Goal: Communication & Community: Participate in discussion

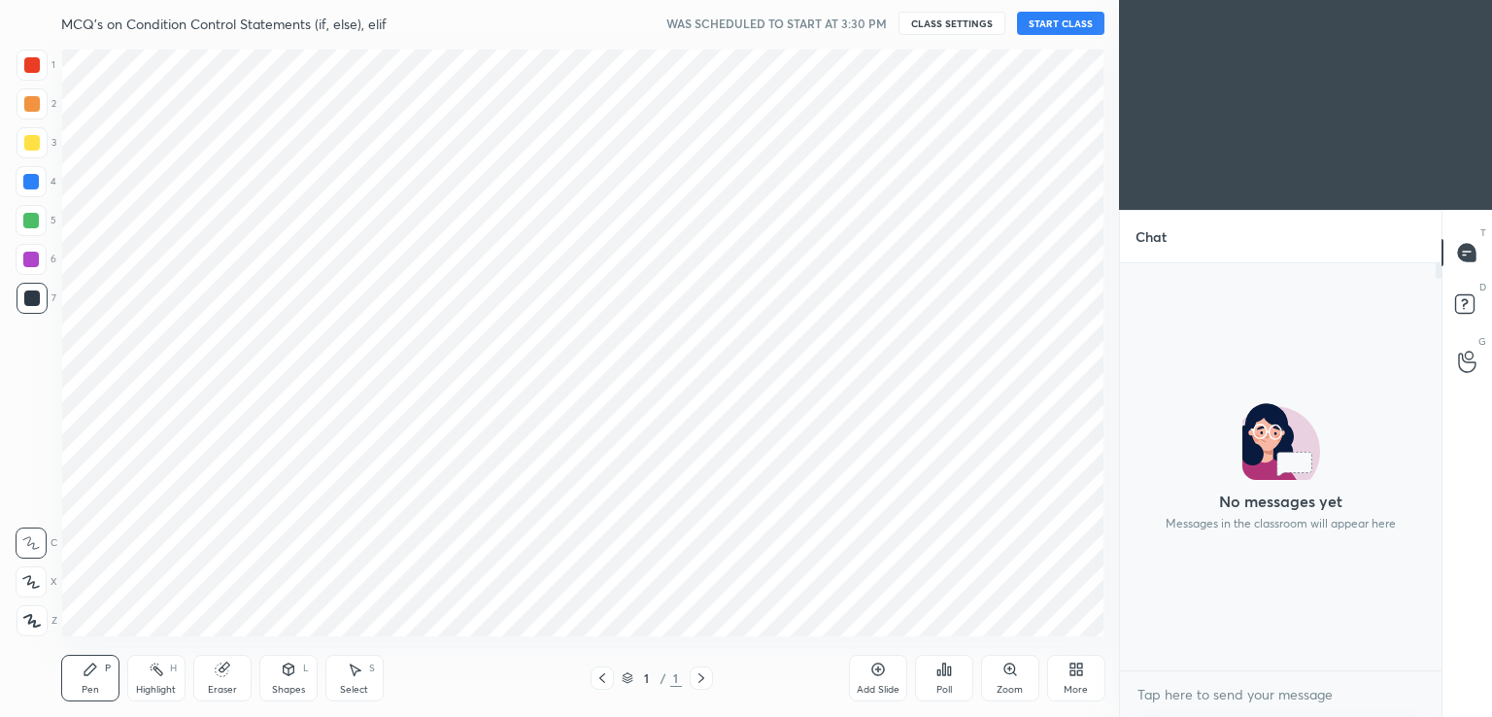
scroll to position [96534, 96086]
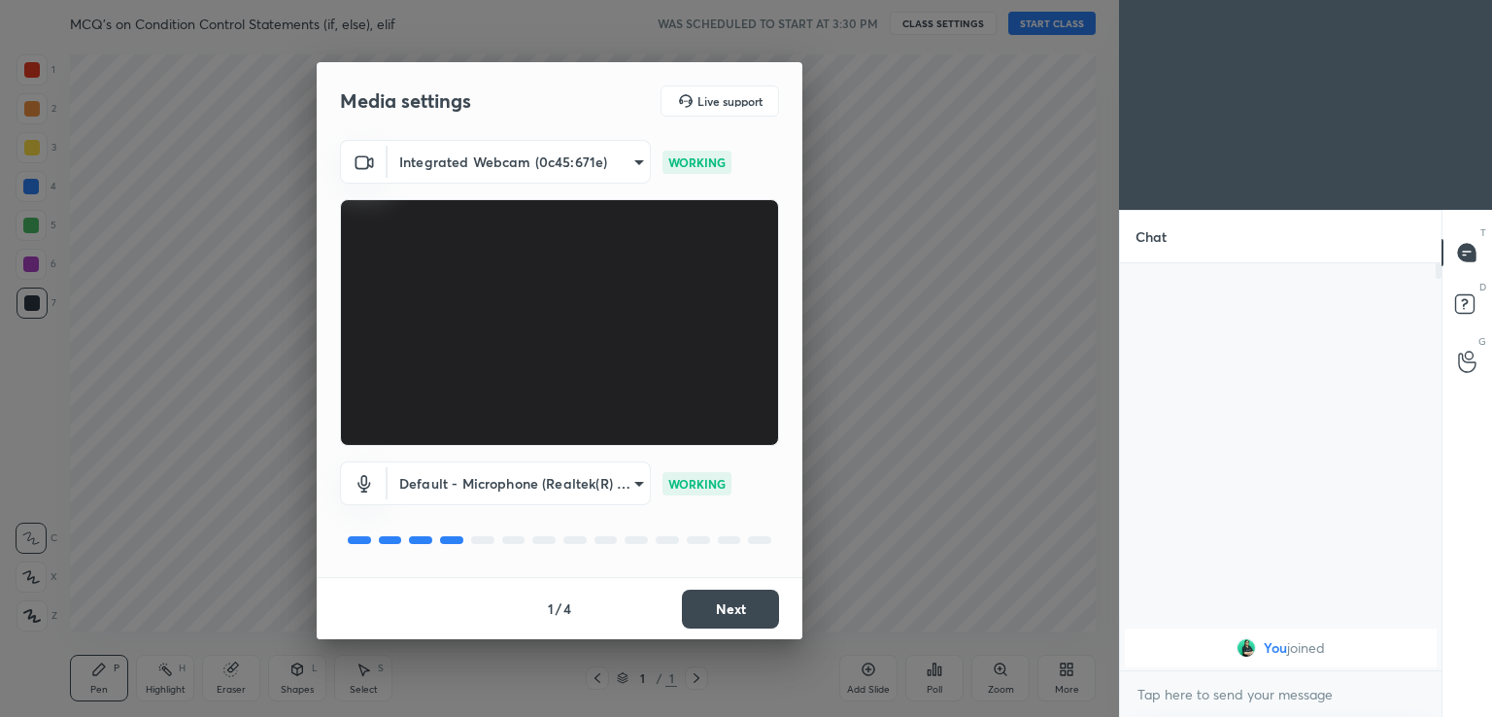
click at [711, 604] on button "Next" at bounding box center [730, 609] width 97 height 39
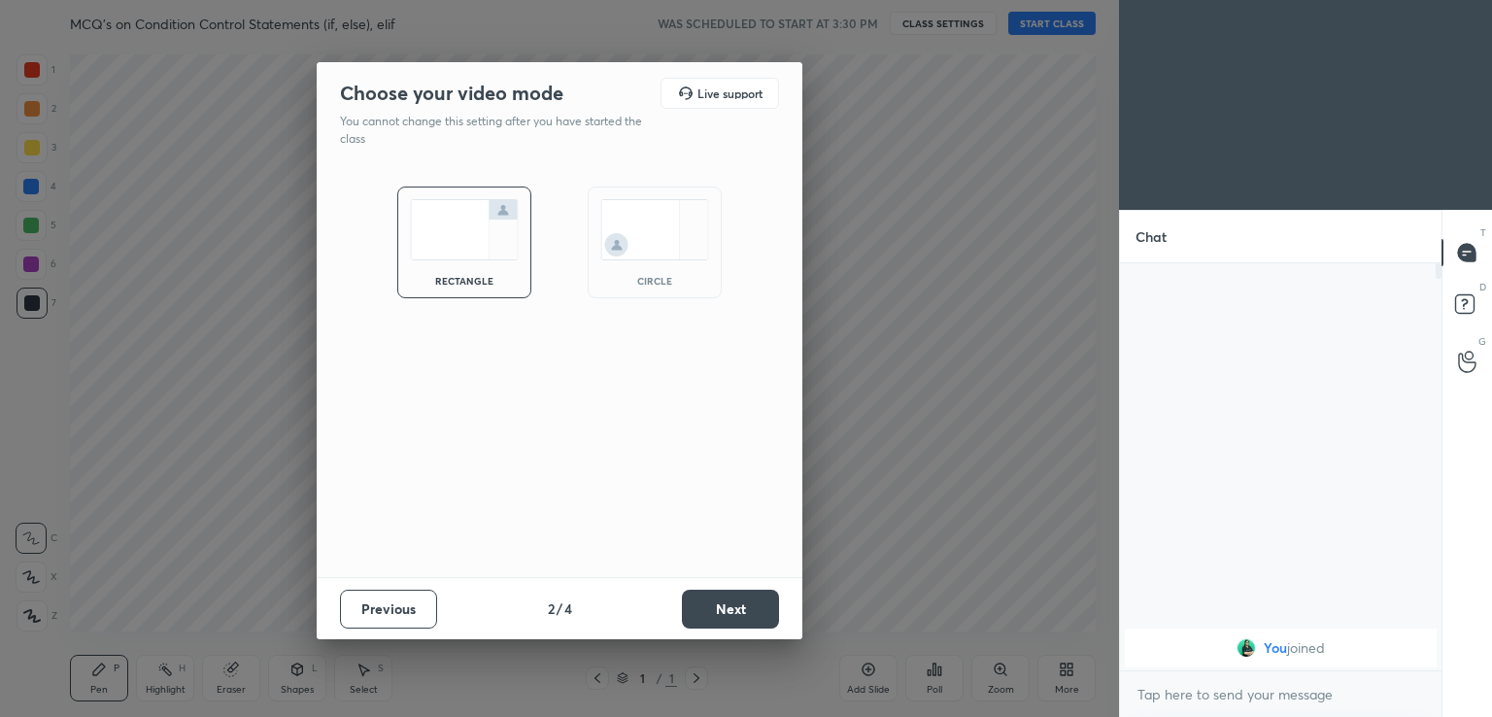
click at [715, 608] on button "Next" at bounding box center [730, 609] width 97 height 39
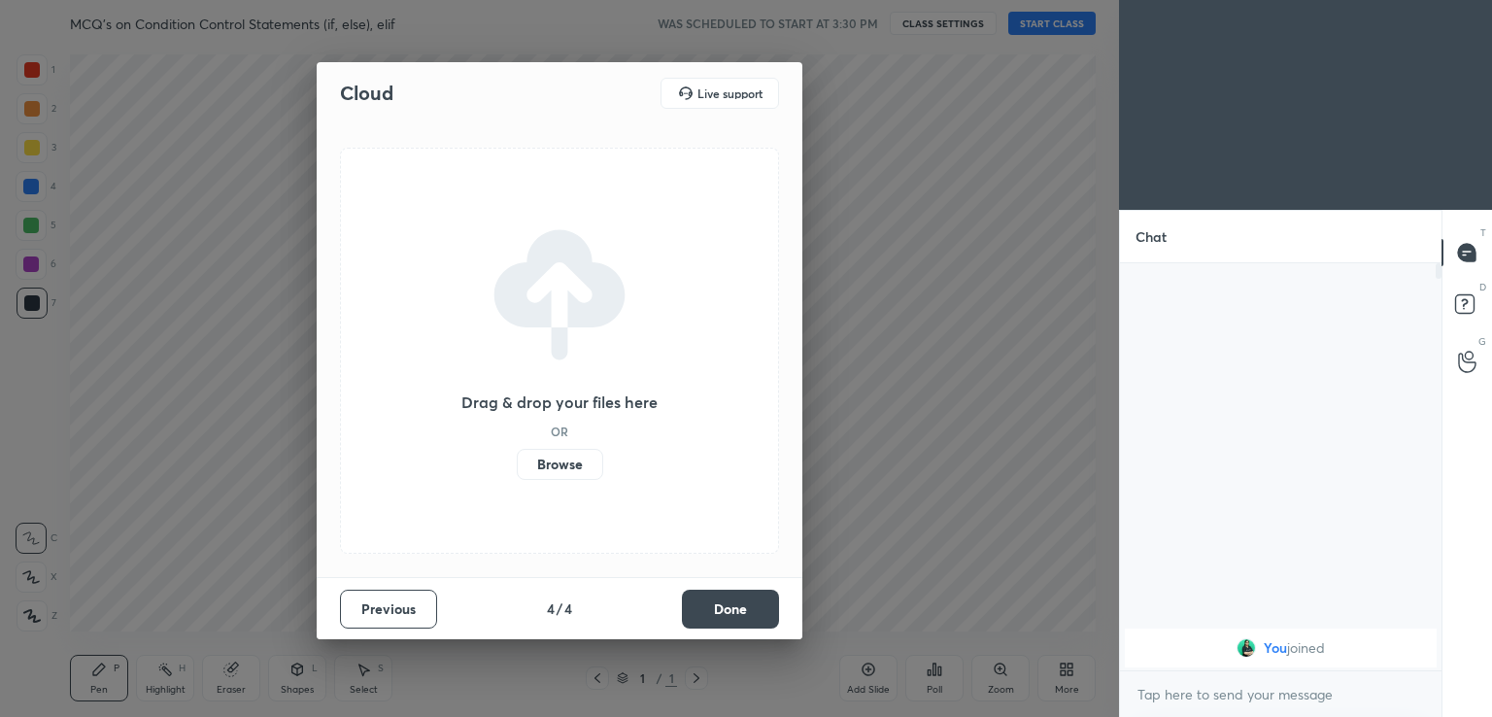
click at [716, 603] on button "Done" at bounding box center [730, 609] width 97 height 39
click at [715, 554] on div "Drag & drop your files here OR Browse" at bounding box center [559, 351] width 439 height 406
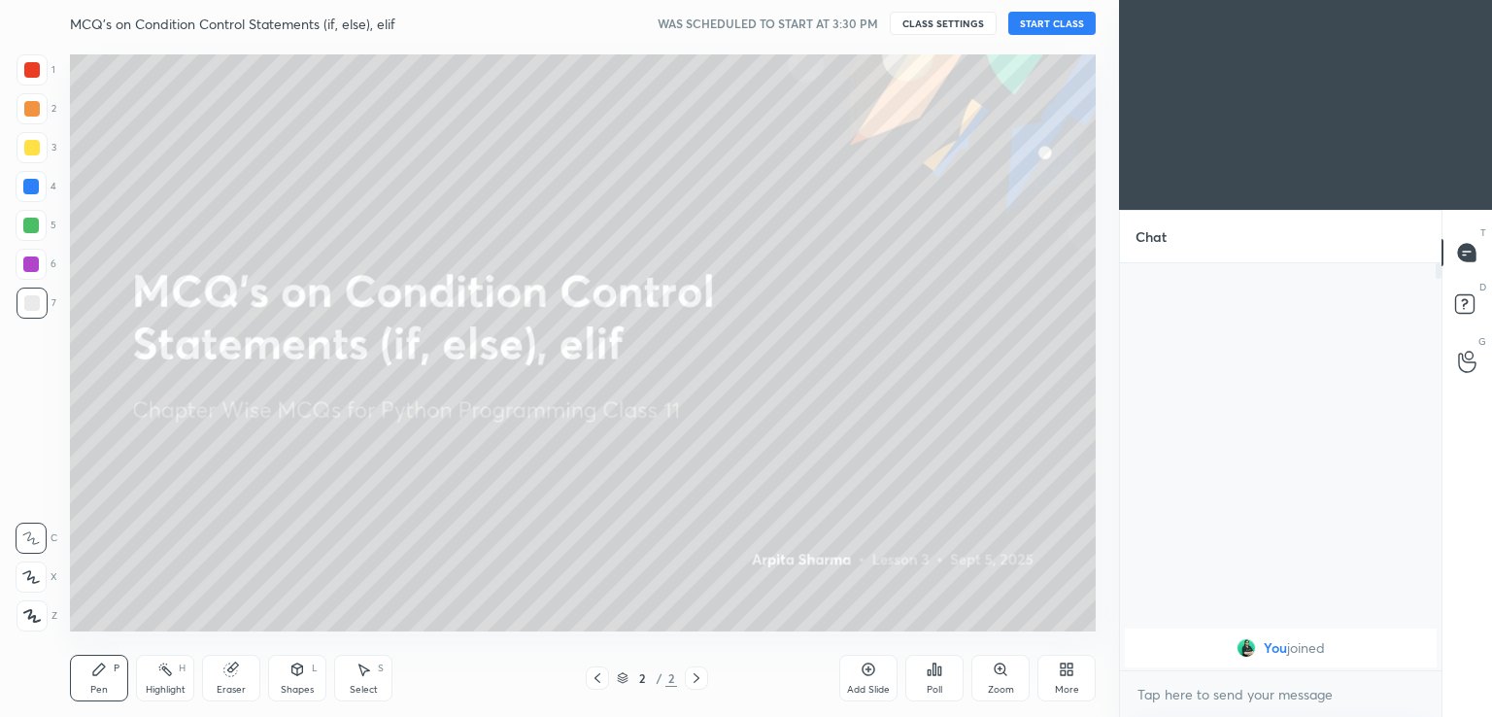
click at [1024, 22] on button "START CLASS" at bounding box center [1051, 23] width 87 height 23
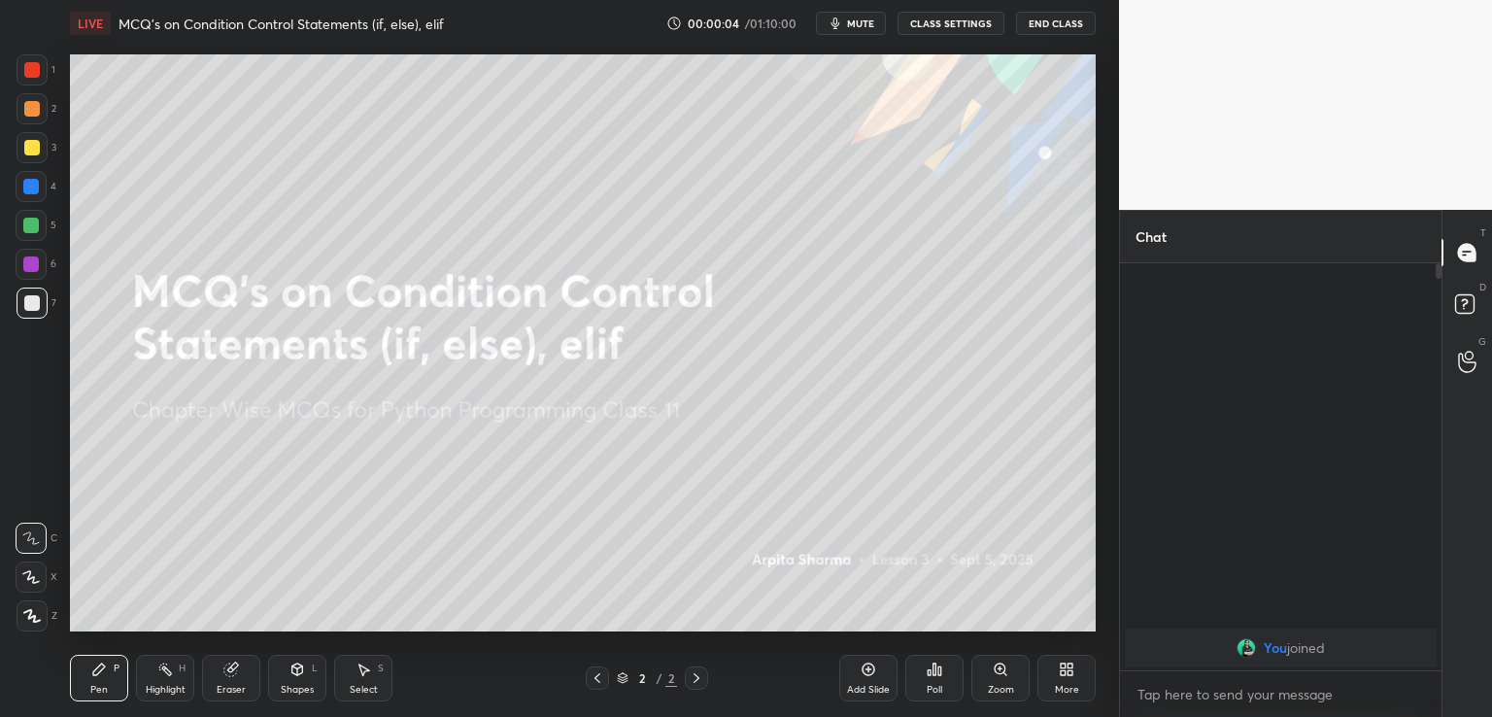
click at [859, 25] on span "mute" at bounding box center [860, 24] width 27 height 14
click at [1058, 688] on div "More" at bounding box center [1067, 690] width 24 height 10
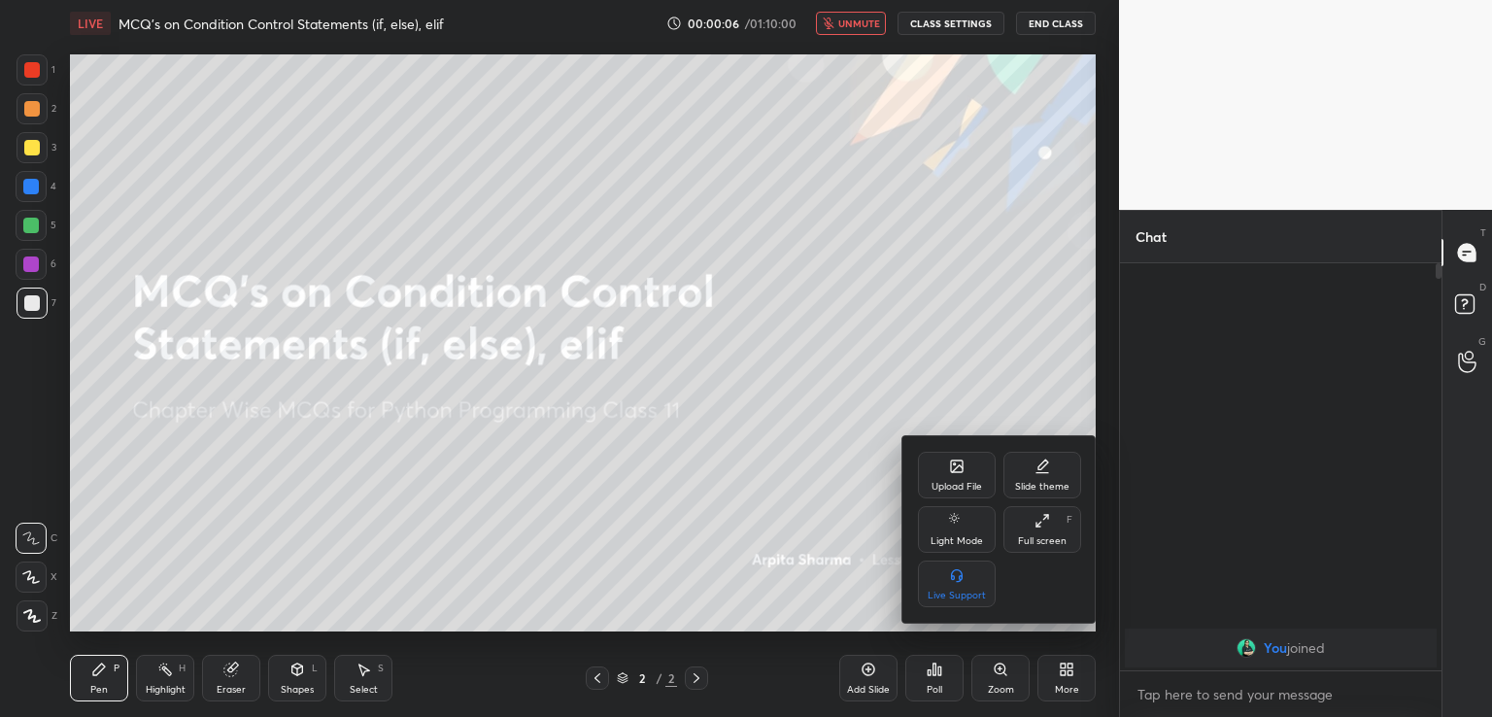
click at [951, 472] on icon at bounding box center [957, 466] width 12 height 12
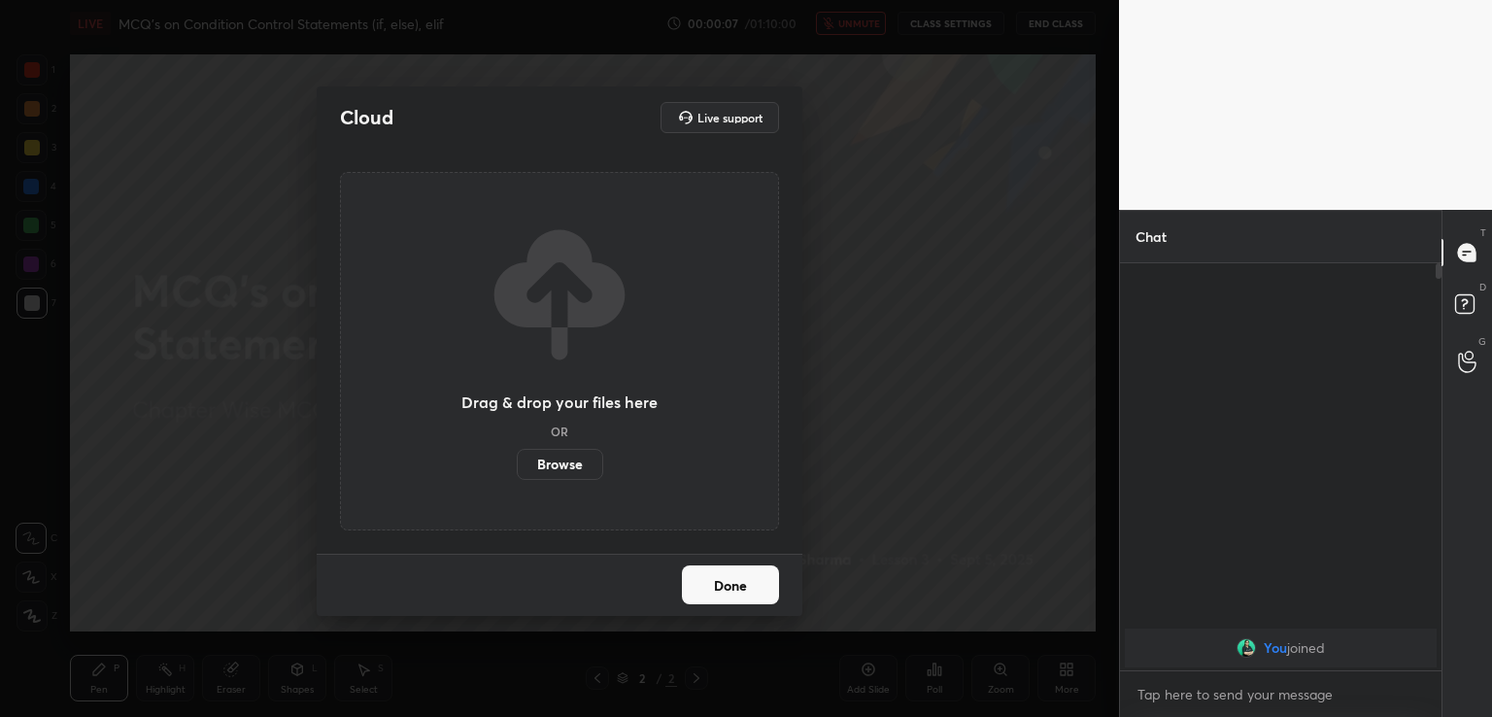
click at [552, 465] on label "Browse" at bounding box center [560, 464] width 86 height 31
click at [517, 465] on input "Browse" at bounding box center [517, 464] width 0 height 31
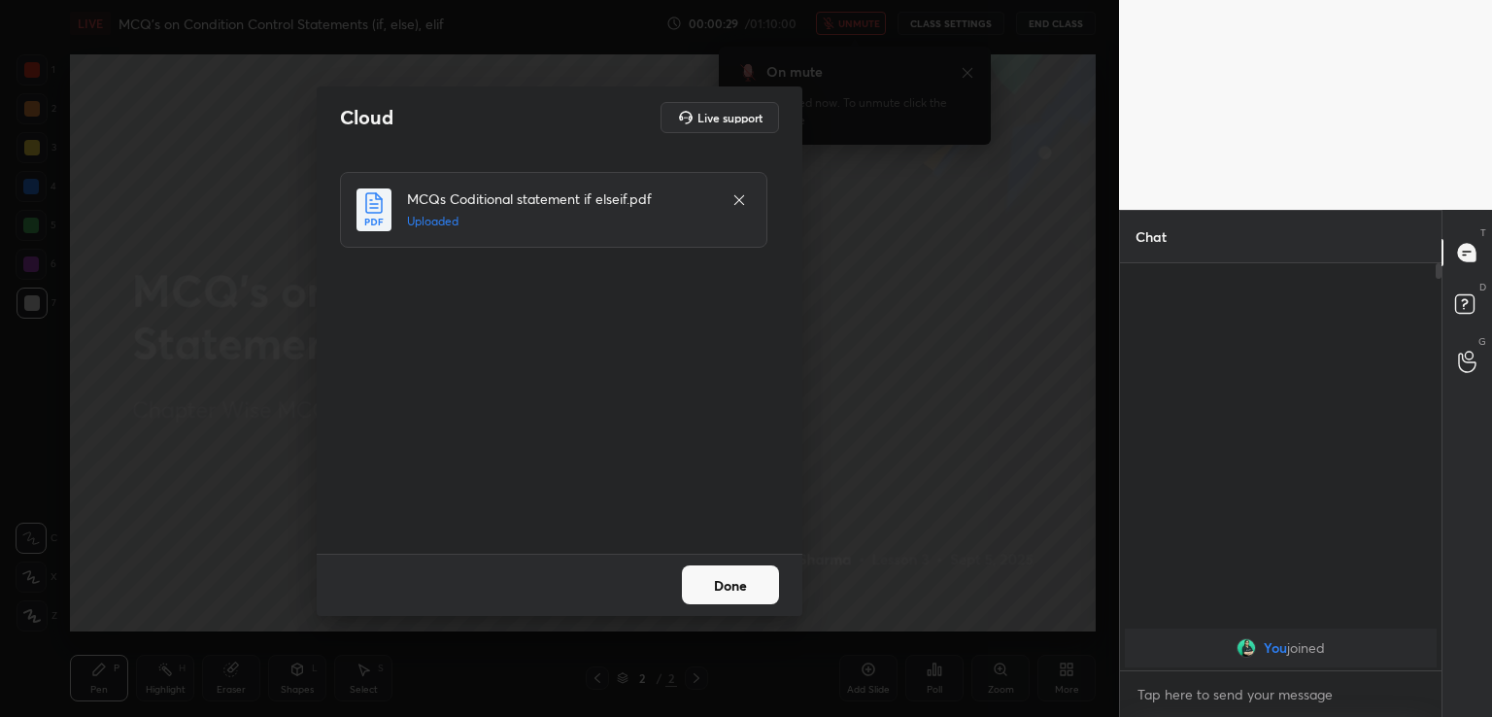
click at [724, 594] on button "Done" at bounding box center [730, 584] width 97 height 39
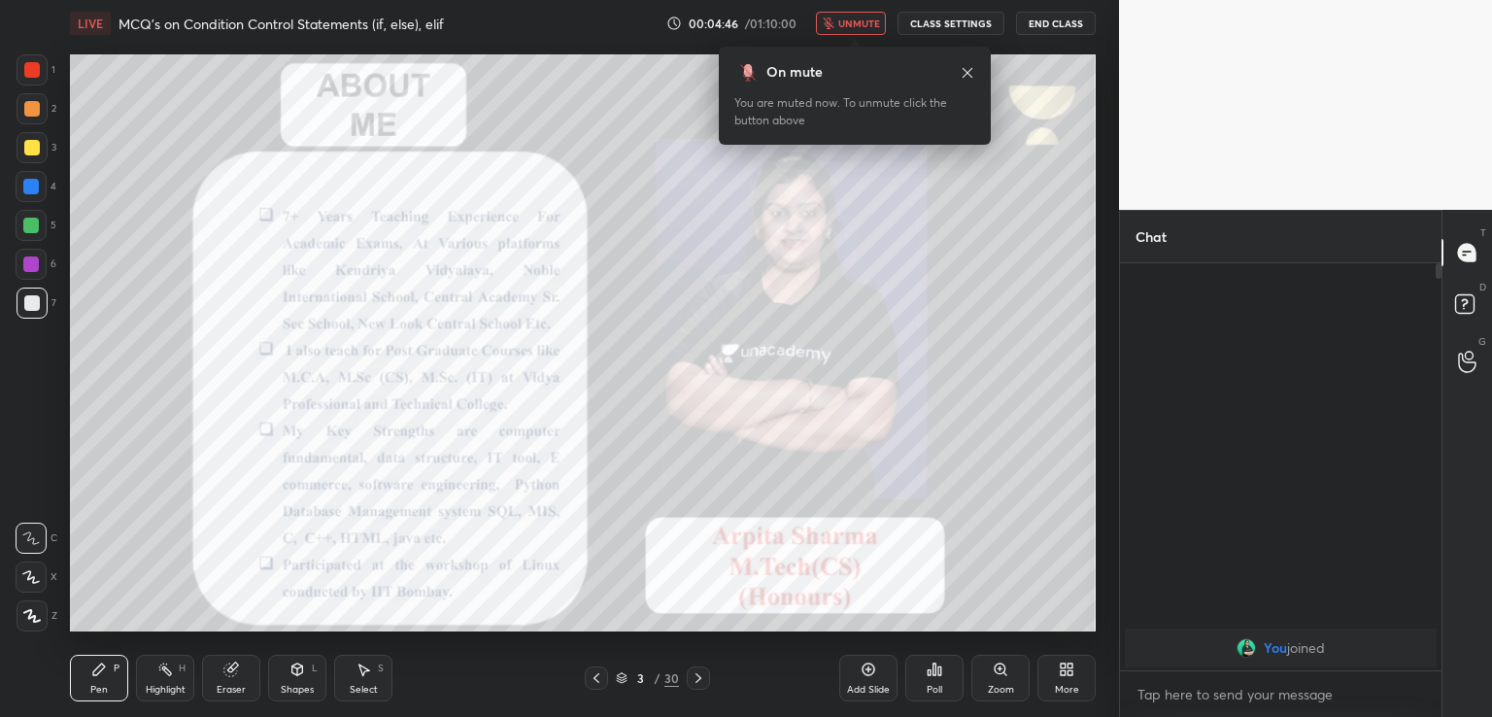
click at [873, 20] on span "unmute" at bounding box center [859, 24] width 42 height 14
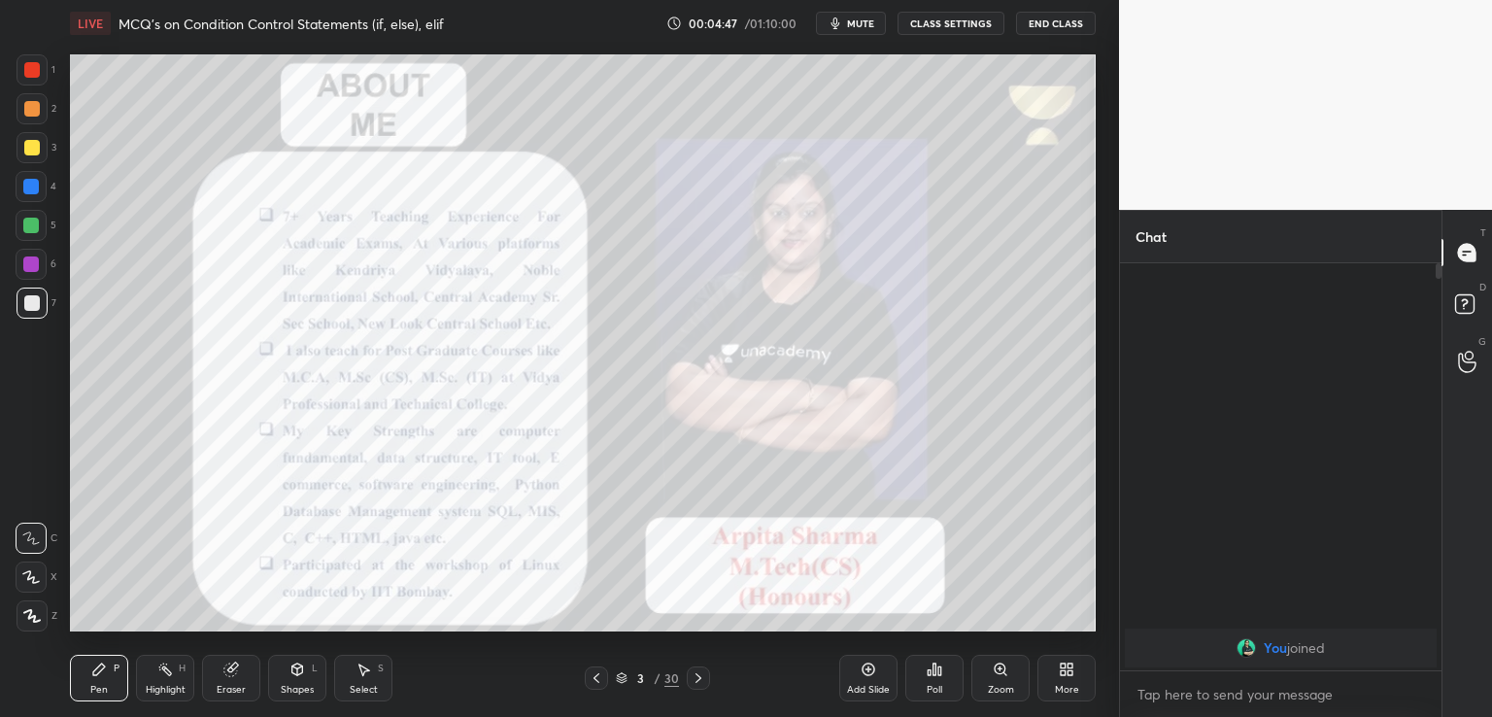
click at [28, 70] on div at bounding box center [32, 70] width 16 height 16
click at [38, 622] on icon at bounding box center [32, 616] width 16 height 12
click at [691, 684] on icon at bounding box center [699, 678] width 16 height 16
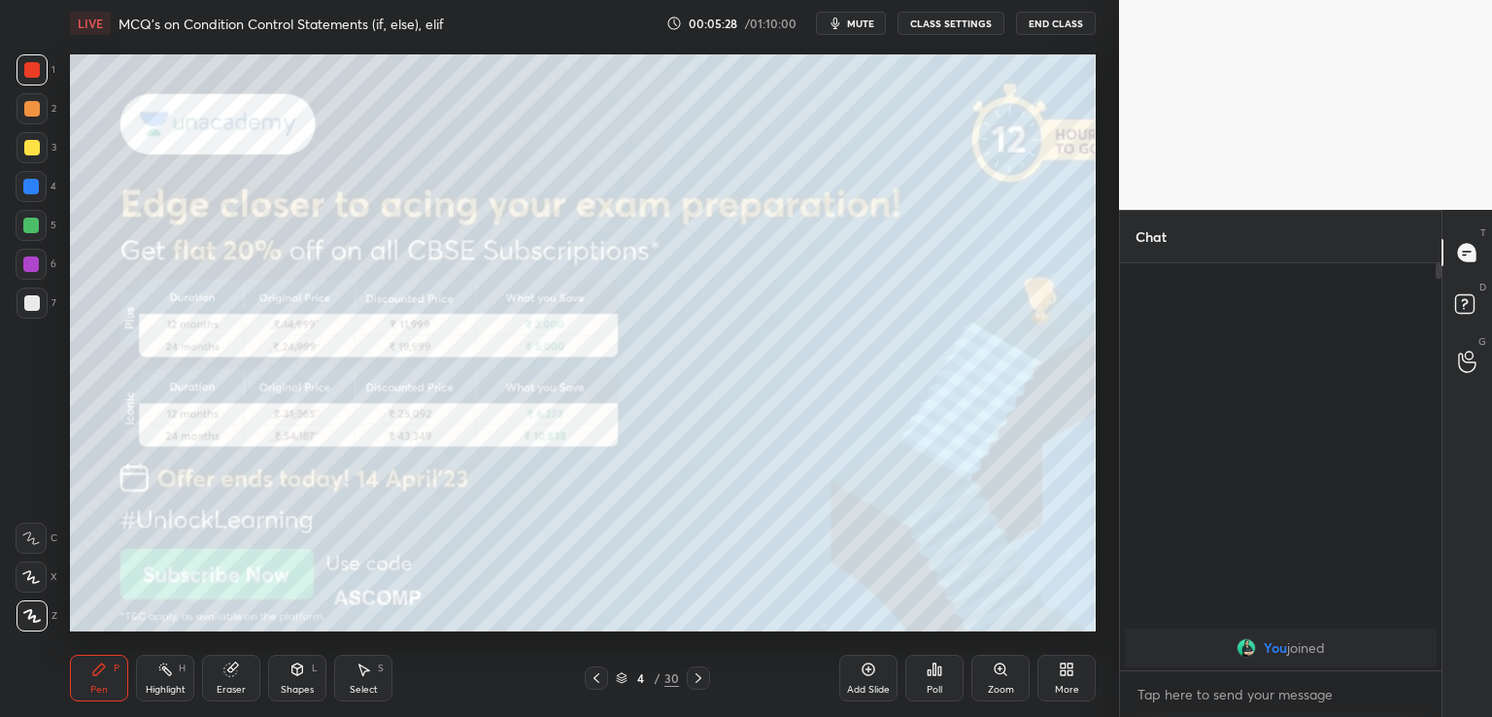
click at [692, 686] on div at bounding box center [698, 677] width 23 height 23
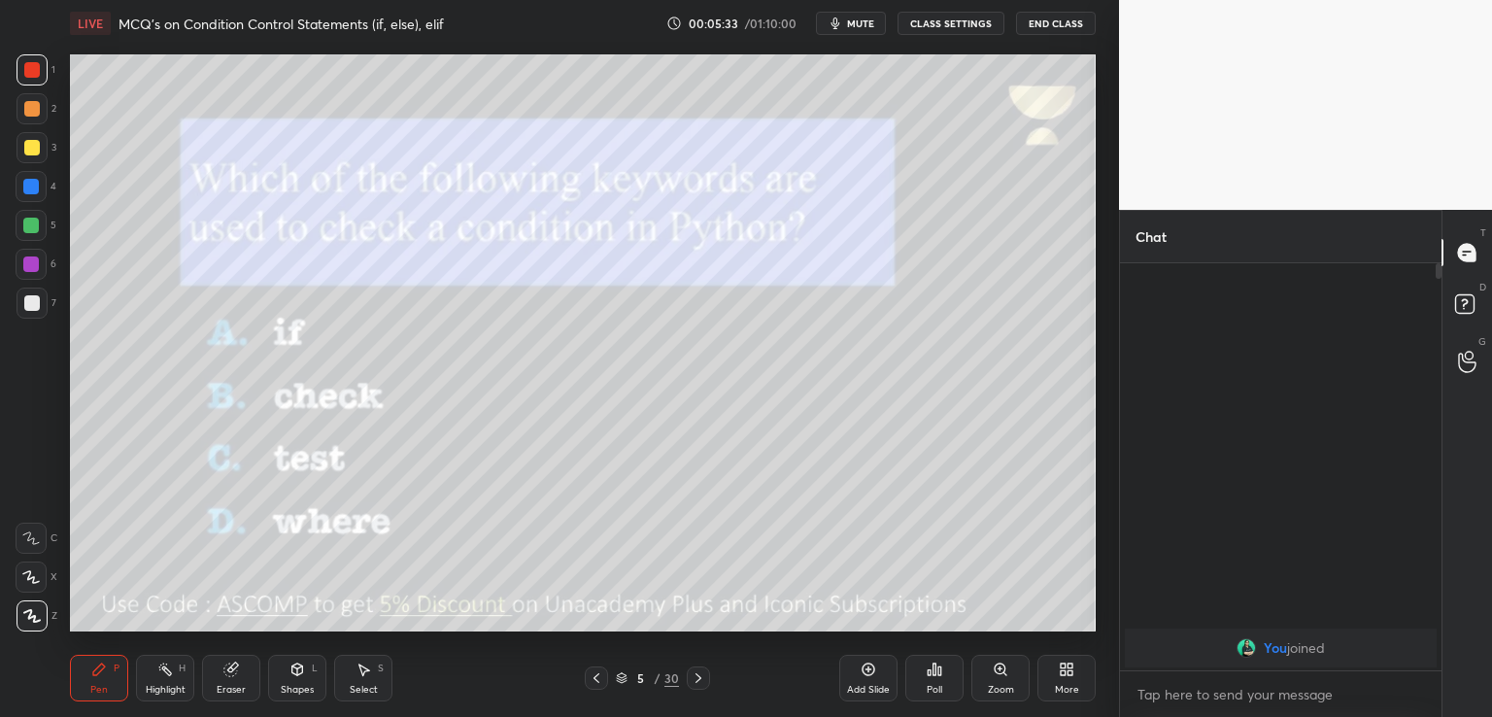
click at [856, 24] on span "mute" at bounding box center [860, 24] width 27 height 14
click at [0, 149] on div "1 2 3 4 5 6 7 C X Z C X Z E E Erase all H H" at bounding box center [31, 342] width 62 height 577
click at [28, 151] on div at bounding box center [32, 148] width 16 height 16
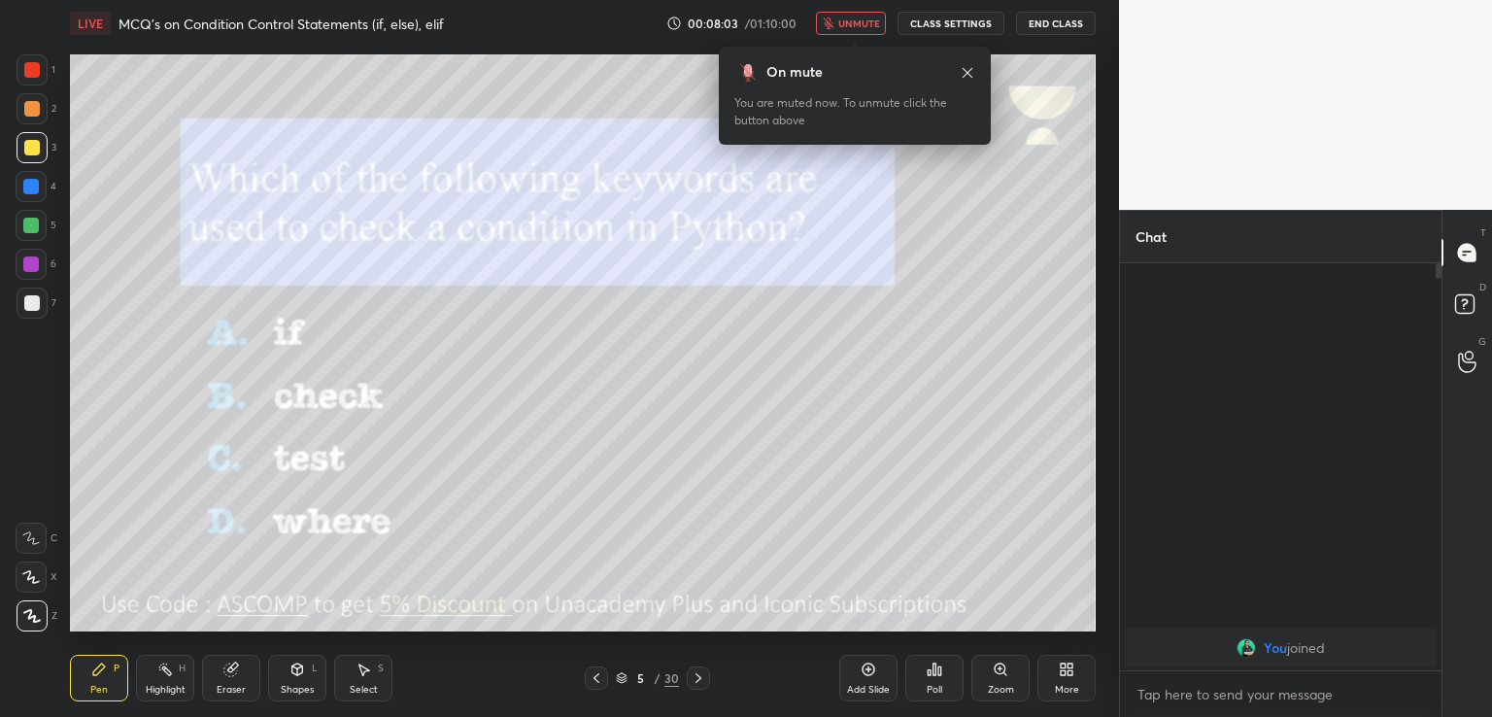
click at [940, 685] on div "Poll" at bounding box center [935, 690] width 16 height 10
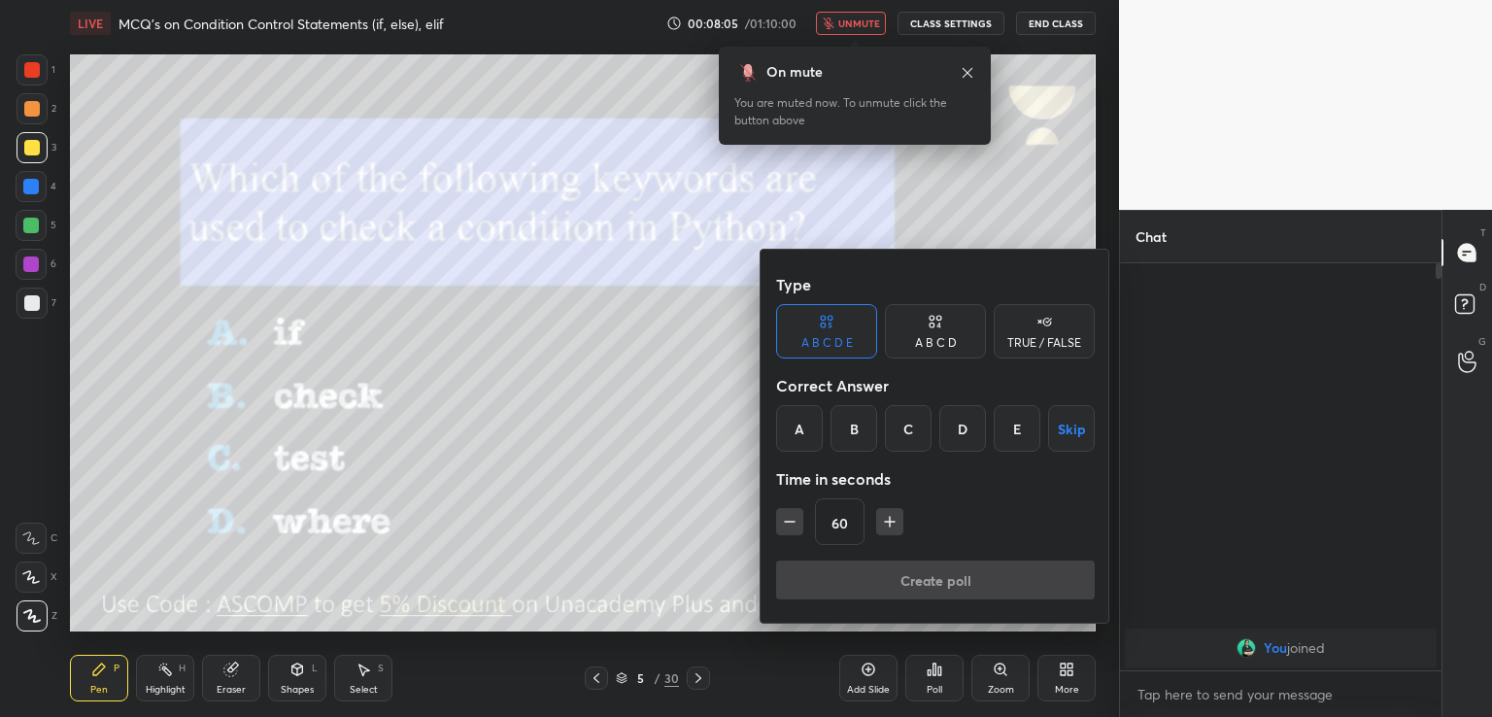
click at [701, 449] on div at bounding box center [746, 358] width 1492 height 717
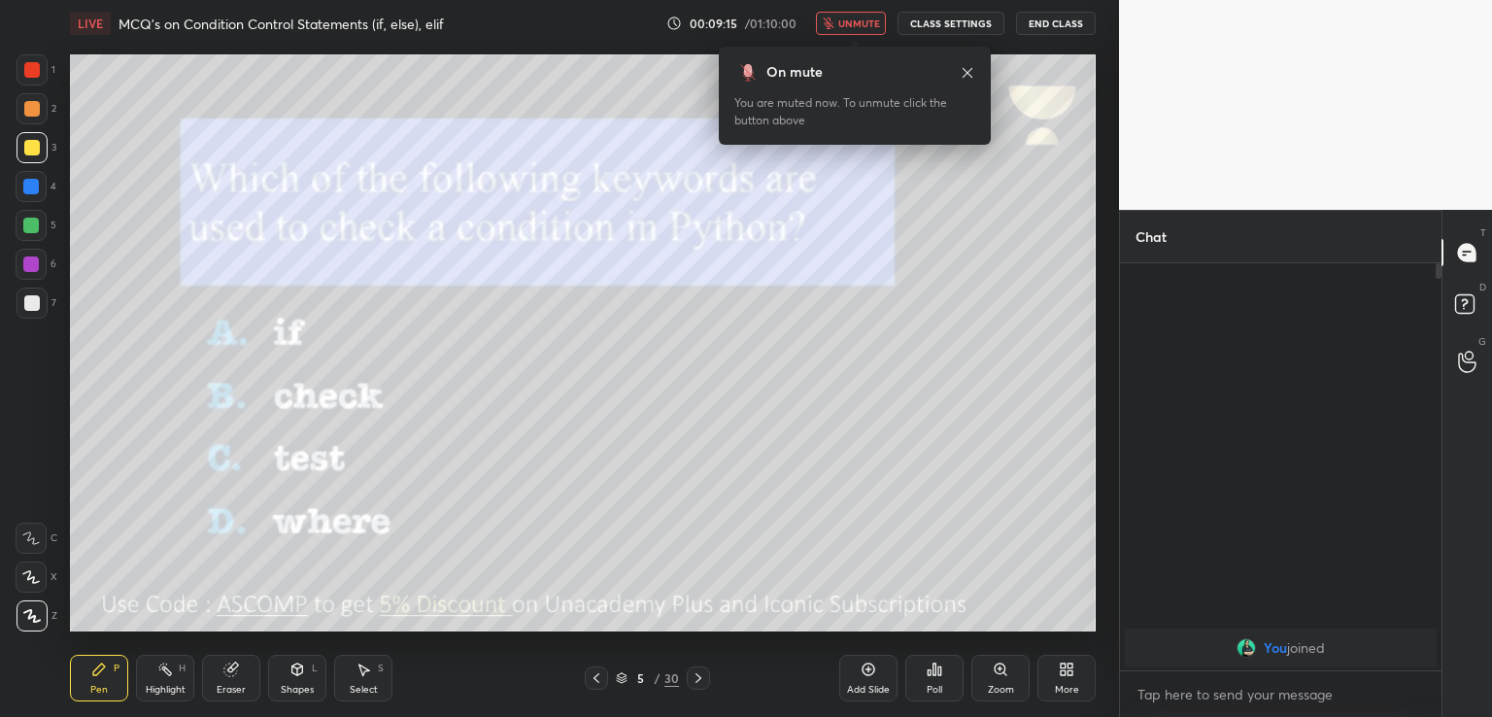
click at [890, 38] on div "On mute You are muted now. To unmute click the button above" at bounding box center [855, 90] width 272 height 110
click at [886, 20] on button "unmute" at bounding box center [851, 23] width 70 height 23
click at [874, 20] on span "unmute" at bounding box center [859, 24] width 42 height 14
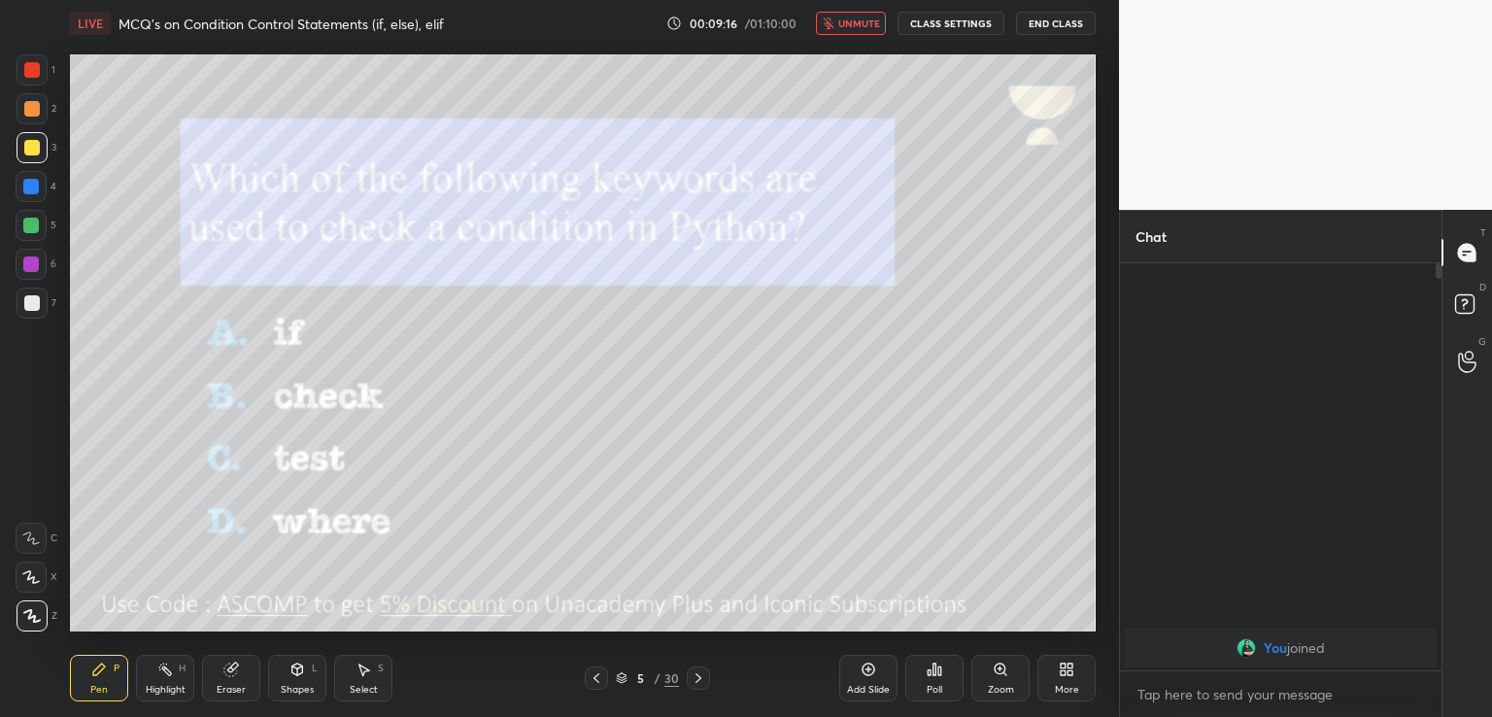
click at [859, 19] on span "unmute" at bounding box center [859, 24] width 42 height 14
click at [695, 677] on icon at bounding box center [699, 678] width 16 height 16
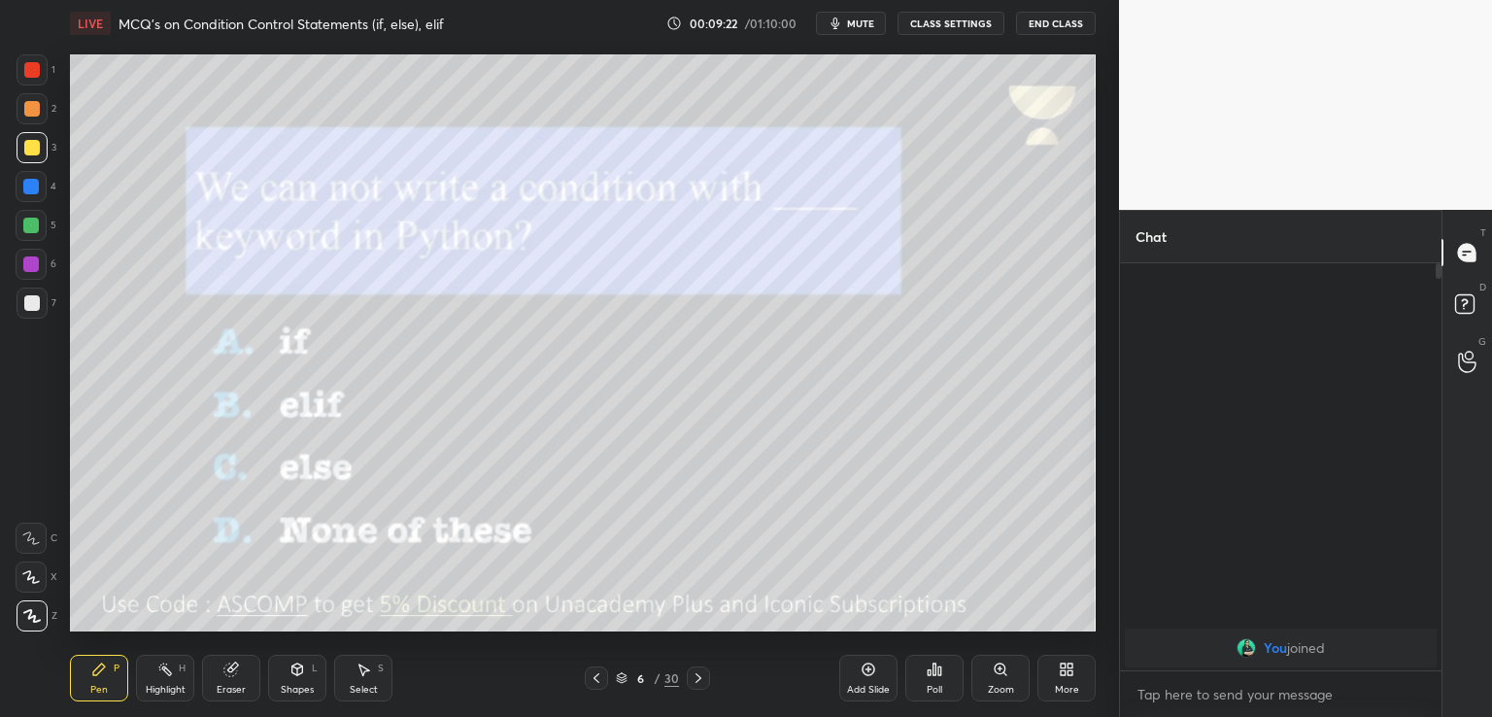
click at [861, 11] on div "LIVE MCQ's on Condition Control Statements (if, else), elif 00:09:22 / 01:10:00…" at bounding box center [583, 23] width 1026 height 47
click at [851, 31] on button "mute" at bounding box center [851, 23] width 70 height 23
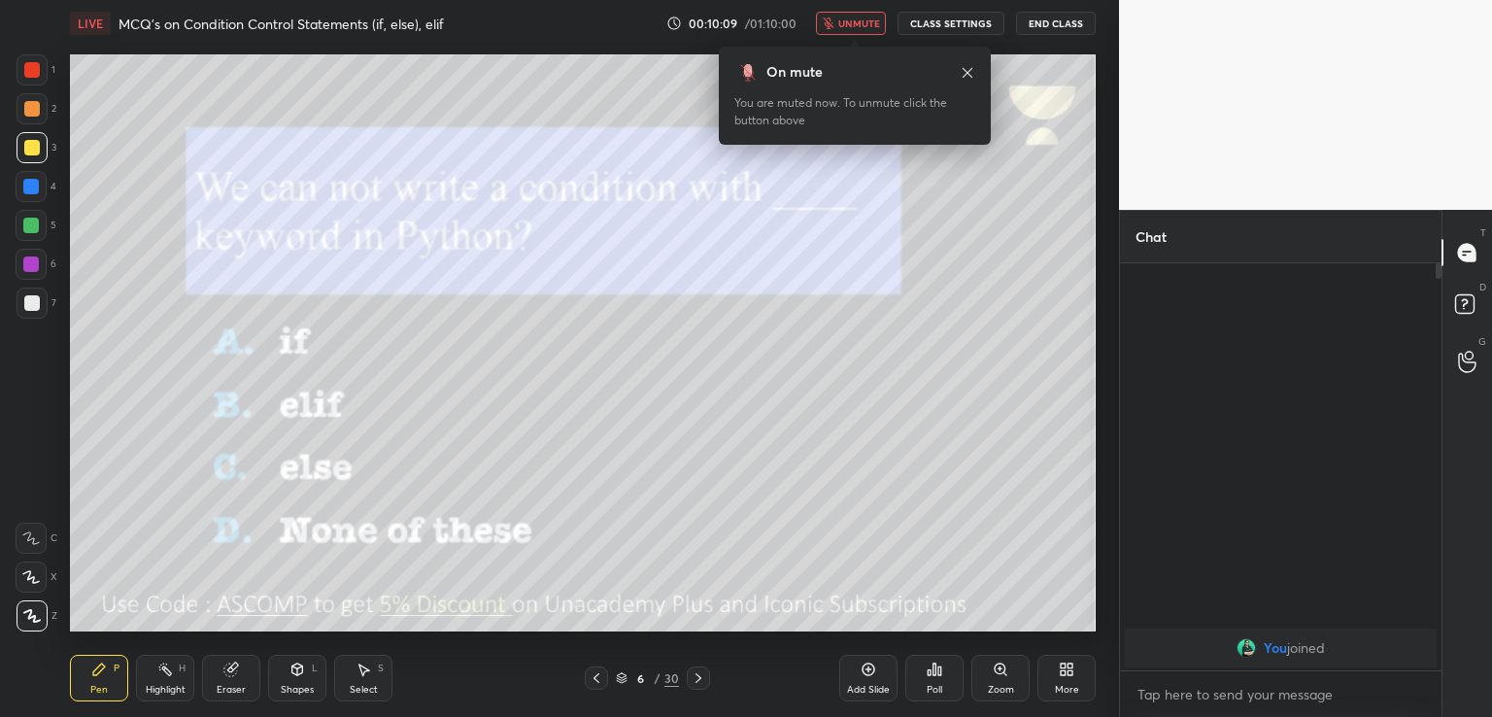
click at [598, 676] on icon at bounding box center [597, 678] width 16 height 16
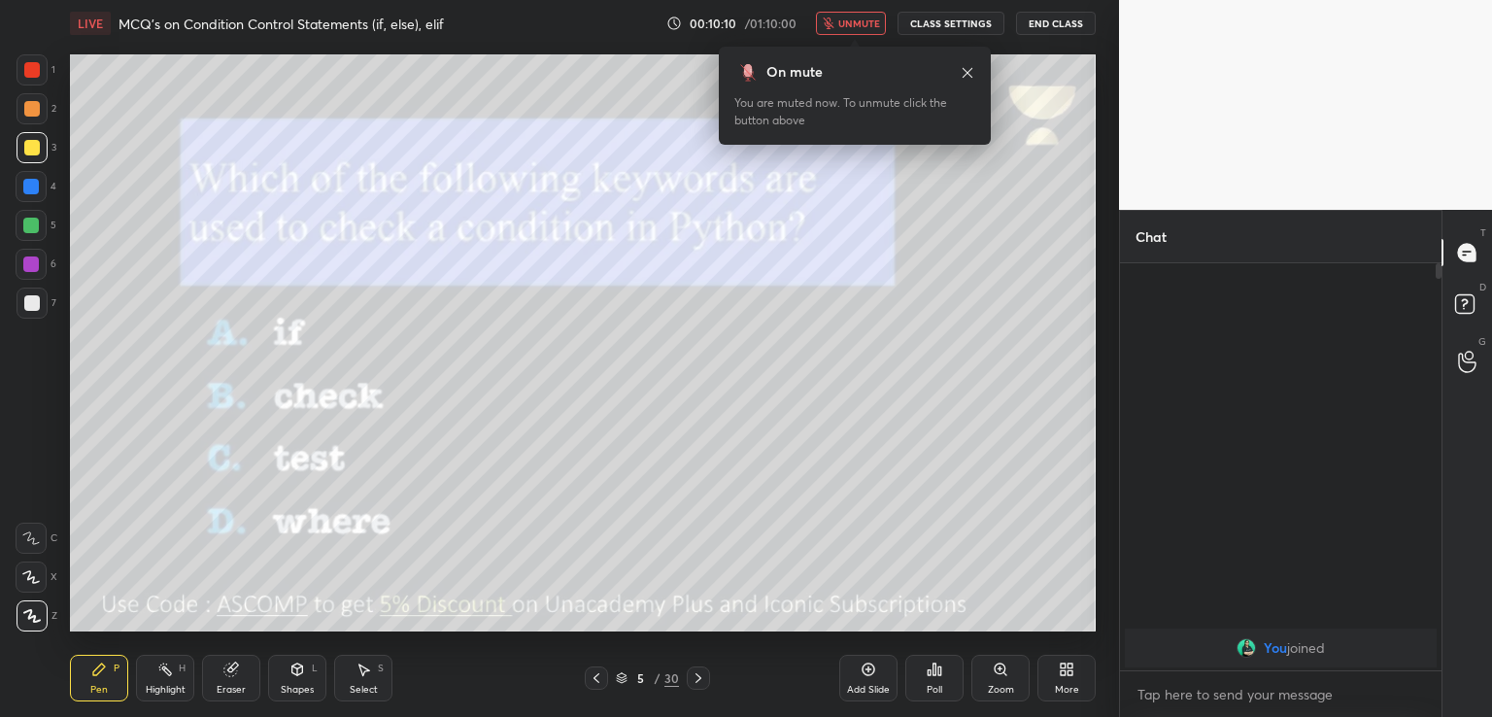
click at [694, 674] on icon at bounding box center [699, 678] width 16 height 16
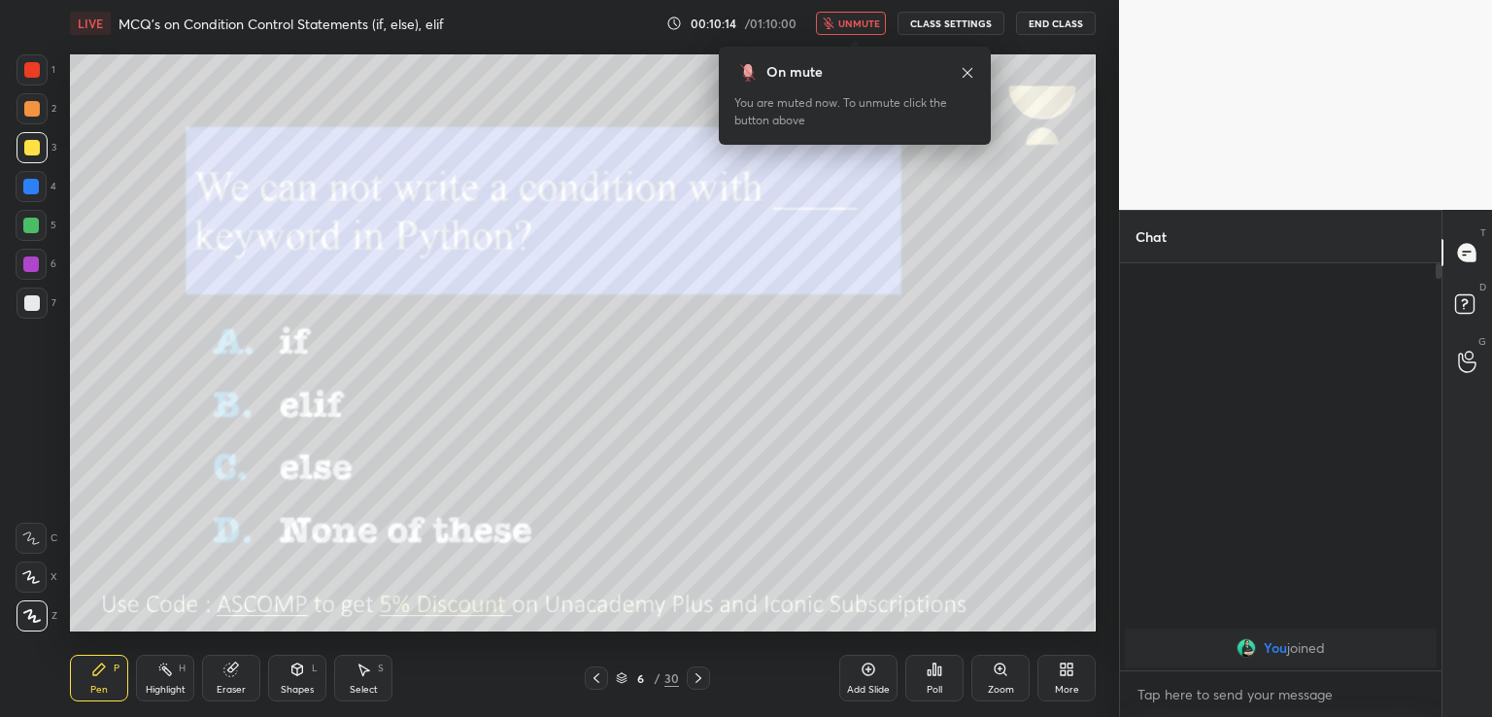
click at [843, 11] on div "LIVE MCQ's on Condition Control Statements (if, else), elif 00:10:14 / 01:10:00…" at bounding box center [583, 23] width 1026 height 47
click at [831, 28] on icon "button" at bounding box center [828, 23] width 11 height 12
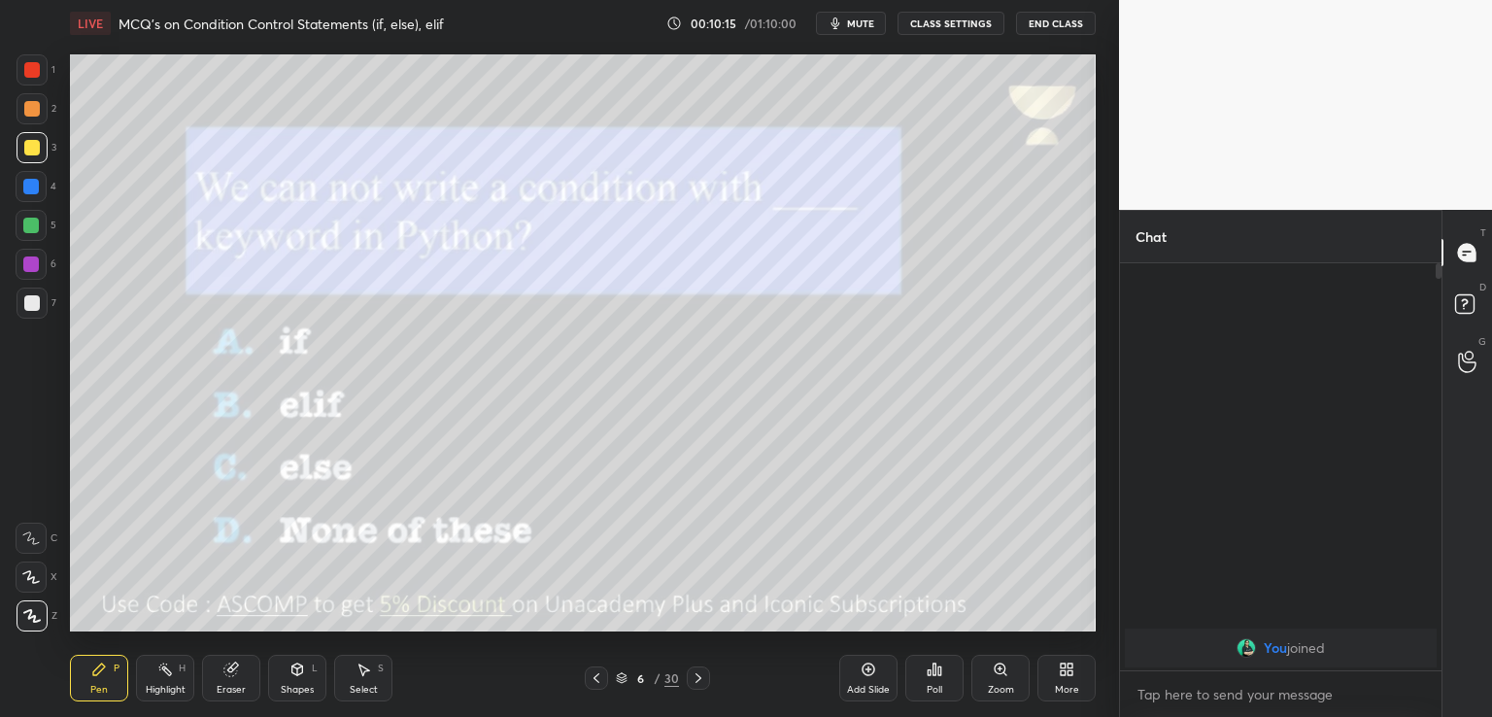
click at [843, 30] on icon "button" at bounding box center [836, 24] width 16 height 16
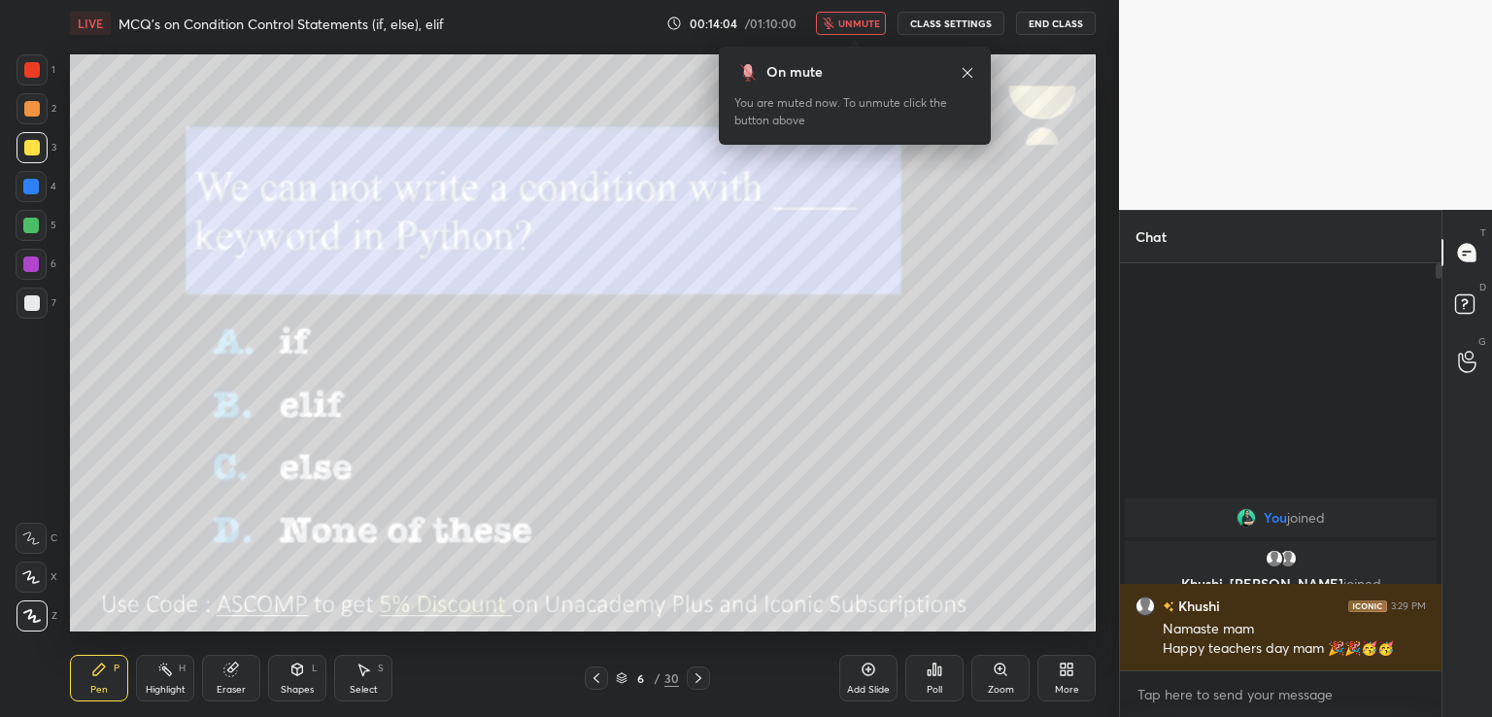
click at [866, 20] on span "unmute" at bounding box center [859, 24] width 42 height 14
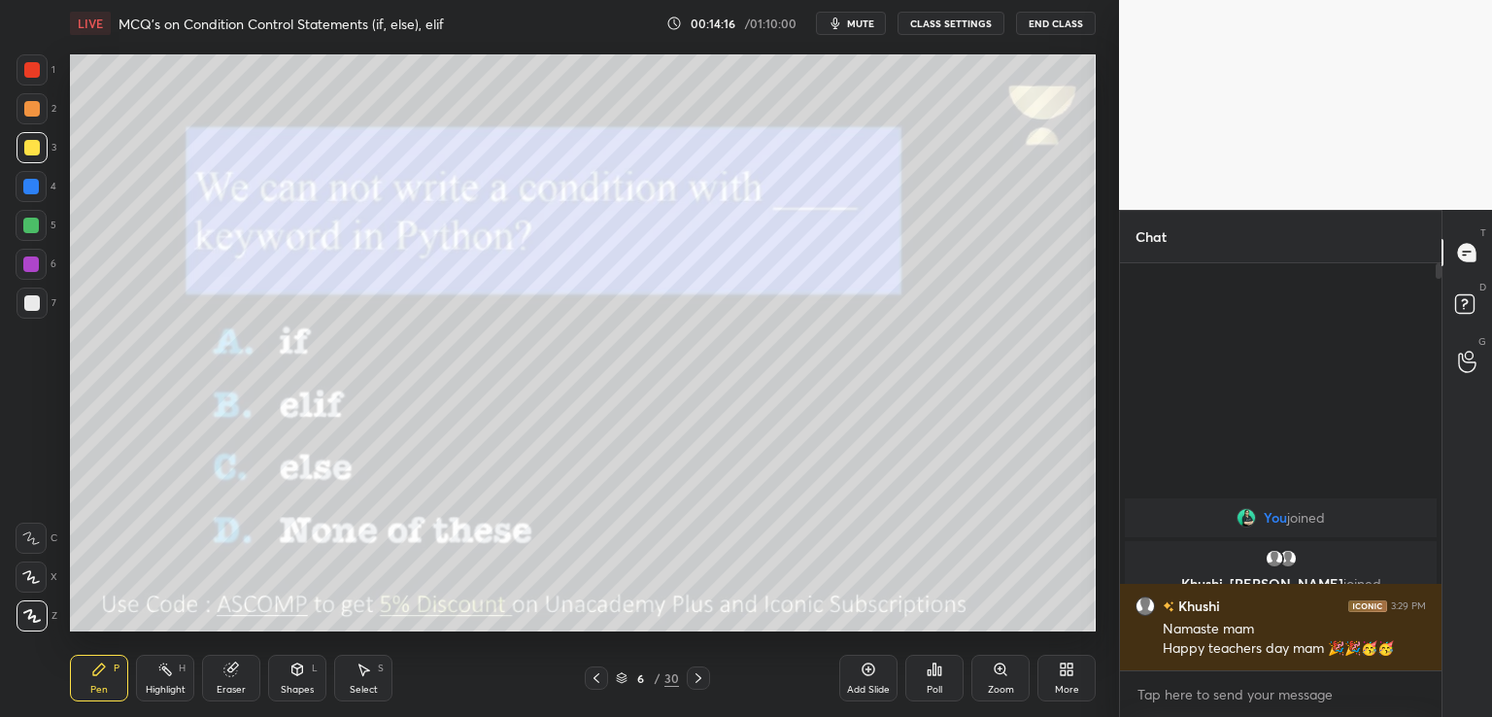
click at [874, 17] on span "mute" at bounding box center [860, 24] width 27 height 14
click at [854, 15] on button "unmute" at bounding box center [851, 23] width 70 height 23
click at [856, 24] on span "mute" at bounding box center [860, 24] width 27 height 14
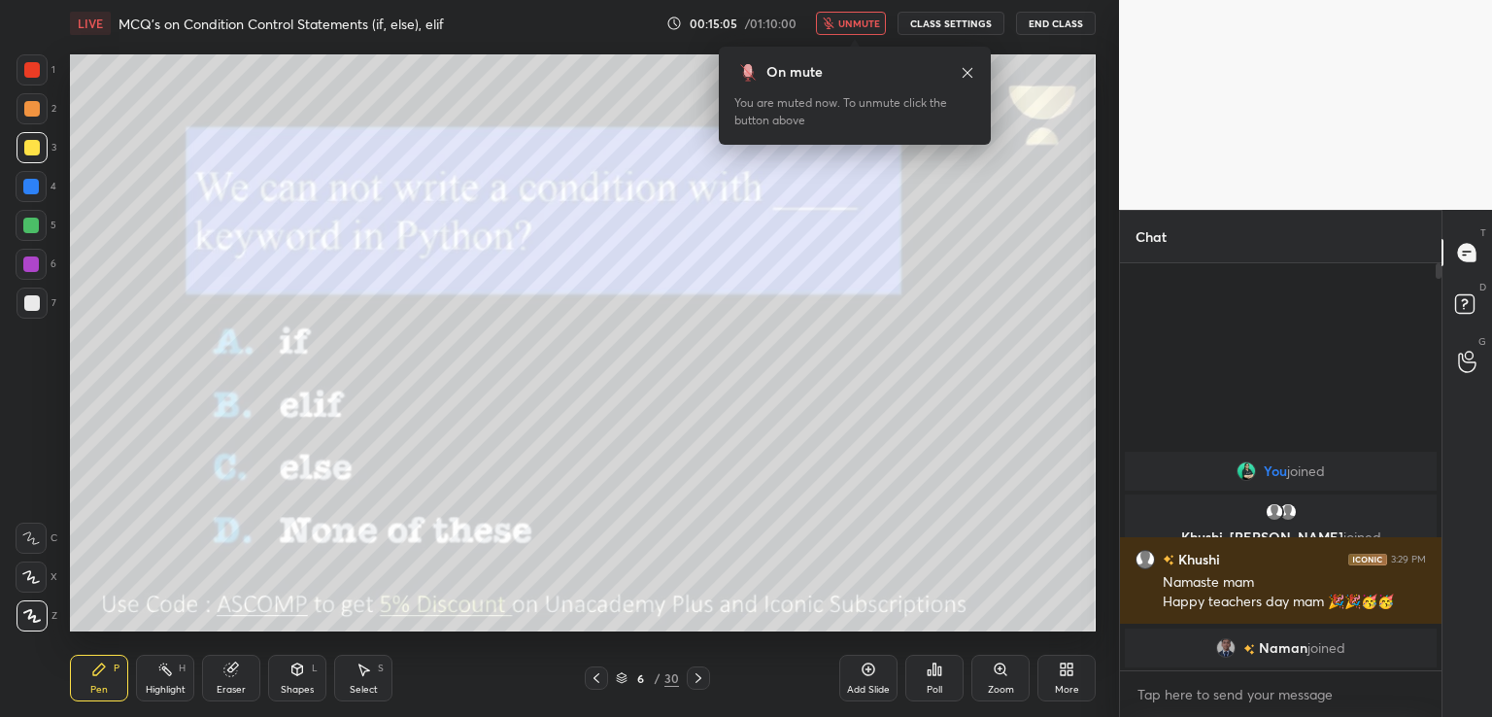
click at [1224, 649] on img "grid" at bounding box center [1225, 647] width 19 height 19
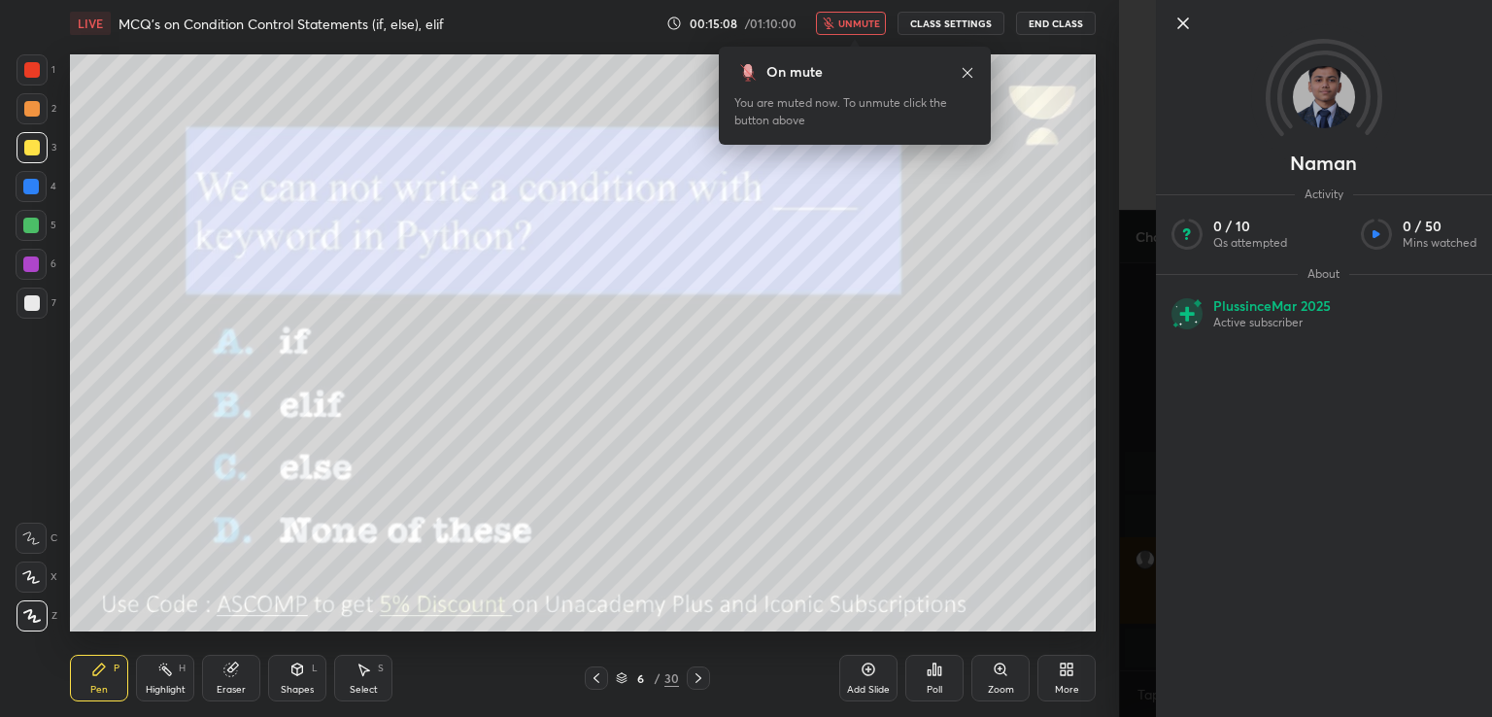
click at [1178, 32] on icon at bounding box center [1182, 23] width 23 height 23
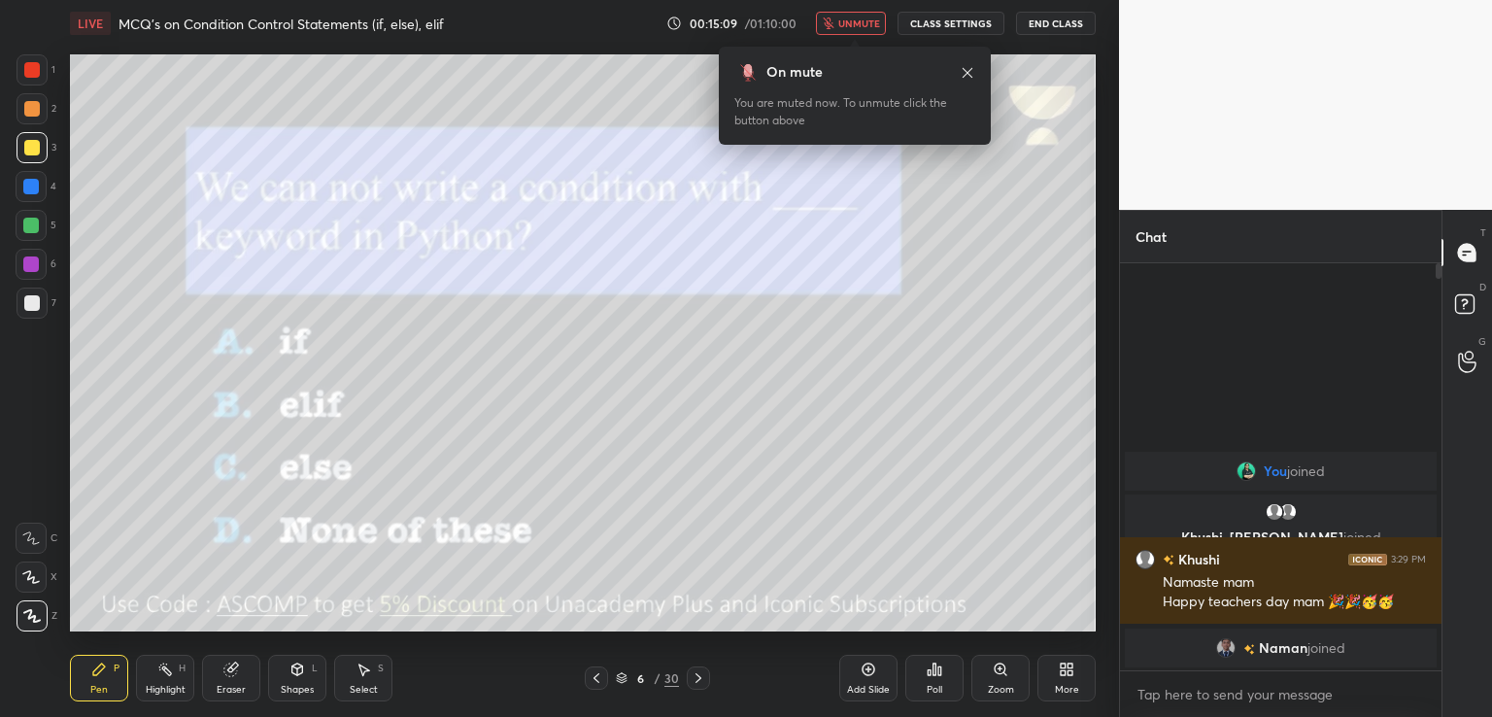
click at [851, 21] on span "unmute" at bounding box center [859, 24] width 42 height 14
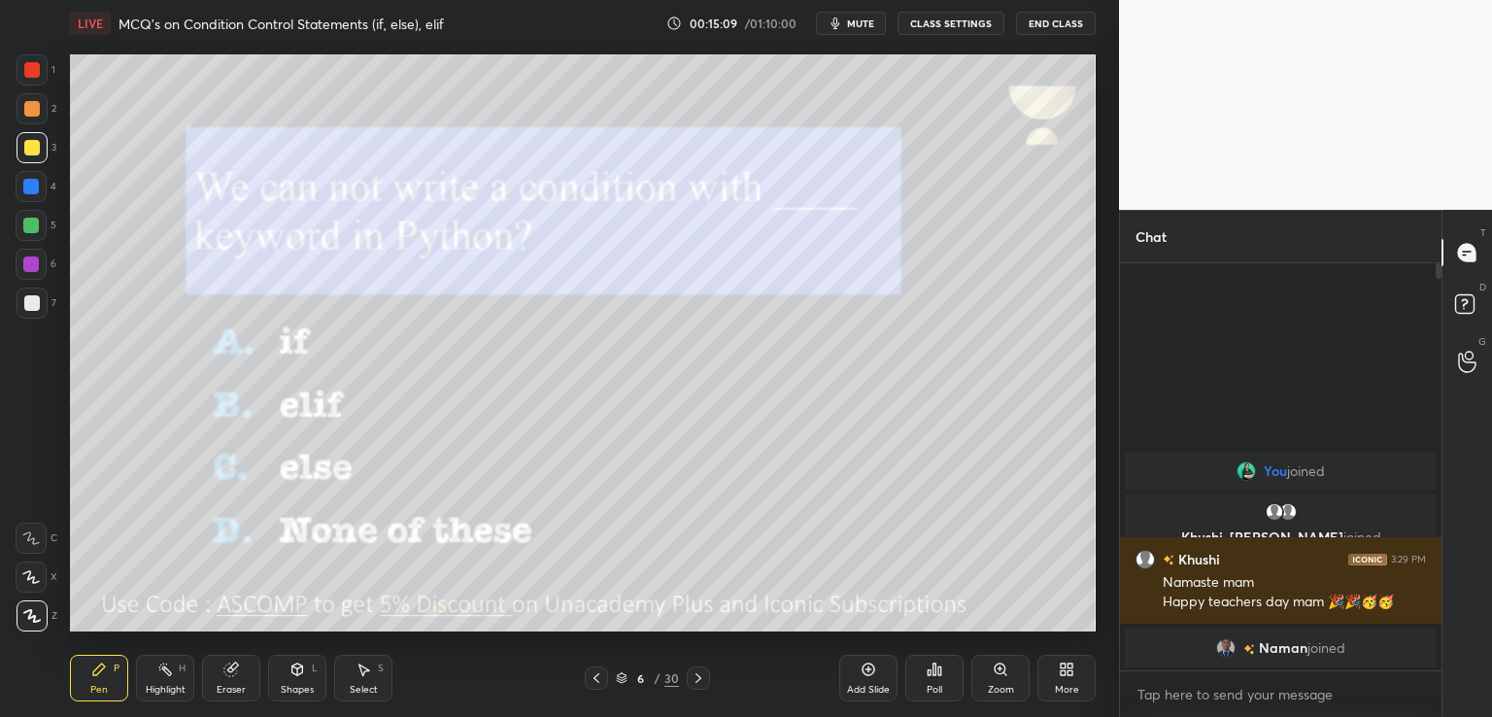
click at [938, 693] on div "Poll" at bounding box center [935, 690] width 16 height 10
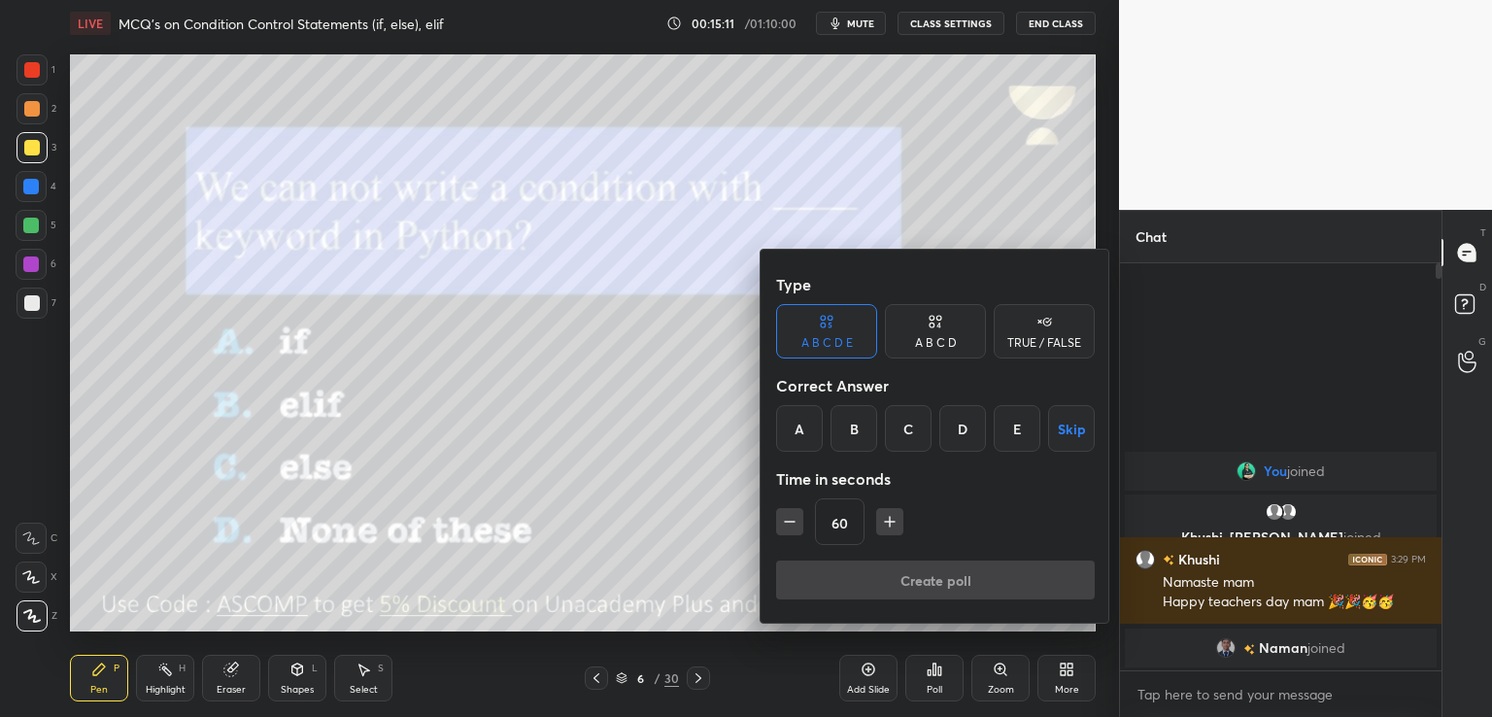
click at [917, 428] on div "C" at bounding box center [908, 428] width 47 height 47
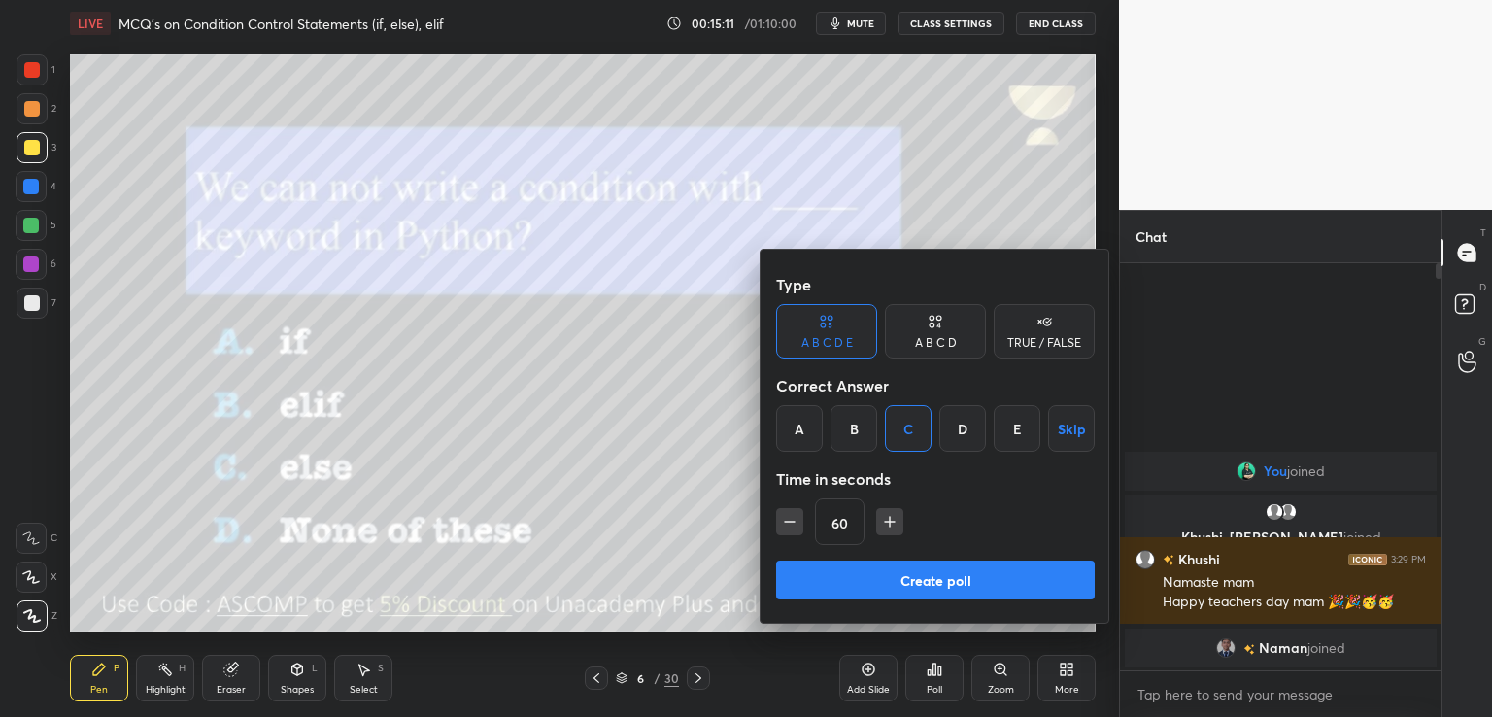
click at [944, 337] on div "A B C D" at bounding box center [936, 343] width 42 height 12
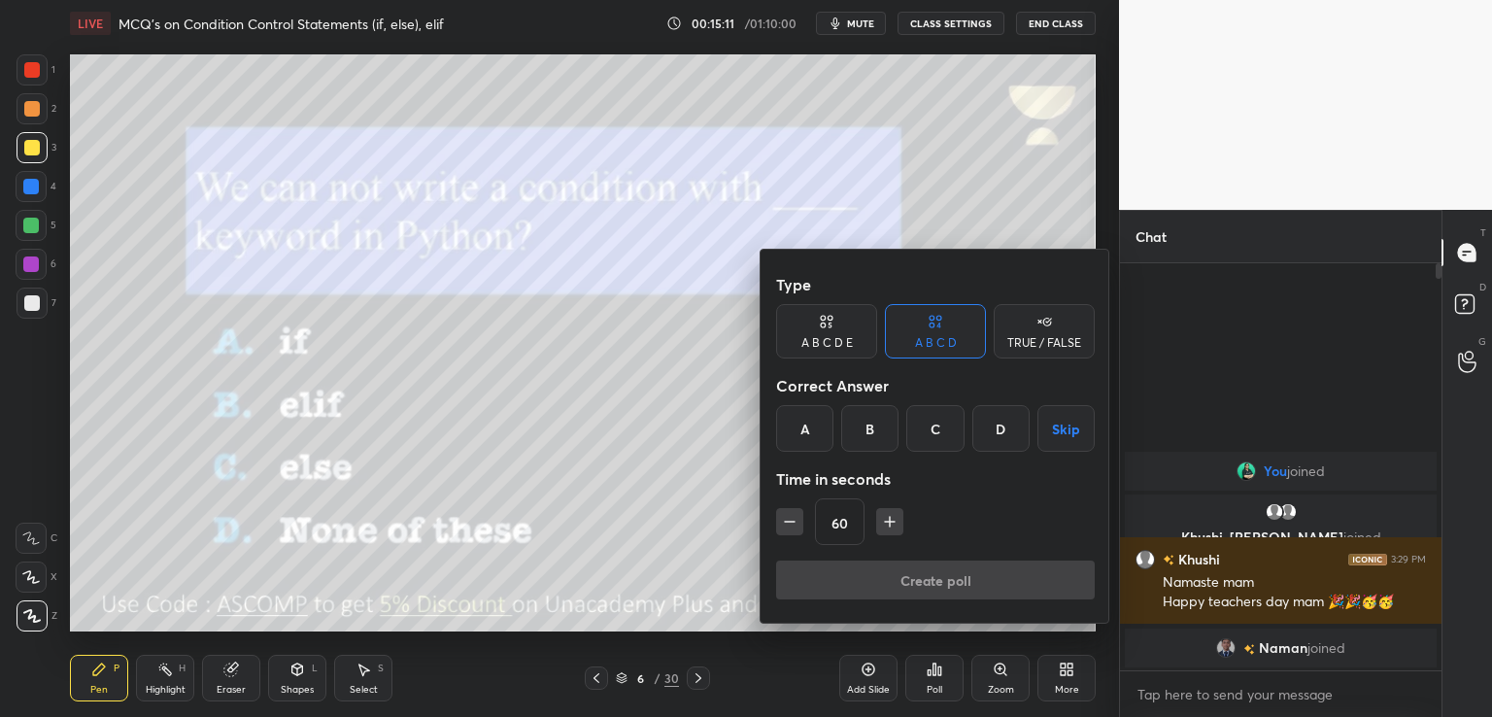
click at [928, 426] on div "C" at bounding box center [934, 428] width 57 height 47
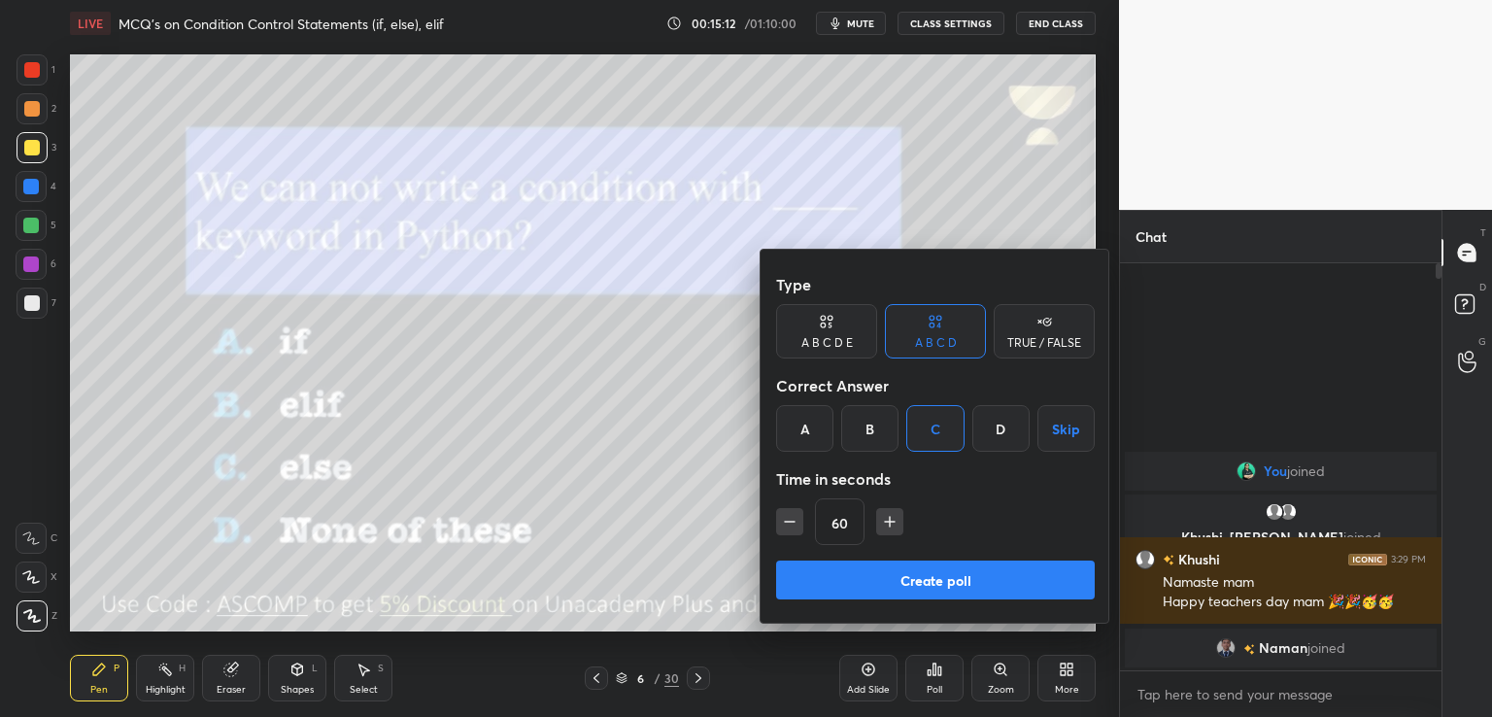
click at [896, 577] on button "Create poll" at bounding box center [935, 579] width 319 height 39
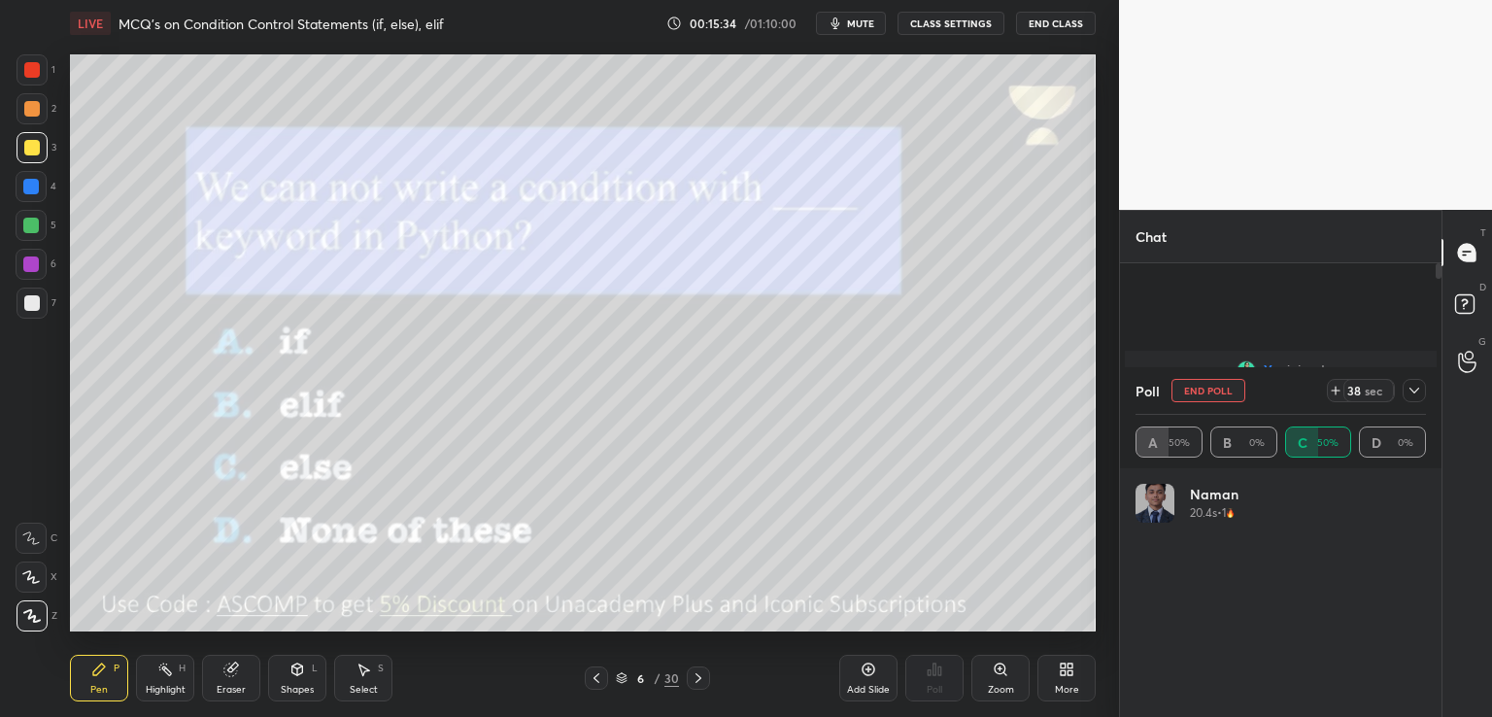
scroll to position [227, 285]
click at [1417, 386] on icon at bounding box center [1414, 391] width 16 height 16
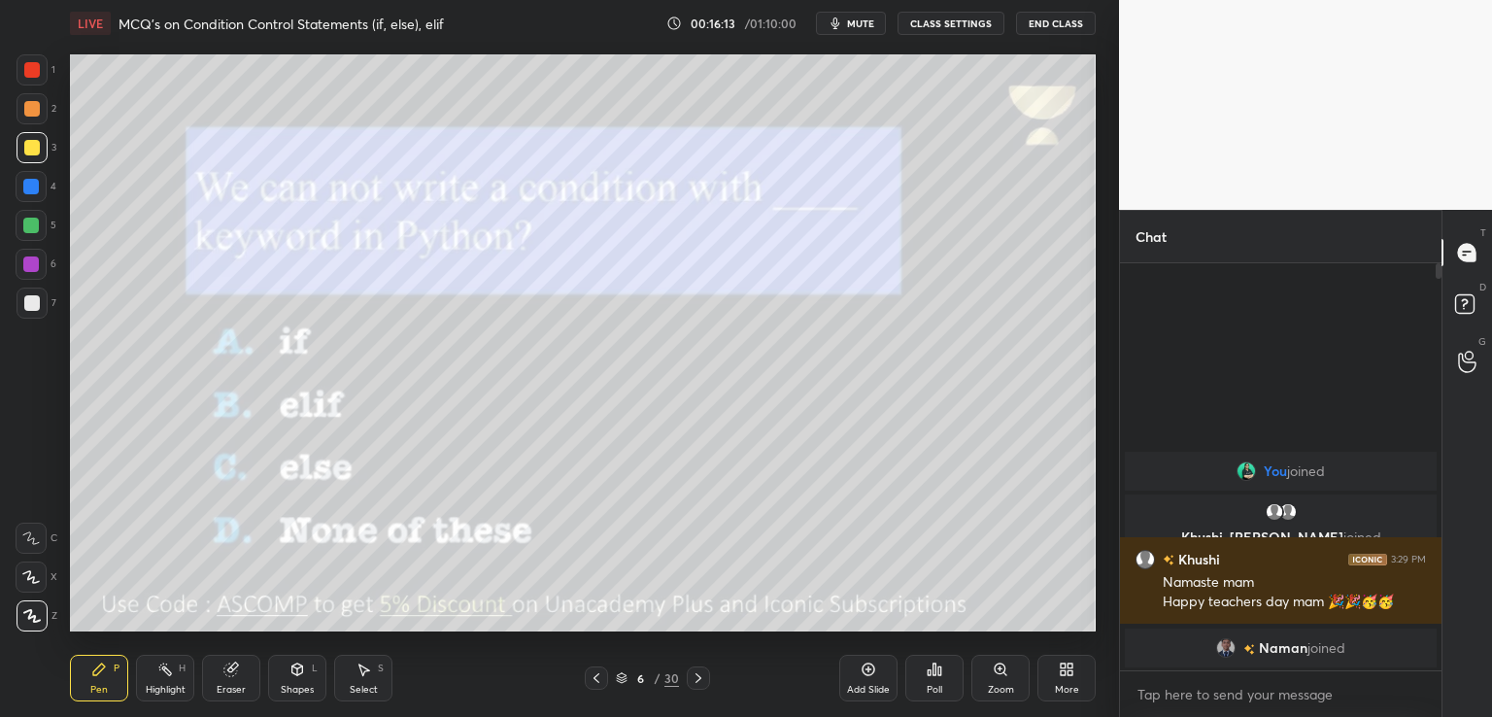
scroll to position [0, 0]
click at [699, 675] on icon at bounding box center [699, 678] width 16 height 16
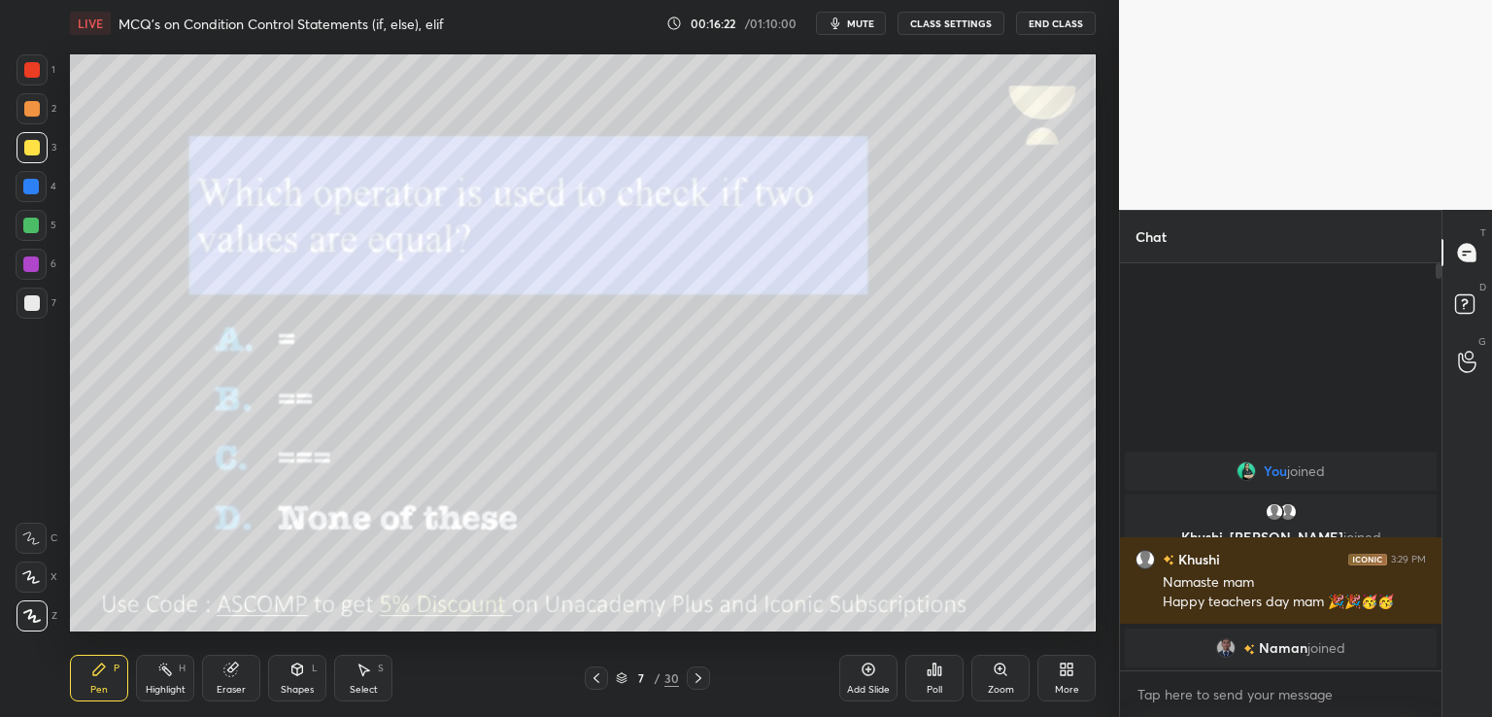
click at [944, 672] on div "Poll" at bounding box center [934, 678] width 58 height 47
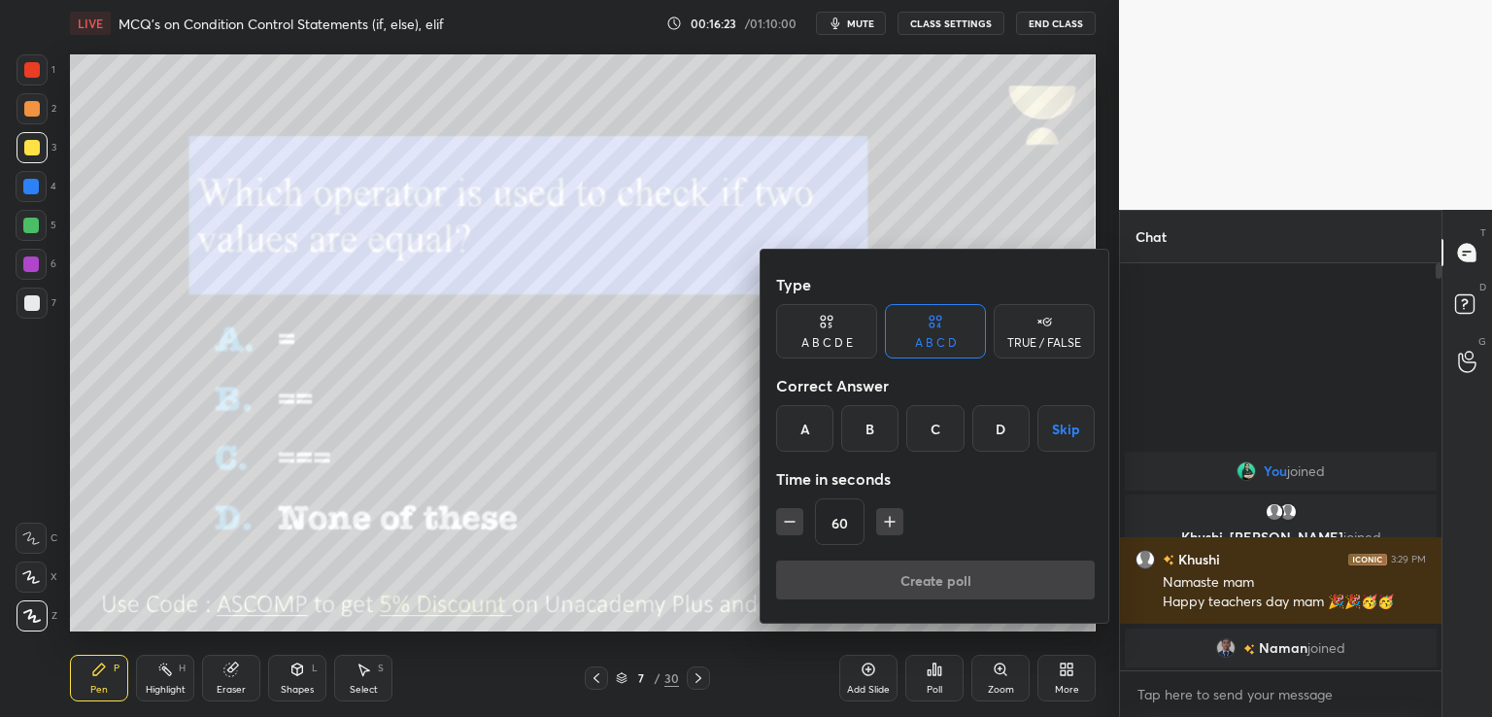
click at [871, 427] on div "B" at bounding box center [869, 428] width 57 height 47
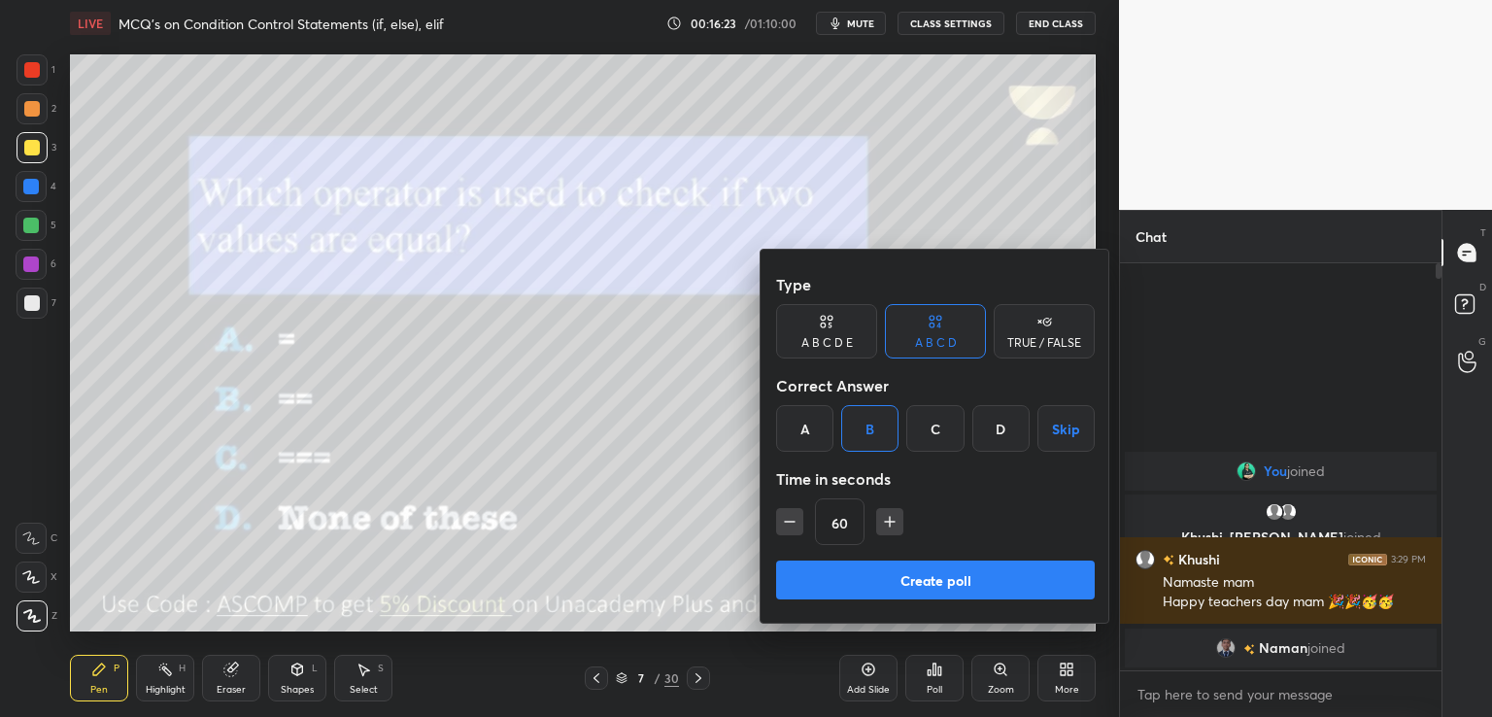
click at [870, 573] on button "Create poll" at bounding box center [935, 579] width 319 height 39
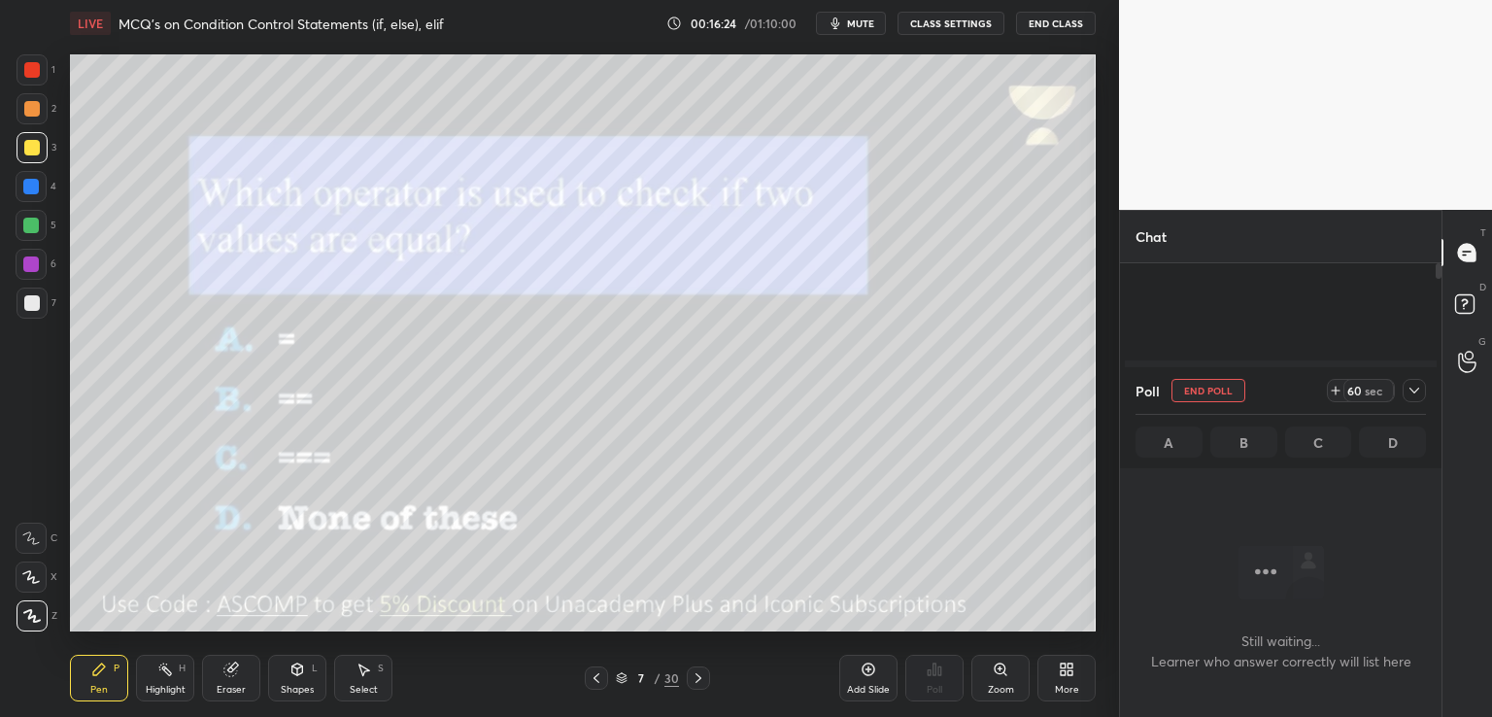
scroll to position [140, 316]
click at [866, 27] on span "mute" at bounding box center [860, 24] width 27 height 14
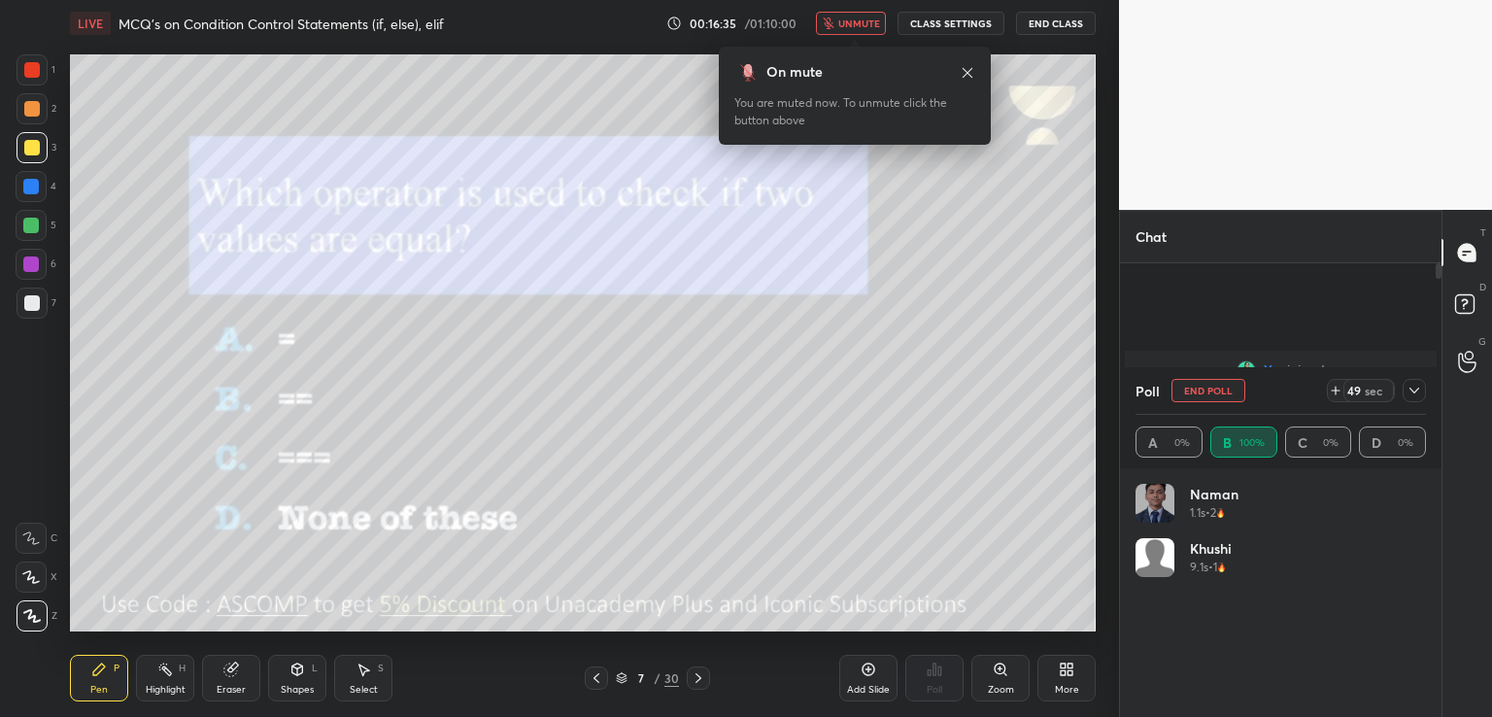
scroll to position [300, 316]
click at [964, 79] on icon at bounding box center [968, 73] width 16 height 16
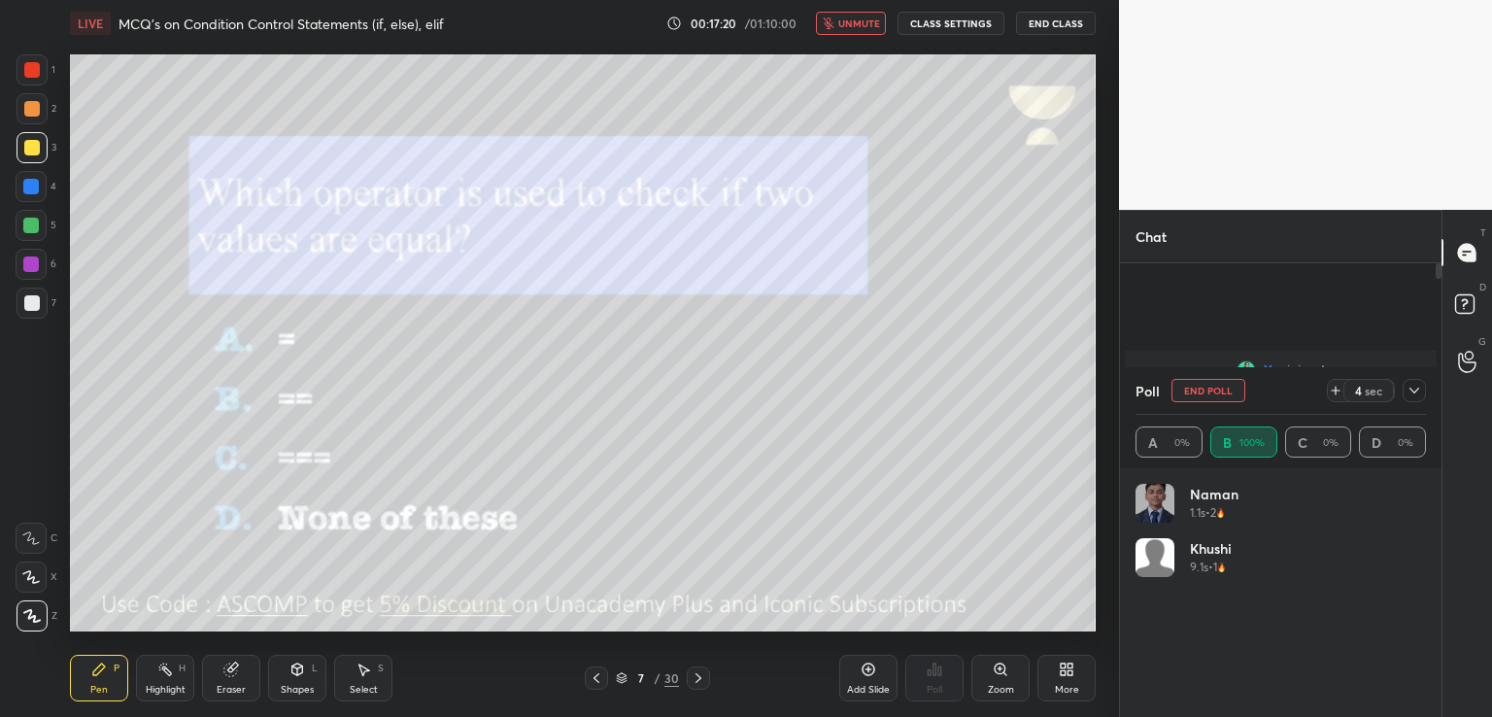
click at [856, 23] on span "unmute" at bounding box center [859, 24] width 42 height 14
click at [1413, 393] on icon at bounding box center [1414, 391] width 16 height 16
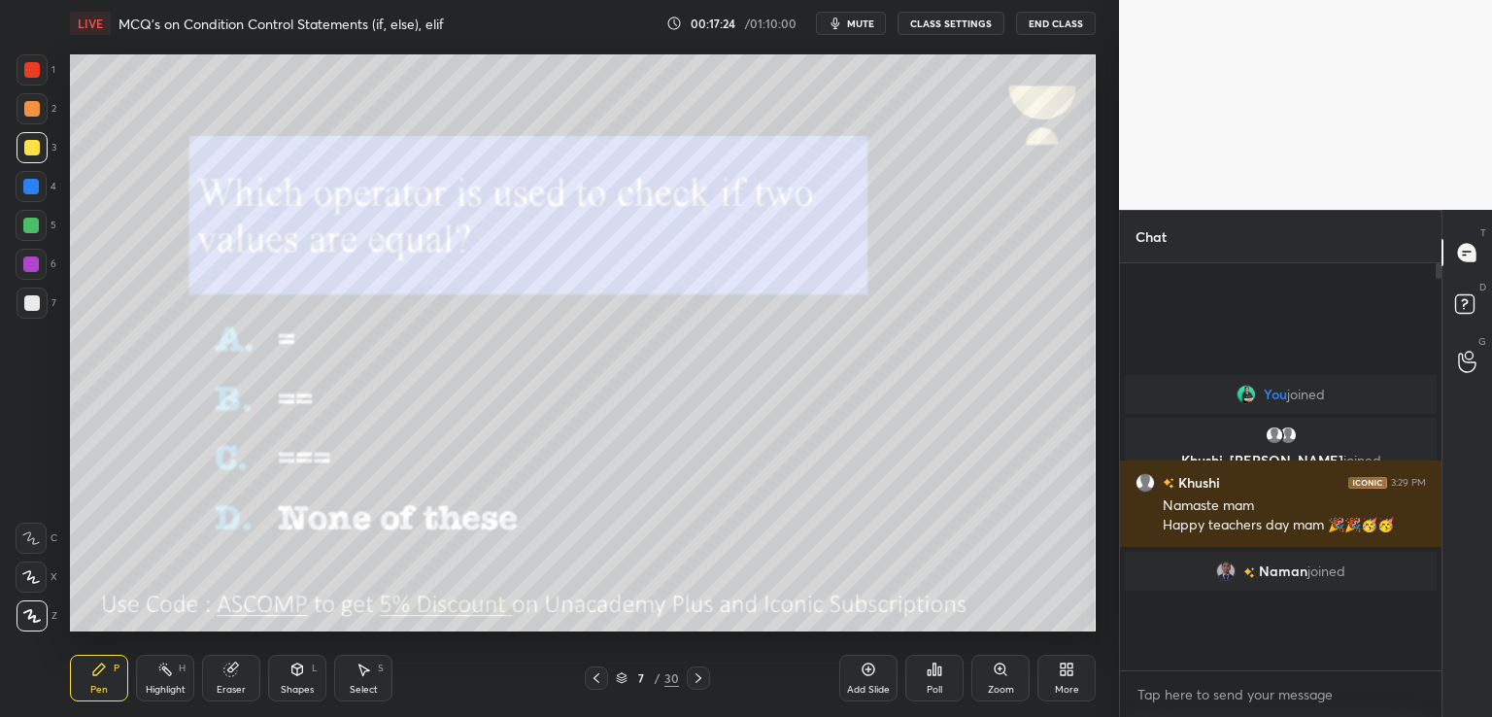
scroll to position [401, 316]
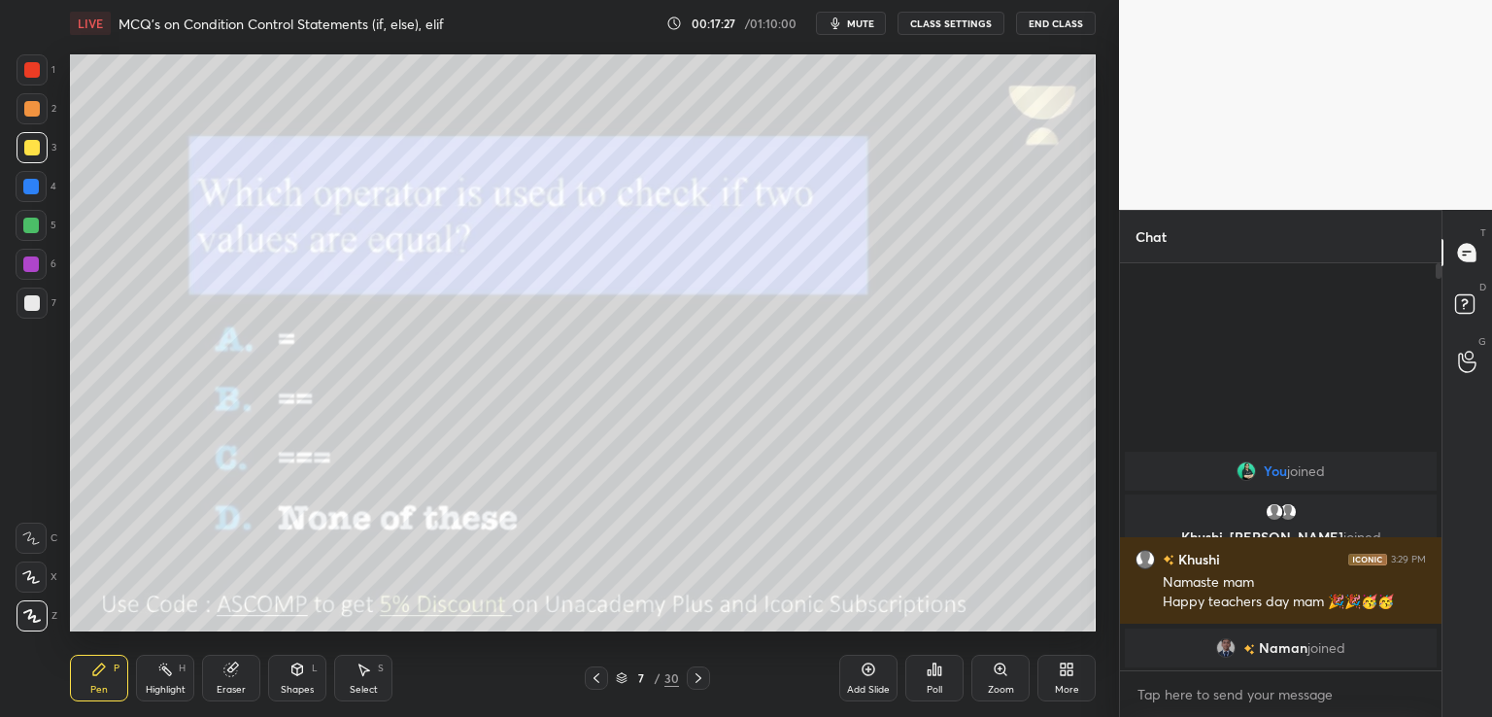
click at [695, 675] on icon at bounding box center [699, 678] width 16 height 16
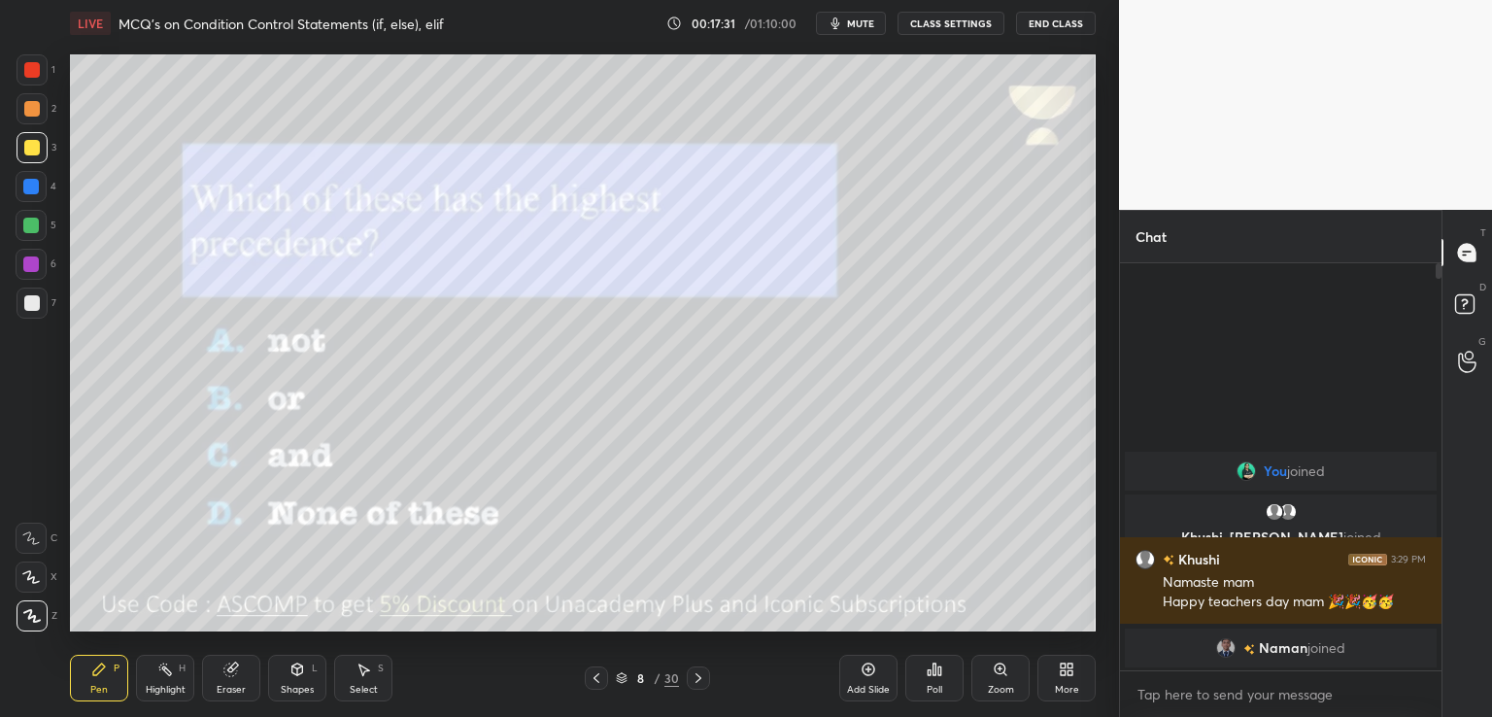
click at [862, 22] on span "mute" at bounding box center [860, 24] width 27 height 14
click at [939, 700] on div "Poll" at bounding box center [934, 678] width 58 height 47
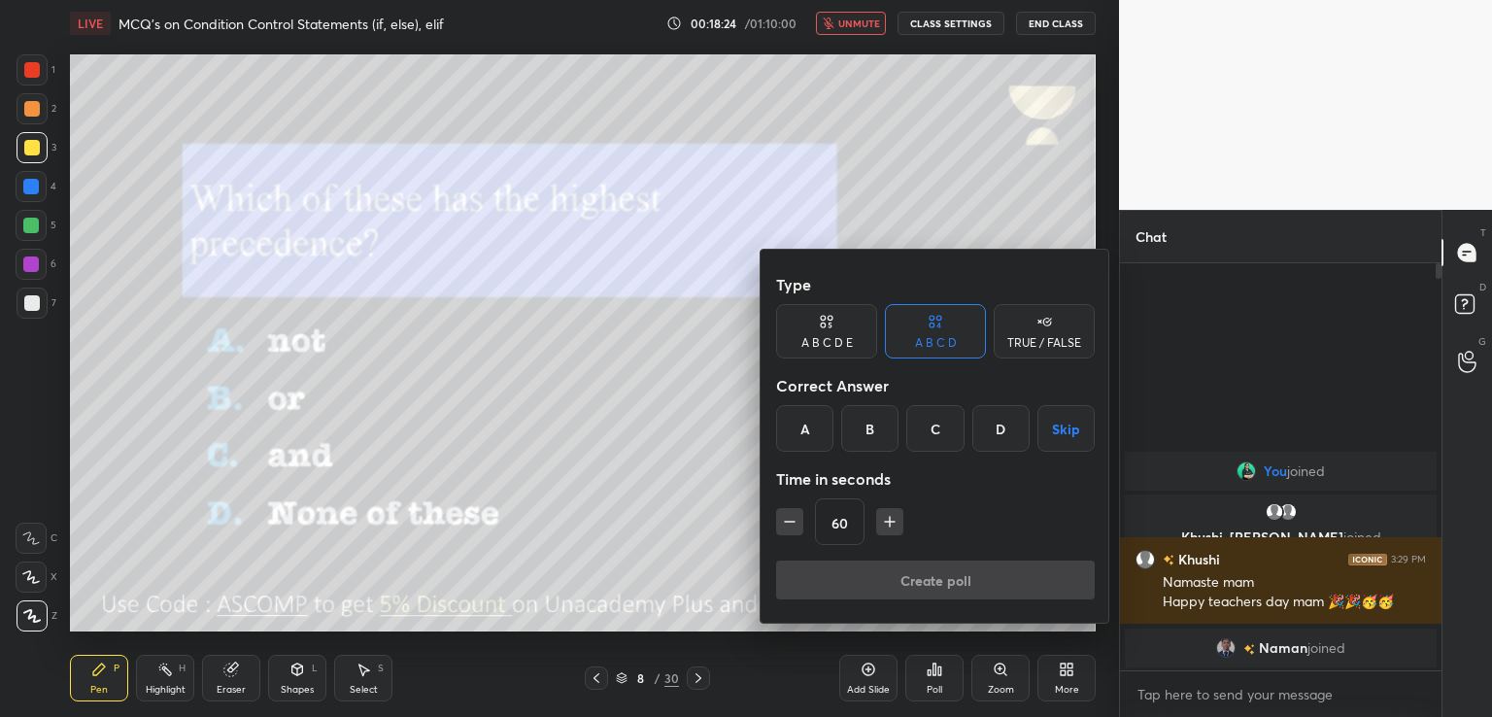
click at [807, 446] on div "A" at bounding box center [804, 428] width 57 height 47
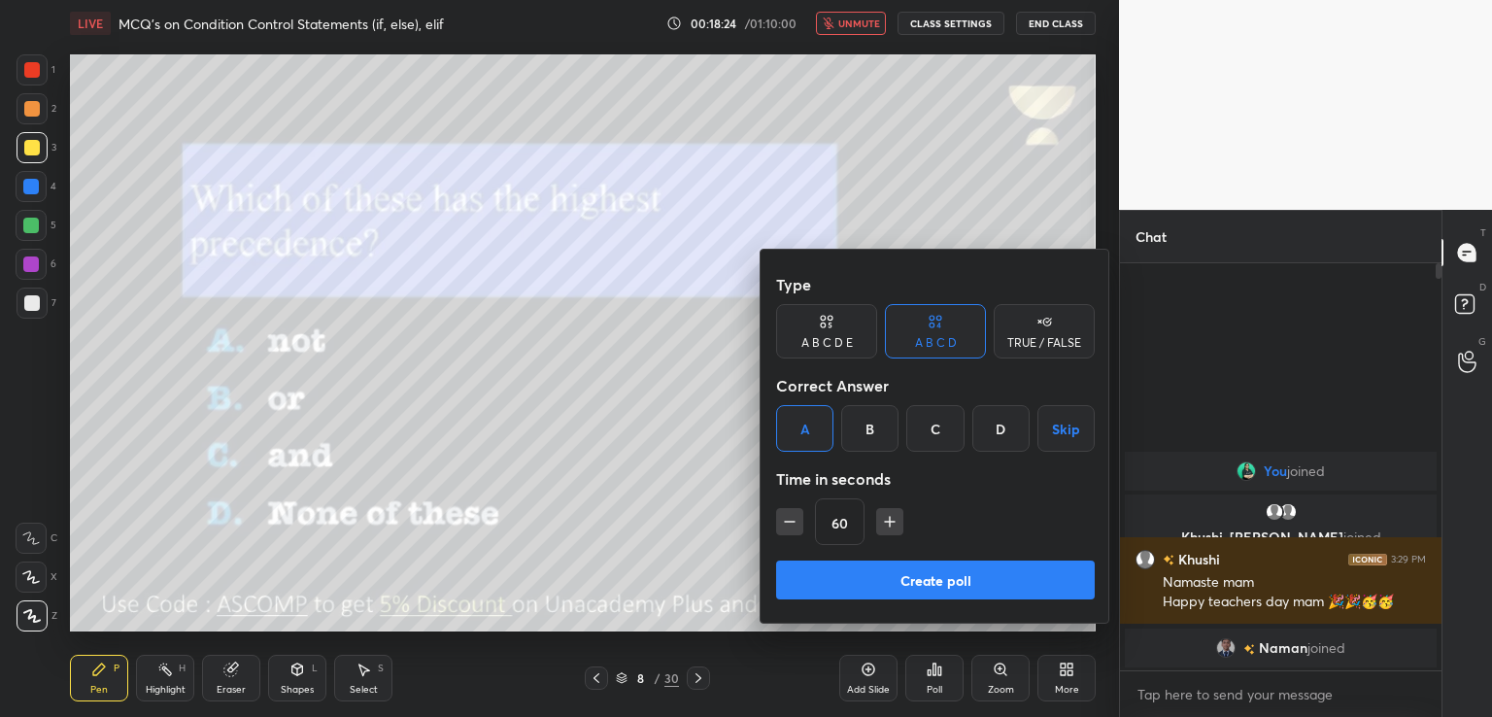
click at [840, 560] on button "Create poll" at bounding box center [935, 579] width 319 height 39
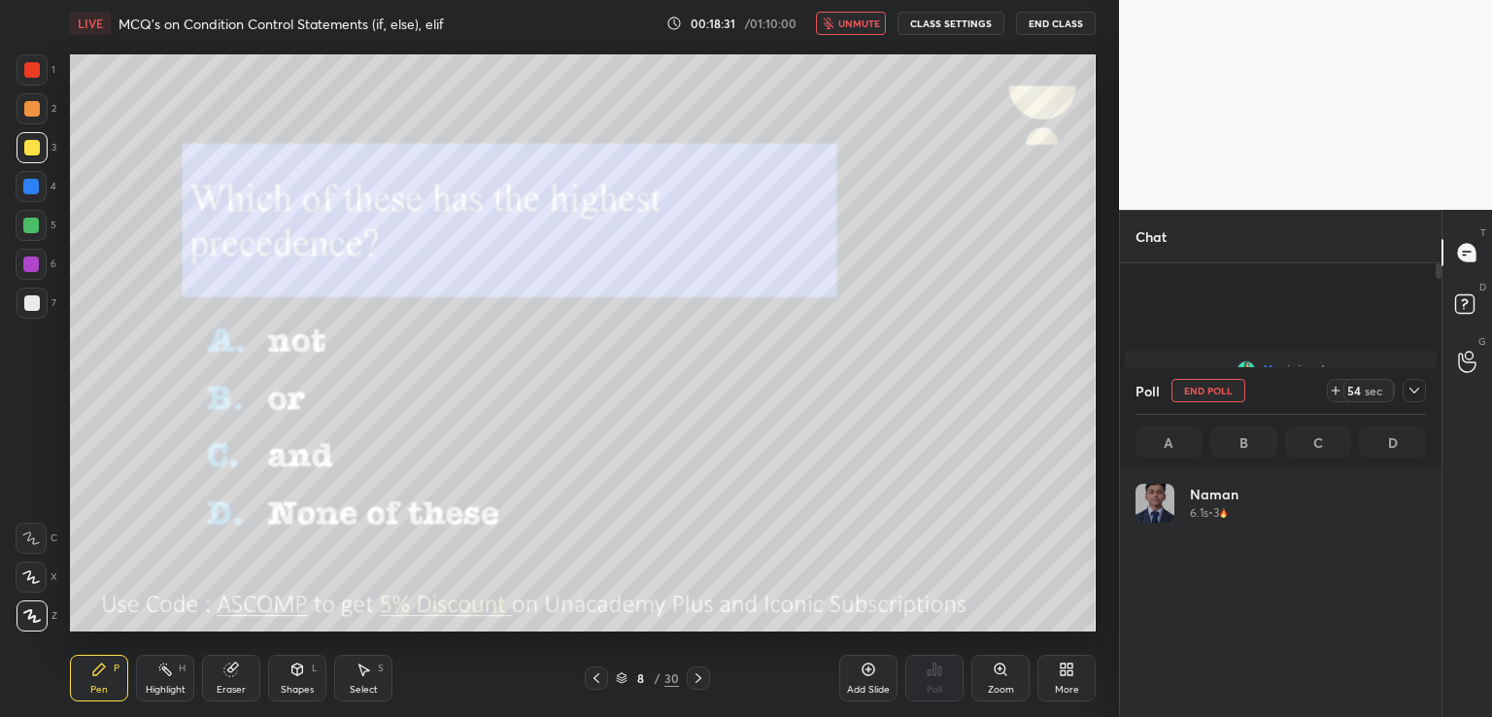
scroll to position [227, 285]
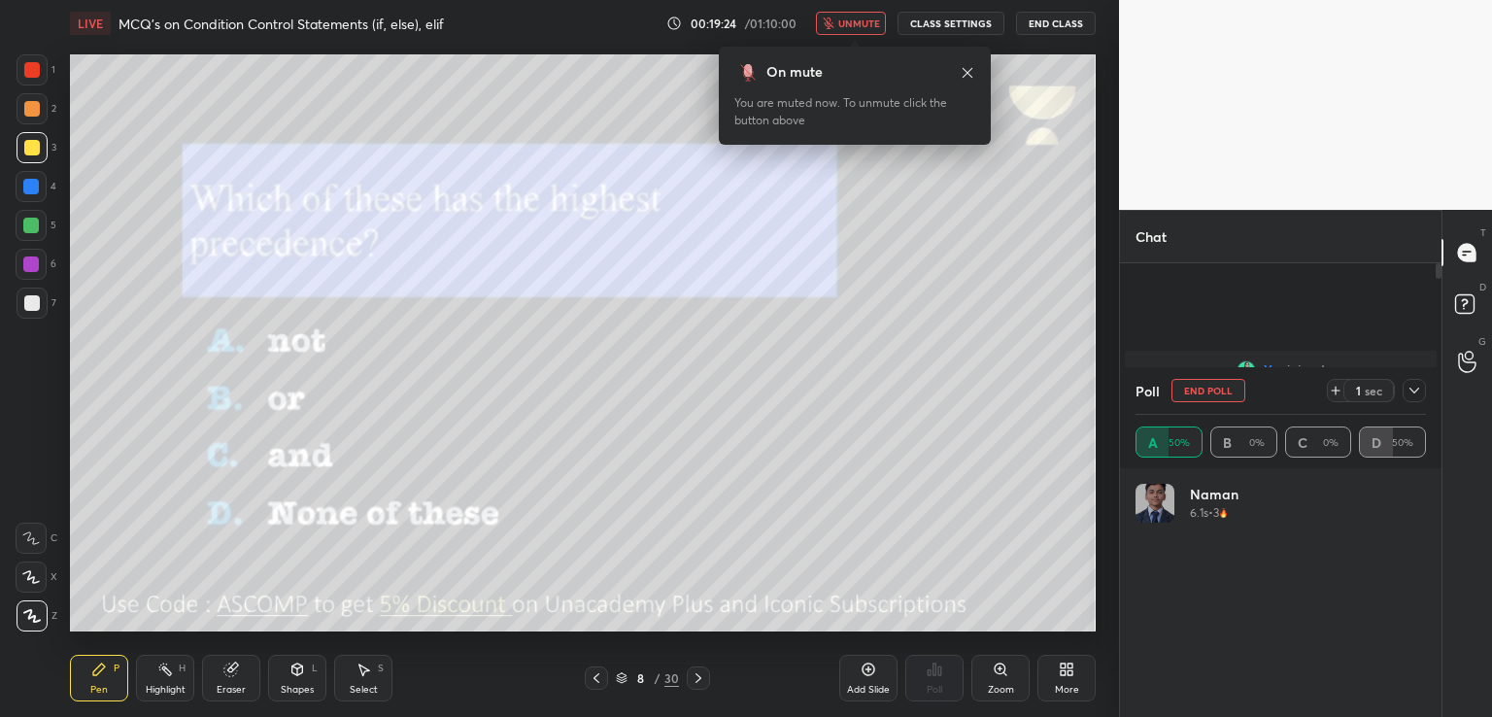
click at [881, 29] on button "unmute" at bounding box center [851, 23] width 70 height 23
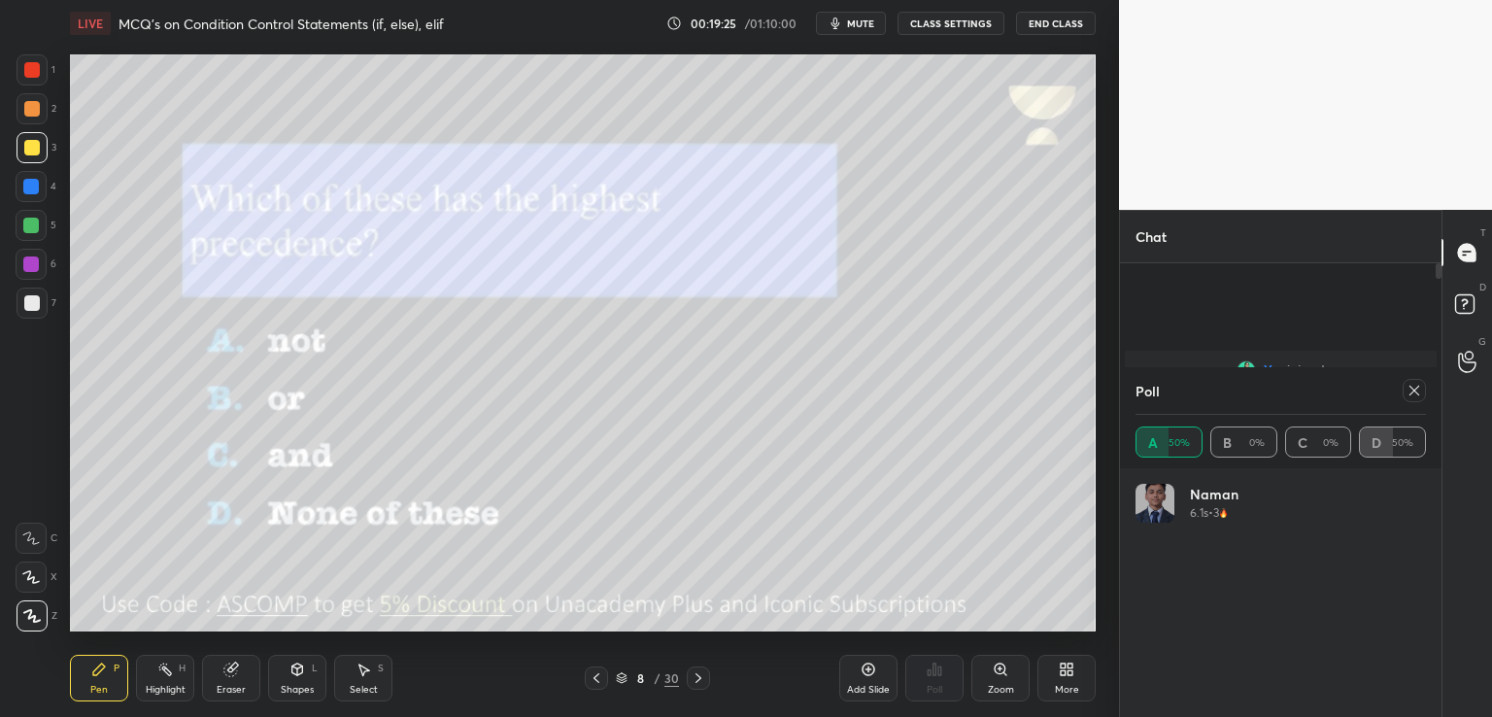
click at [1422, 396] on div at bounding box center [1414, 390] width 23 height 23
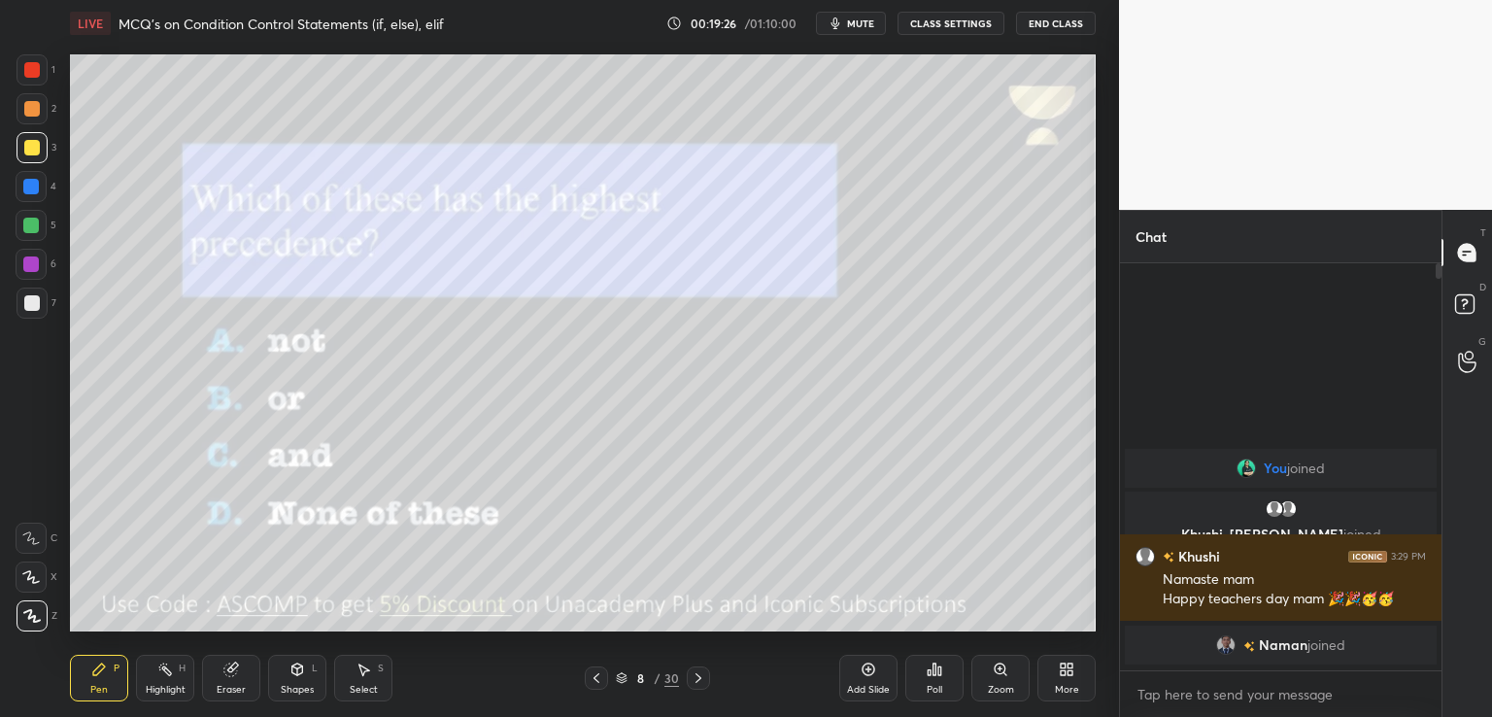
scroll to position [401, 316]
click at [698, 679] on icon at bounding box center [698, 678] width 6 height 10
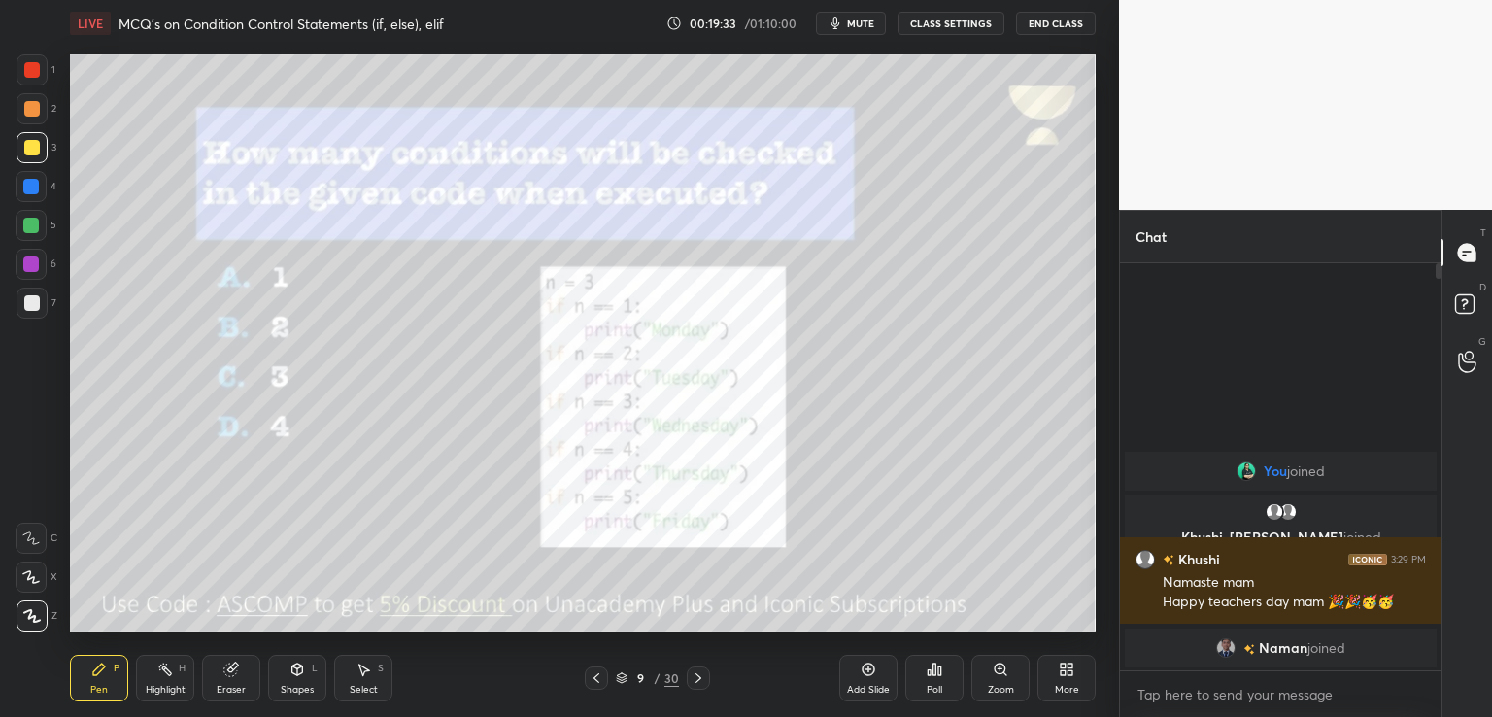
click at [862, 24] on span "mute" at bounding box center [860, 24] width 27 height 14
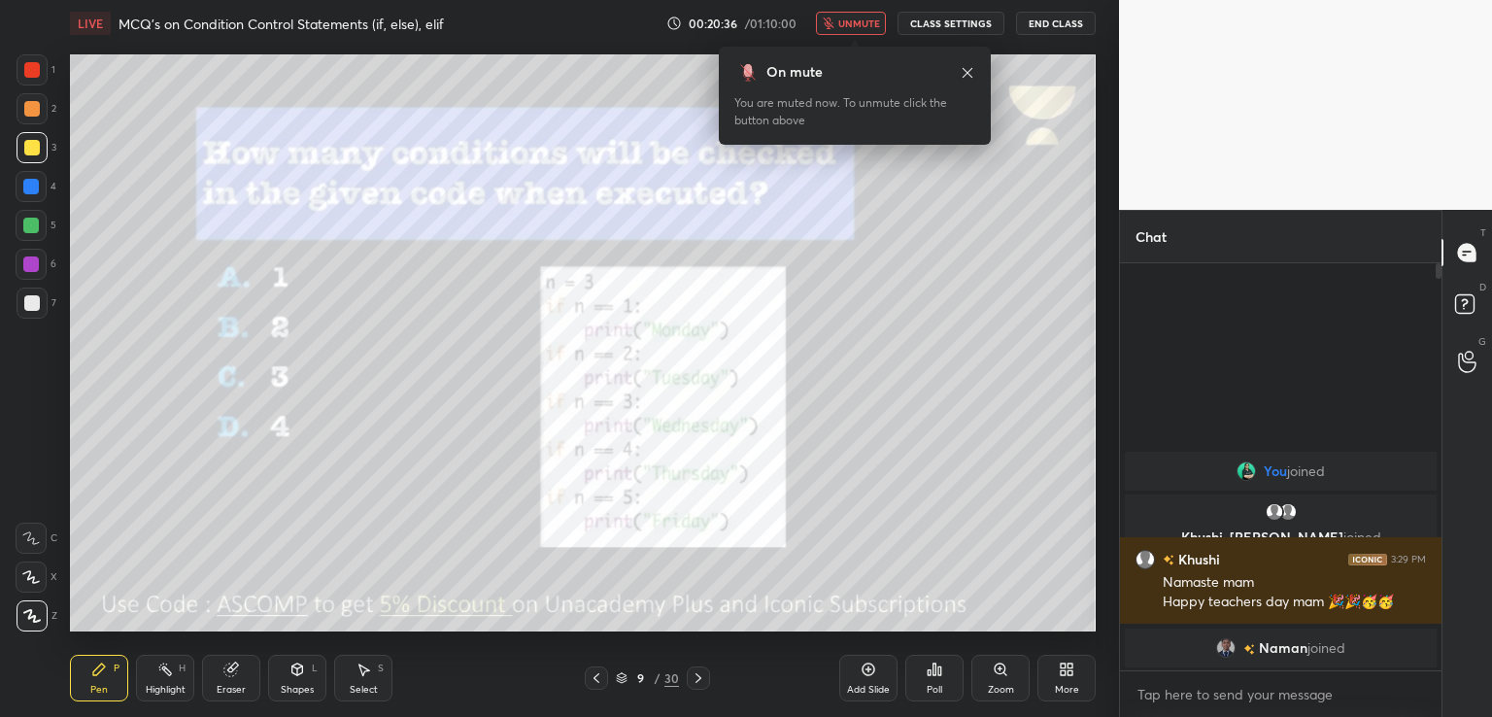
click at [945, 678] on div "Poll" at bounding box center [934, 678] width 58 height 47
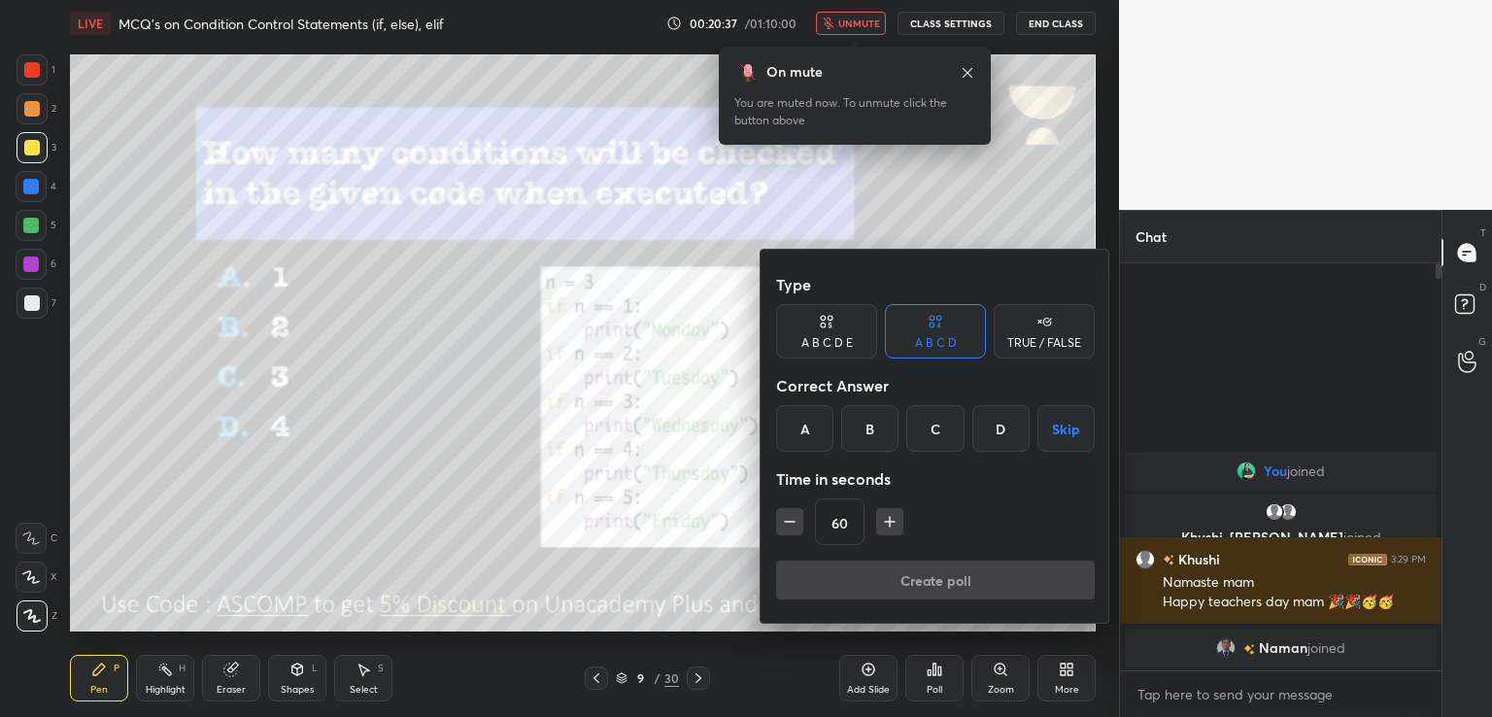
click at [922, 437] on div "C" at bounding box center [934, 428] width 57 height 47
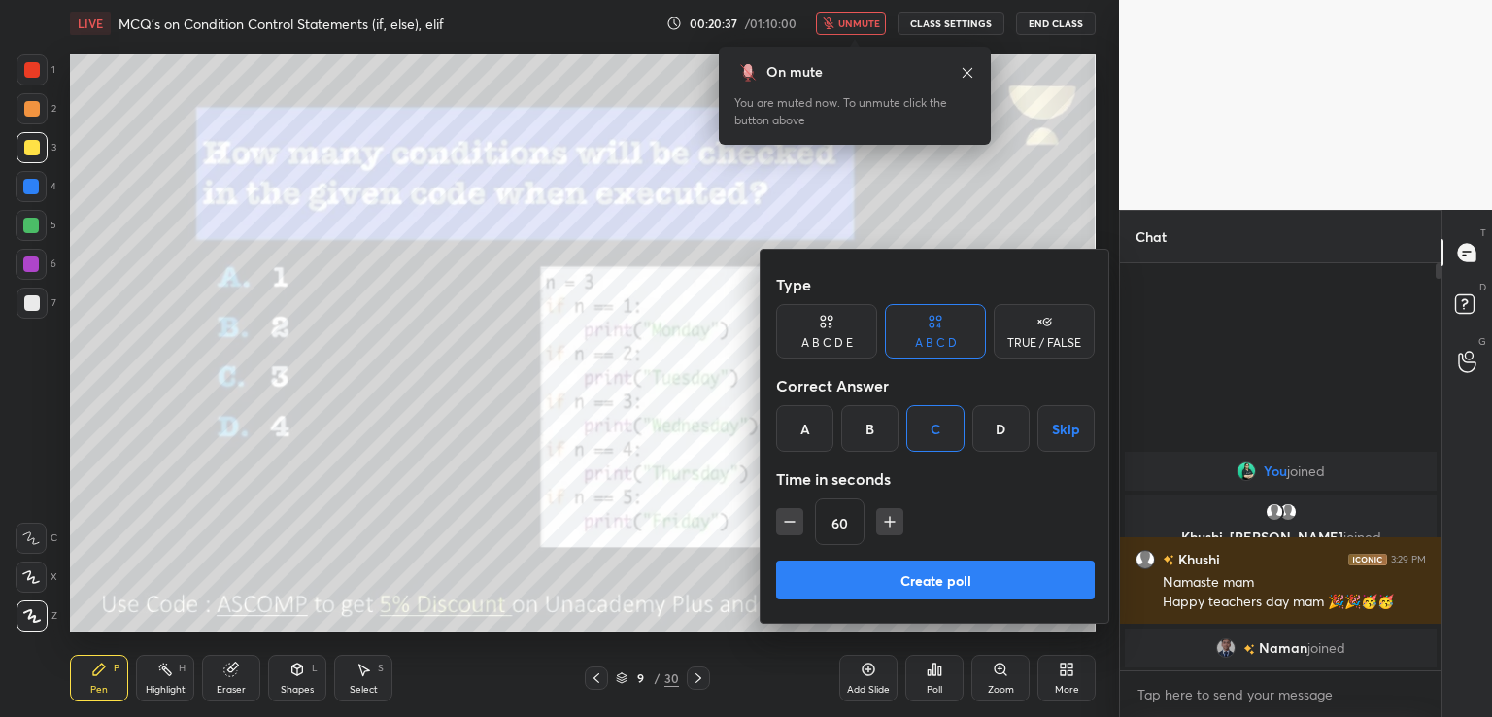
click at [867, 572] on button "Create poll" at bounding box center [935, 579] width 319 height 39
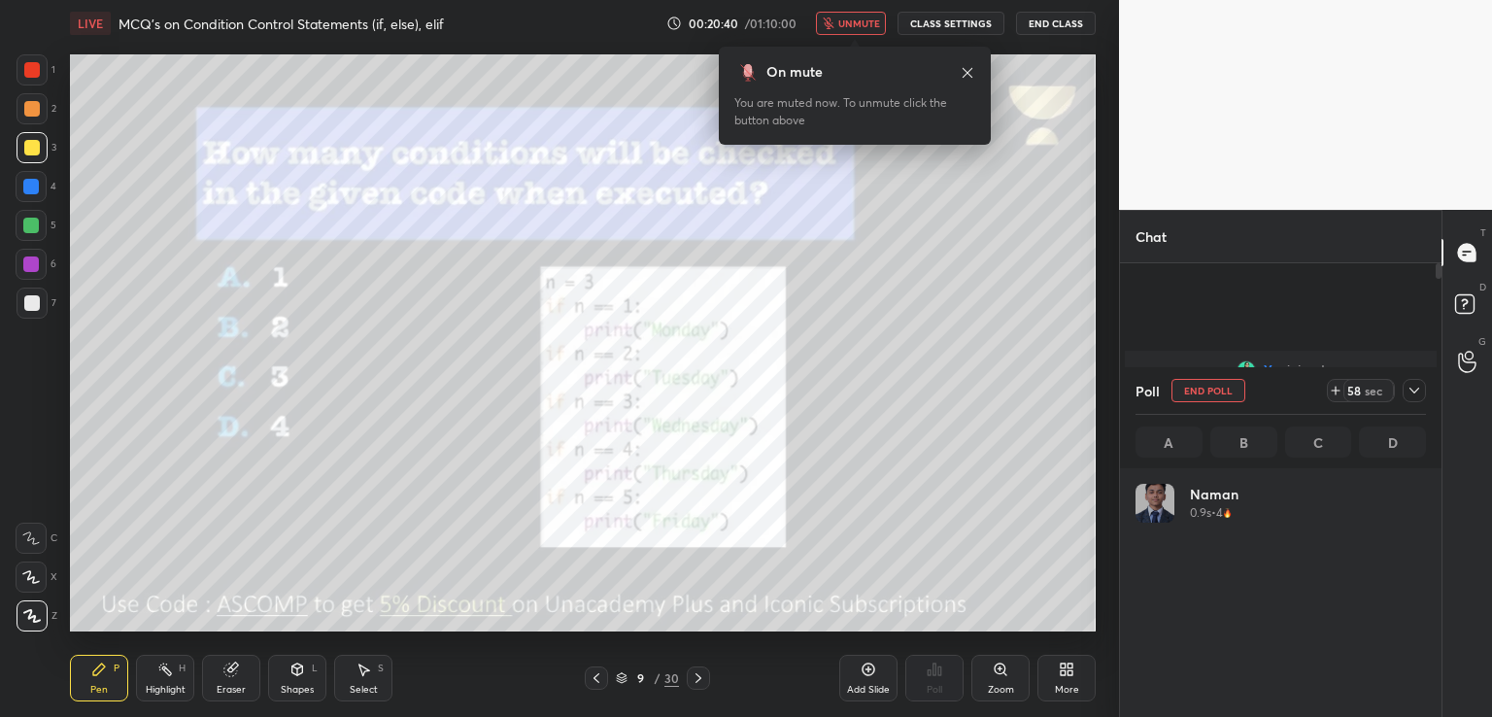
scroll to position [227, 285]
click at [862, 20] on span "unmute" at bounding box center [859, 24] width 42 height 14
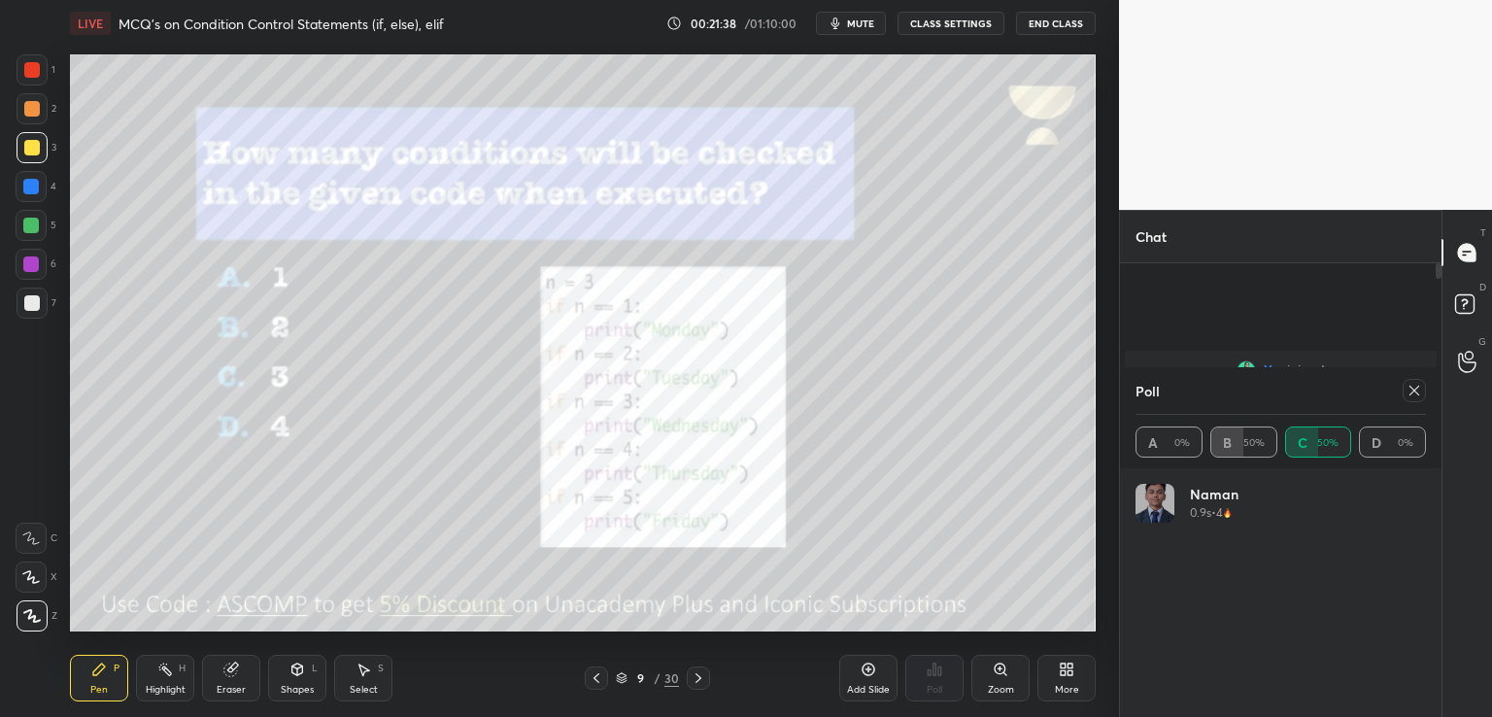
click at [1413, 394] on icon at bounding box center [1414, 391] width 16 height 16
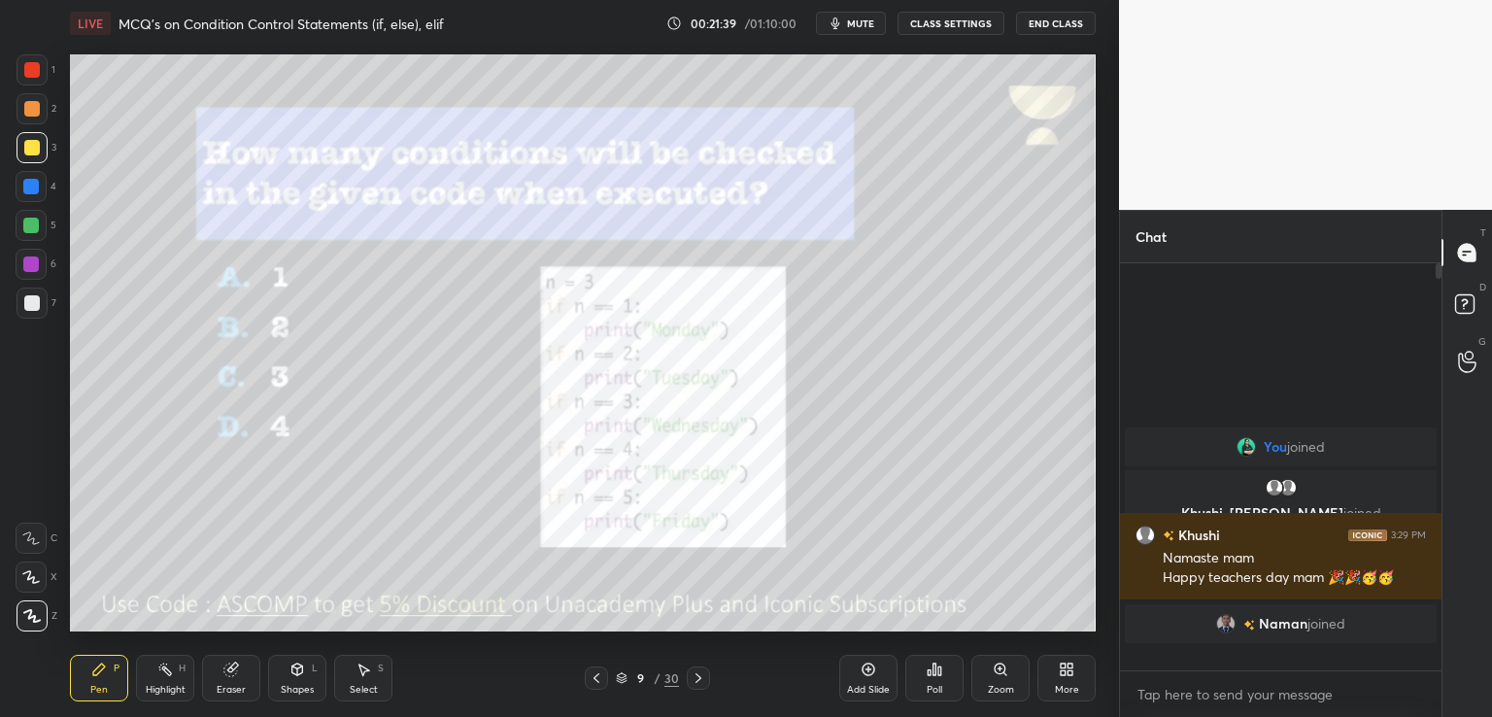
scroll to position [7, 6]
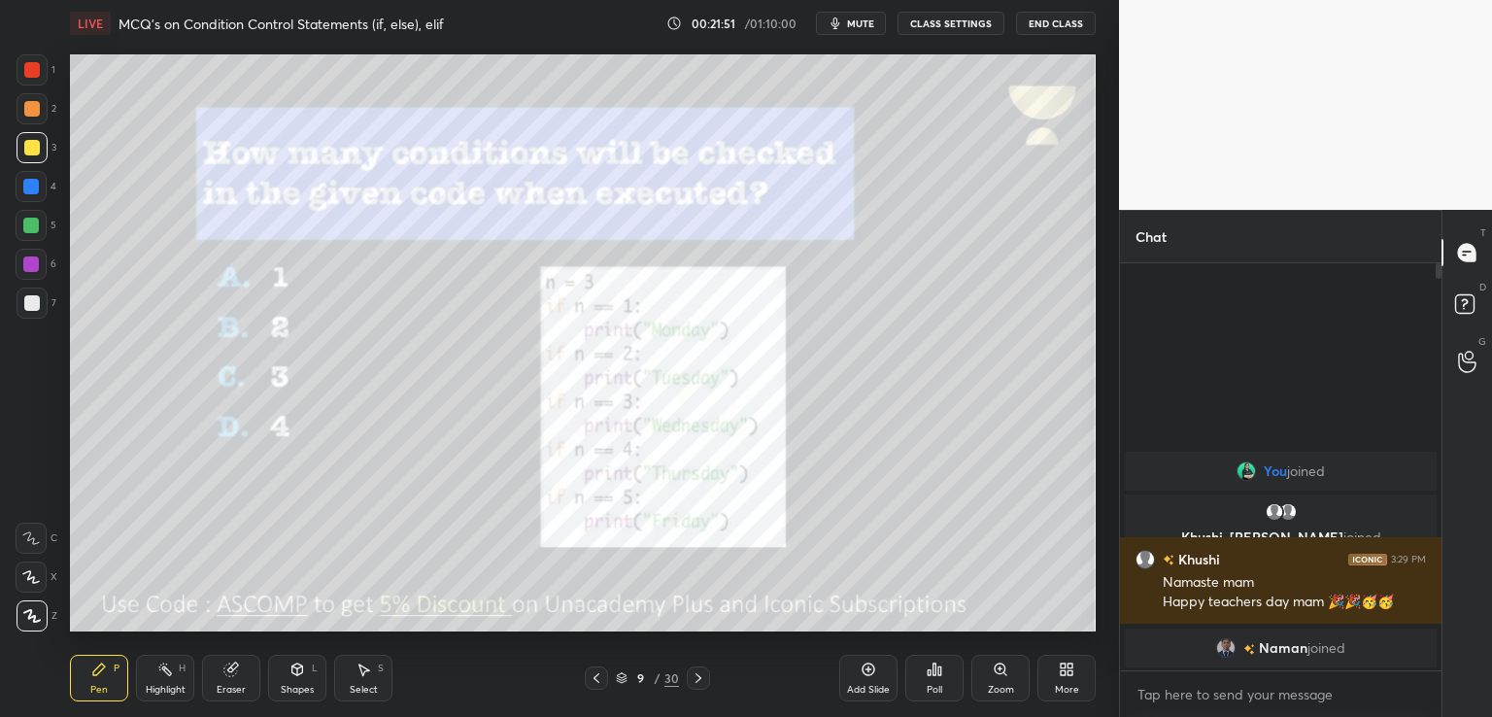
click at [699, 685] on icon at bounding box center [699, 678] width 16 height 16
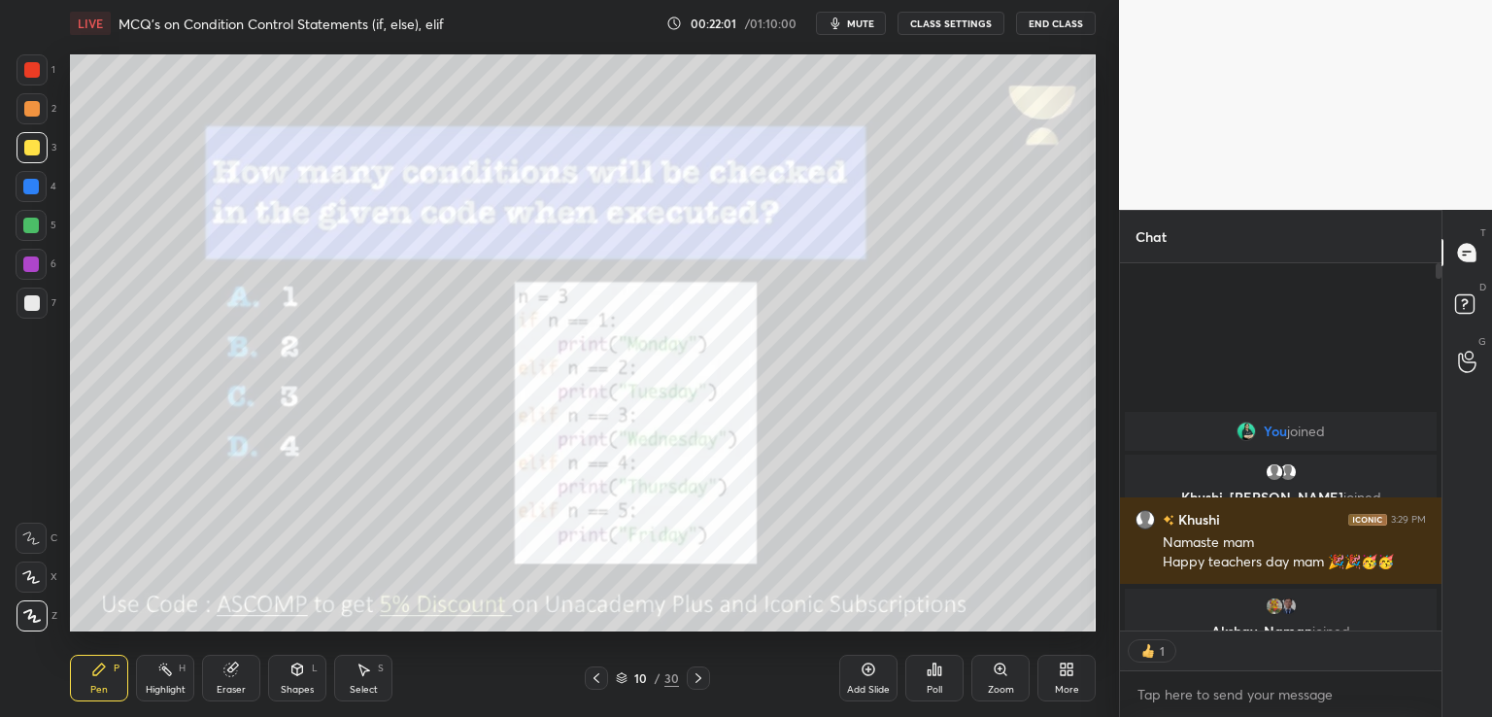
click at [934, 706] on div "Poll" at bounding box center [934, 678] width 58 height 109
click at [929, 677] on div "Poll" at bounding box center [934, 678] width 58 height 47
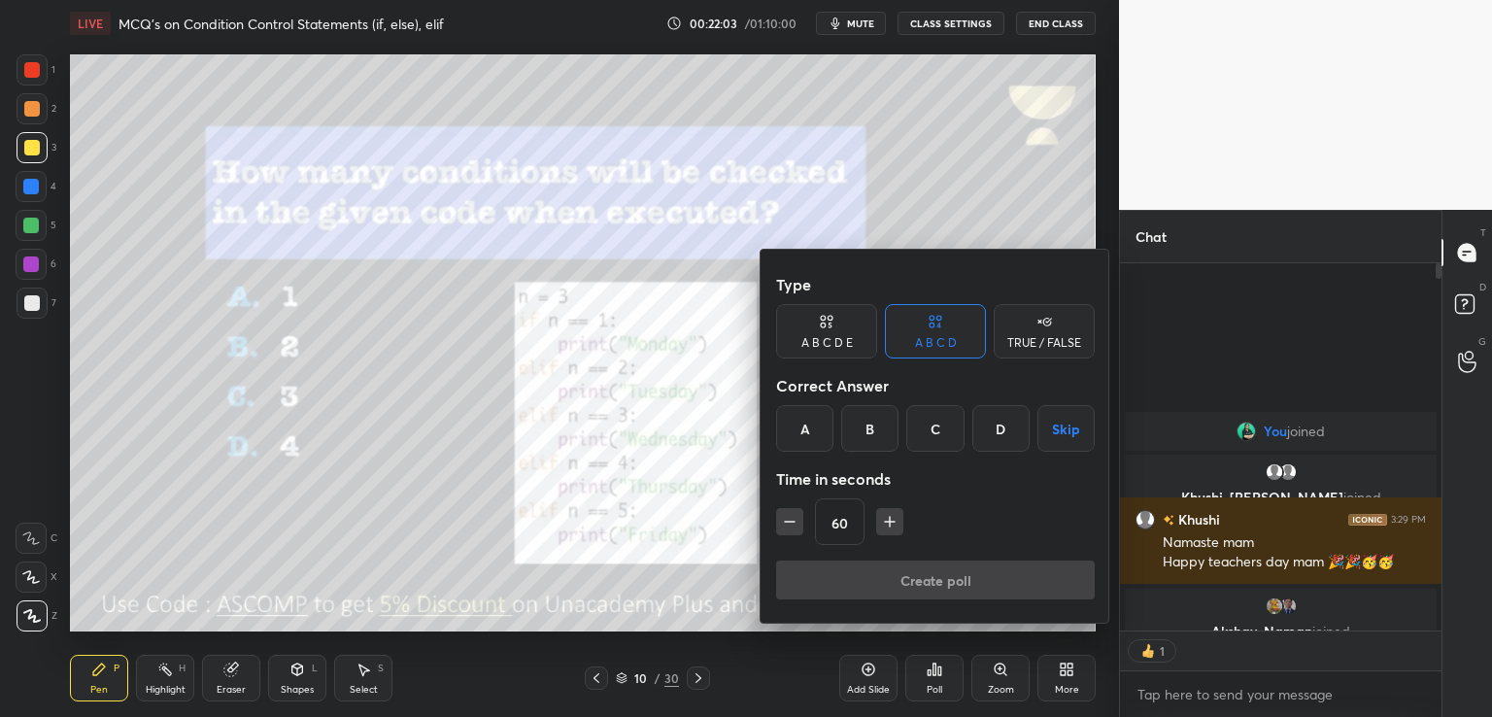
click at [939, 428] on div "C" at bounding box center [934, 428] width 57 height 47
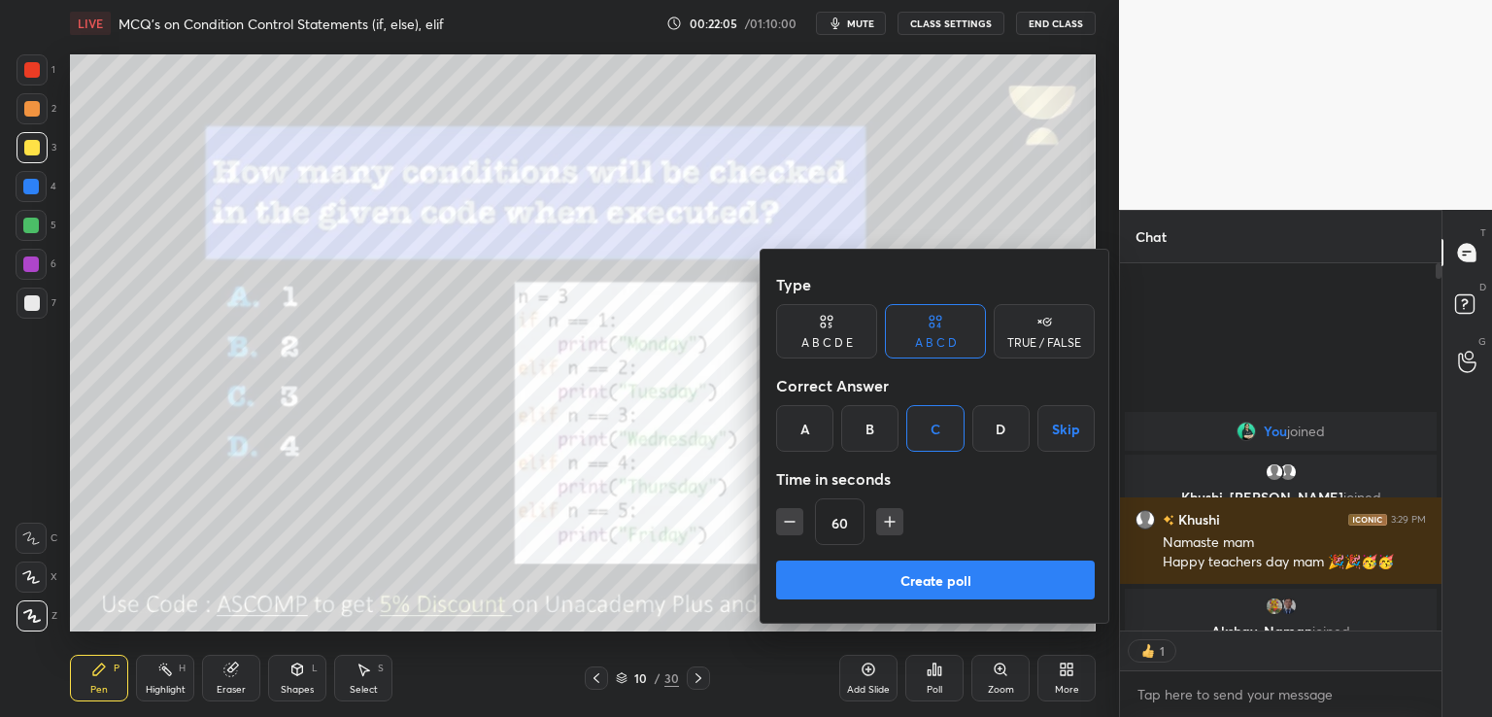
click at [925, 588] on button "Create poll" at bounding box center [935, 579] width 319 height 39
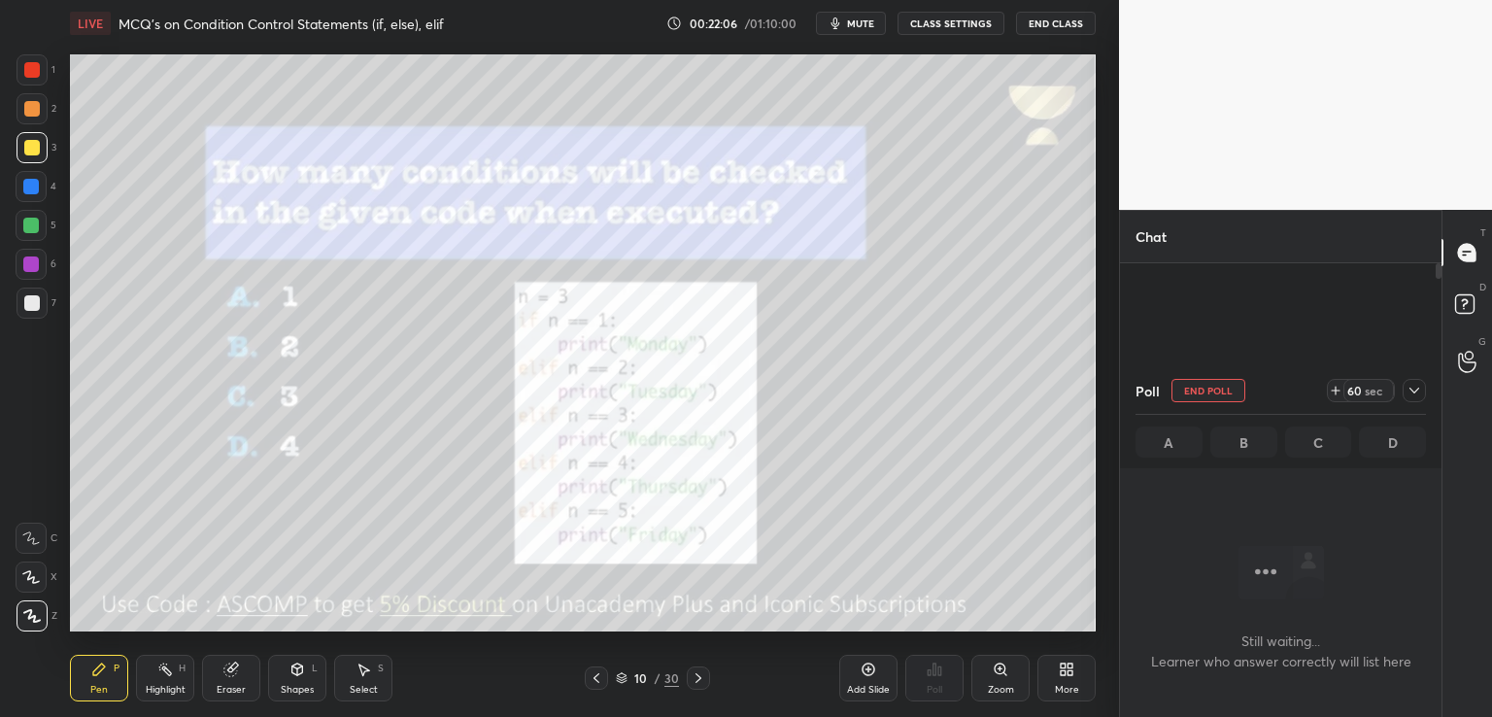
scroll to position [140, 316]
click at [1427, 393] on div "Poll End Poll 59 sec A B C D" at bounding box center [1280, 417] width 321 height 101
click at [1426, 389] on div "Poll End Poll 58 sec A B C D" at bounding box center [1280, 417] width 321 height 101
click at [1413, 397] on icon at bounding box center [1414, 391] width 16 height 16
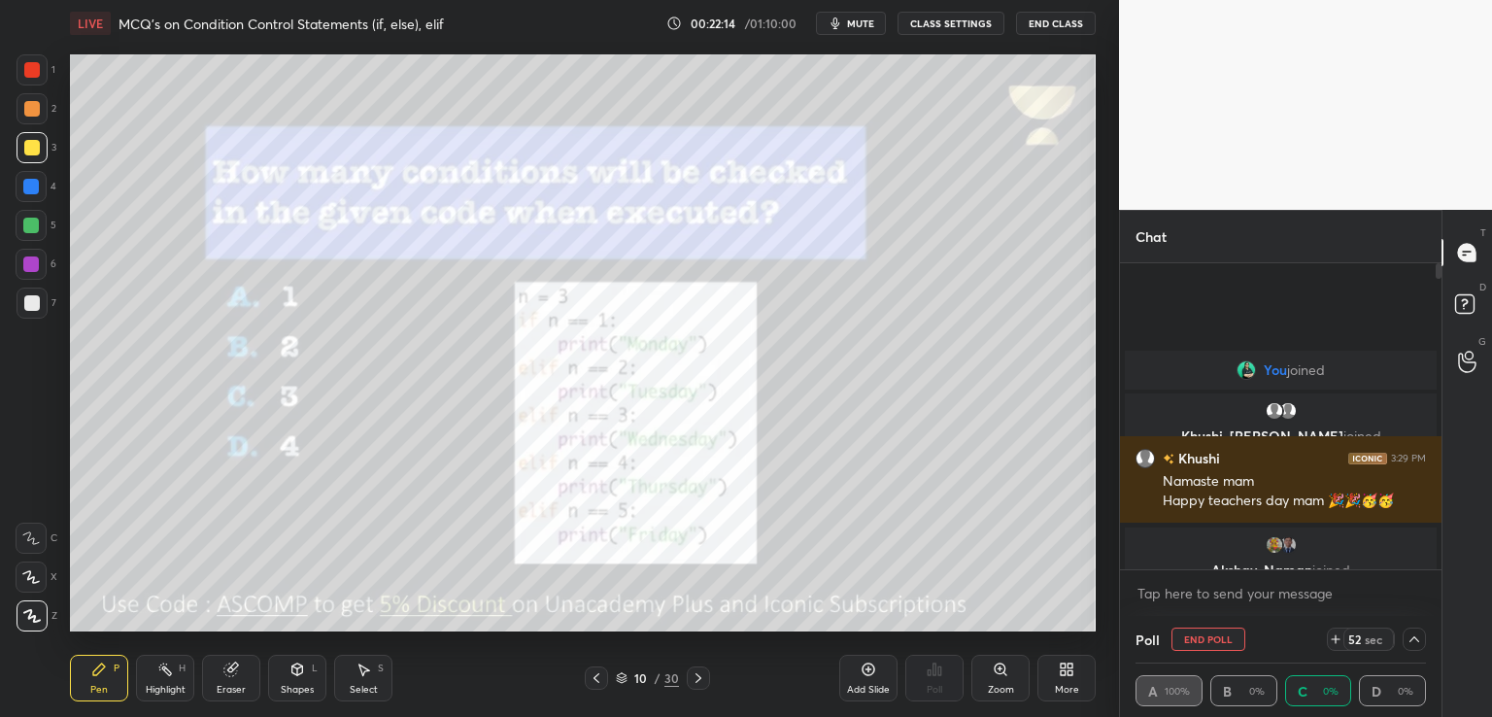
click at [860, 23] on span "mute" at bounding box center [860, 24] width 27 height 14
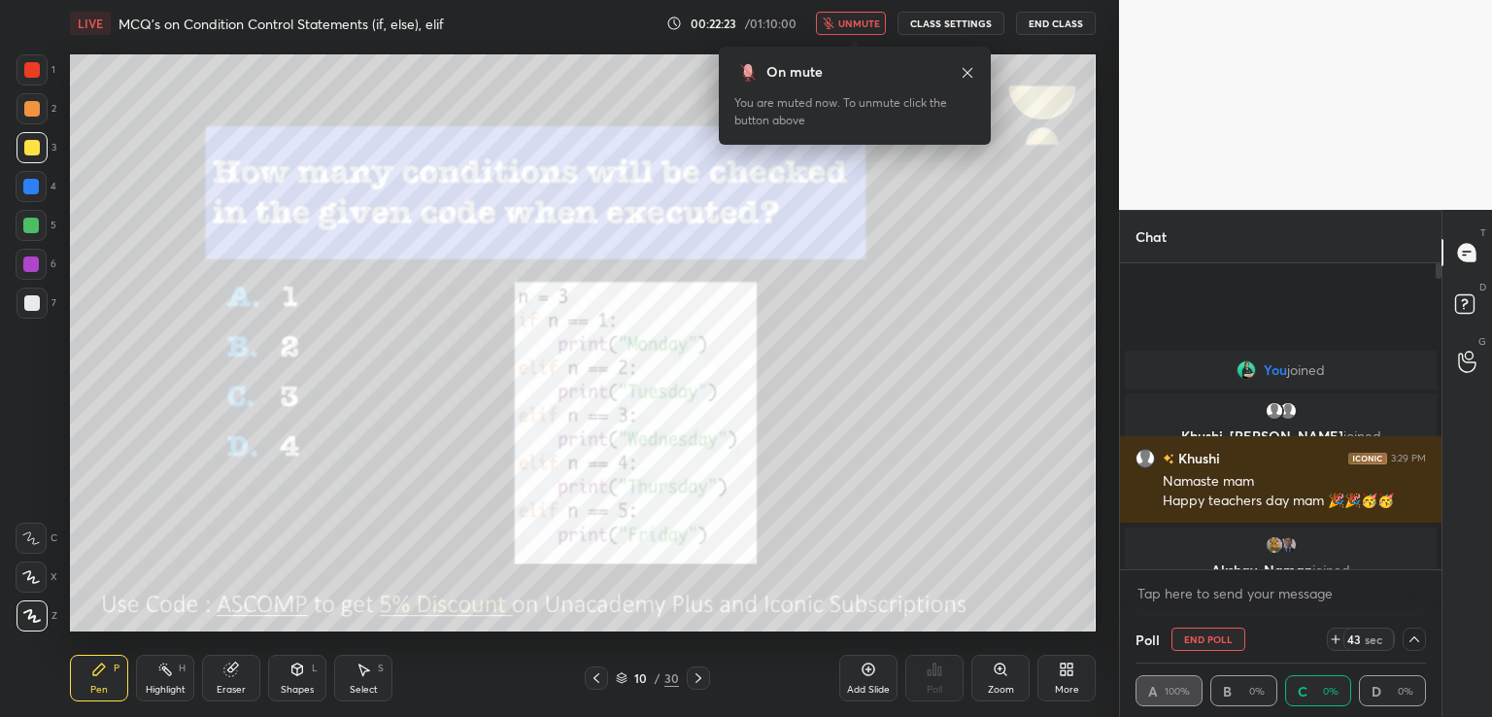
click at [1407, 645] on icon at bounding box center [1414, 639] width 16 height 16
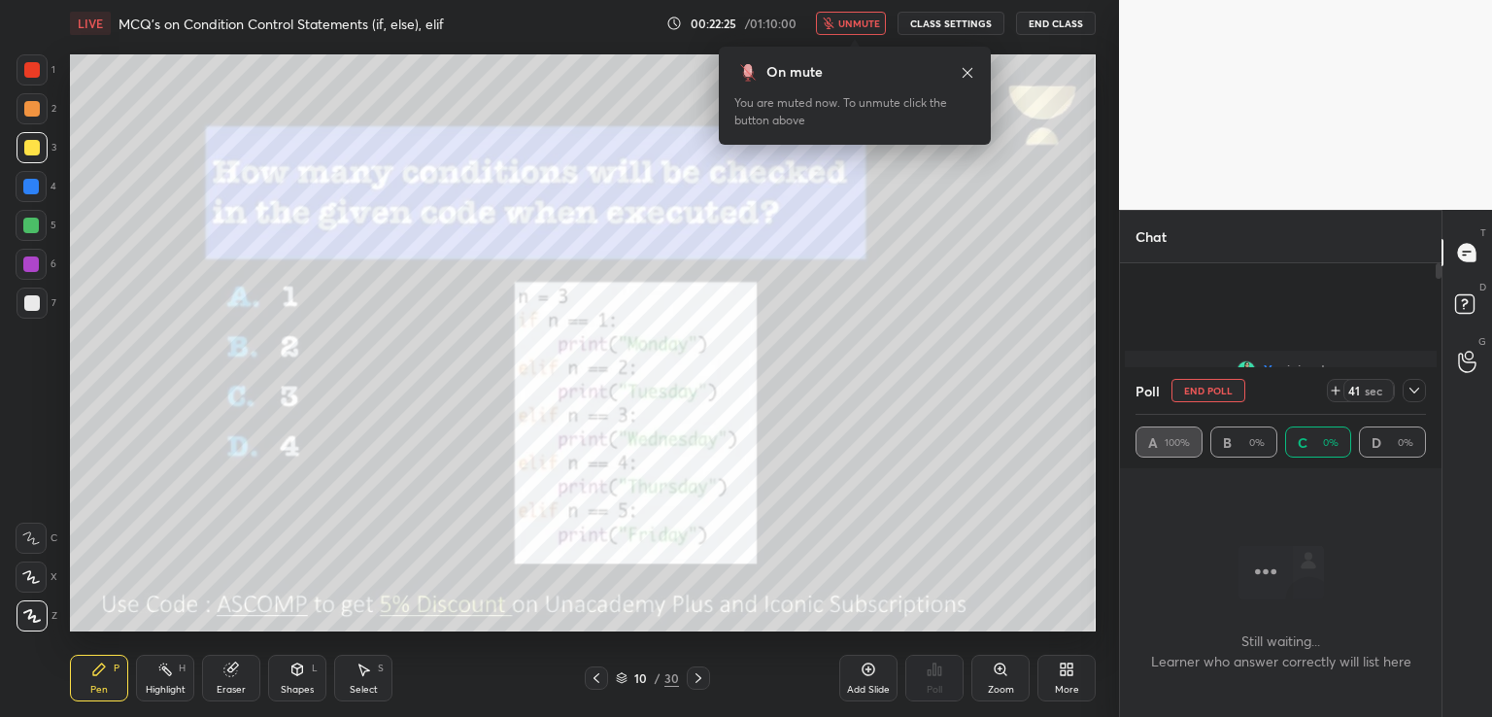
click at [1412, 391] on icon at bounding box center [1414, 391] width 10 height 6
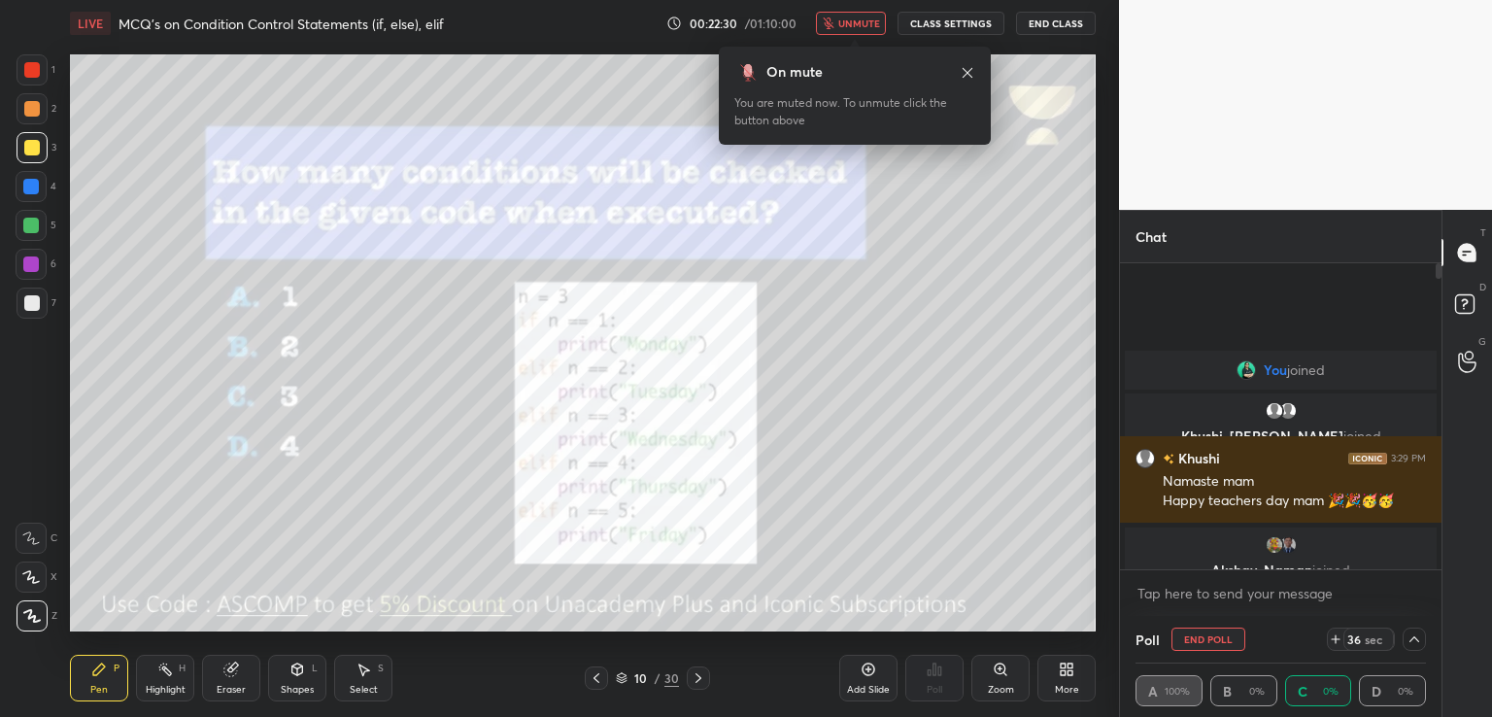
click at [858, 13] on button "unmute" at bounding box center [851, 23] width 70 height 23
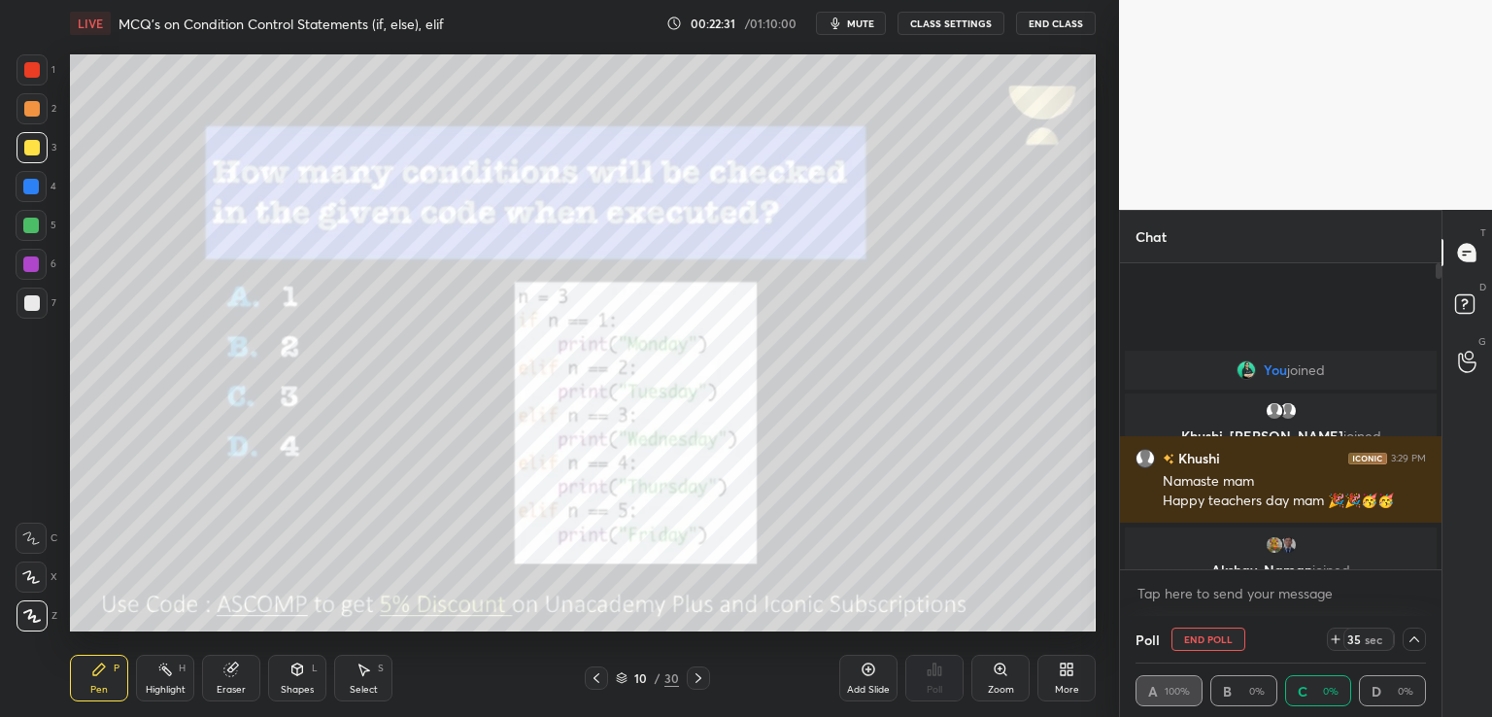
click at [859, 29] on button "mute" at bounding box center [851, 23] width 70 height 23
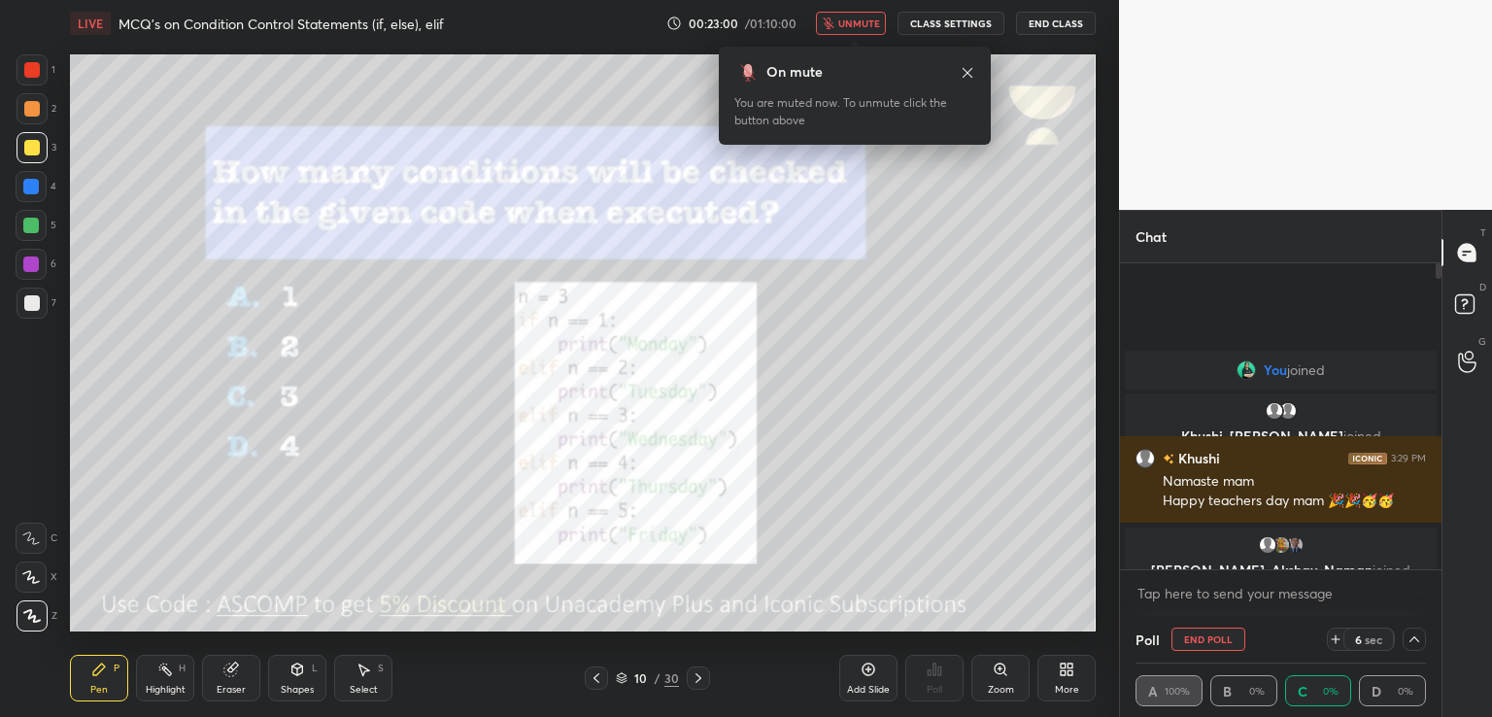
click at [1406, 634] on icon at bounding box center [1414, 639] width 16 height 16
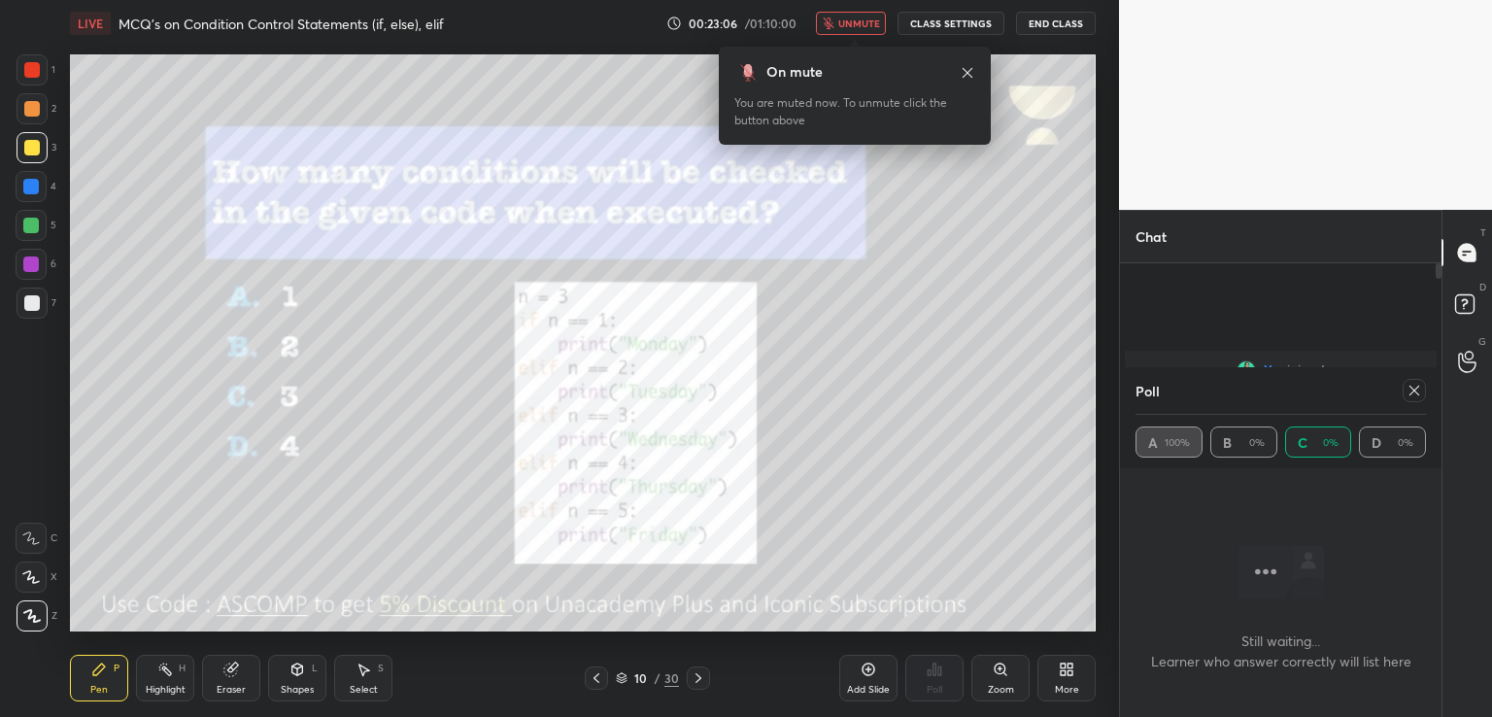
click at [1414, 390] on icon at bounding box center [1414, 391] width 16 height 16
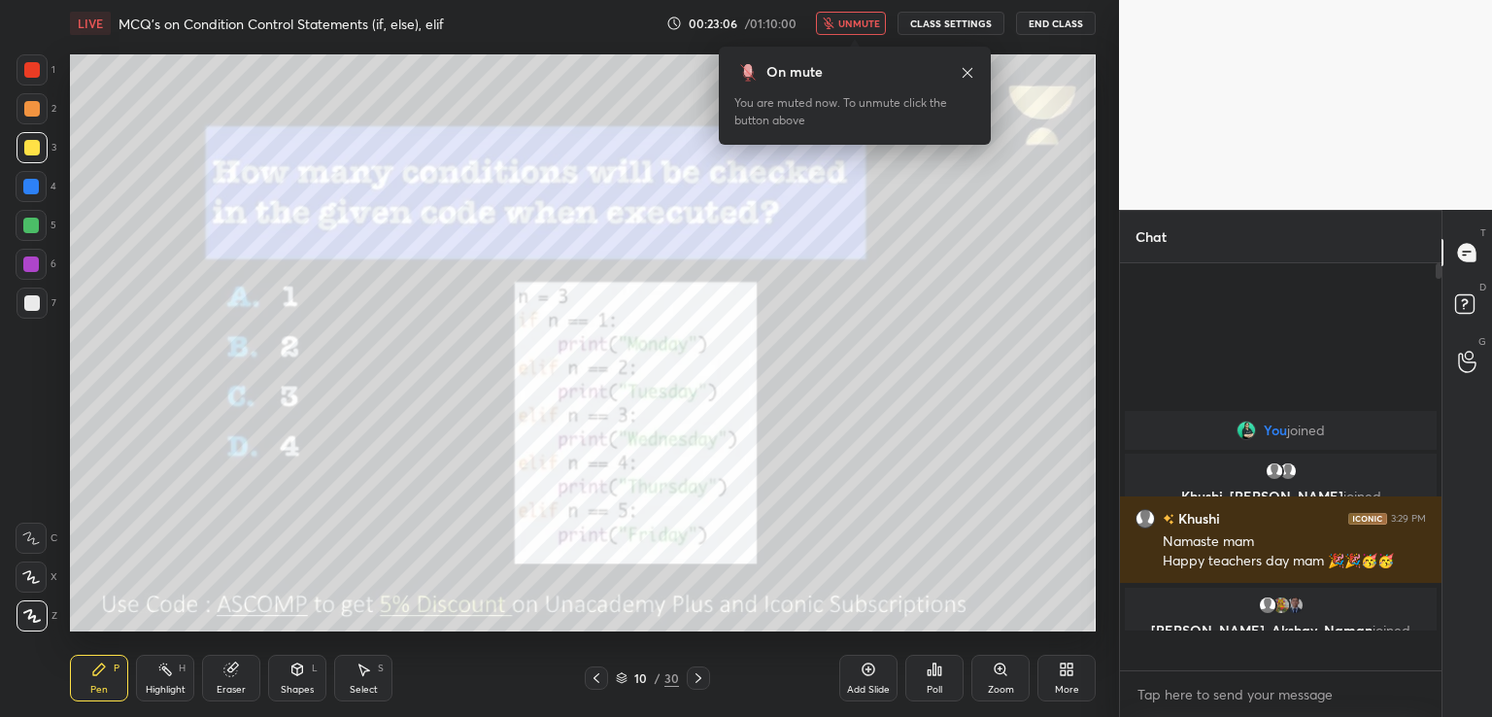
scroll to position [241, 316]
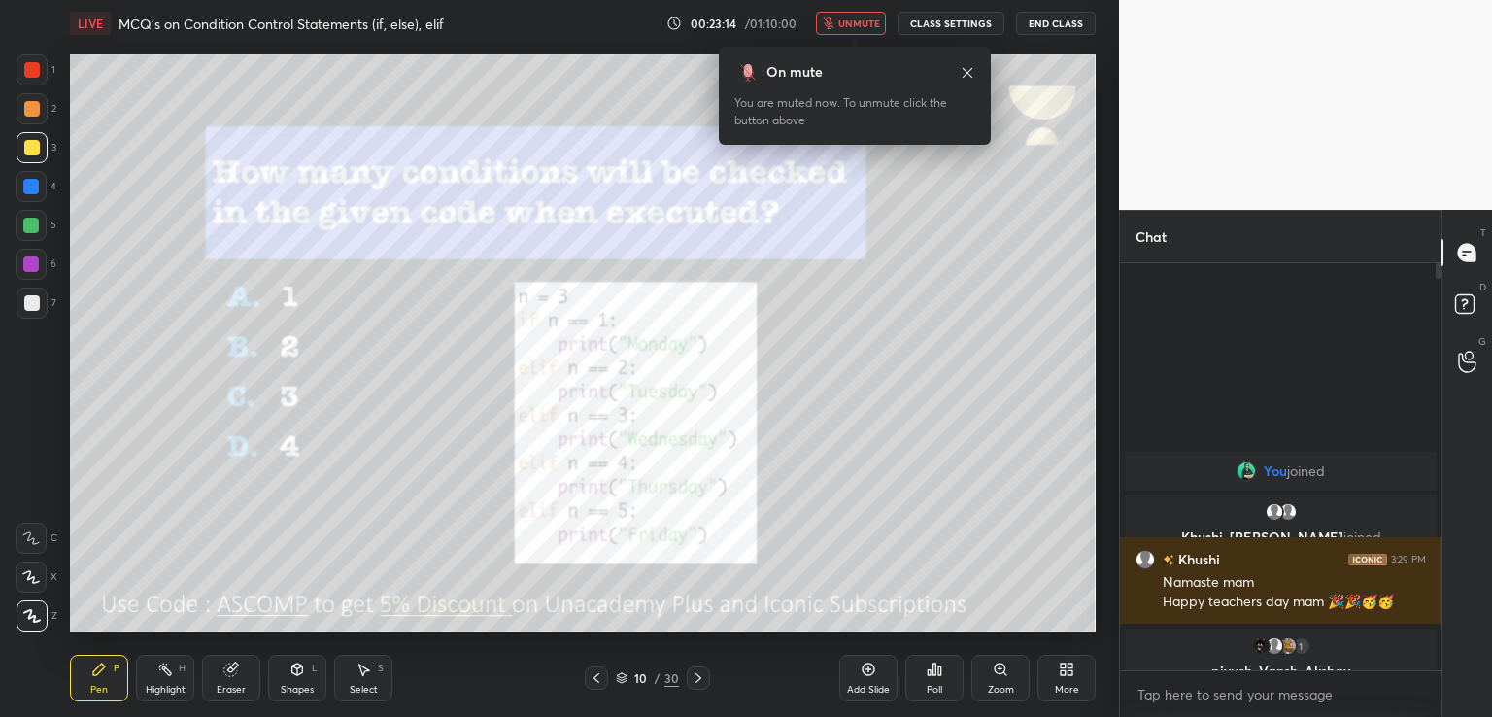
click at [843, 25] on span "unmute" at bounding box center [859, 24] width 42 height 14
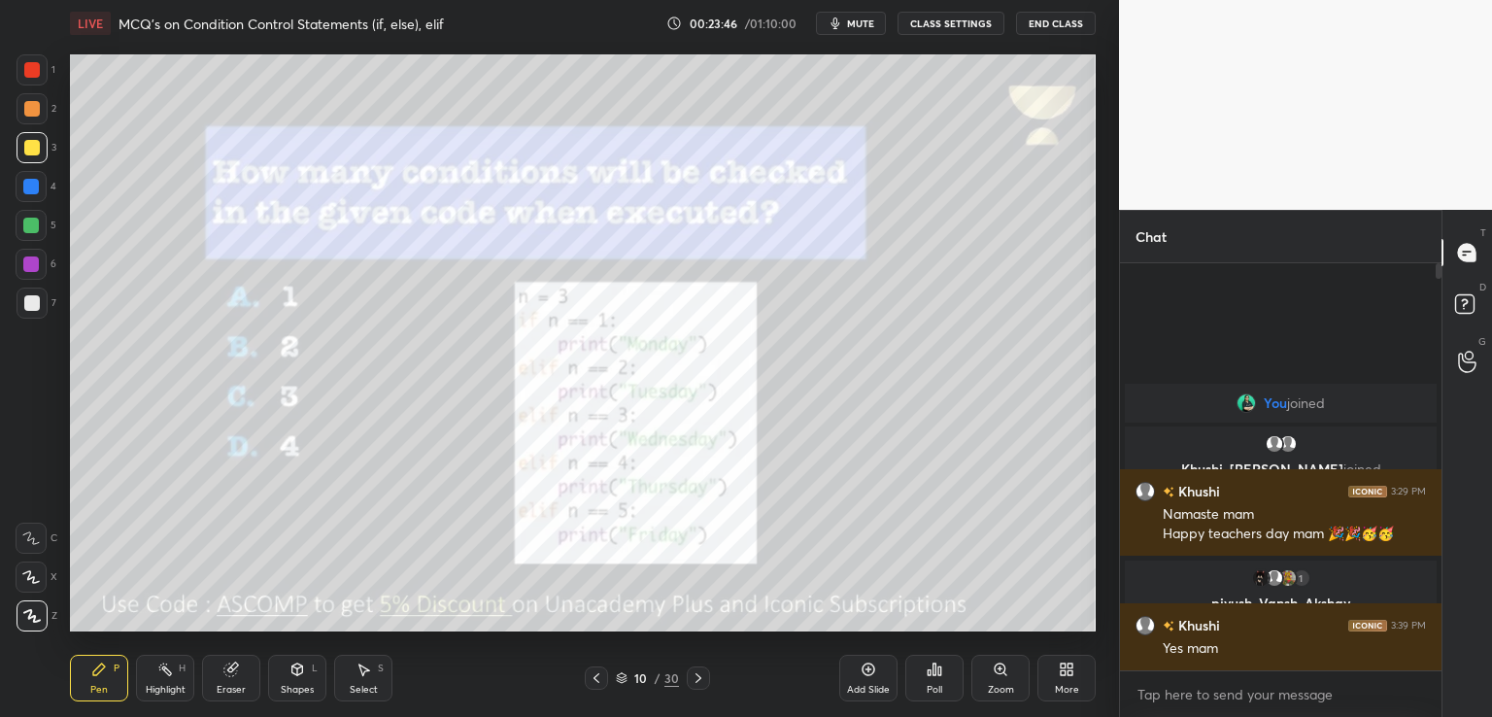
click at [698, 681] on icon at bounding box center [699, 678] width 16 height 16
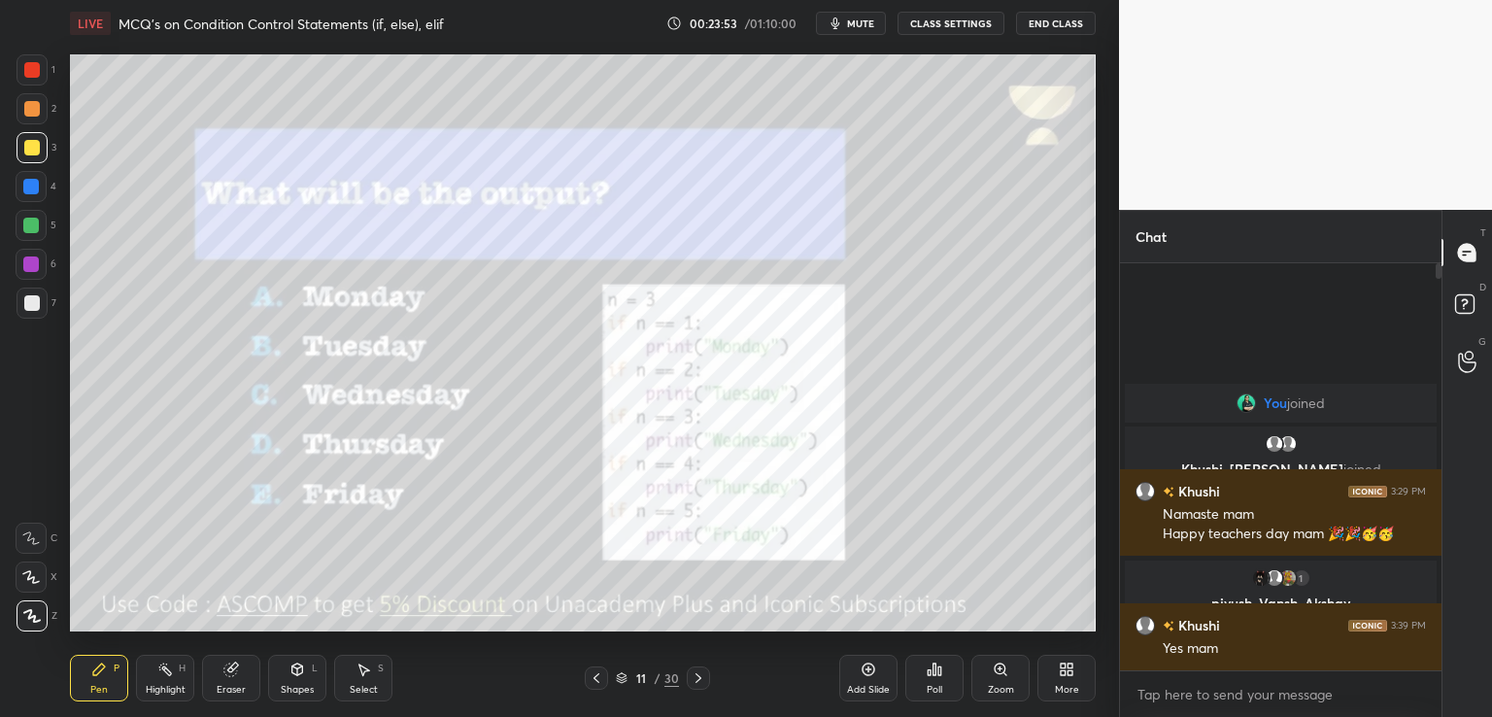
click at [859, 23] on span "mute" at bounding box center [860, 24] width 27 height 14
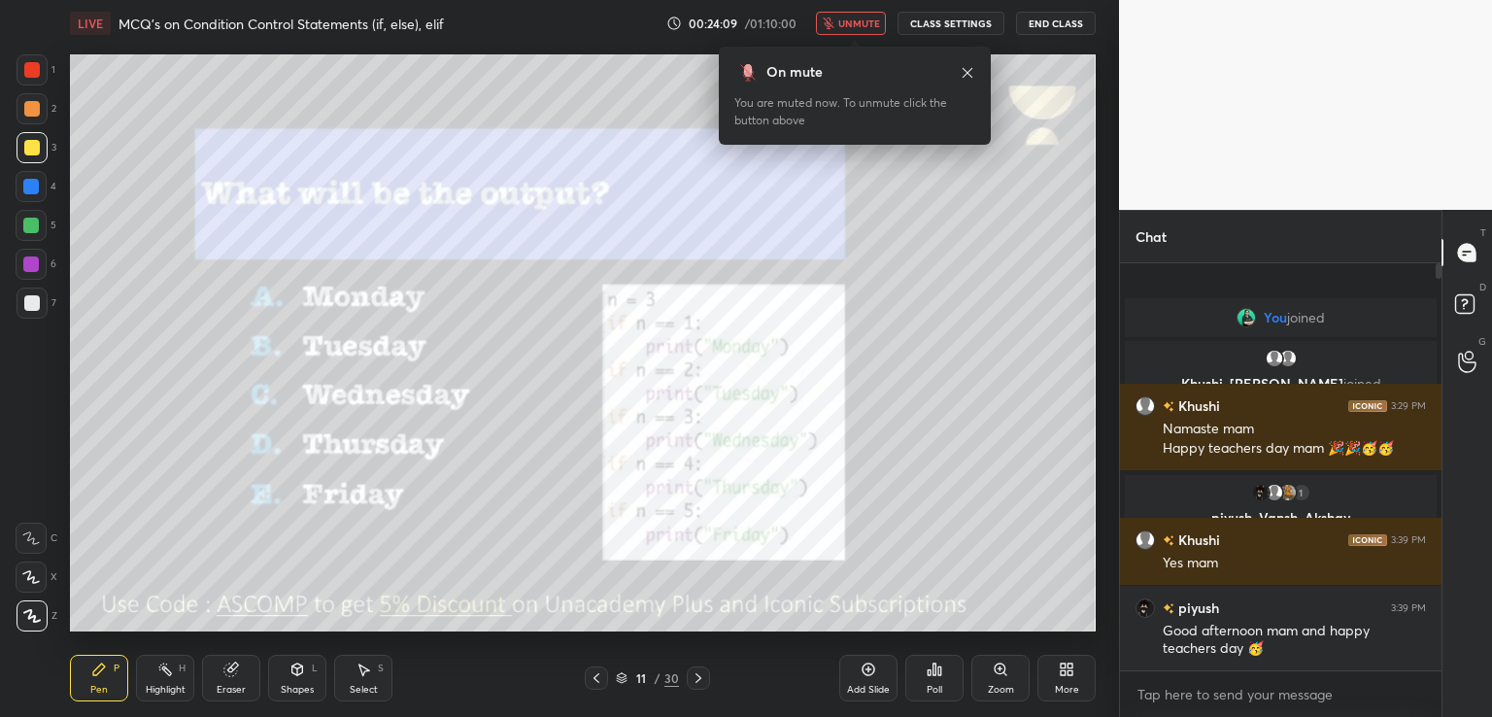
click at [834, 21] on icon "button" at bounding box center [829, 23] width 12 height 12
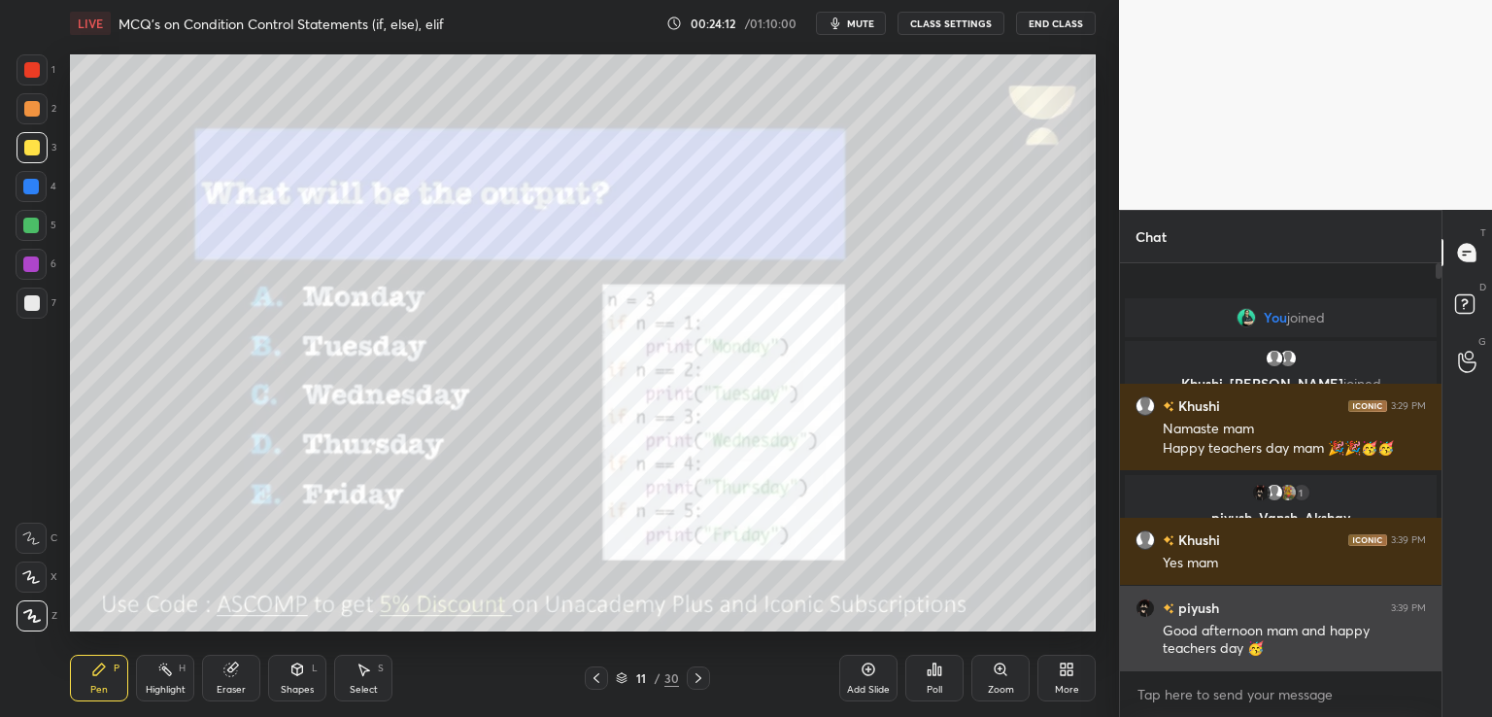
click at [1137, 602] on img "grid" at bounding box center [1144, 607] width 19 height 19
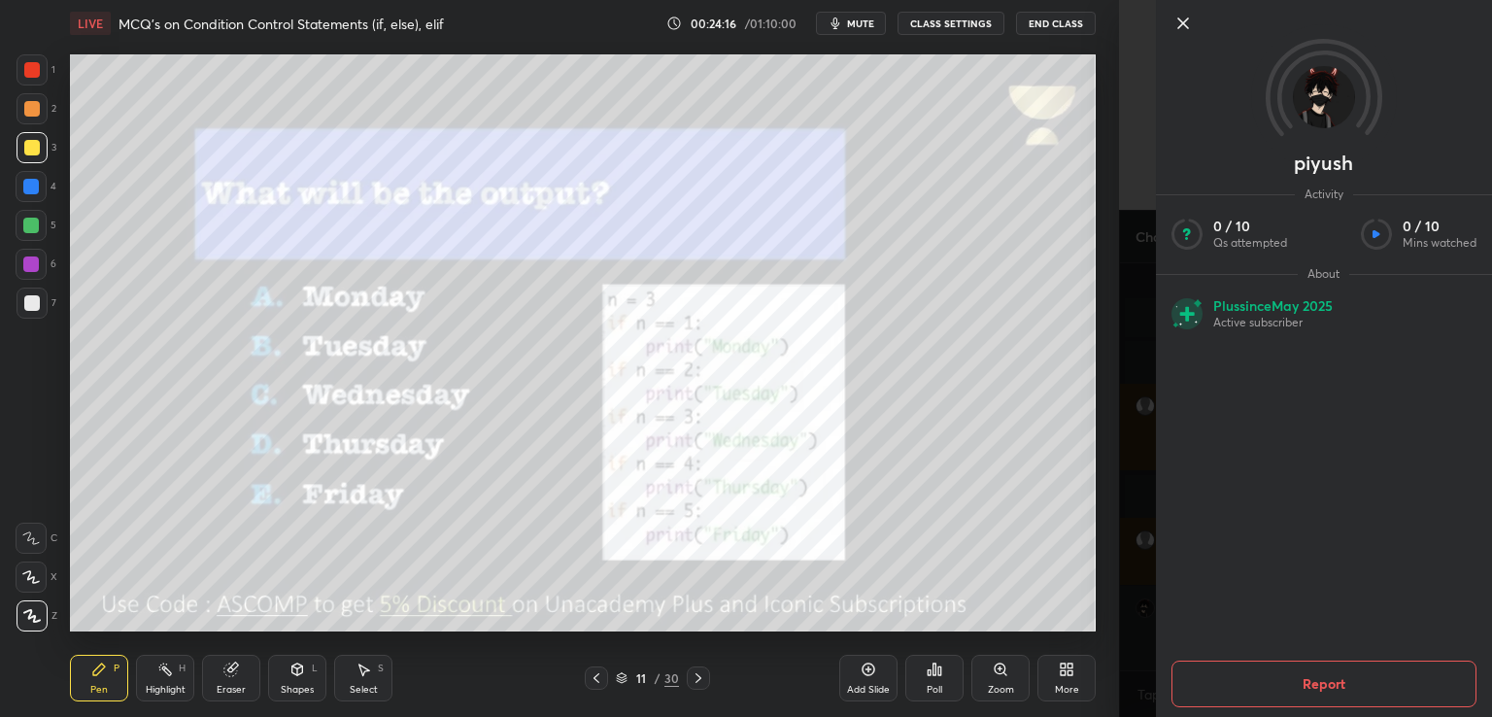
click at [1193, 32] on icon at bounding box center [1182, 23] width 23 height 23
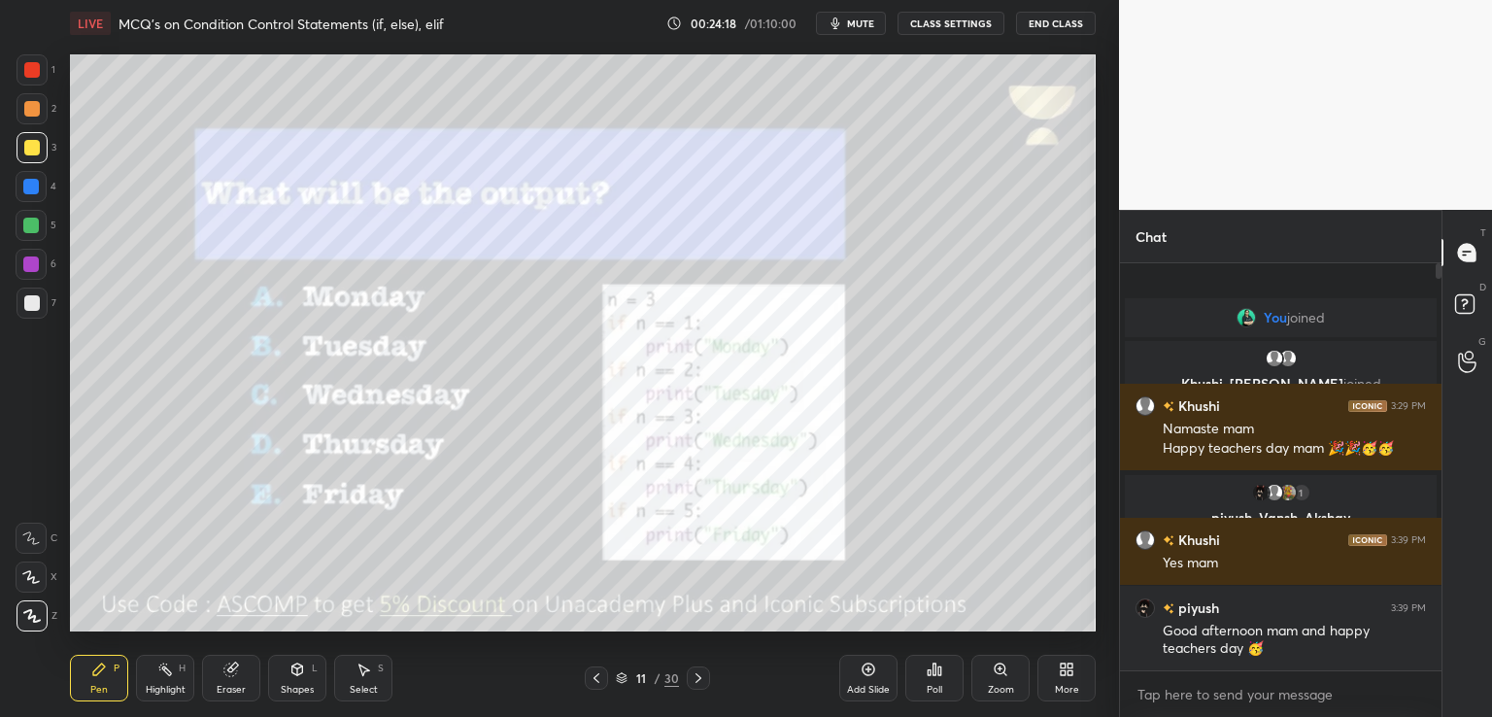
click at [855, 21] on span "mute" at bounding box center [860, 24] width 27 height 14
click at [924, 672] on div "Poll" at bounding box center [934, 678] width 58 height 47
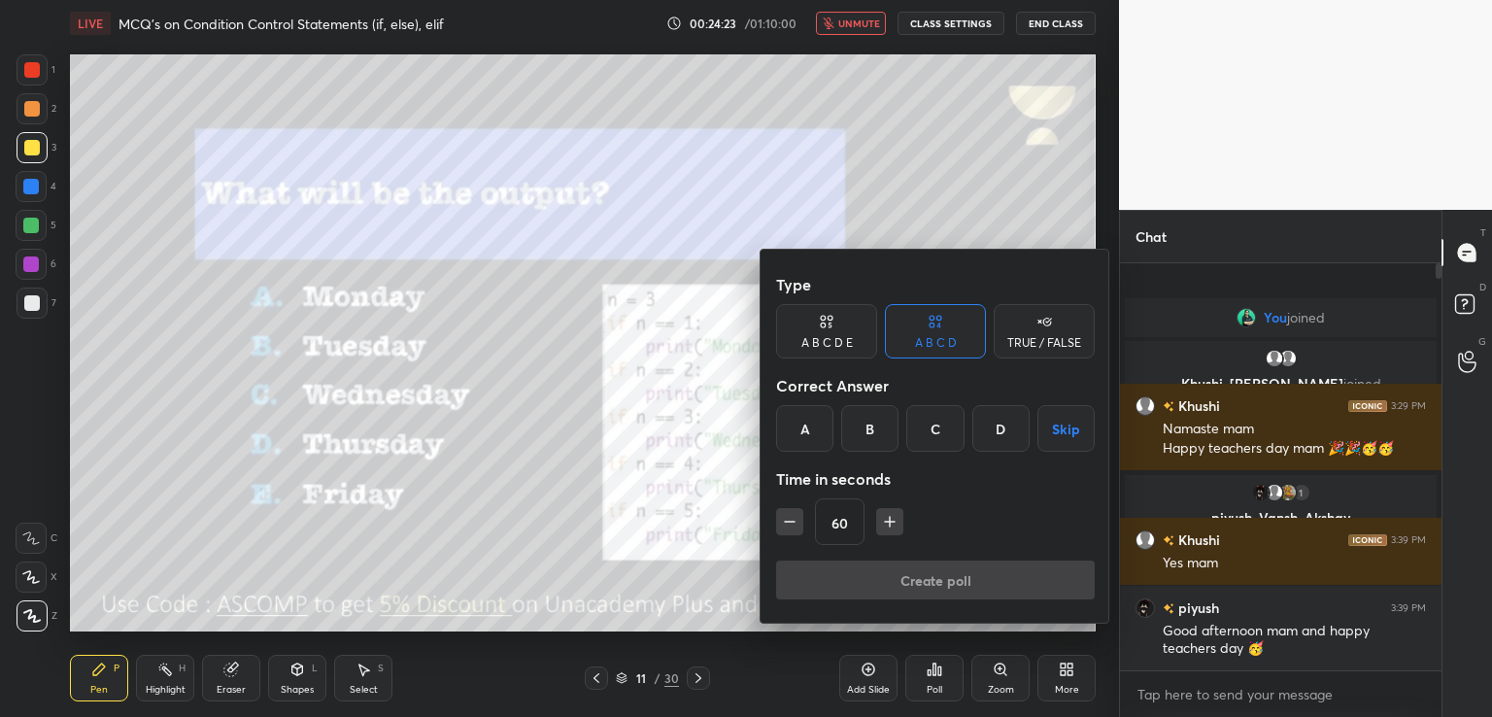
click at [932, 420] on div "C" at bounding box center [934, 428] width 57 height 47
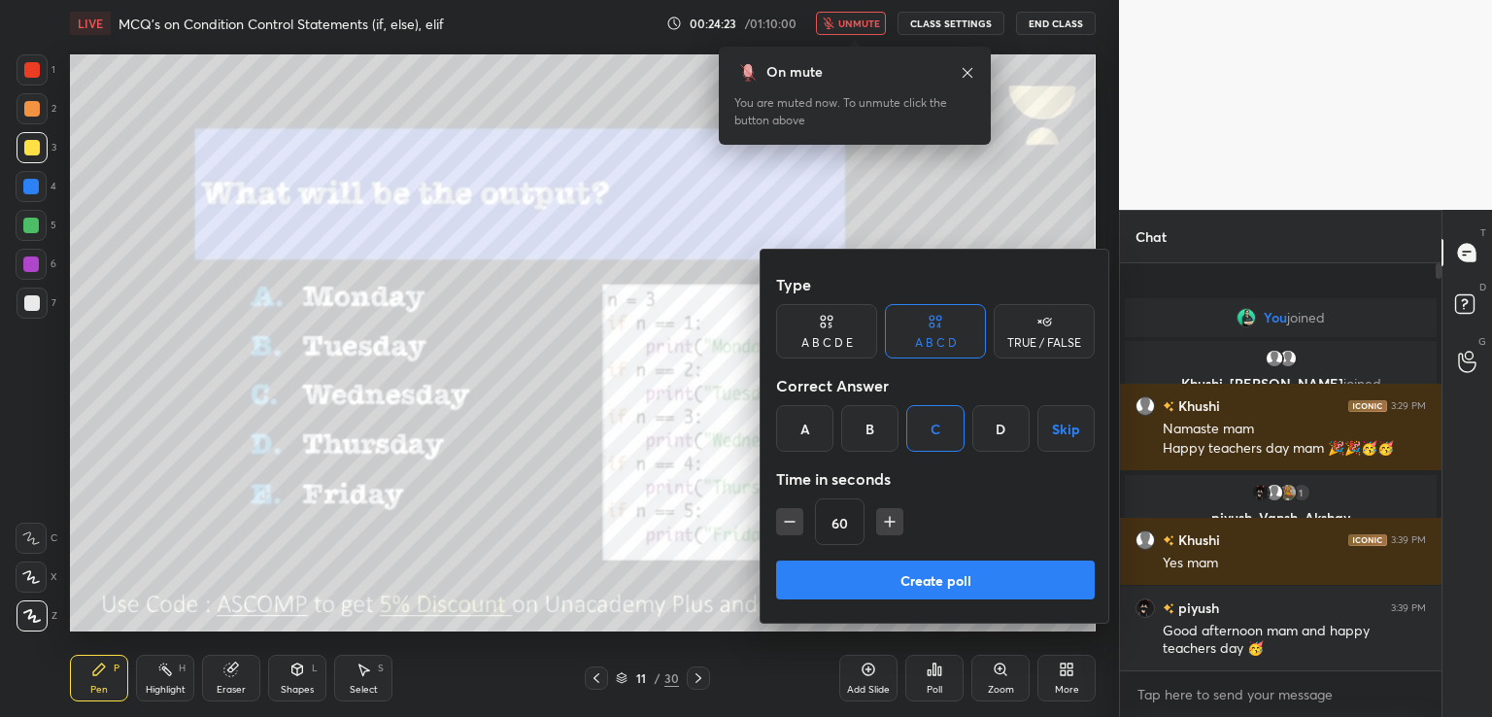
click at [889, 583] on button "Create poll" at bounding box center [935, 579] width 319 height 39
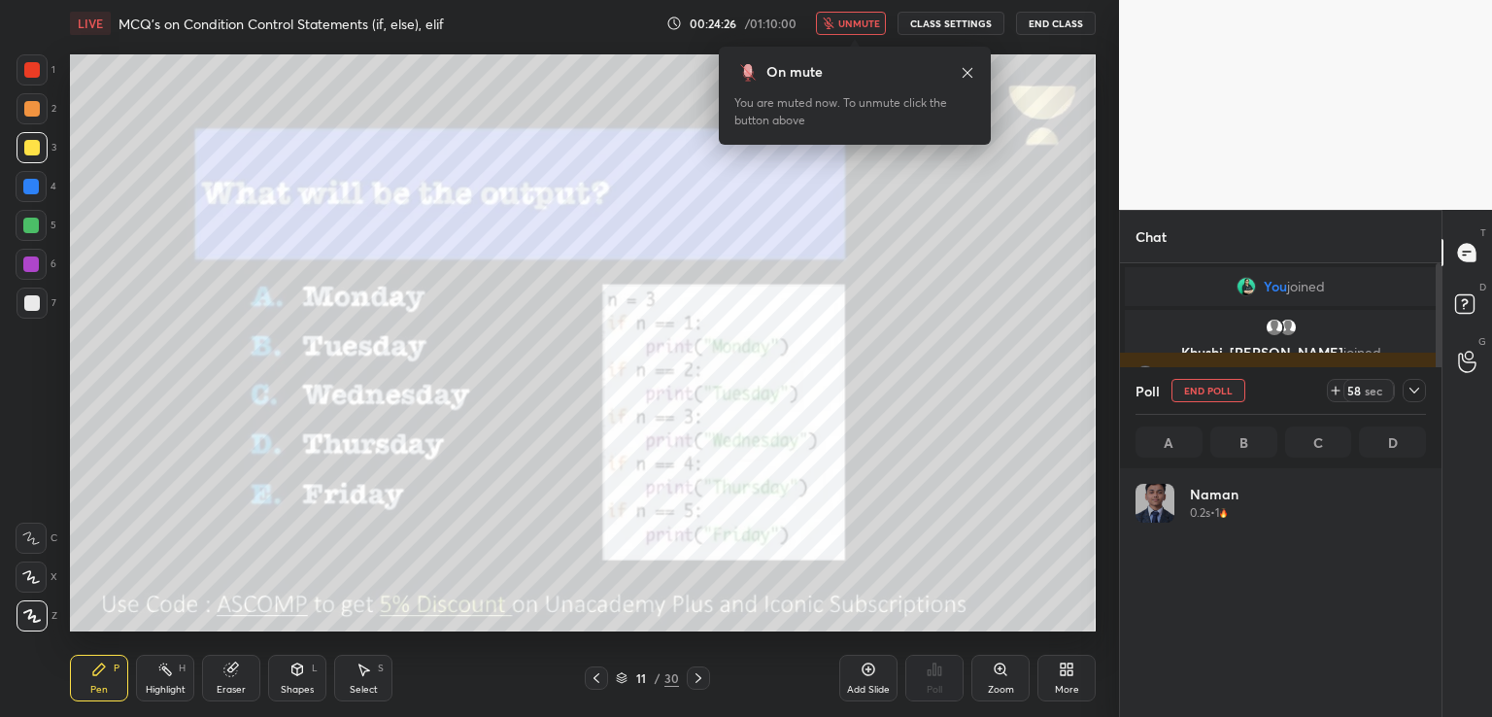
scroll to position [227, 285]
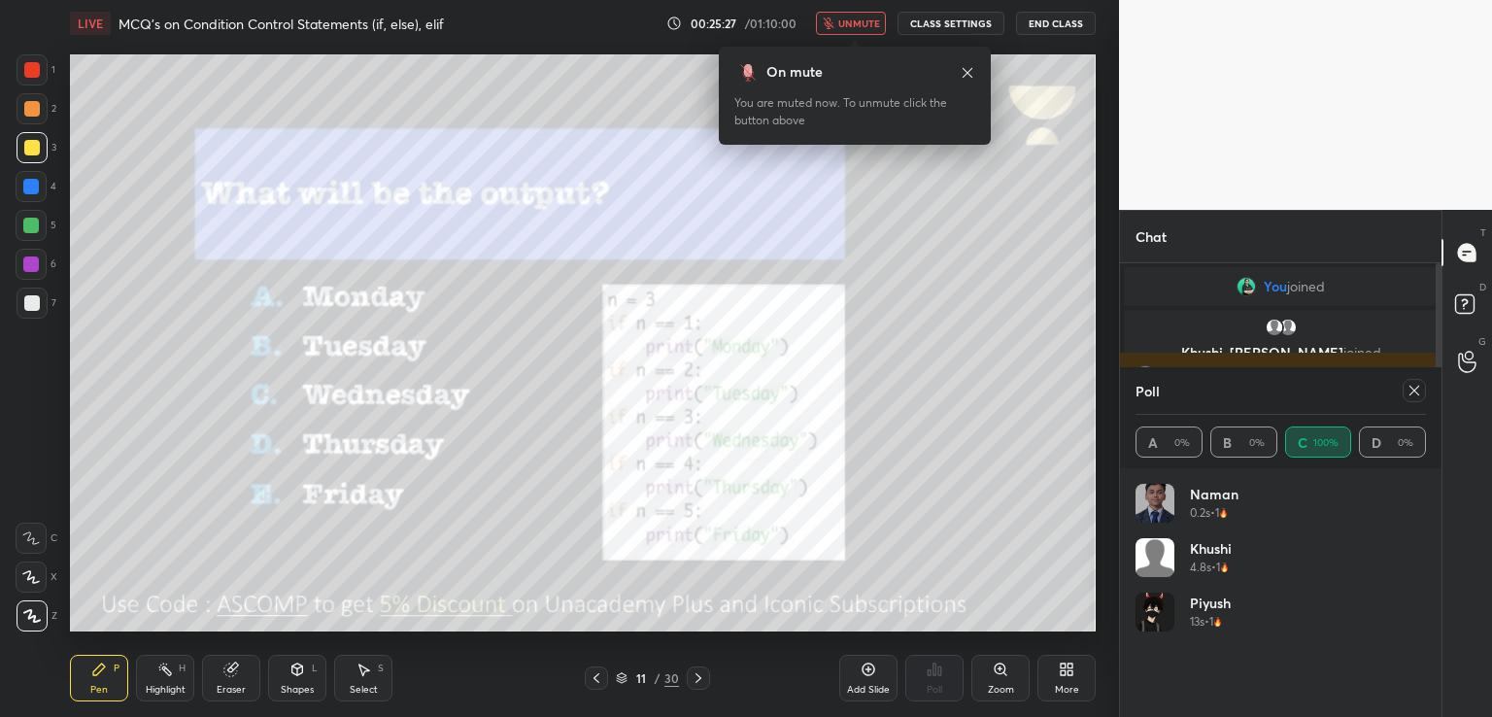
click at [1414, 389] on icon at bounding box center [1414, 391] width 10 height 10
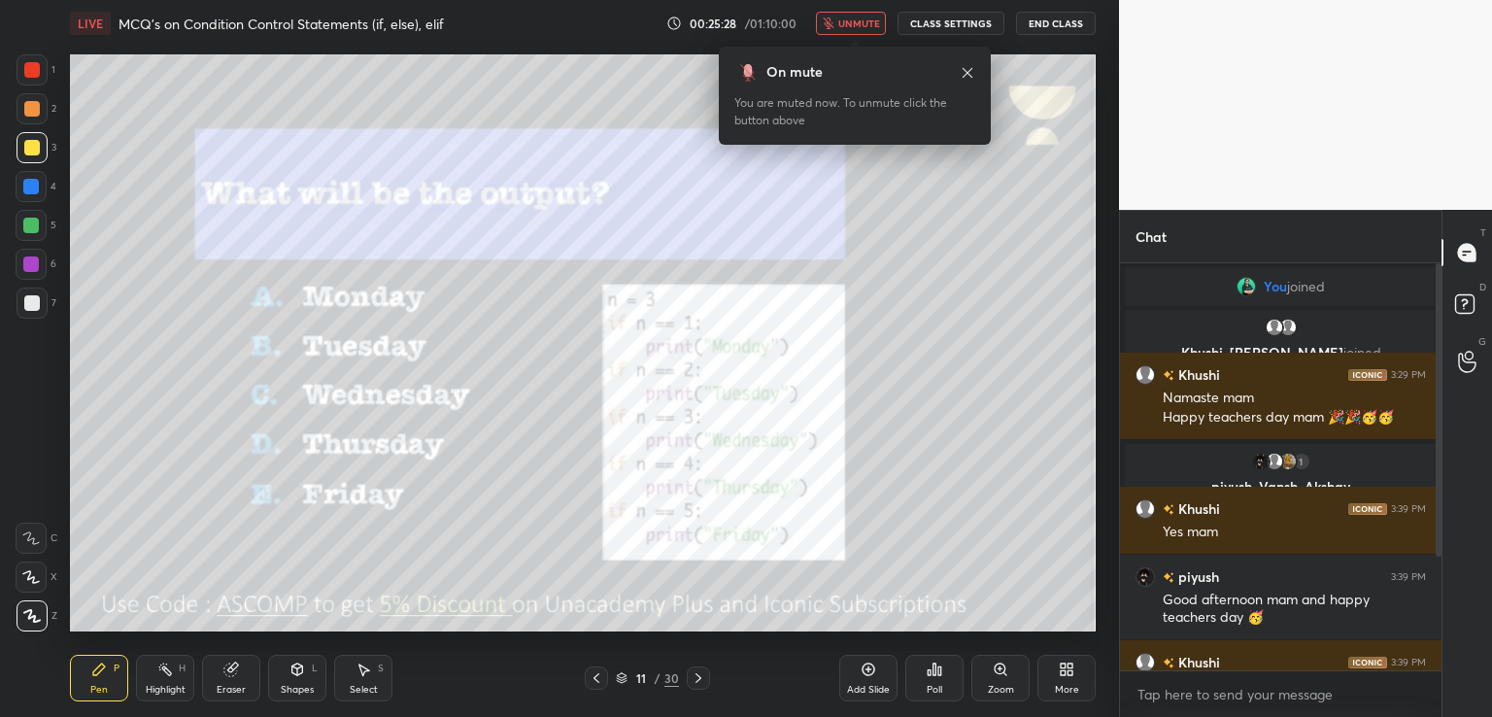
scroll to position [401, 316]
click at [967, 76] on icon at bounding box center [968, 73] width 16 height 16
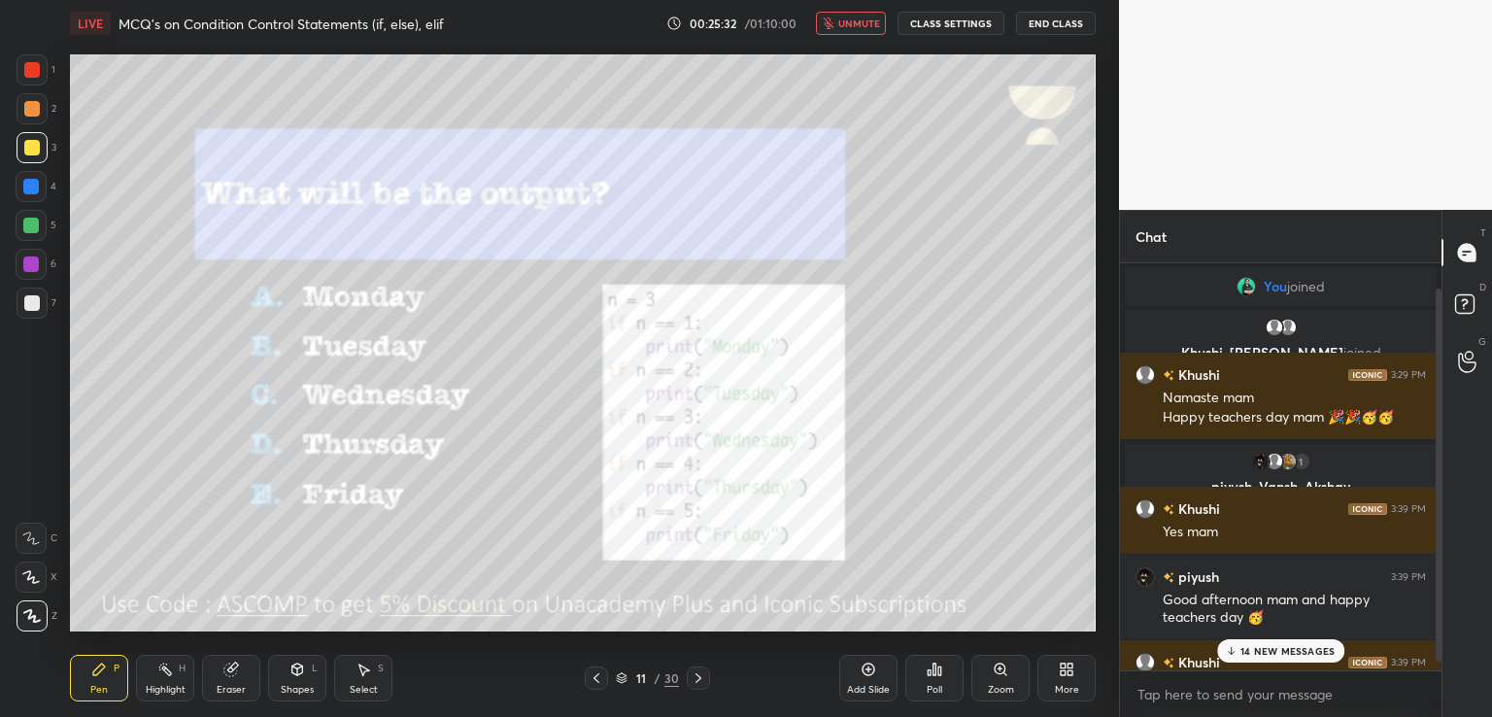
scroll to position [37, 0]
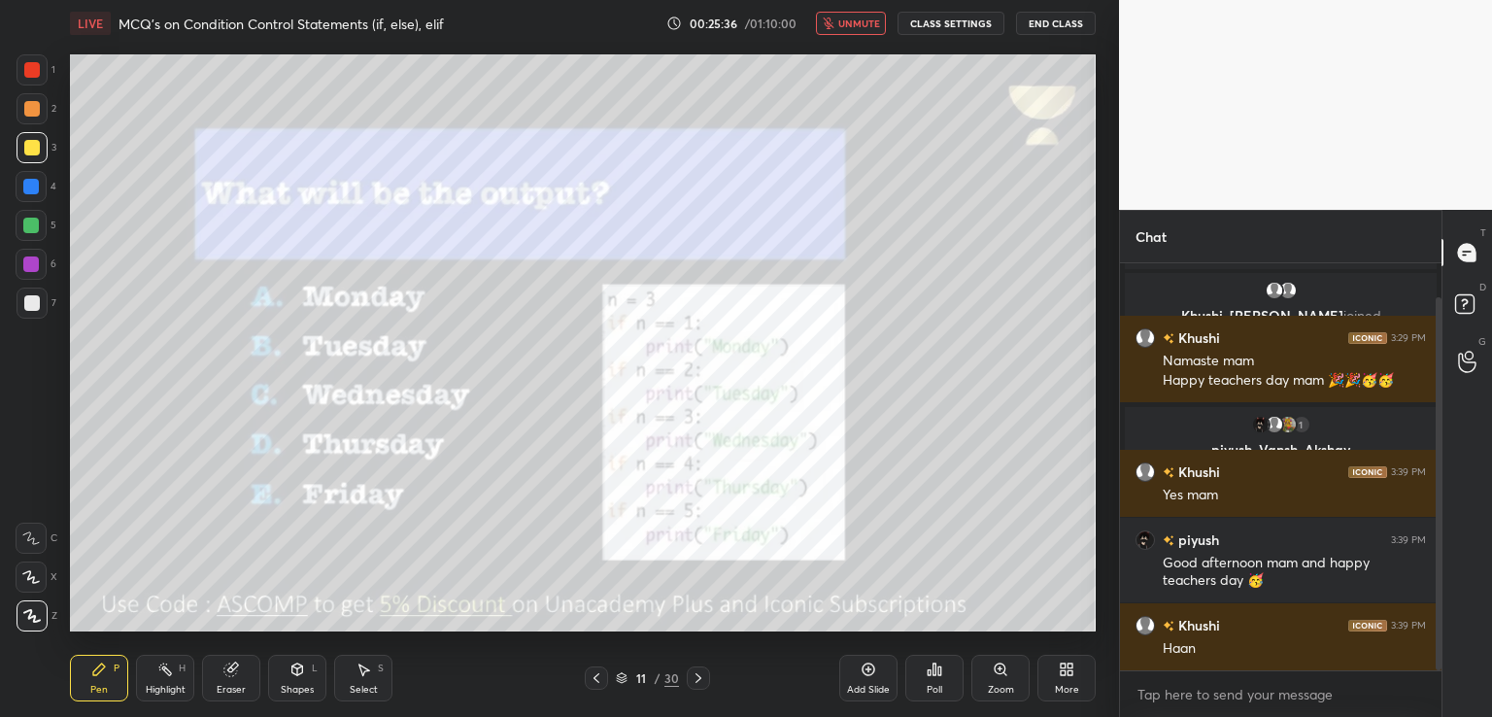
click at [846, 28] on span "unmute" at bounding box center [859, 24] width 42 height 14
click at [695, 673] on icon at bounding box center [699, 678] width 16 height 16
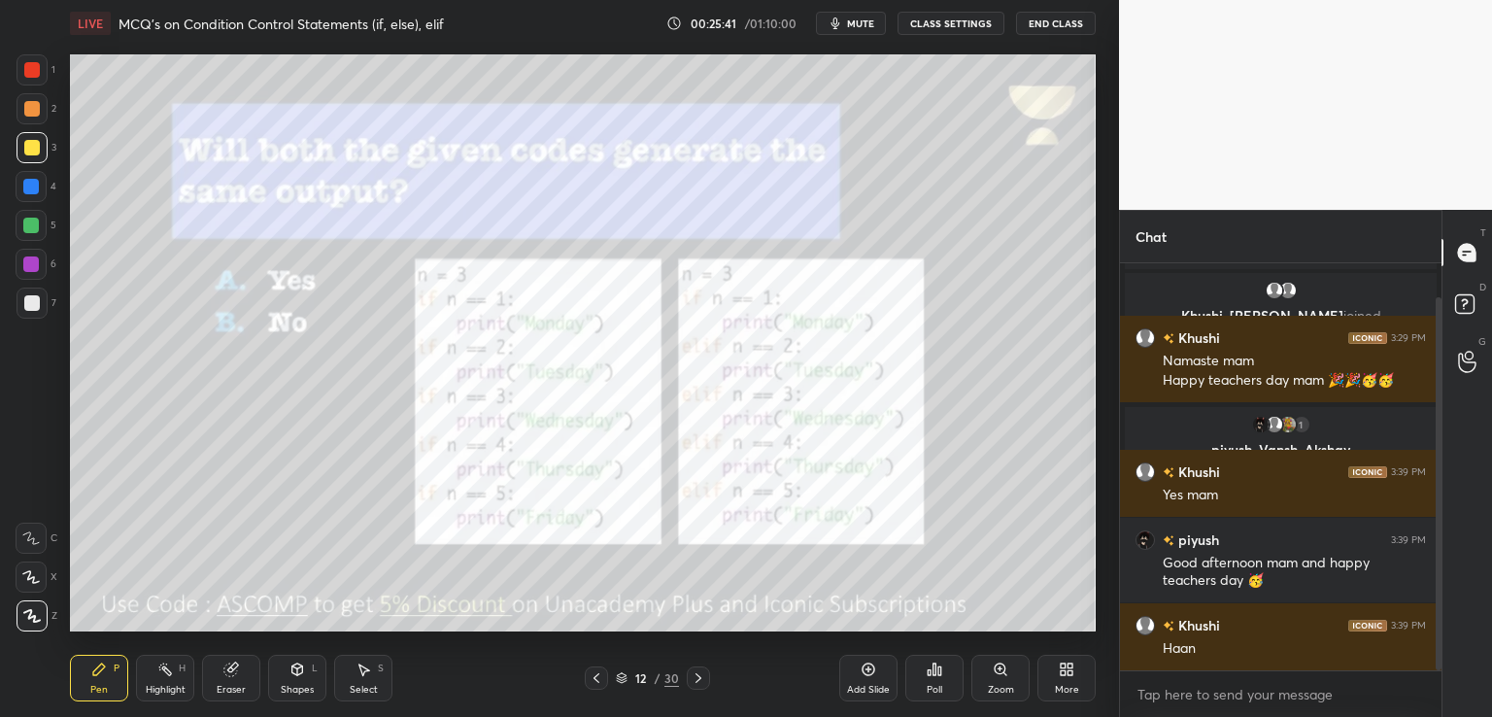
click at [862, 24] on span "mute" at bounding box center [860, 24] width 27 height 14
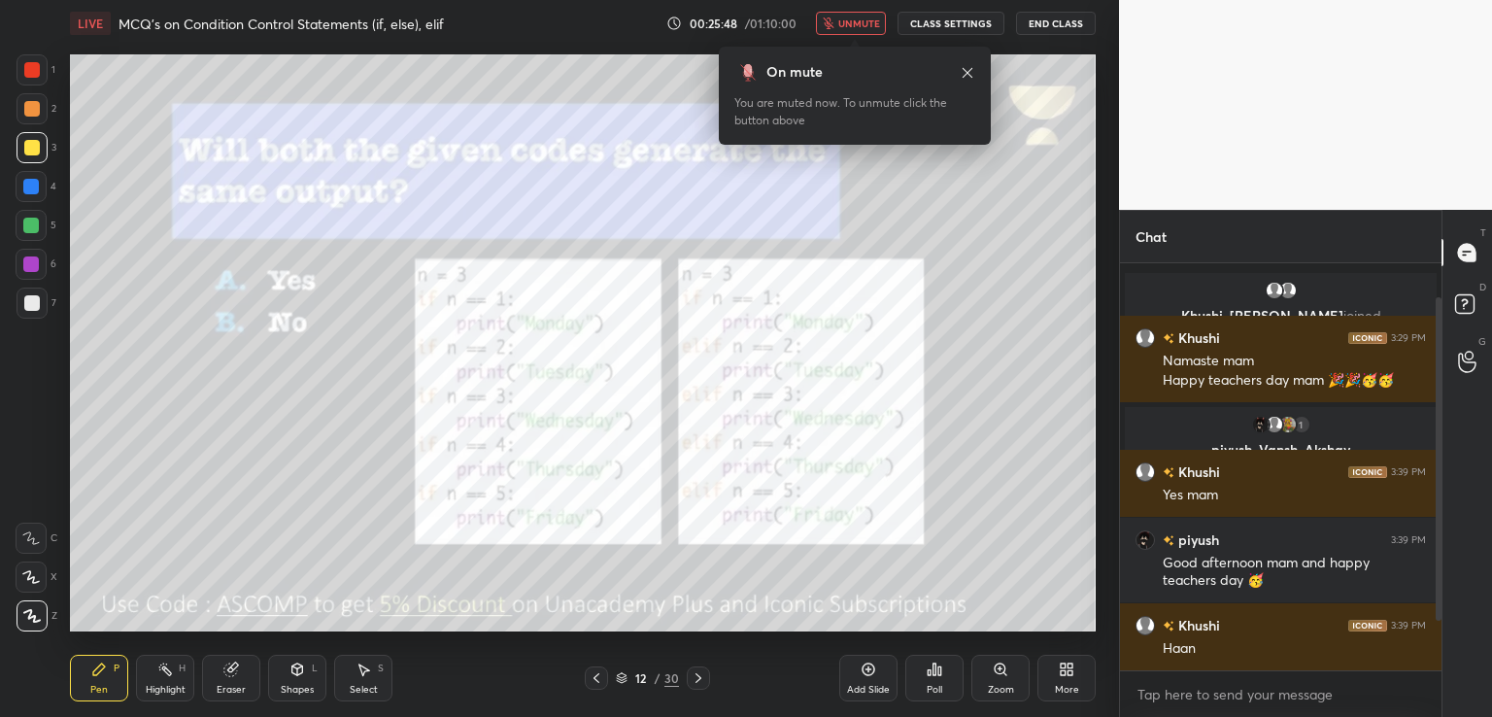
scroll to position [105, 0]
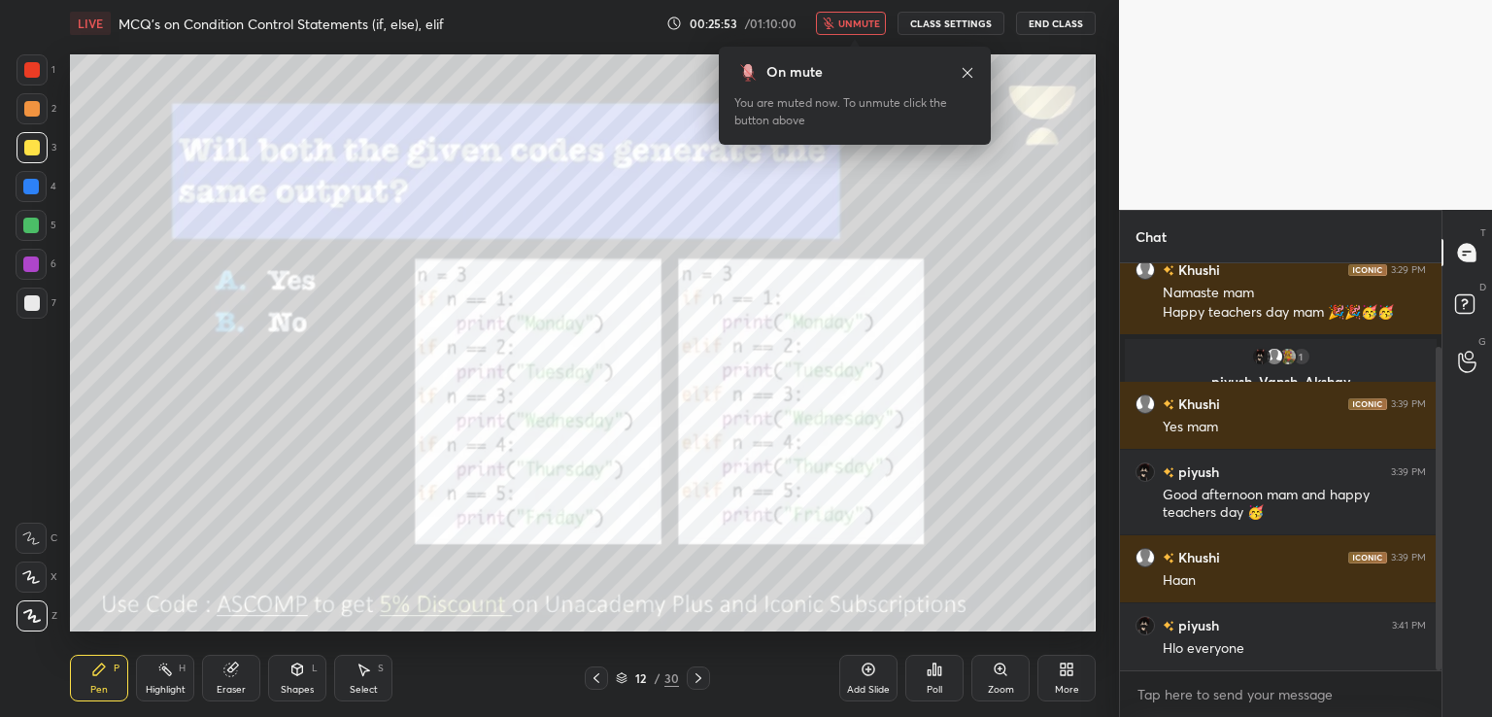
click at [935, 677] on div "Poll" at bounding box center [934, 678] width 58 height 47
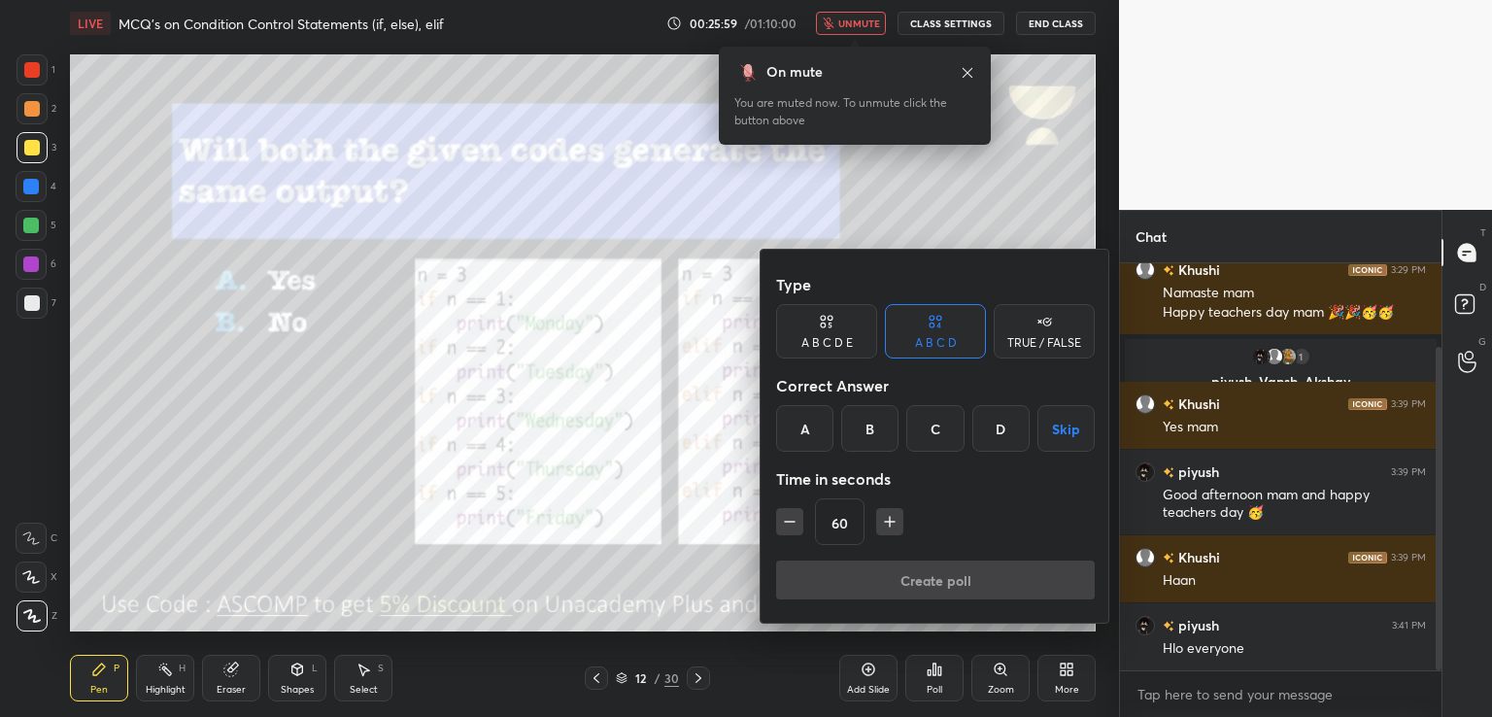
click at [796, 431] on div "A" at bounding box center [804, 428] width 57 height 47
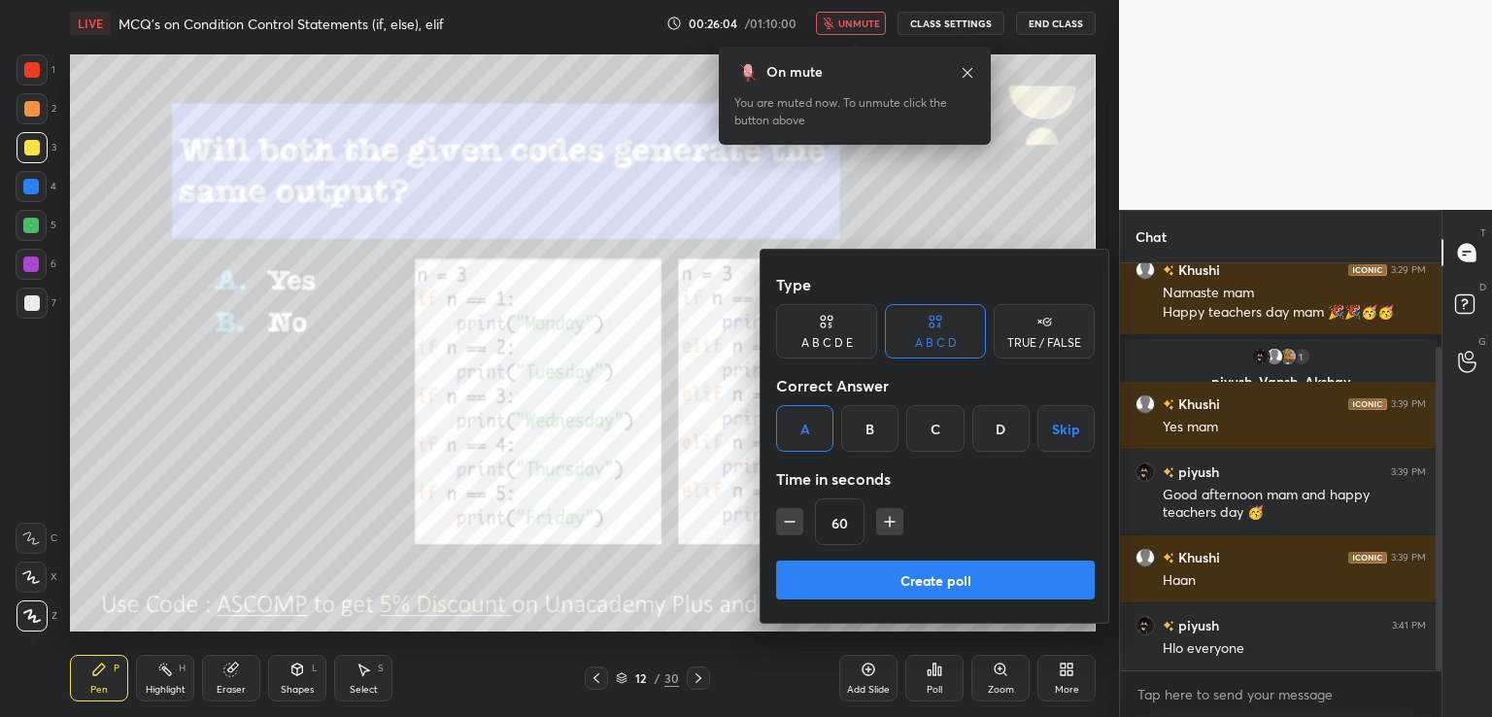
click at [891, 580] on button "Create poll" at bounding box center [935, 579] width 319 height 39
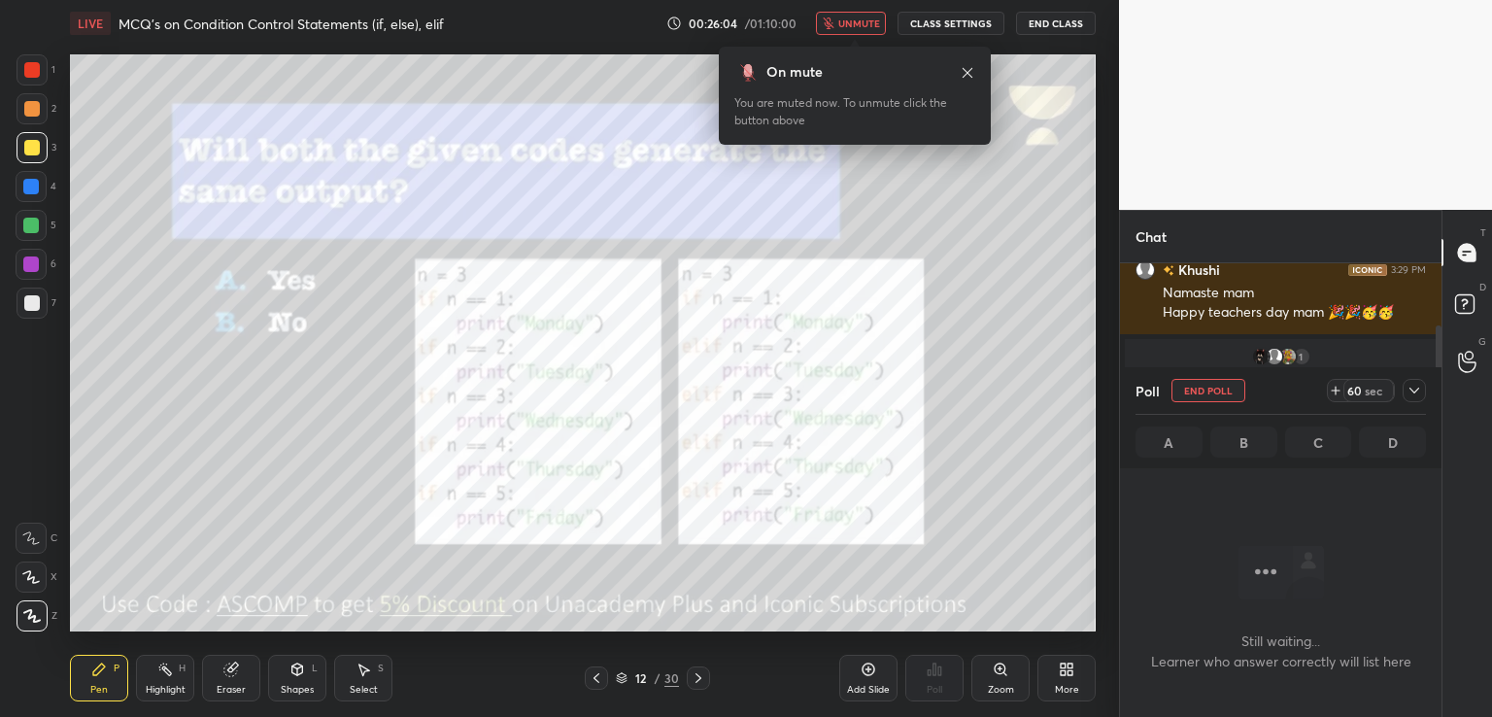
scroll to position [140, 316]
click at [858, 13] on button "unmute" at bounding box center [851, 23] width 70 height 23
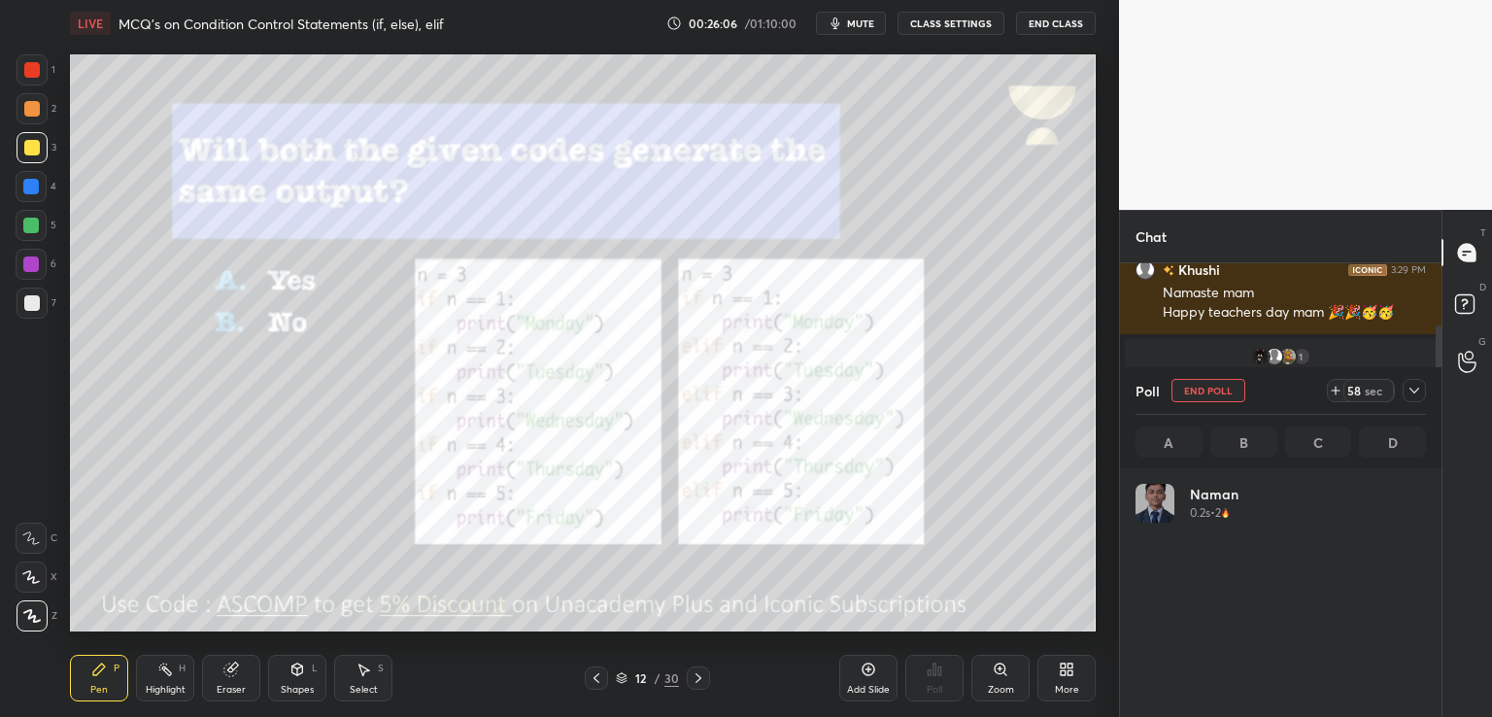
scroll to position [227, 285]
click at [845, 32] on button "mute" at bounding box center [851, 23] width 70 height 23
click at [1142, 499] on img "grid" at bounding box center [1154, 503] width 39 height 39
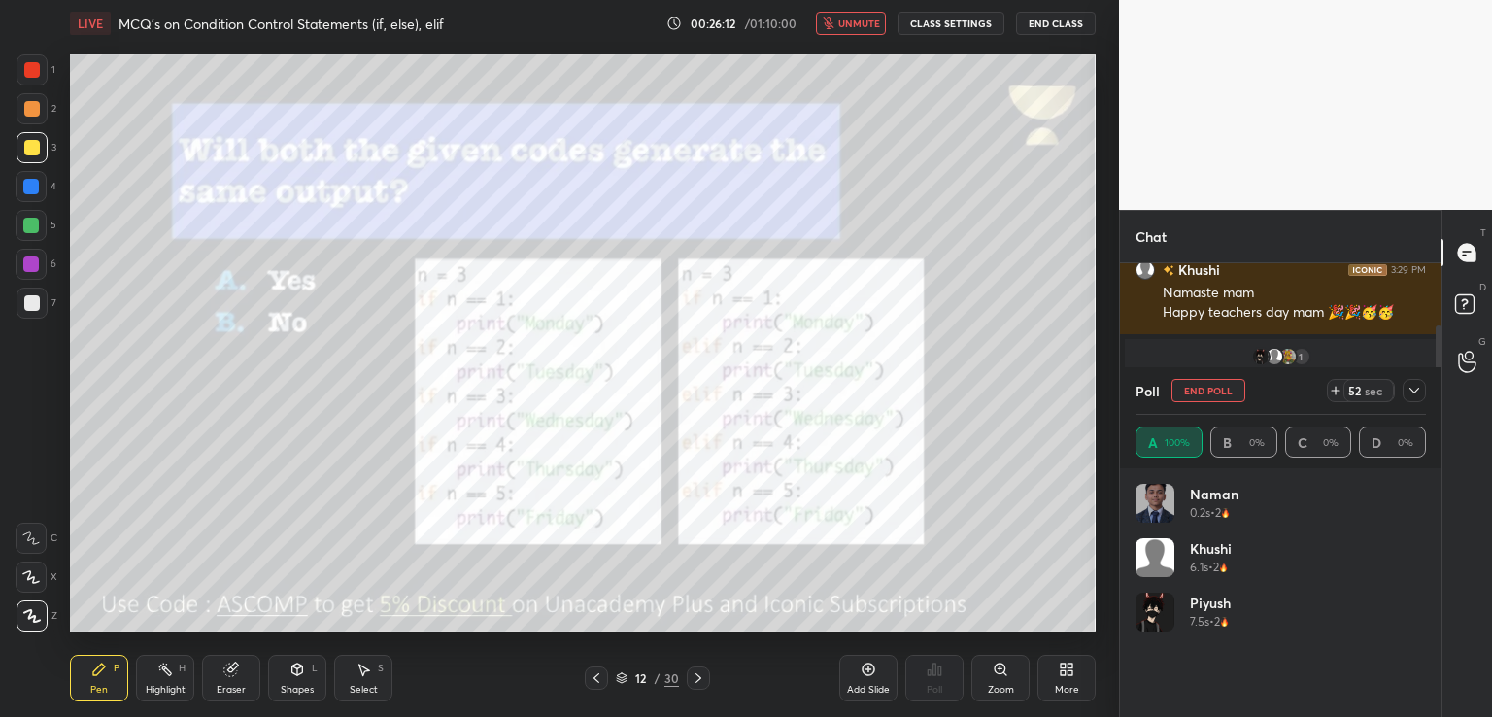
click at [862, 17] on span "unmute" at bounding box center [859, 24] width 42 height 14
click at [1410, 389] on icon at bounding box center [1414, 391] width 10 height 6
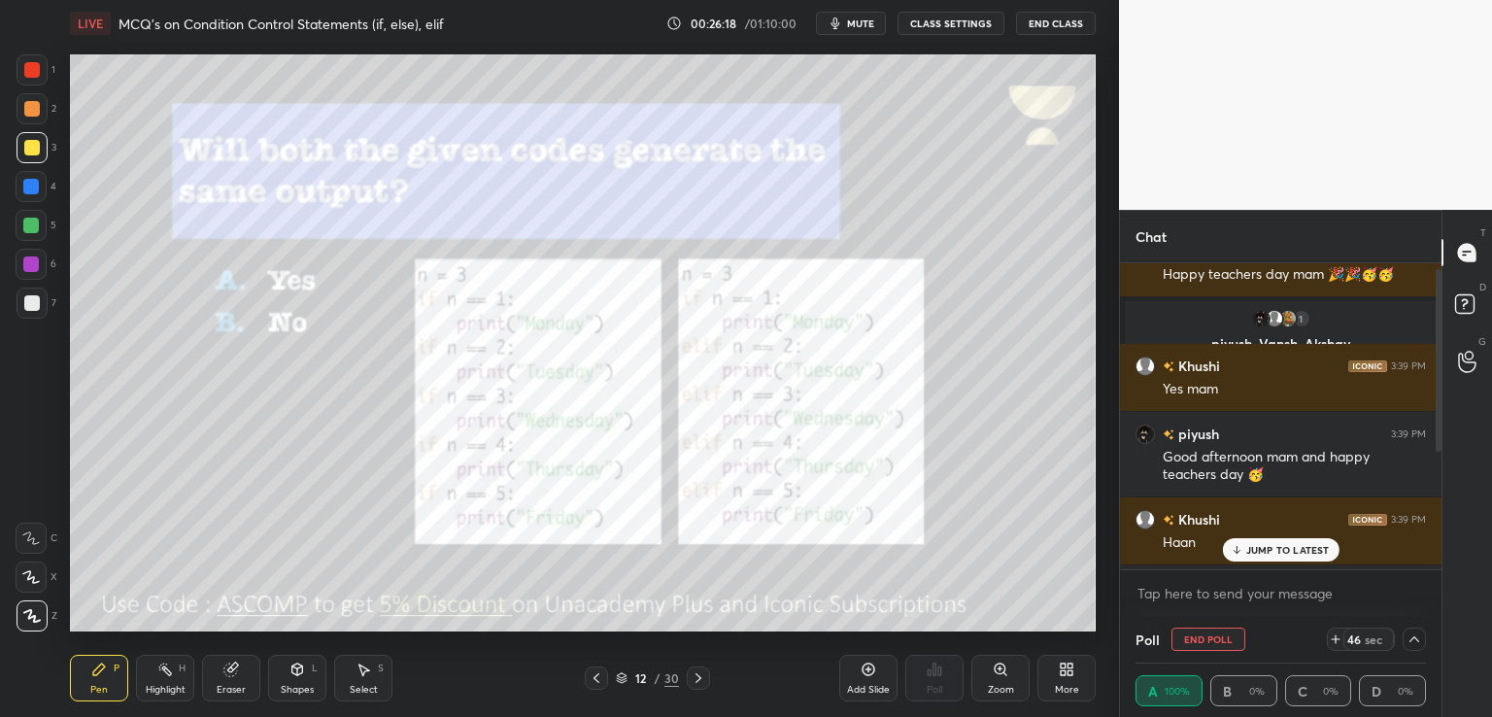
scroll to position [206, 0]
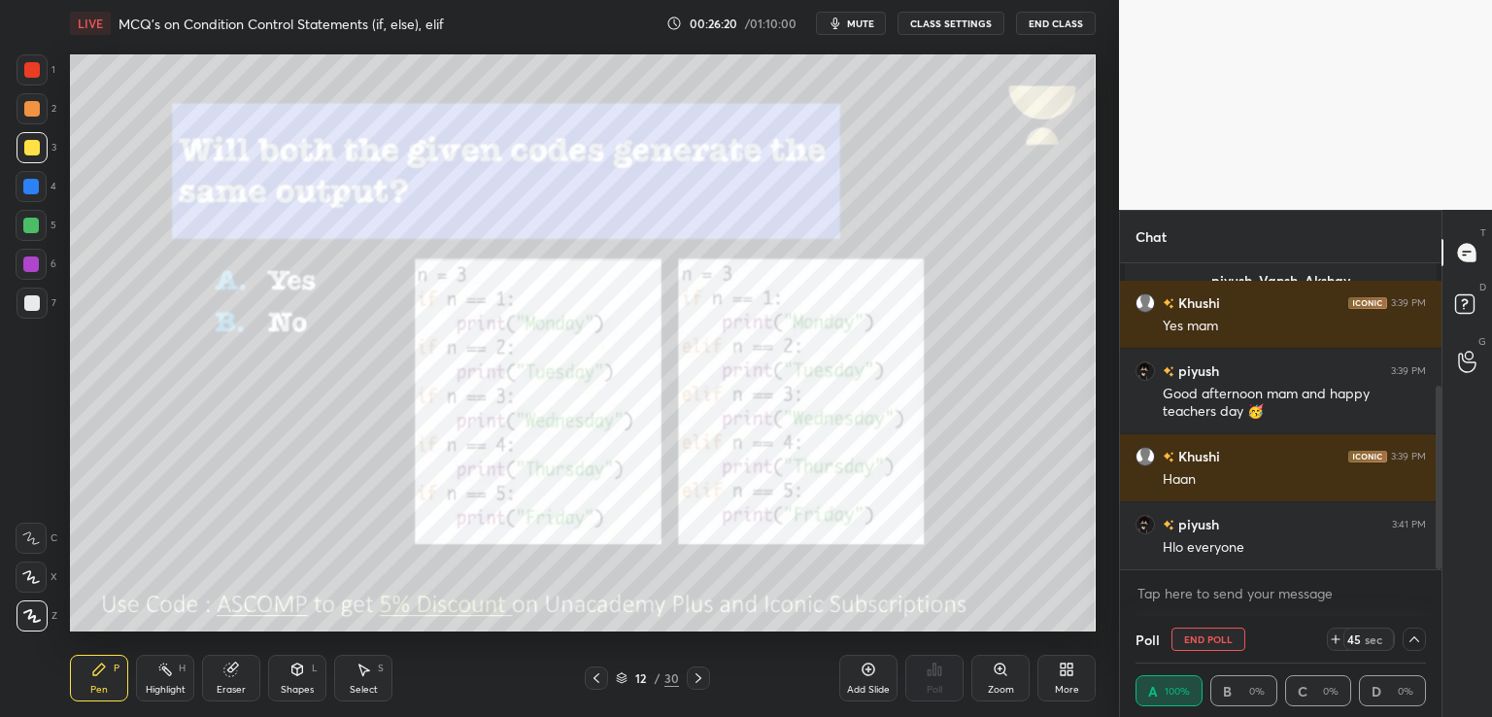
click at [1406, 642] on icon at bounding box center [1414, 639] width 16 height 16
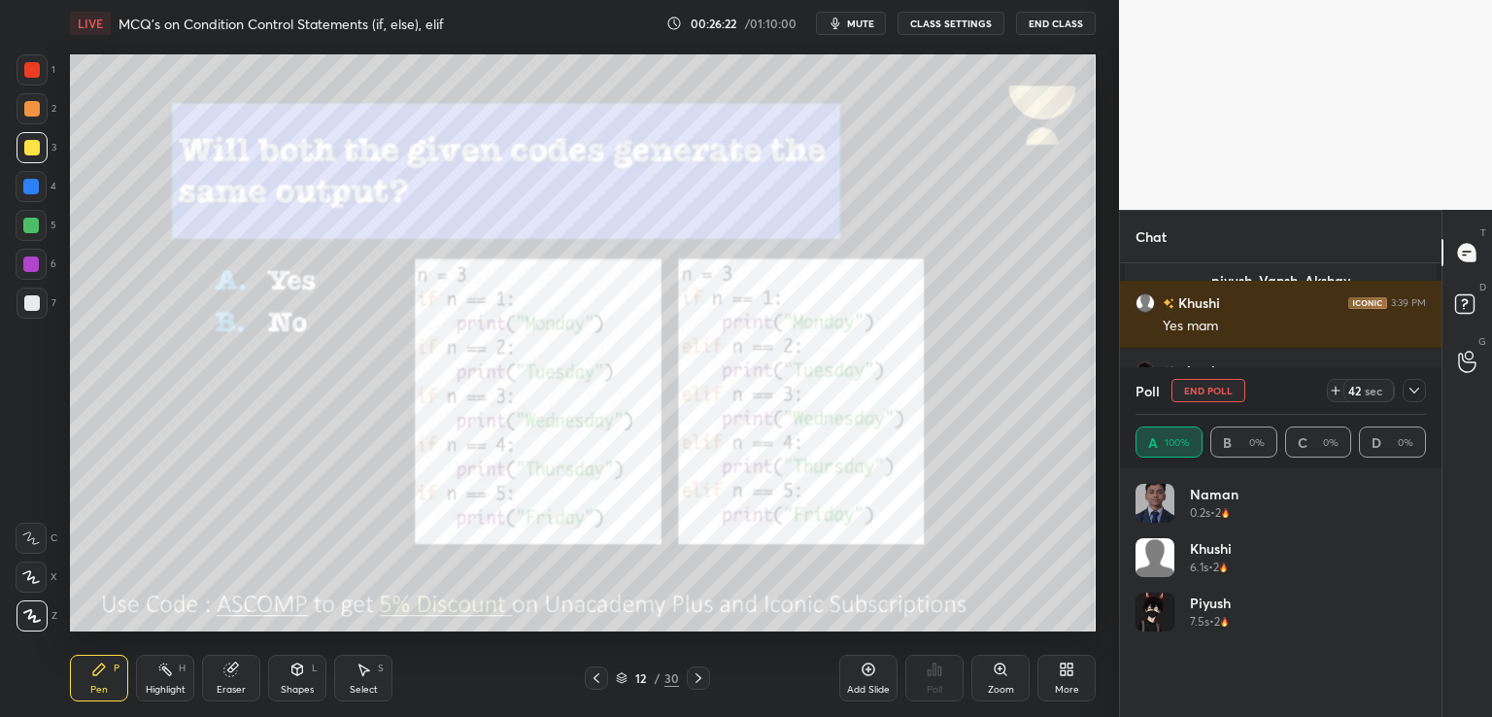
click at [1410, 390] on icon at bounding box center [1414, 391] width 16 height 16
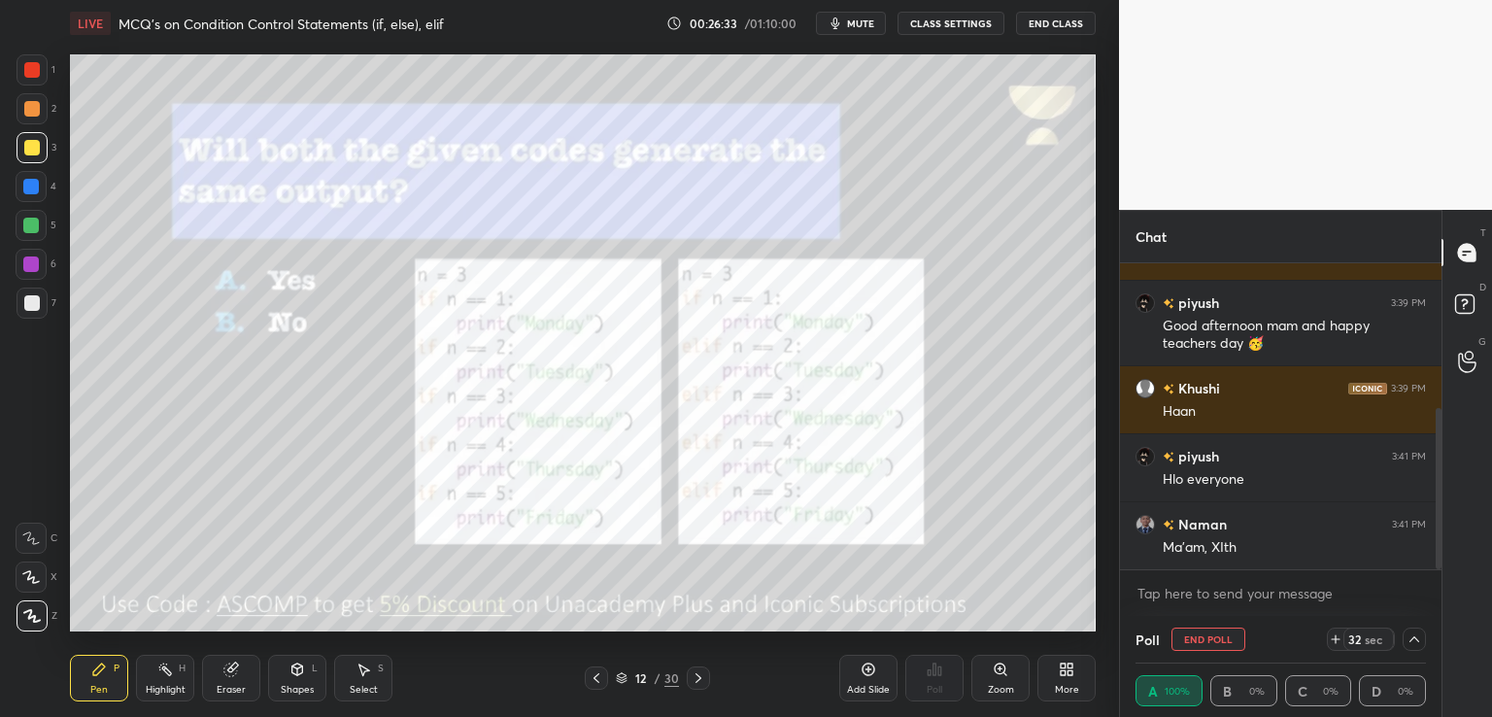
scroll to position [342, 0]
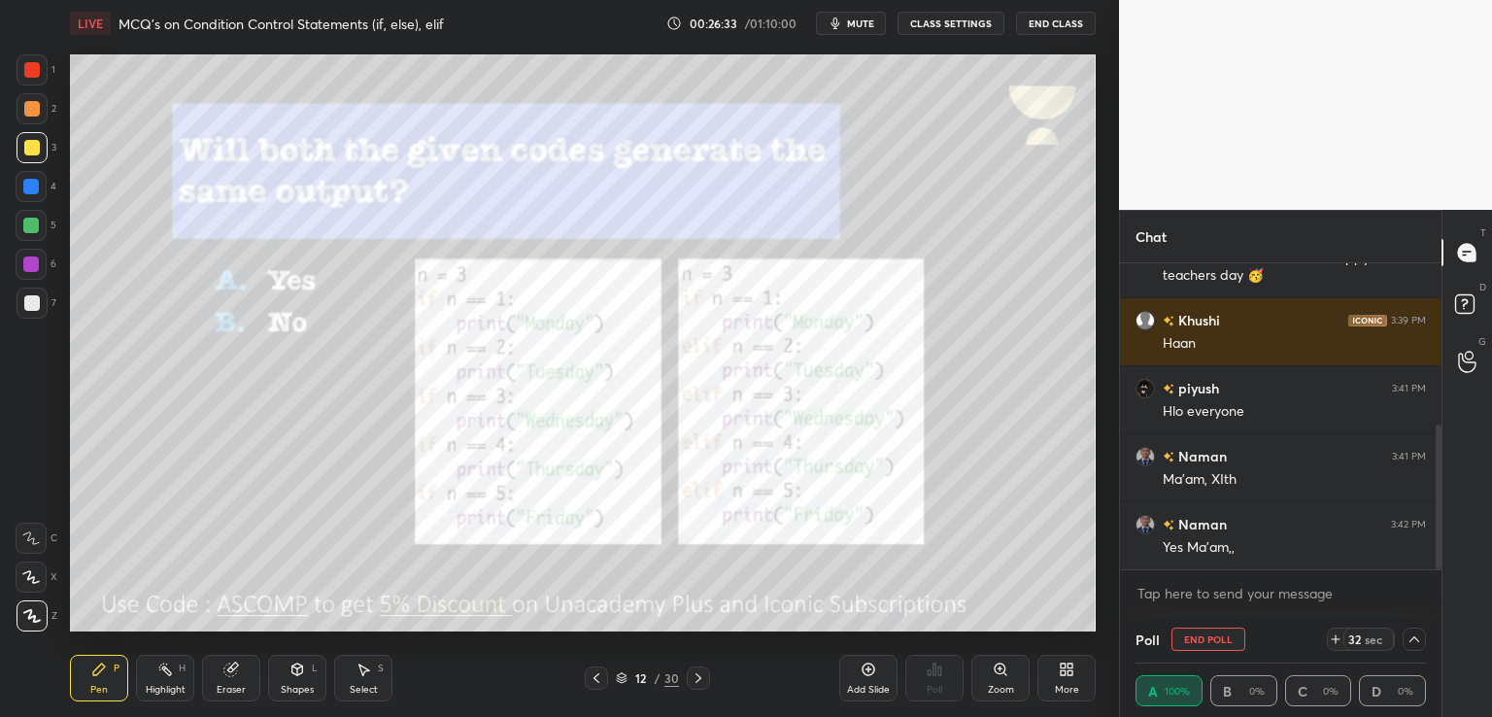
click at [1409, 628] on div at bounding box center [1414, 638] width 23 height 23
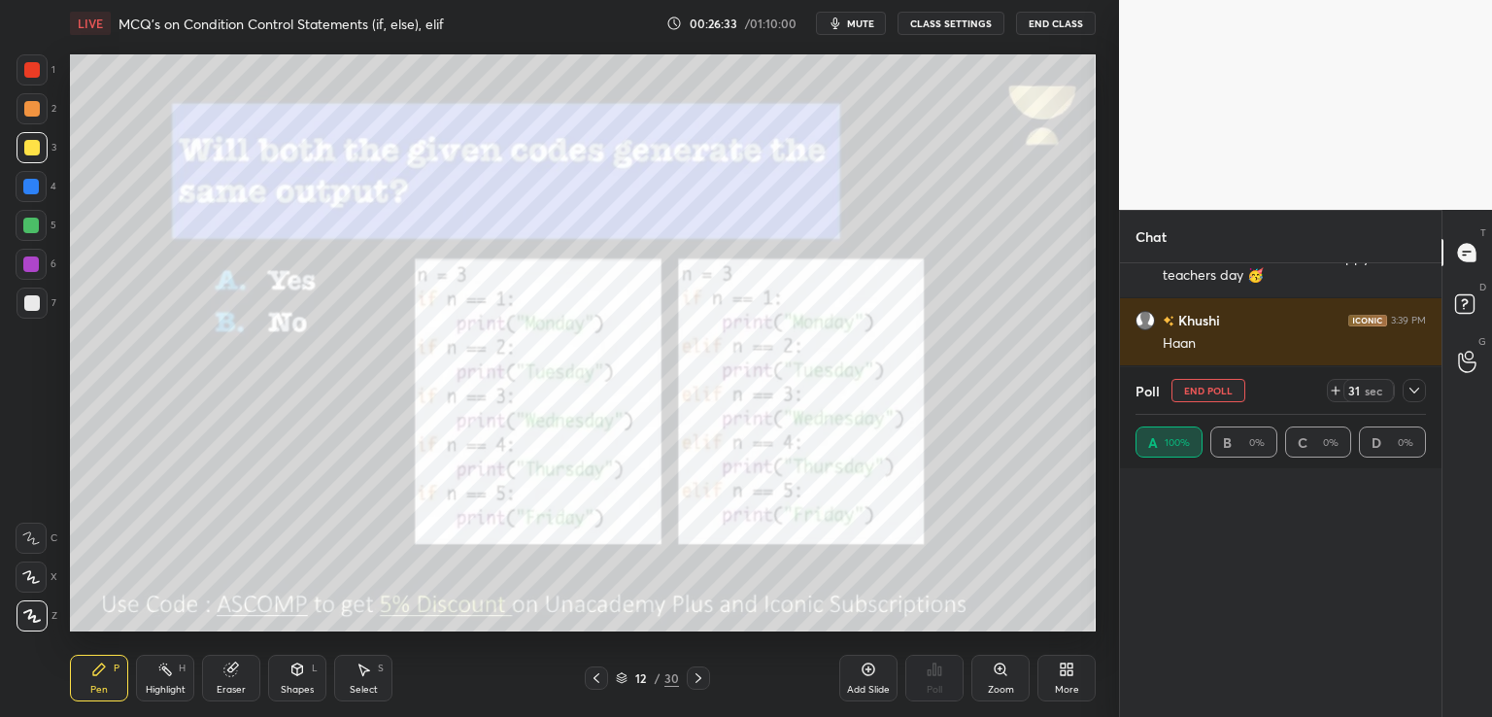
scroll to position [0, 0]
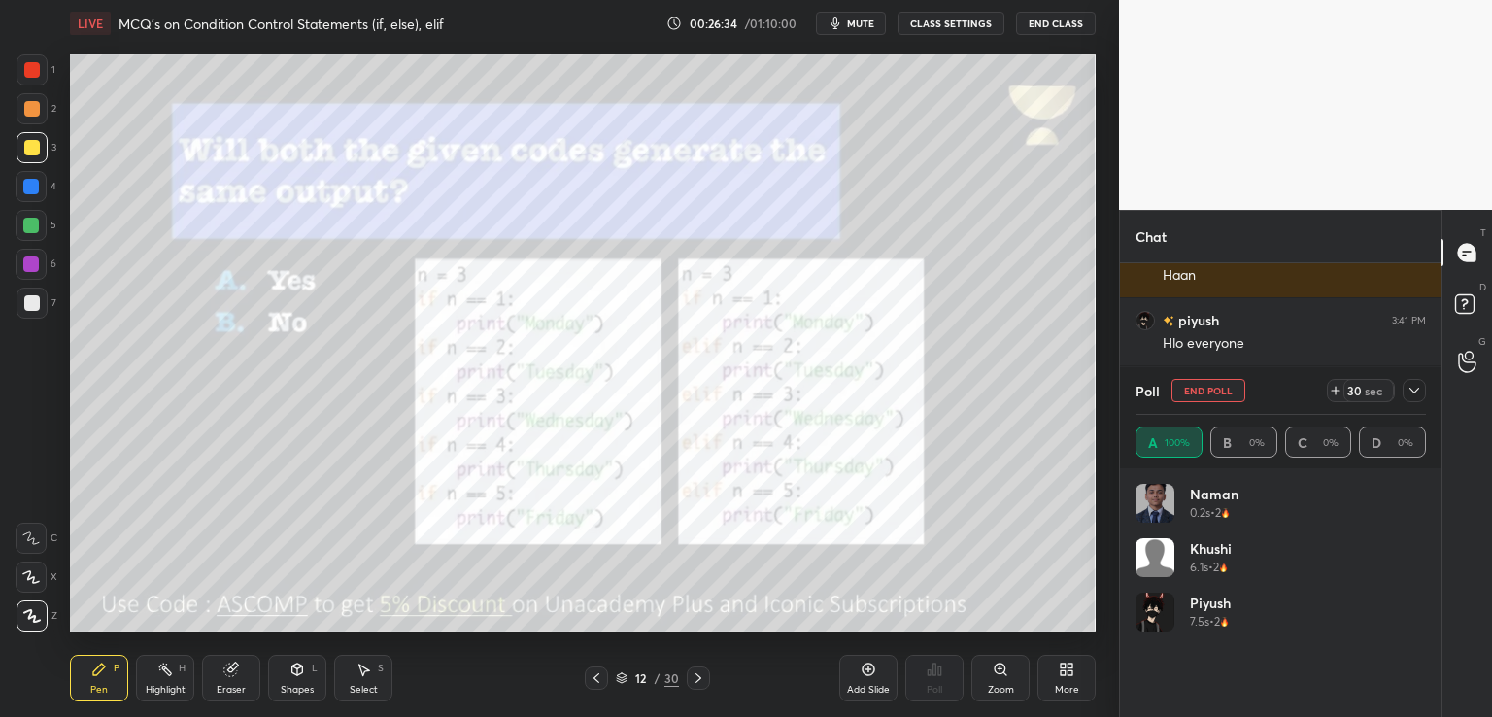
click at [1406, 391] on icon at bounding box center [1414, 391] width 16 height 16
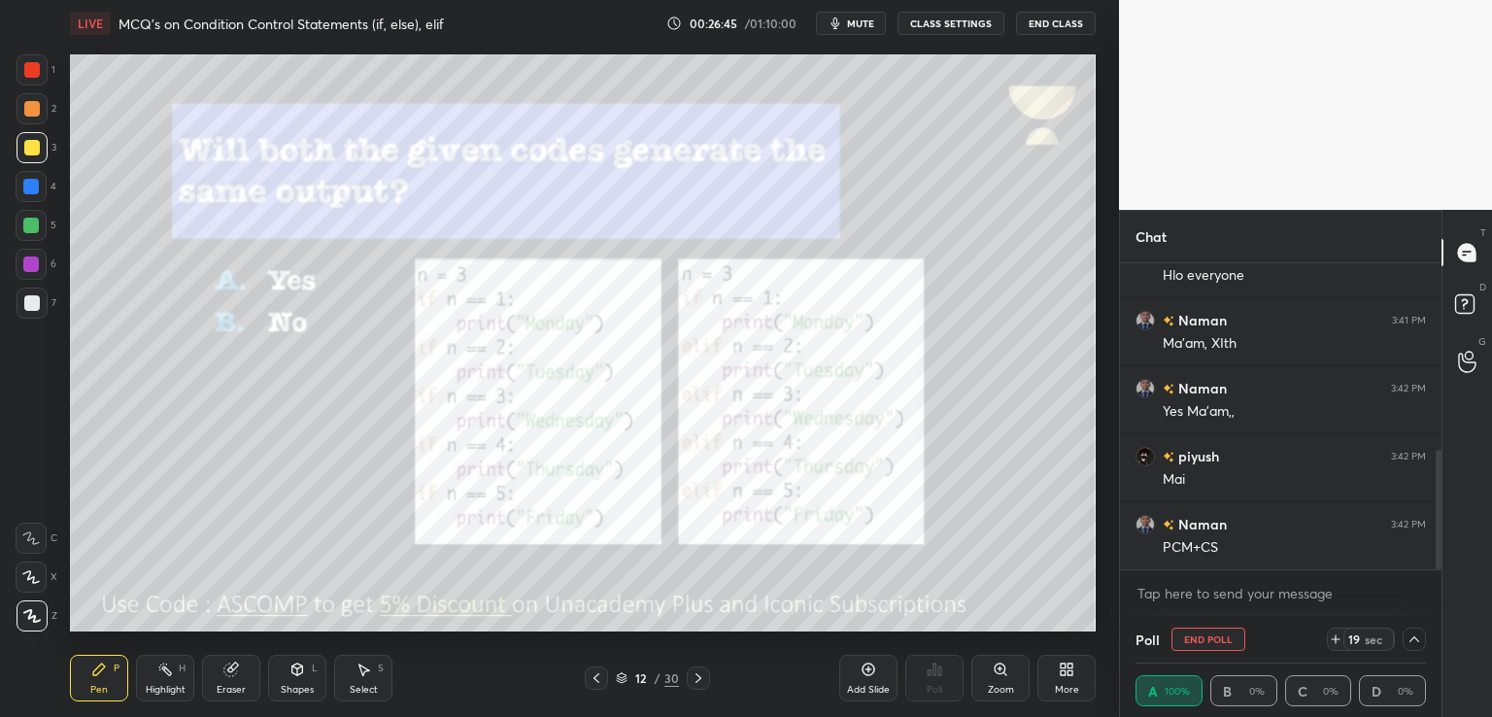
click at [866, 21] on span "mute" at bounding box center [860, 24] width 27 height 14
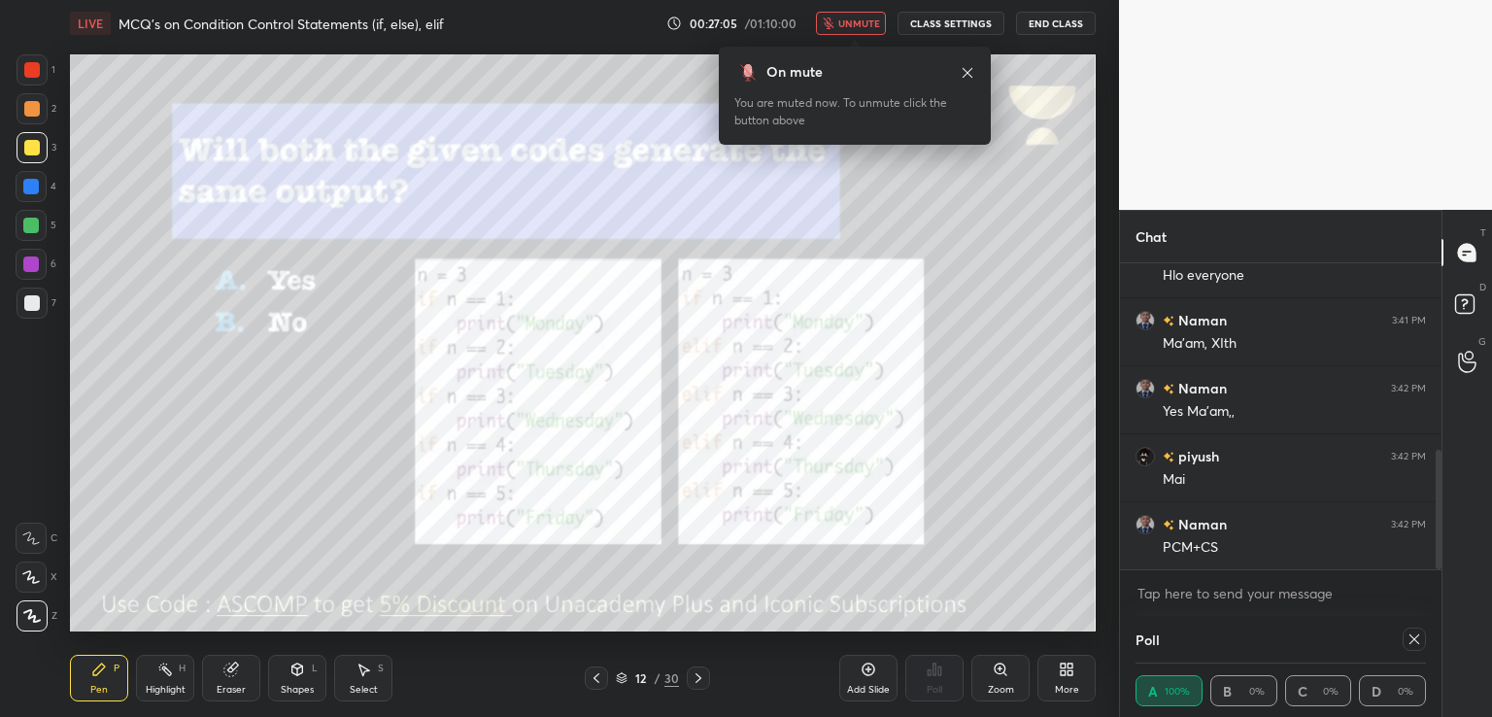
click at [1418, 642] on icon at bounding box center [1414, 639] width 16 height 16
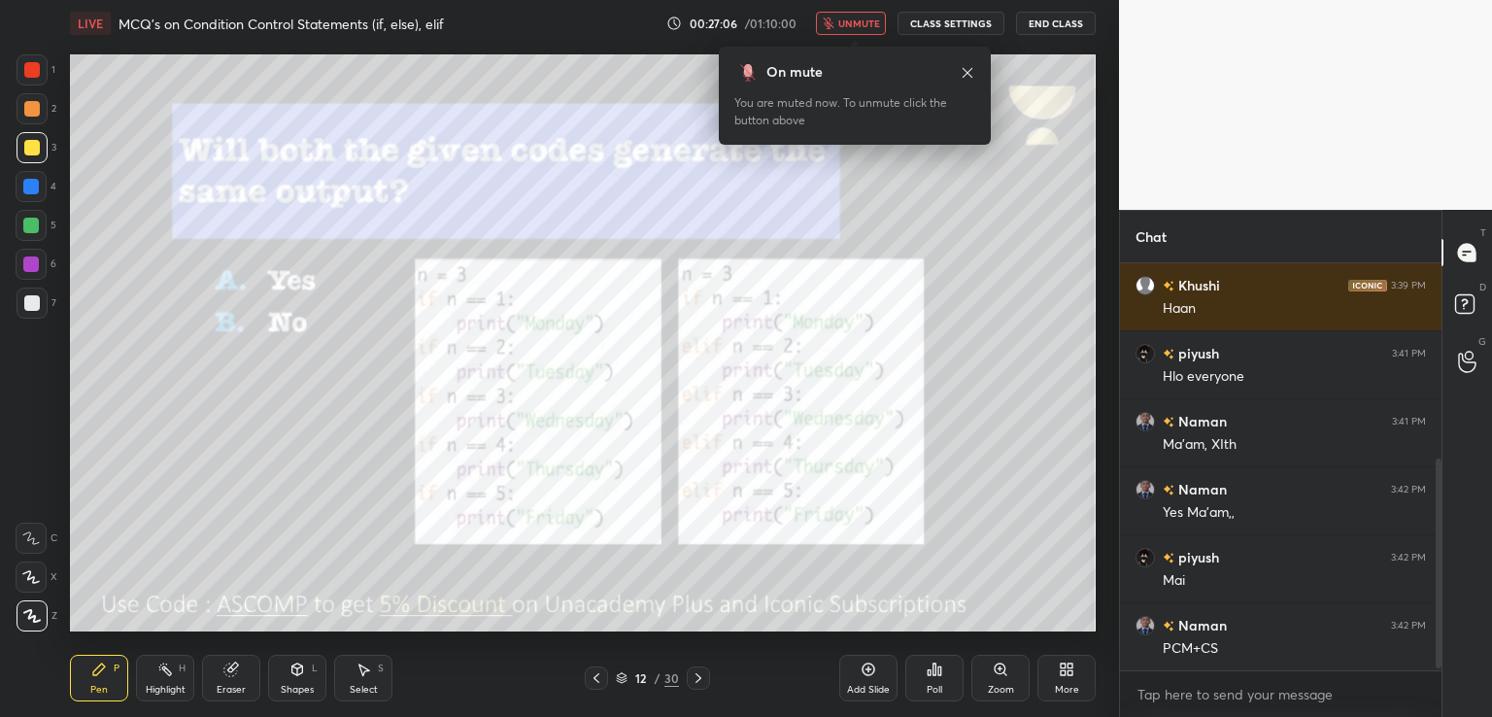
click at [846, 33] on button "unmute" at bounding box center [851, 23] width 70 height 23
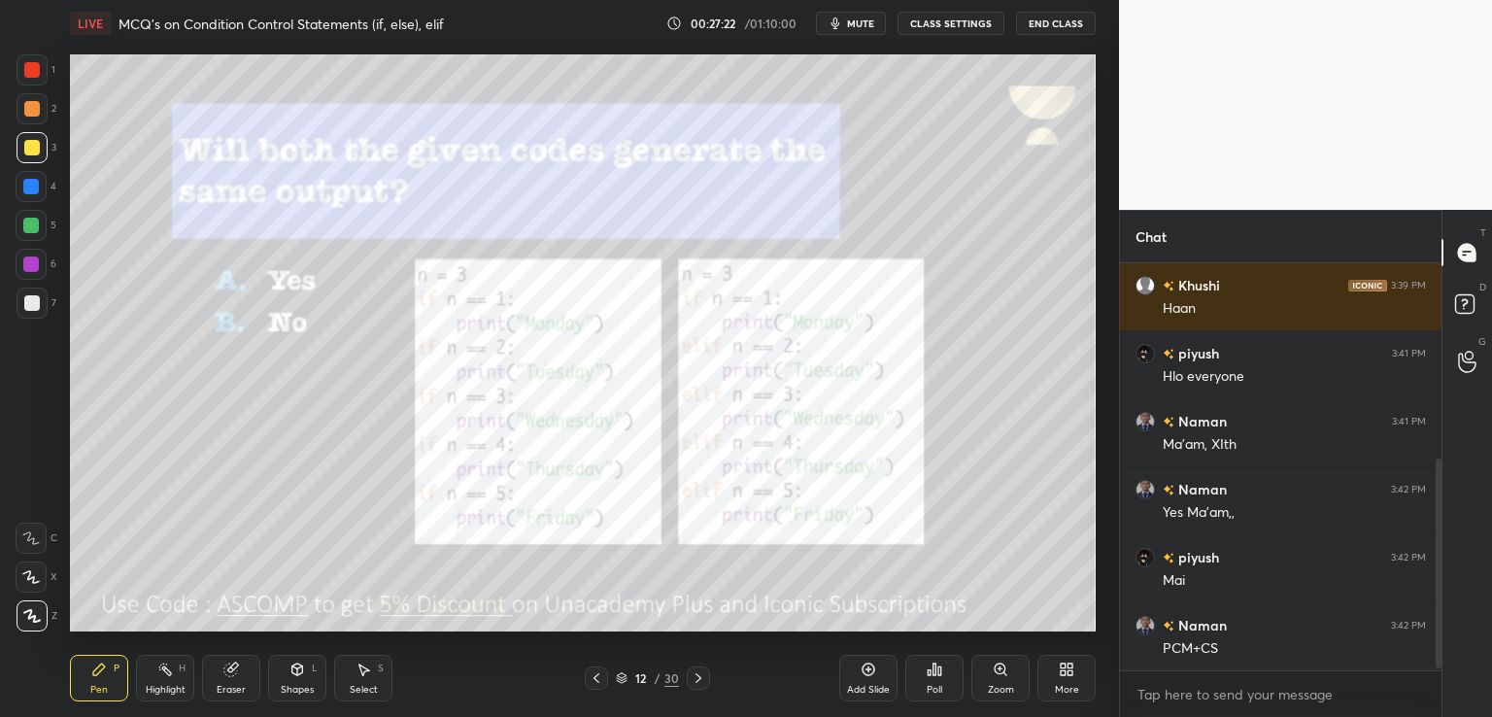
scroll to position [445, 0]
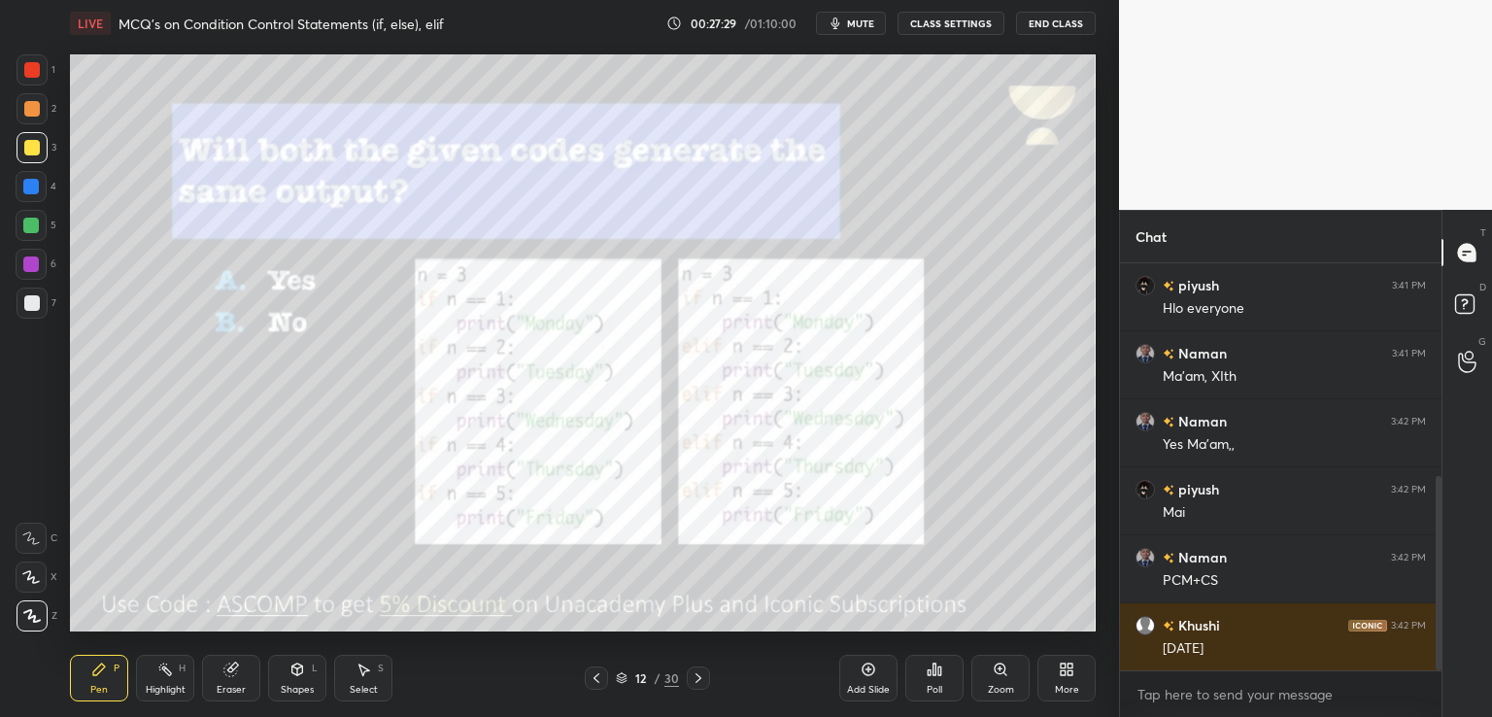
click at [702, 677] on icon at bounding box center [699, 678] width 16 height 16
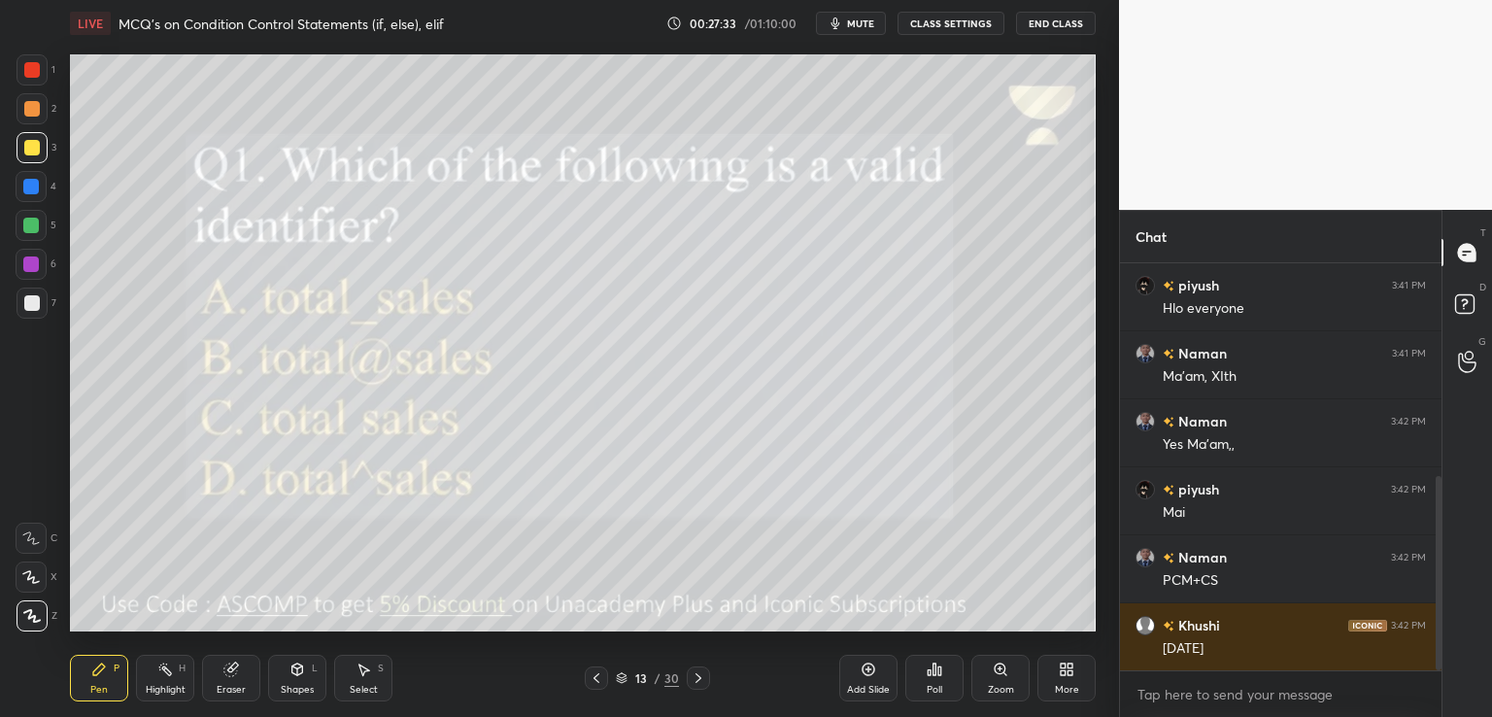
scroll to position [513, 0]
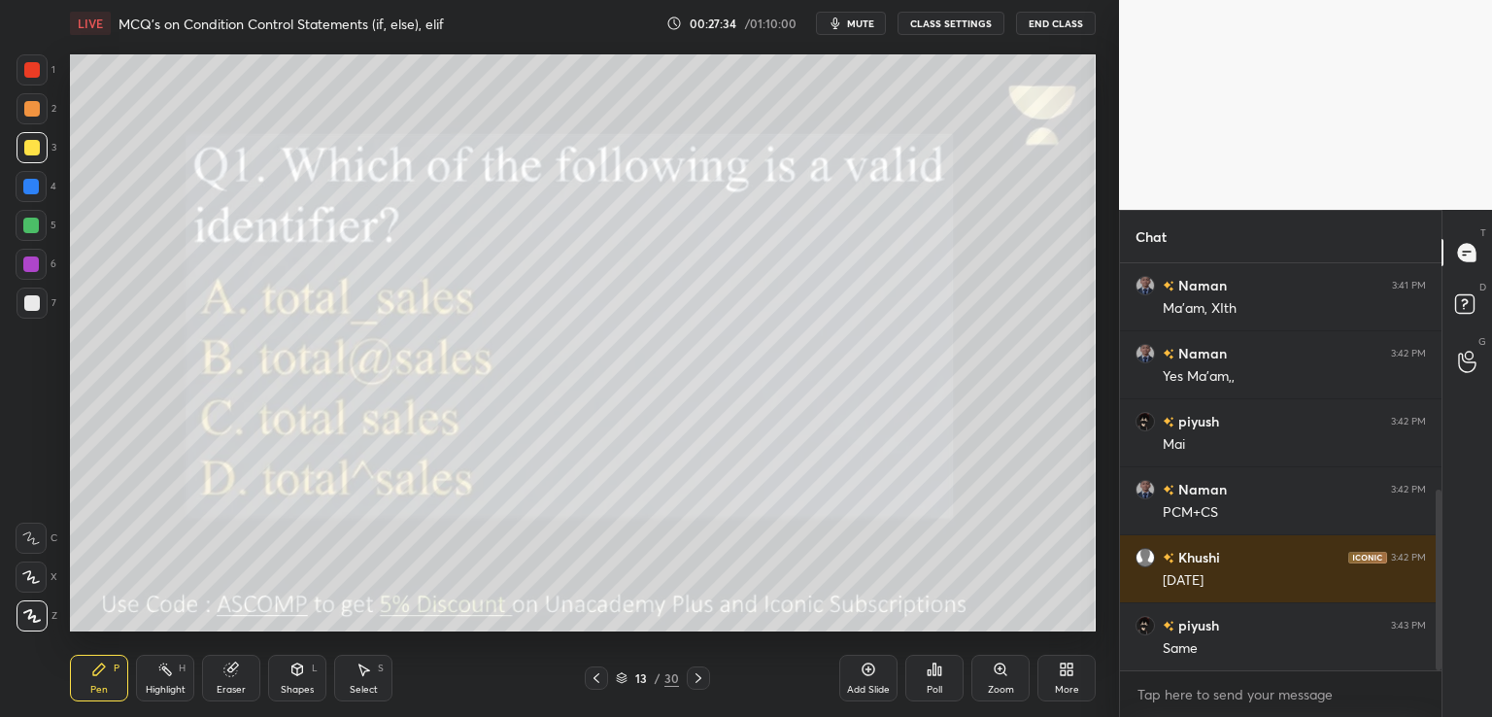
click at [843, 25] on icon "button" at bounding box center [836, 24] width 16 height 16
click at [940, 672] on icon at bounding box center [939, 670] width 3 height 9
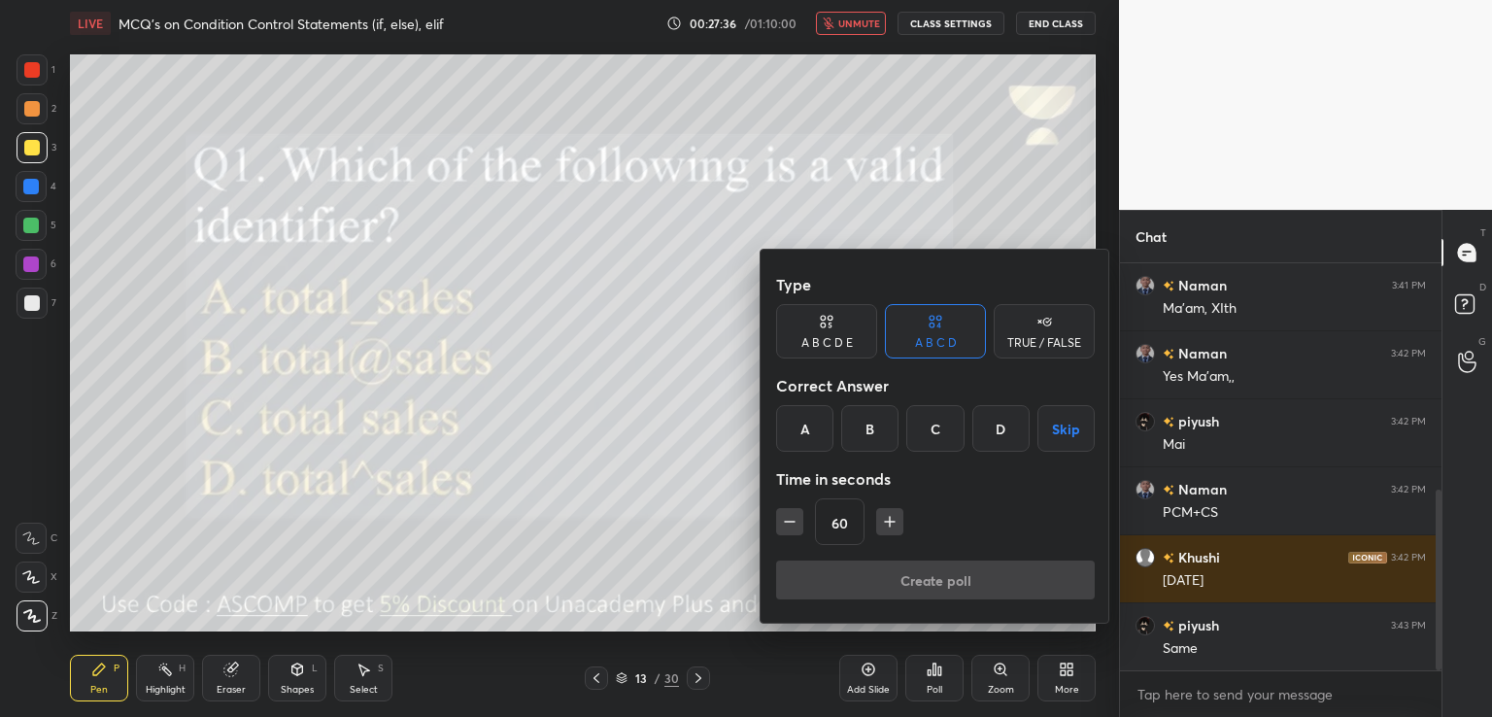
click at [799, 420] on div "A" at bounding box center [804, 428] width 57 height 47
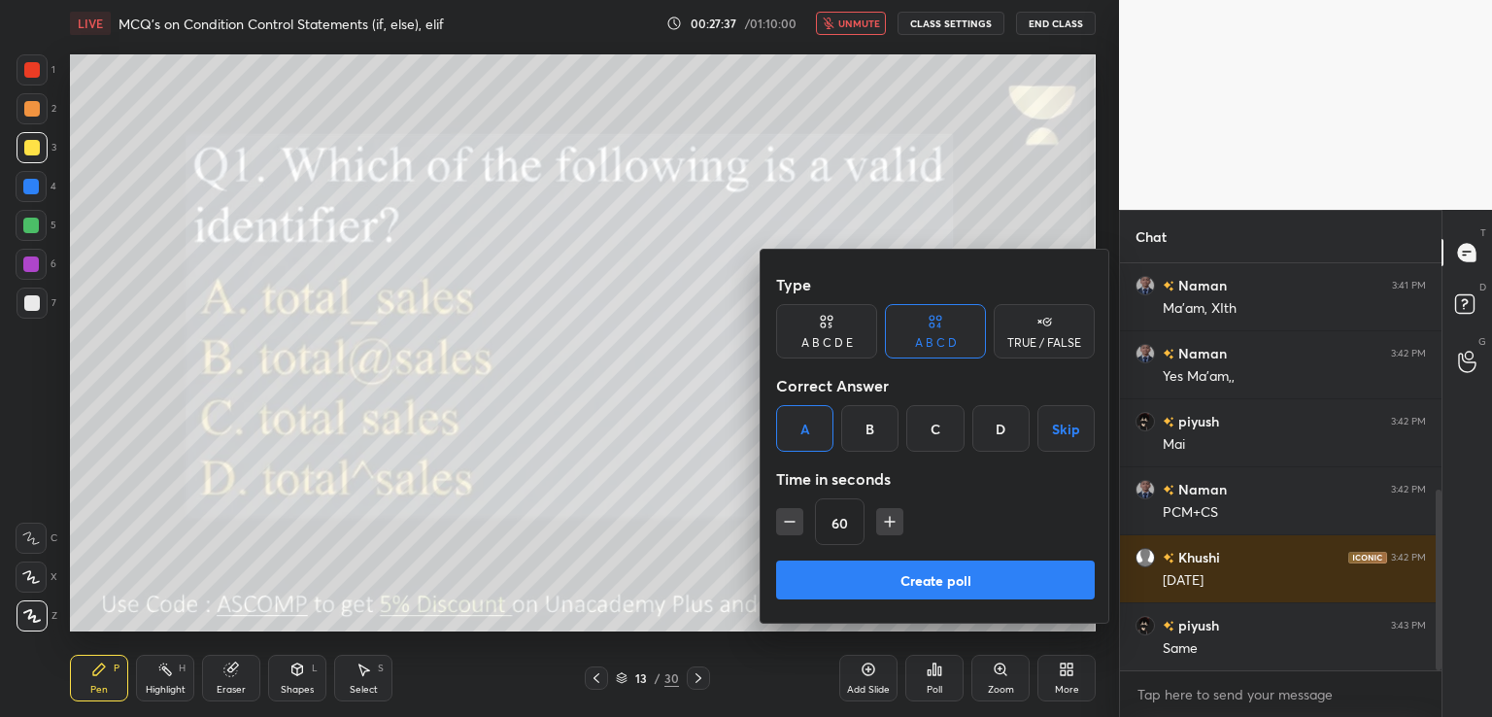
click at [837, 568] on button "Create poll" at bounding box center [935, 579] width 319 height 39
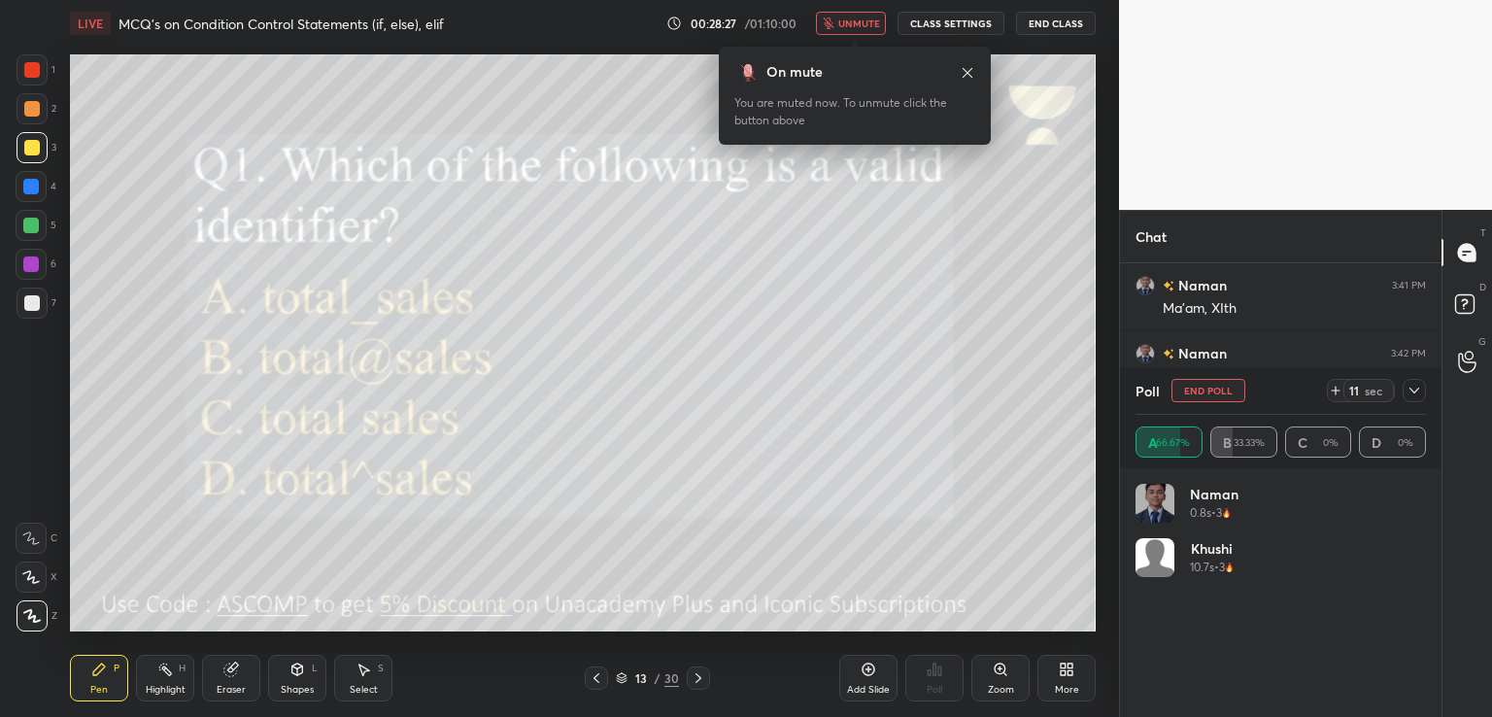
scroll to position [660, 0]
click at [1409, 389] on icon at bounding box center [1414, 391] width 16 height 16
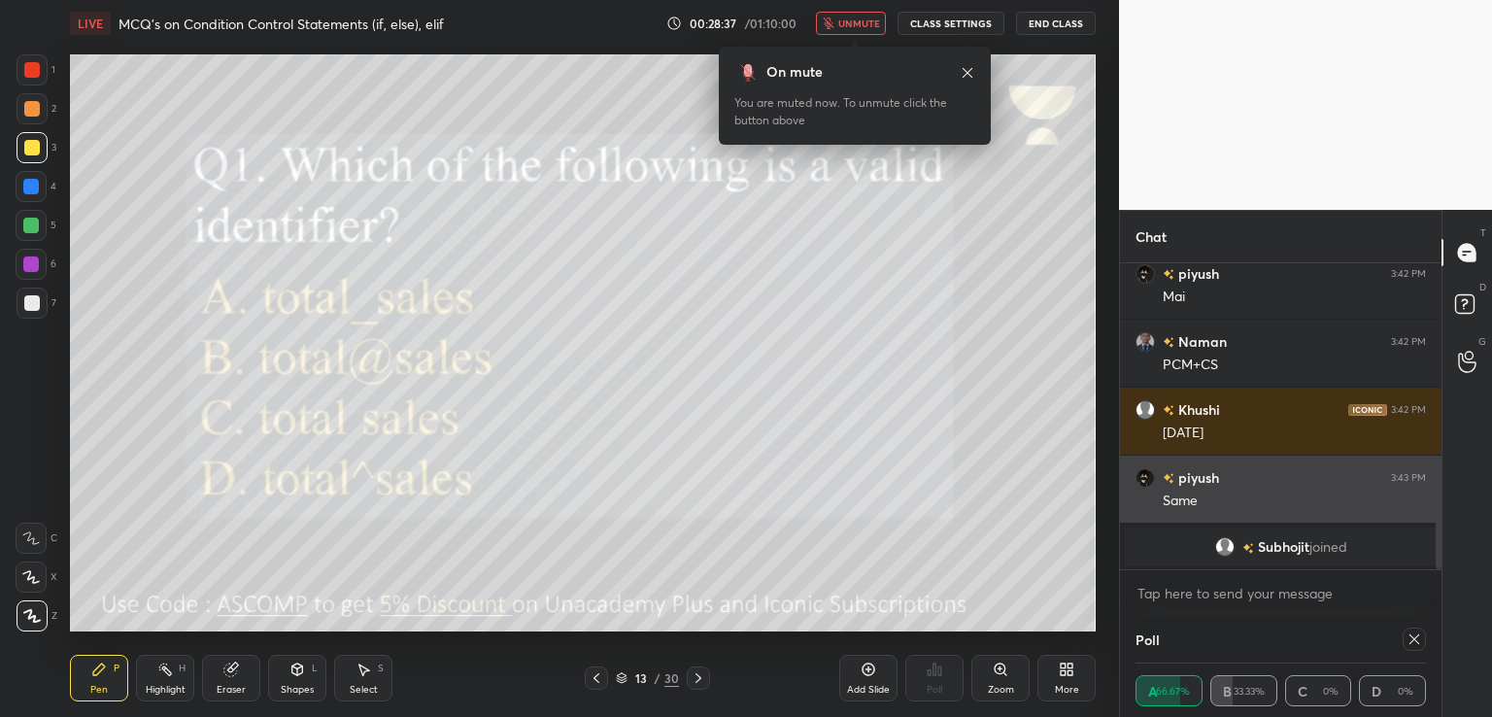
scroll to position [0, 6]
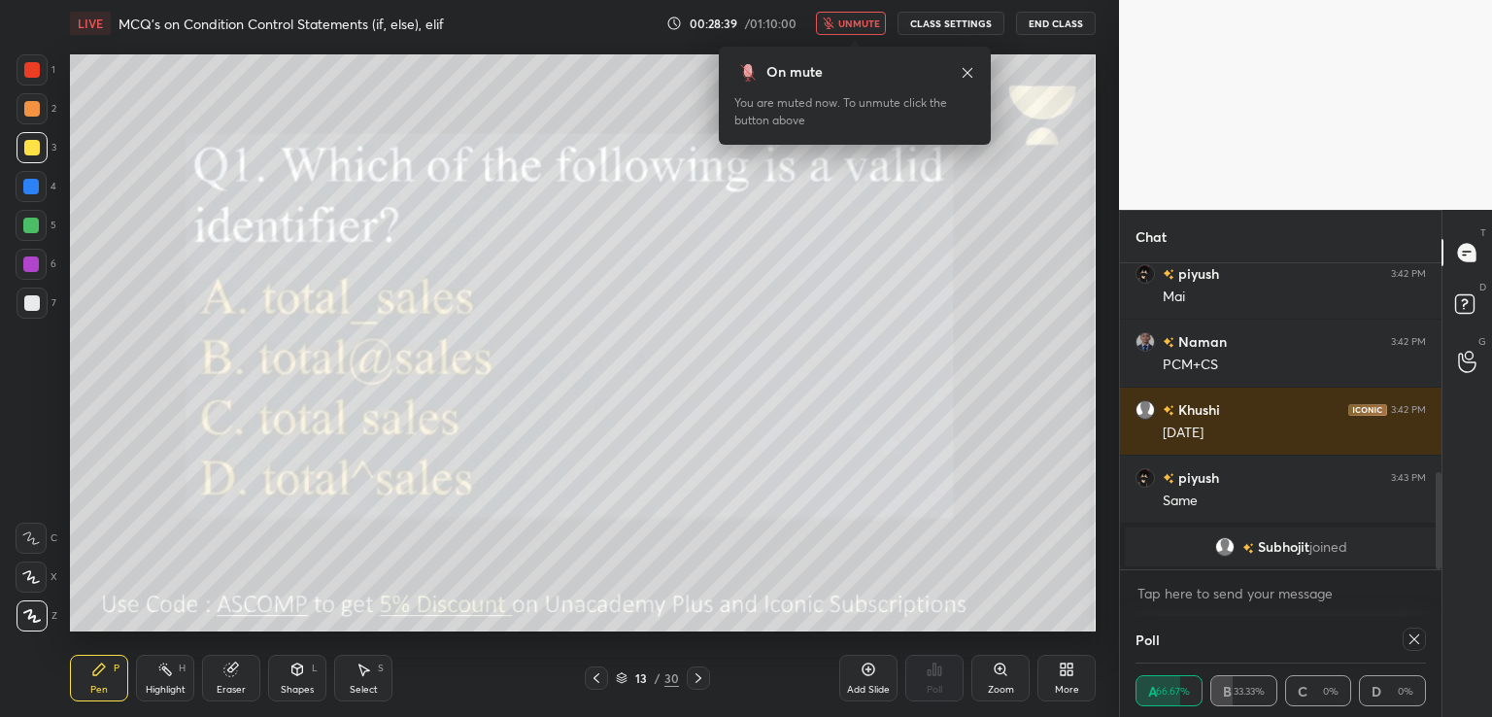
click at [1418, 642] on icon at bounding box center [1414, 639] width 16 height 16
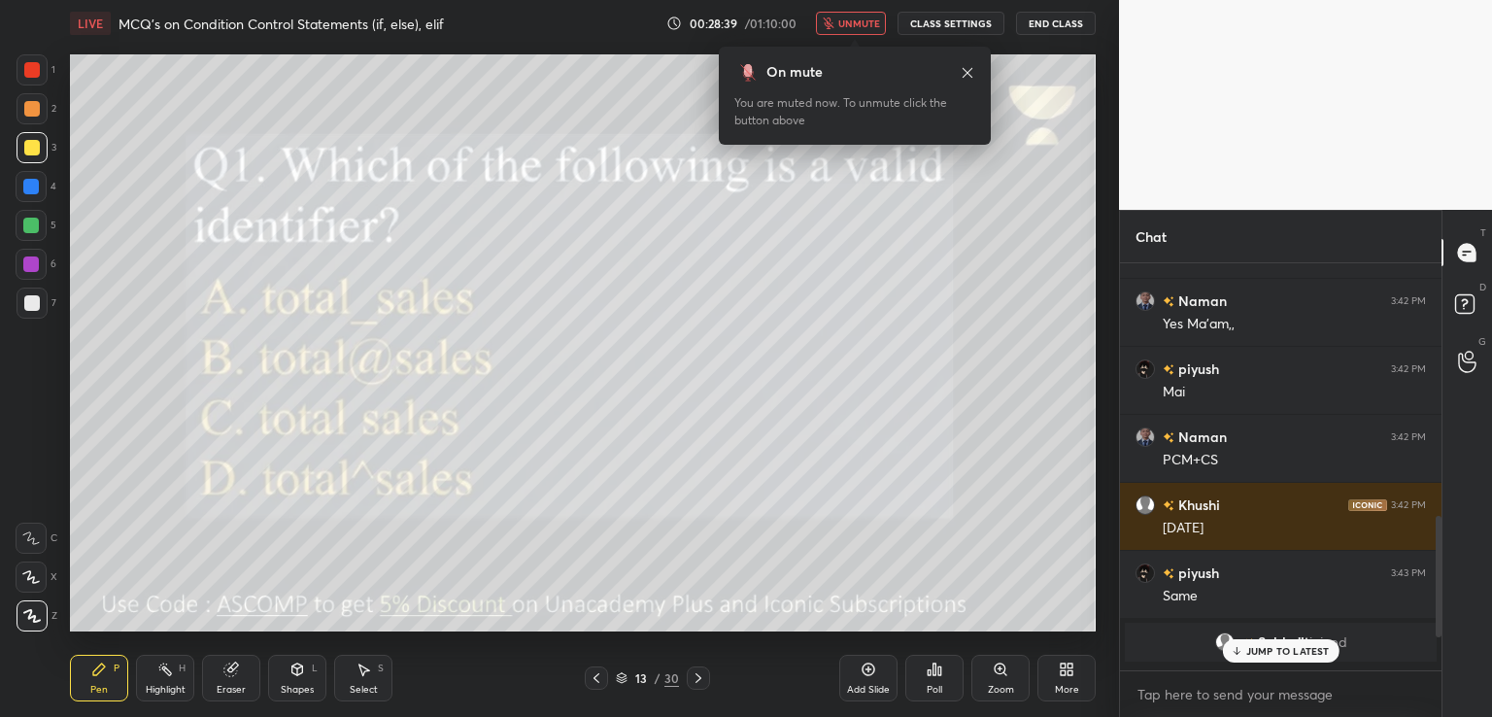
scroll to position [7, 6]
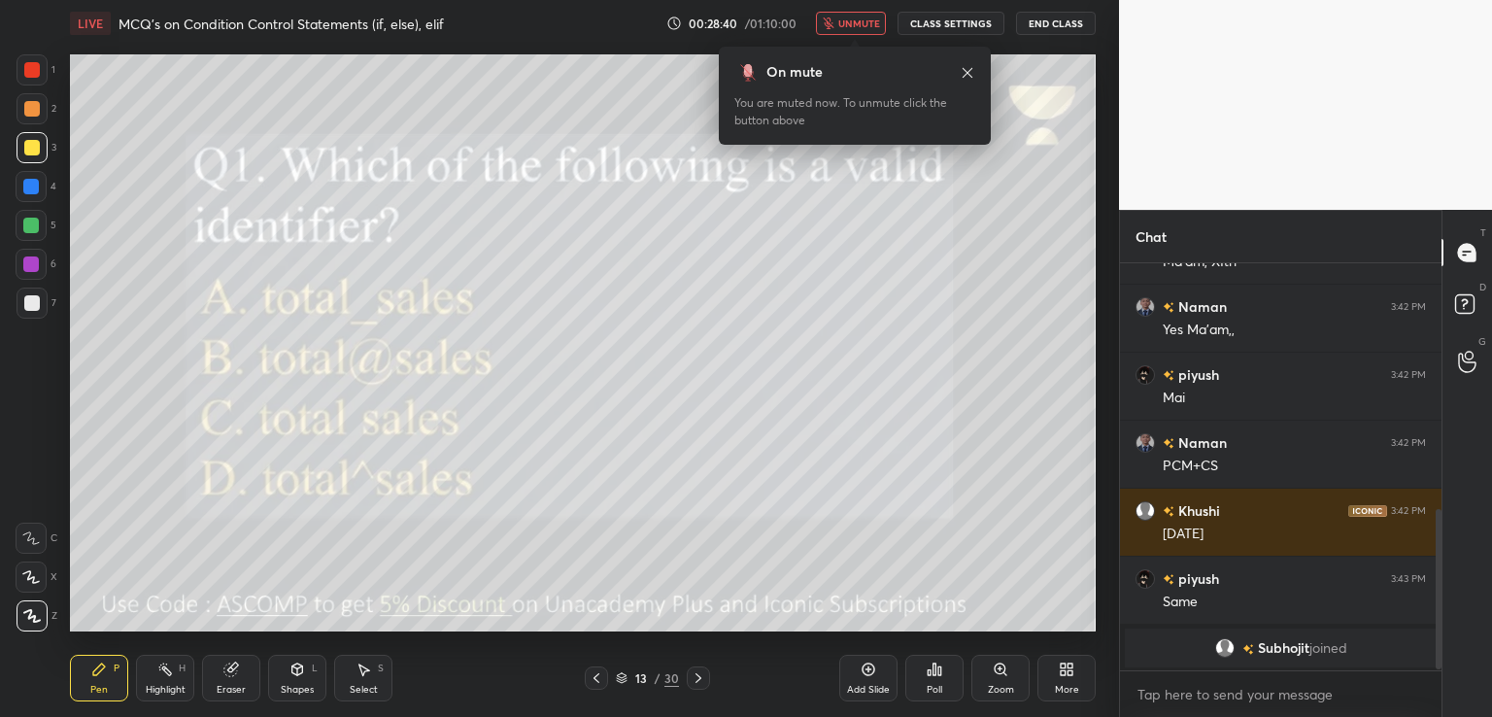
click at [854, 24] on span "unmute" at bounding box center [859, 24] width 42 height 14
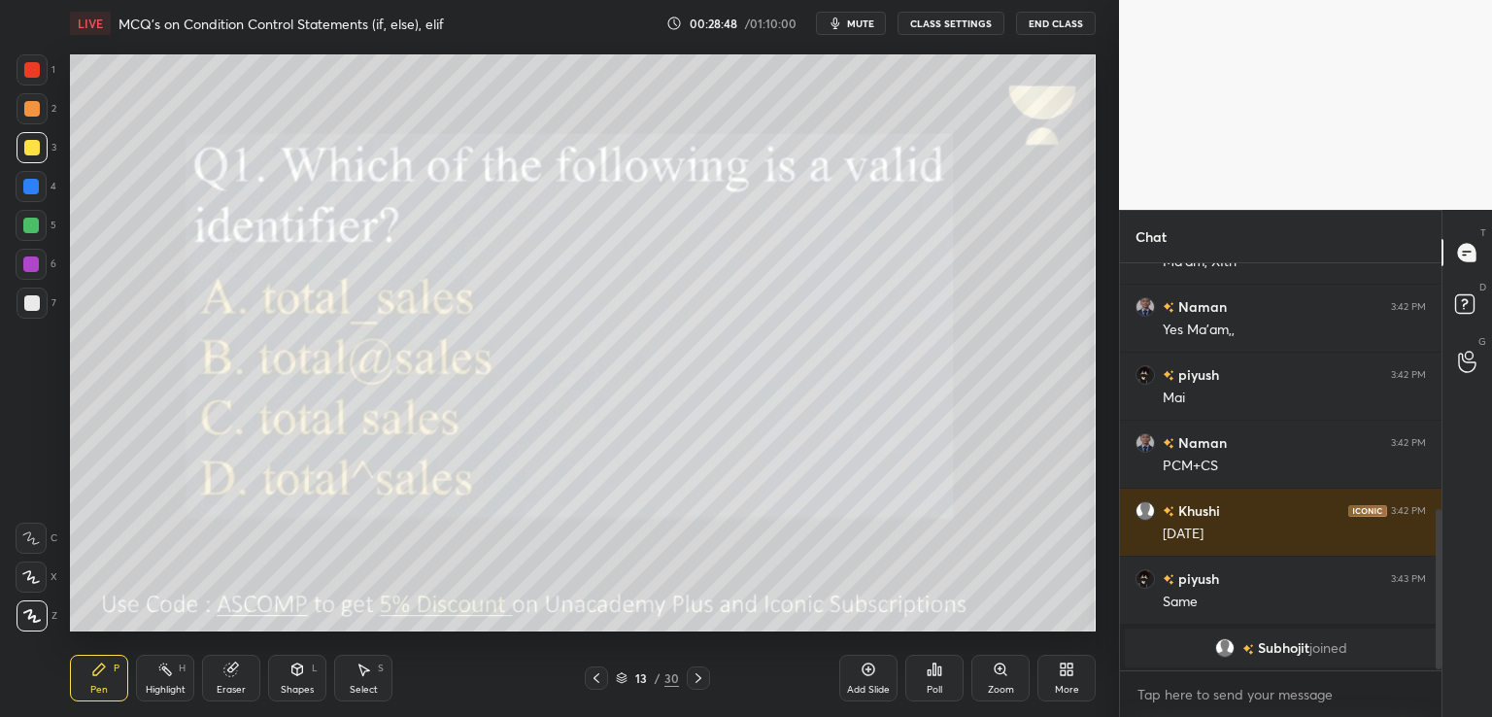
click at [688, 678] on div at bounding box center [698, 677] width 23 height 23
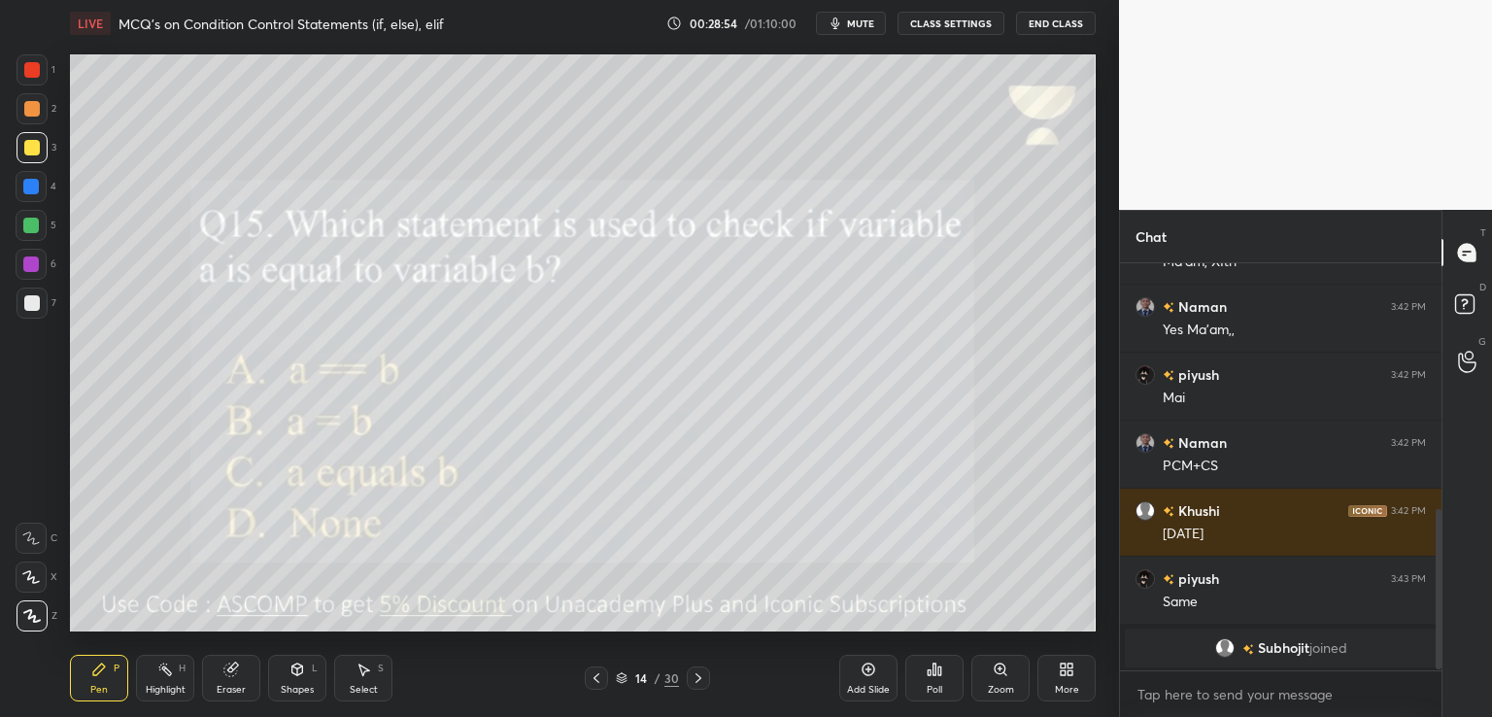
click at [851, 27] on span "mute" at bounding box center [860, 24] width 27 height 14
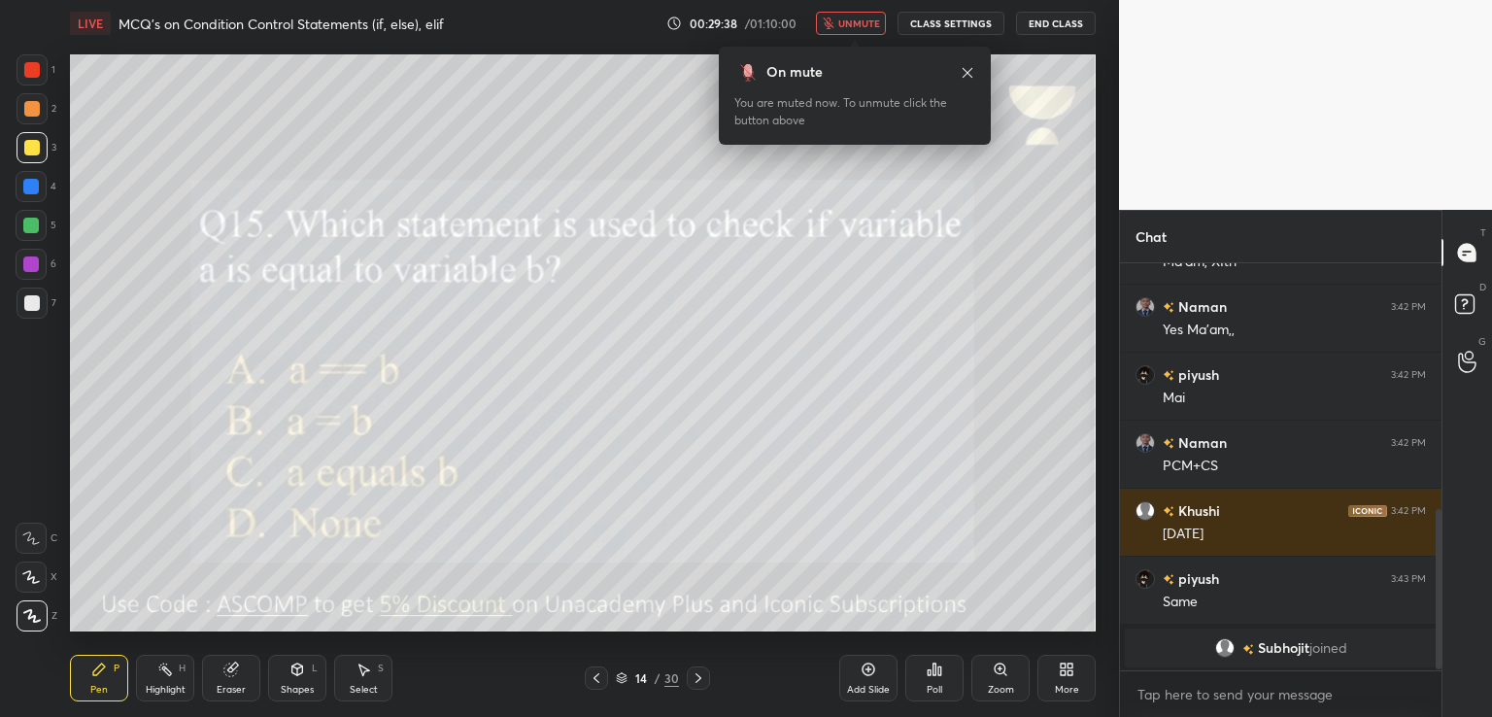
click at [921, 678] on div "Poll" at bounding box center [934, 678] width 58 height 47
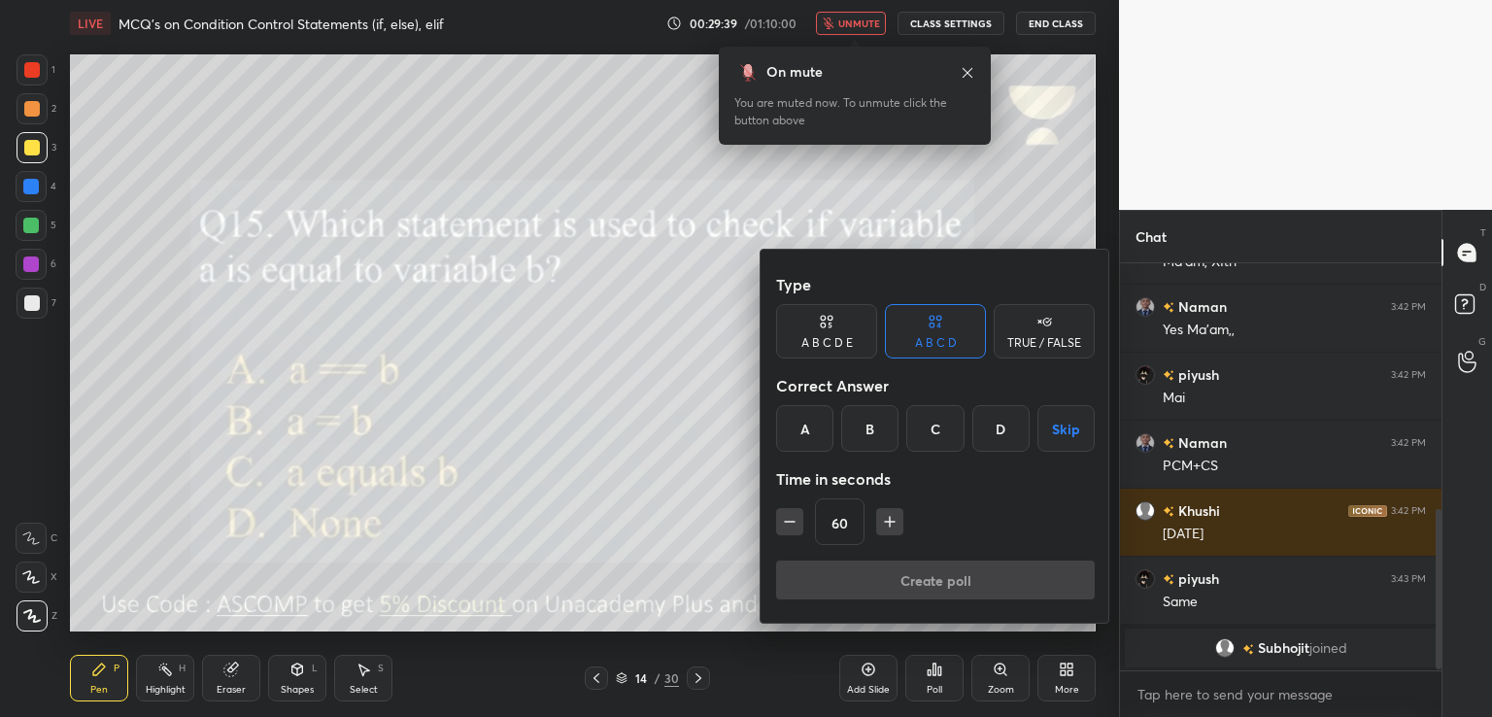
click at [812, 415] on div "A" at bounding box center [804, 428] width 57 height 47
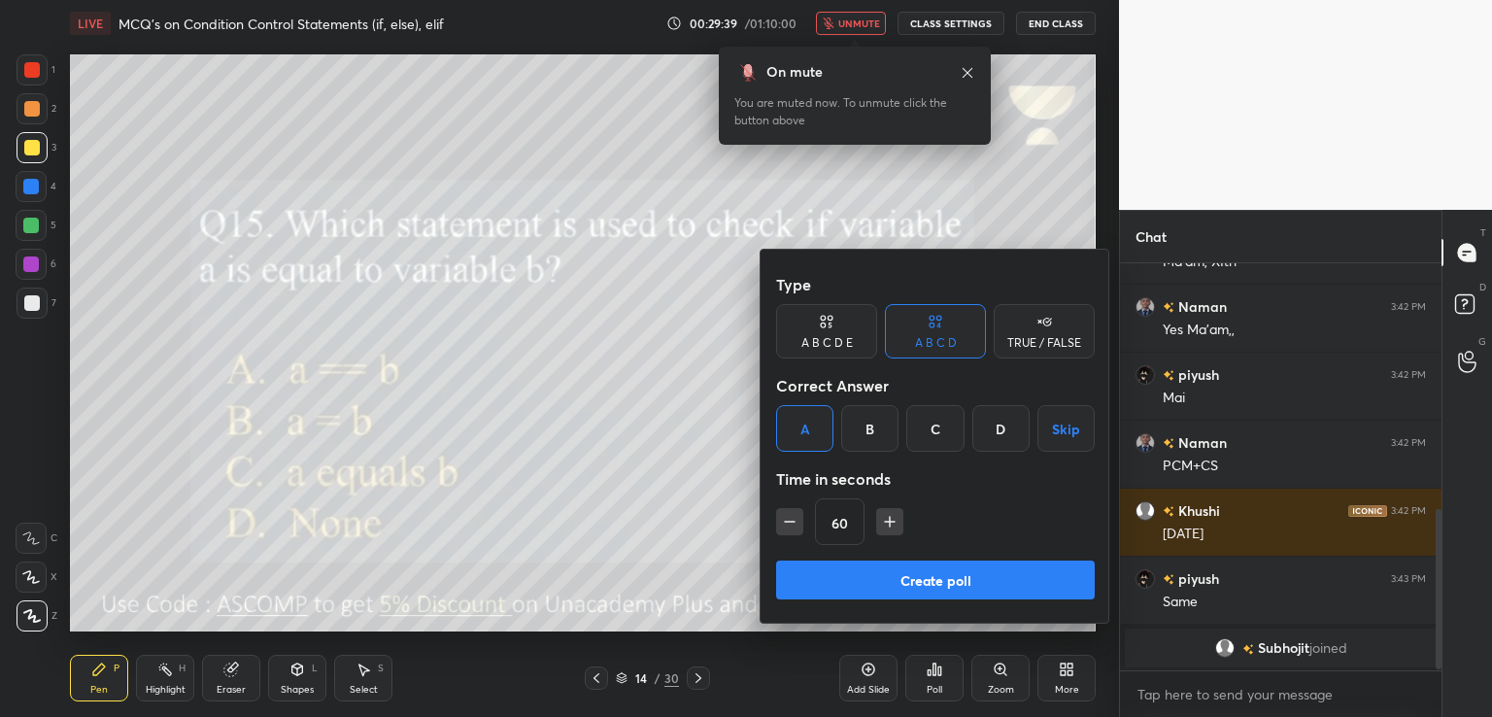
click at [840, 579] on button "Create poll" at bounding box center [935, 579] width 319 height 39
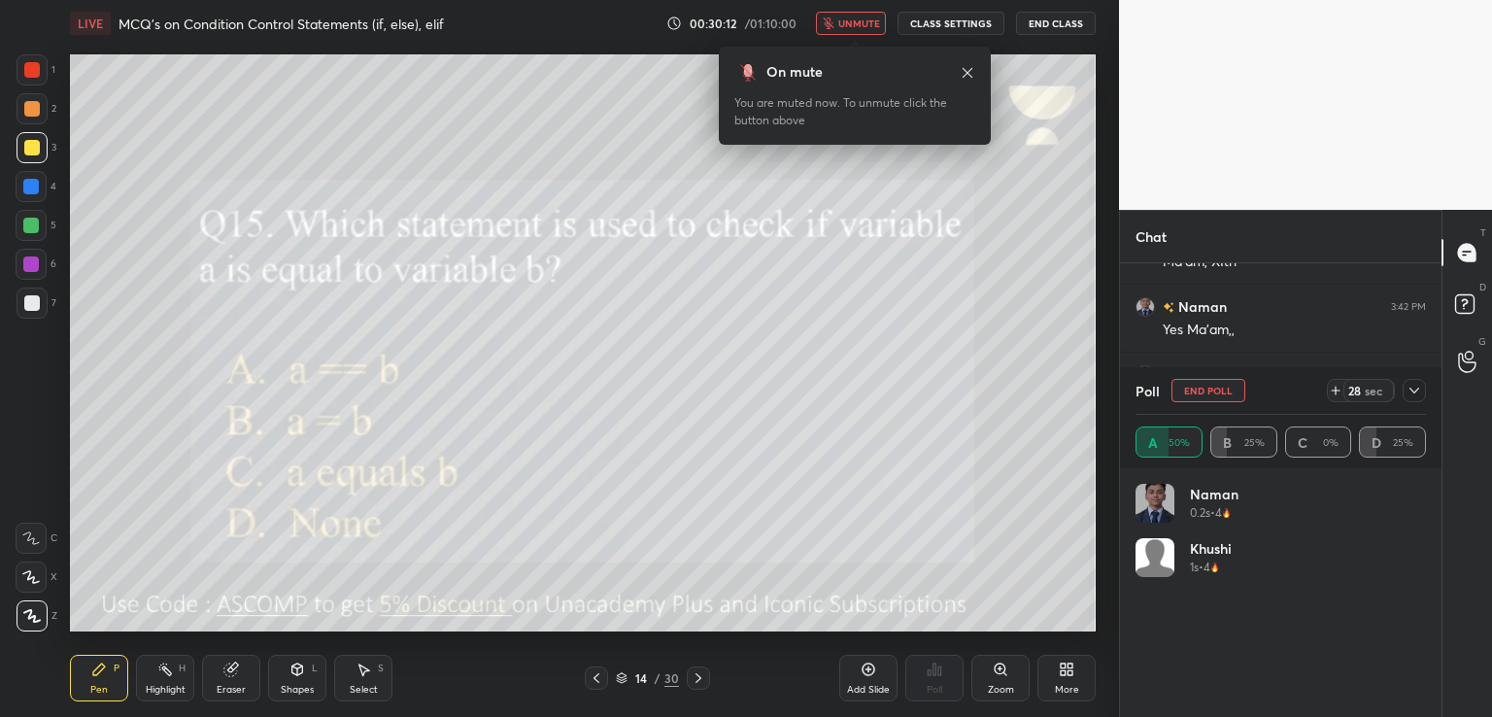
scroll to position [6, 6]
click at [855, 16] on button "unmute" at bounding box center [851, 23] width 70 height 23
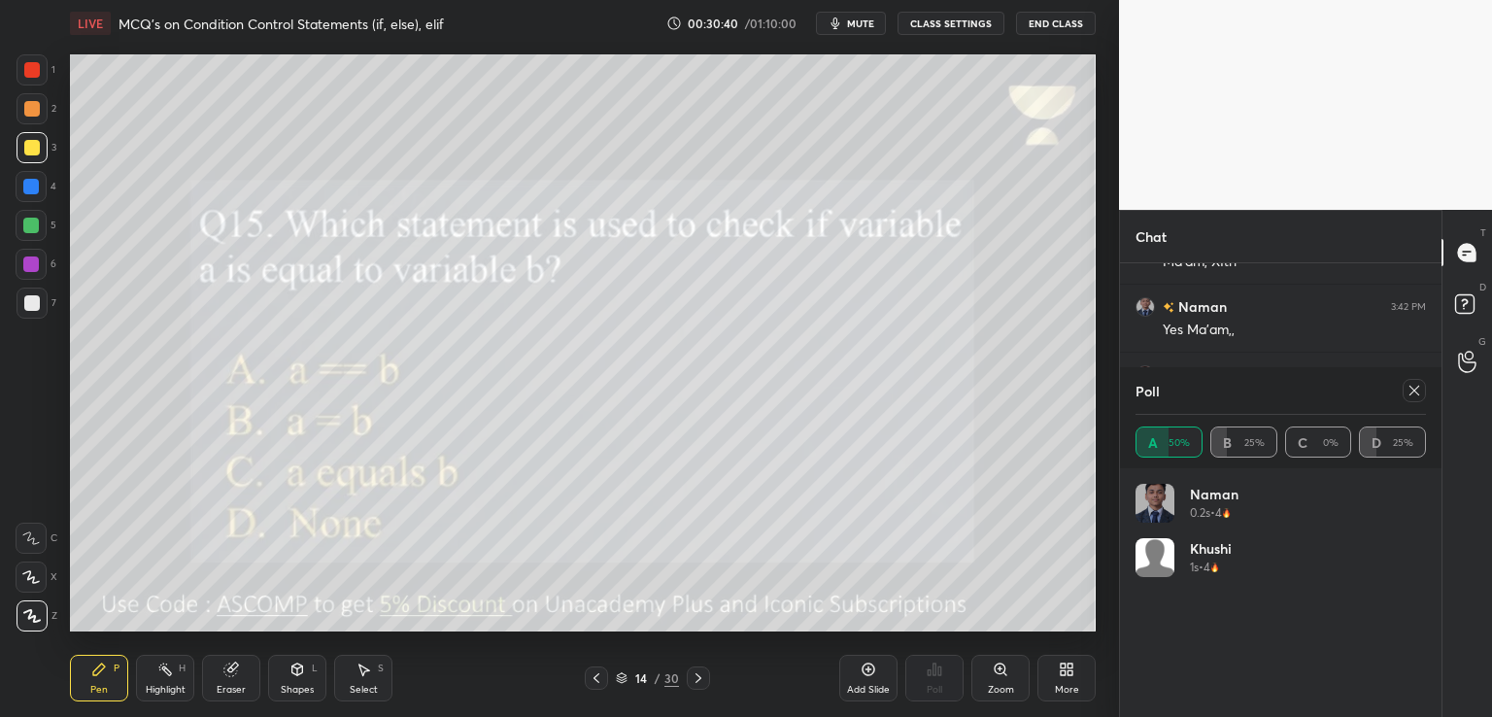
click at [1413, 390] on icon at bounding box center [1414, 391] width 16 height 16
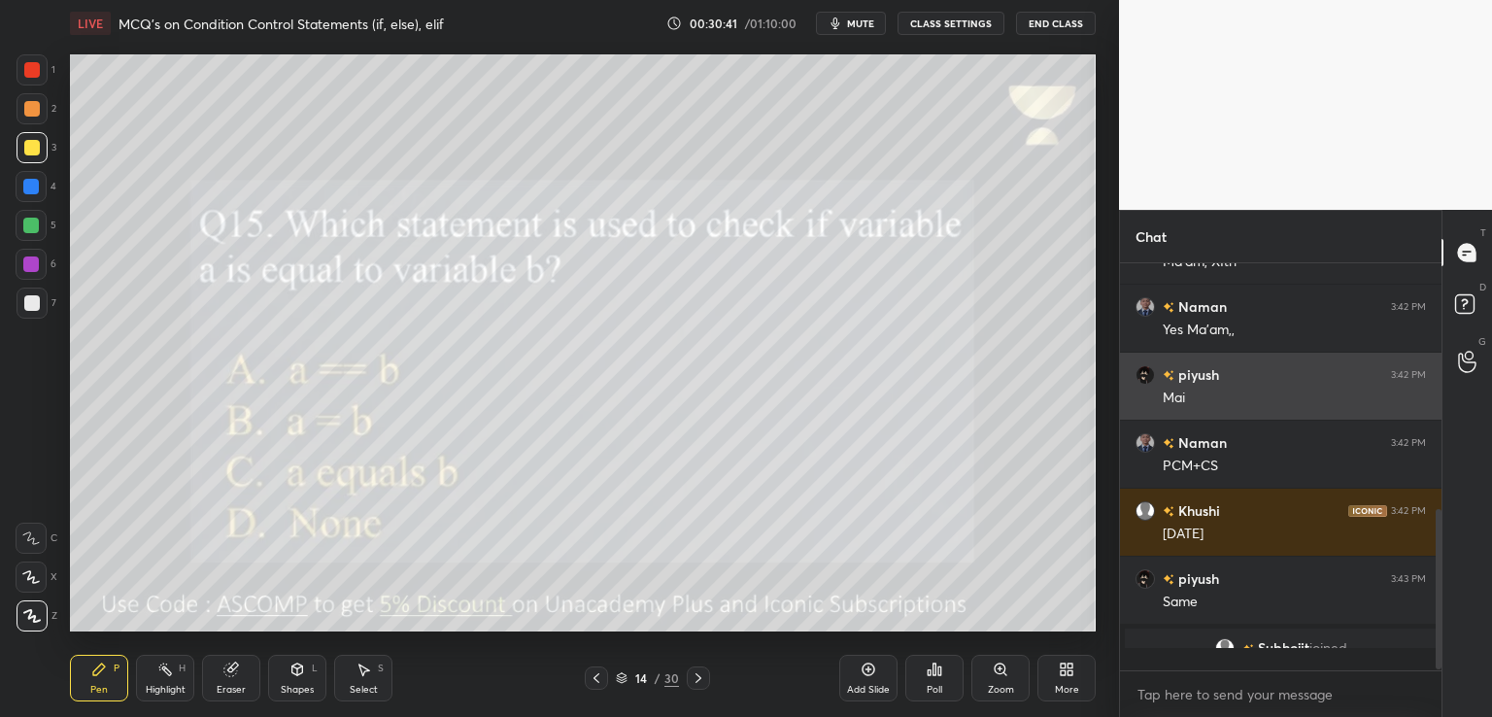
scroll to position [4, 6]
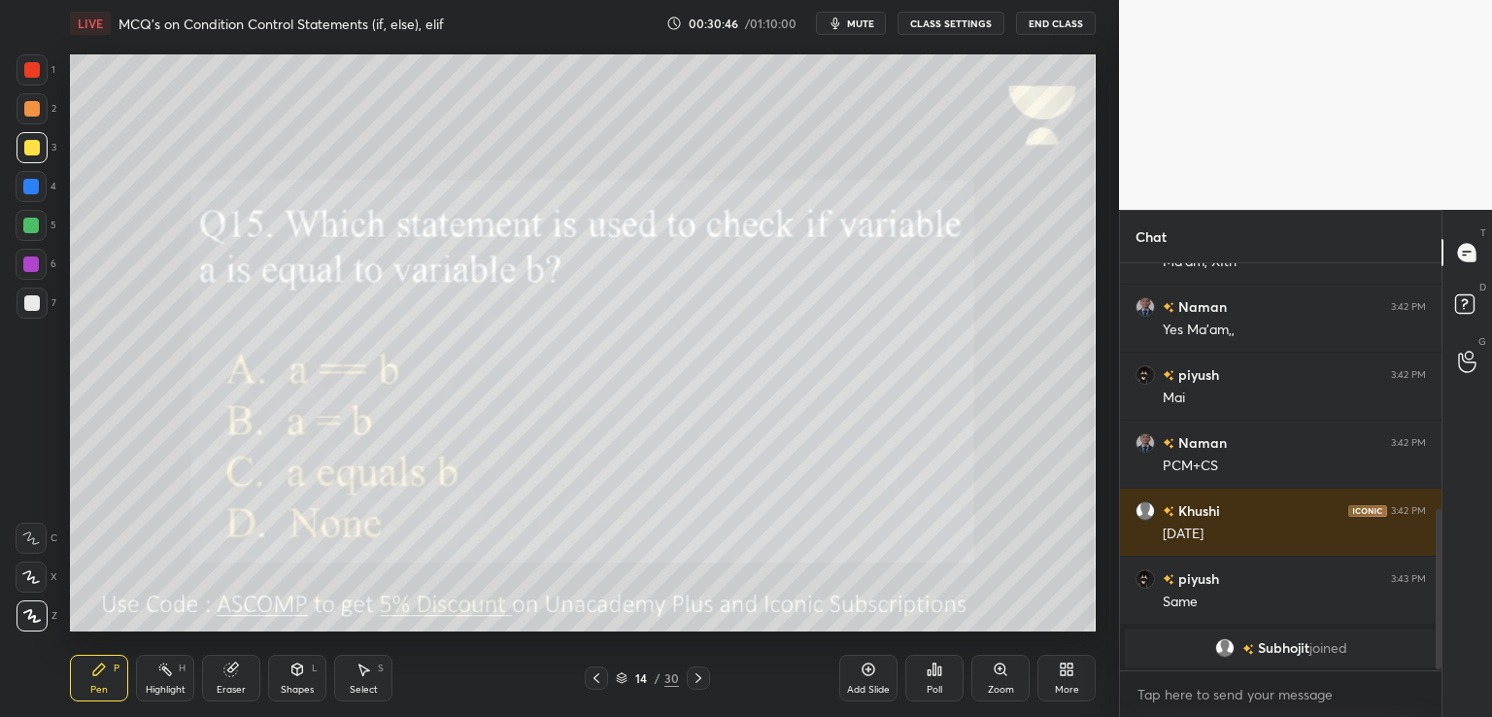
click at [703, 678] on icon at bounding box center [699, 678] width 16 height 16
click at [923, 669] on div "Poll" at bounding box center [934, 678] width 58 height 47
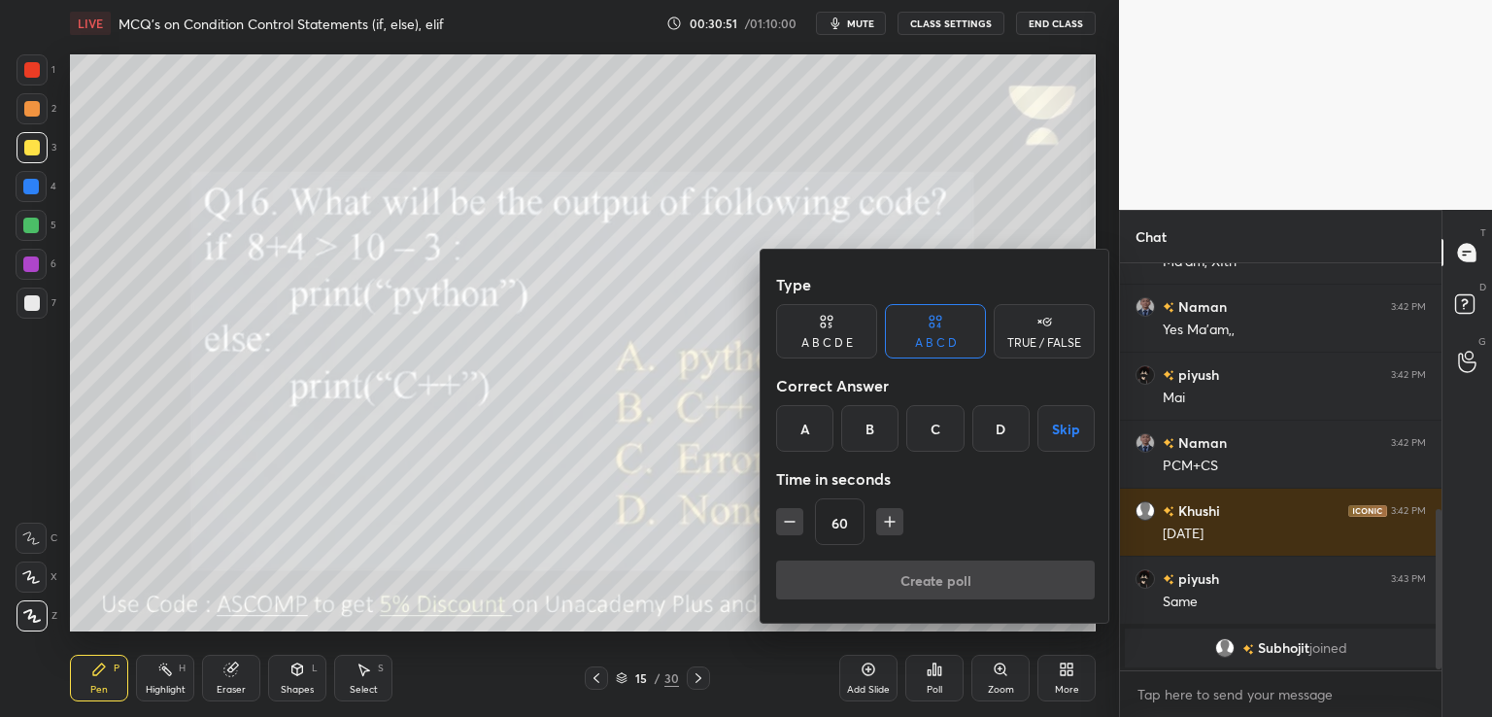
click at [823, 440] on div "A" at bounding box center [804, 428] width 57 height 47
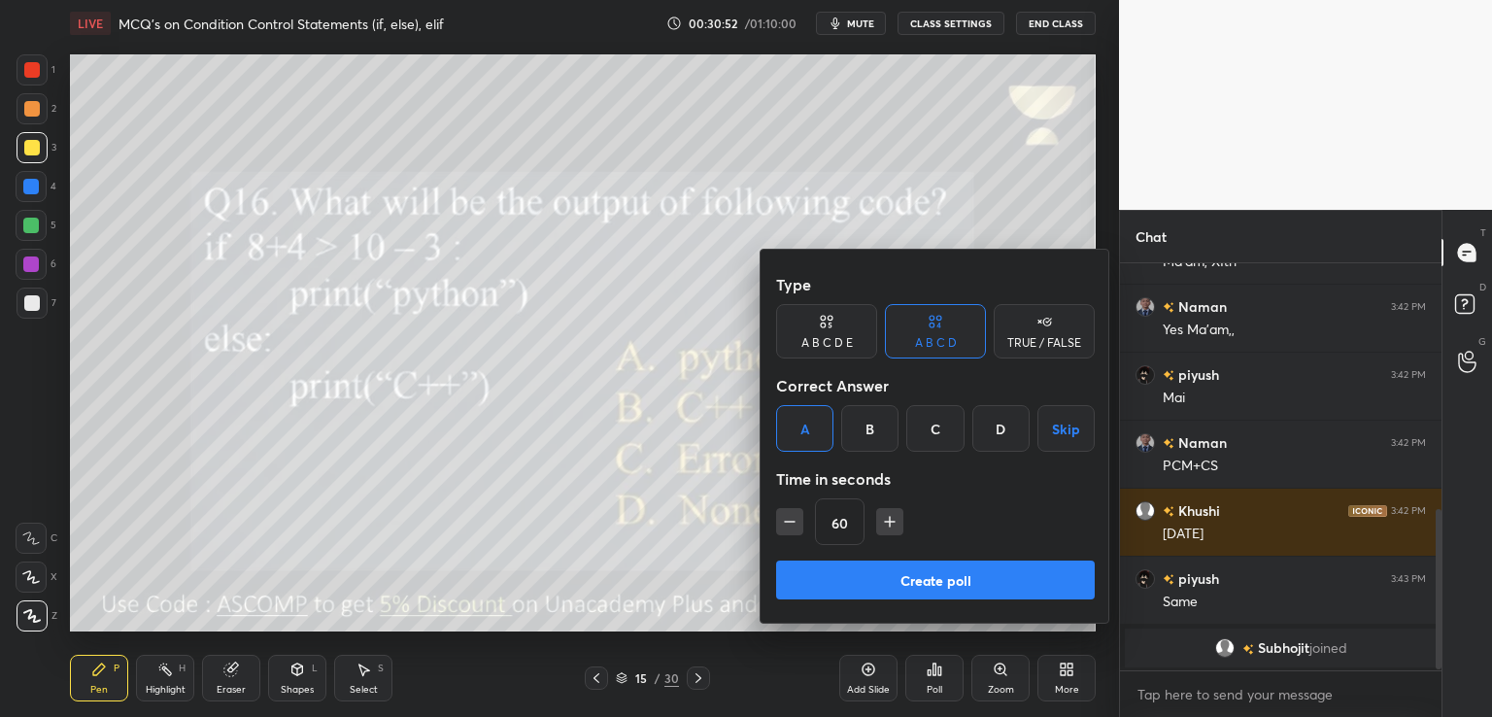
click at [845, 557] on div "Type A B C D E A B C D TRUE / FALSE Correct Answer A B C D Skip Time in seconds…" at bounding box center [935, 412] width 319 height 295
click at [862, 577] on button "Create poll" at bounding box center [935, 579] width 319 height 39
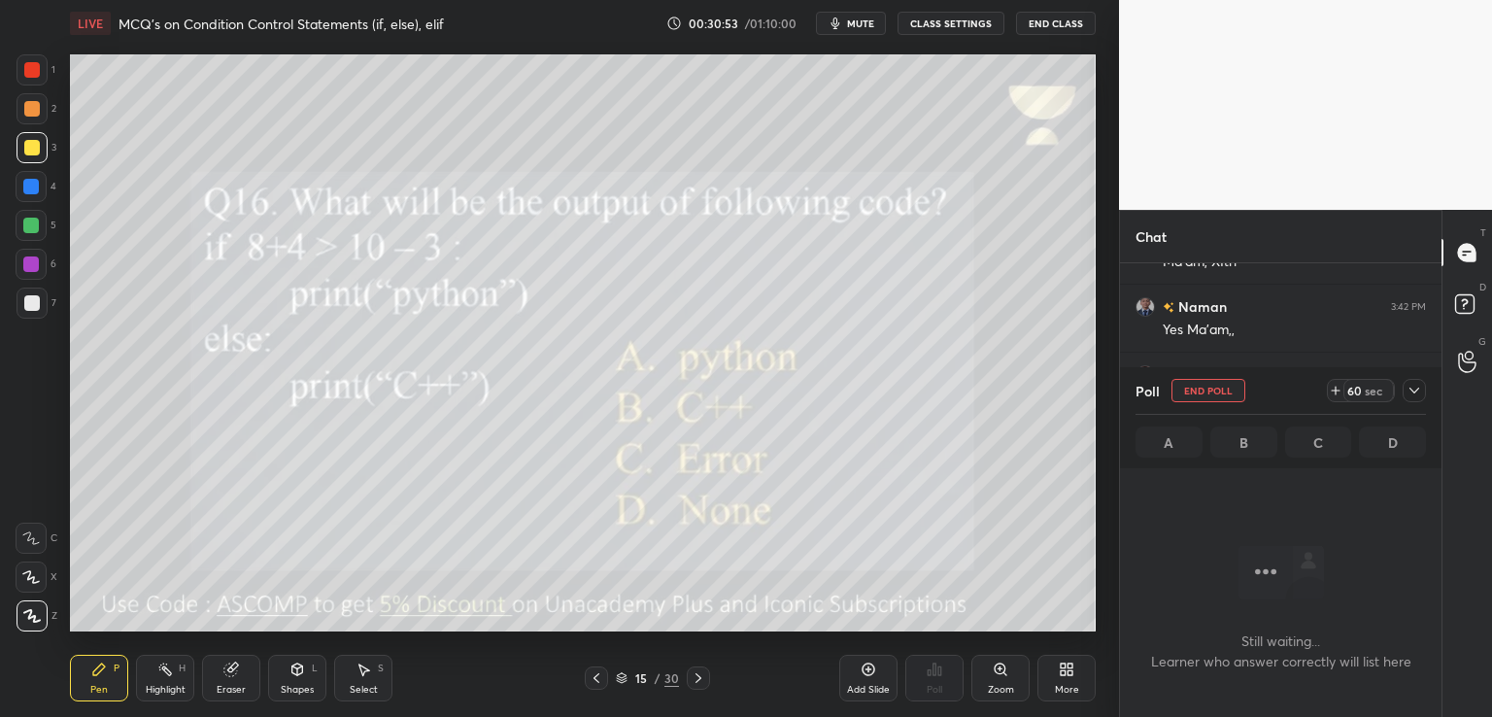
scroll to position [7, 6]
click at [853, 30] on button "mute" at bounding box center [851, 23] width 70 height 23
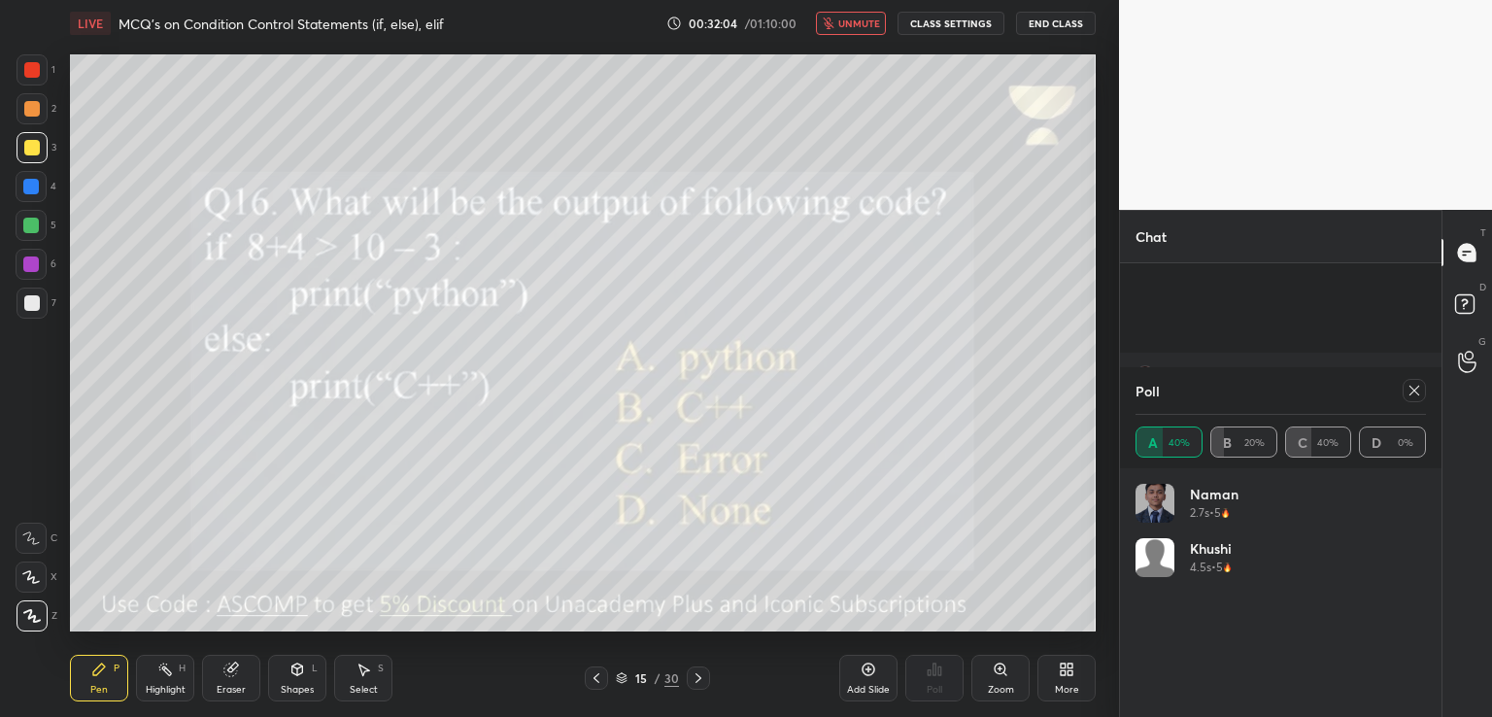
scroll to position [814, 0]
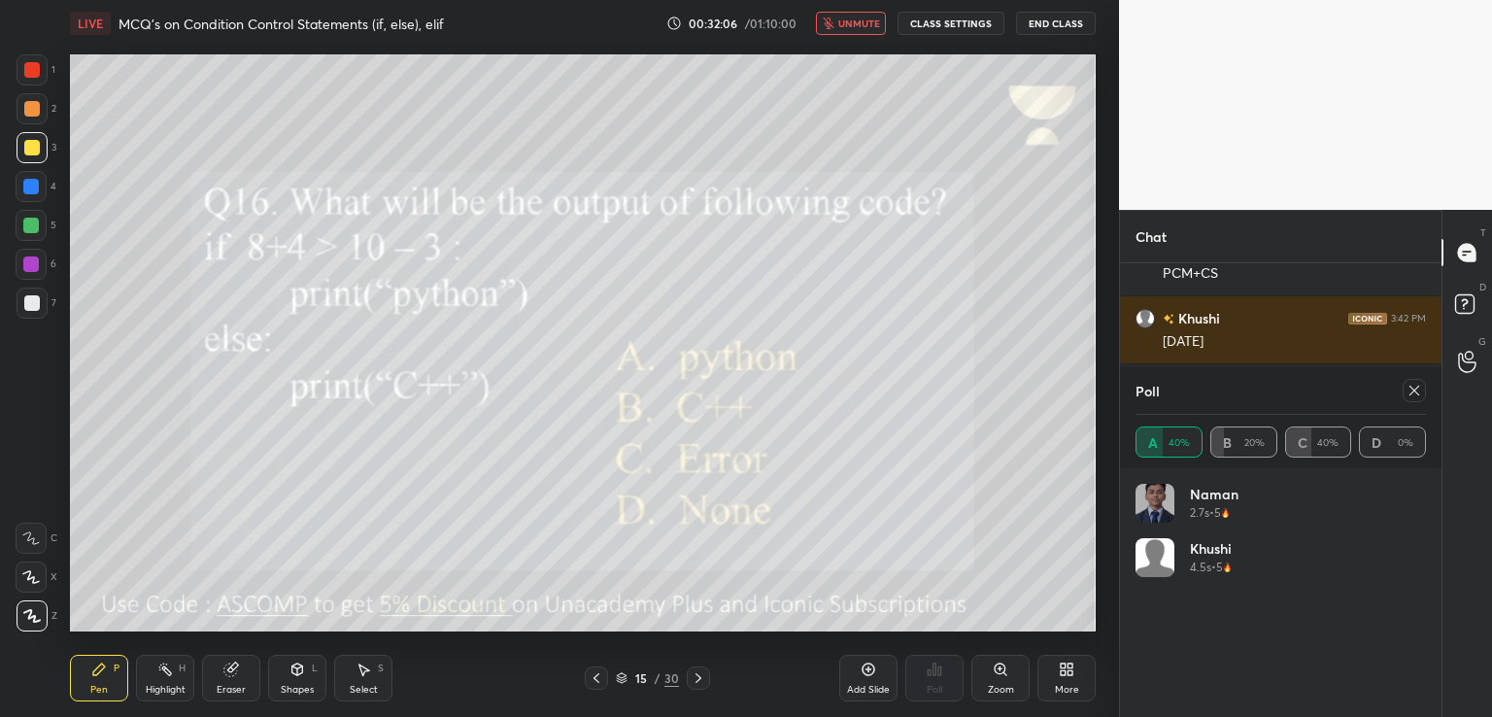
click at [862, 20] on span "unmute" at bounding box center [859, 24] width 42 height 14
click at [1400, 390] on div at bounding box center [1410, 390] width 31 height 23
click at [694, 672] on icon at bounding box center [699, 678] width 16 height 16
click at [1409, 387] on icon at bounding box center [1414, 391] width 16 height 16
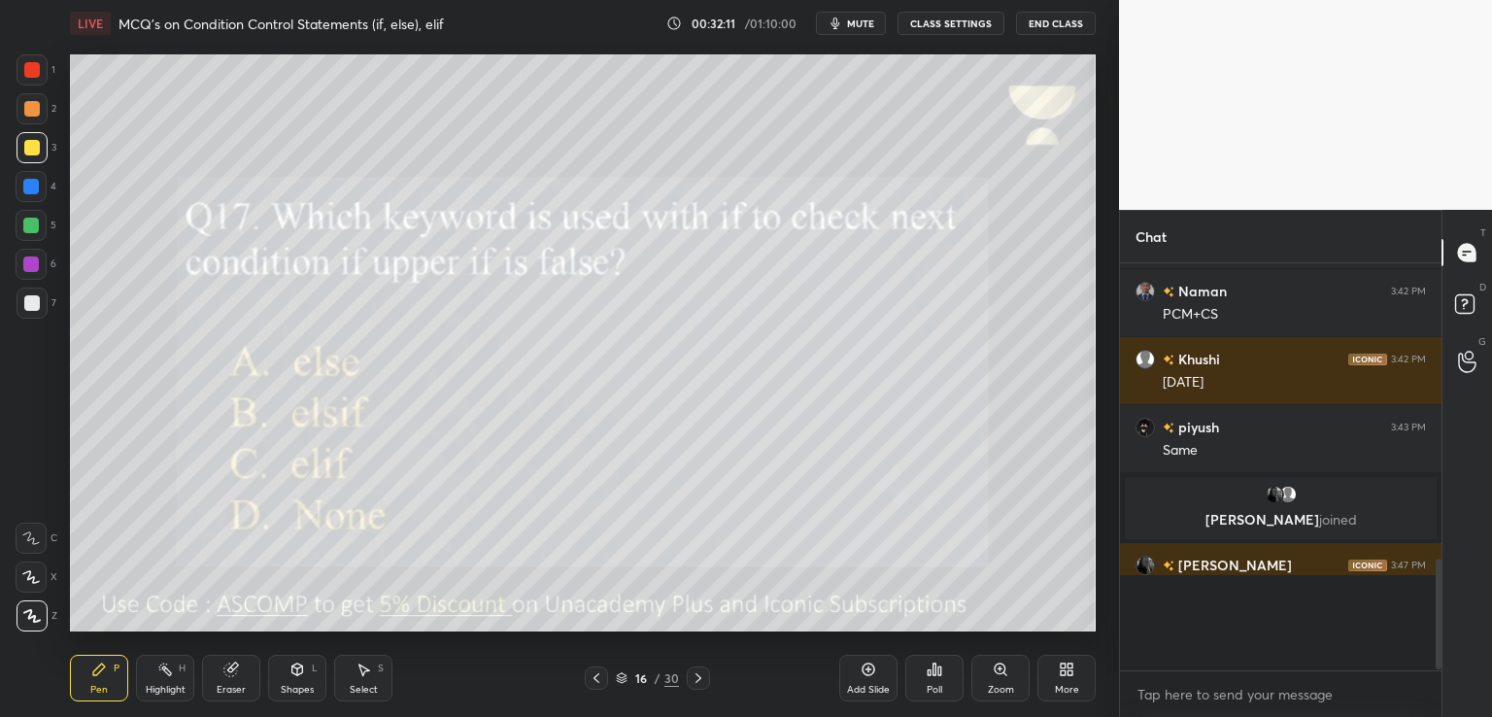
scroll to position [396, 316]
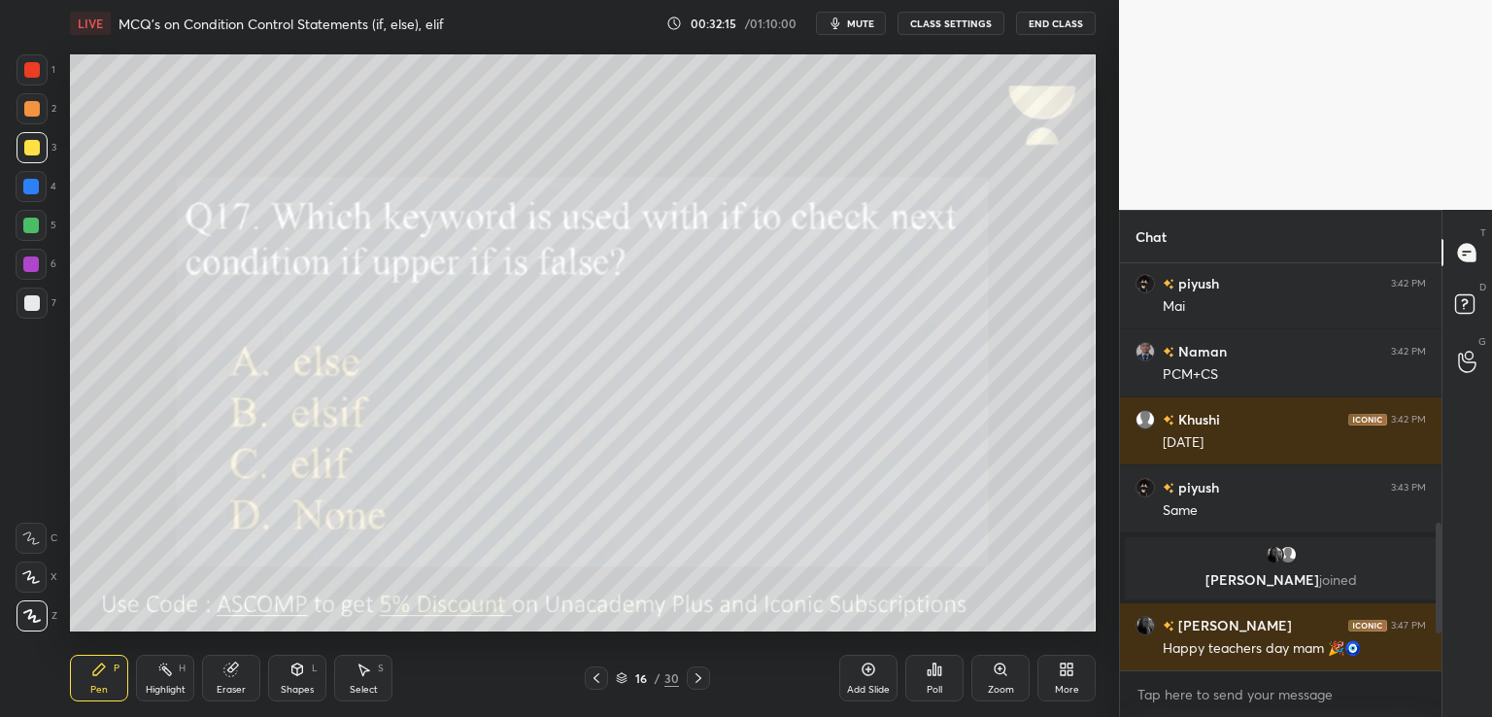
click at [940, 681] on div "Poll" at bounding box center [934, 678] width 58 height 47
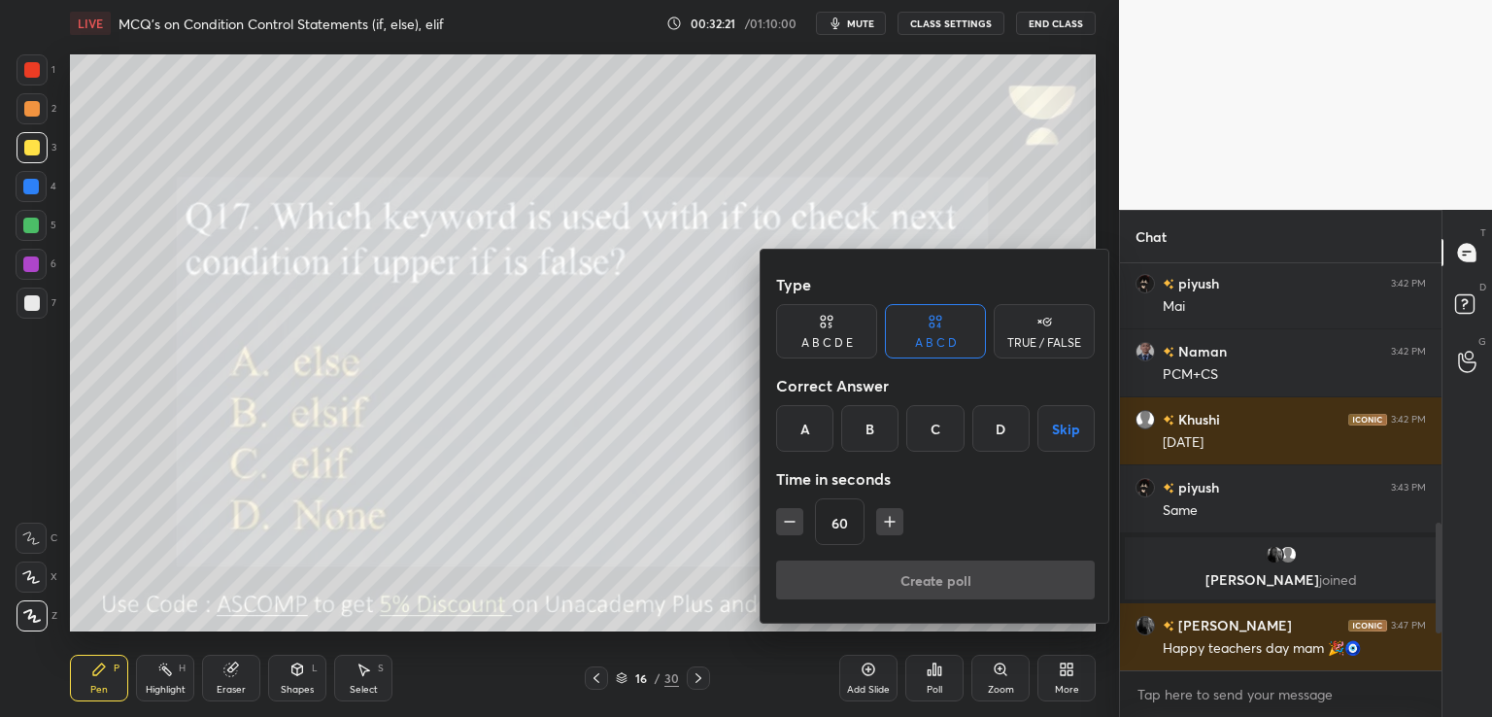
click at [937, 424] on div "C" at bounding box center [934, 428] width 57 height 47
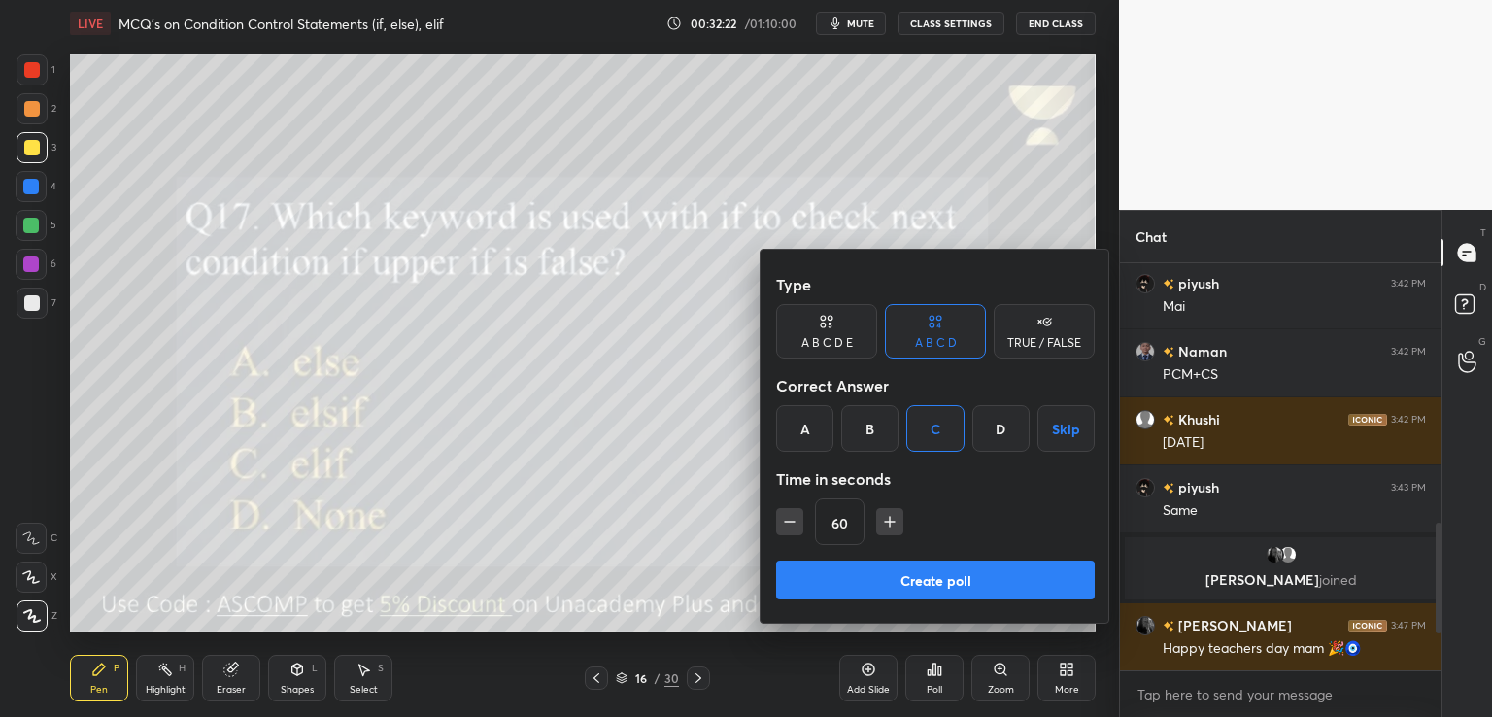
click at [944, 580] on button "Create poll" at bounding box center [935, 579] width 319 height 39
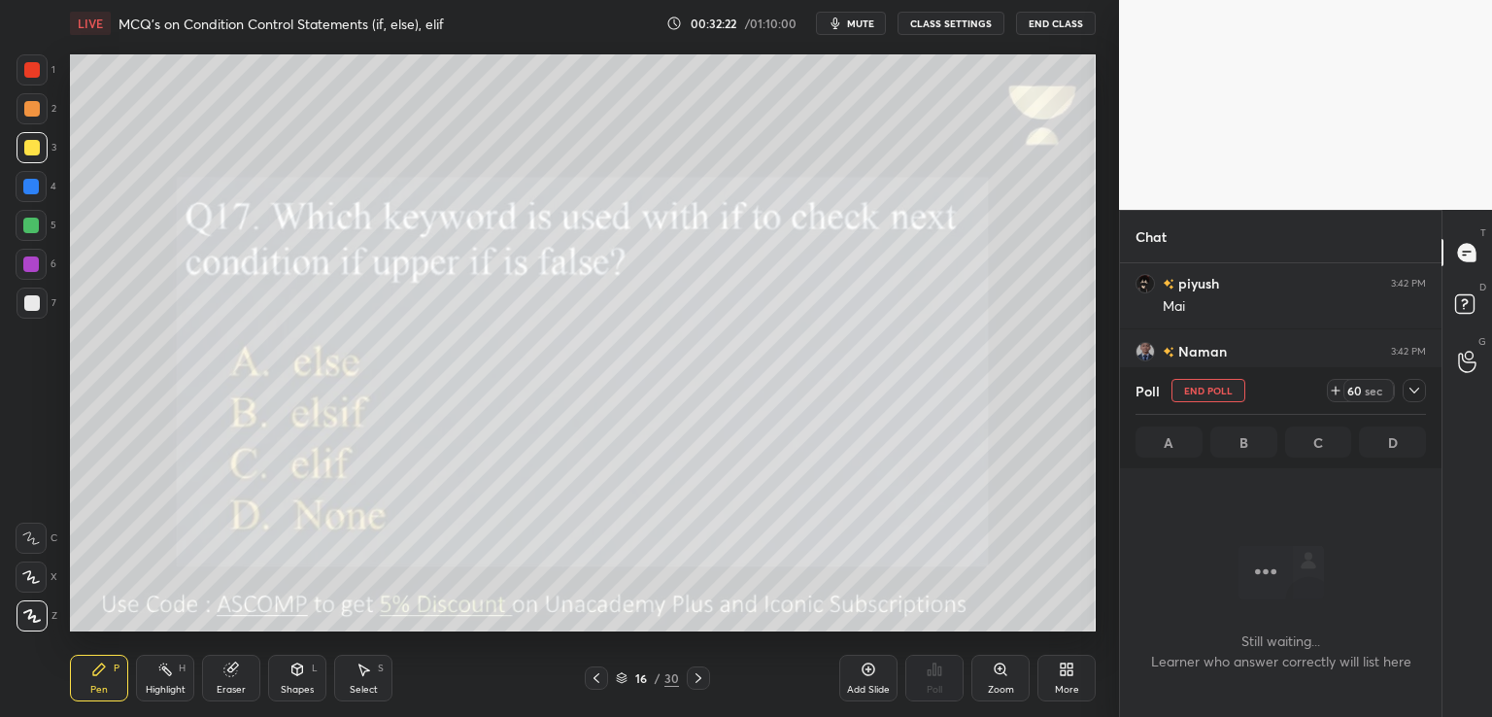
scroll to position [140, 316]
click at [1416, 384] on icon at bounding box center [1414, 391] width 16 height 16
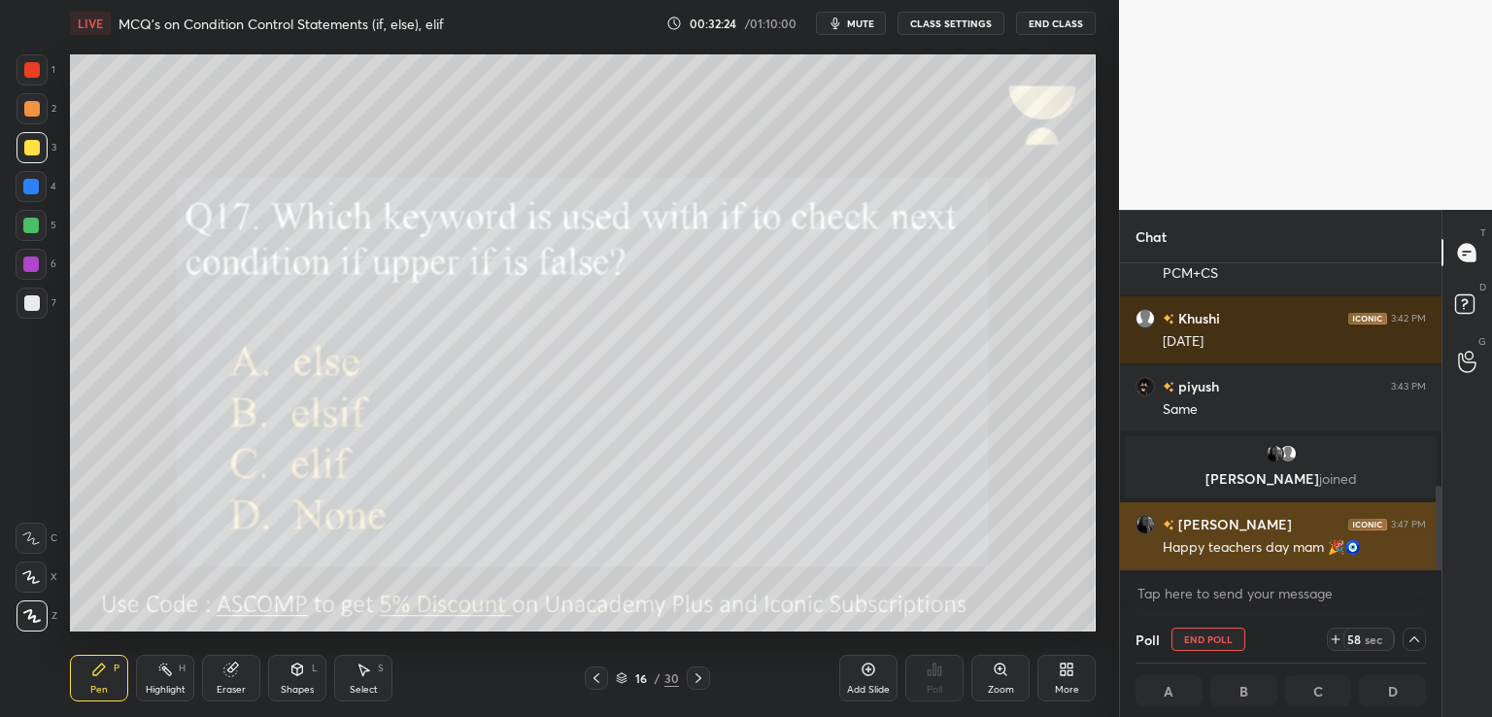
scroll to position [0, 6]
click at [1144, 526] on img "grid" at bounding box center [1144, 524] width 19 height 19
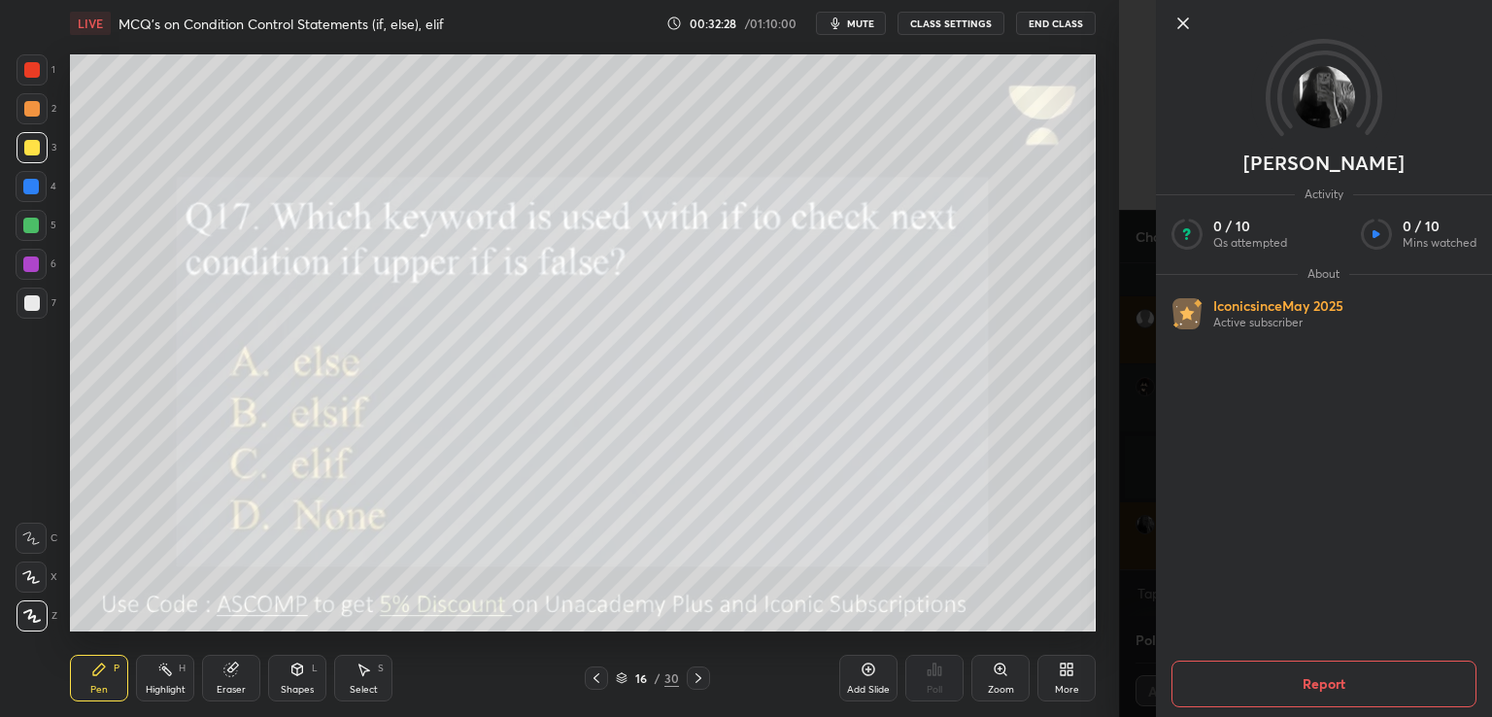
click at [1180, 32] on icon at bounding box center [1182, 23] width 23 height 23
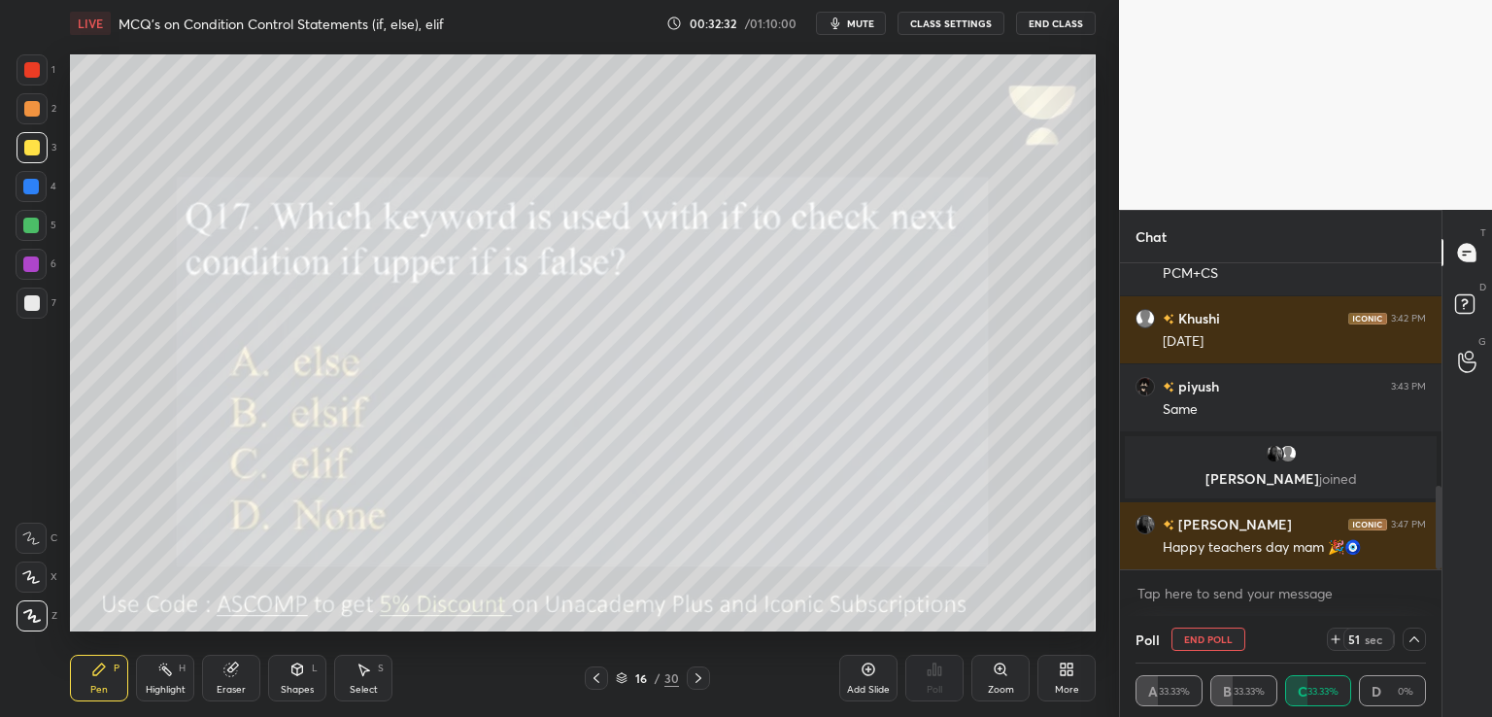
click at [1288, 456] on img "grid" at bounding box center [1287, 453] width 19 height 19
click at [863, 19] on span "mute" at bounding box center [860, 24] width 27 height 14
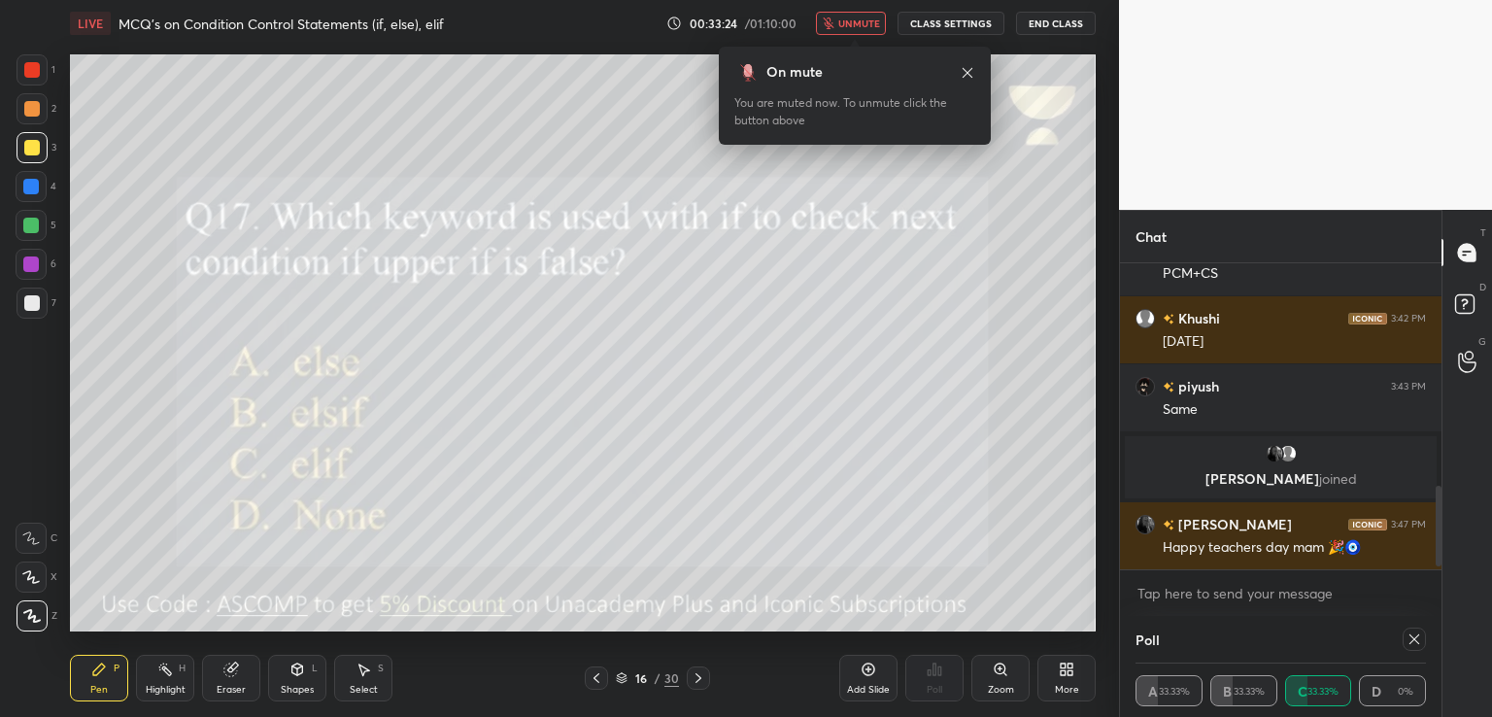
scroll to position [899, 0]
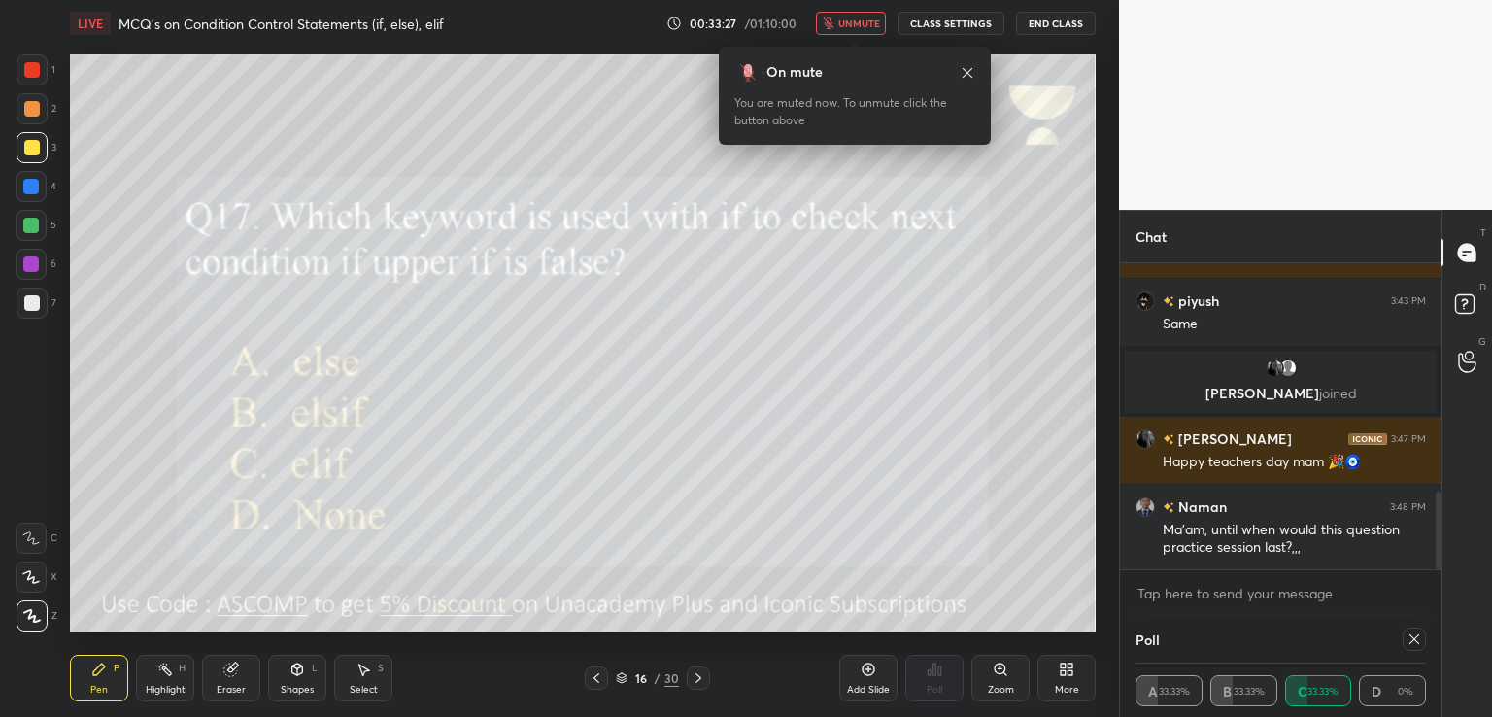
click at [853, 24] on span "unmute" at bounding box center [859, 24] width 42 height 14
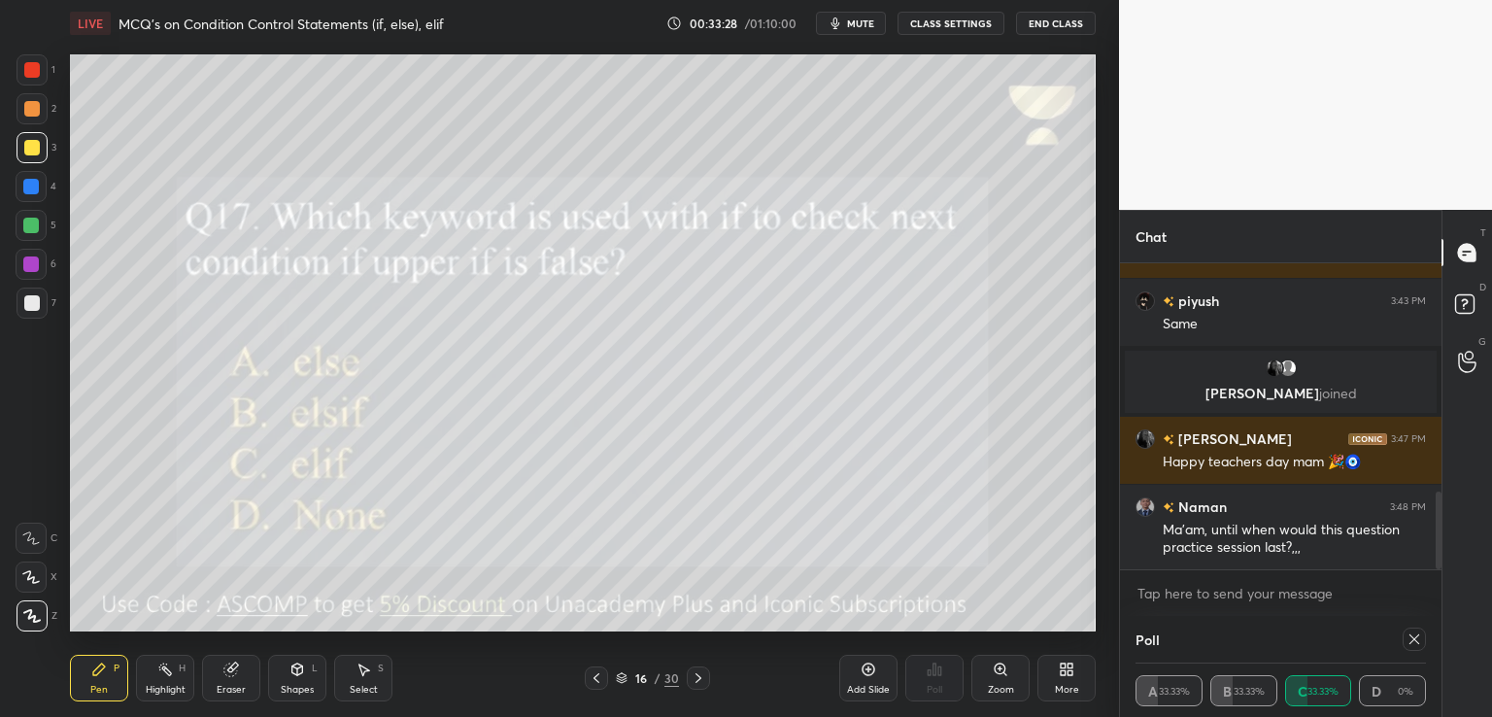
click at [1411, 640] on icon at bounding box center [1414, 639] width 16 height 16
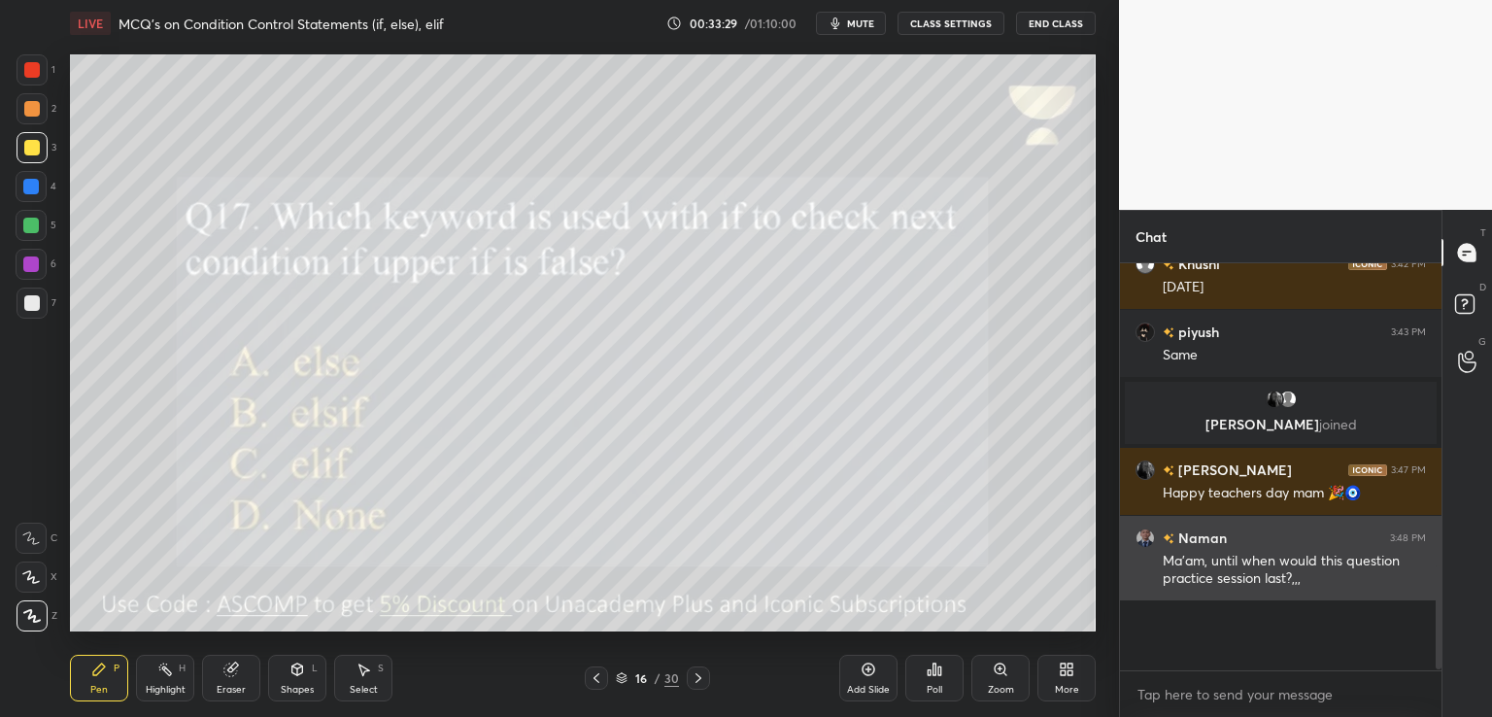
scroll to position [798, 0]
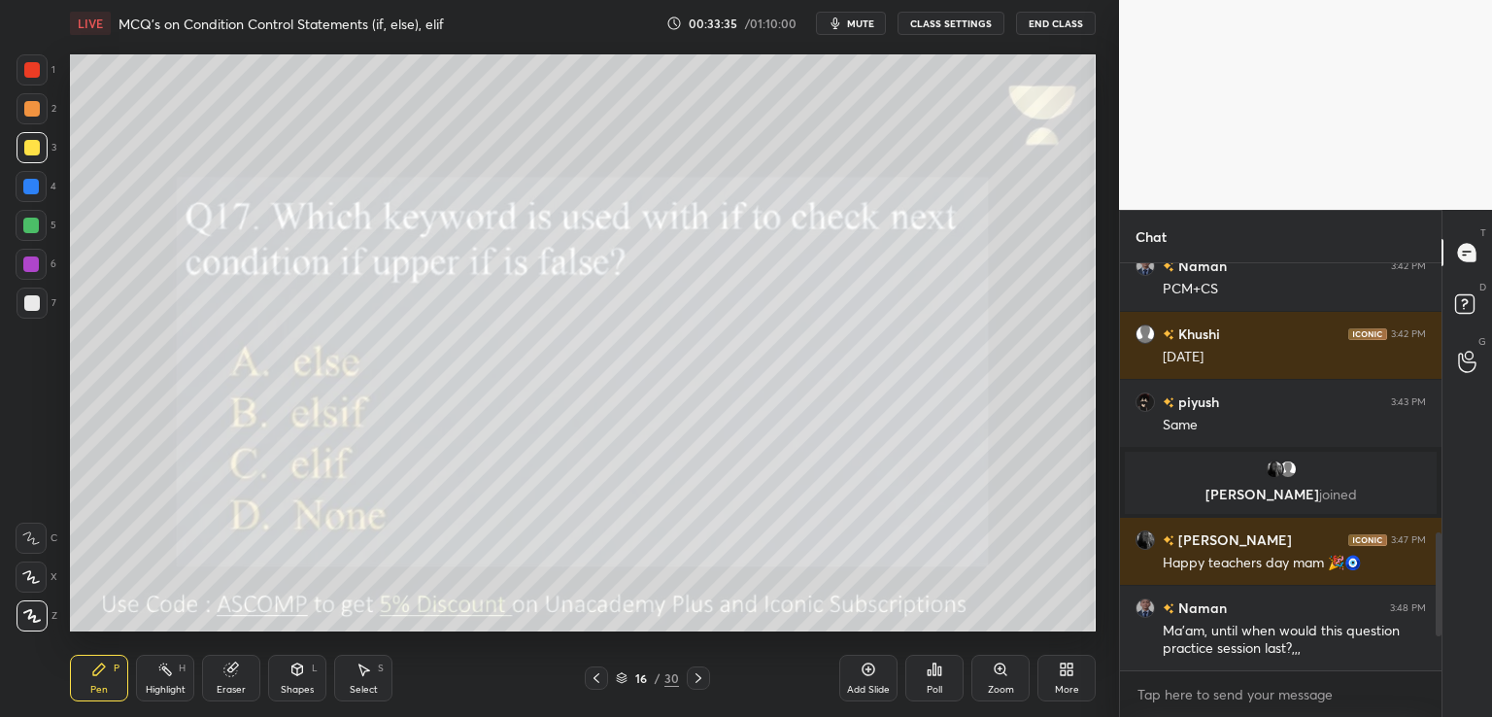
click at [694, 677] on icon at bounding box center [699, 678] width 16 height 16
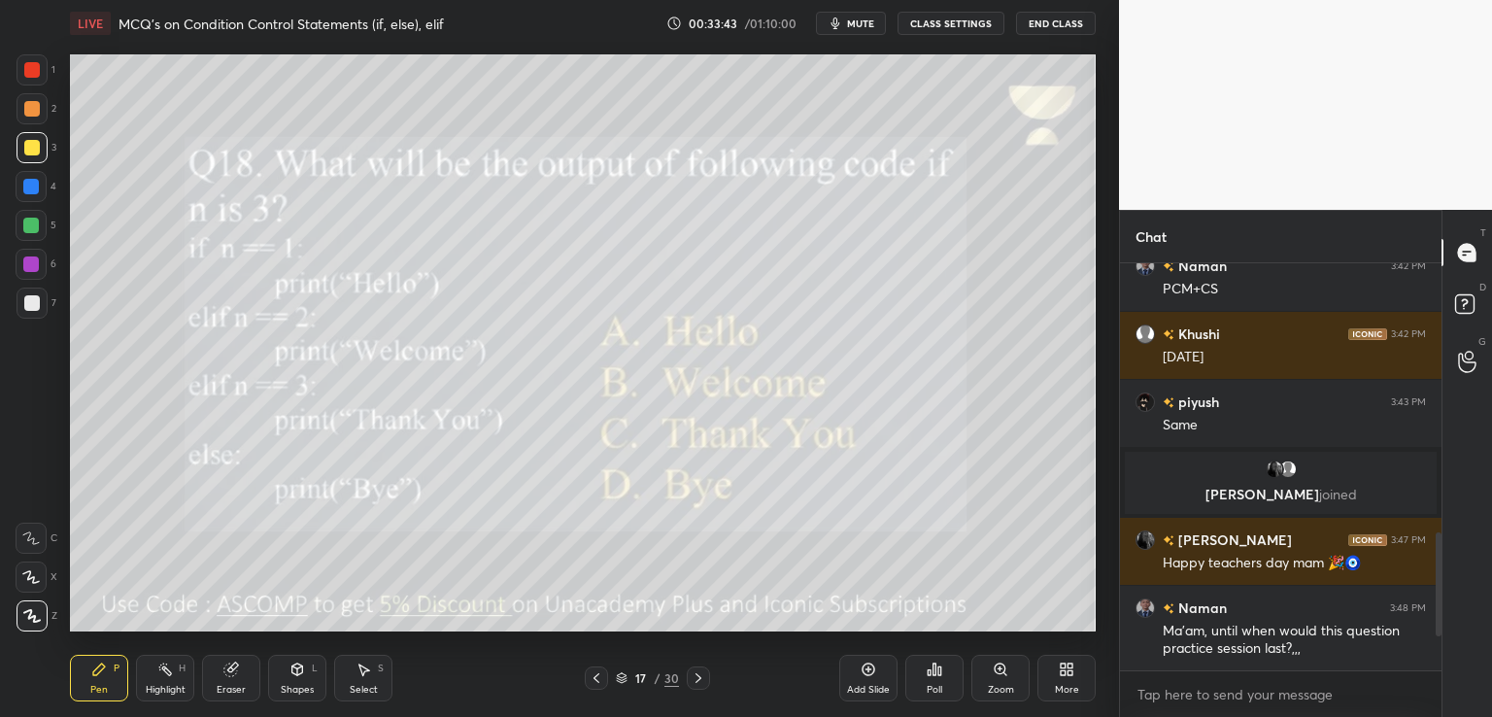
click at [862, 26] on span "mute" at bounding box center [860, 24] width 27 height 14
click at [951, 691] on div "Poll" at bounding box center [934, 678] width 58 height 47
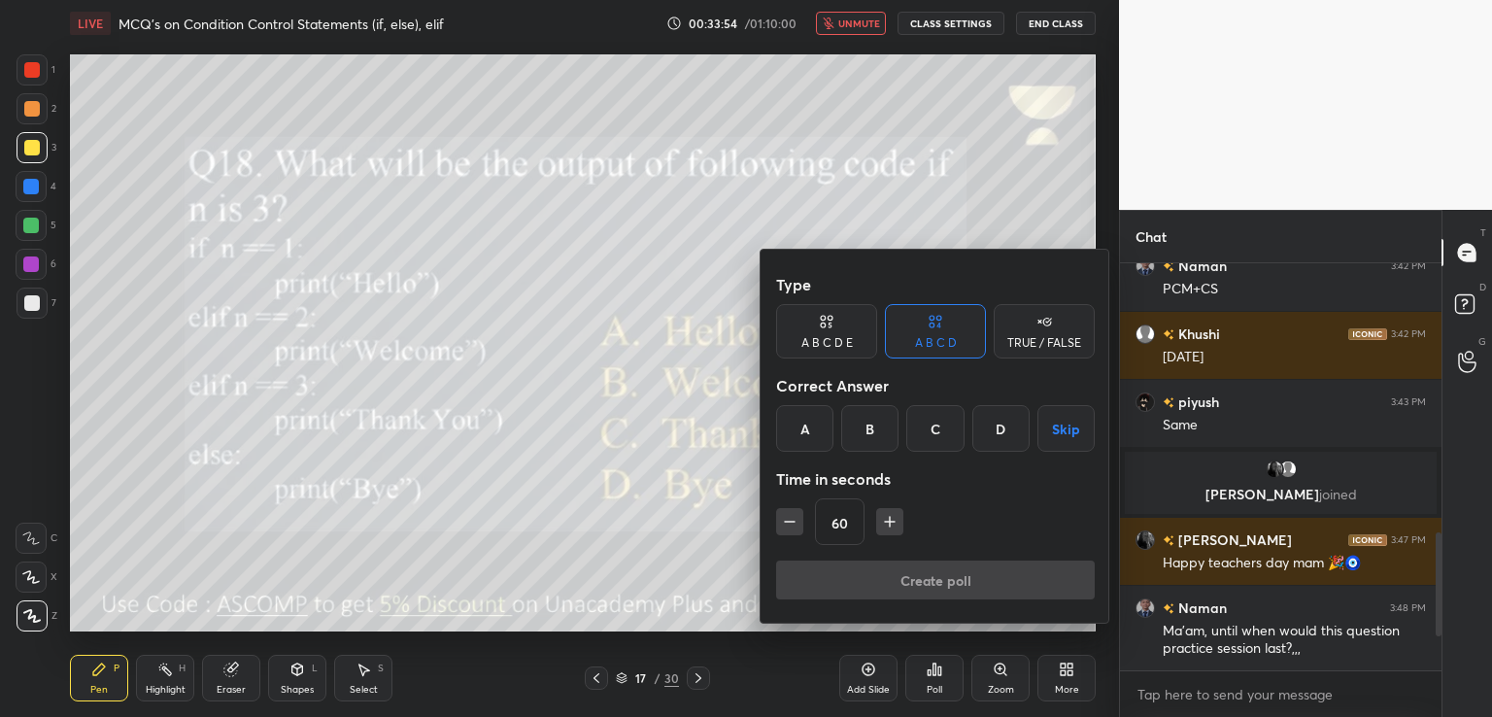
click at [872, 15] on div at bounding box center [746, 358] width 1492 height 717
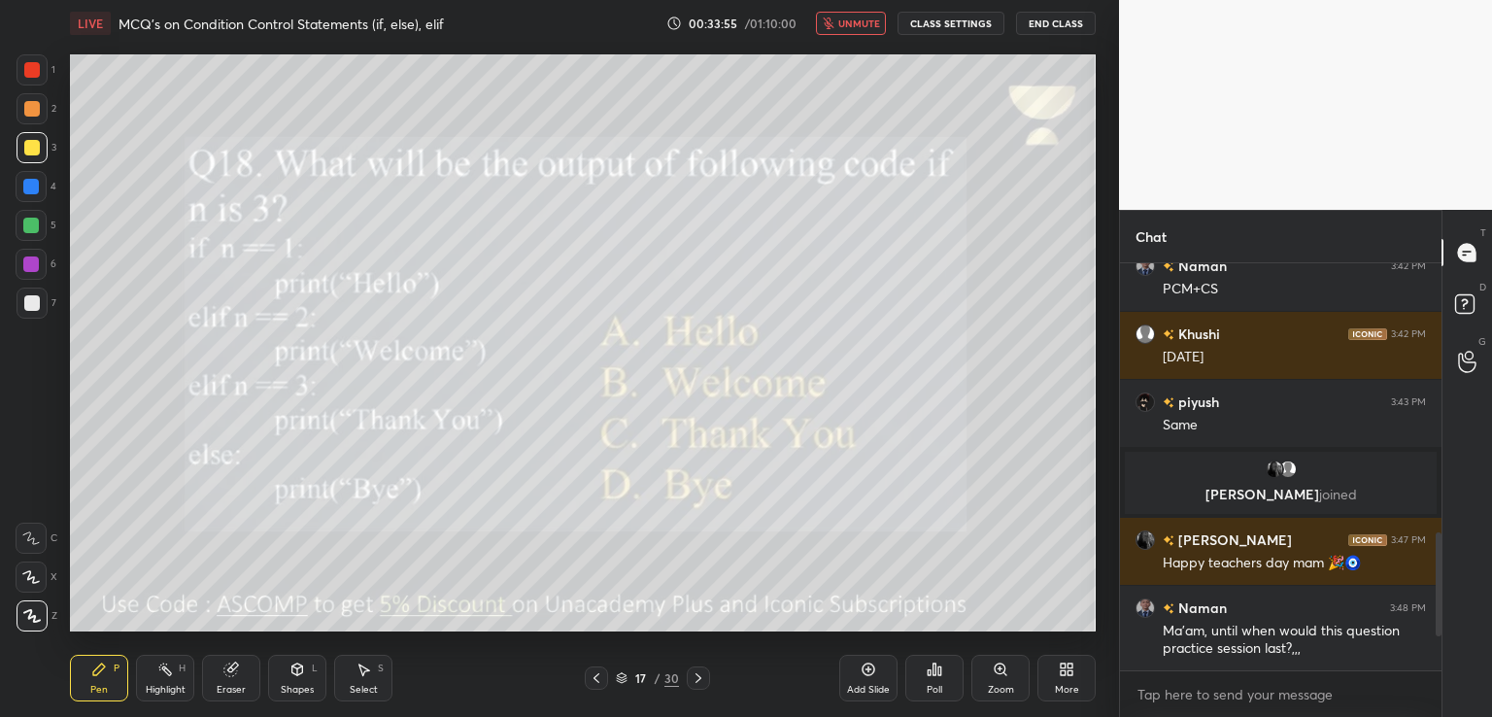
click at [594, 681] on icon at bounding box center [597, 678] width 16 height 16
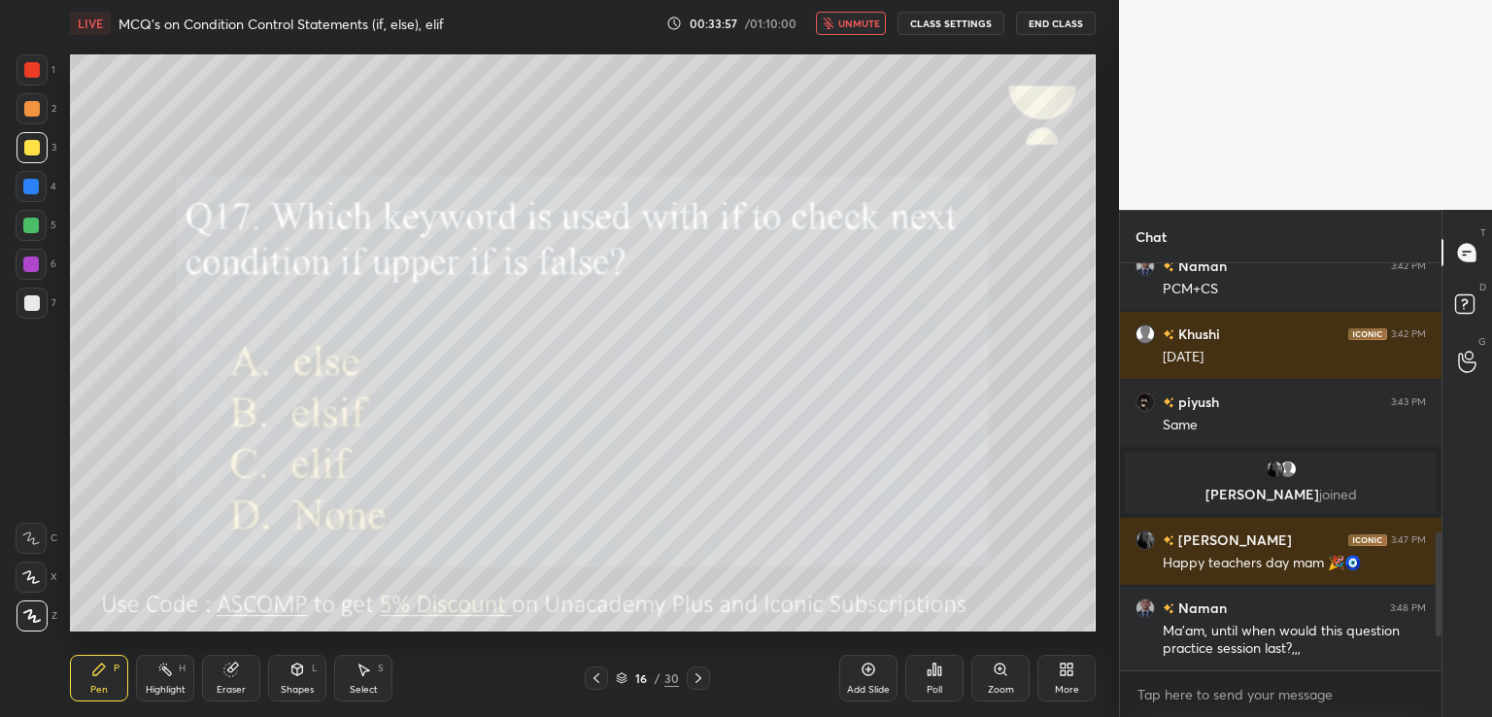
click at [703, 680] on icon at bounding box center [699, 678] width 16 height 16
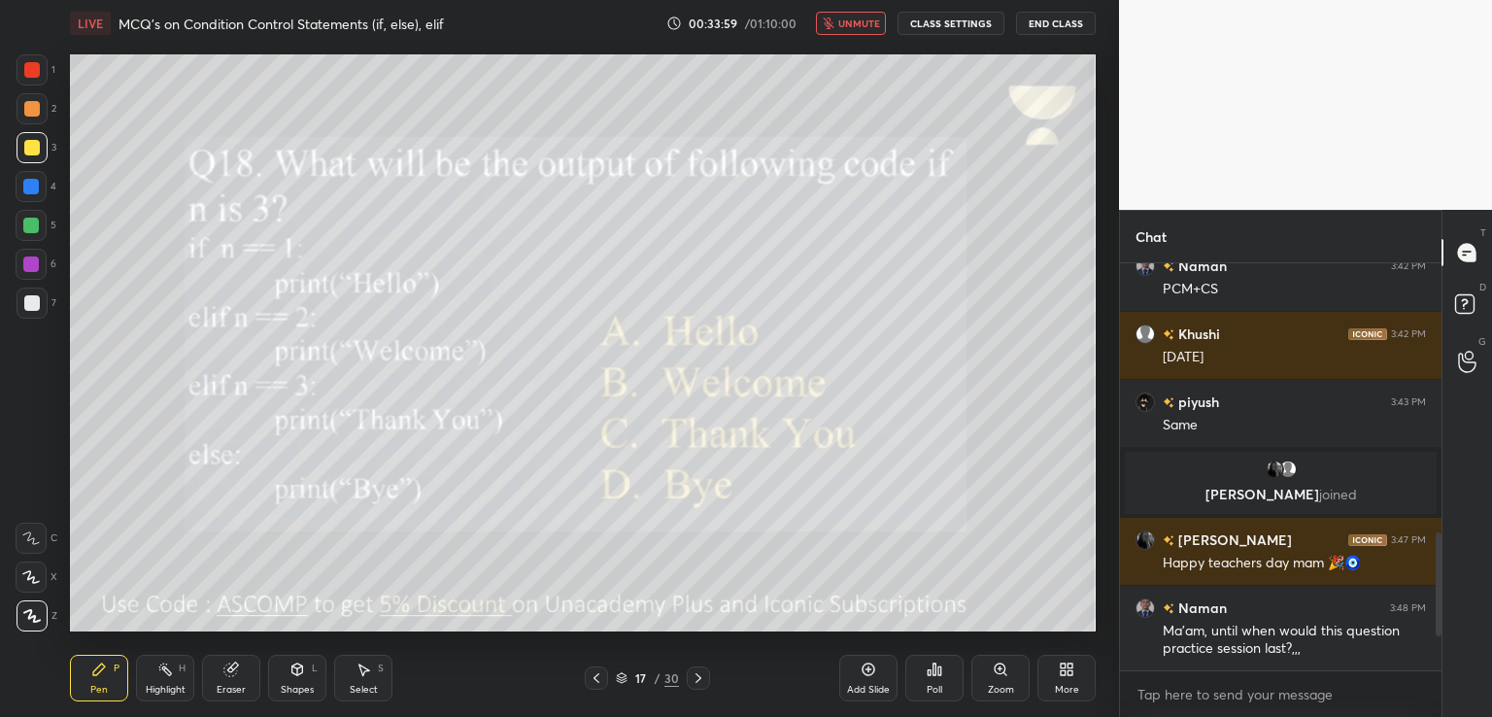
click at [842, 35] on div "LIVE MCQ's on Condition Control Statements (if, else), elif 00:33:59 / 01:10:00…" at bounding box center [583, 23] width 1026 height 47
click at [866, 21] on span "unmute" at bounding box center [859, 24] width 42 height 14
click at [922, 693] on div "Poll" at bounding box center [934, 678] width 58 height 47
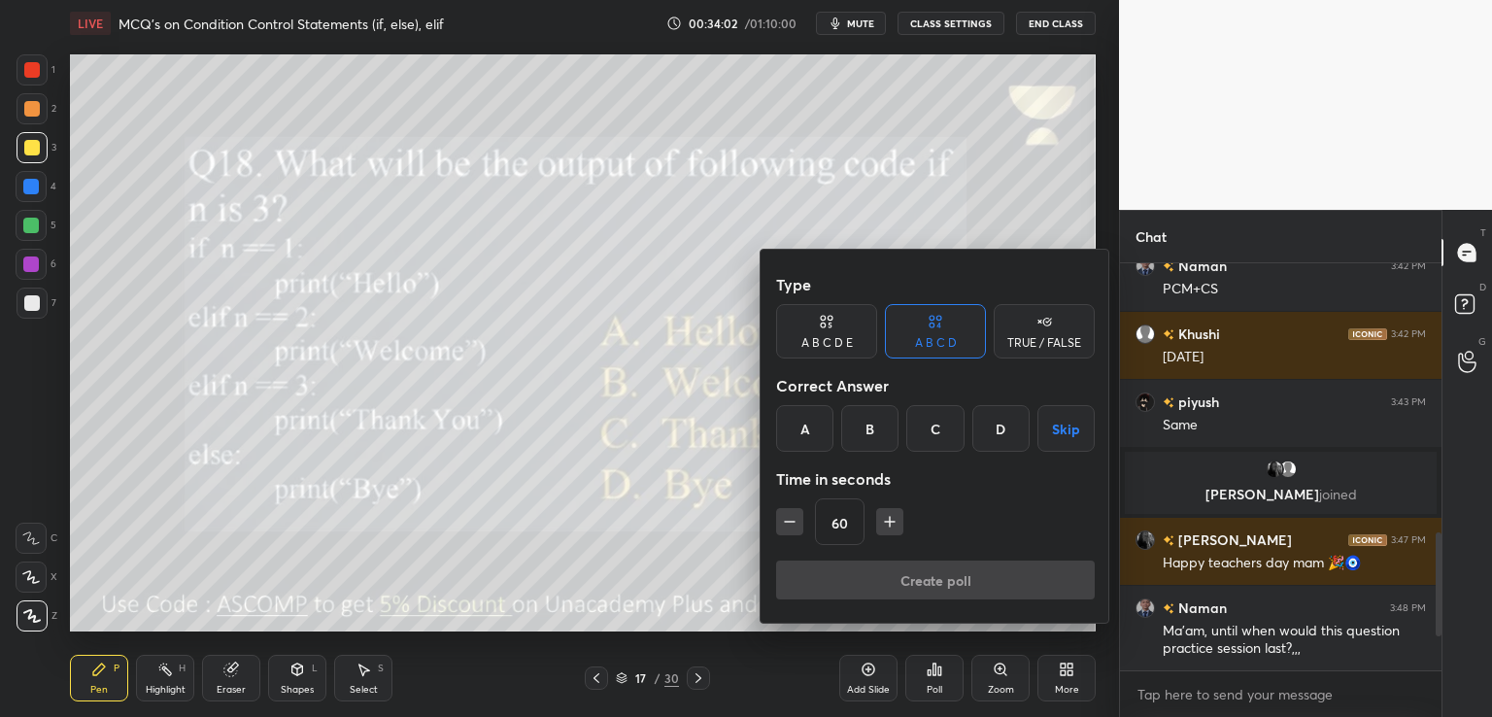
click at [929, 432] on div "C" at bounding box center [934, 428] width 57 height 47
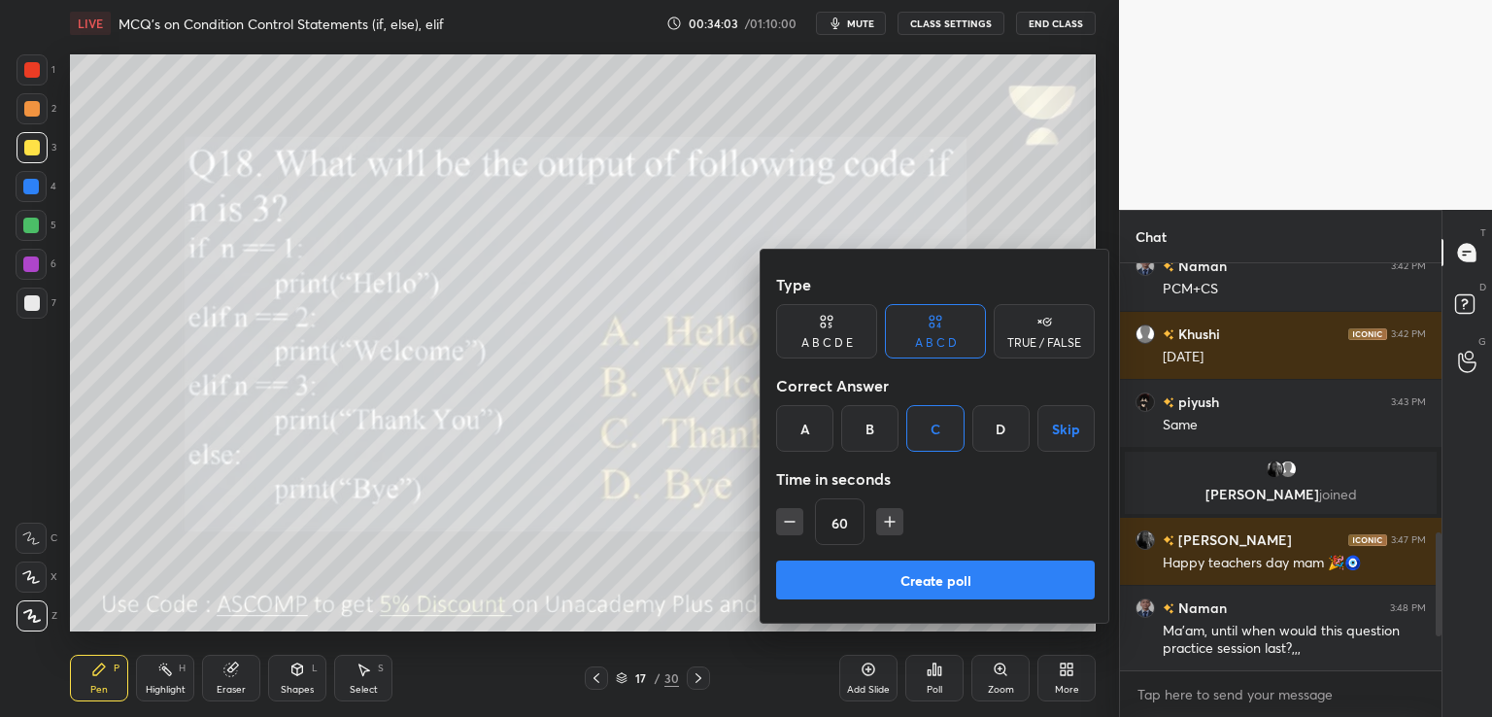
click at [873, 580] on button "Create poll" at bounding box center [935, 579] width 319 height 39
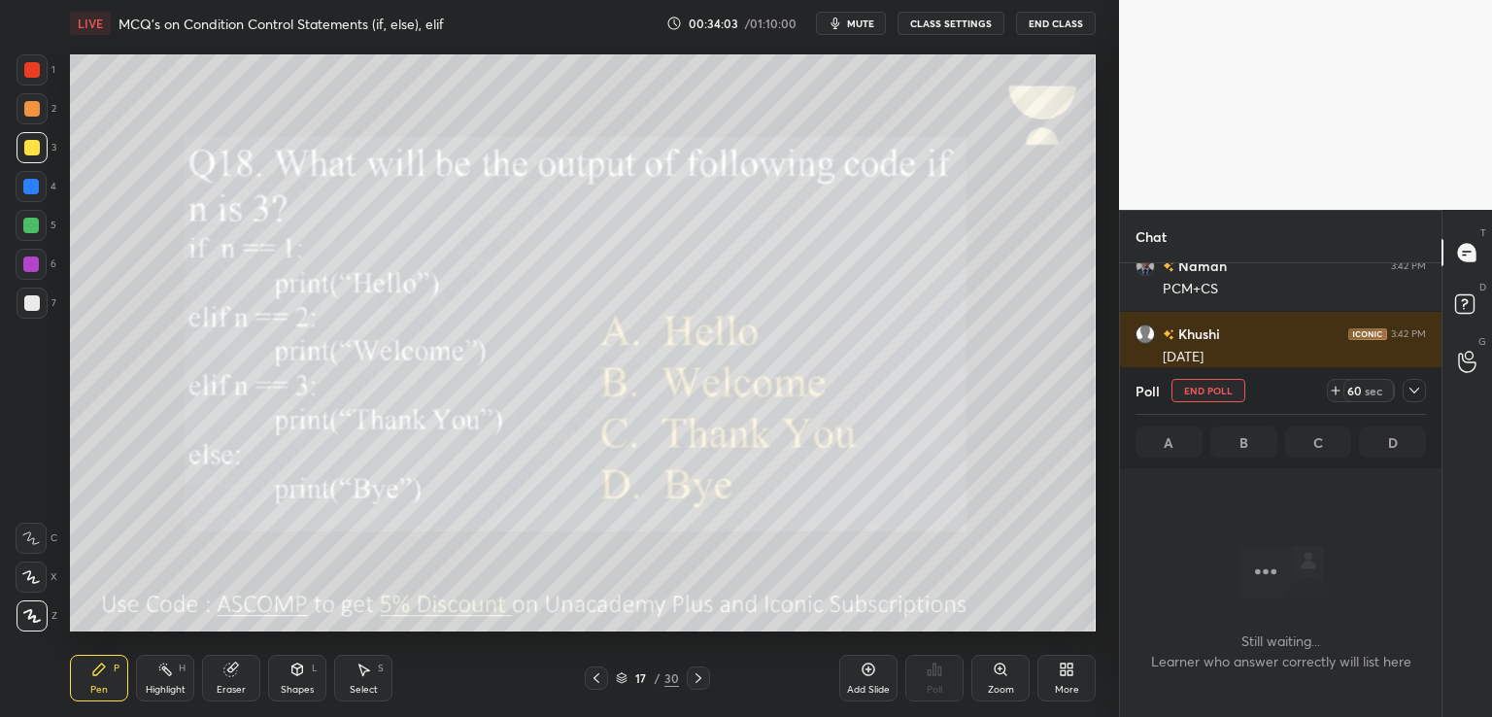
scroll to position [7, 6]
click at [855, 27] on span "mute" at bounding box center [860, 24] width 27 height 14
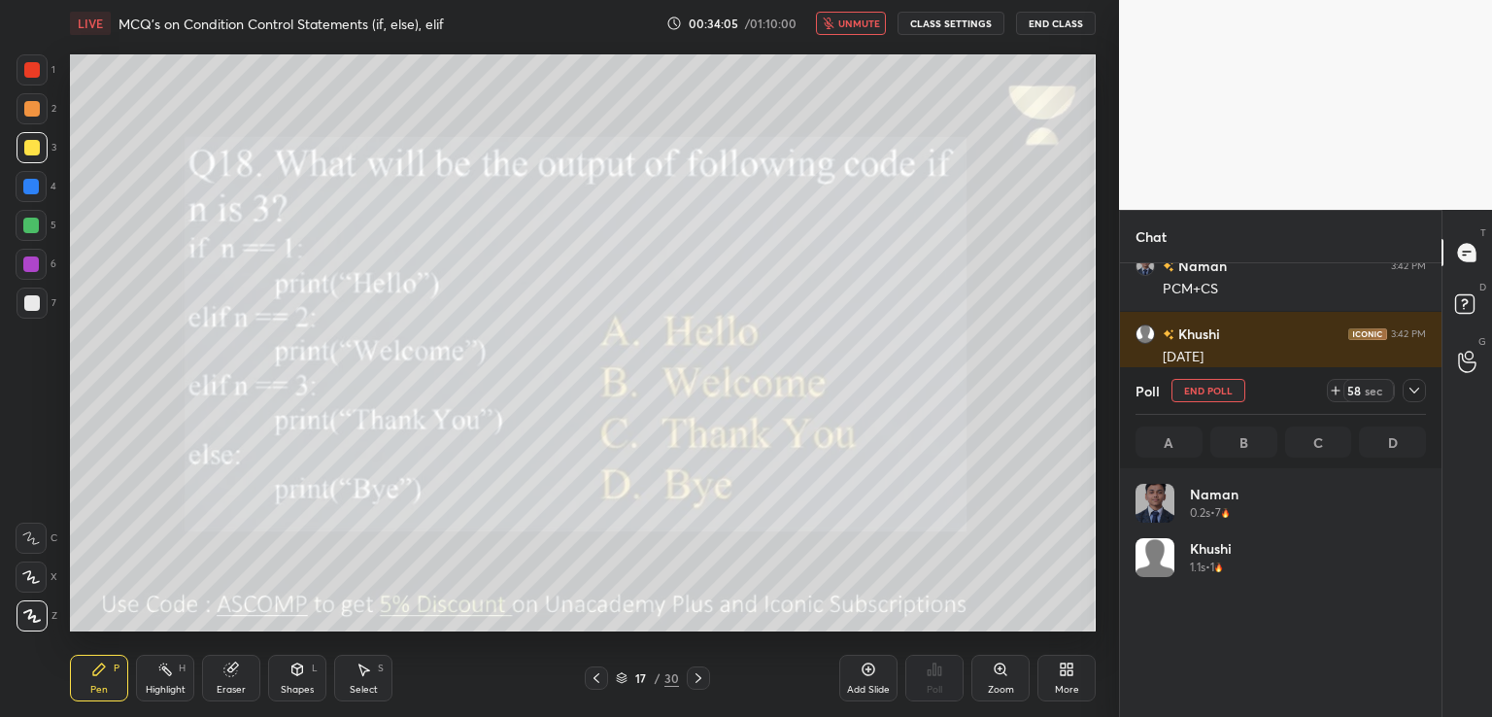
scroll to position [227, 285]
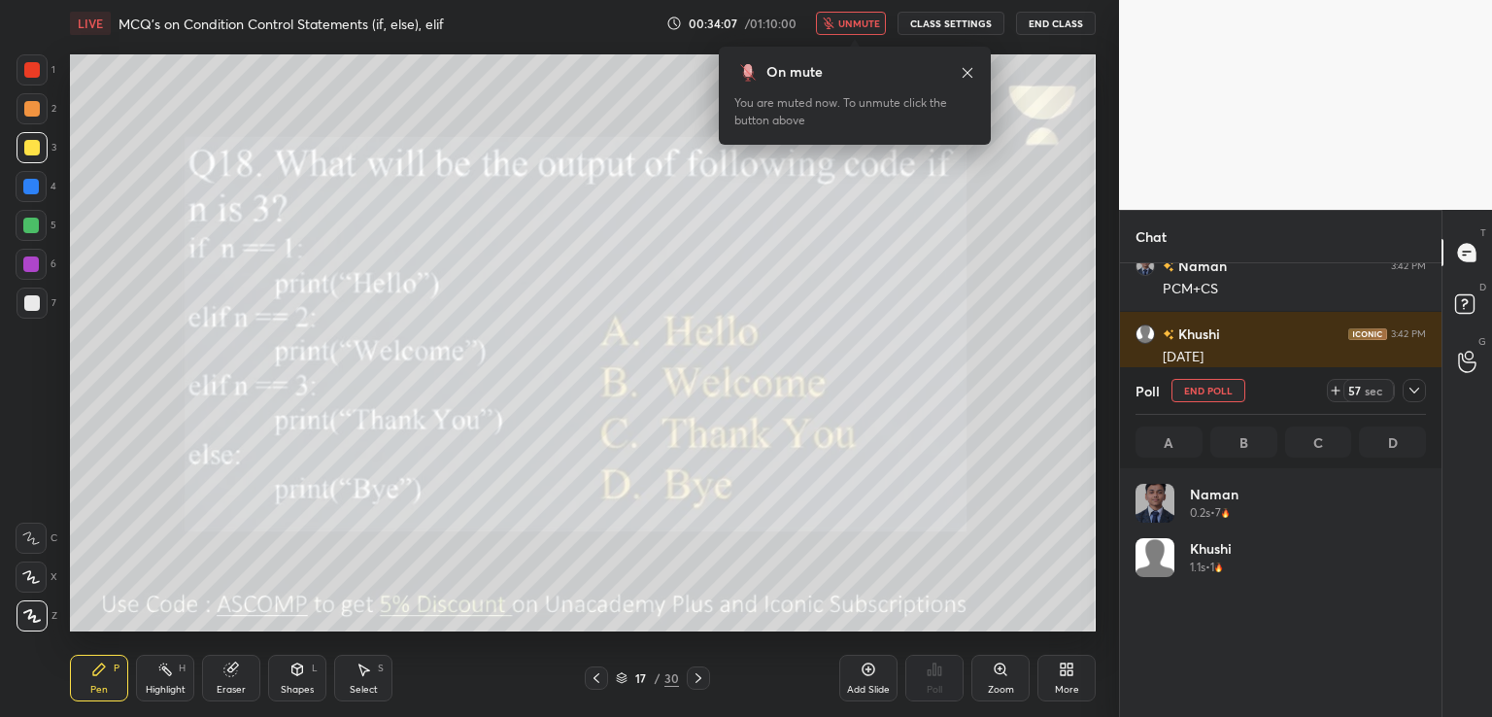
click at [1407, 405] on div "Poll End Poll 57 sec" at bounding box center [1280, 390] width 290 height 47
click at [1410, 396] on icon at bounding box center [1414, 391] width 16 height 16
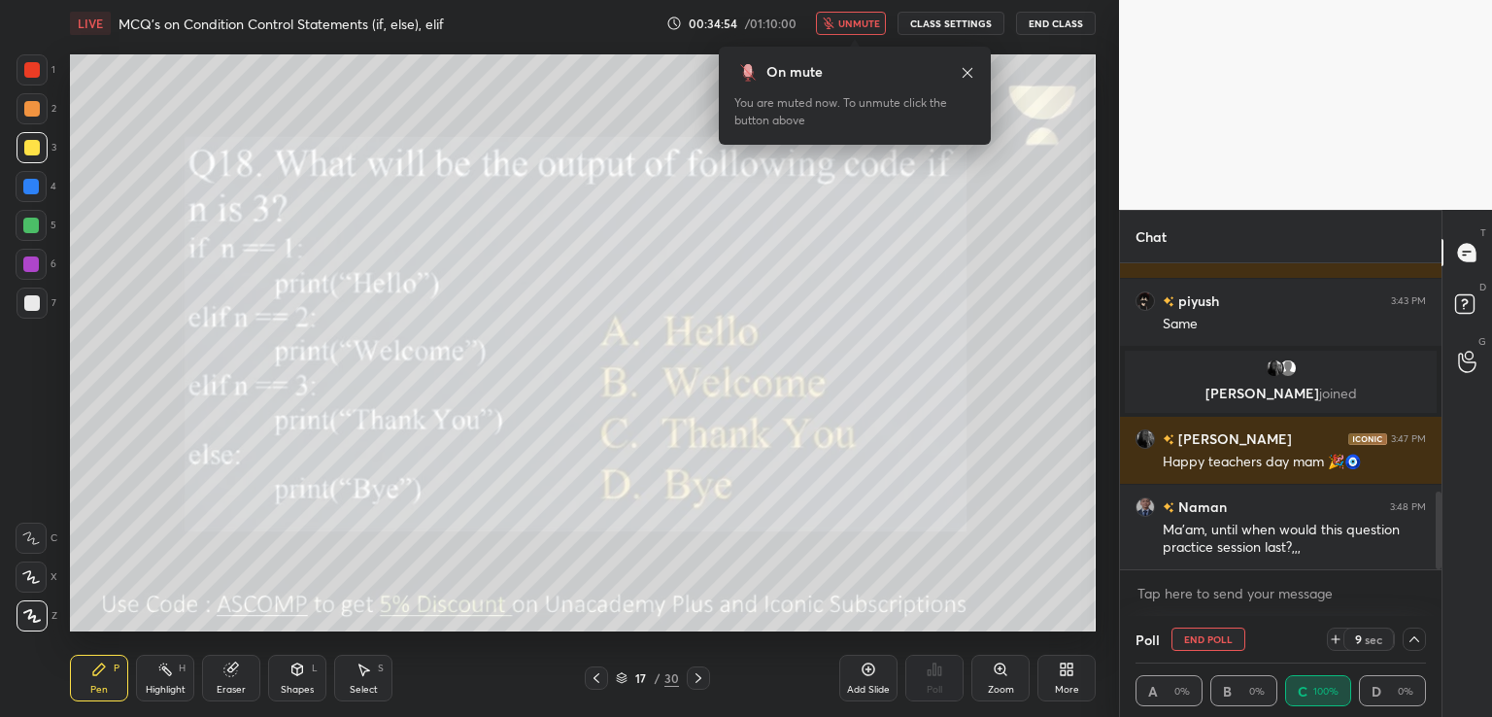
scroll to position [967, 0]
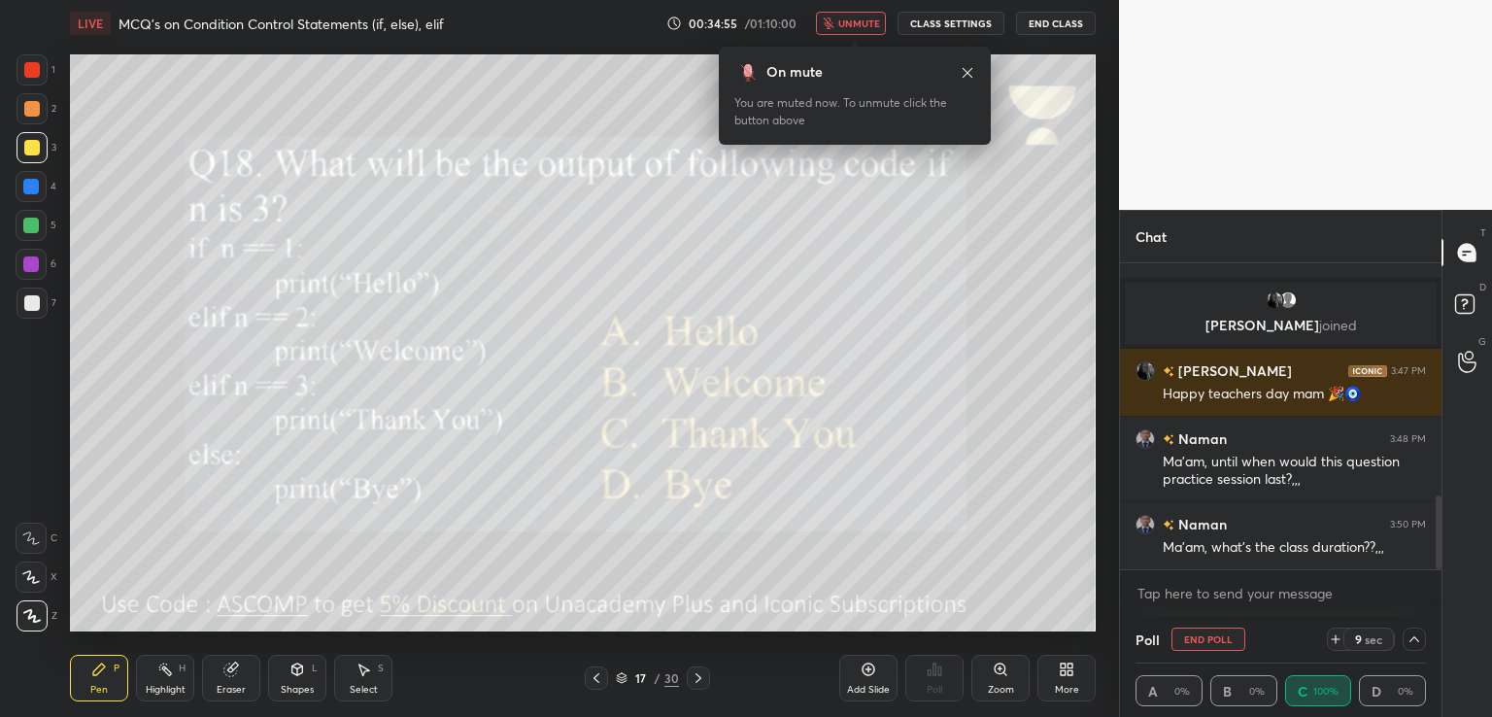
click at [833, 19] on icon "button" at bounding box center [828, 23] width 11 height 12
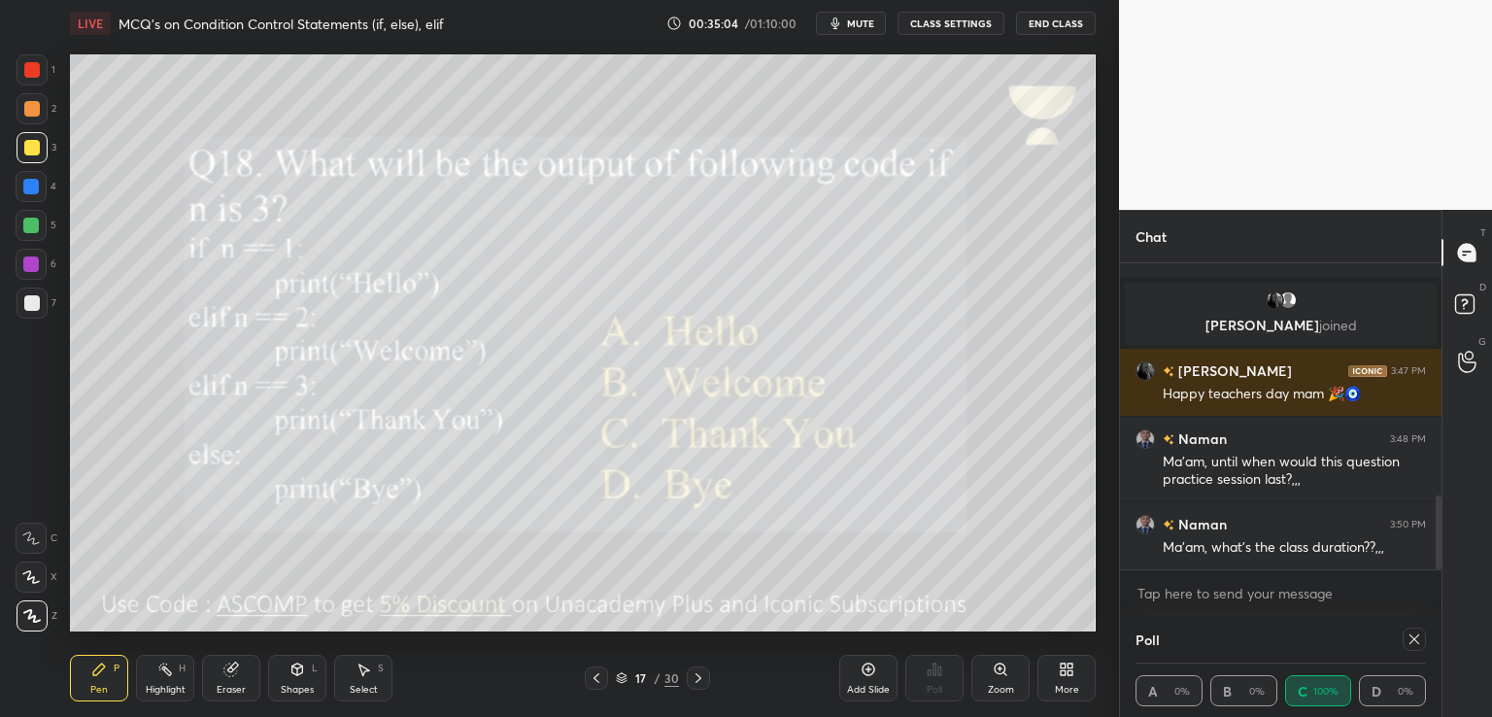
click at [1415, 635] on icon at bounding box center [1414, 639] width 16 height 16
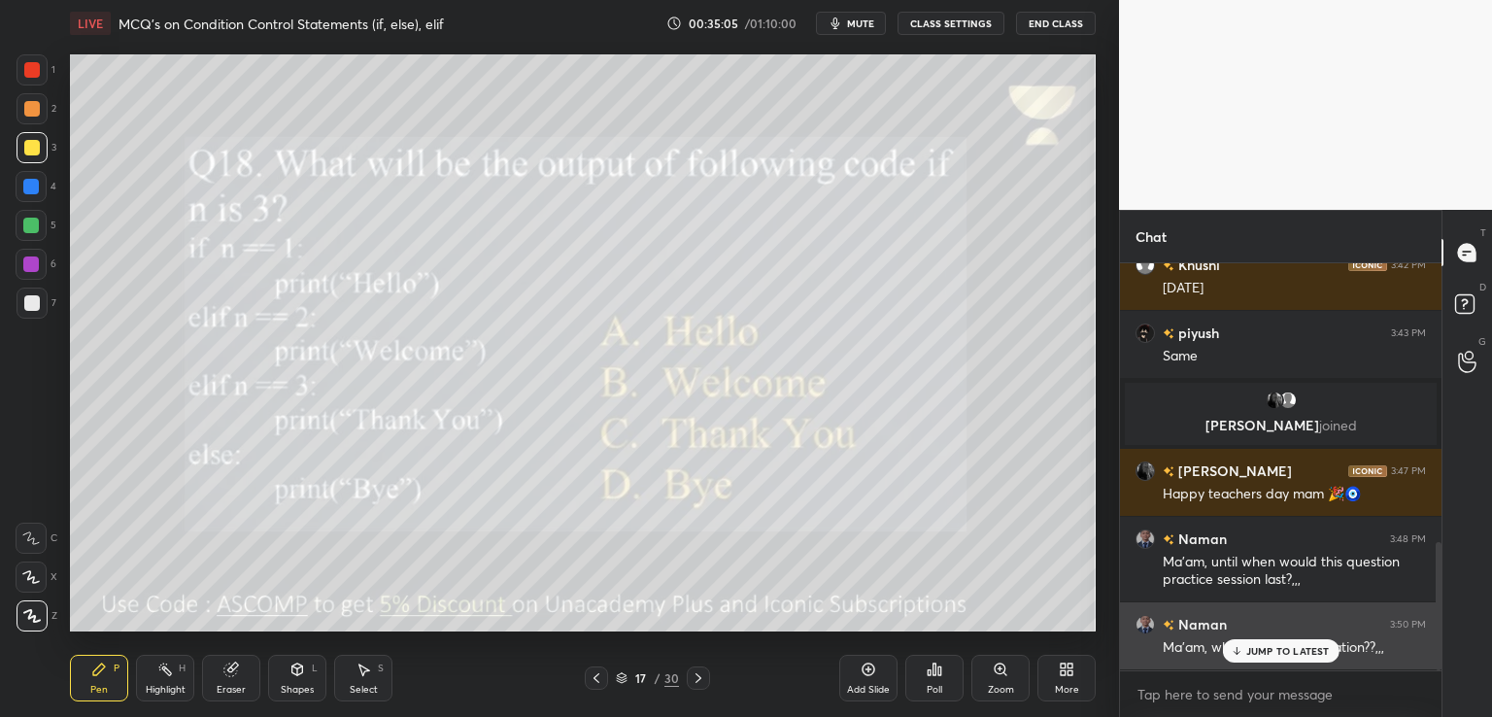
scroll to position [866, 0]
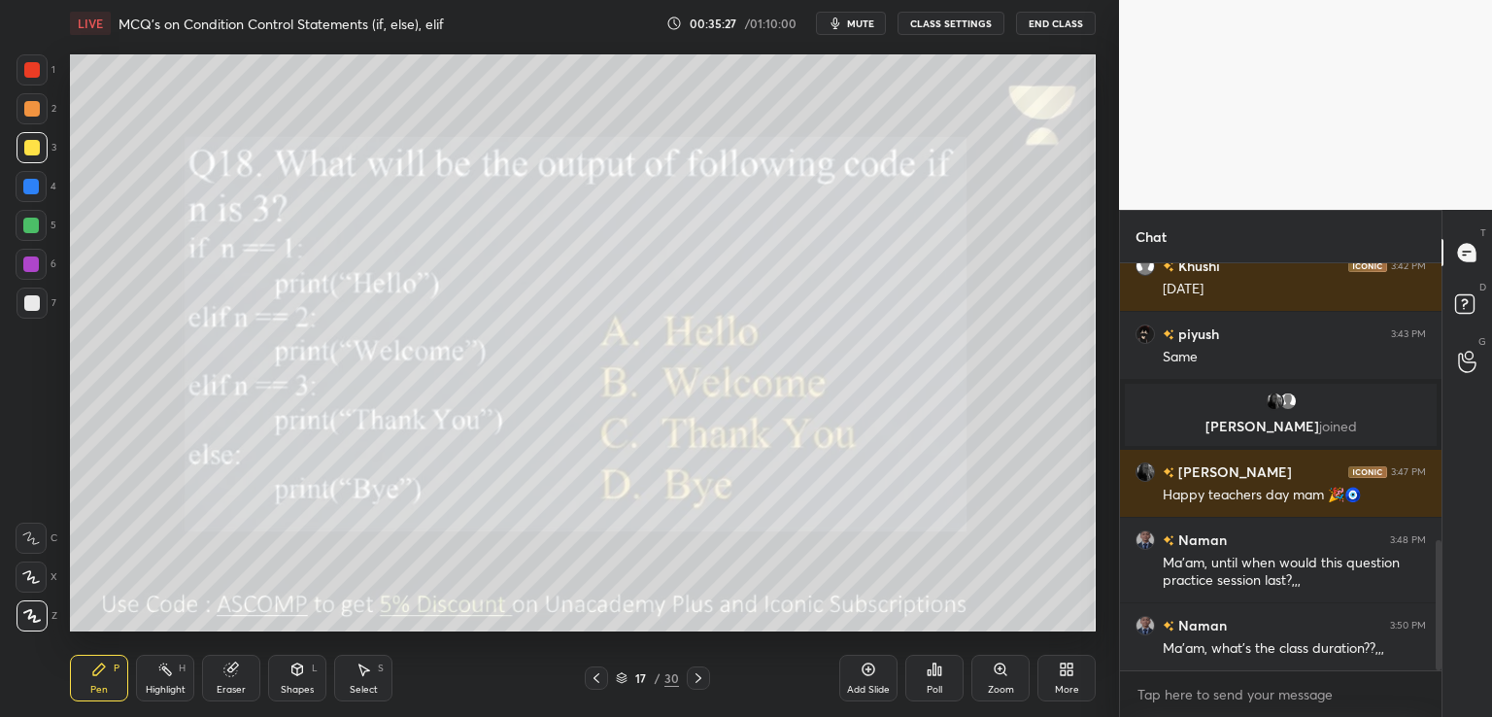
click at [699, 673] on icon at bounding box center [699, 678] width 16 height 16
click at [1144, 541] on div "Khushi 3:29 PM Namaste mam Happy teachers day mam 🎉🎉🥳🥳 1 piyush, Vansh, Akshay …" at bounding box center [1280, 467] width 321 height 408
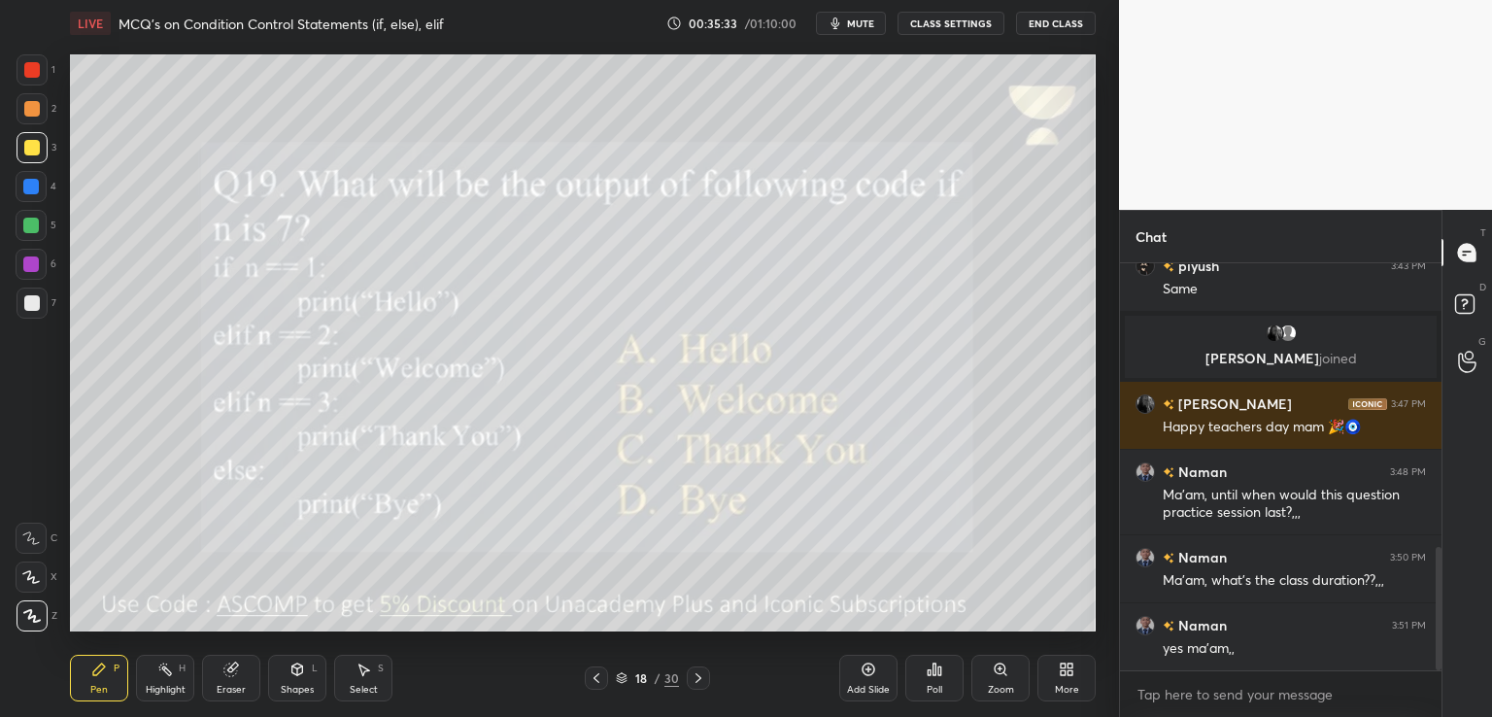
click at [585, 688] on div at bounding box center [596, 677] width 23 height 23
click at [703, 680] on icon at bounding box center [699, 678] width 16 height 16
click at [942, 685] on div "Poll" at bounding box center [935, 690] width 16 height 10
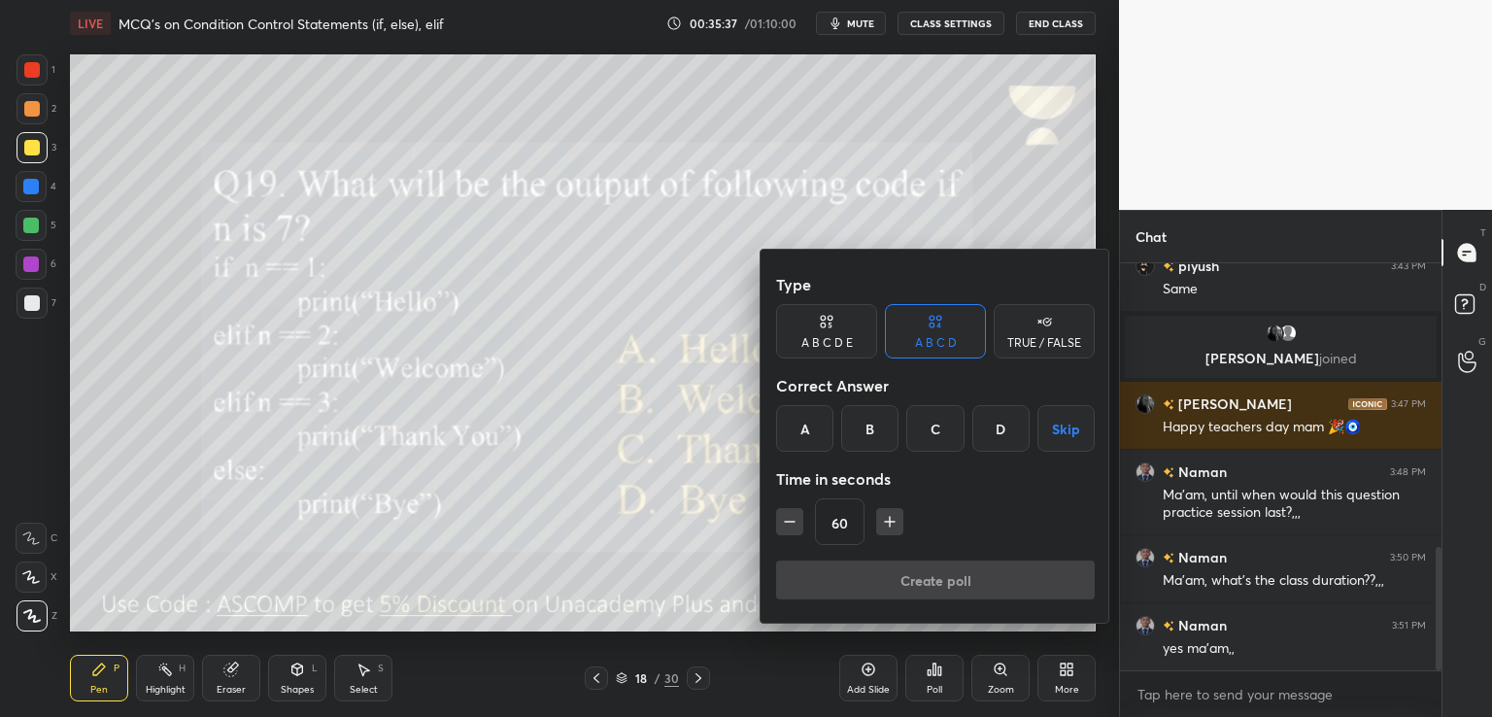
click at [997, 428] on div "D" at bounding box center [1000, 428] width 57 height 47
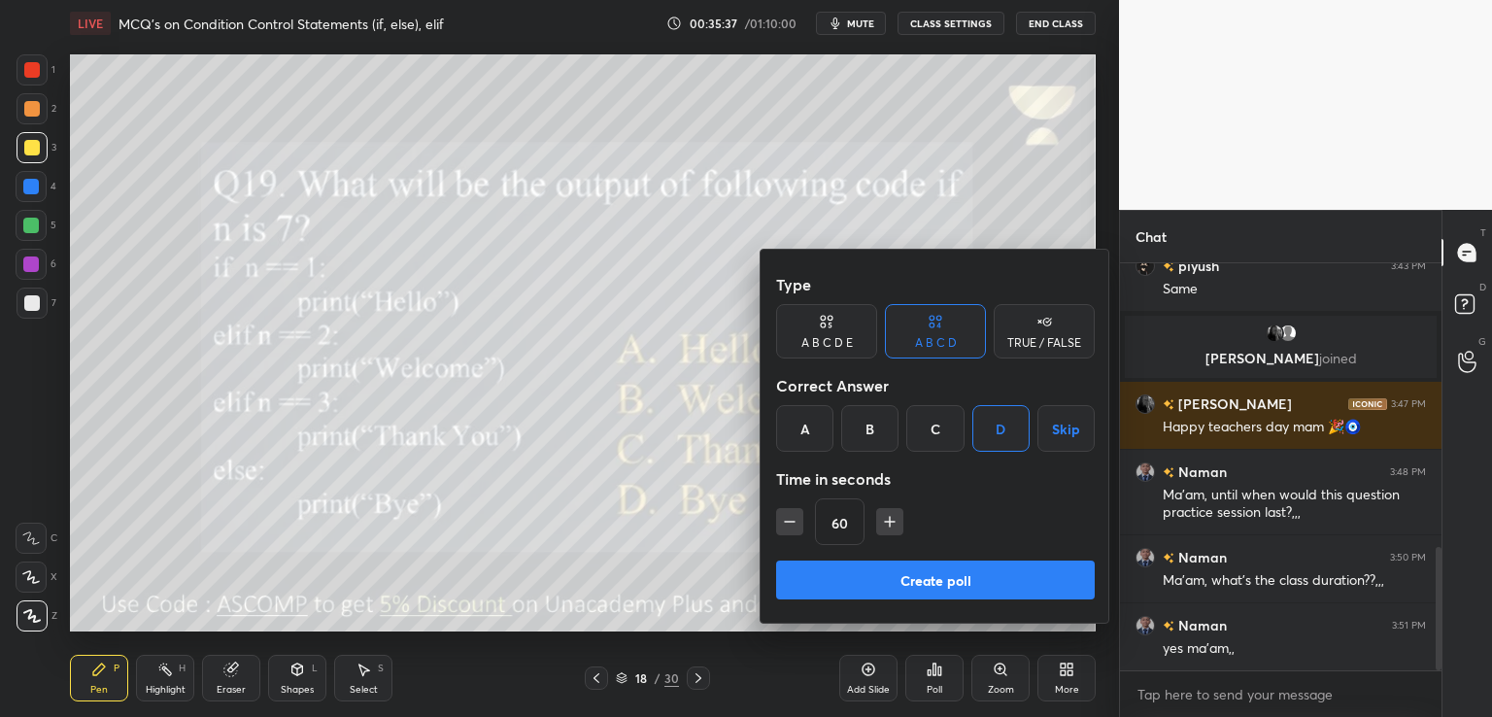
click at [896, 581] on button "Create poll" at bounding box center [935, 579] width 319 height 39
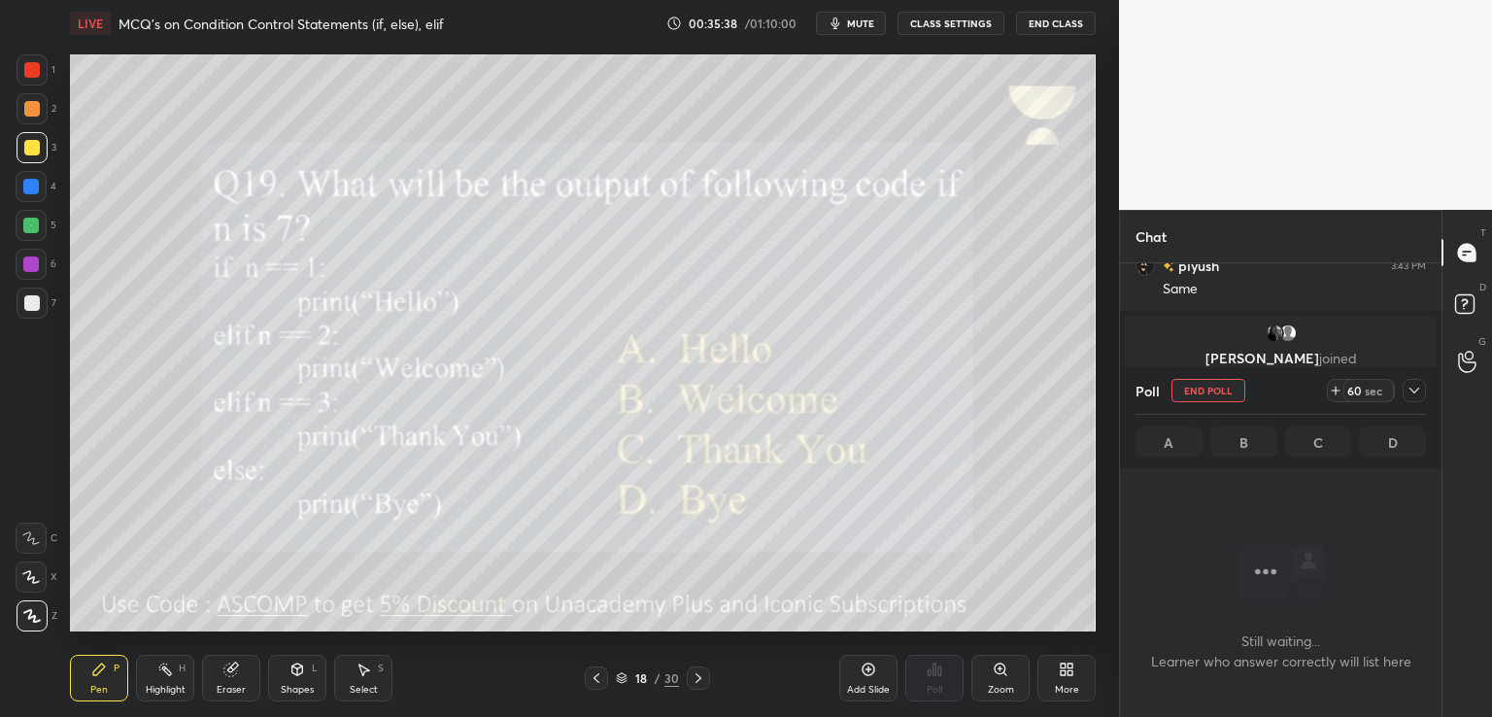
scroll to position [7, 6]
click at [1410, 389] on icon at bounding box center [1414, 391] width 10 height 6
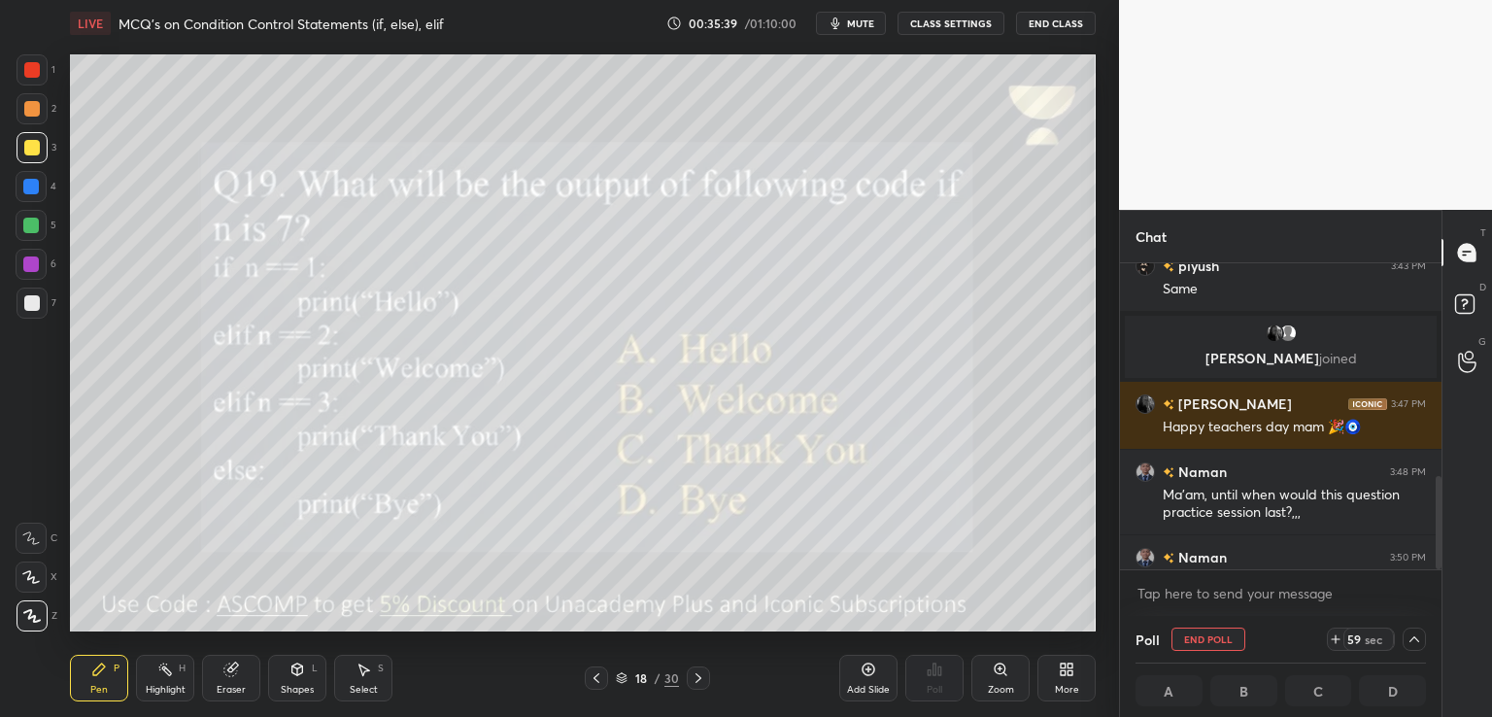
scroll to position [1035, 0]
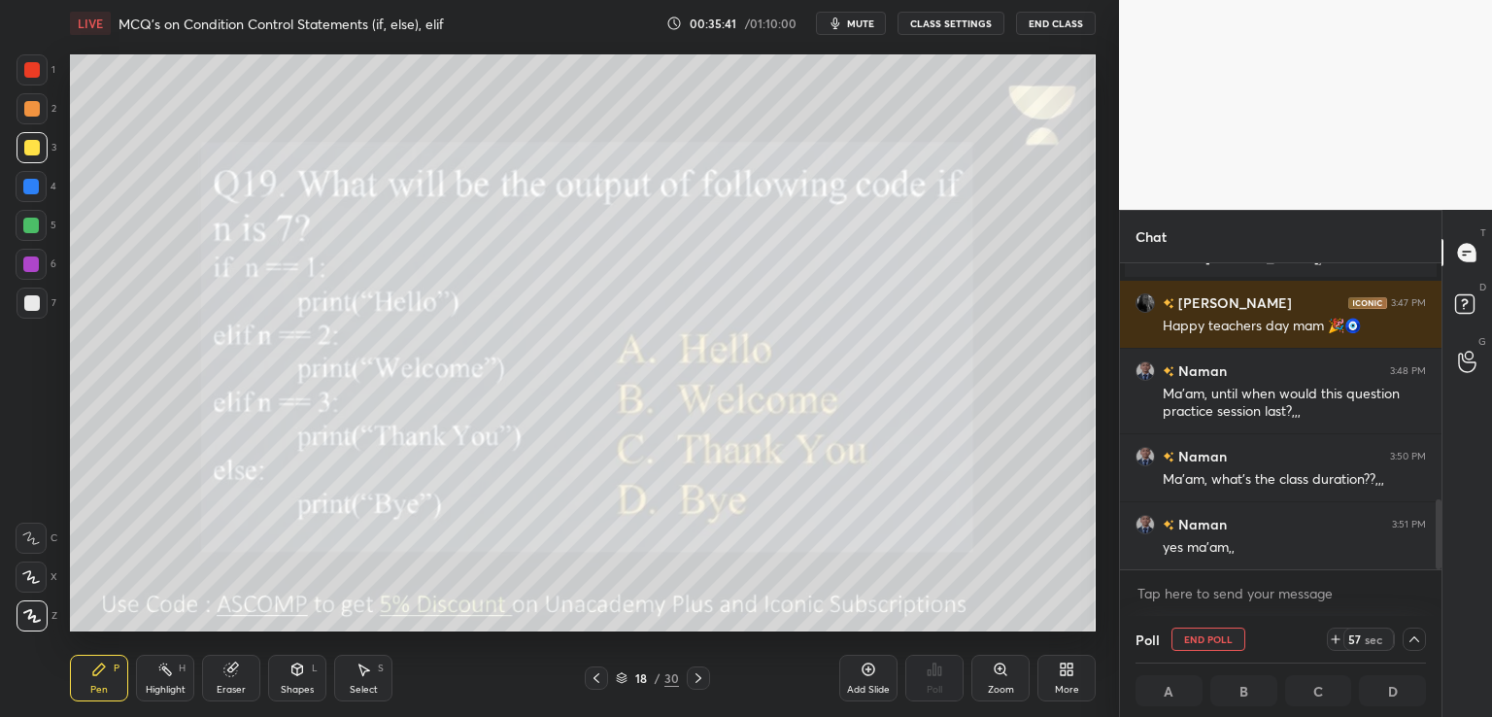
click at [848, 19] on button "mute" at bounding box center [851, 23] width 70 height 23
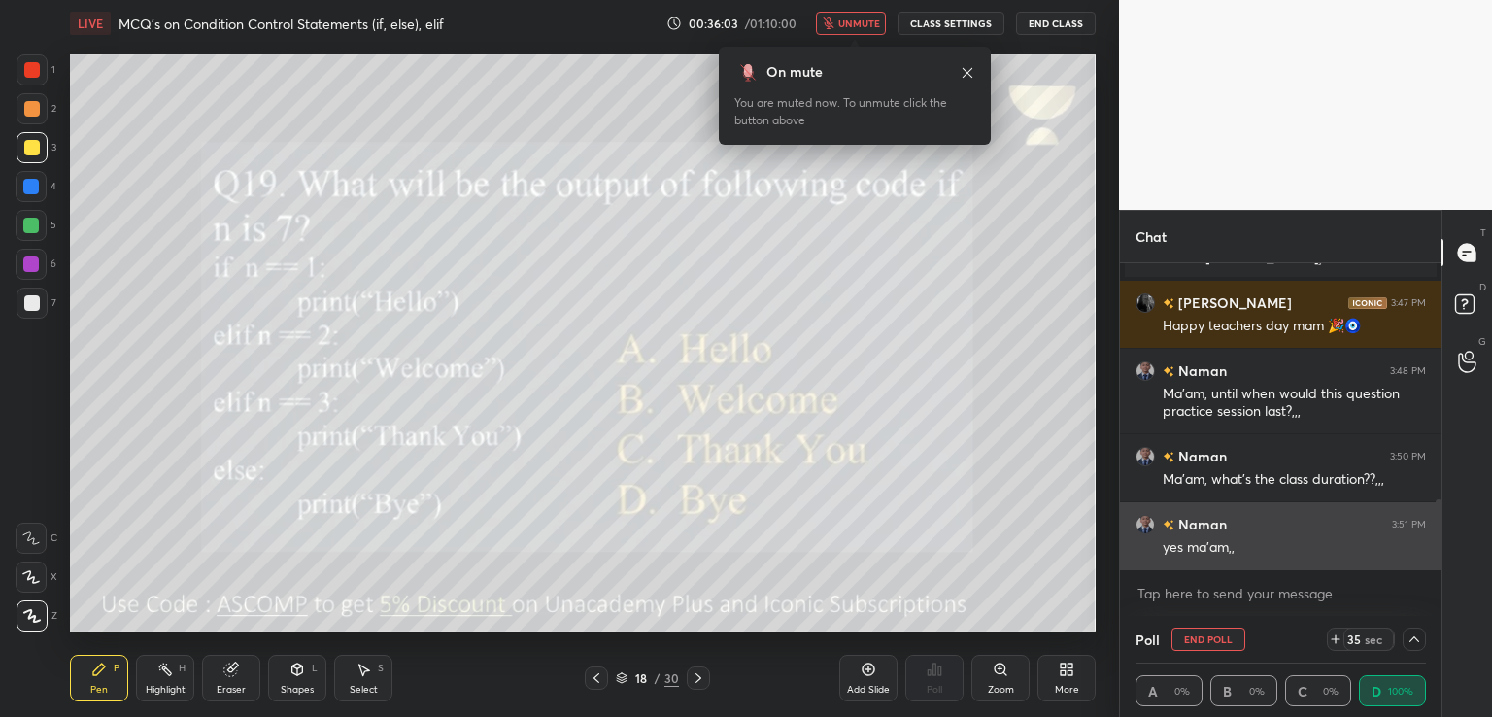
click at [1145, 525] on img "grid" at bounding box center [1144, 524] width 19 height 19
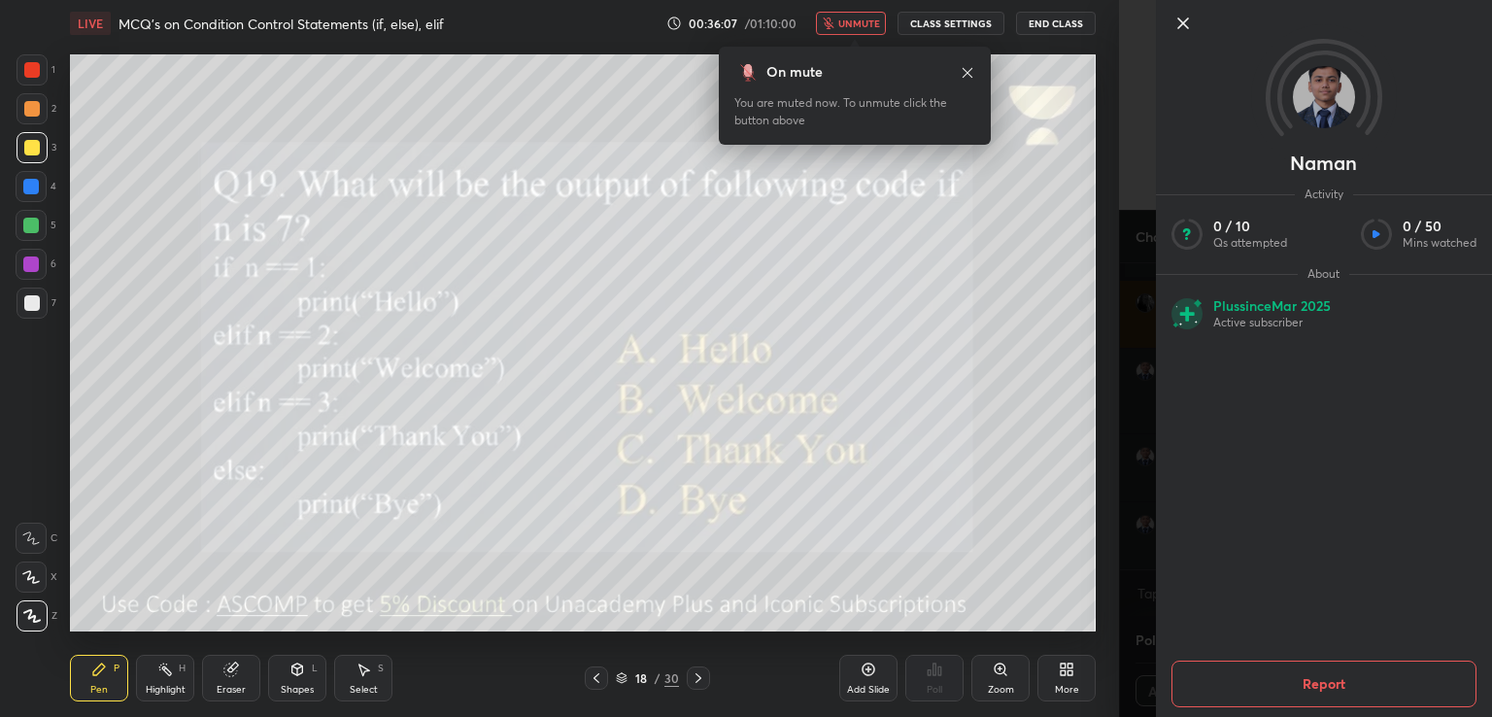
scroll to position [1090, 0]
click at [1335, 125] on icon at bounding box center [1323, 96] width 131 height 131
click at [1184, 22] on icon at bounding box center [1183, 23] width 10 height 10
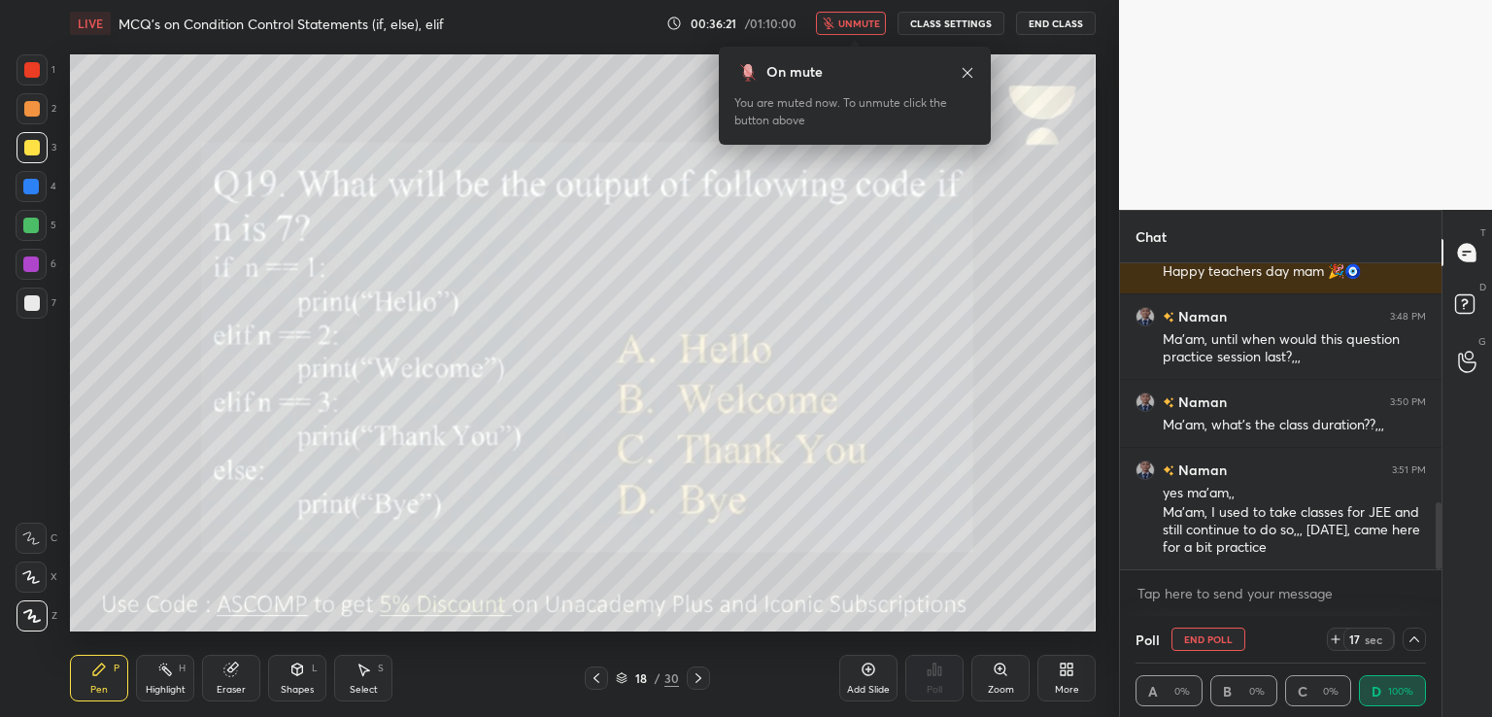
click at [855, 32] on button "unmute" at bounding box center [851, 23] width 70 height 23
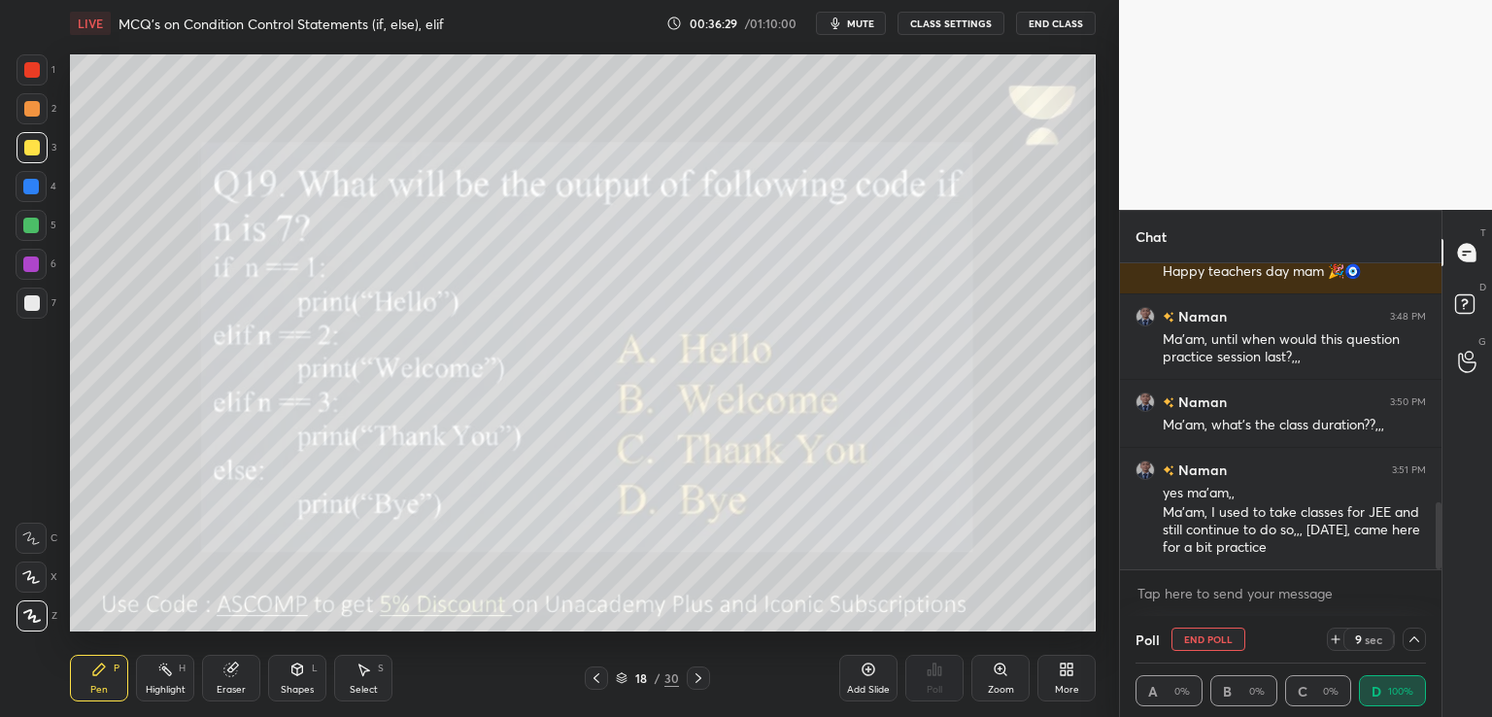
click at [1418, 640] on icon at bounding box center [1414, 639] width 16 height 16
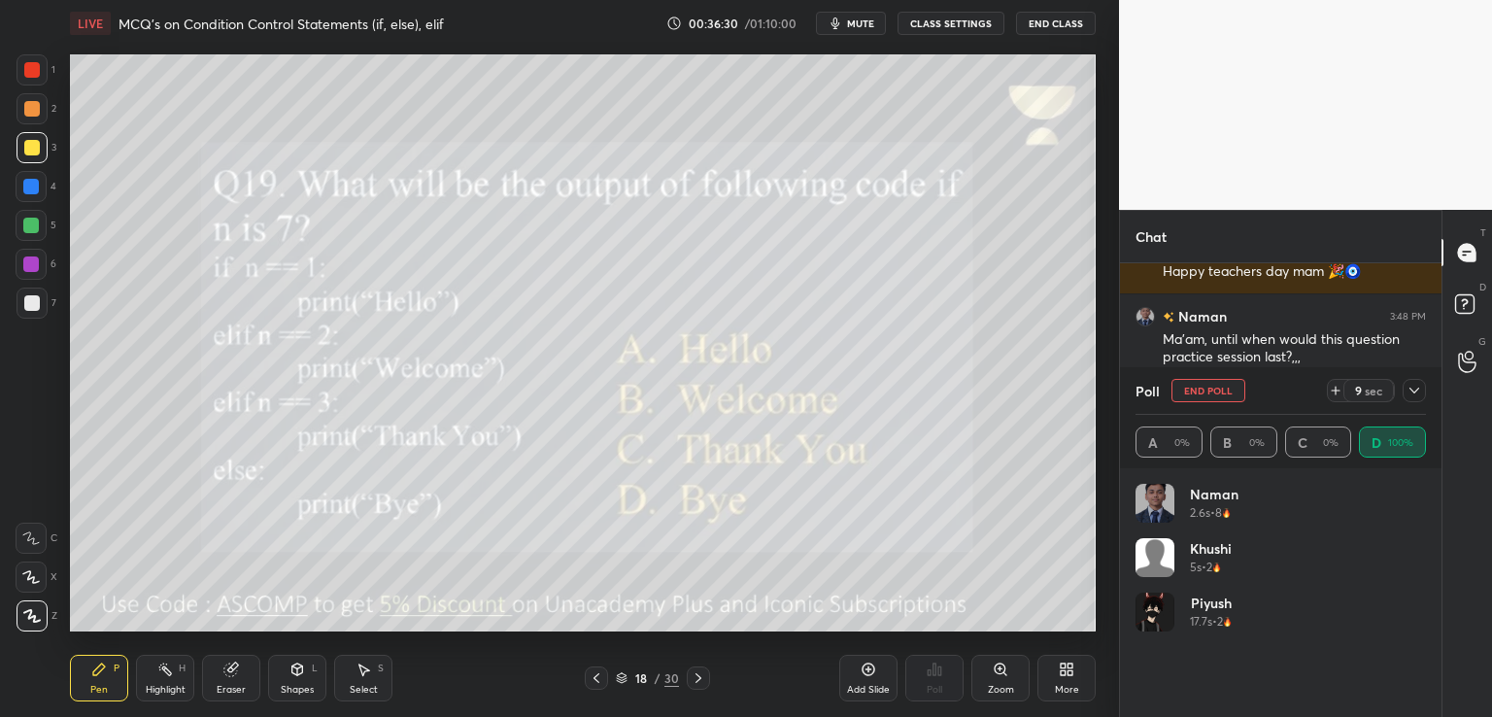
scroll to position [227, 285]
click at [1410, 394] on icon at bounding box center [1414, 391] width 16 height 16
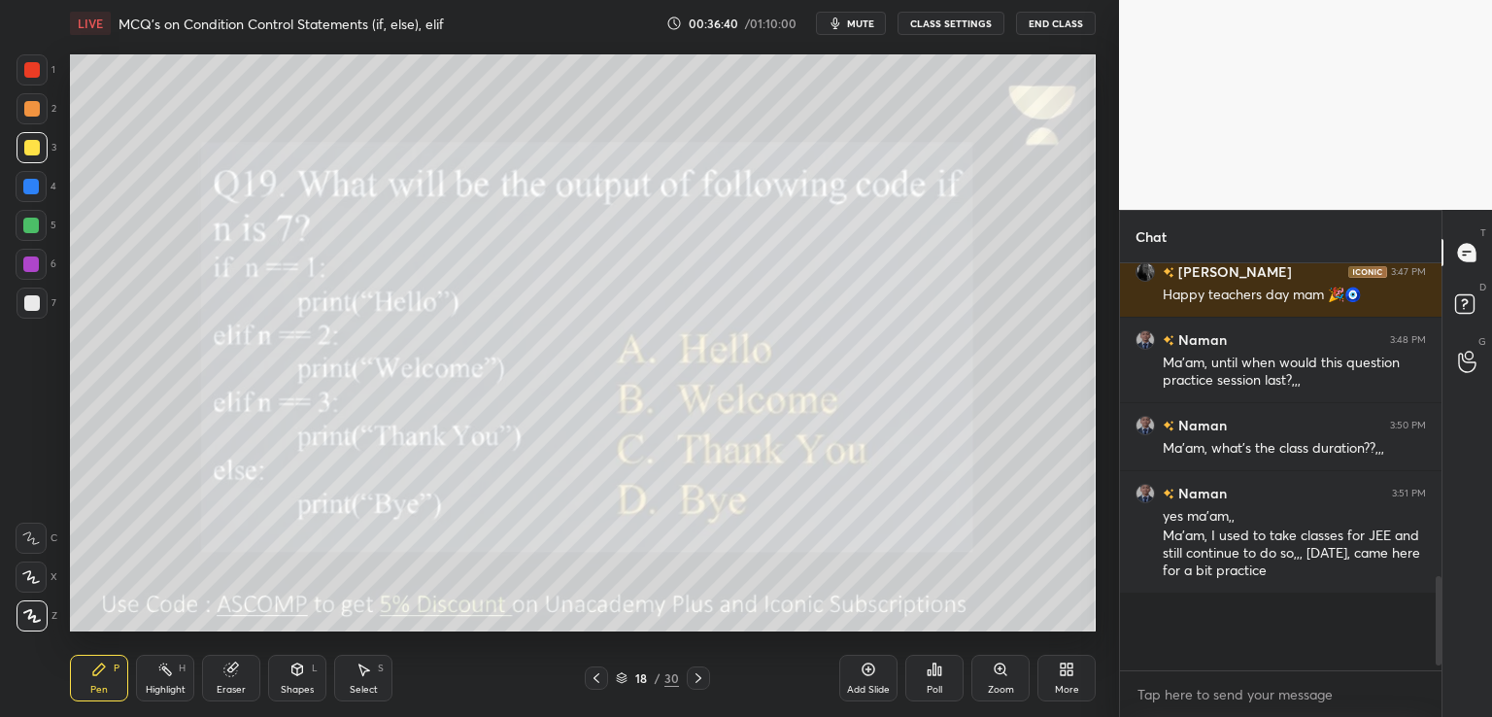
scroll to position [989, 0]
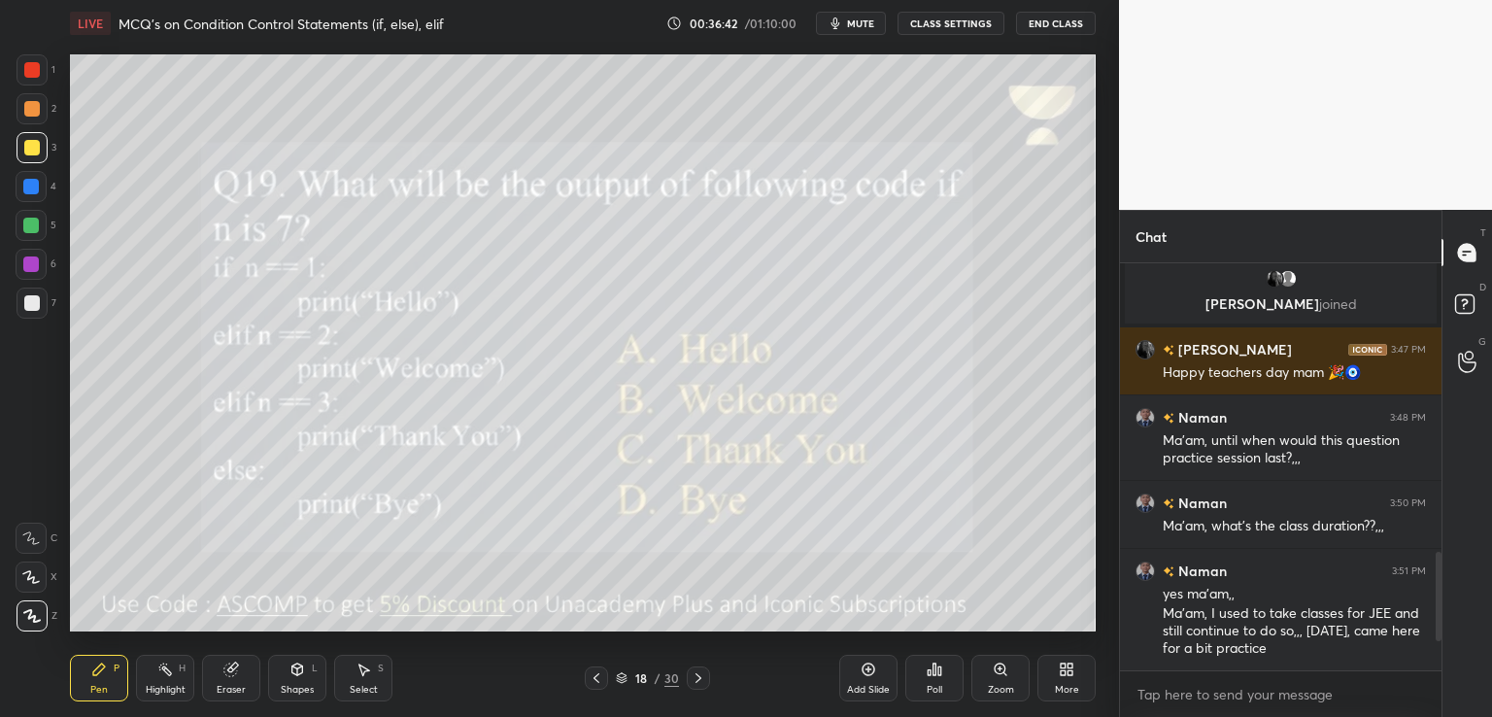
click at [688, 684] on div at bounding box center [698, 677] width 23 height 23
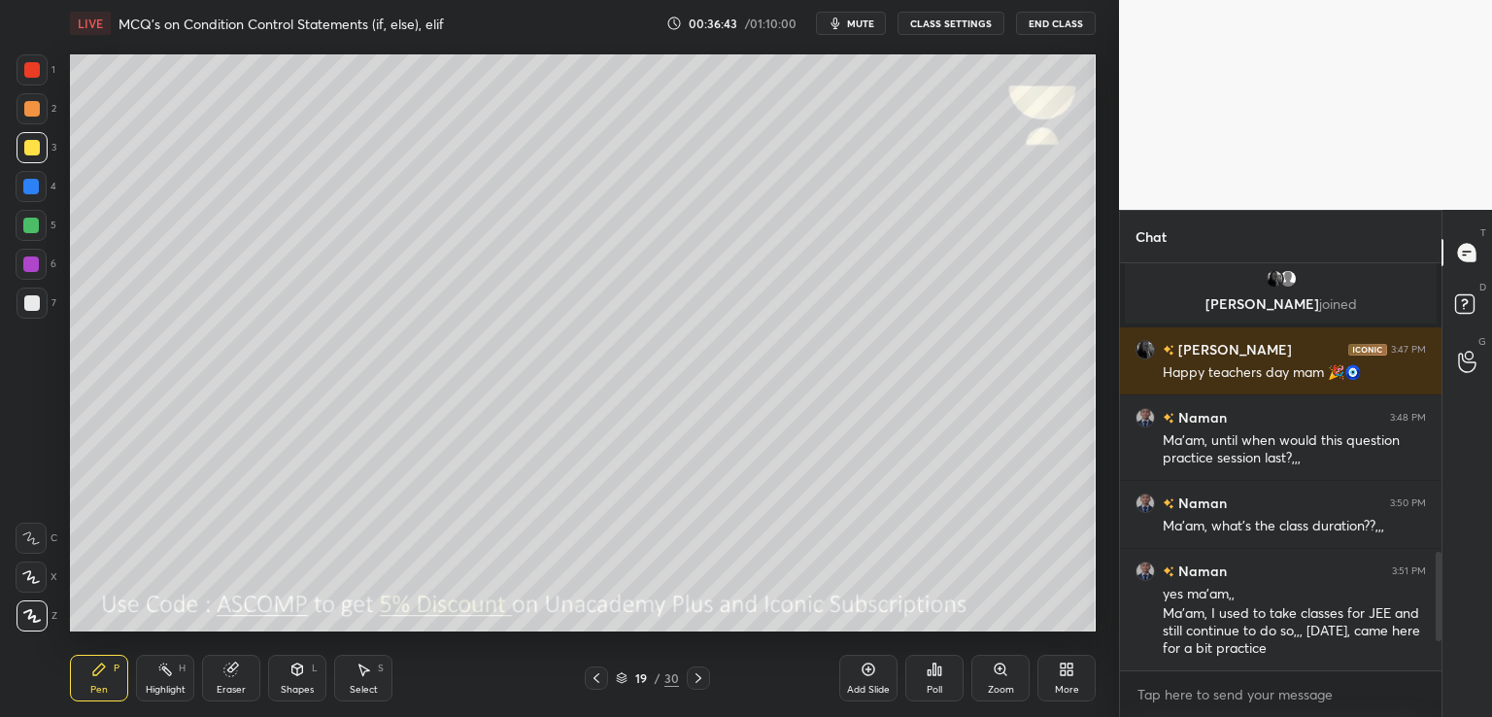
click at [707, 680] on div at bounding box center [698, 677] width 23 height 23
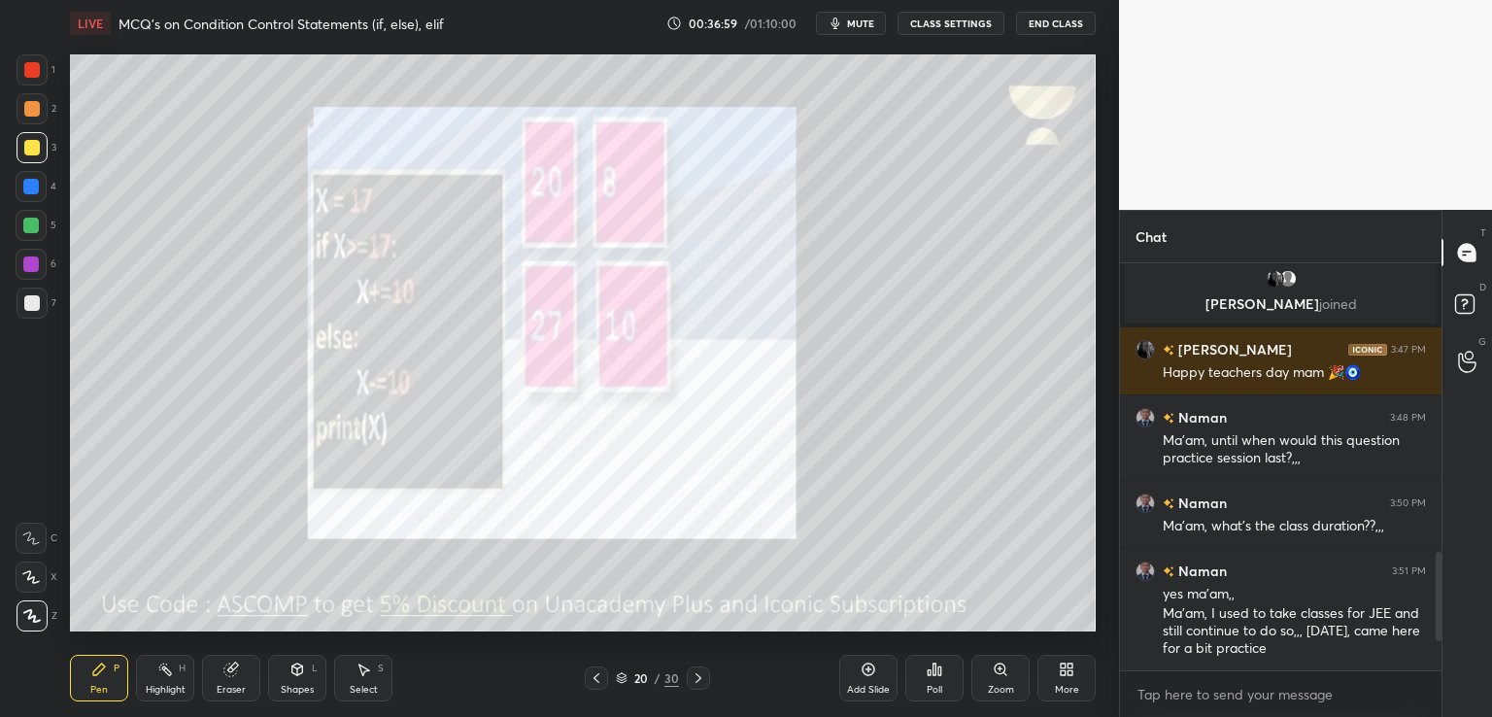
click at [851, 30] on button "mute" at bounding box center [851, 23] width 70 height 23
click at [852, 26] on span "unmute" at bounding box center [859, 24] width 42 height 14
click at [937, 685] on div "Poll" at bounding box center [935, 690] width 16 height 10
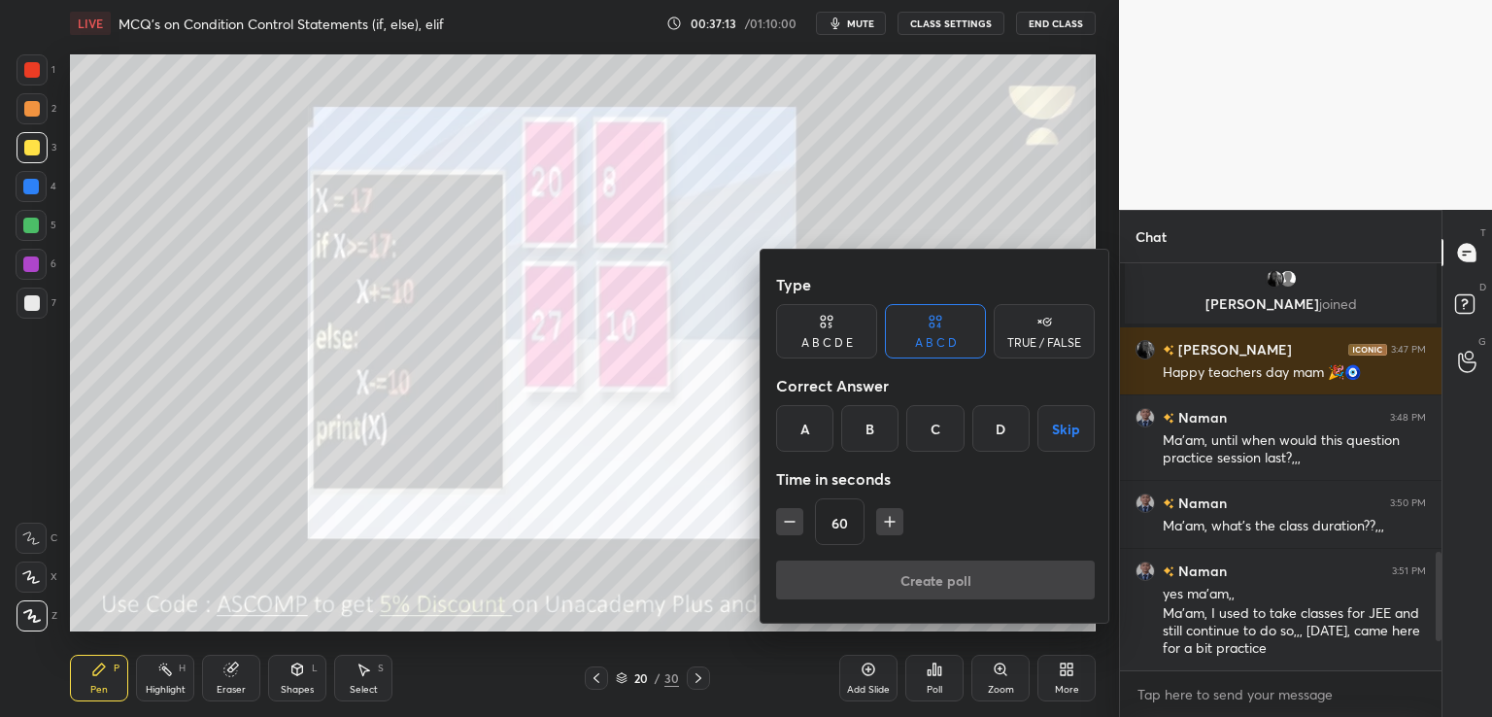
click at [940, 430] on div "C" at bounding box center [934, 428] width 57 height 47
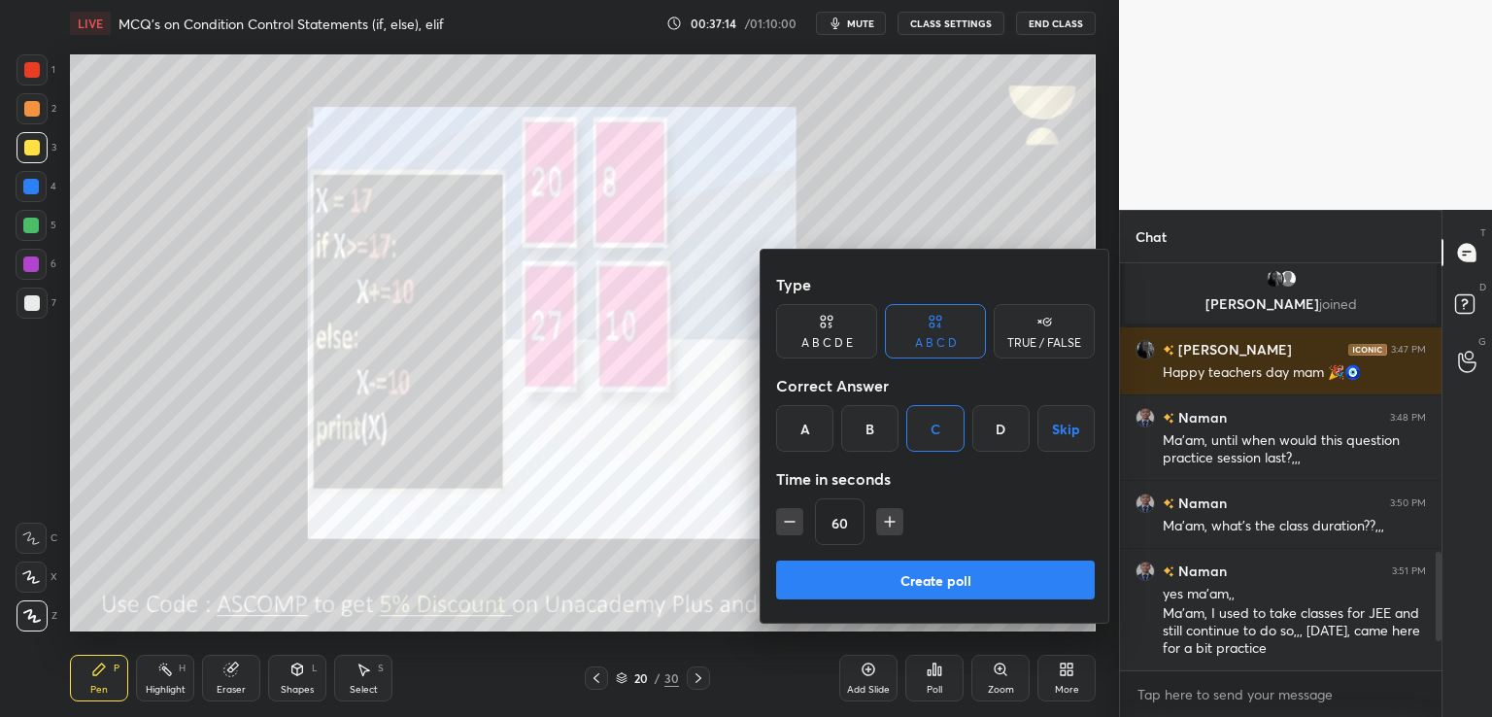
click at [900, 577] on button "Create poll" at bounding box center [935, 579] width 319 height 39
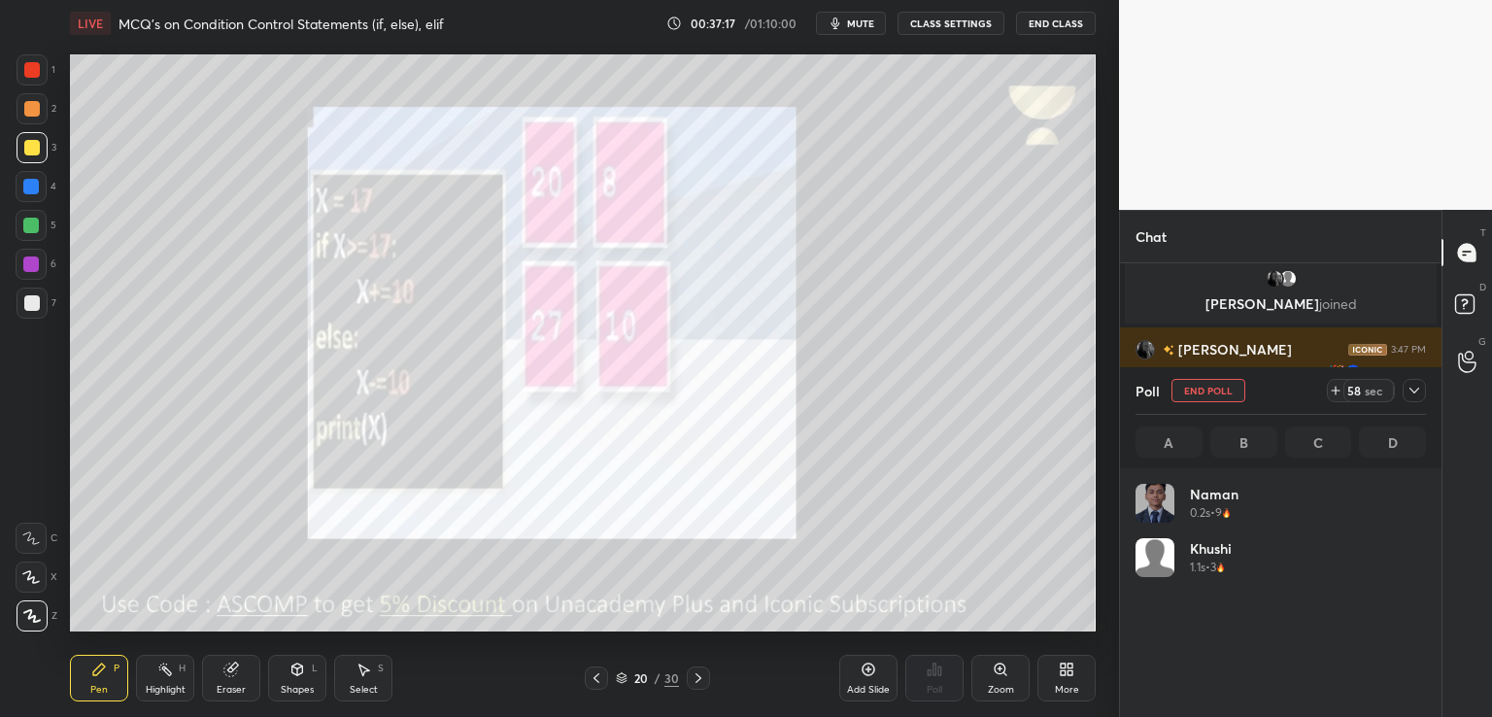
scroll to position [227, 285]
click at [1411, 393] on icon at bounding box center [1414, 391] width 10 height 10
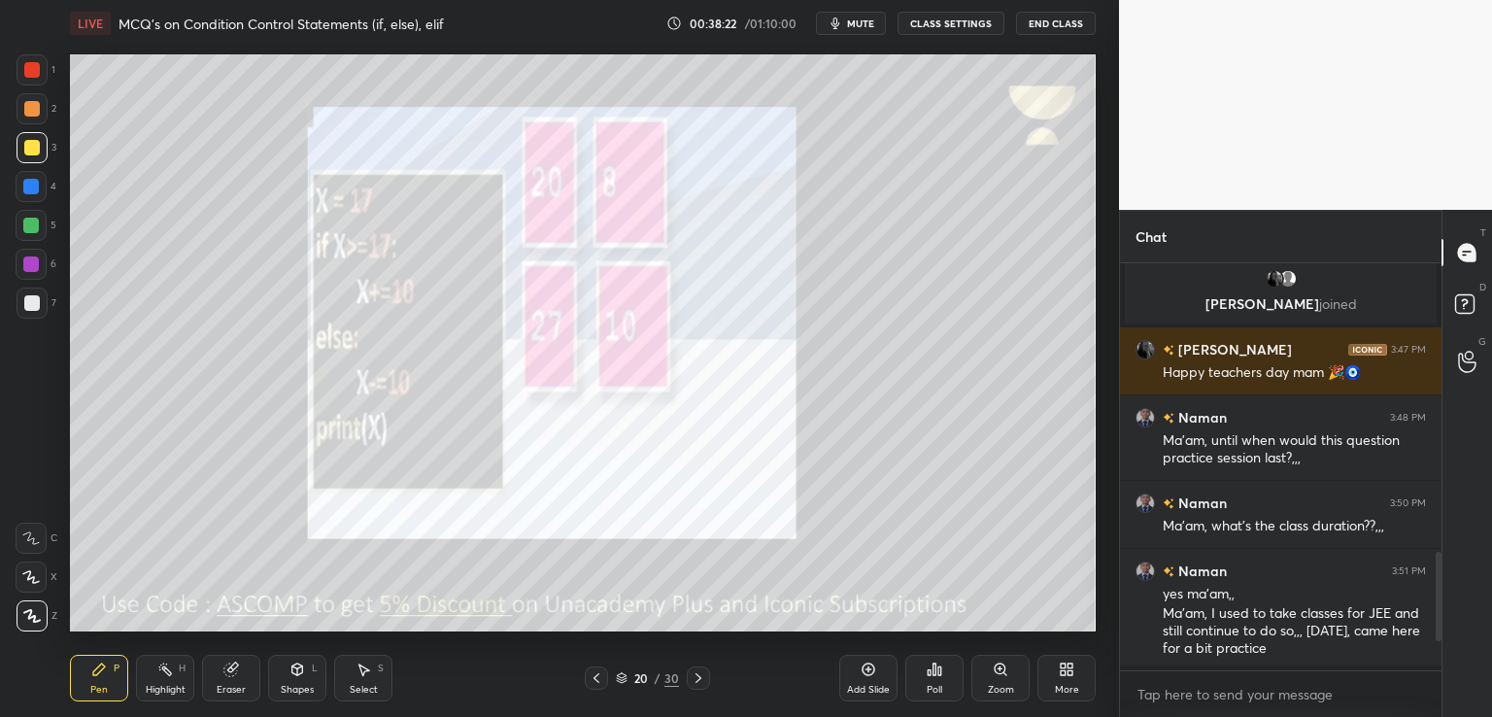
scroll to position [241, 316]
click at [694, 673] on icon at bounding box center [699, 678] width 16 height 16
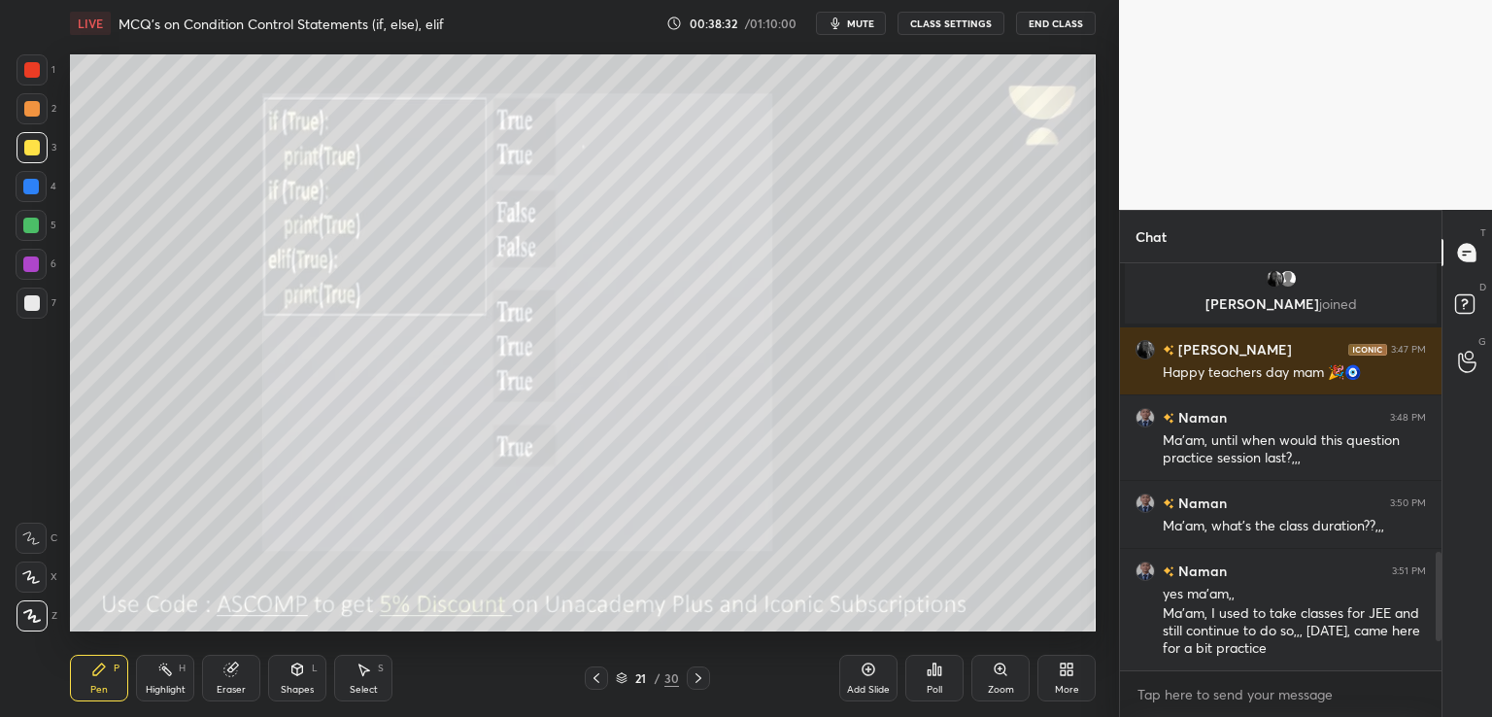
click at [847, 22] on button "mute" at bounding box center [851, 23] width 70 height 23
click at [936, 691] on div "Poll" at bounding box center [935, 690] width 16 height 10
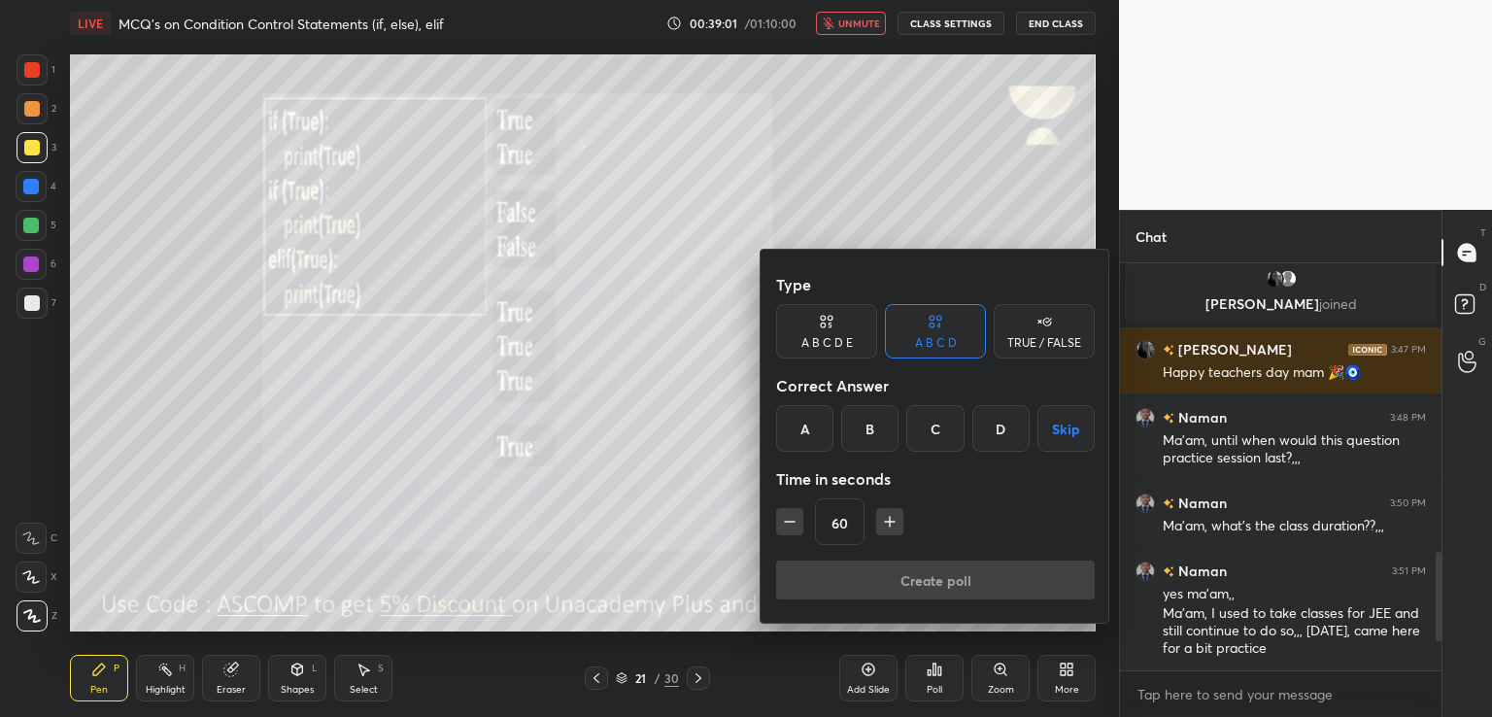
click at [810, 426] on div "A" at bounding box center [804, 428] width 57 height 47
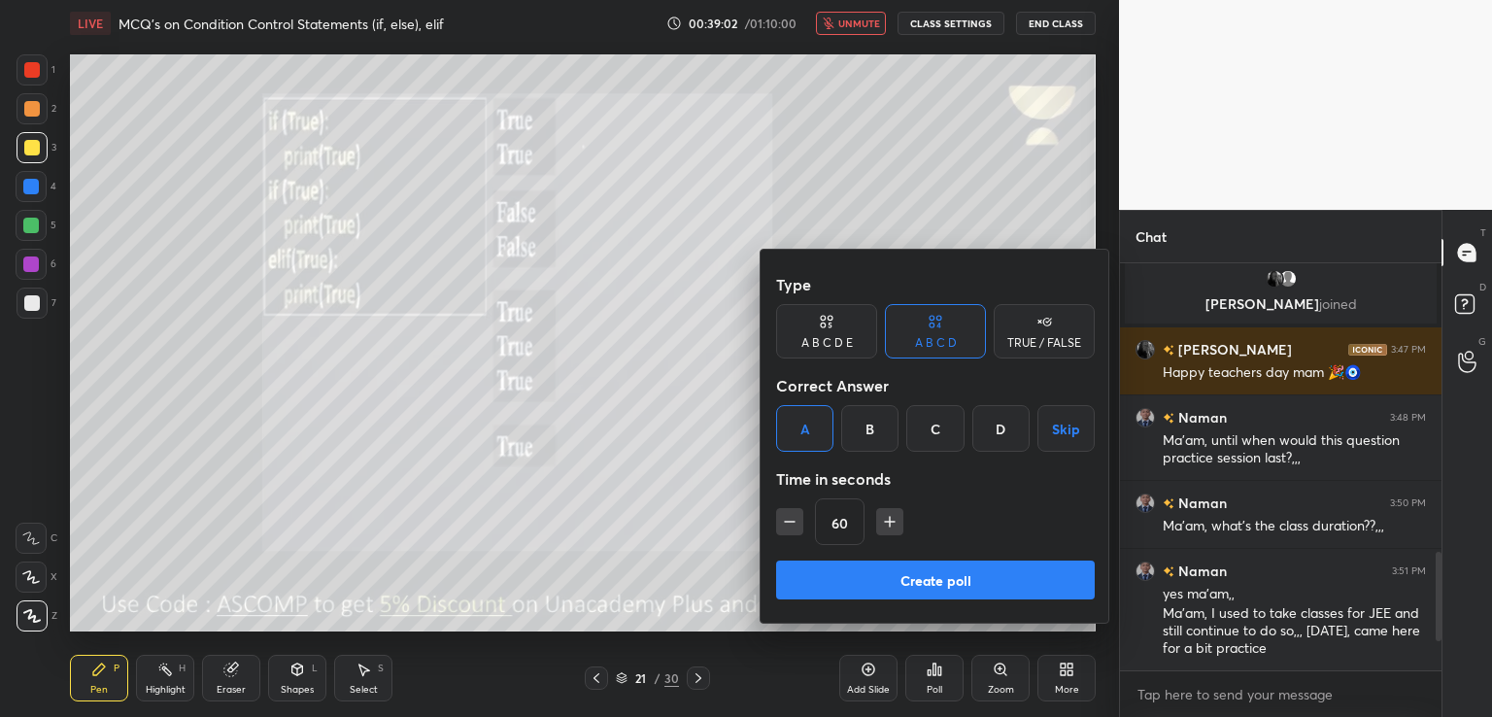
click at [821, 587] on button "Create poll" at bounding box center [935, 579] width 319 height 39
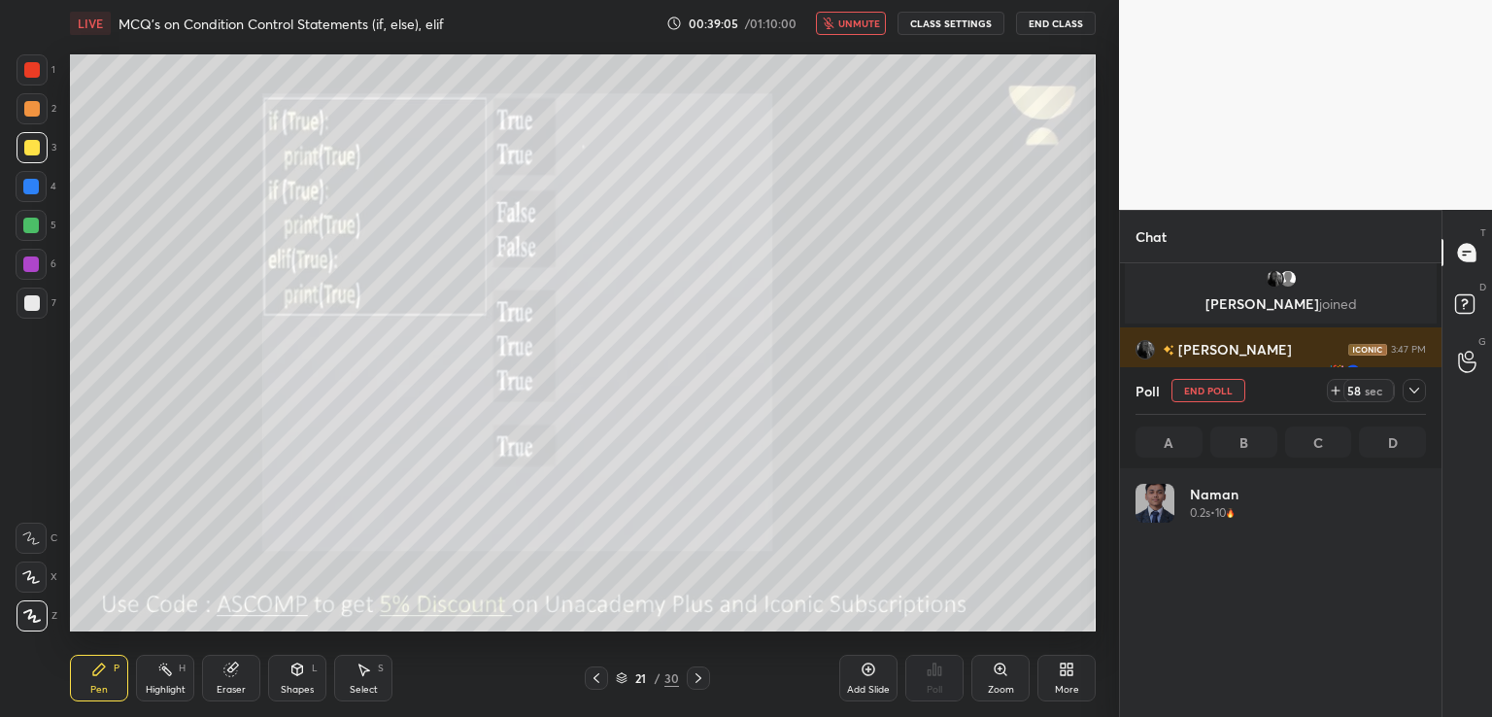
scroll to position [227, 285]
click at [862, 17] on span "unmute" at bounding box center [859, 24] width 42 height 14
click at [855, 29] on button "mute" at bounding box center [851, 23] width 70 height 23
click at [1410, 387] on icon at bounding box center [1414, 391] width 16 height 16
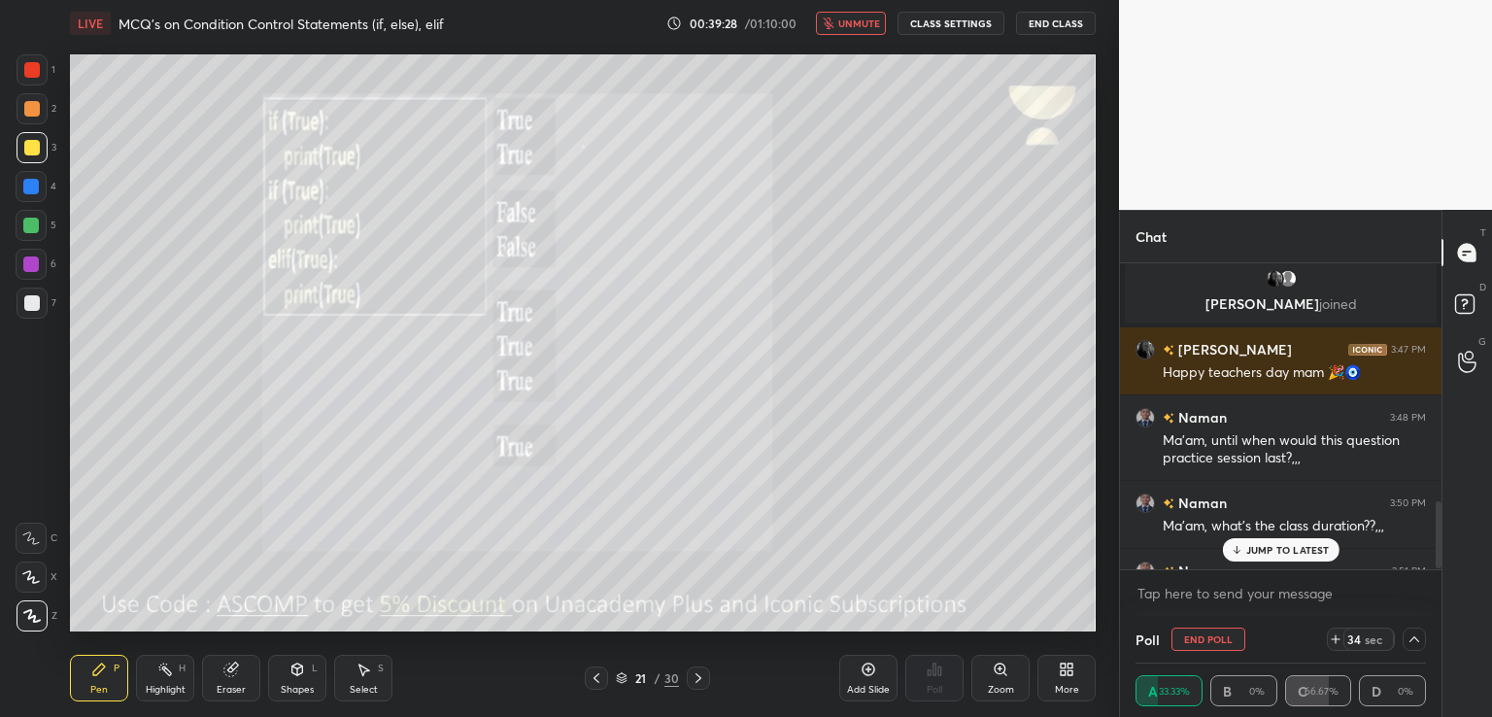
scroll to position [1090, 0]
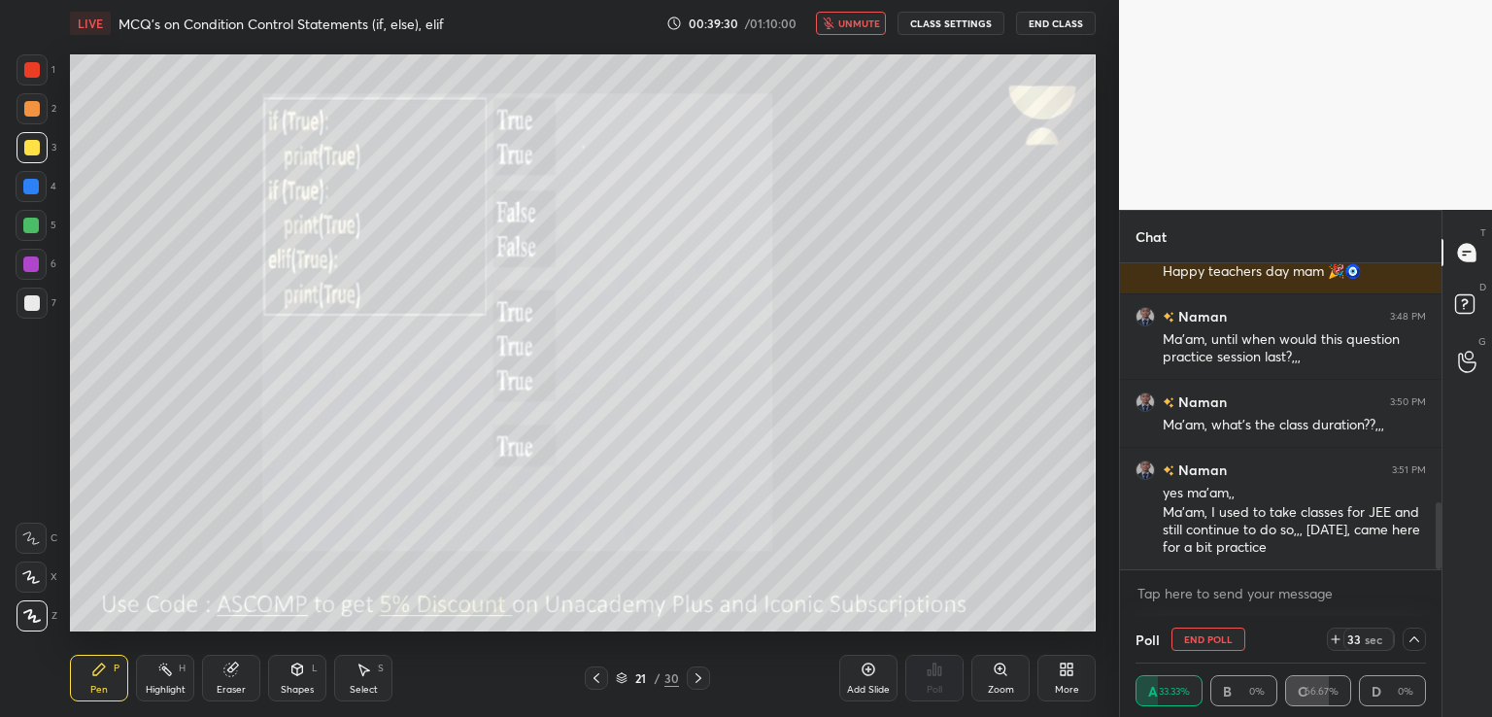
click at [877, 19] on span "unmute" at bounding box center [859, 24] width 42 height 14
click at [1414, 642] on icon at bounding box center [1414, 639] width 16 height 16
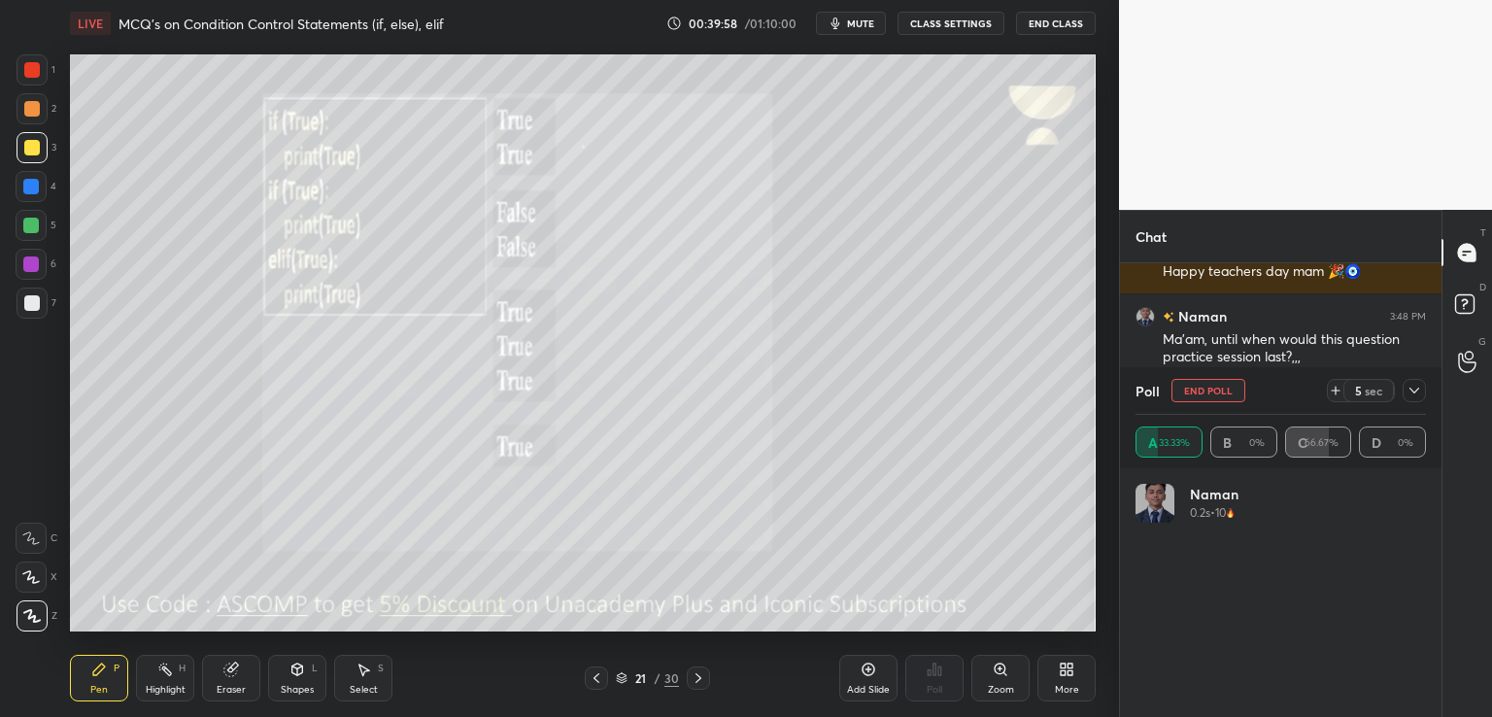
scroll to position [227, 285]
click at [1417, 388] on icon at bounding box center [1414, 391] width 10 height 10
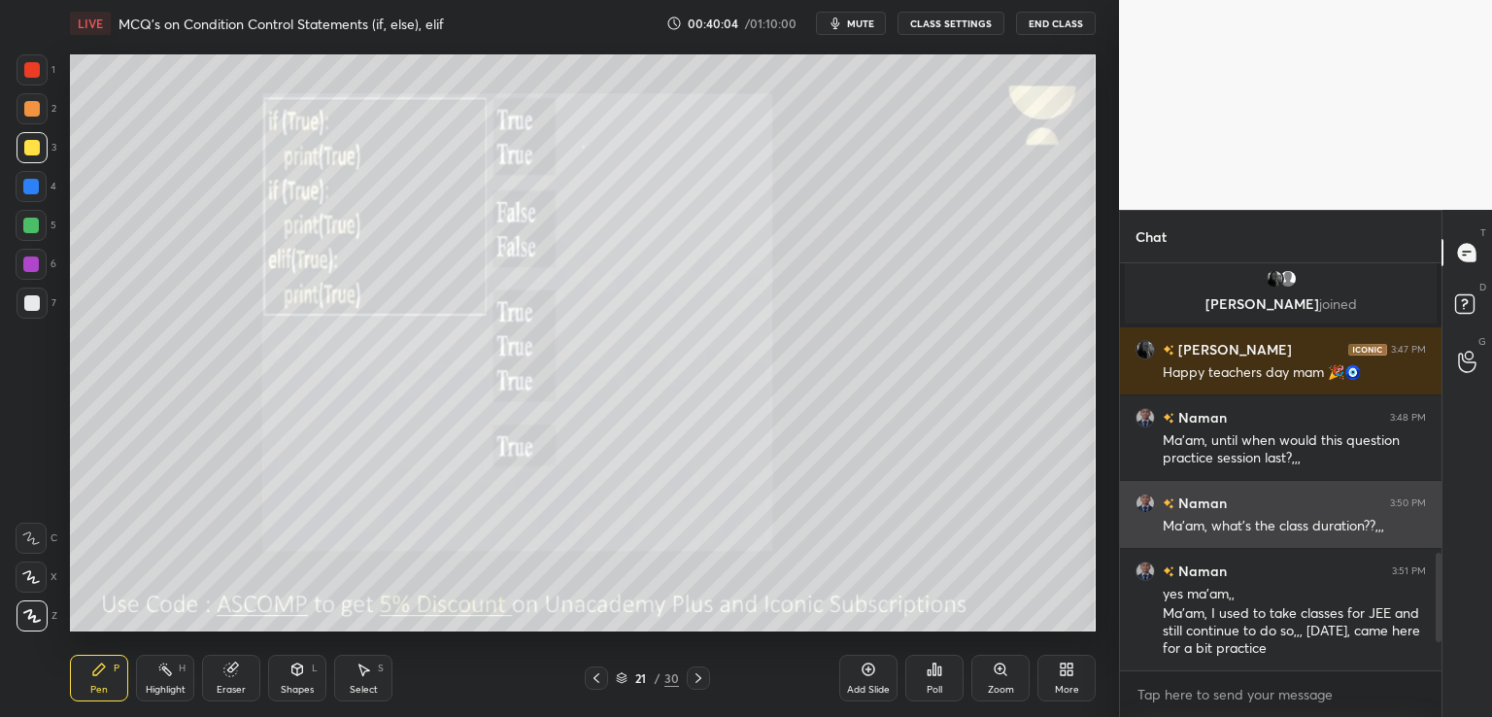
scroll to position [989, 0]
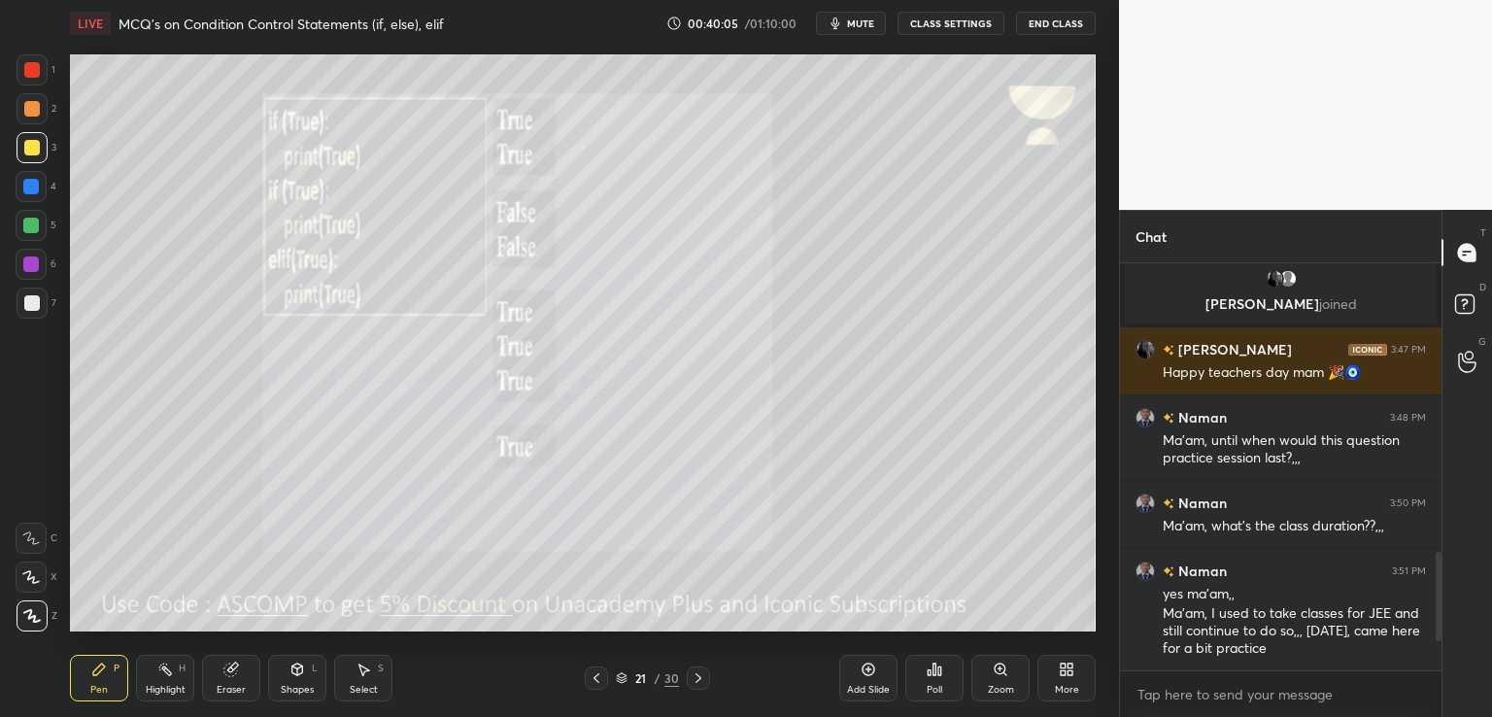
click at [695, 674] on icon at bounding box center [698, 678] width 6 height 10
click at [944, 670] on div "Poll" at bounding box center [934, 678] width 58 height 47
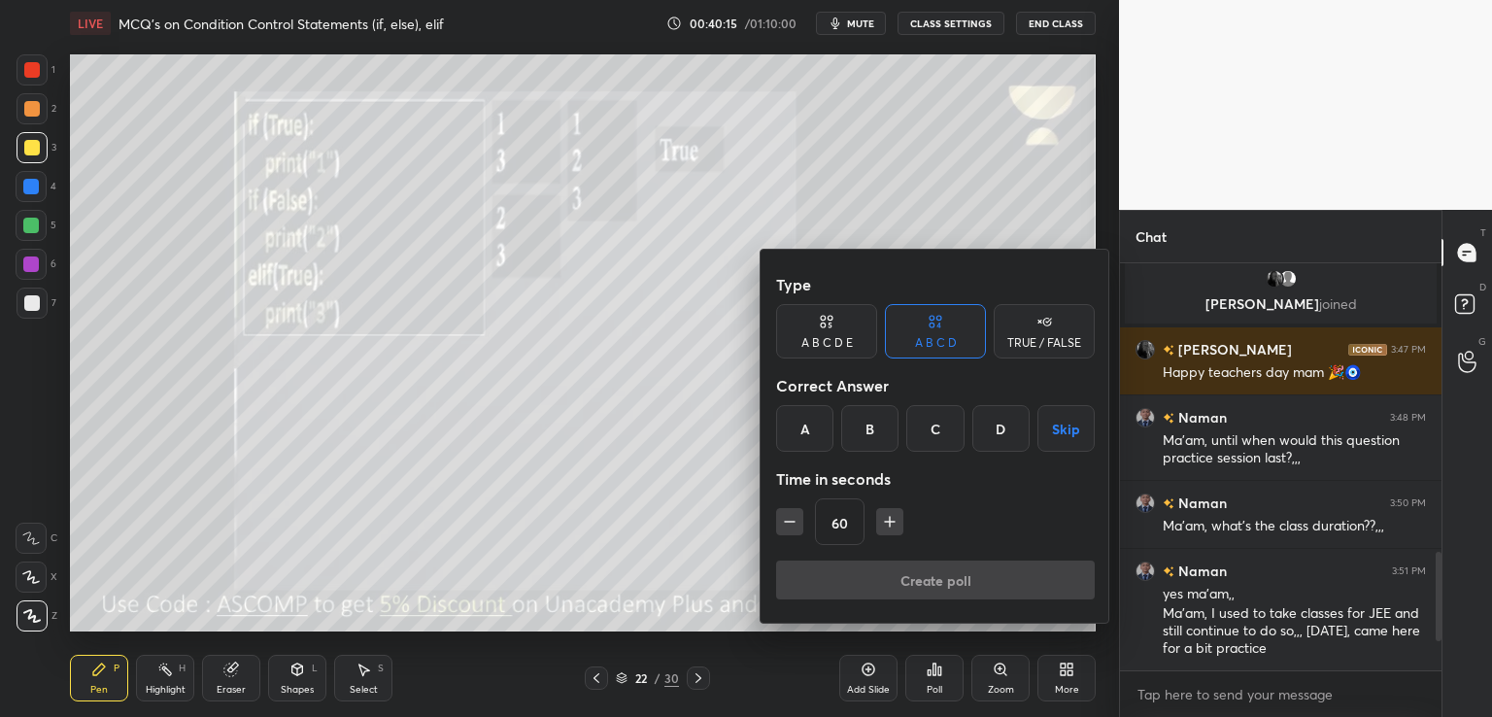
click at [804, 416] on div "A" at bounding box center [804, 428] width 57 height 47
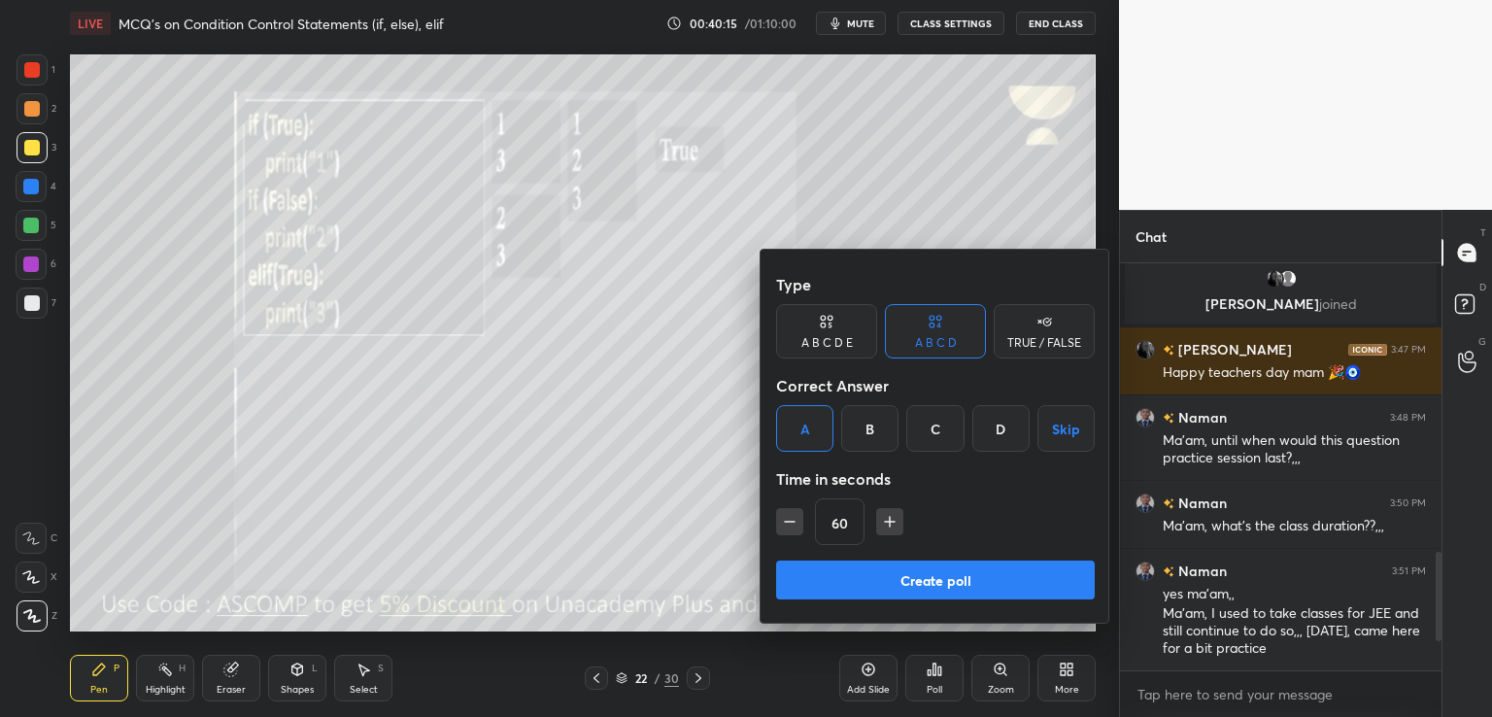
click at [859, 562] on button "Create poll" at bounding box center [935, 579] width 319 height 39
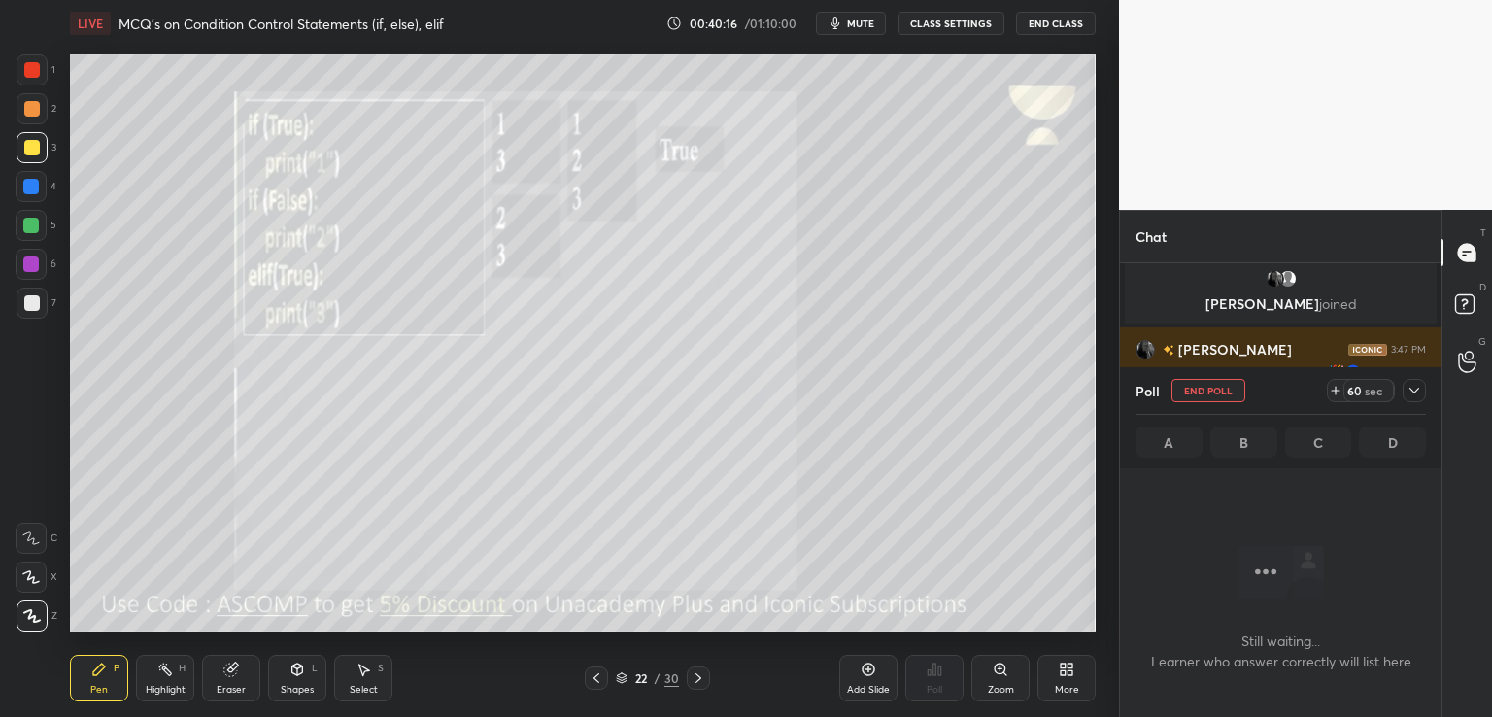
scroll to position [7, 6]
click at [862, 17] on span "mute" at bounding box center [860, 24] width 27 height 14
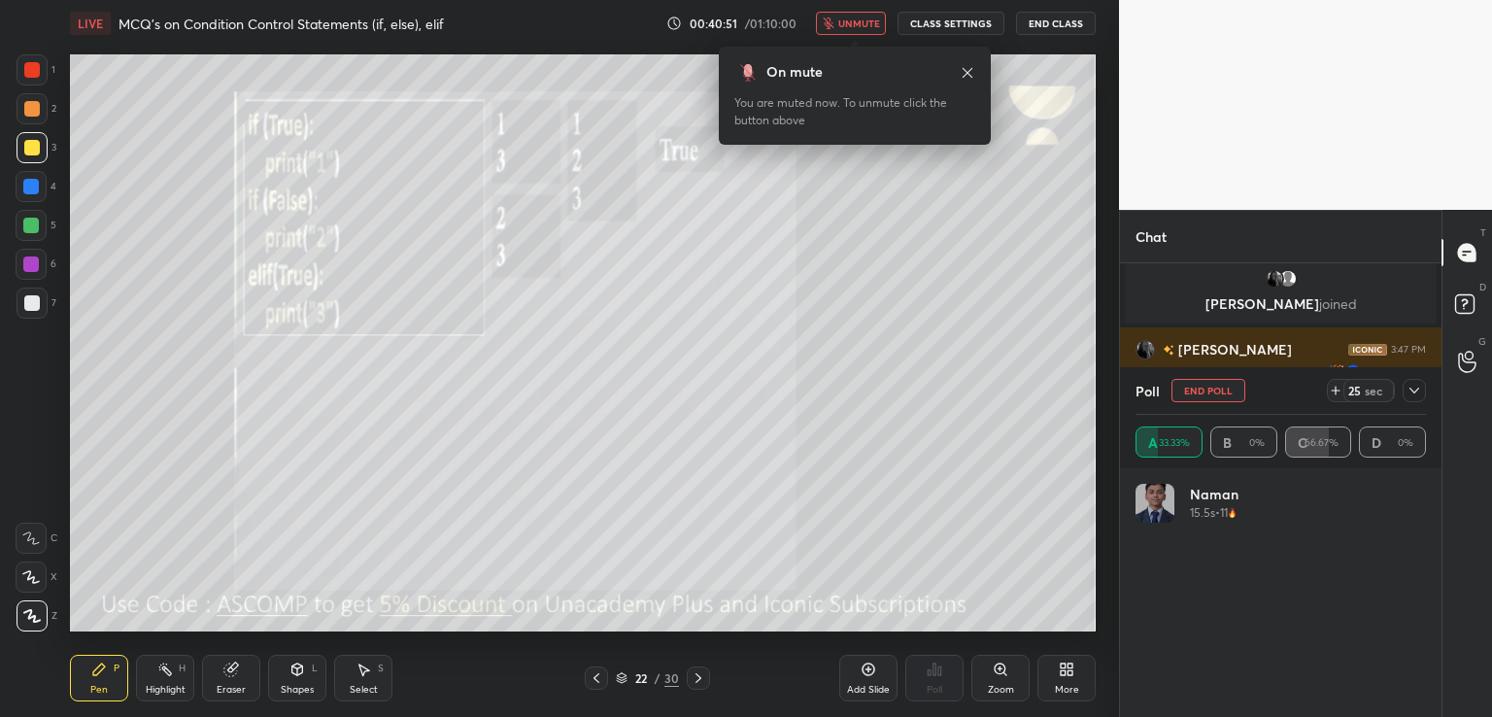
scroll to position [300, 316]
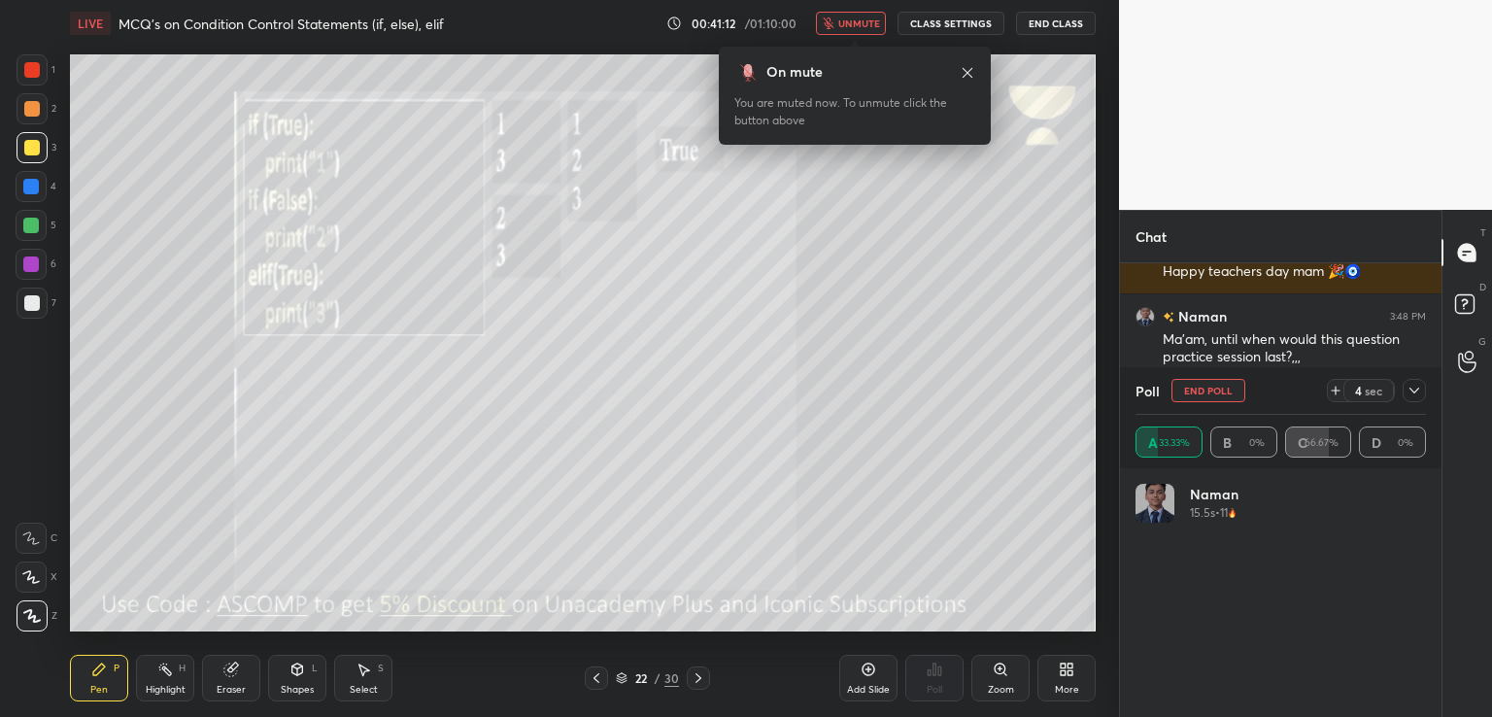
click at [841, 23] on button "unmute" at bounding box center [851, 23] width 70 height 23
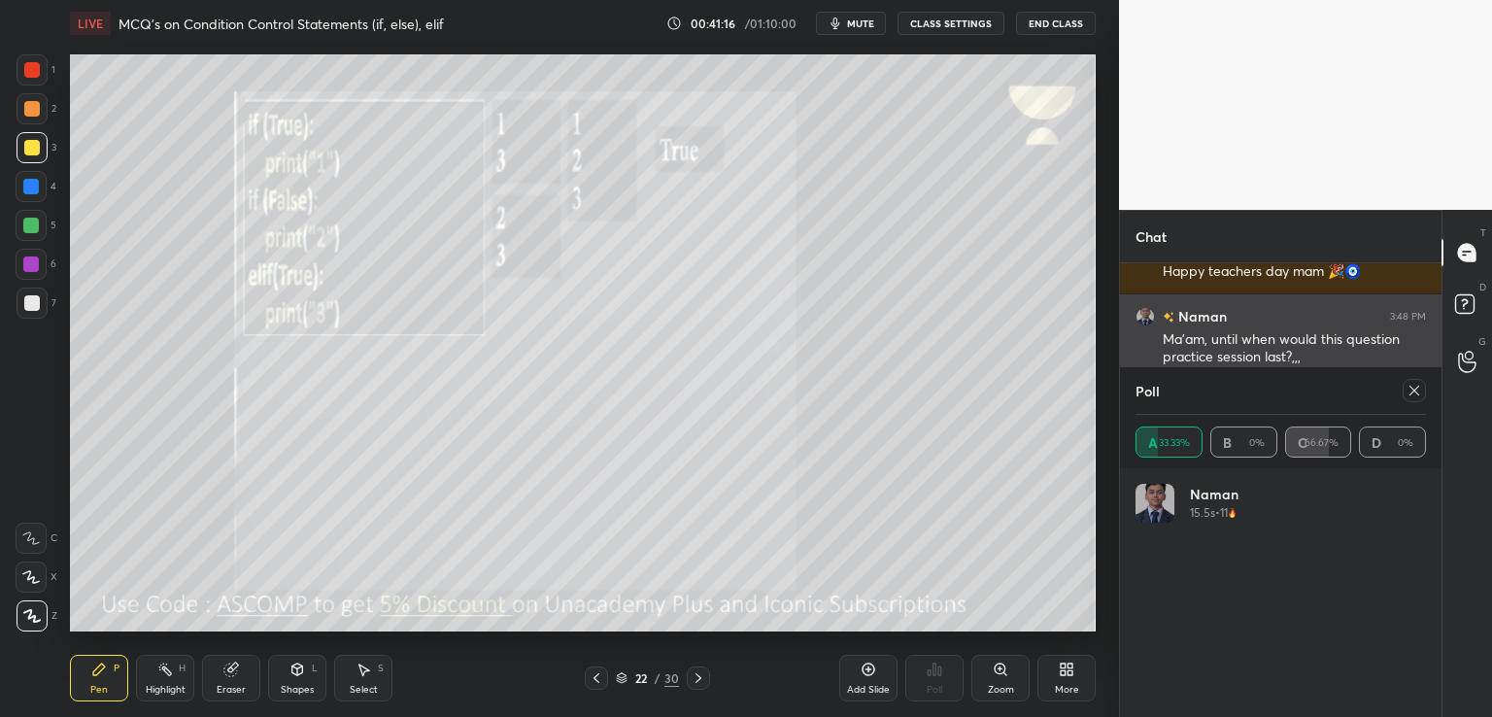
click at [1414, 387] on icon at bounding box center [1414, 391] width 16 height 16
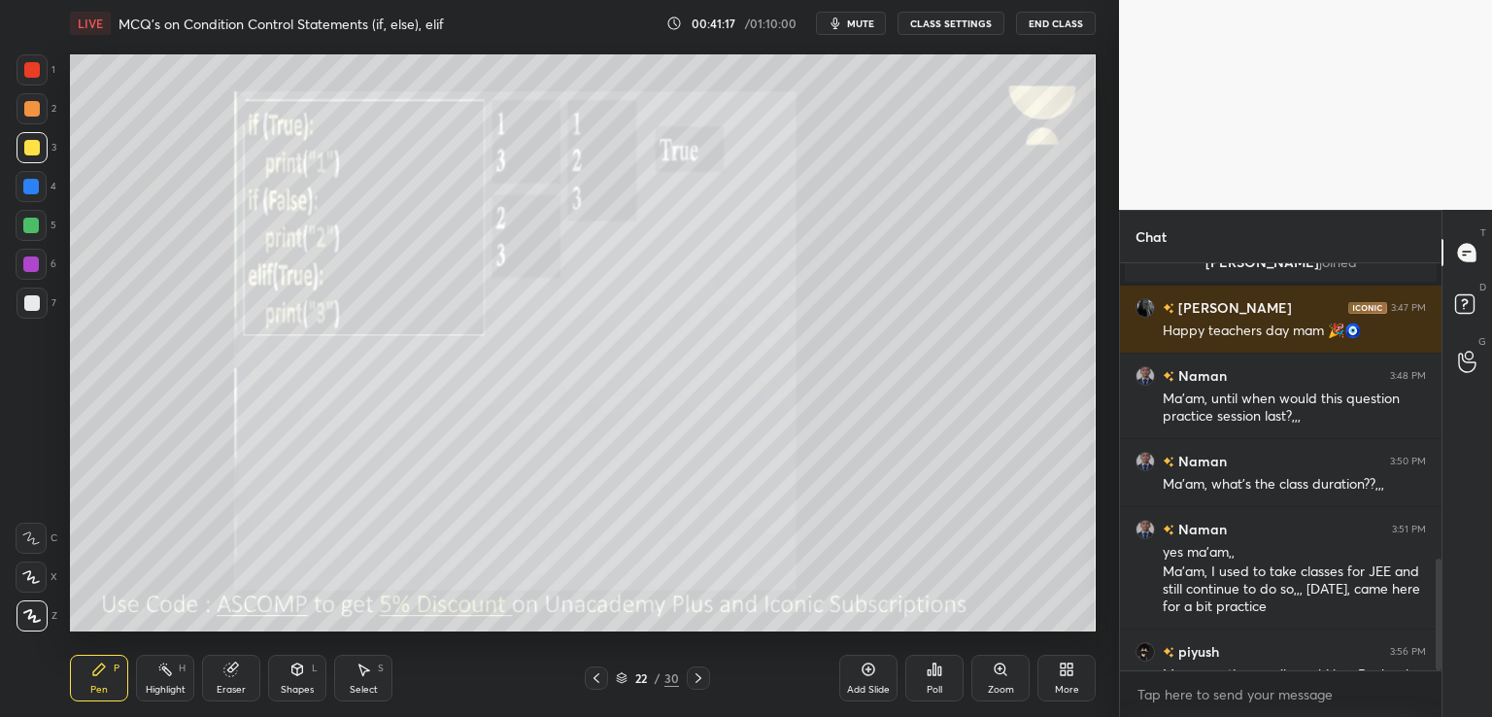
scroll to position [401, 316]
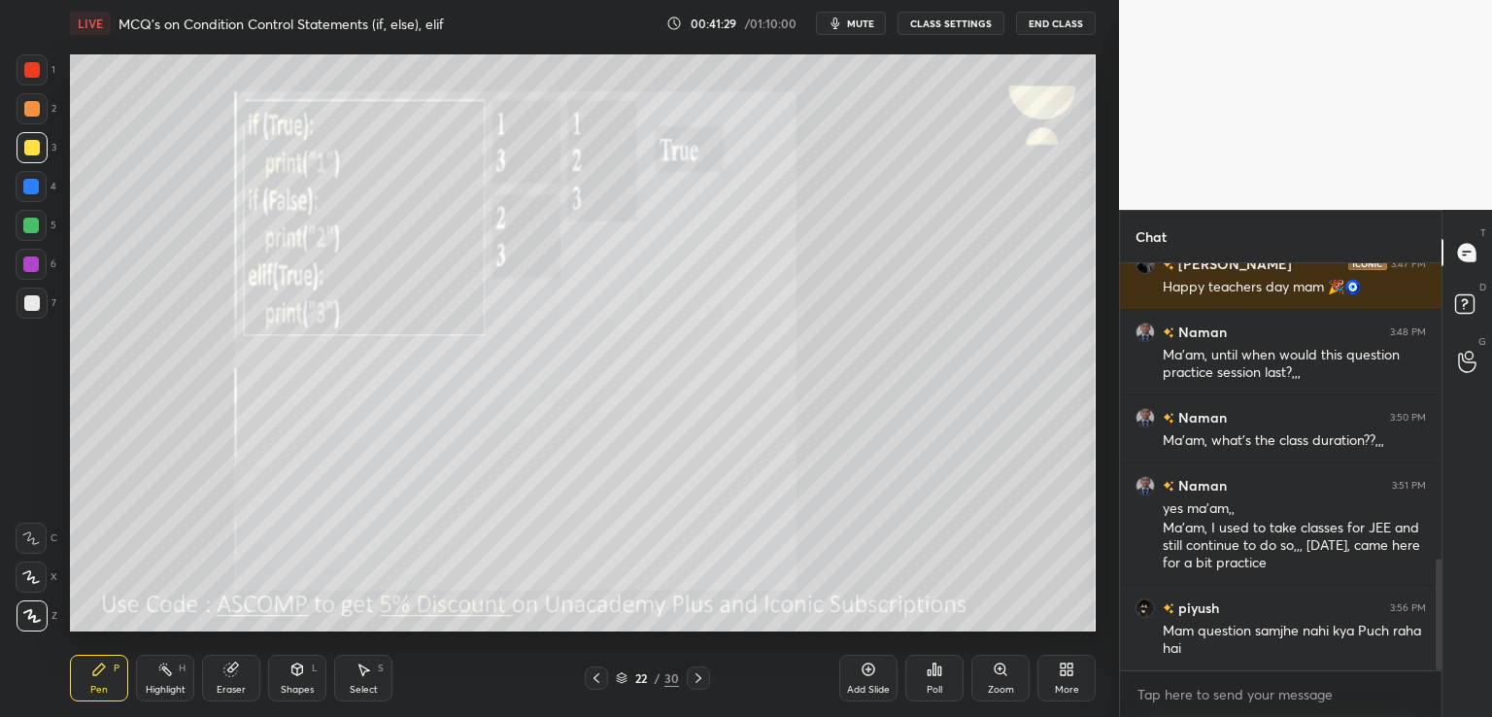
click at [711, 674] on div "22 / 30" at bounding box center [647, 677] width 385 height 23
click at [701, 673] on icon at bounding box center [699, 678] width 16 height 16
click at [975, 662] on div "Zoom" at bounding box center [1000, 678] width 58 height 47
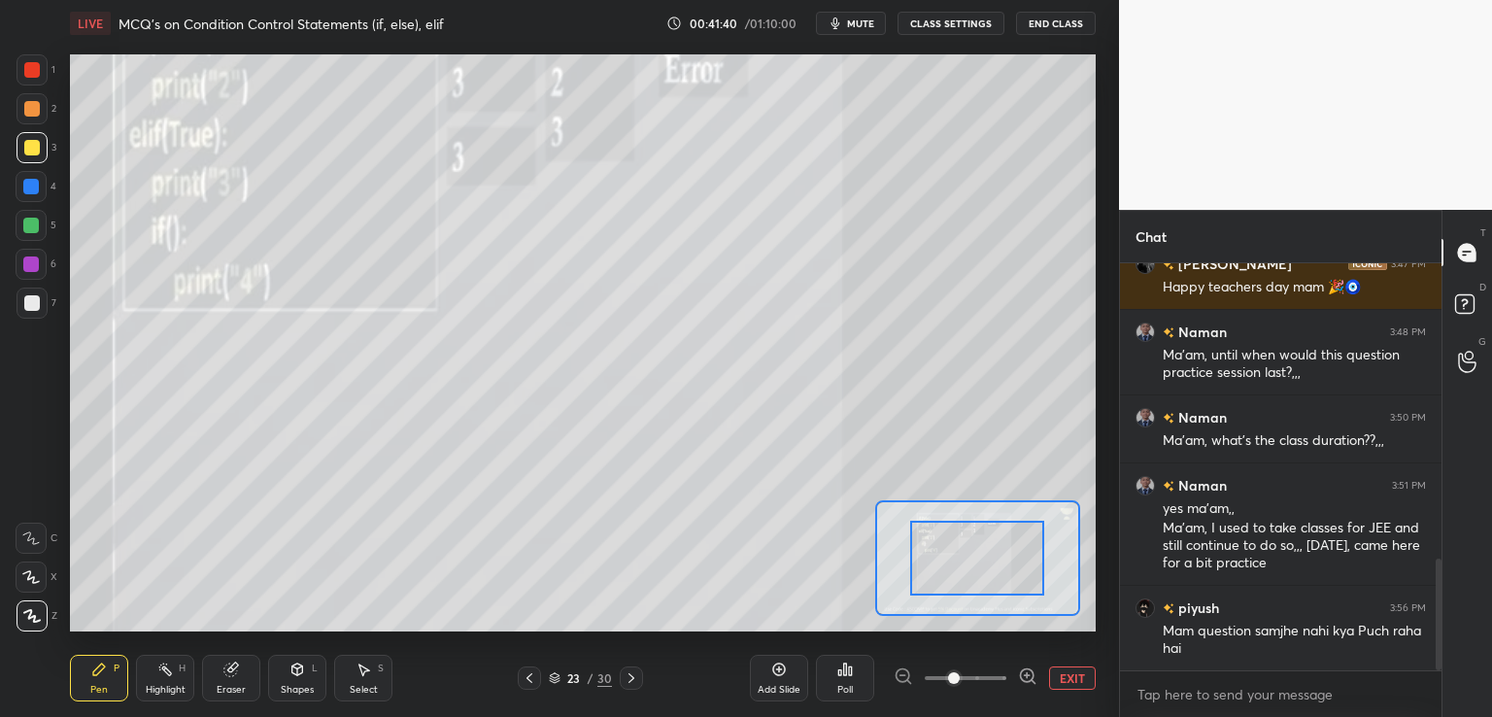
click at [1066, 669] on button "EXIT" at bounding box center [1072, 677] width 47 height 23
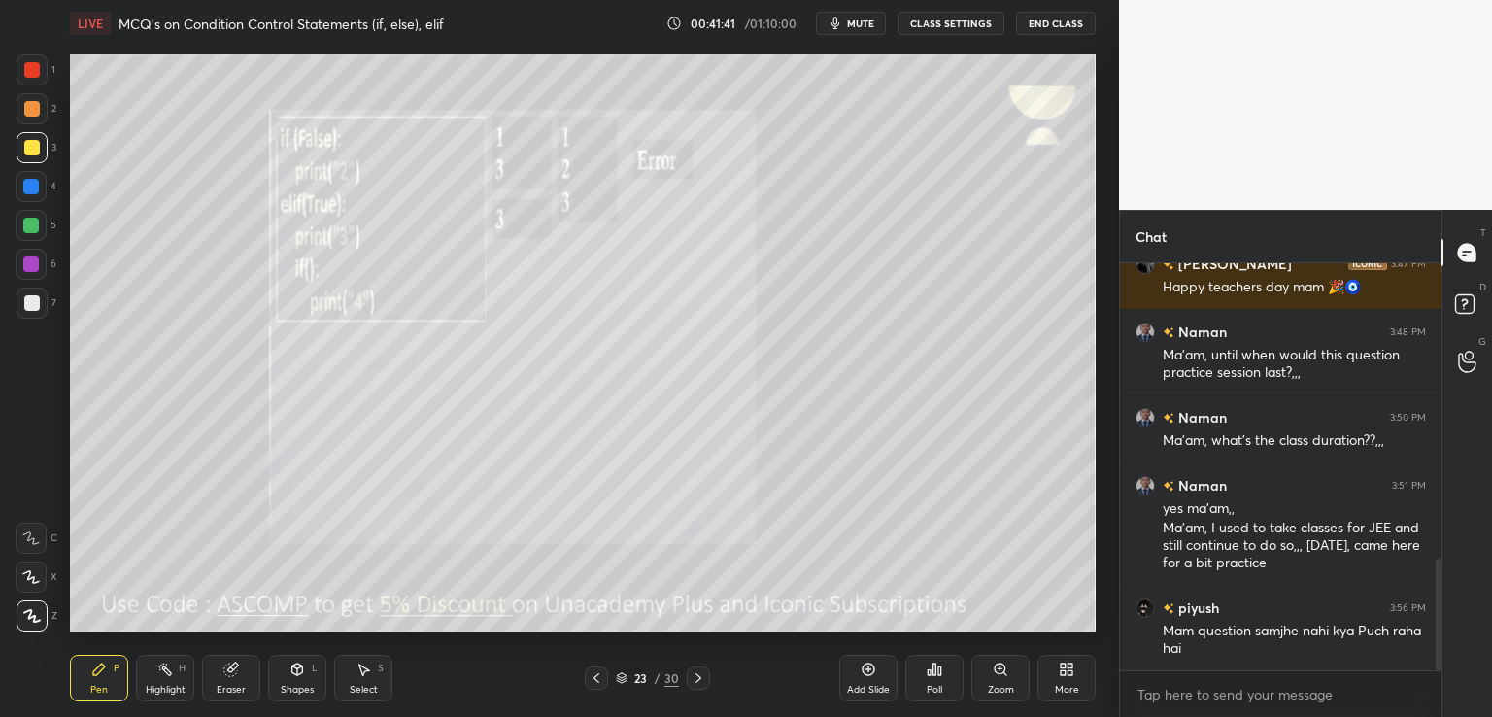
click at [948, 664] on div "Poll" at bounding box center [934, 678] width 58 height 47
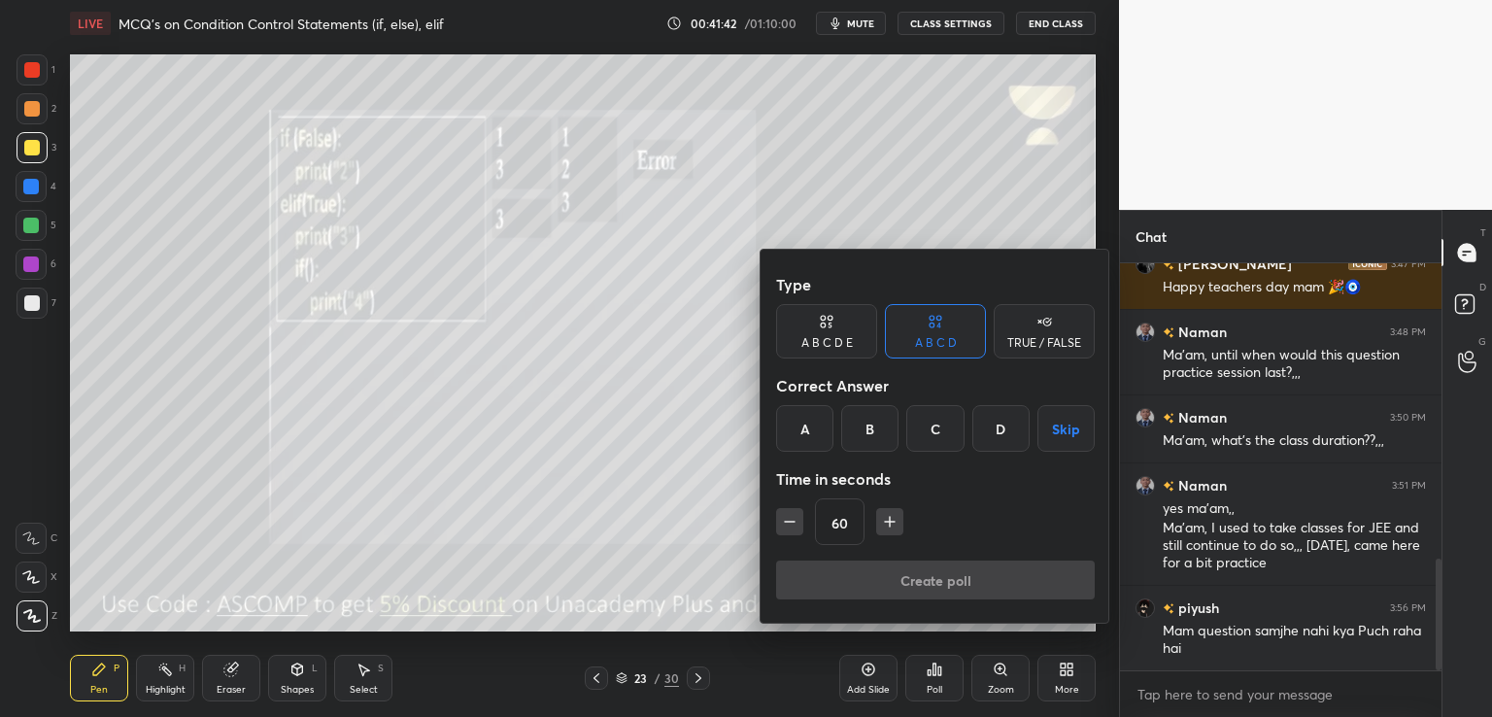
click at [862, 422] on div "B" at bounding box center [869, 428] width 57 height 47
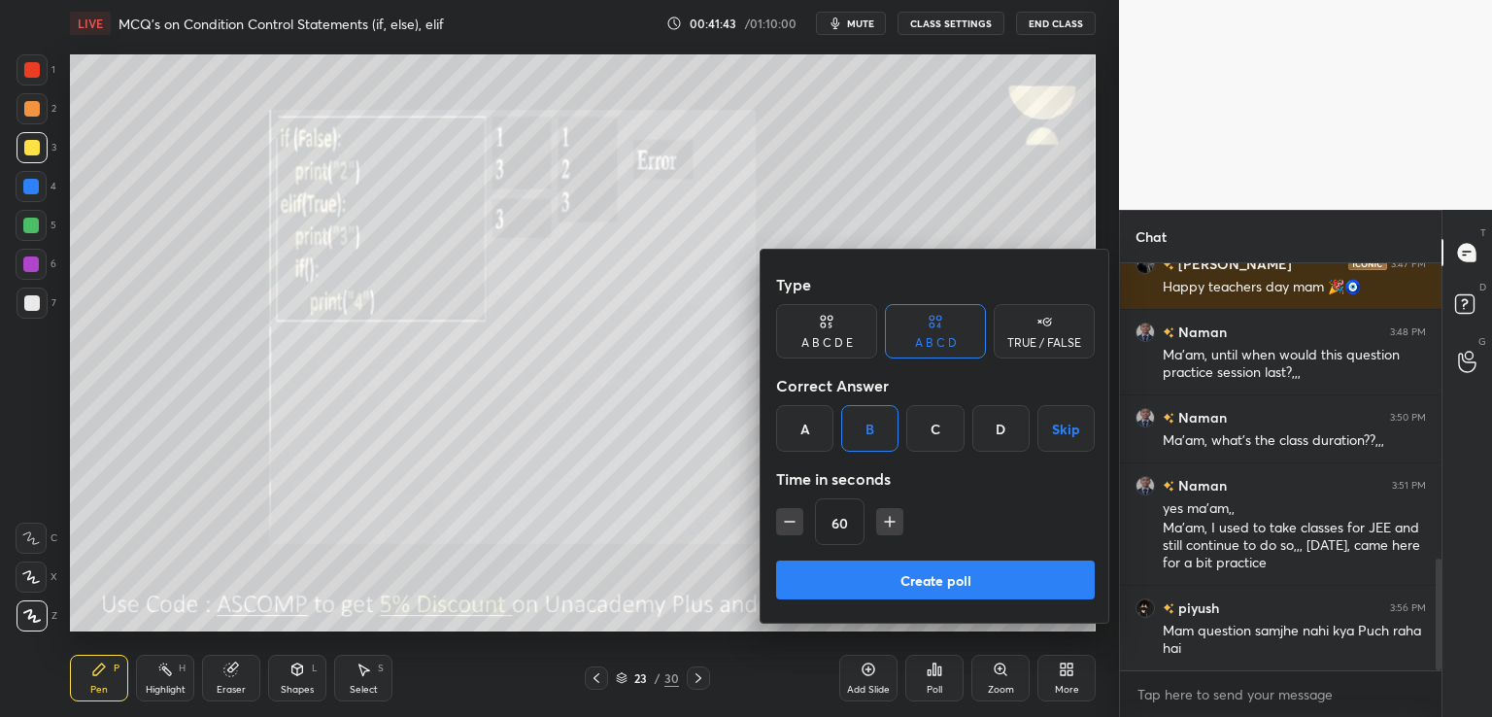
click at [896, 580] on button "Create poll" at bounding box center [935, 579] width 319 height 39
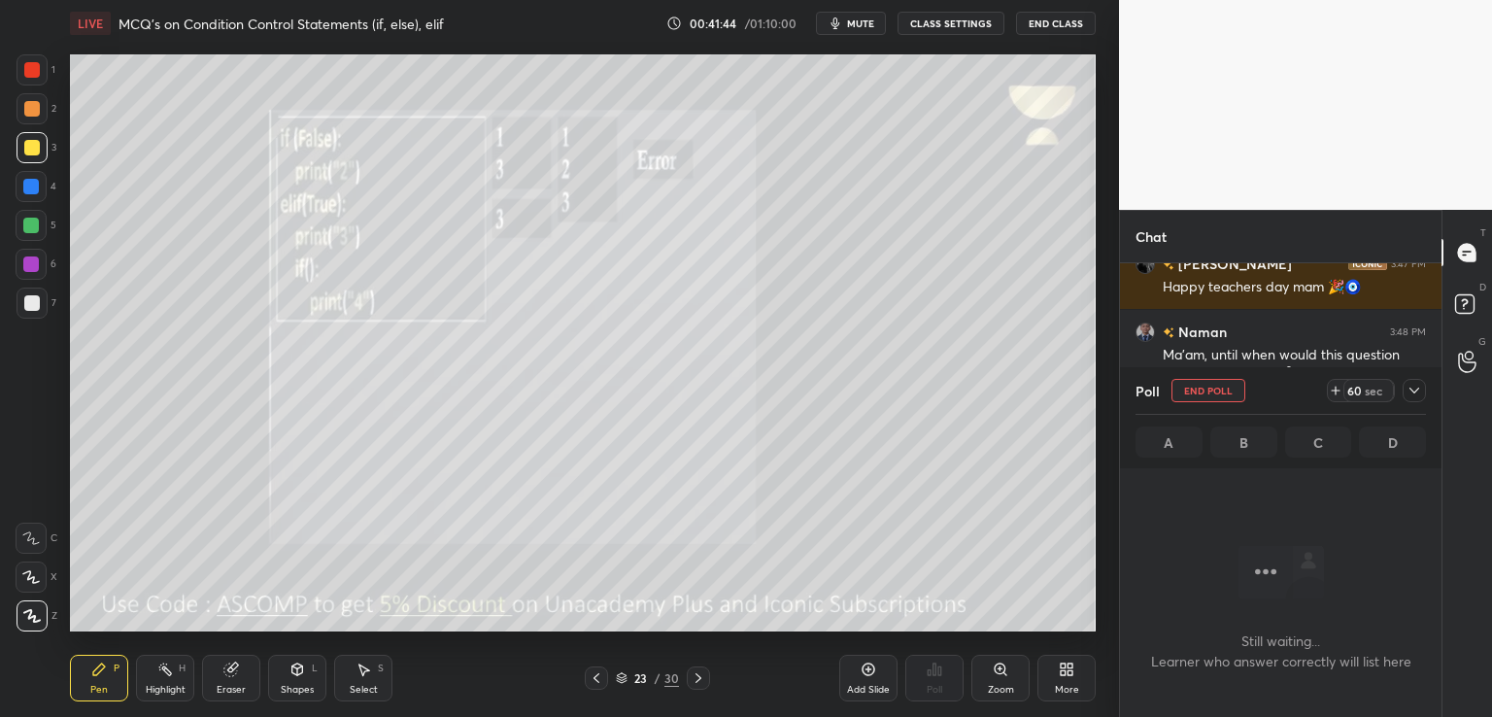
scroll to position [140, 316]
click at [856, 24] on span "mute" at bounding box center [860, 24] width 27 height 14
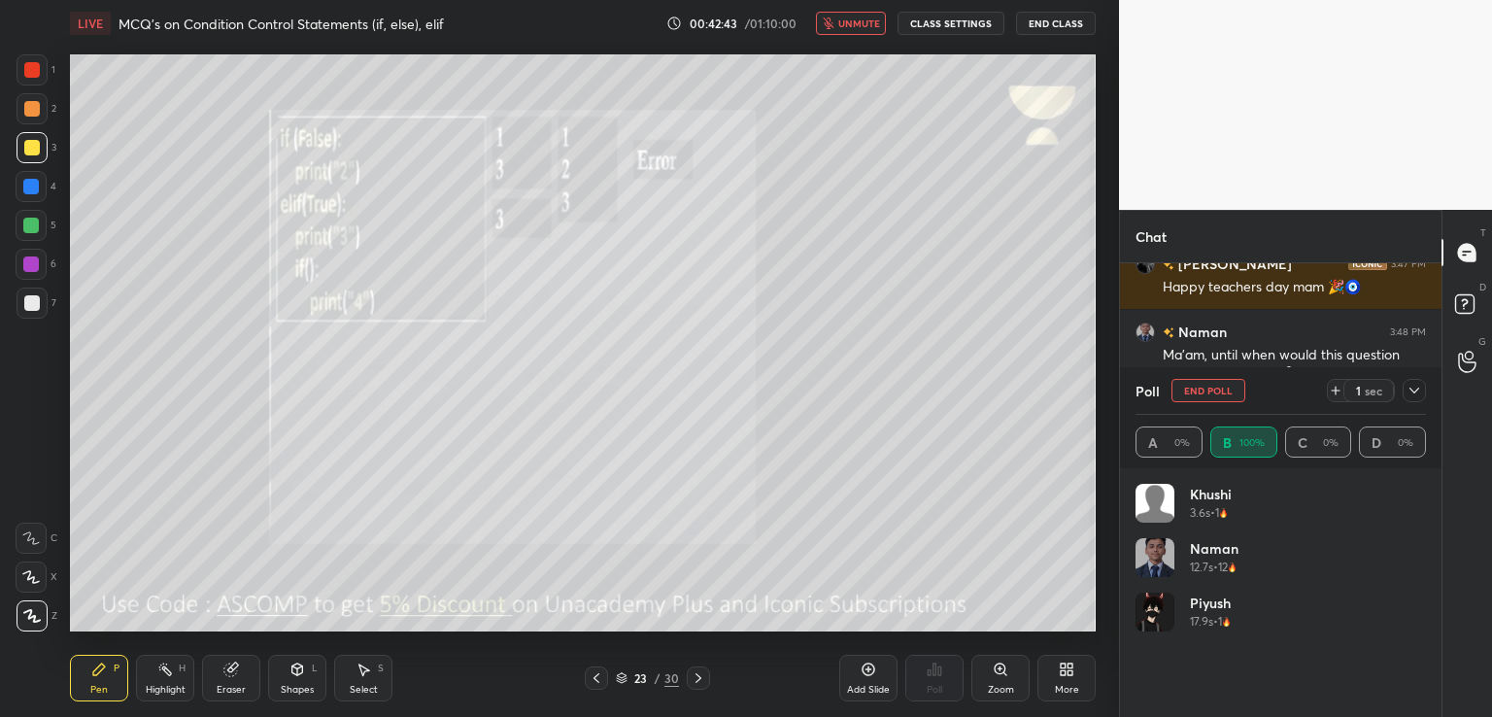
click at [850, 30] on button "unmute" at bounding box center [851, 23] width 70 height 23
click at [1414, 388] on icon at bounding box center [1414, 391] width 16 height 16
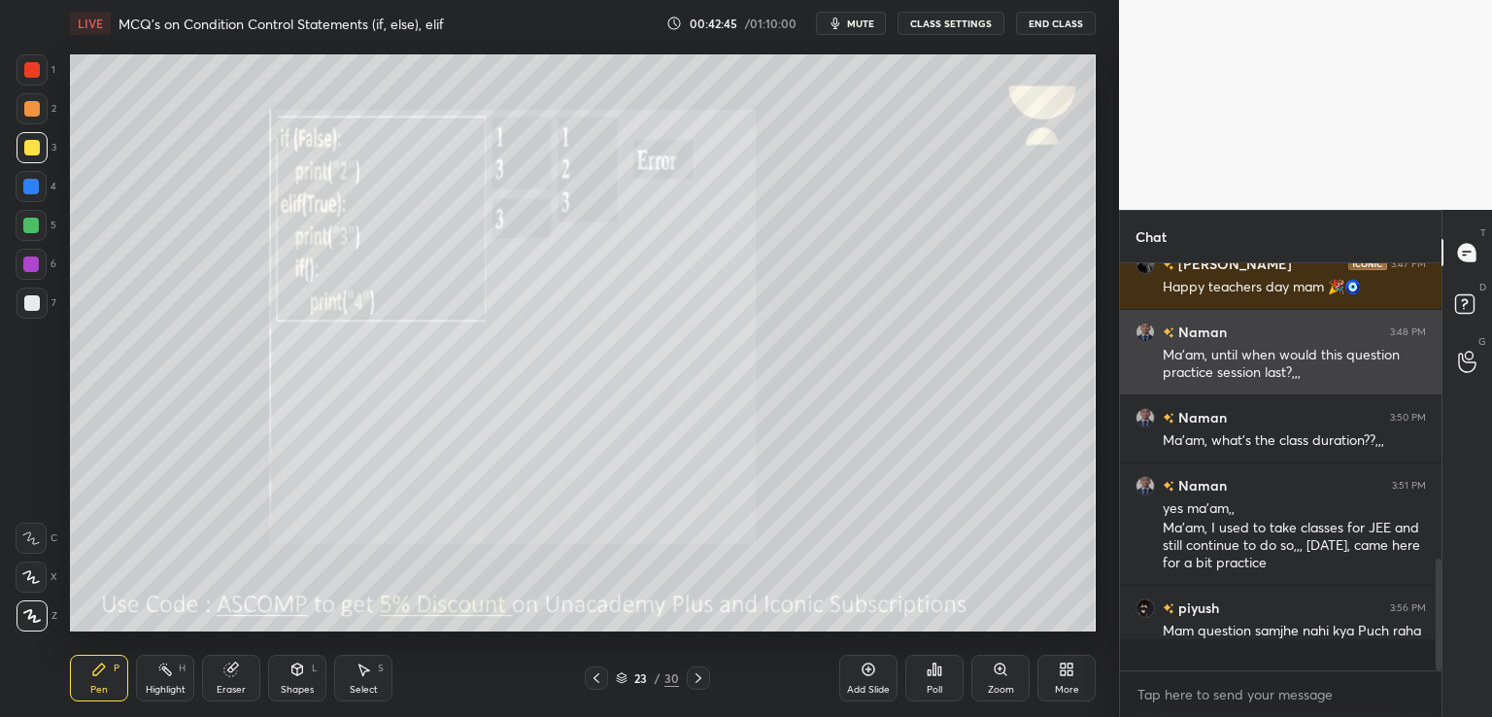
scroll to position [3, 6]
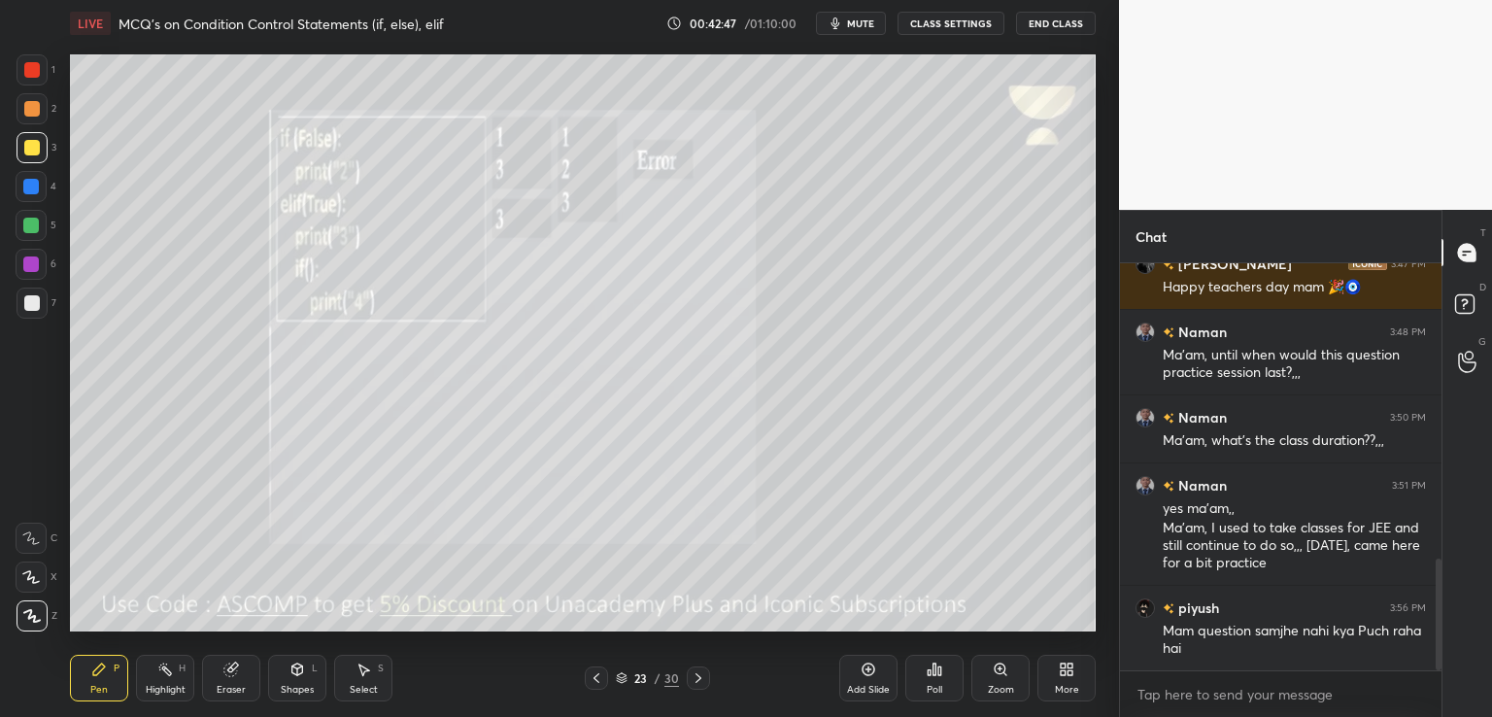
click at [703, 674] on icon at bounding box center [699, 678] width 16 height 16
click at [856, 19] on span "mute" at bounding box center [860, 24] width 27 height 14
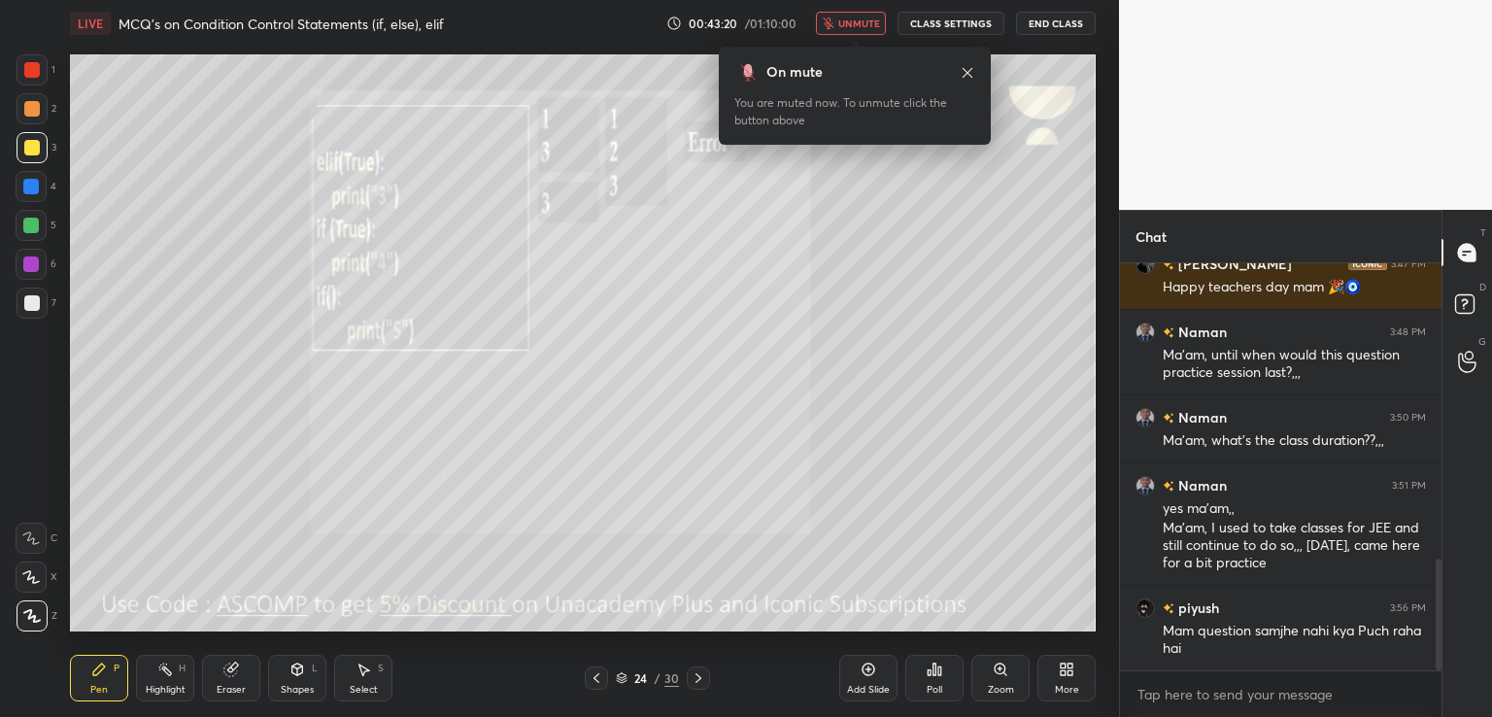
click at [936, 688] on div "Poll" at bounding box center [935, 690] width 16 height 10
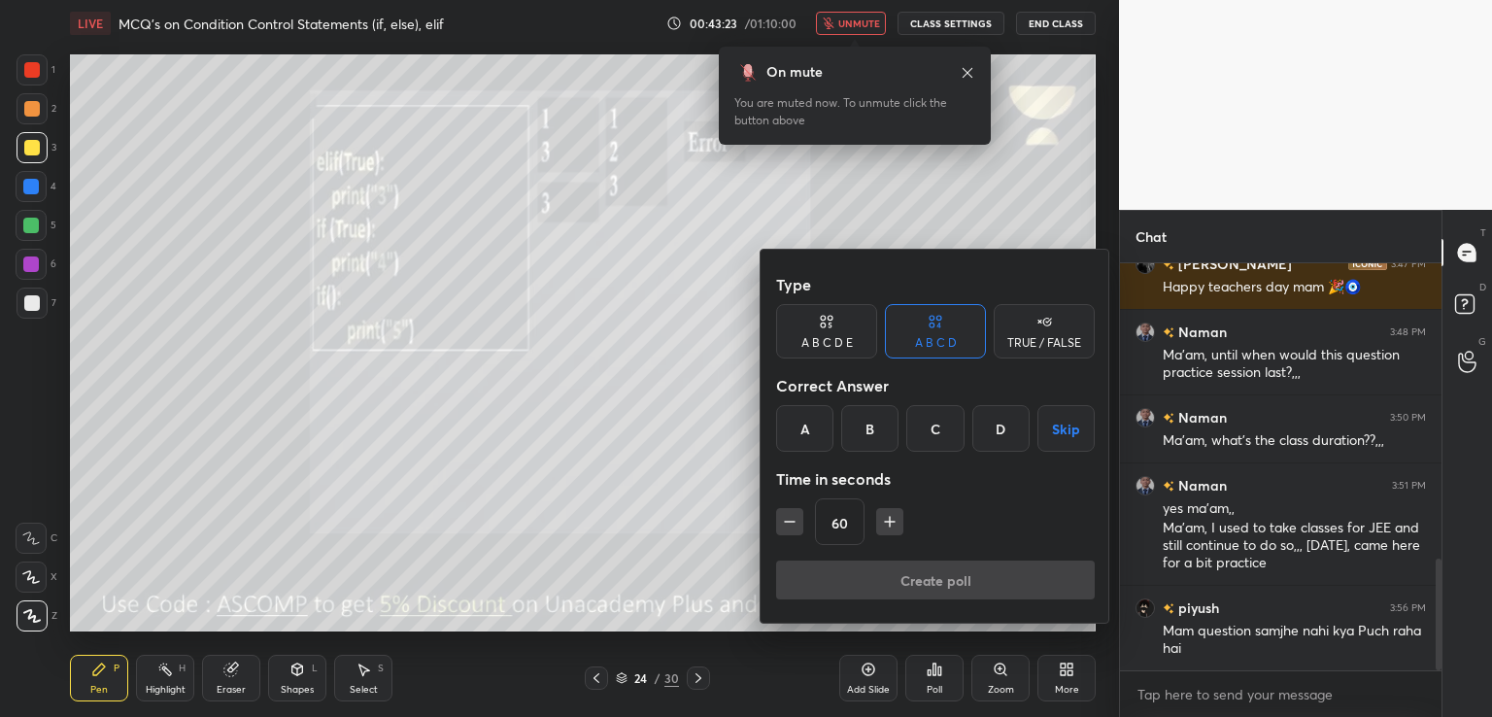
click at [1006, 436] on div "D" at bounding box center [1000, 428] width 57 height 47
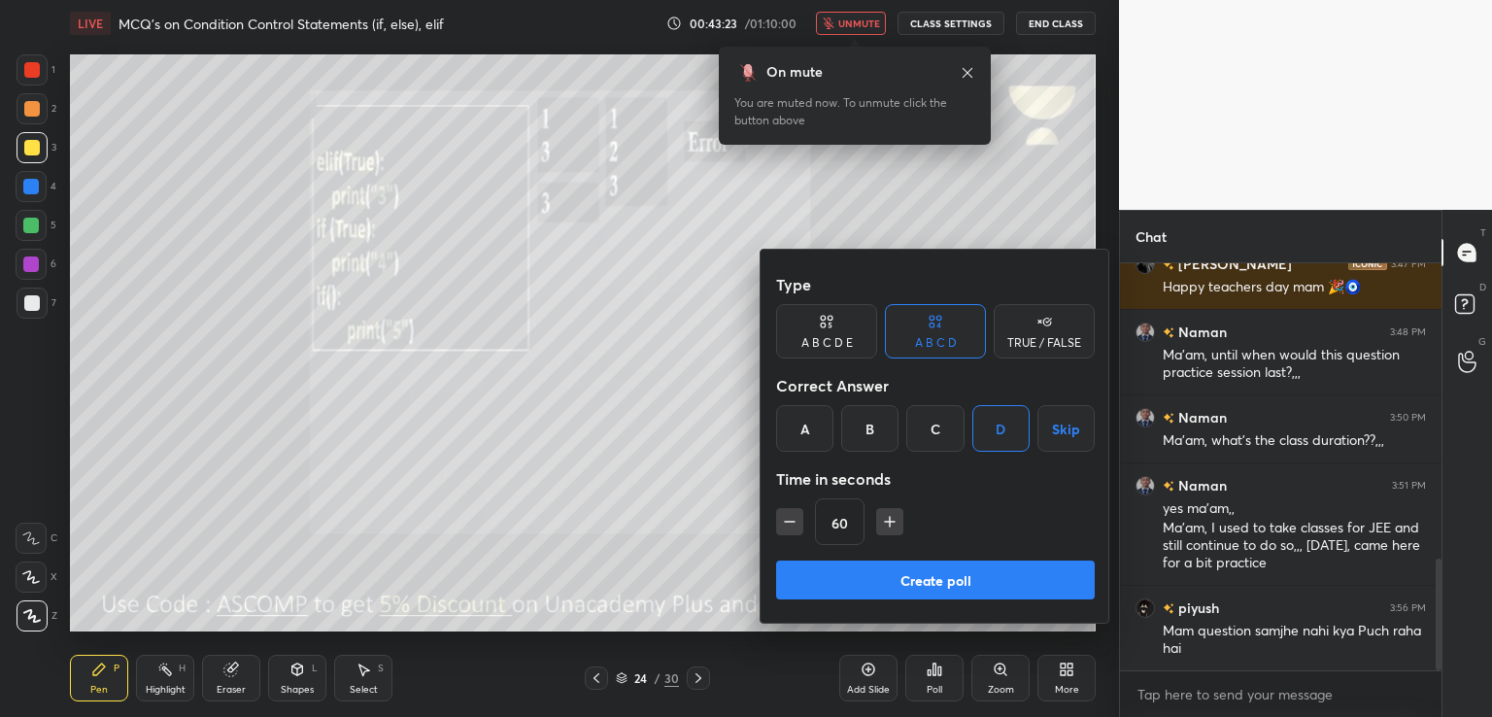
click at [960, 577] on button "Create poll" at bounding box center [935, 579] width 319 height 39
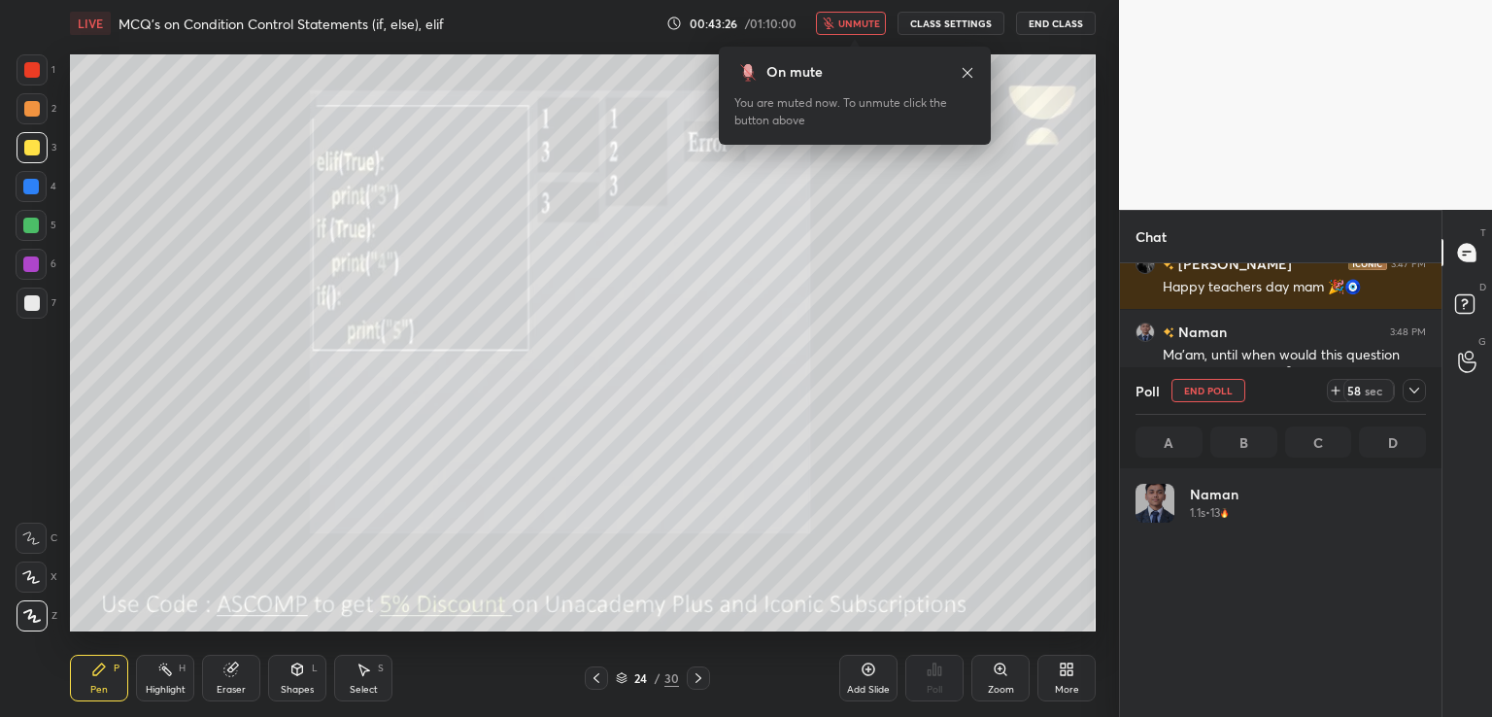
scroll to position [227, 285]
click at [857, 26] on span "unmute" at bounding box center [859, 24] width 42 height 14
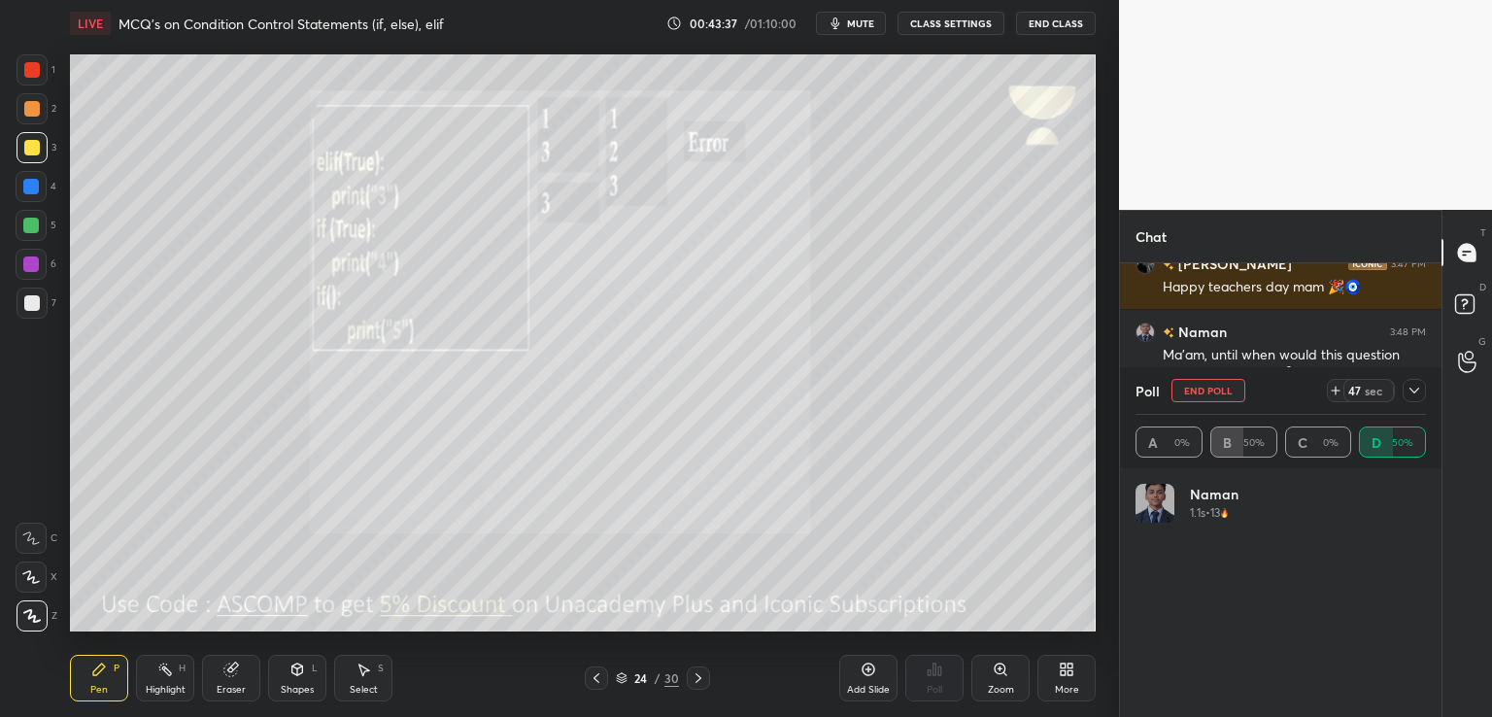
click at [237, 691] on div "Eraser" at bounding box center [231, 690] width 29 height 10
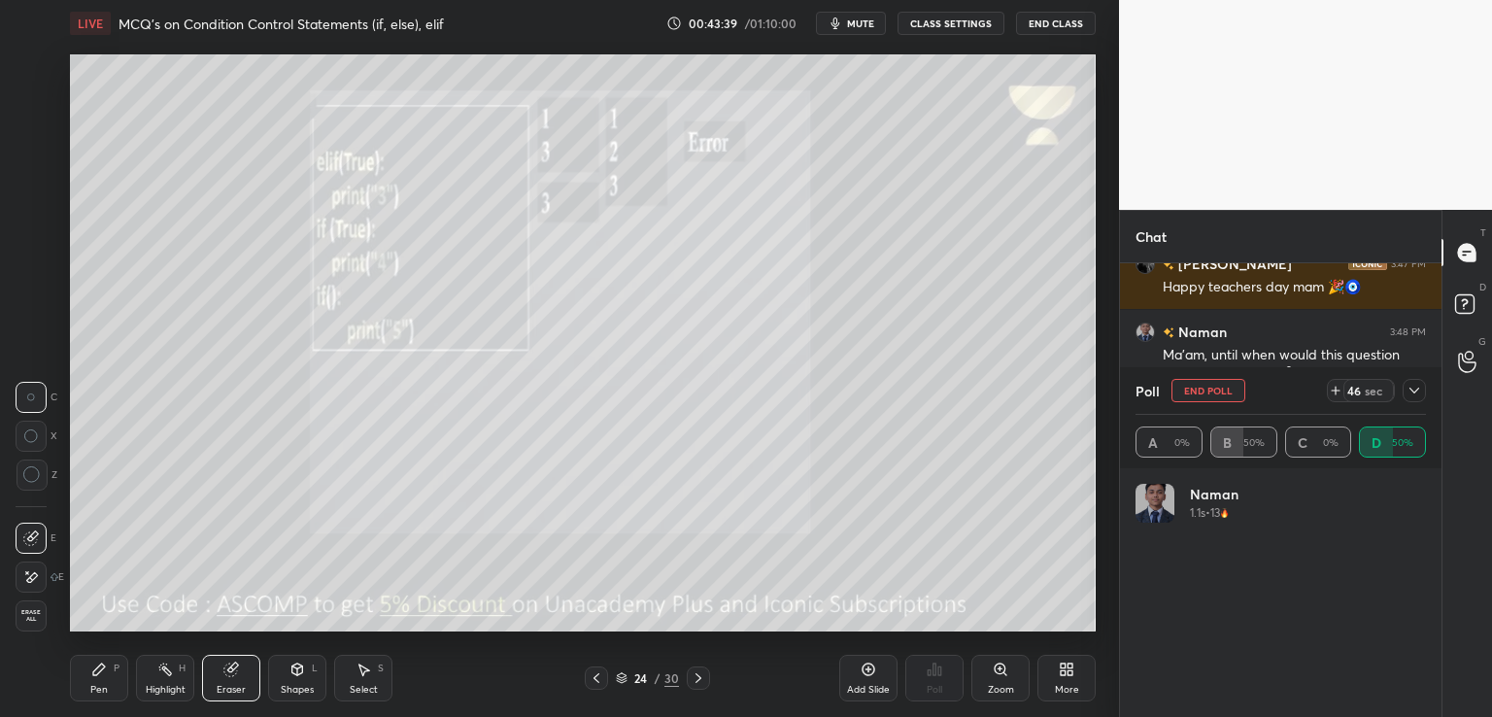
click at [39, 575] on div at bounding box center [31, 576] width 31 height 31
click at [851, 26] on span "mute" at bounding box center [860, 24] width 27 height 14
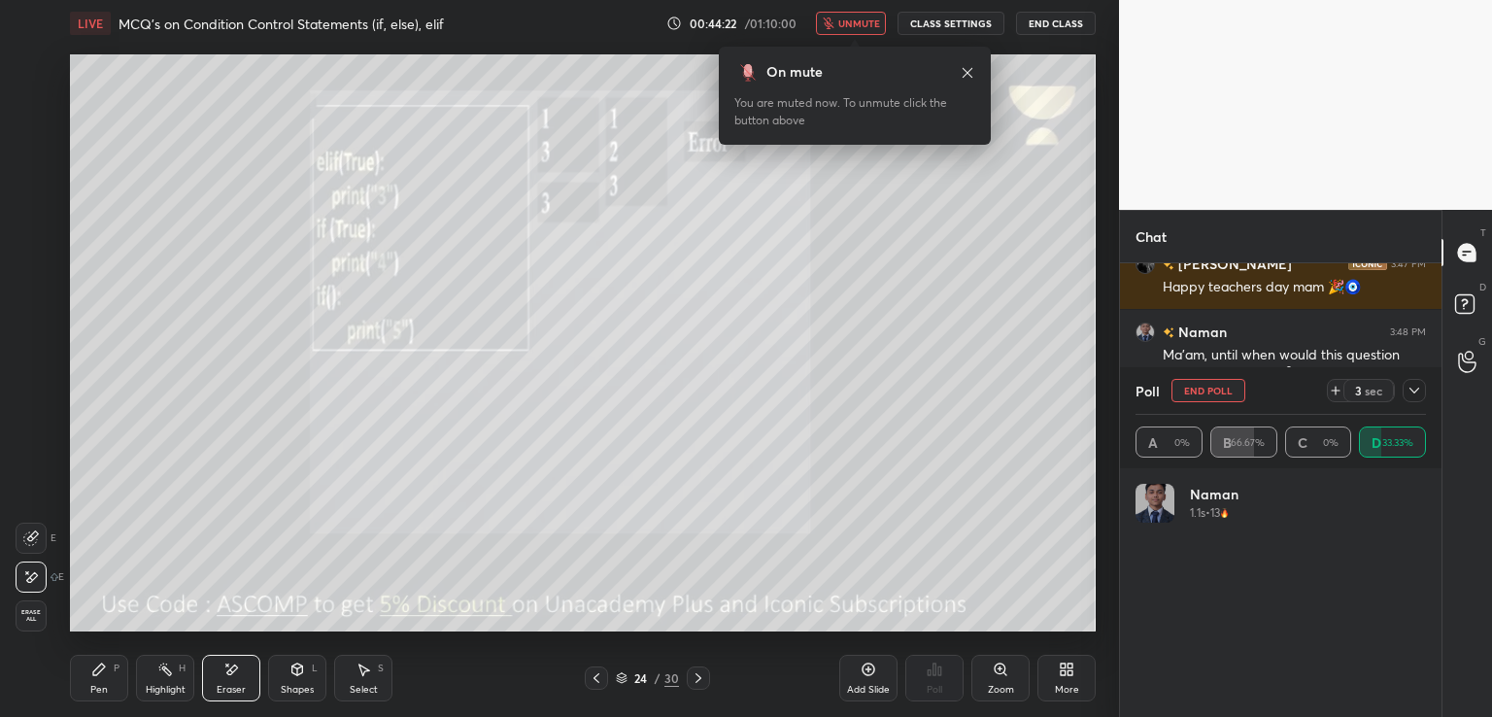
click at [833, 28] on icon "button" at bounding box center [828, 23] width 11 height 12
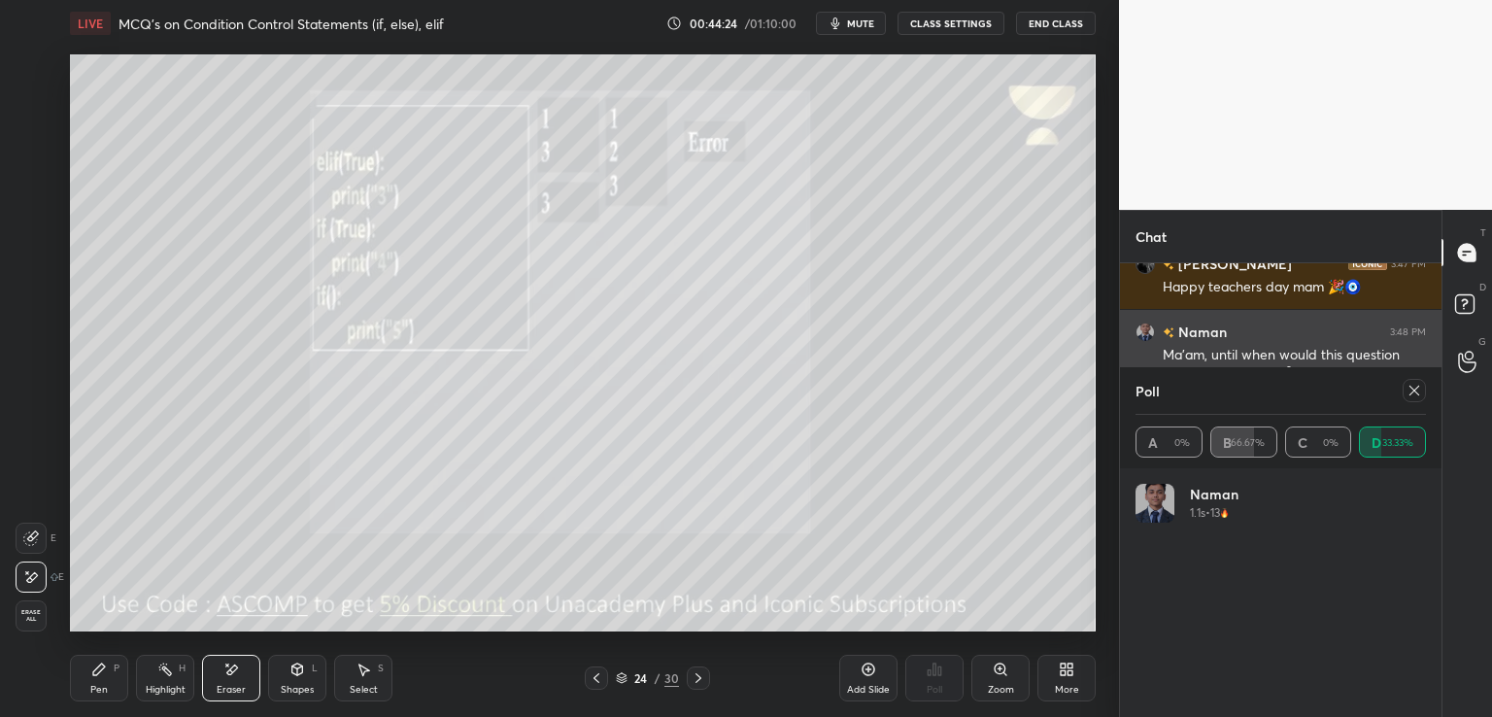
click at [1413, 394] on icon at bounding box center [1414, 391] width 16 height 16
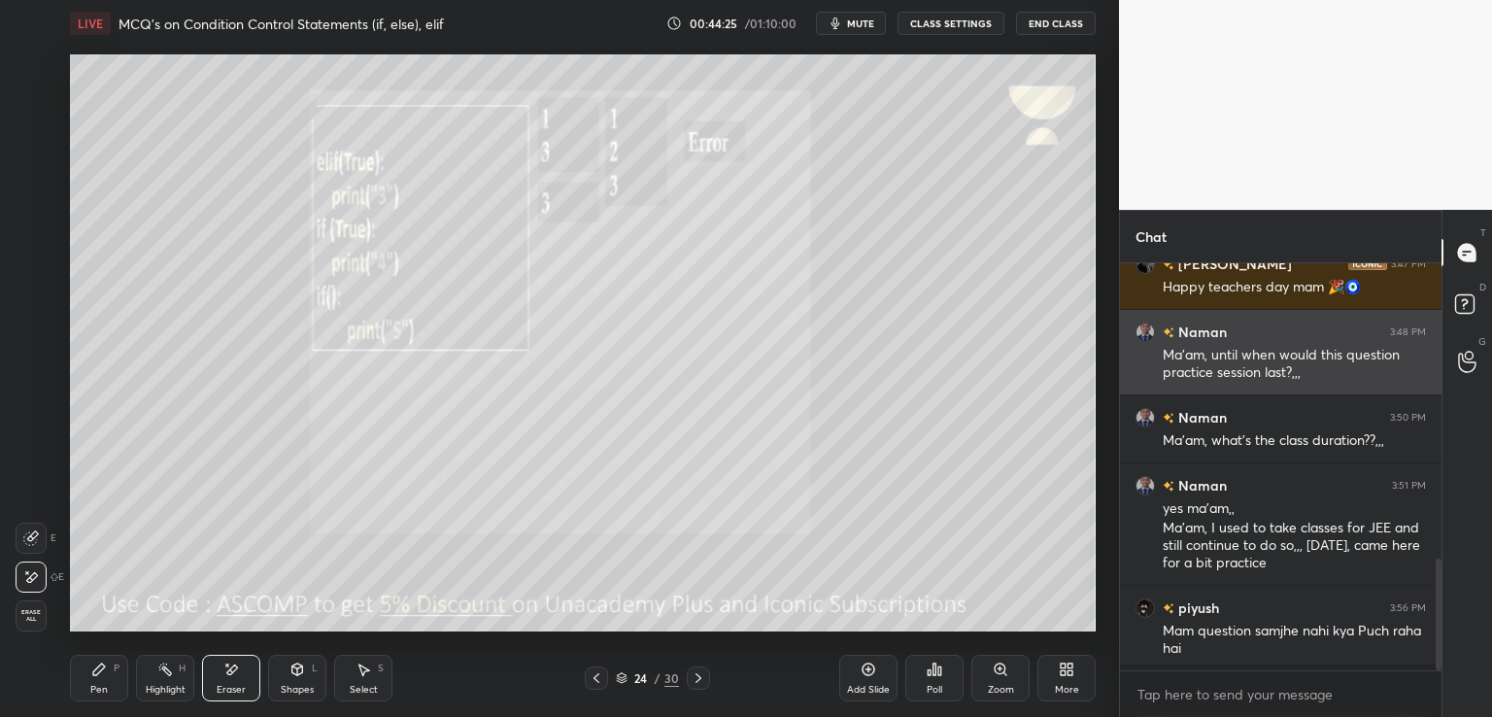
scroll to position [241, 316]
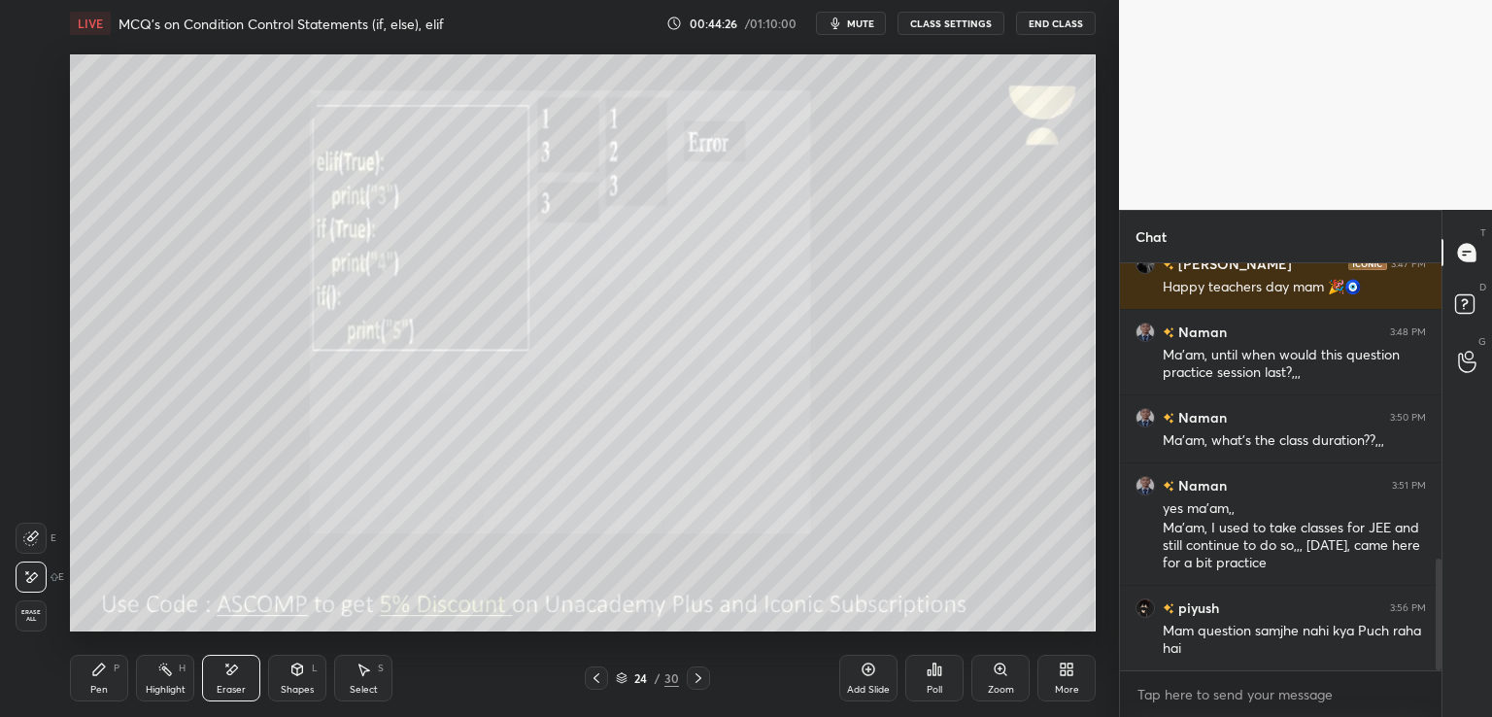
click at [101, 693] on div "Pen" at bounding box center [98, 690] width 17 height 10
click at [700, 675] on icon at bounding box center [699, 678] width 16 height 16
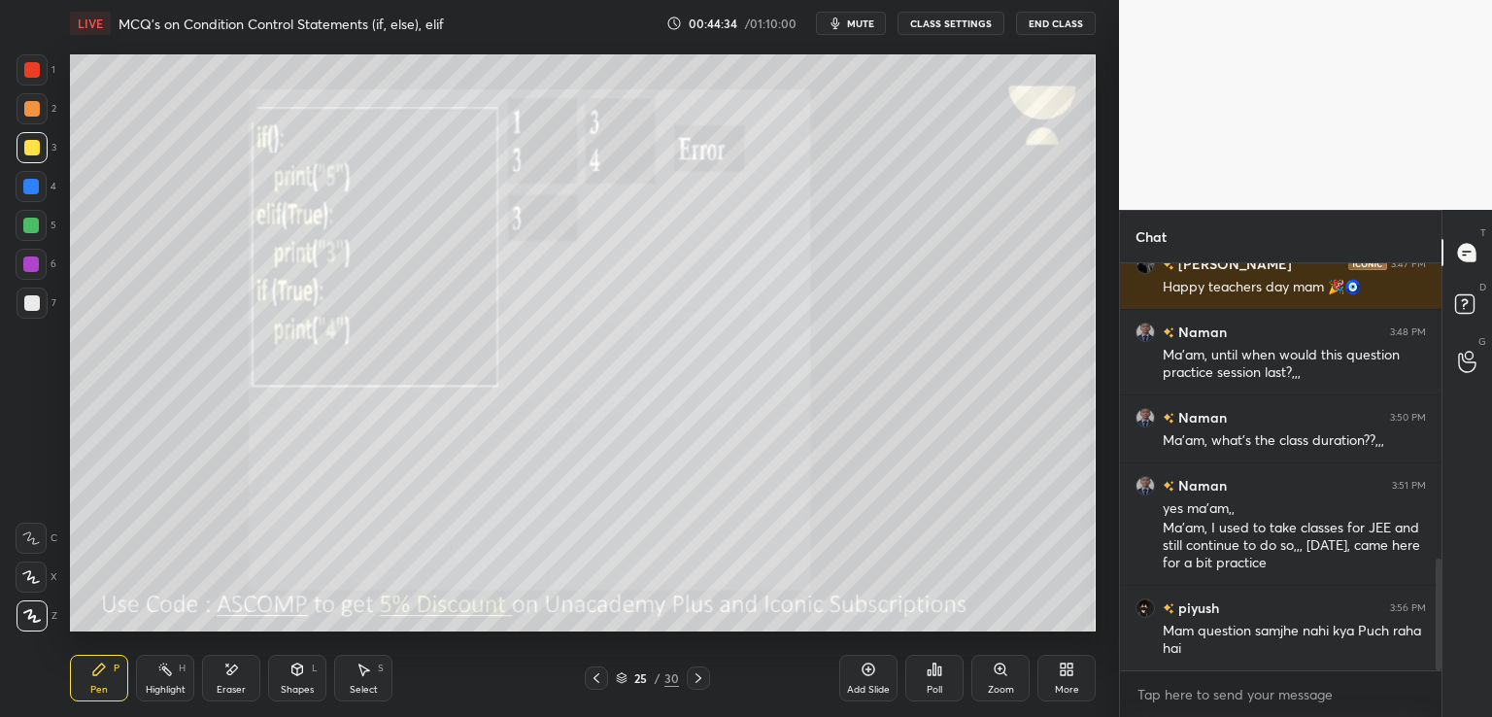
click at [598, 681] on icon at bounding box center [597, 678] width 16 height 16
click at [85, 636] on div "Setting up your live class Poll for secs No correct answer Start poll" at bounding box center [582, 343] width 1041 height 592
click at [237, 679] on div "Eraser" at bounding box center [231, 678] width 58 height 47
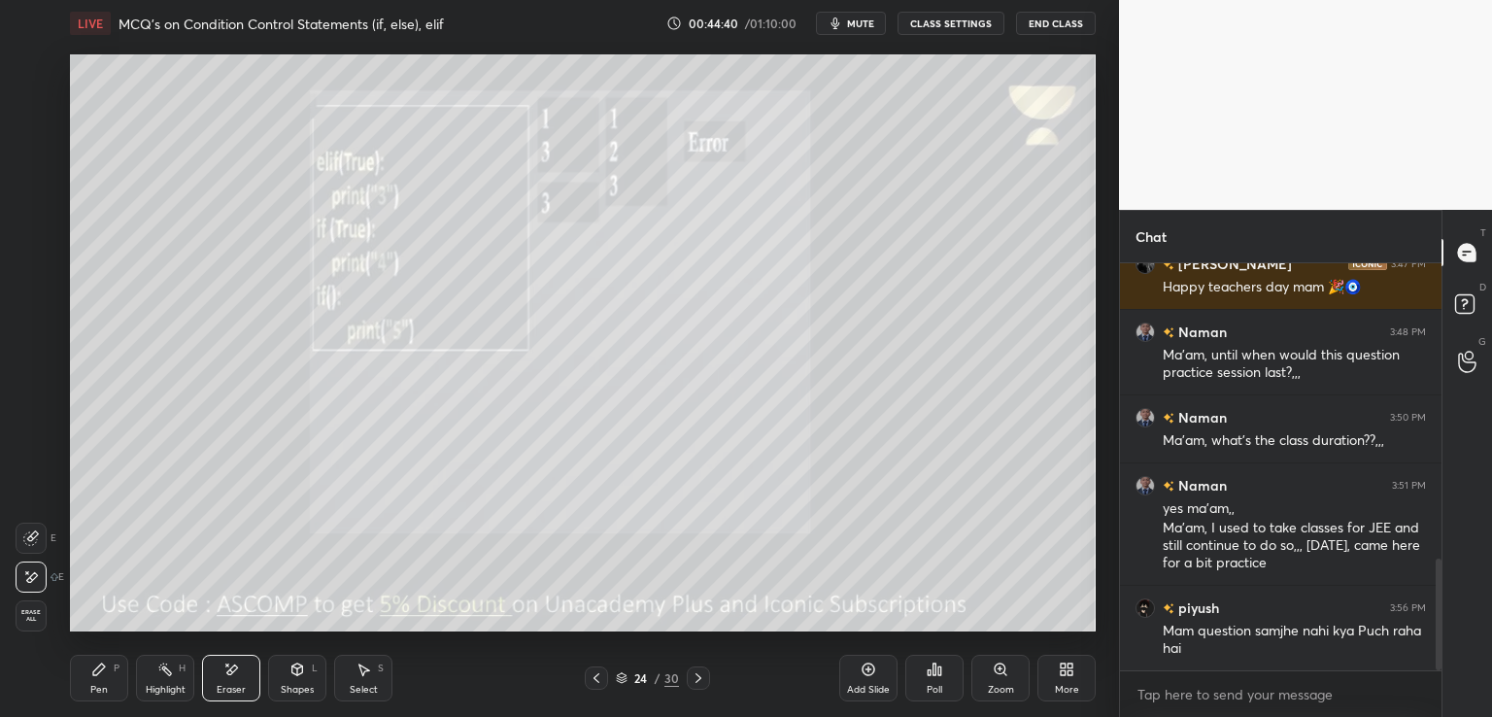
click at [129, 683] on div "Pen P Highlight H Eraser Shapes L Select S" at bounding box center [262, 678] width 385 height 47
click at [91, 687] on div "Pen" at bounding box center [98, 690] width 17 height 10
click at [695, 673] on icon at bounding box center [698, 678] width 6 height 10
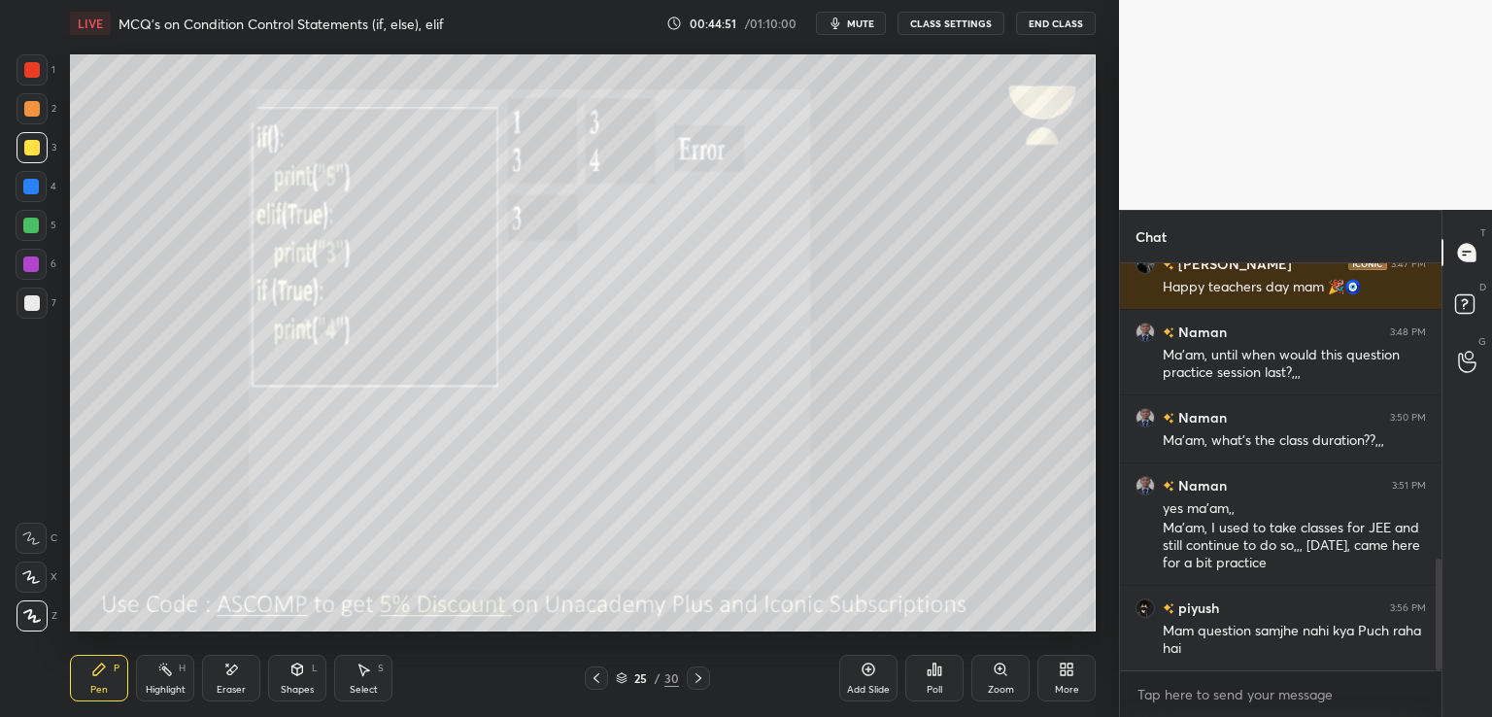
scroll to position [7, 6]
click at [930, 689] on div "Poll" at bounding box center [935, 690] width 16 height 10
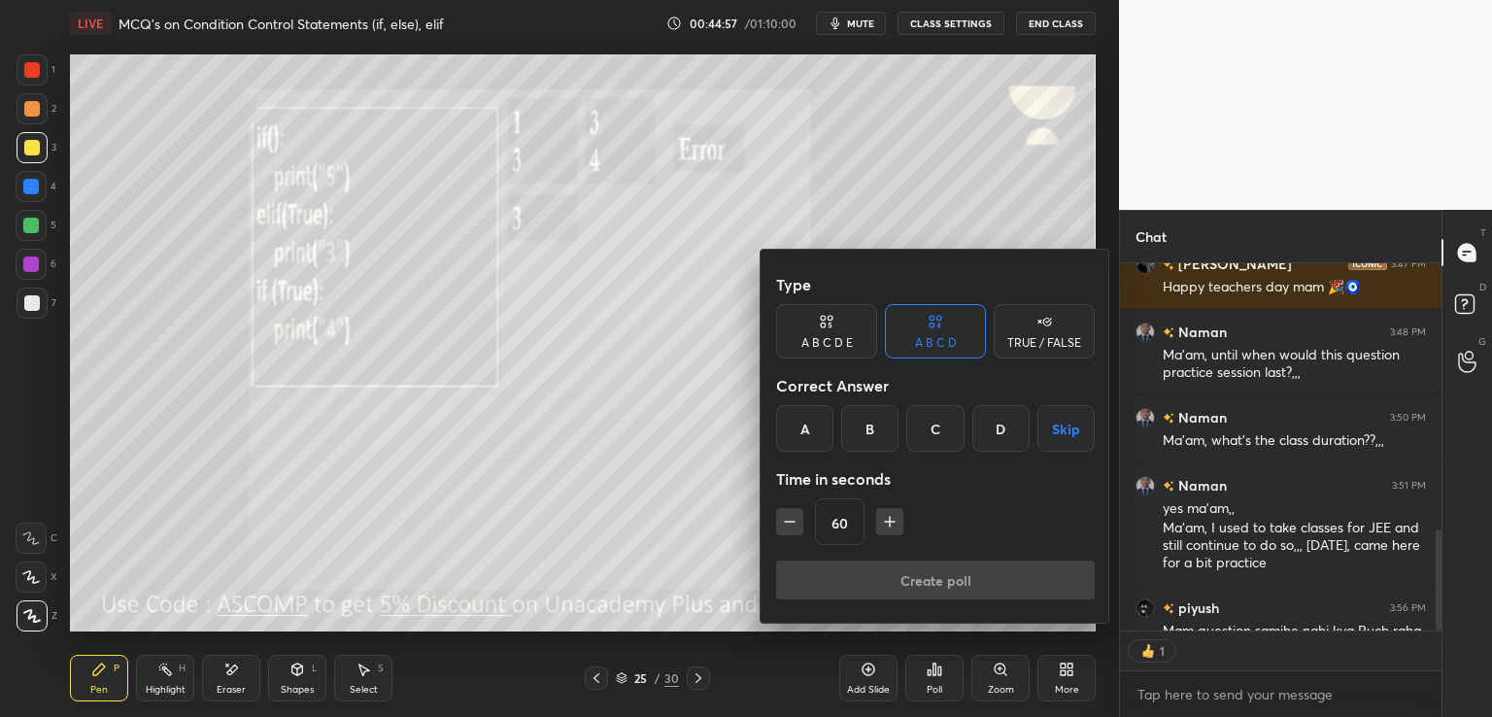
click at [910, 417] on div "C" at bounding box center [934, 428] width 57 height 47
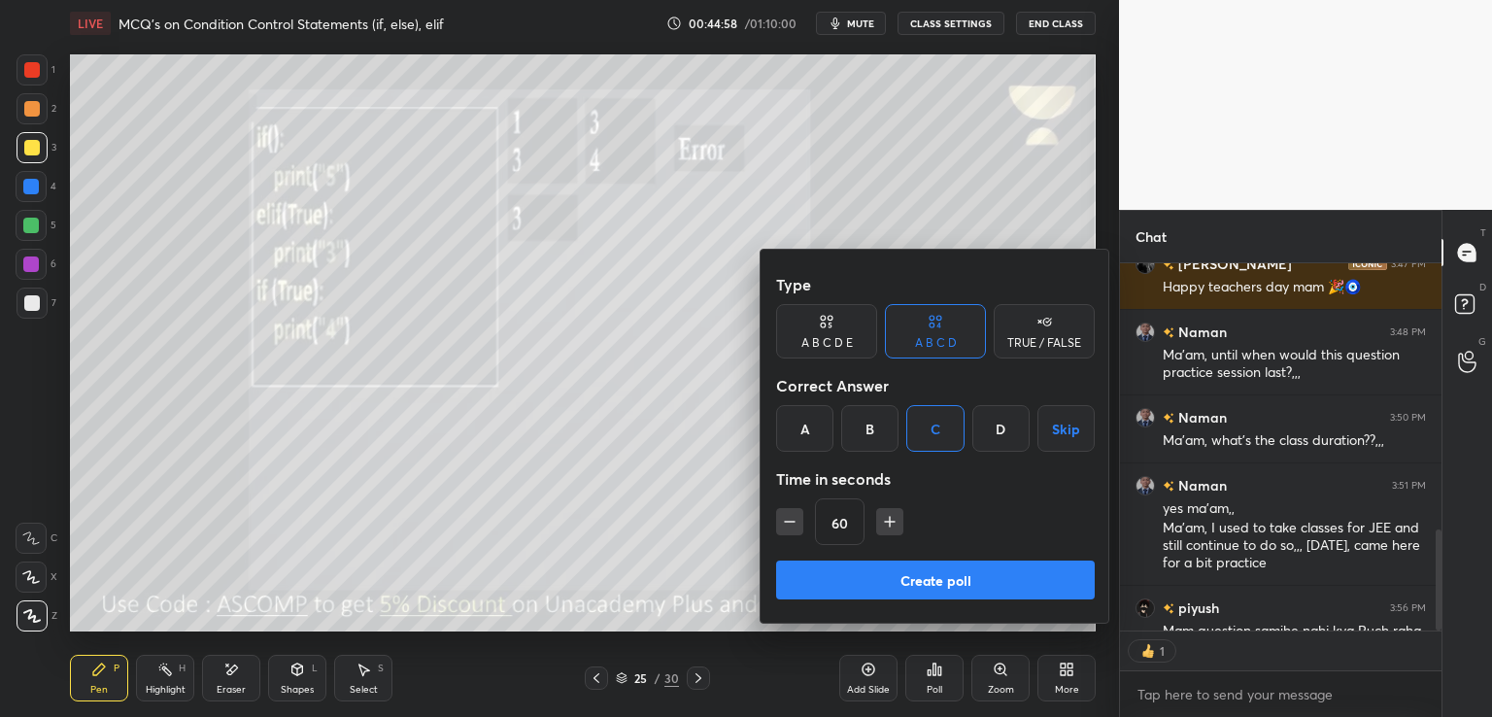
click at [866, 417] on div "B" at bounding box center [869, 428] width 57 height 47
click at [859, 578] on button "Create poll" at bounding box center [935, 579] width 319 height 39
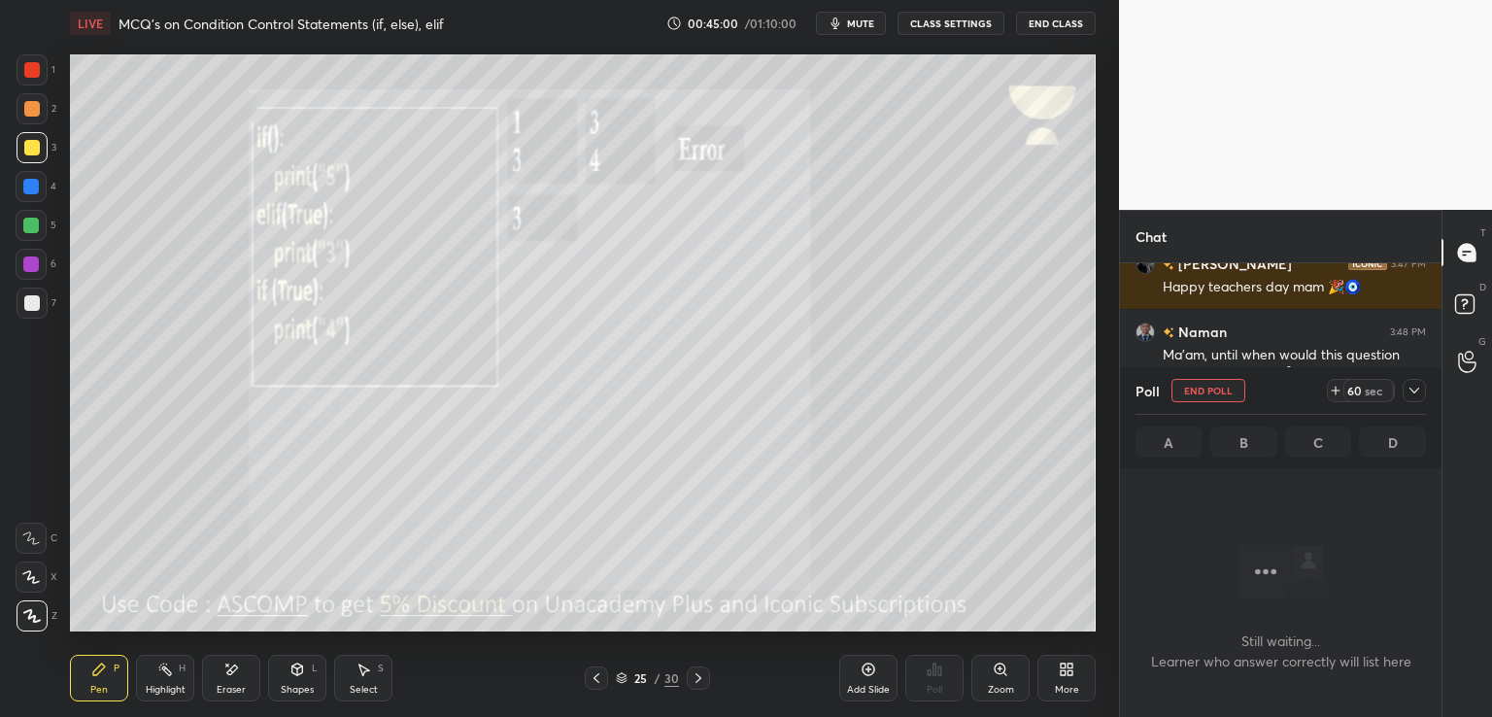
click at [1410, 390] on icon at bounding box center [1414, 391] width 16 height 16
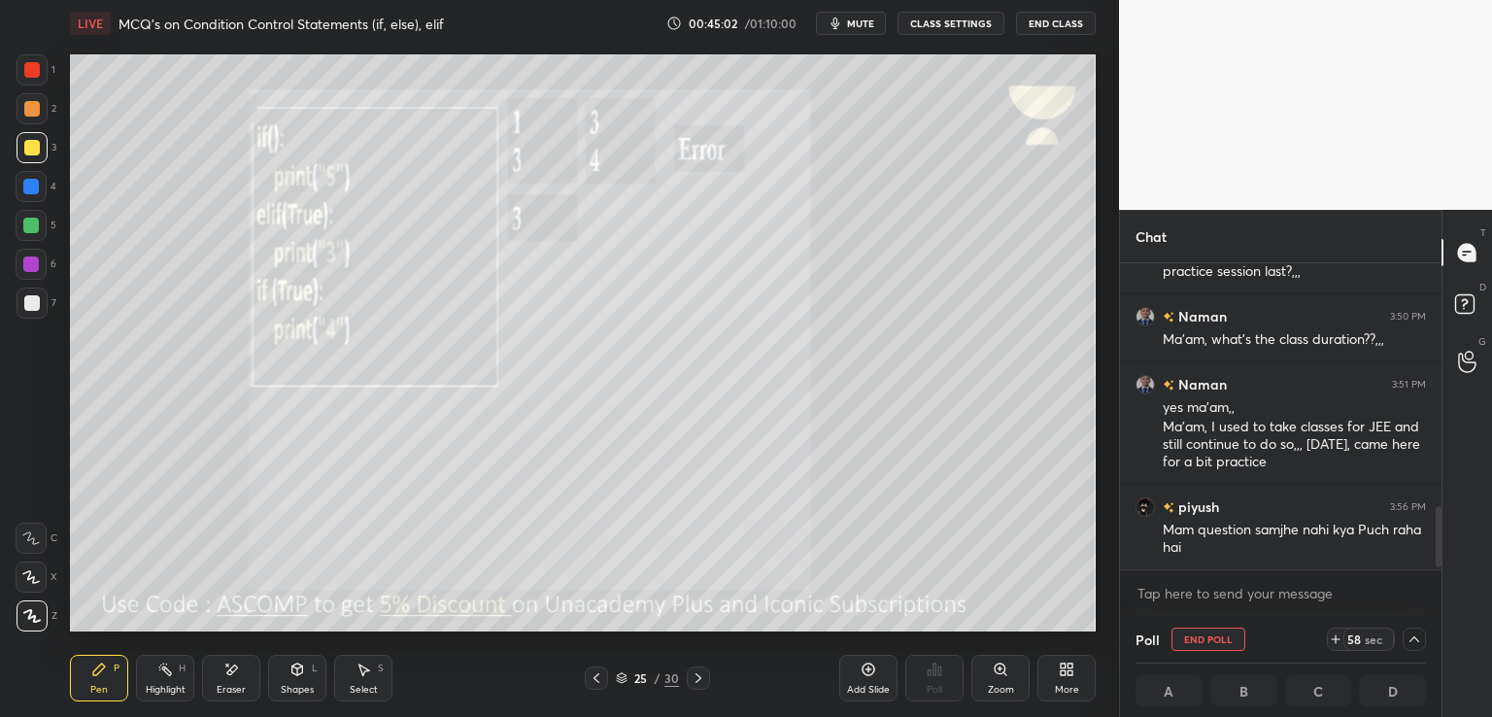
scroll to position [300, 316]
click at [1412, 642] on icon at bounding box center [1414, 639] width 16 height 16
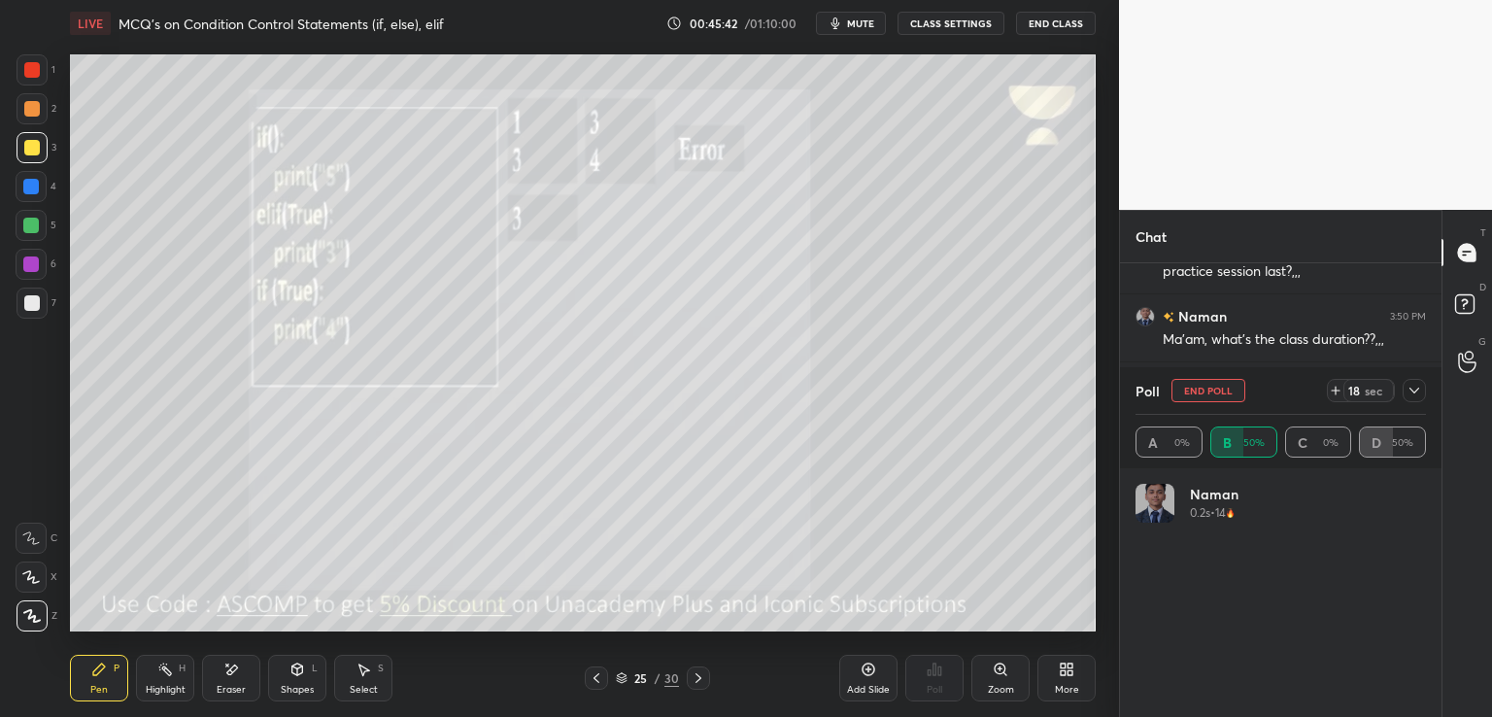
scroll to position [227, 285]
click at [1414, 392] on icon at bounding box center [1414, 391] width 16 height 16
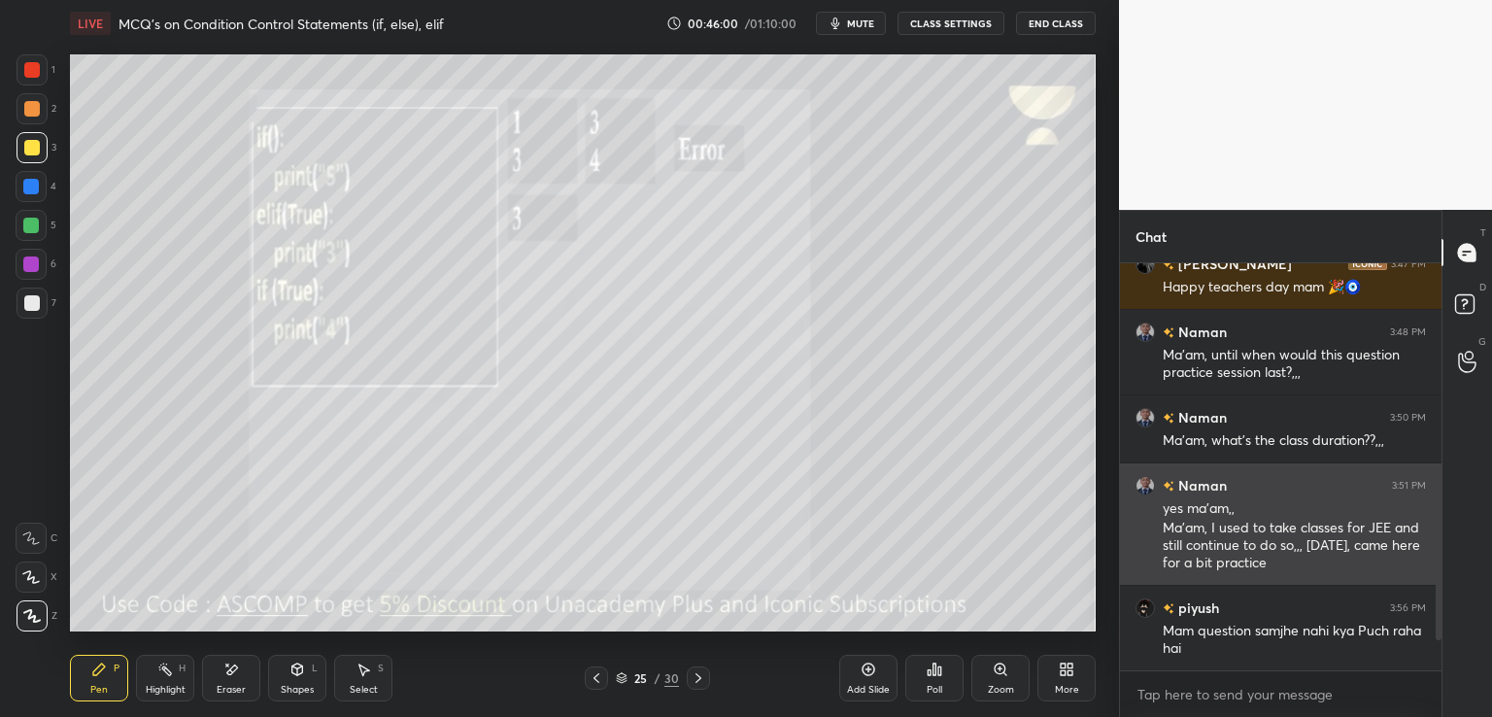
scroll to position [1074, 0]
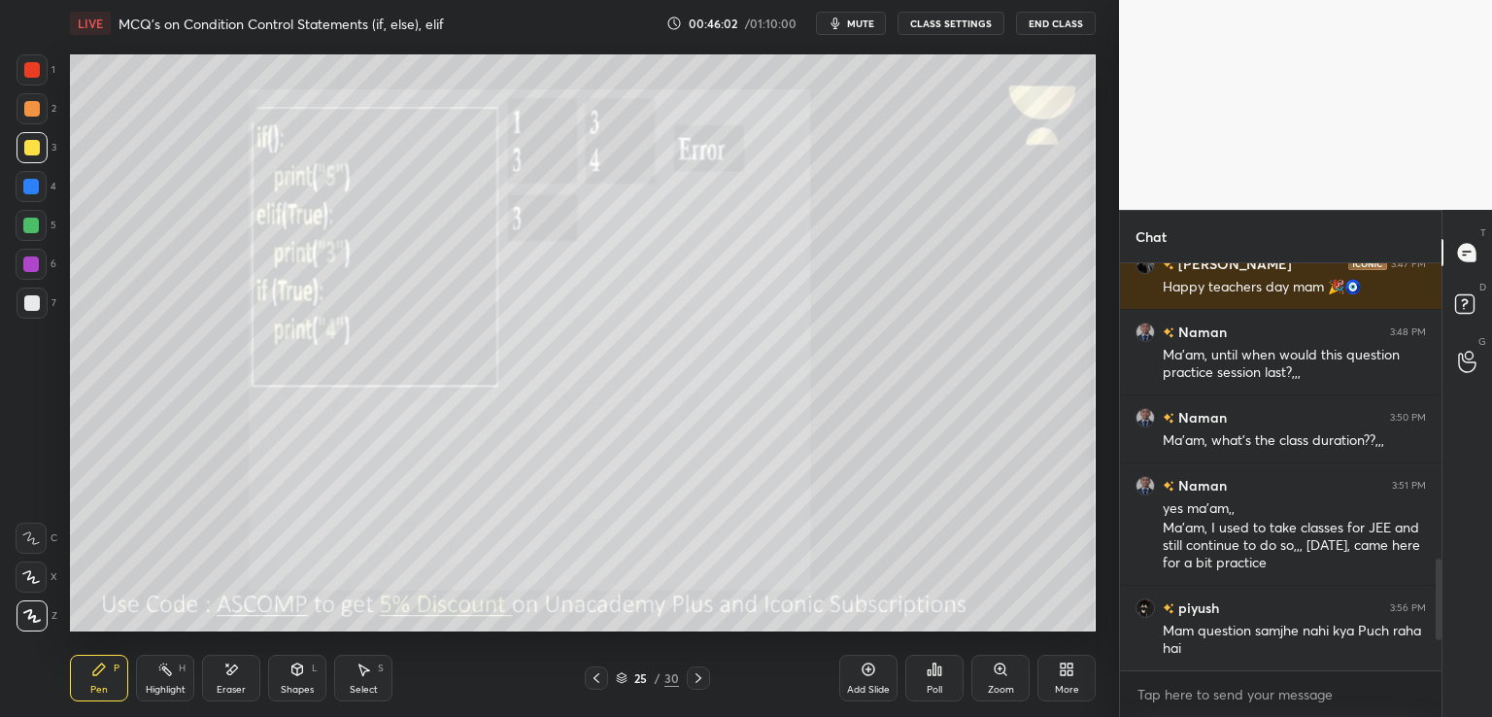
click at [692, 673] on icon at bounding box center [699, 678] width 16 height 16
click at [851, 17] on span "mute" at bounding box center [860, 24] width 27 height 14
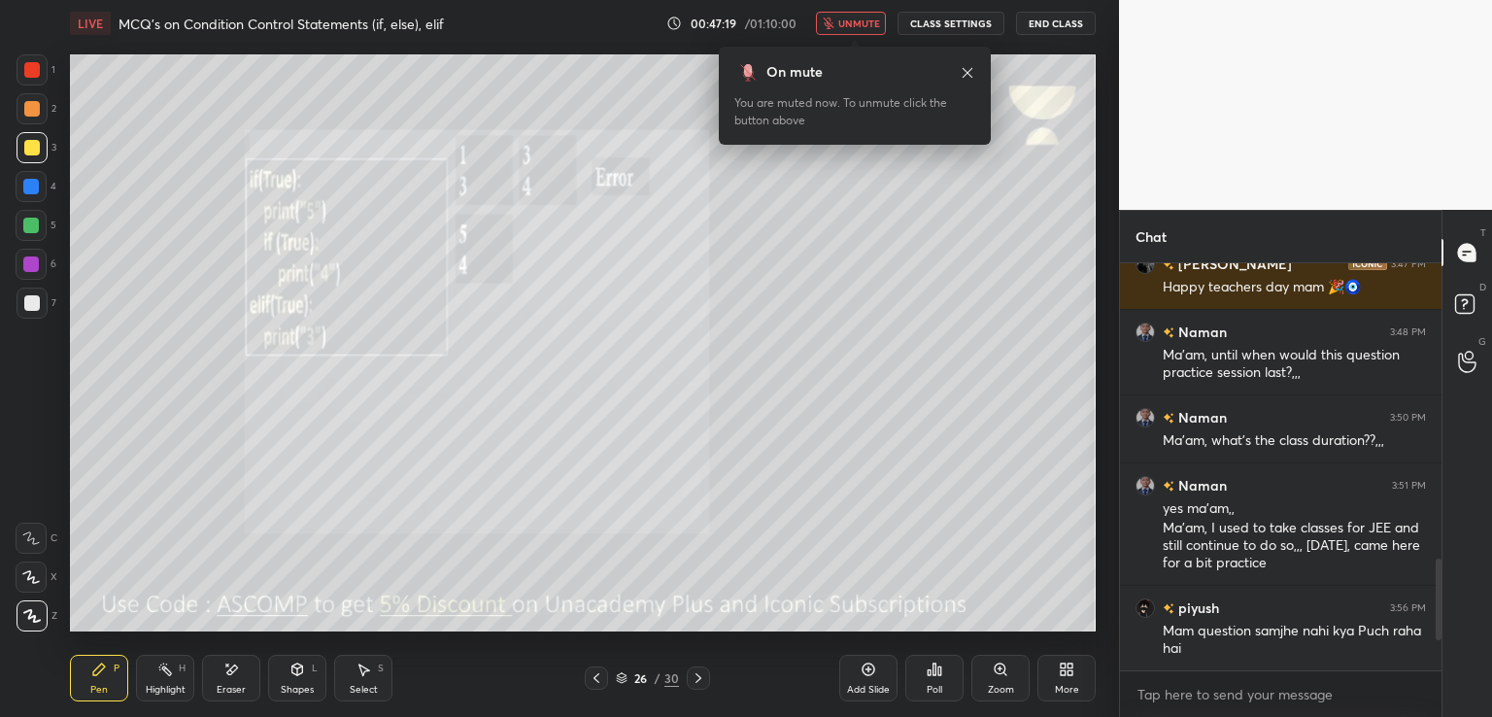
click at [848, 17] on span "unmute" at bounding box center [859, 24] width 42 height 14
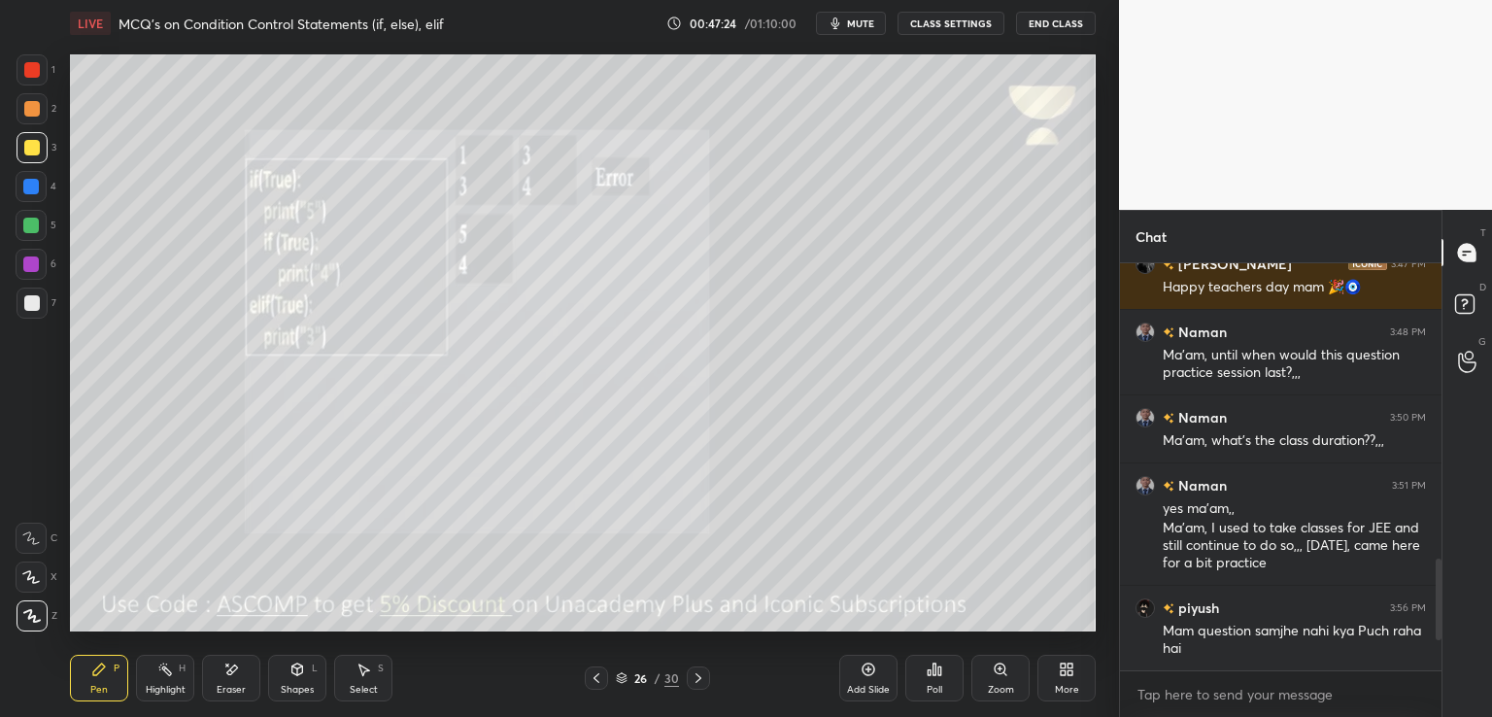
click at [707, 682] on div at bounding box center [698, 677] width 23 height 23
click at [942, 667] on div "Poll" at bounding box center [934, 678] width 58 height 47
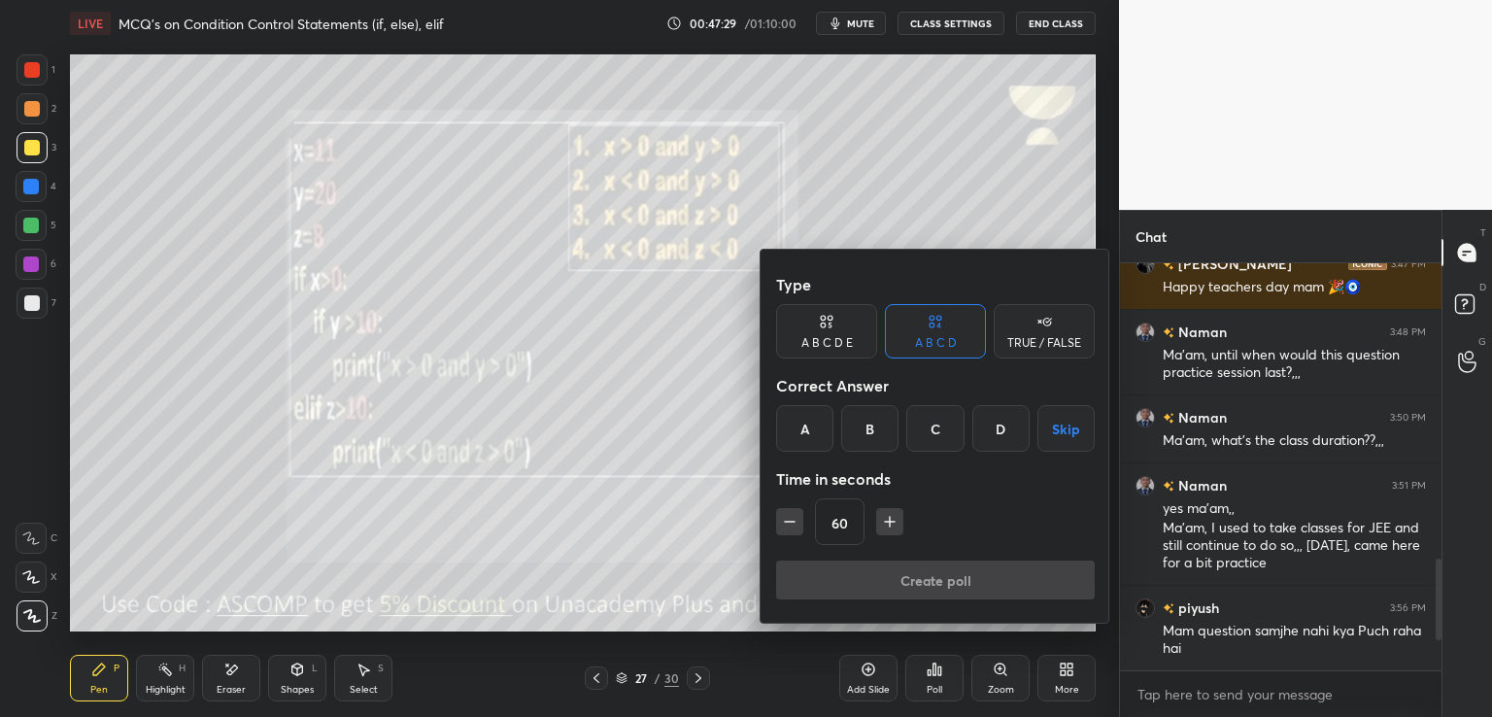
click at [789, 436] on div "A" at bounding box center [804, 428] width 57 height 47
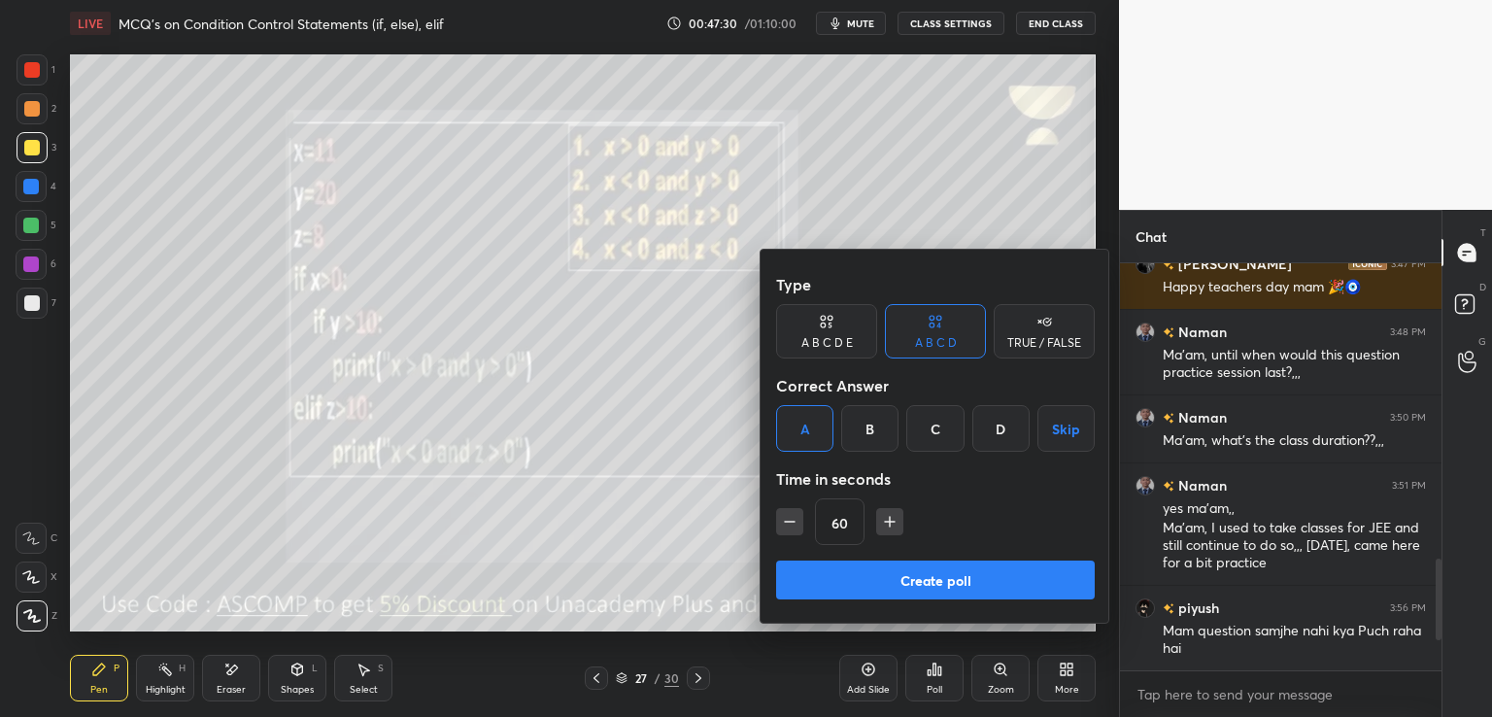
click at [841, 576] on button "Create poll" at bounding box center [935, 579] width 319 height 39
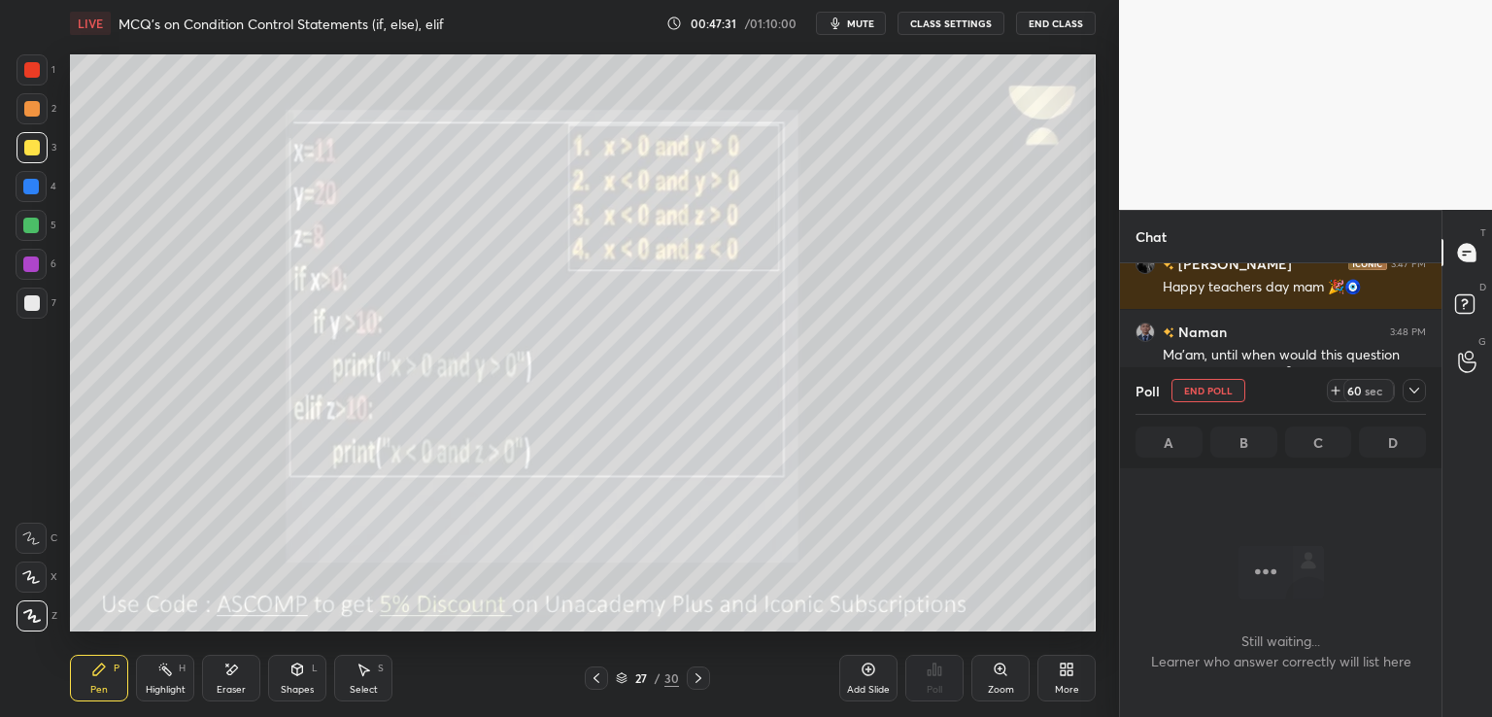
scroll to position [6, 6]
click at [1334, 390] on icon at bounding box center [1336, 390] width 8 height 0
click at [862, 27] on span "mute" at bounding box center [860, 24] width 27 height 14
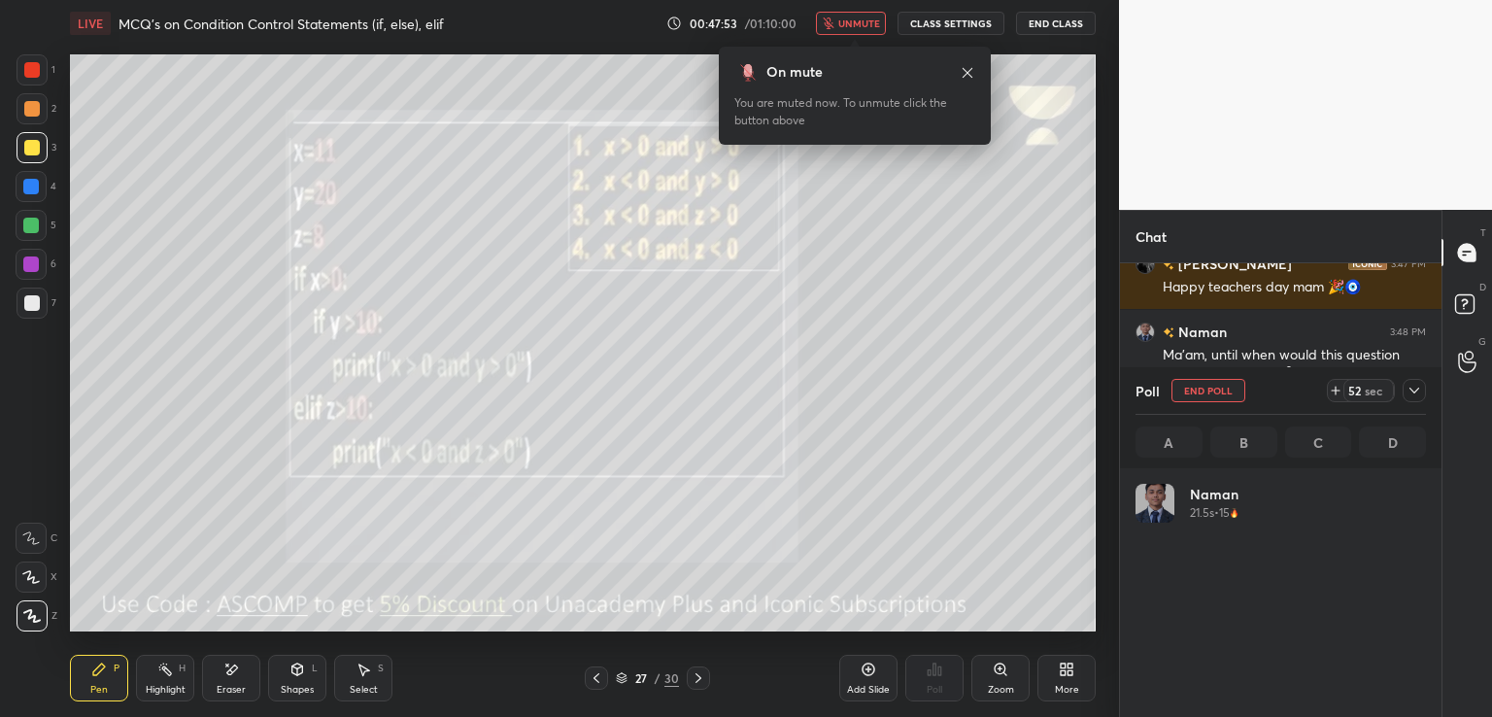
scroll to position [227, 285]
click at [865, 17] on span "unmute" at bounding box center [859, 24] width 42 height 14
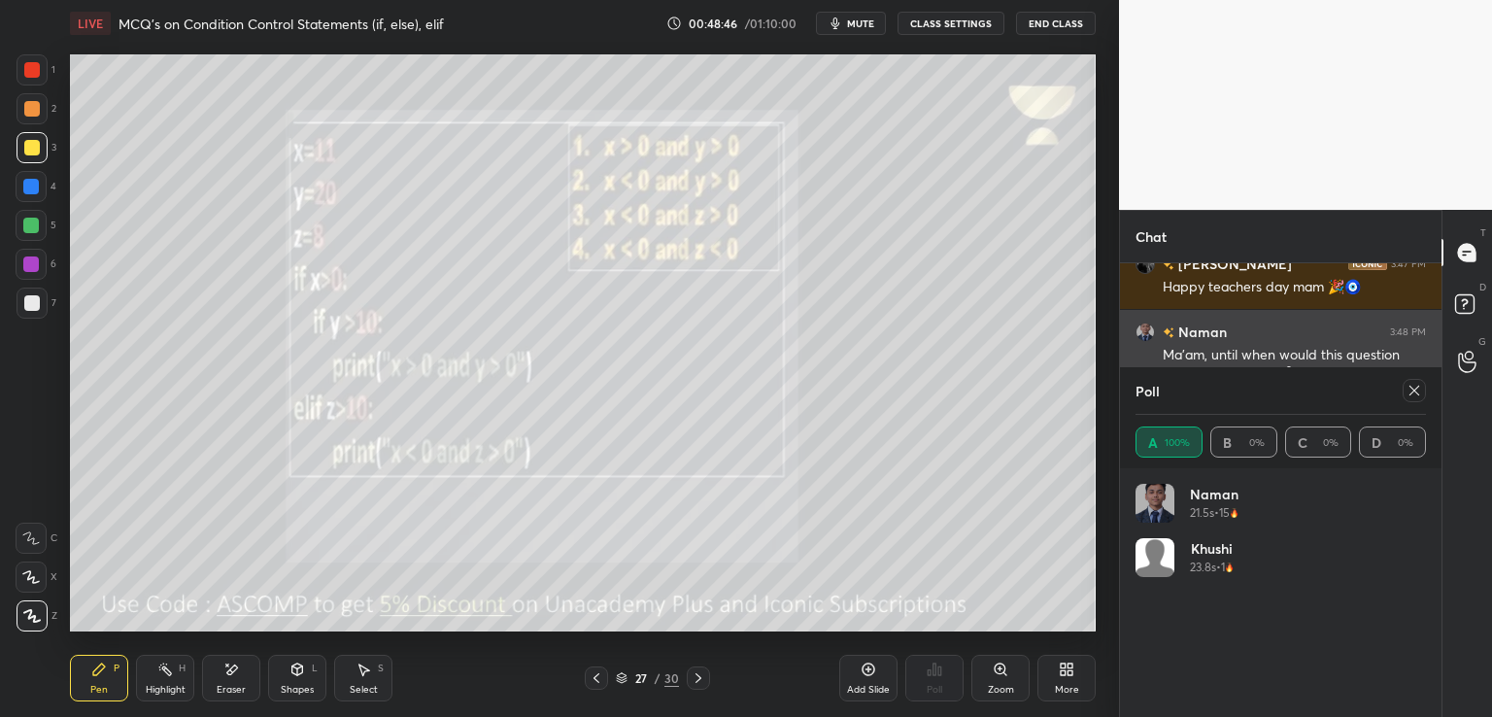
click at [1408, 388] on icon at bounding box center [1414, 391] width 16 height 16
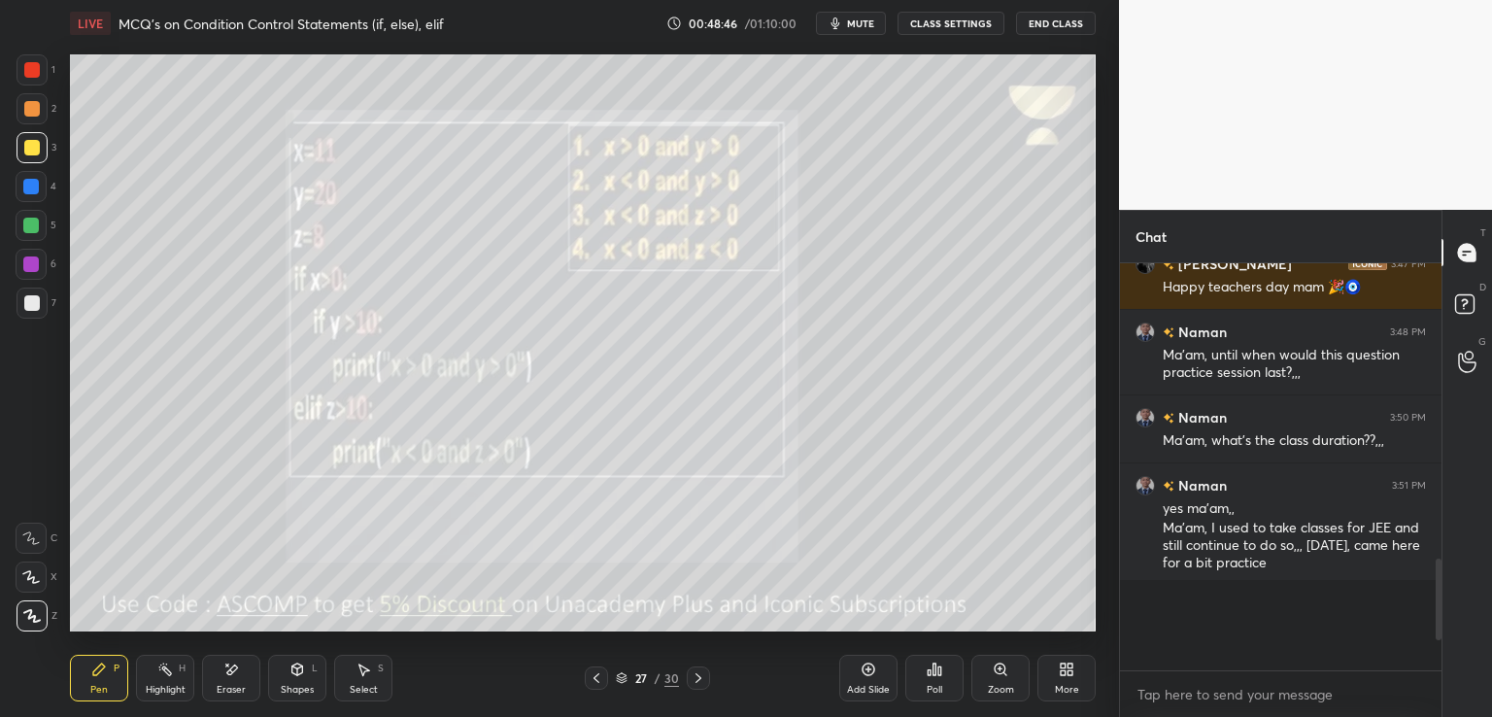
scroll to position [241, 316]
click at [705, 679] on div at bounding box center [698, 677] width 23 height 23
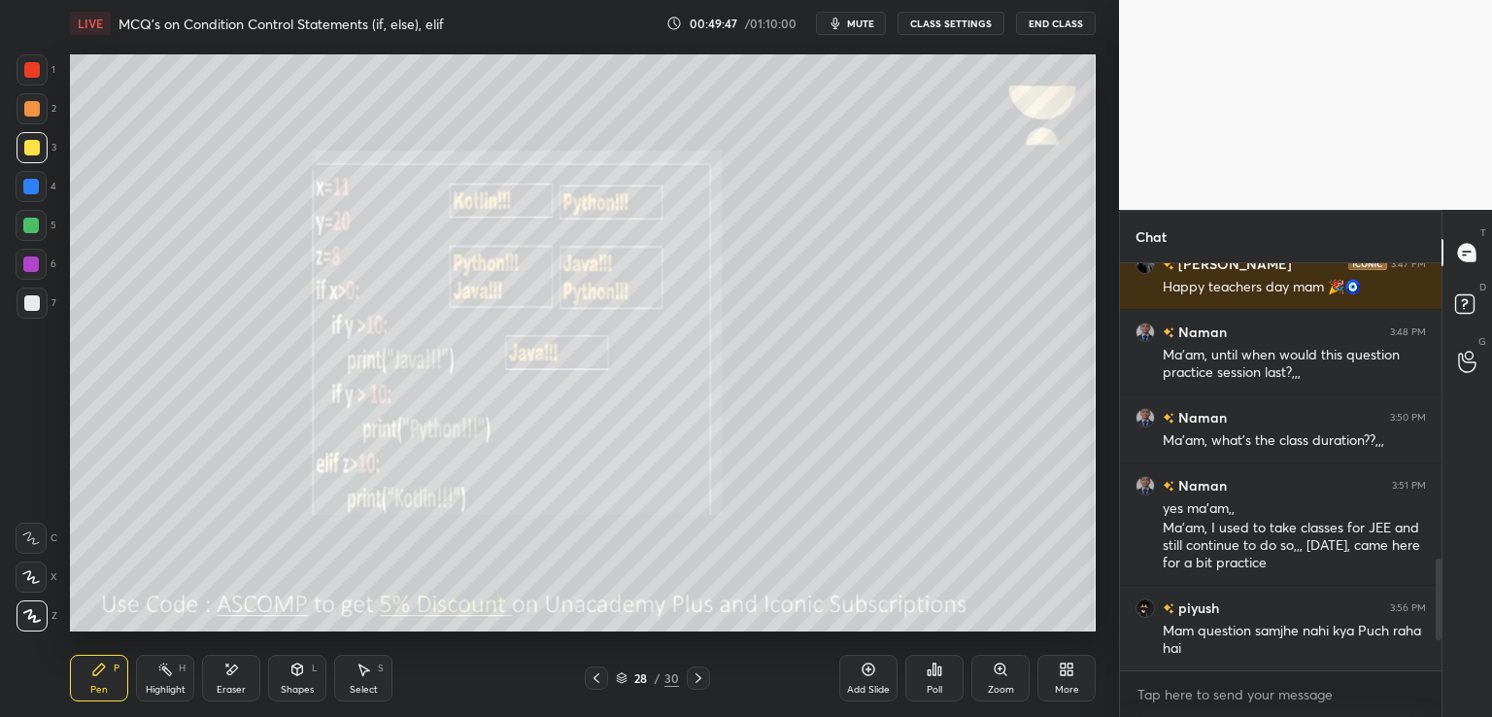
click at [931, 669] on icon at bounding box center [935, 669] width 16 height 16
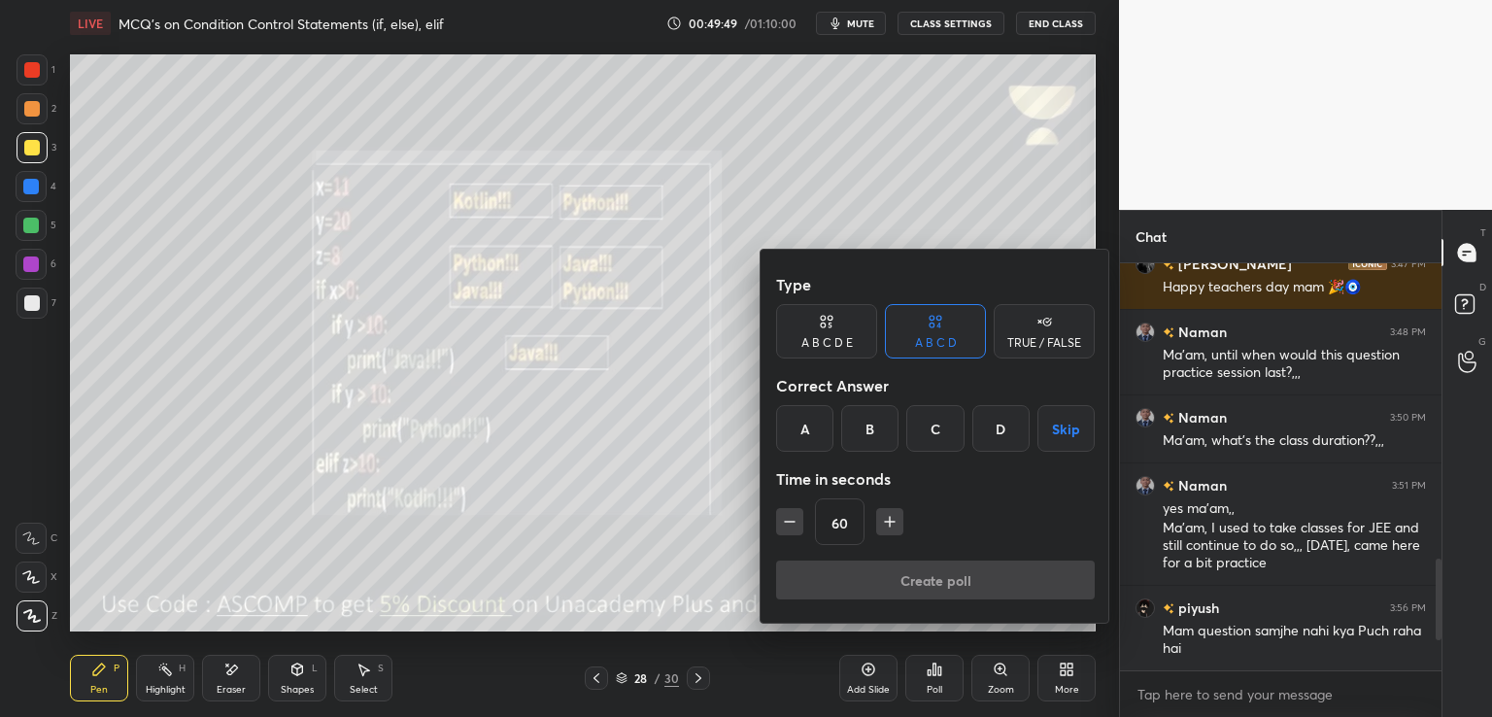
click at [820, 331] on div "A B C D E" at bounding box center [826, 331] width 101 height 54
click at [950, 441] on div "D" at bounding box center [962, 428] width 47 height 47
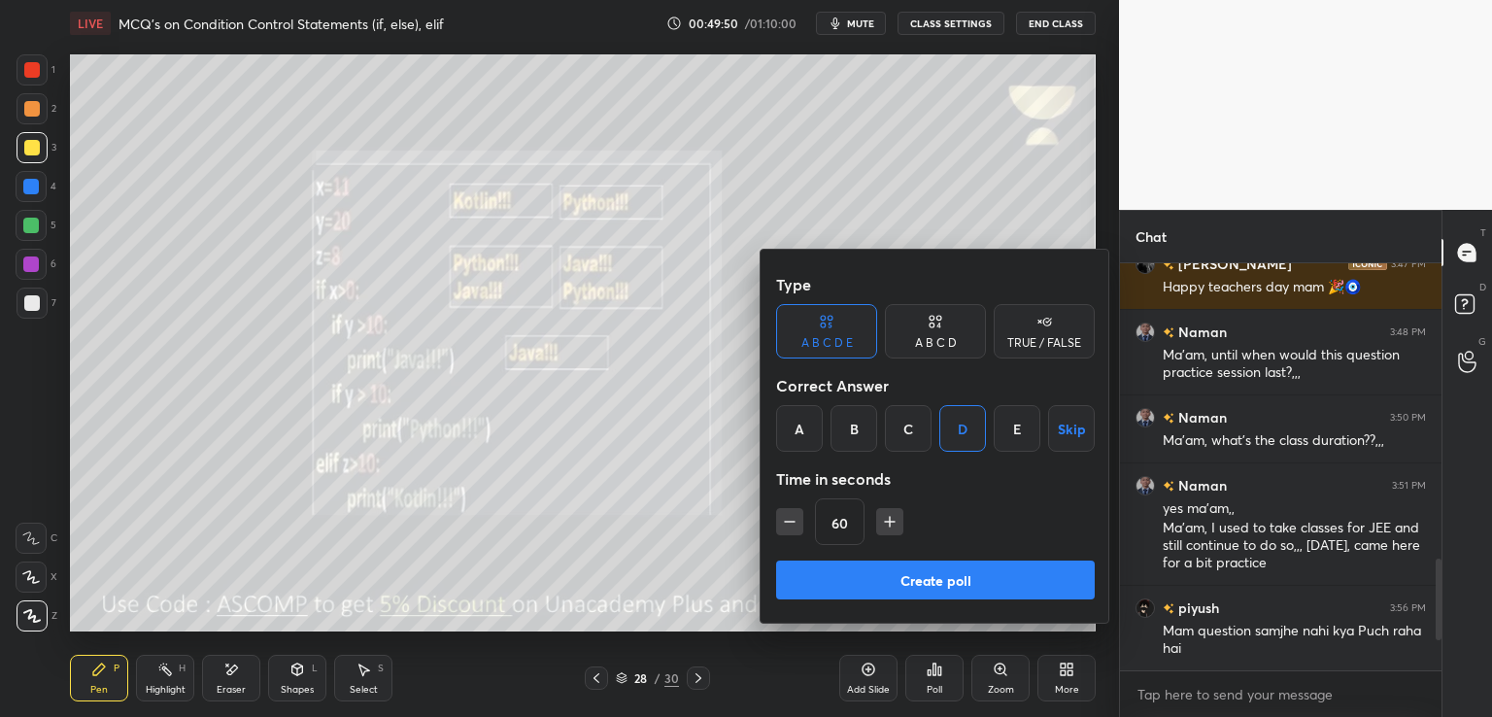
click at [883, 576] on button "Create poll" at bounding box center [935, 579] width 319 height 39
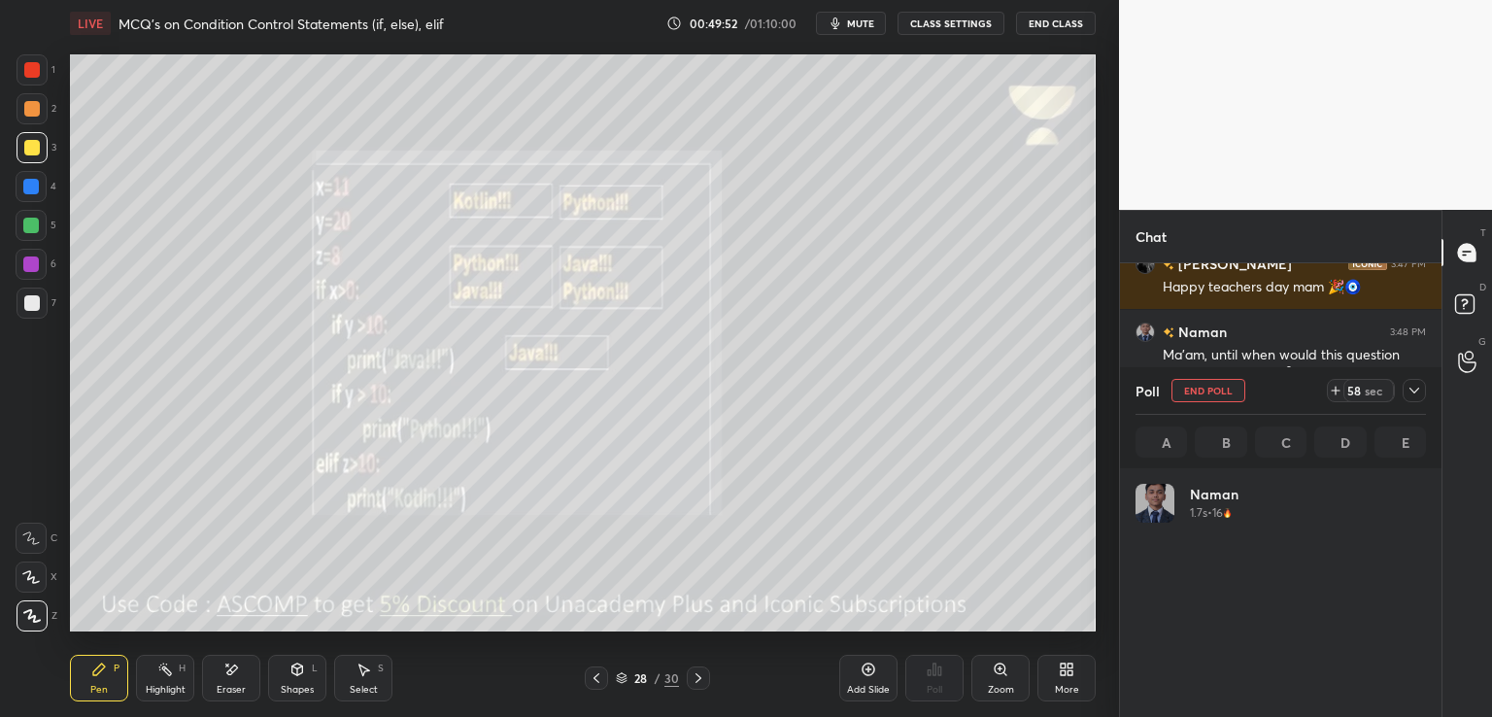
scroll to position [227, 285]
click at [1416, 390] on icon at bounding box center [1414, 391] width 16 height 16
type textarea "x"
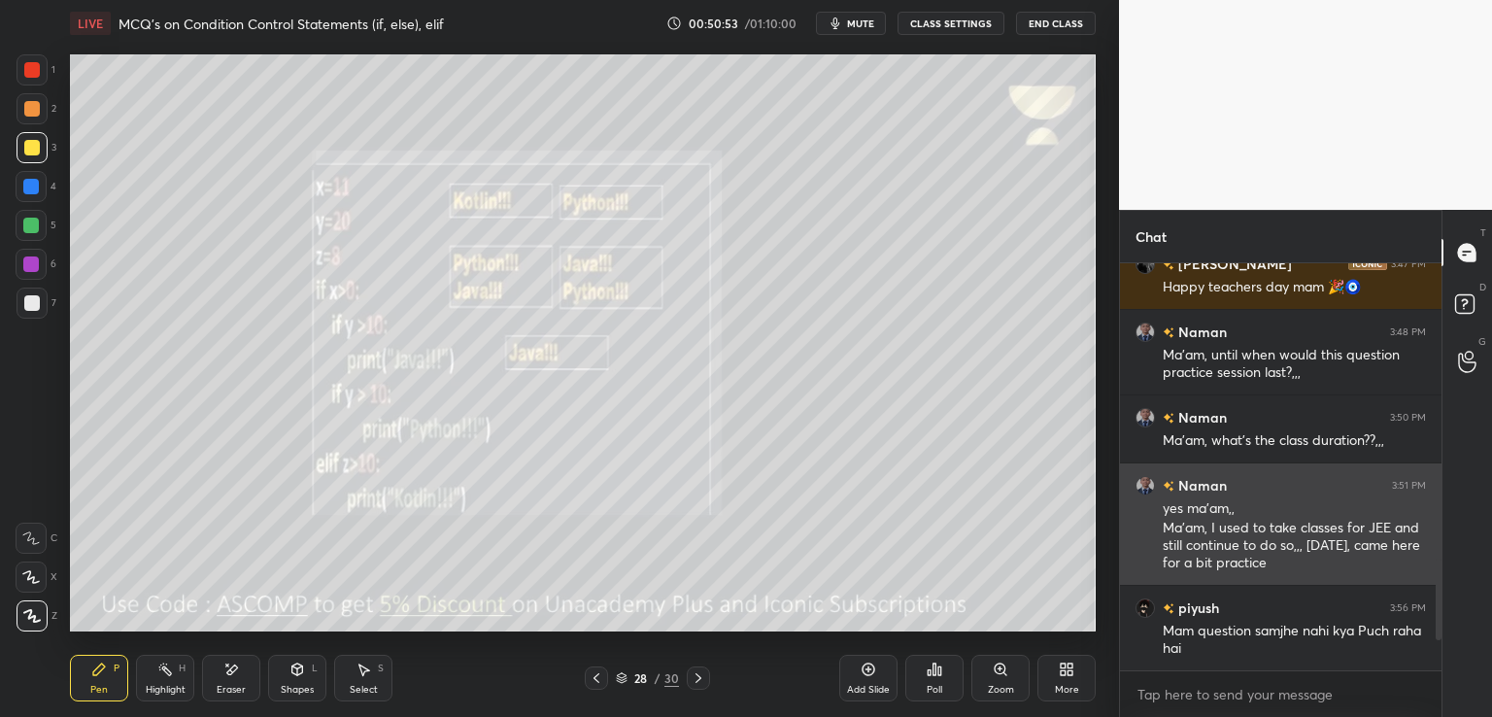
scroll to position [241, 316]
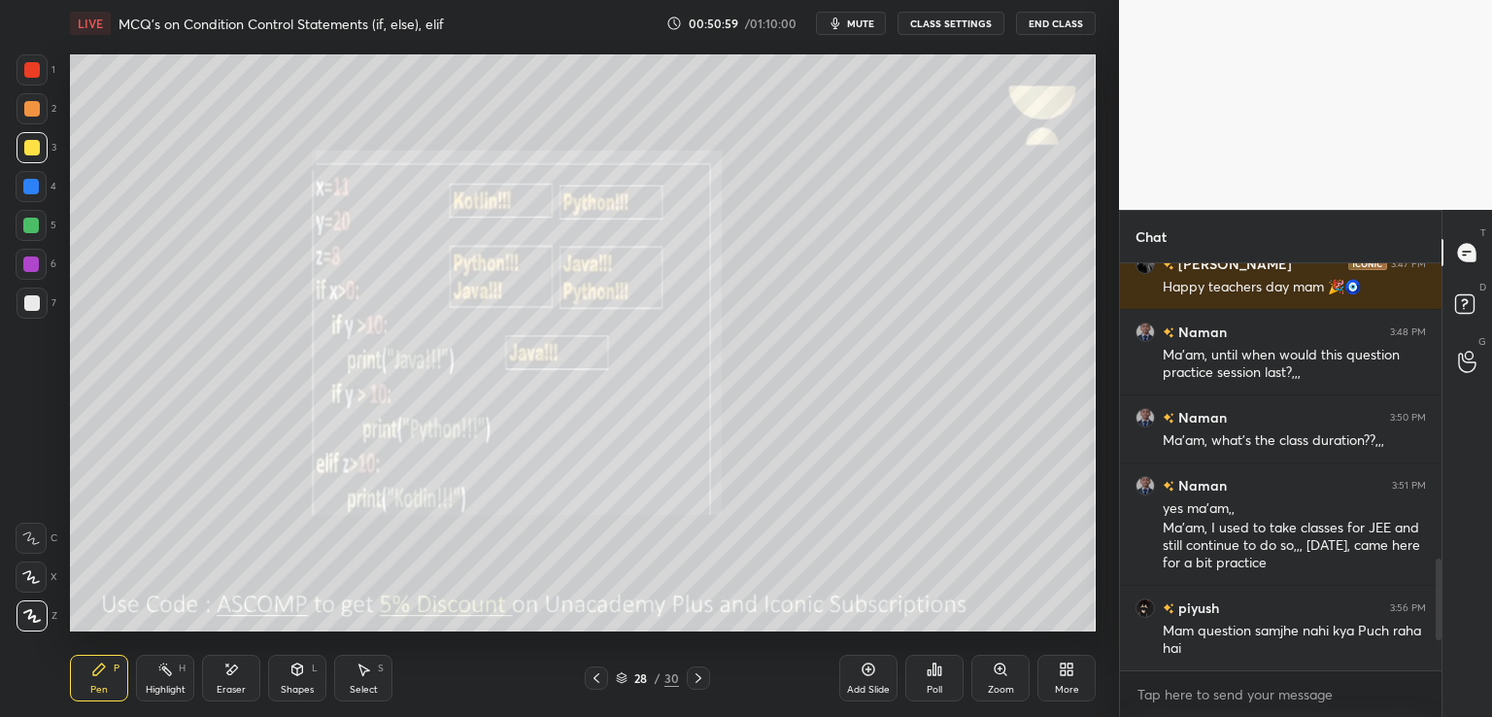
click at [687, 676] on div at bounding box center [698, 677] width 23 height 23
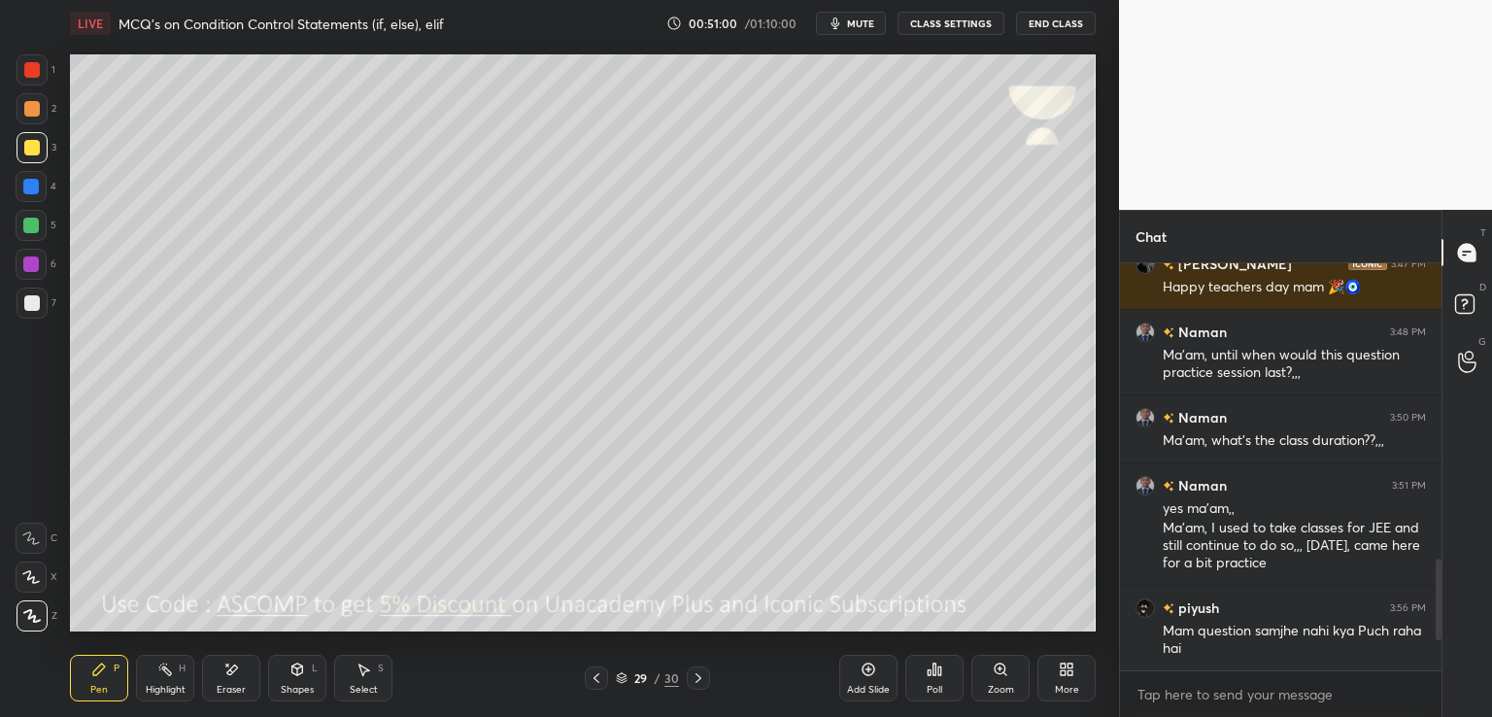
click at [1056, 667] on div "More" at bounding box center [1066, 678] width 58 height 47
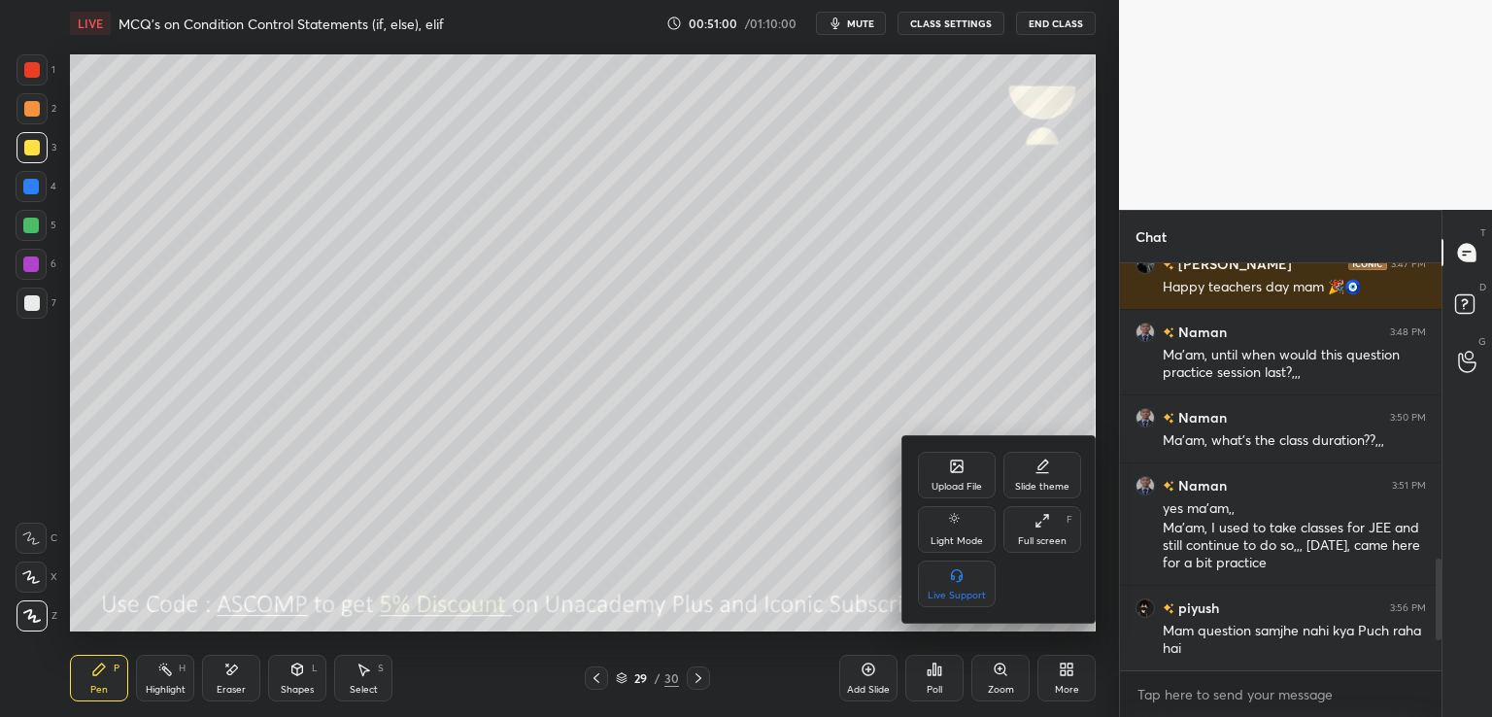
click at [940, 472] on div "Upload File" at bounding box center [957, 475] width 78 height 47
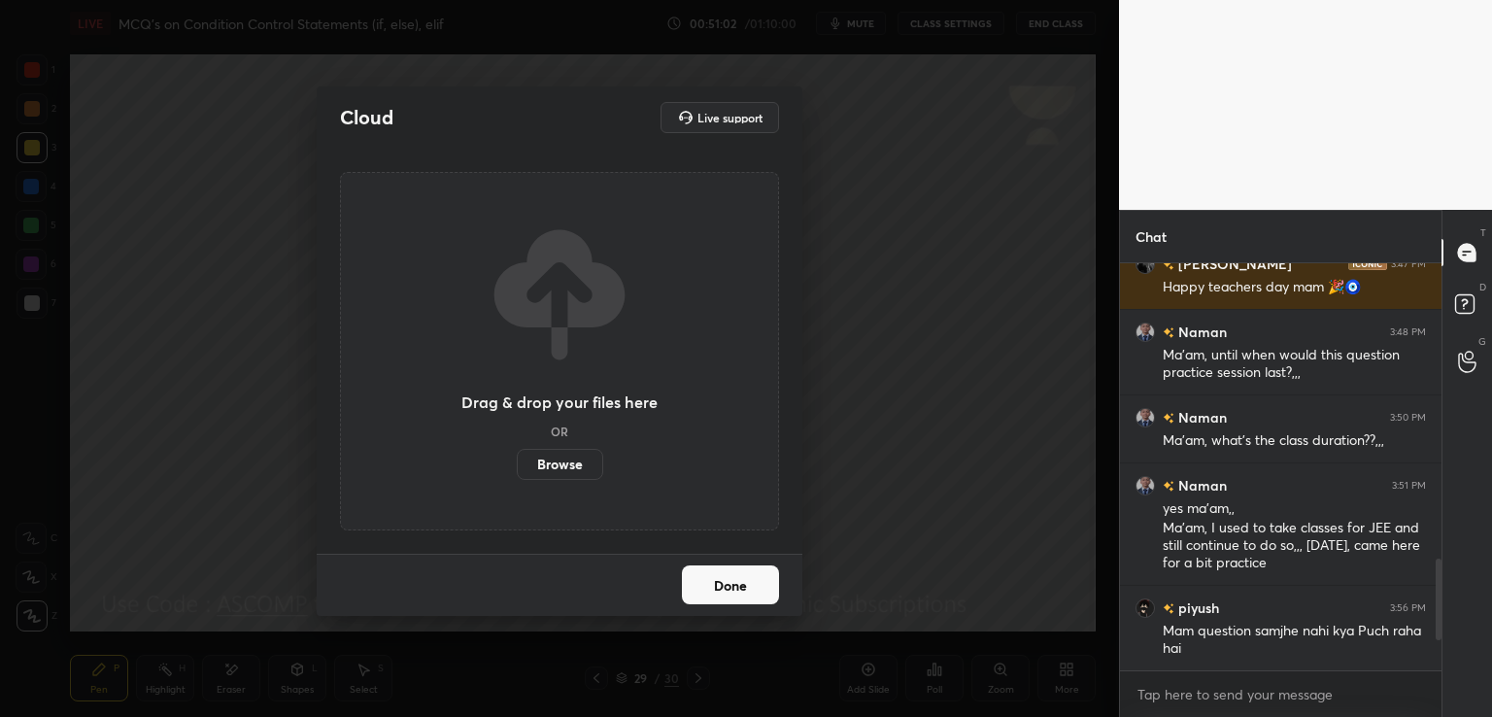
click at [562, 462] on label "Browse" at bounding box center [560, 464] width 86 height 31
click at [517, 462] on input "Browse" at bounding box center [517, 464] width 0 height 31
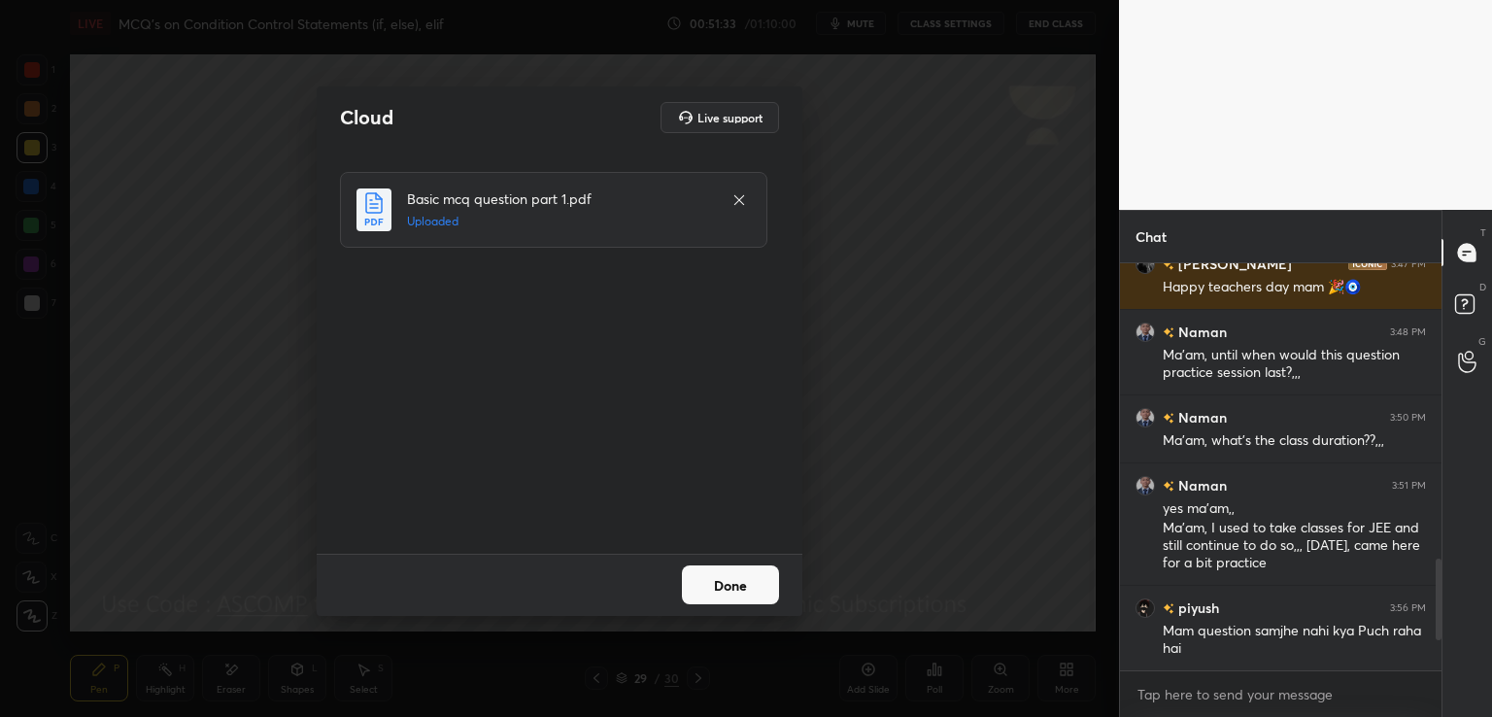
click at [730, 573] on button "Done" at bounding box center [730, 584] width 97 height 39
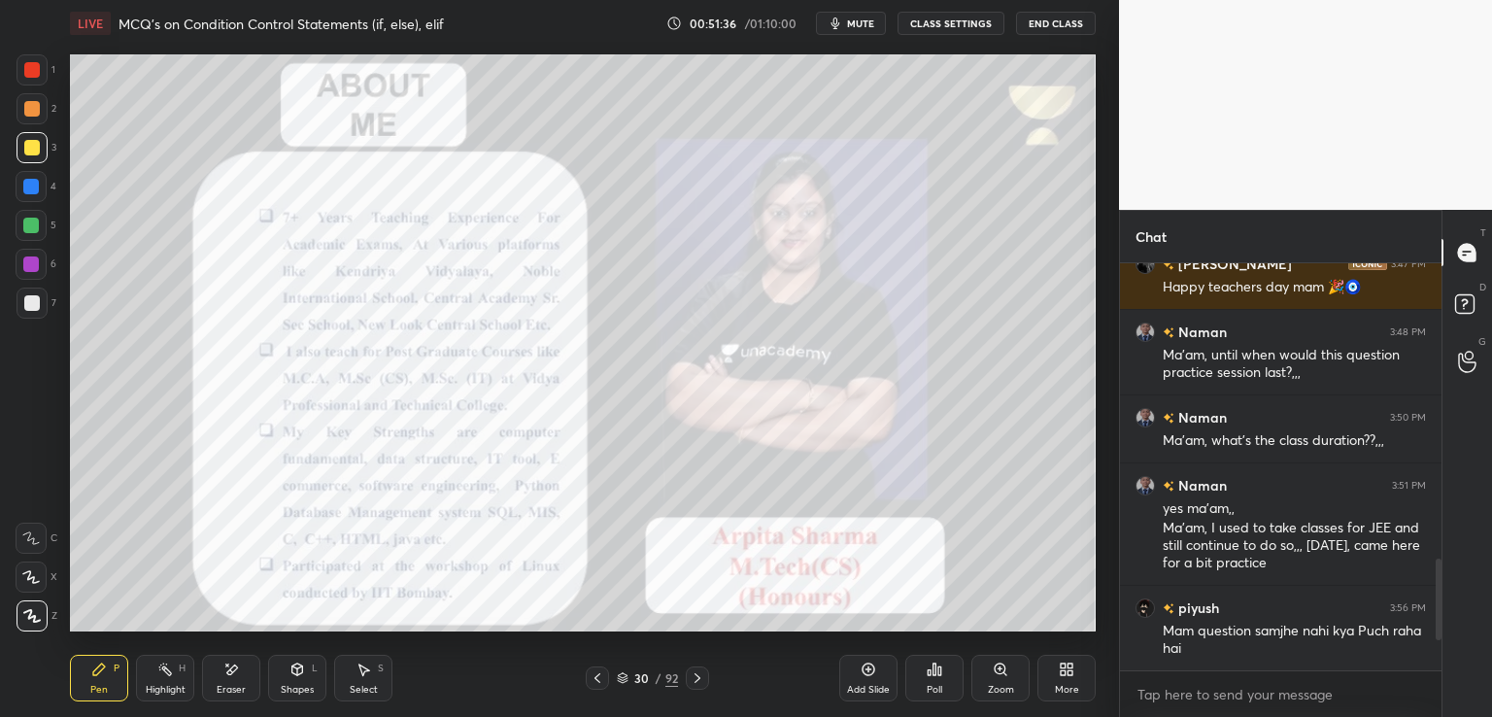
click at [848, 22] on button "mute" at bounding box center [851, 23] width 70 height 23
click at [694, 673] on icon at bounding box center [698, 678] width 16 height 16
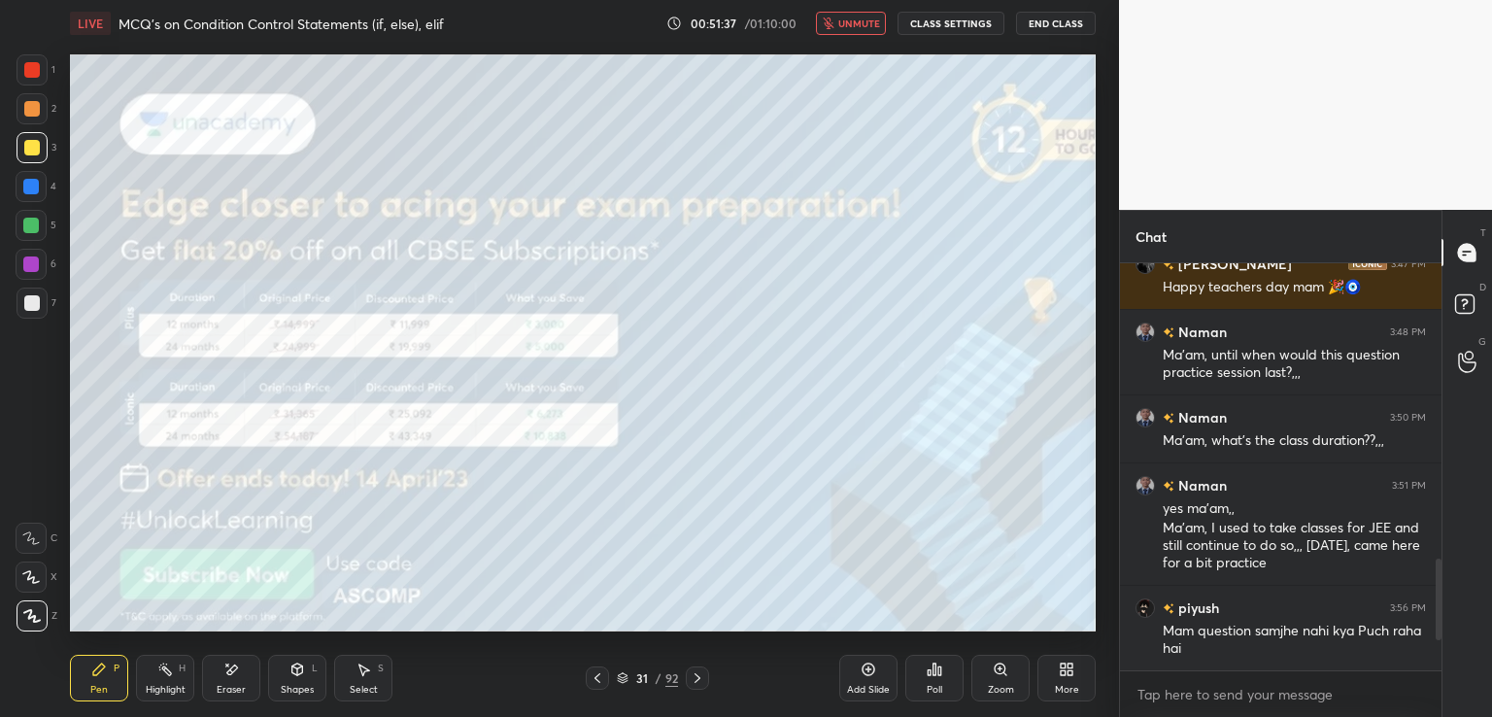
click at [694, 677] on icon at bounding box center [698, 678] width 16 height 16
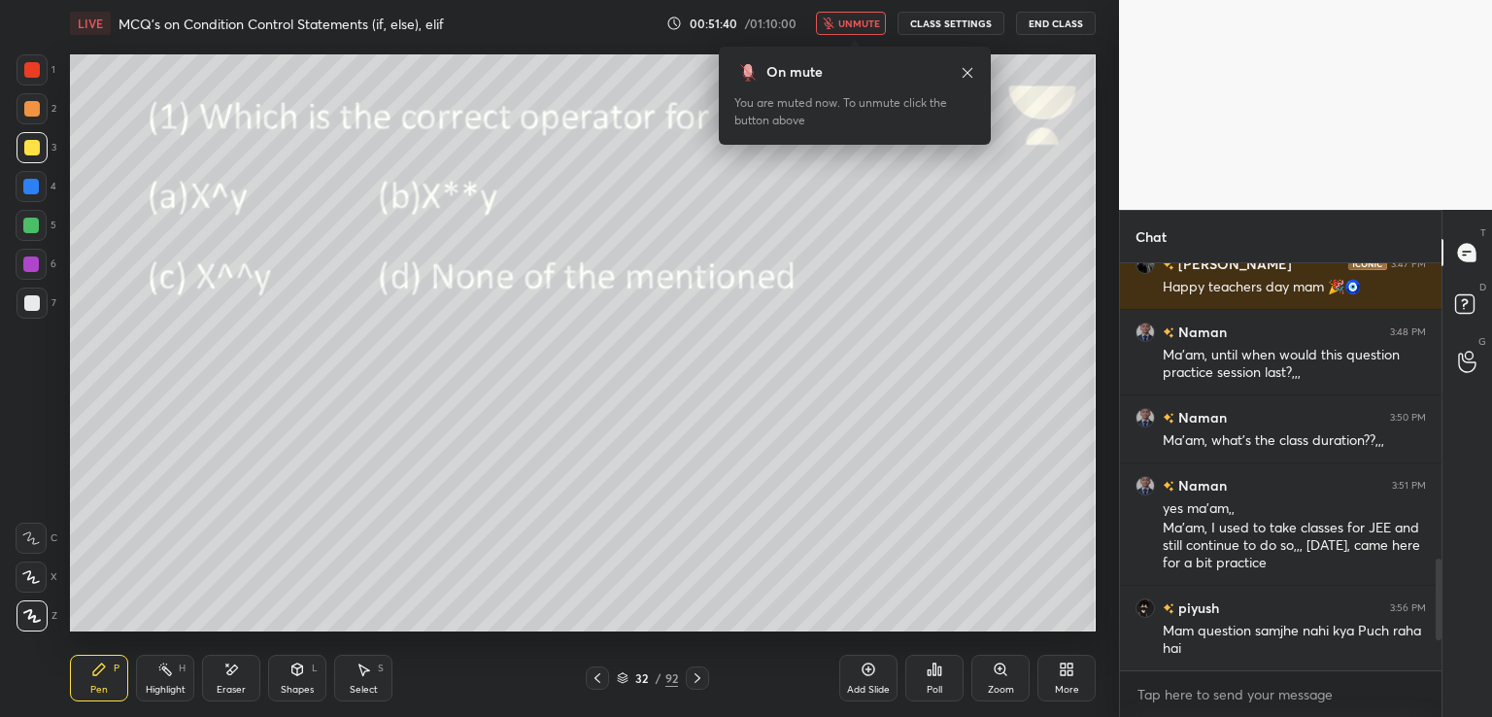
click at [855, 19] on span "unmute" at bounding box center [859, 24] width 42 height 14
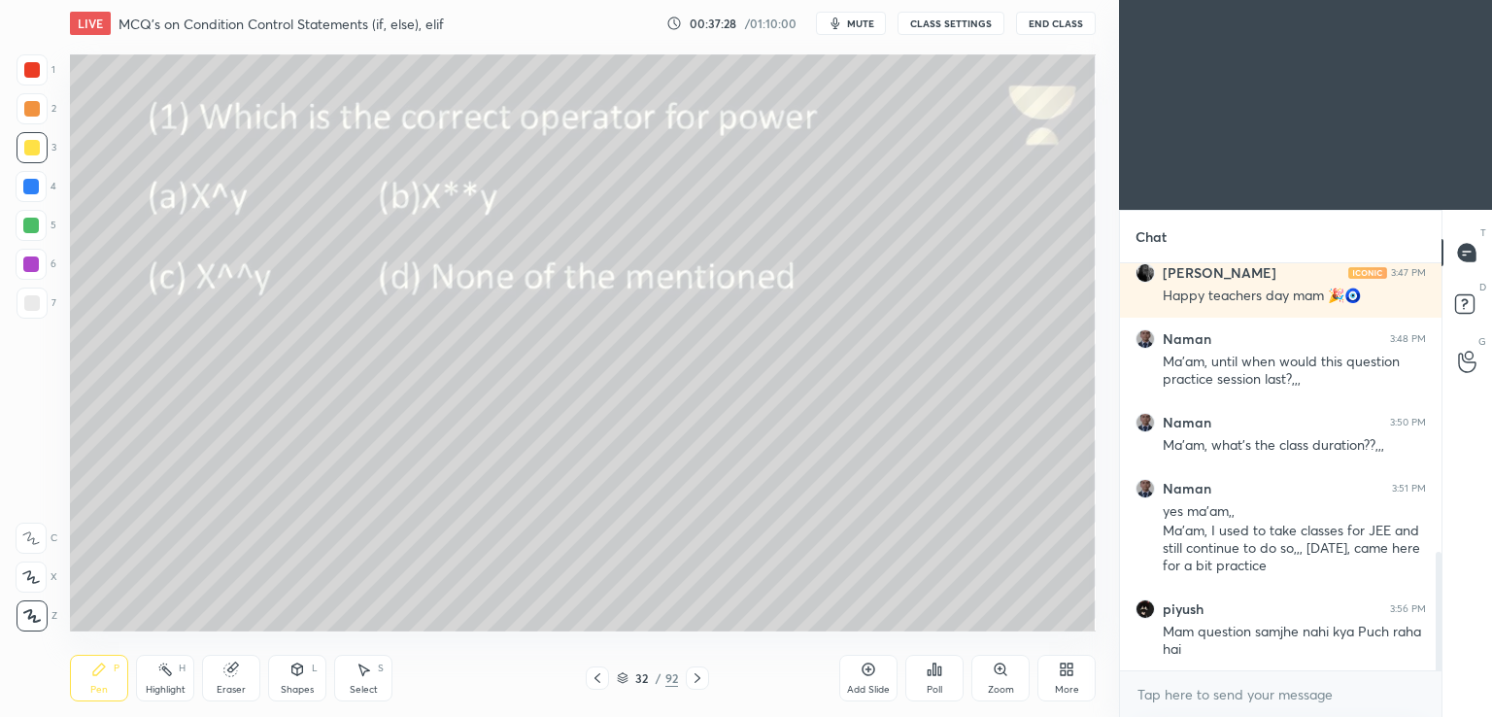
scroll to position [96534, 96086]
click at [927, 673] on icon at bounding box center [935, 669] width 16 height 16
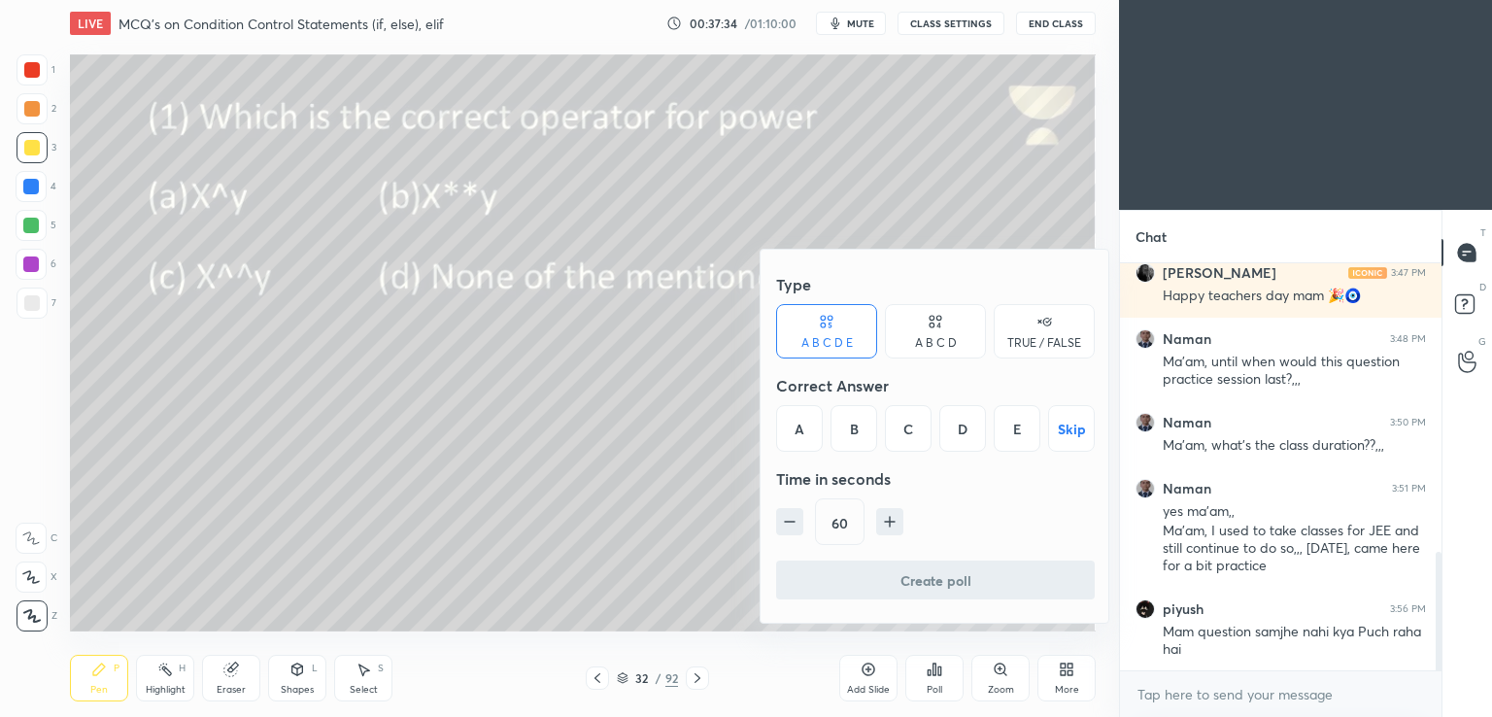
click at [862, 418] on div "B" at bounding box center [853, 428] width 47 height 47
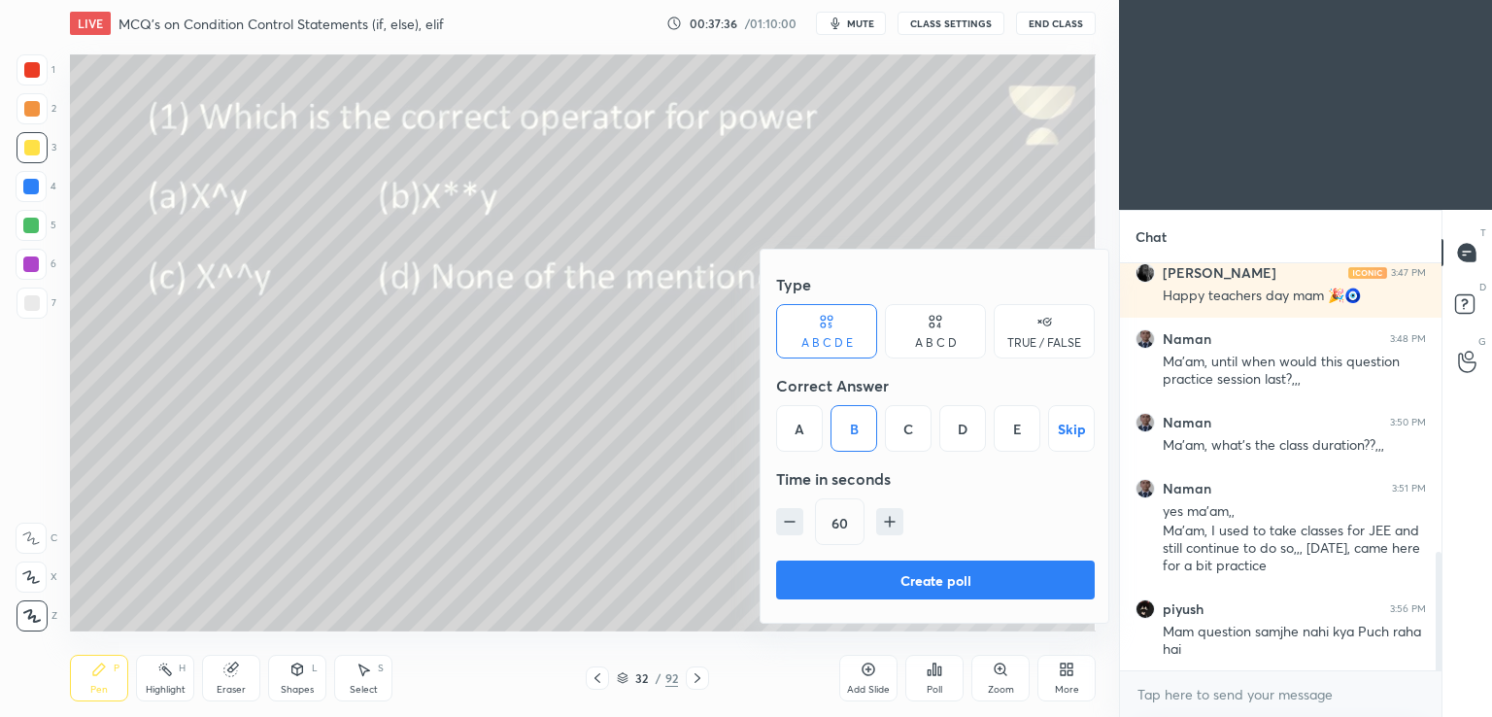
click at [785, 514] on icon "button" at bounding box center [789, 521] width 19 height 19
click at [786, 516] on icon "button" at bounding box center [789, 521] width 19 height 19
type input "30"
click at [811, 582] on button "Create poll" at bounding box center [935, 579] width 319 height 39
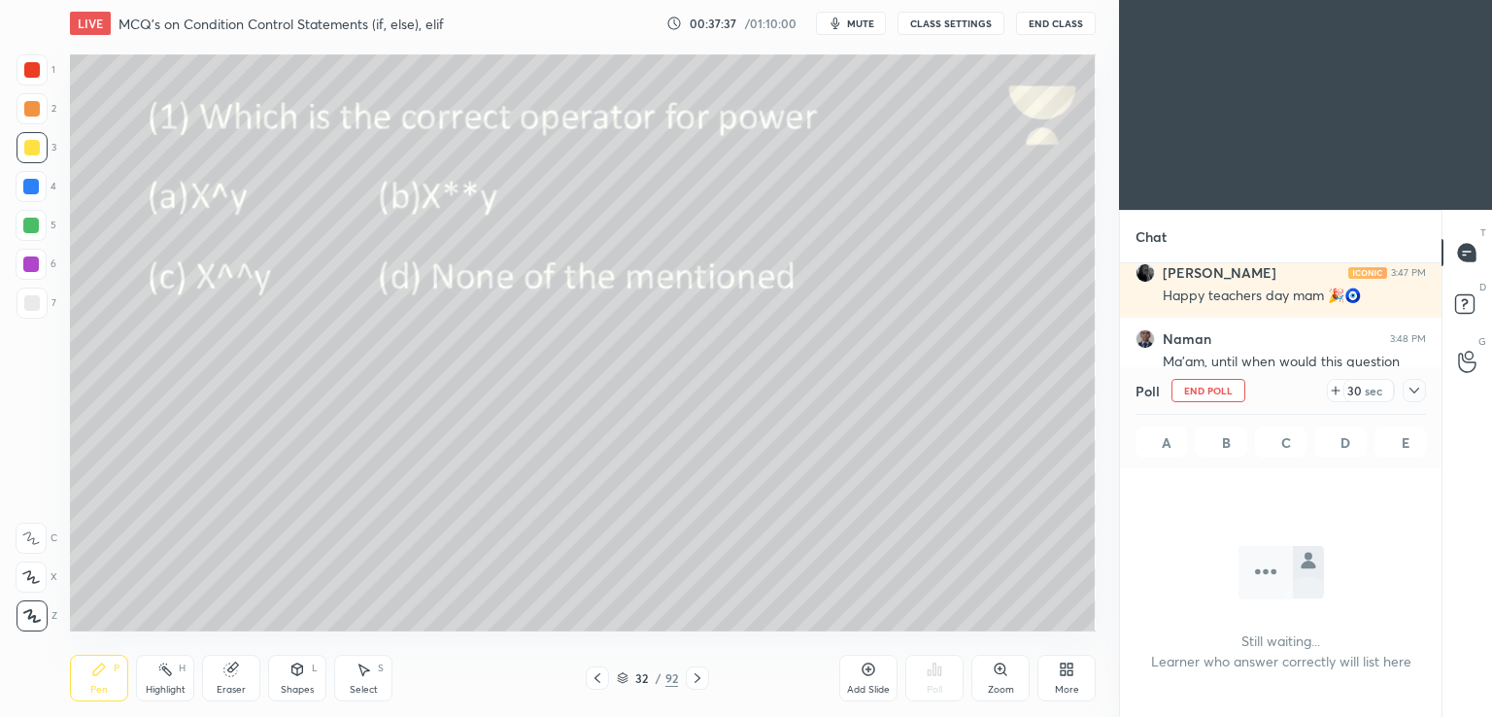
scroll to position [7, 6]
click at [855, 18] on span "mute" at bounding box center [860, 24] width 27 height 14
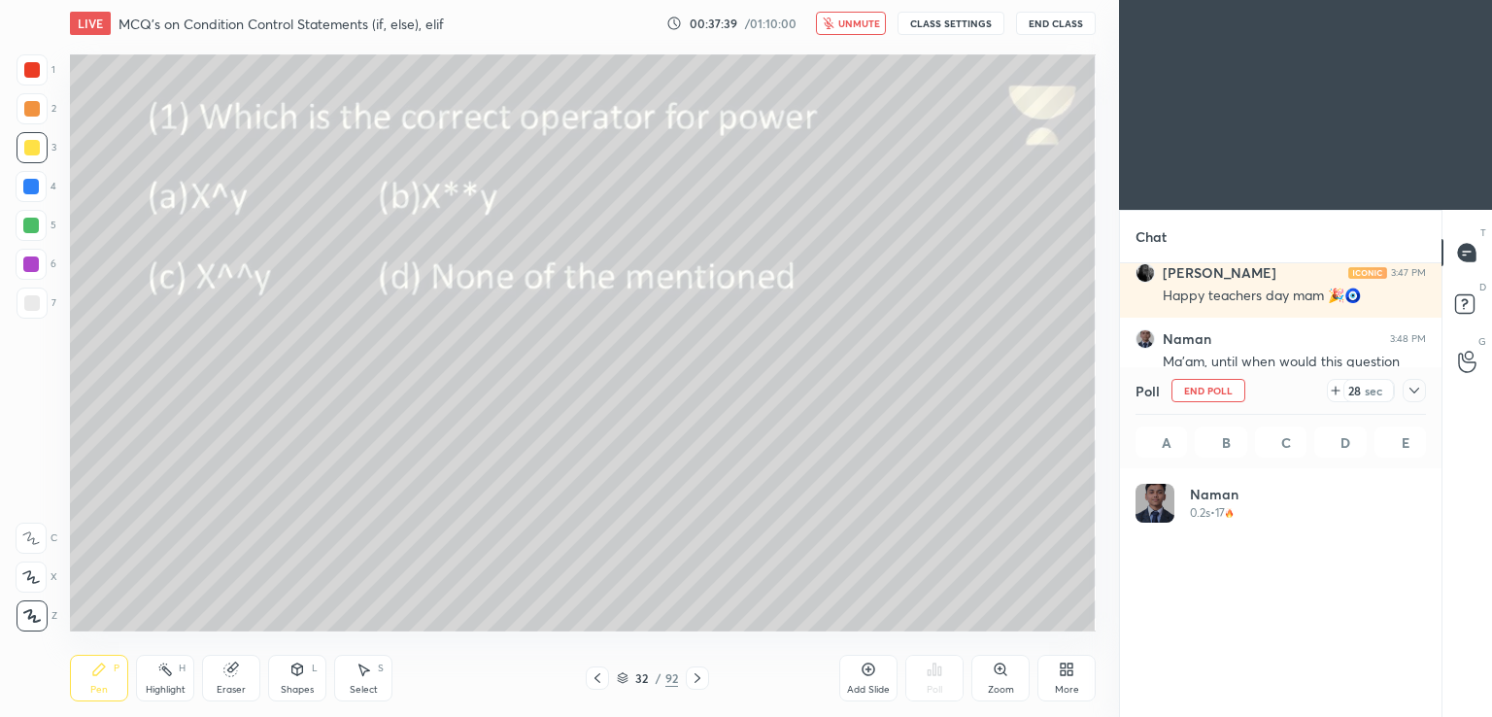
scroll to position [227, 285]
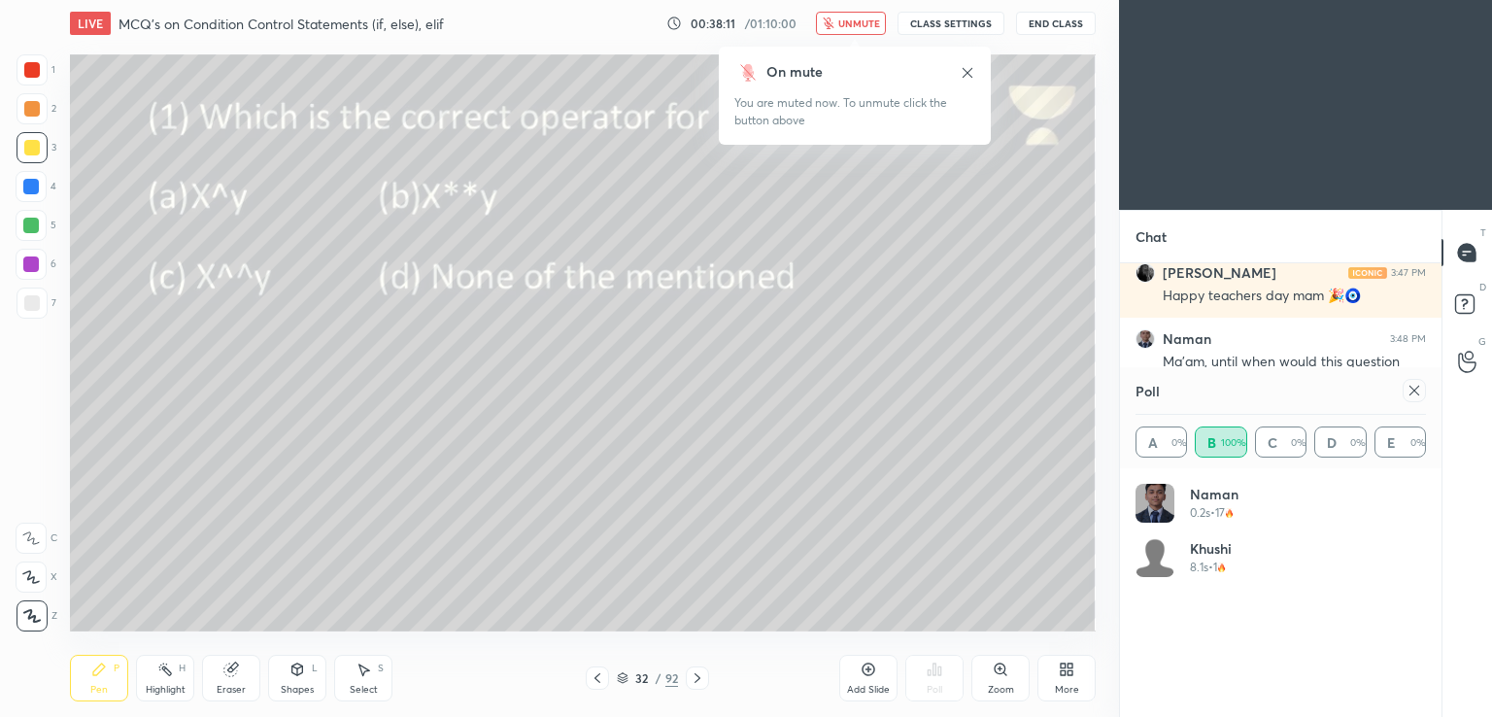
click at [832, 25] on icon "button" at bounding box center [828, 23] width 11 height 12
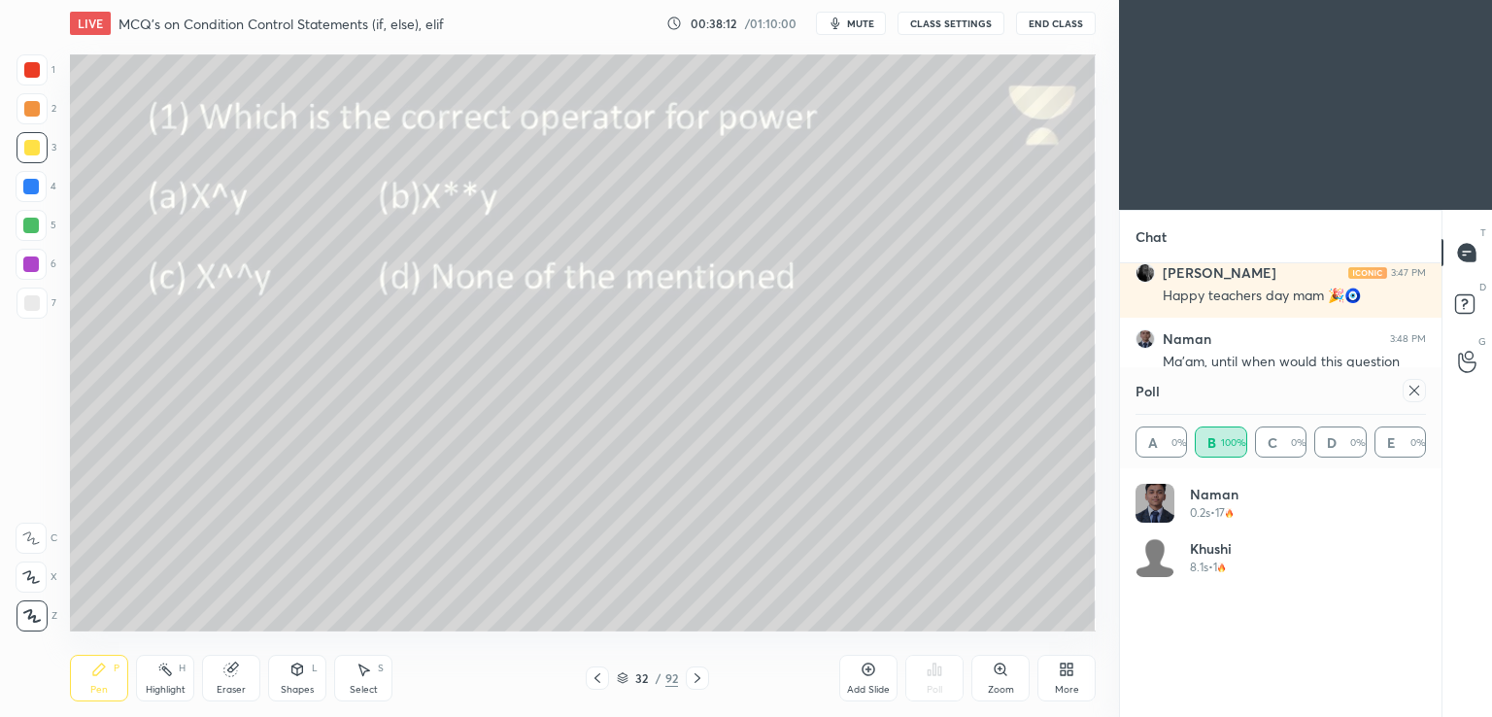
click at [1411, 392] on icon at bounding box center [1414, 391] width 16 height 16
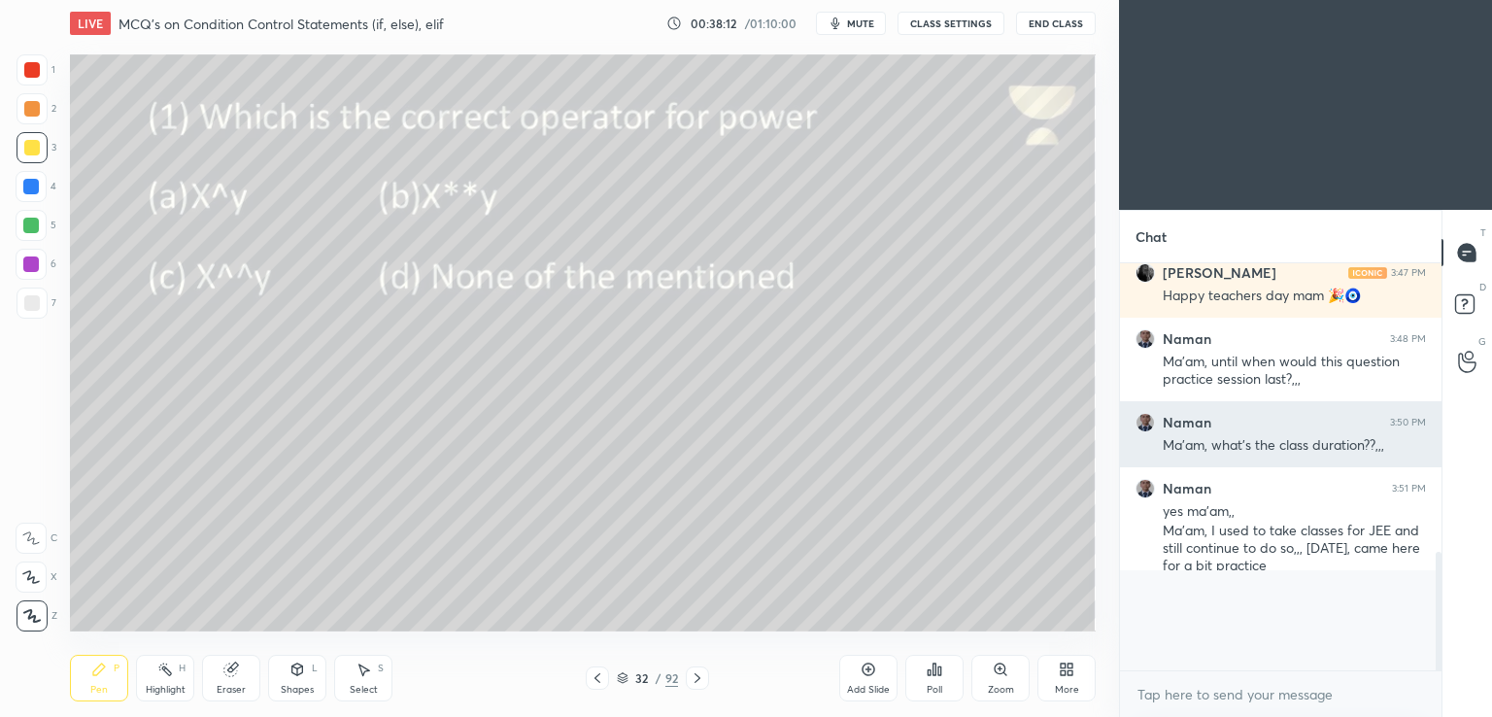
scroll to position [0, 0]
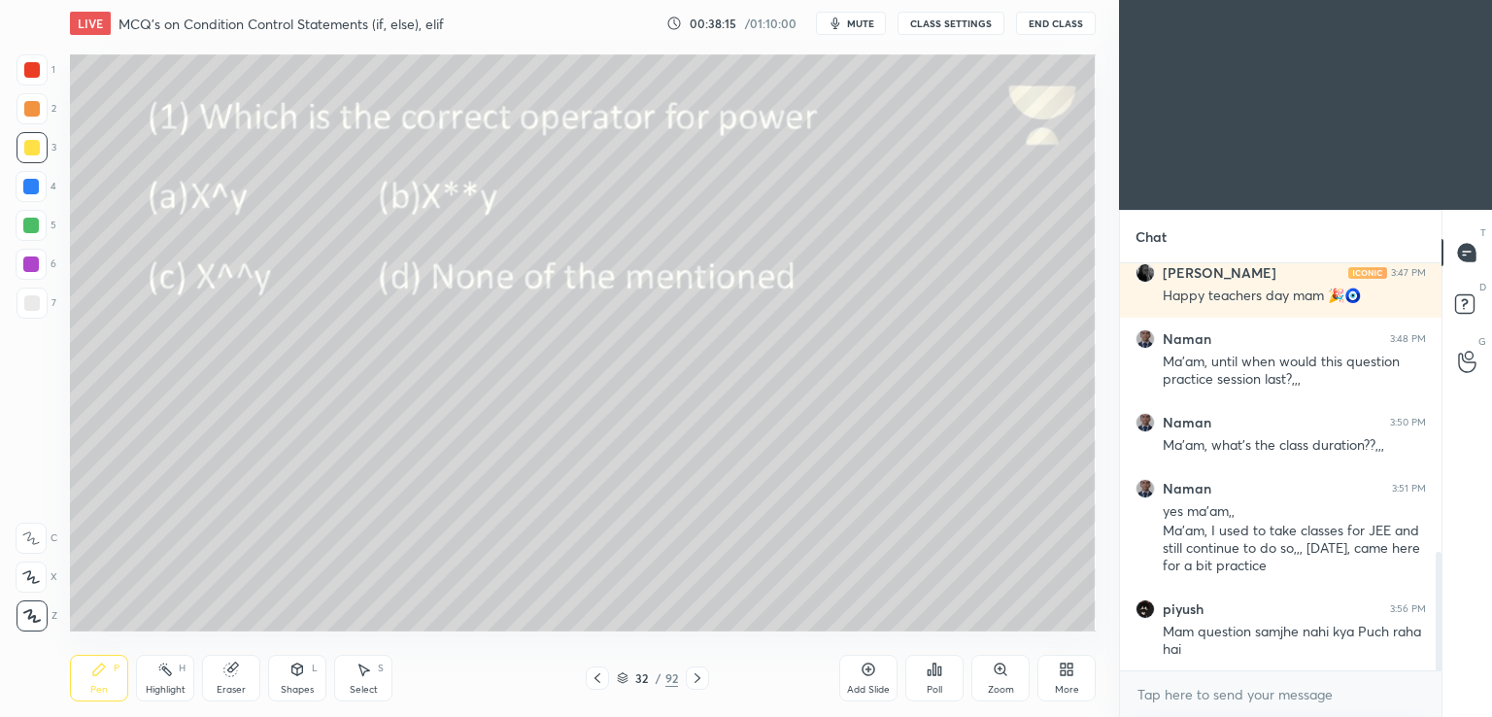
click at [692, 676] on icon at bounding box center [698, 678] width 16 height 16
click at [687, 684] on div at bounding box center [697, 677] width 23 height 23
click at [936, 665] on icon at bounding box center [935, 669] width 16 height 16
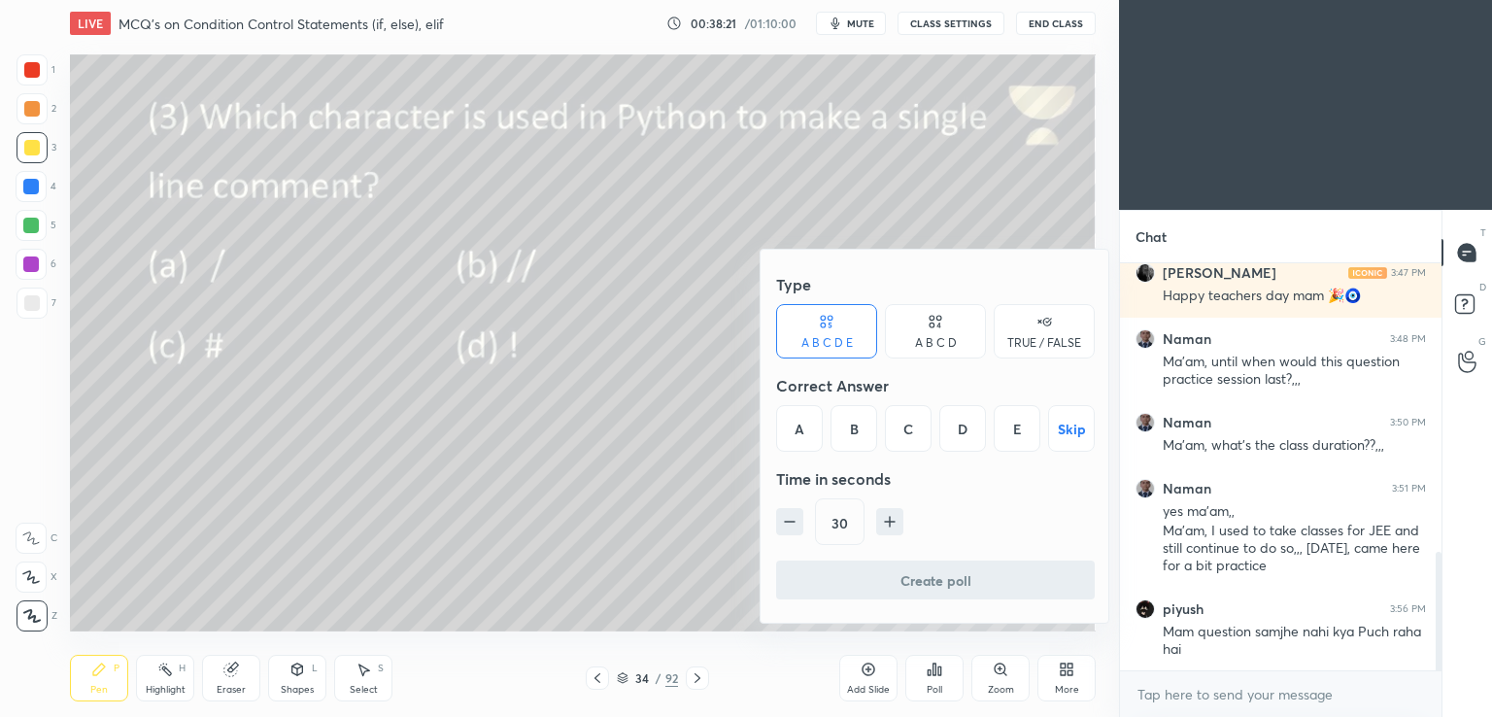
click at [920, 417] on div "C" at bounding box center [908, 428] width 47 height 47
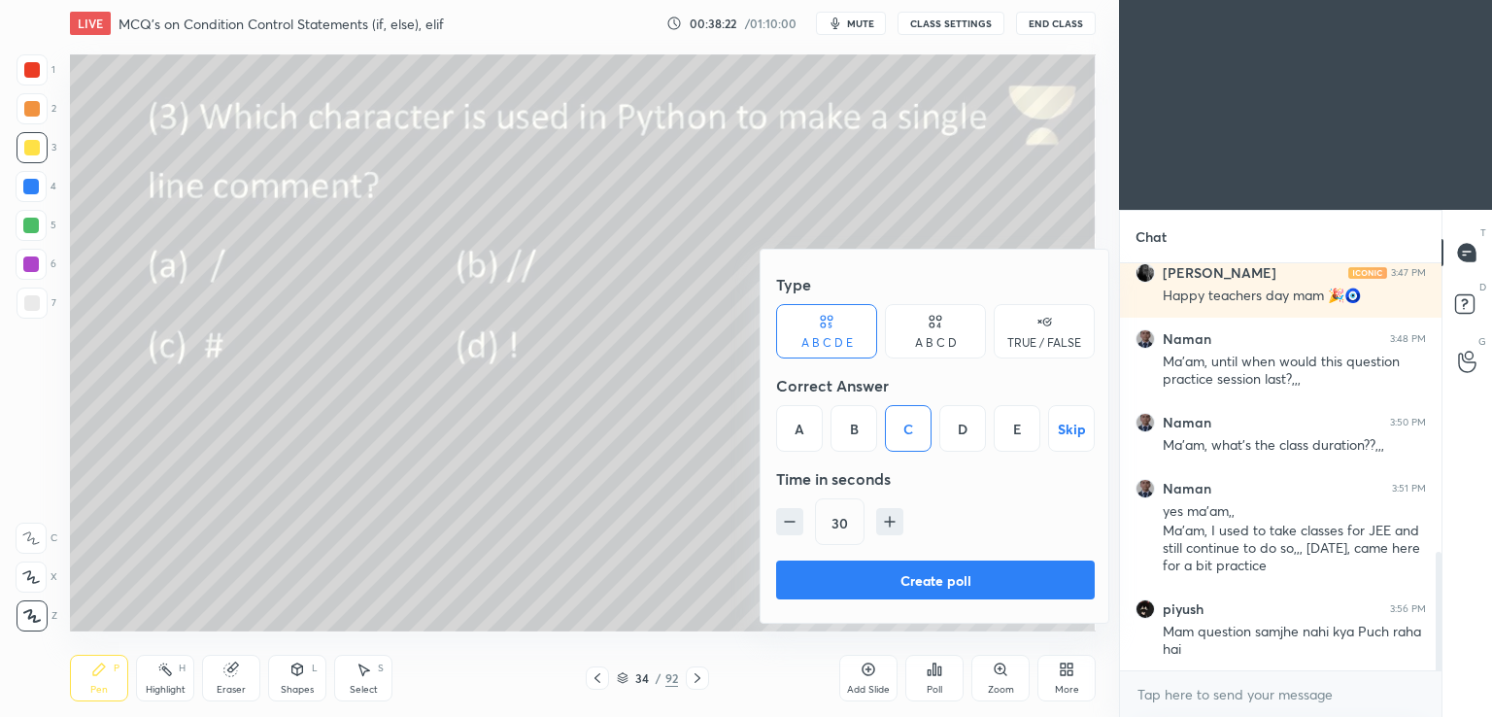
click at [820, 590] on button "Create poll" at bounding box center [935, 579] width 319 height 39
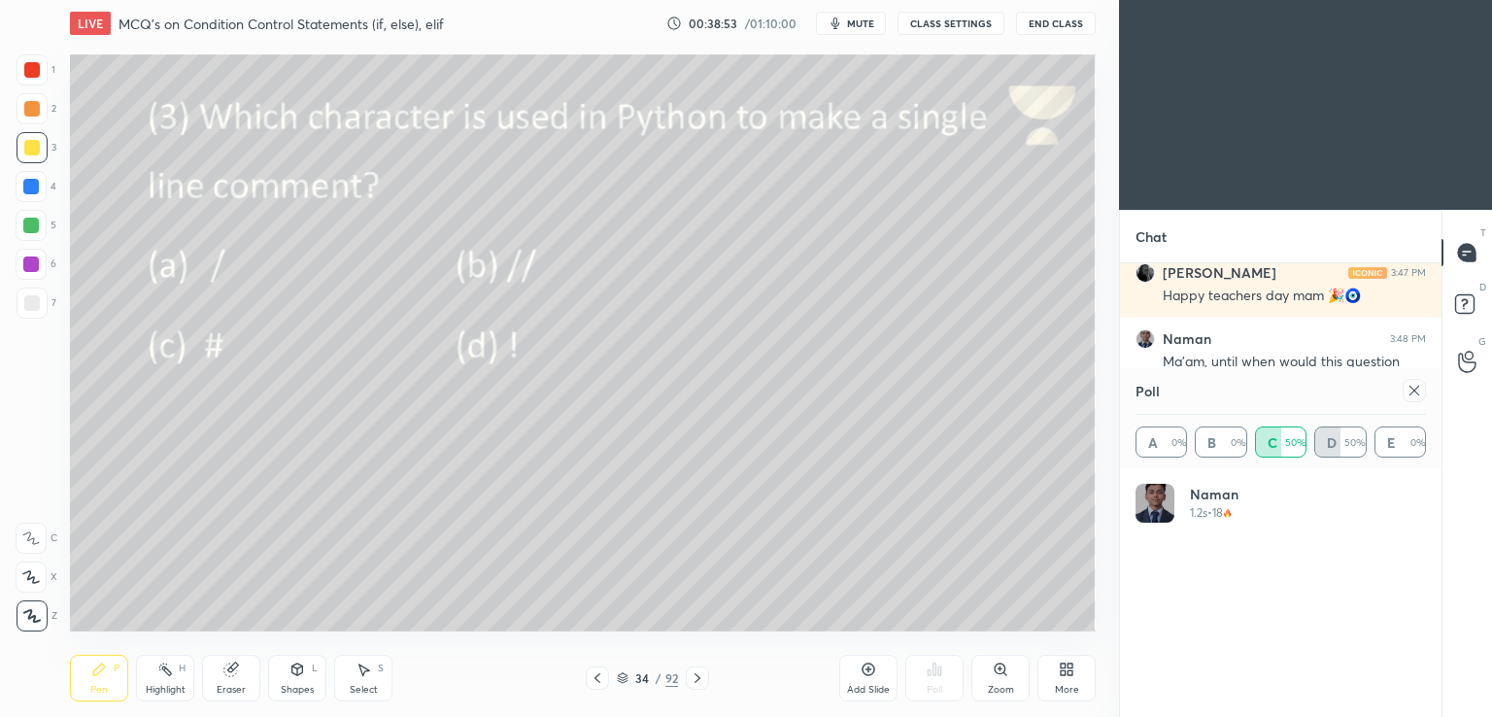
click at [1409, 392] on icon at bounding box center [1414, 391] width 16 height 16
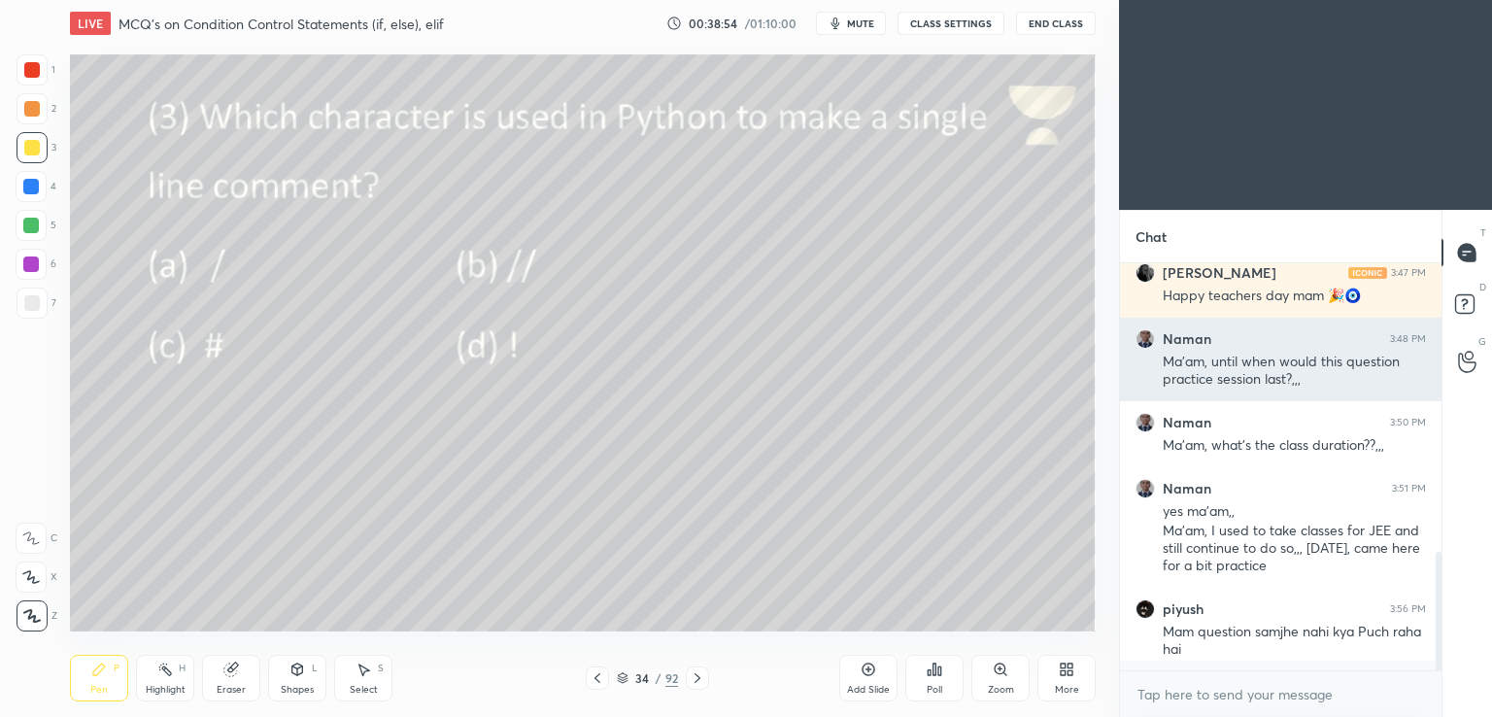
scroll to position [241, 316]
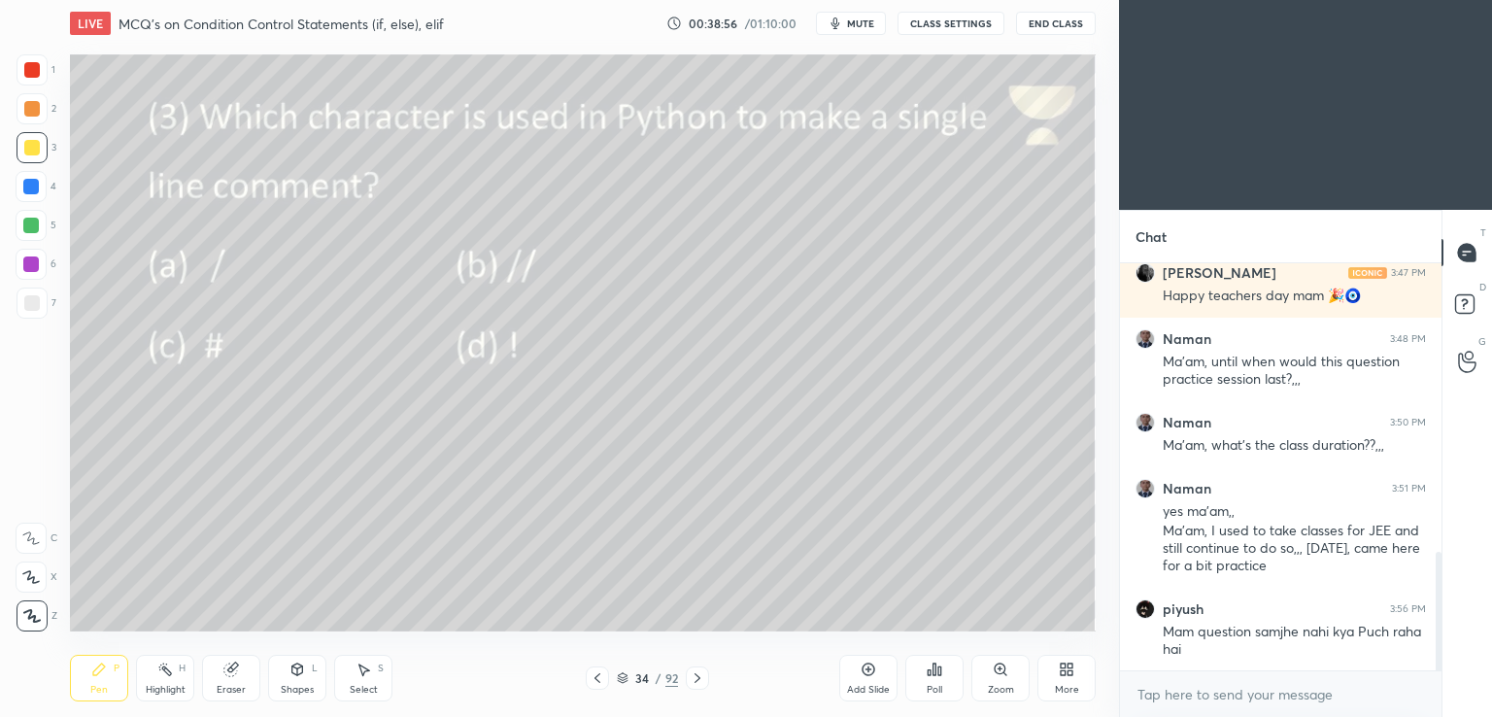
click at [706, 677] on div at bounding box center [697, 677] width 23 height 23
click at [931, 671] on icon at bounding box center [935, 669] width 16 height 16
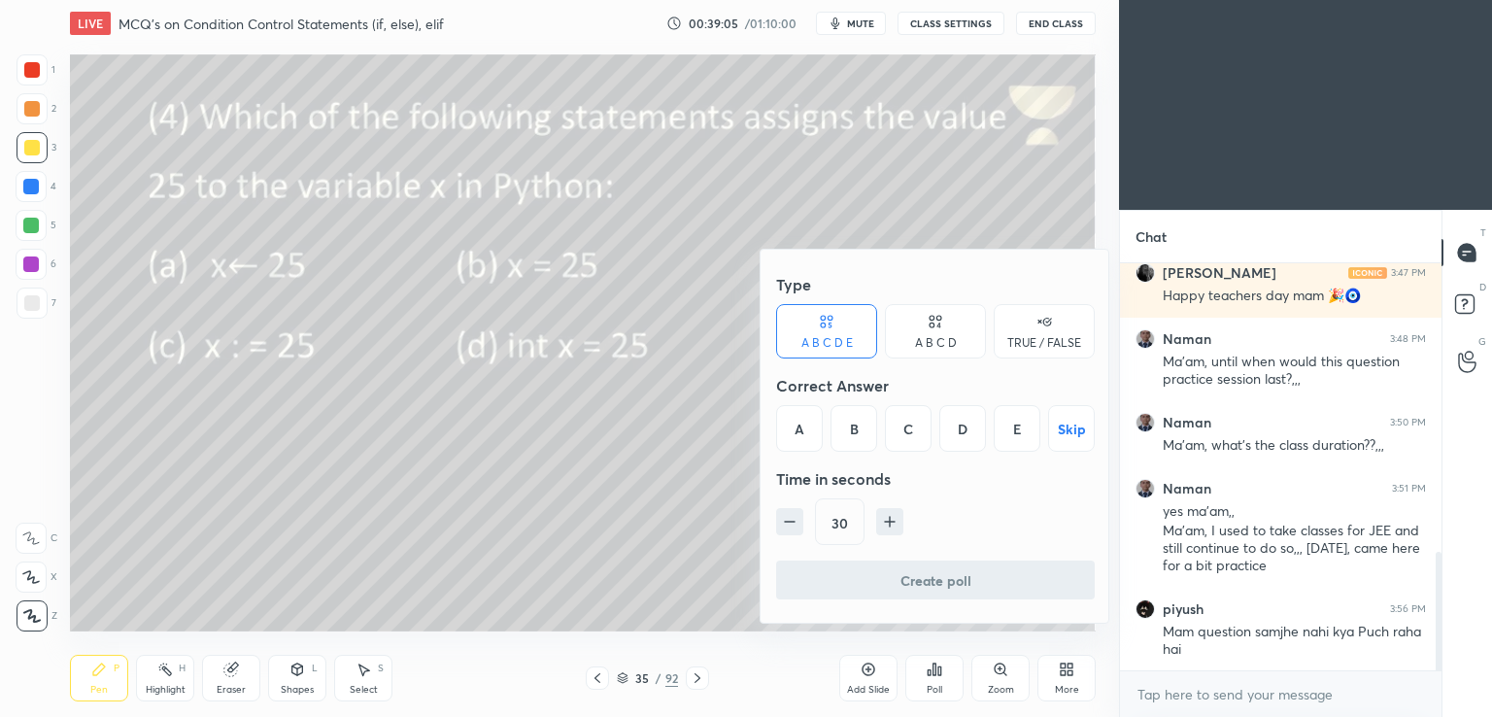
click at [839, 423] on div "B" at bounding box center [853, 428] width 47 height 47
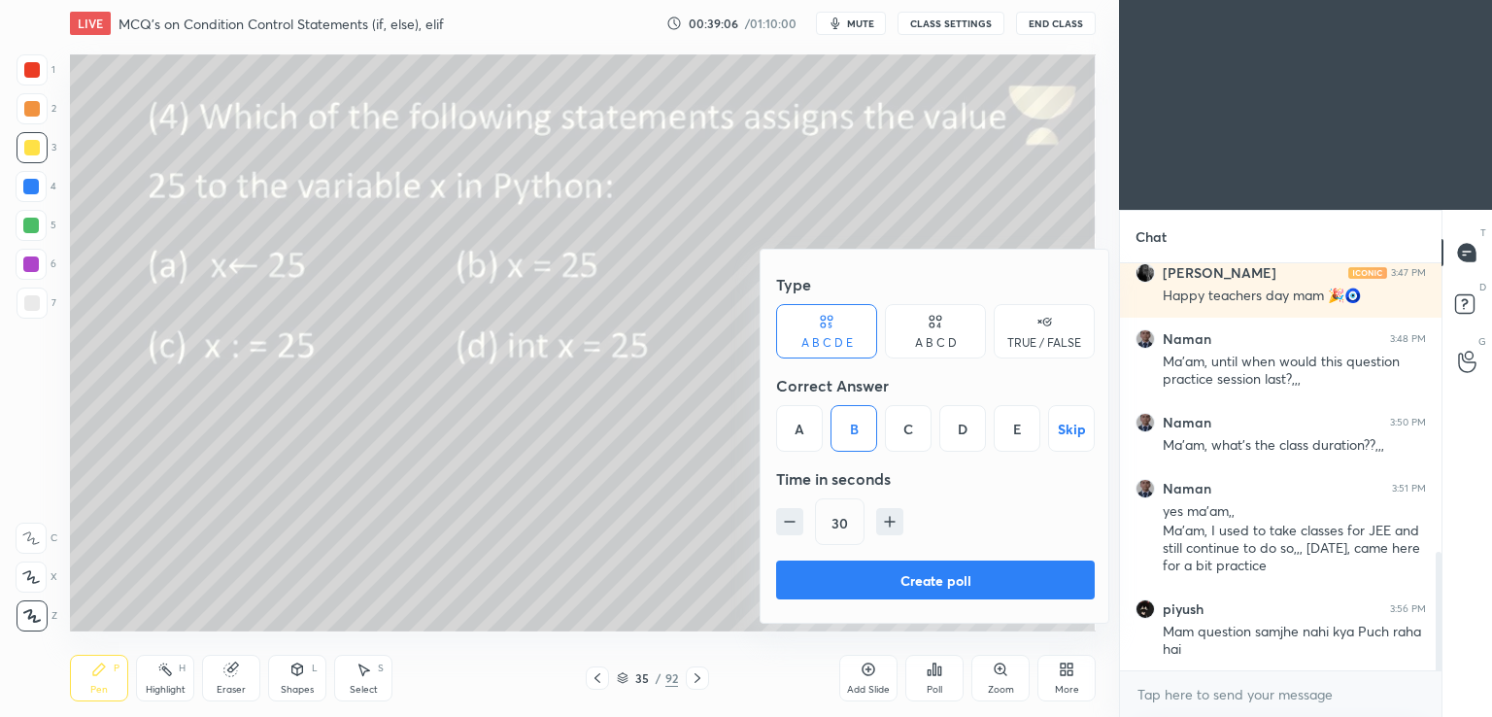
click at [851, 574] on button "Create poll" at bounding box center [935, 579] width 319 height 39
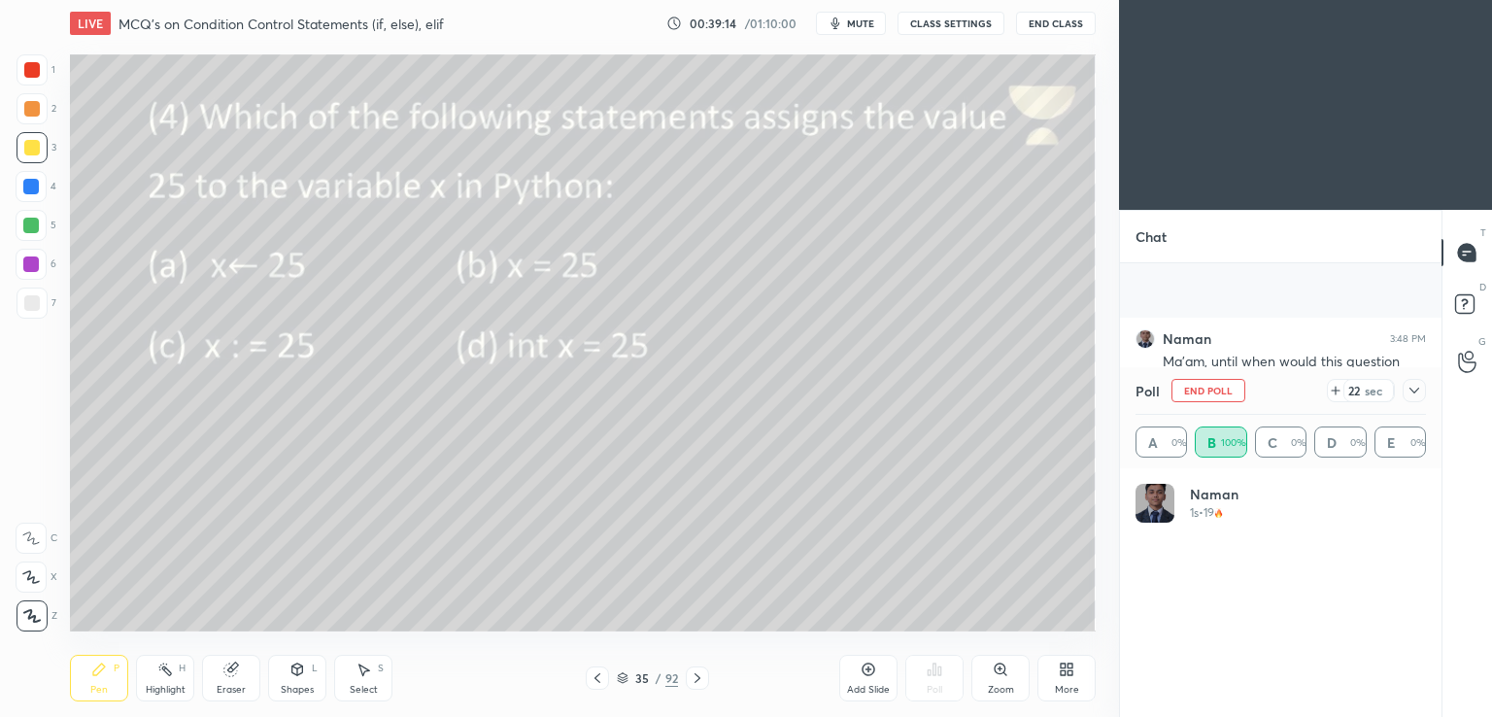
scroll to position [1164, 0]
click at [1405, 394] on div at bounding box center [1414, 390] width 23 height 23
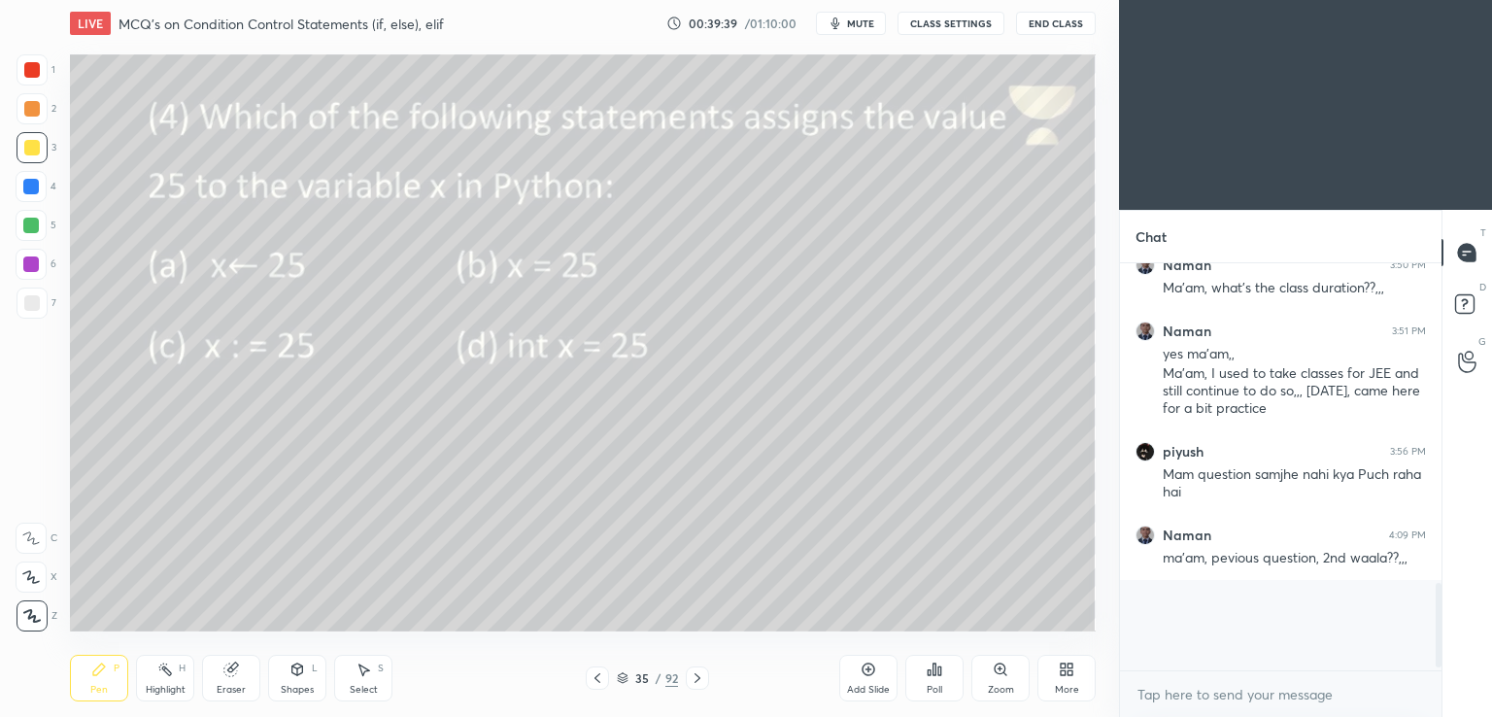
scroll to position [1063, 0]
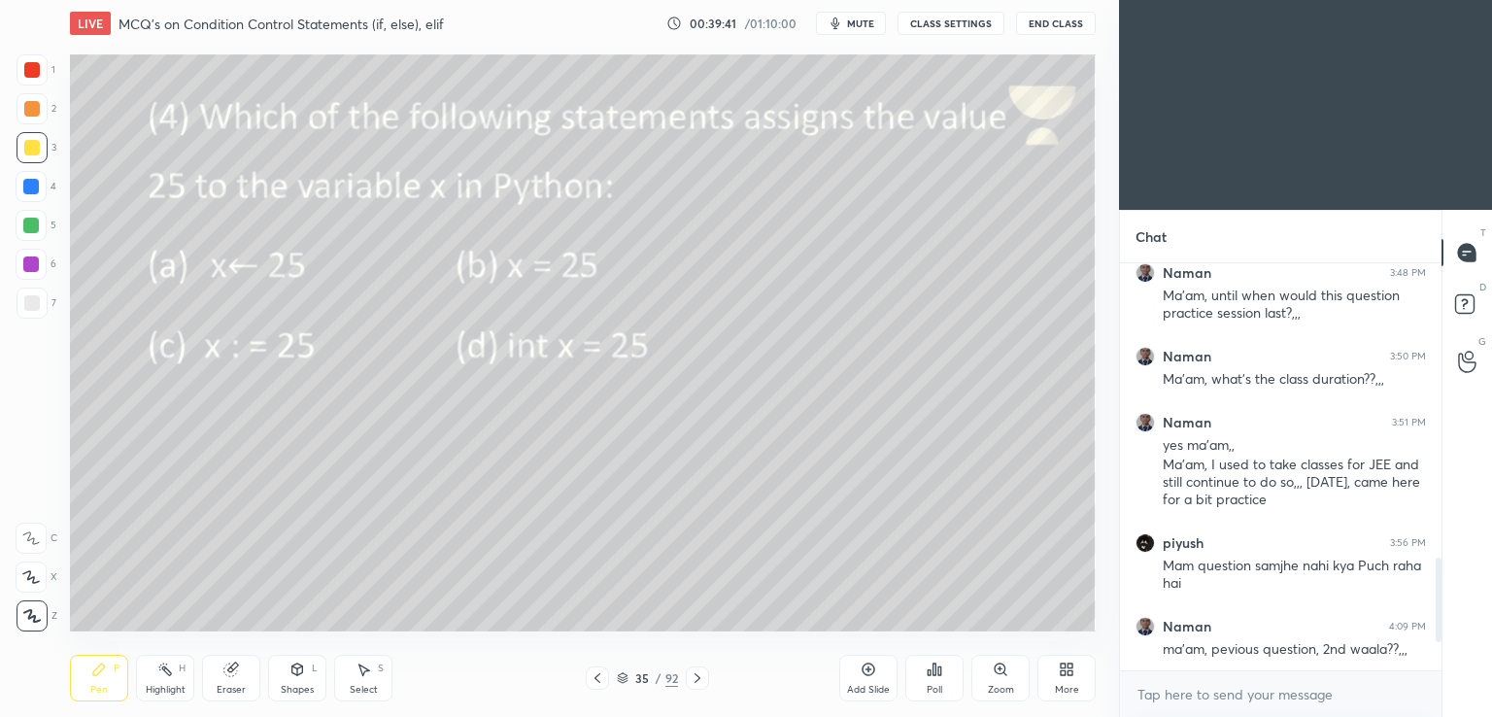
click at [693, 675] on icon at bounding box center [698, 678] width 16 height 16
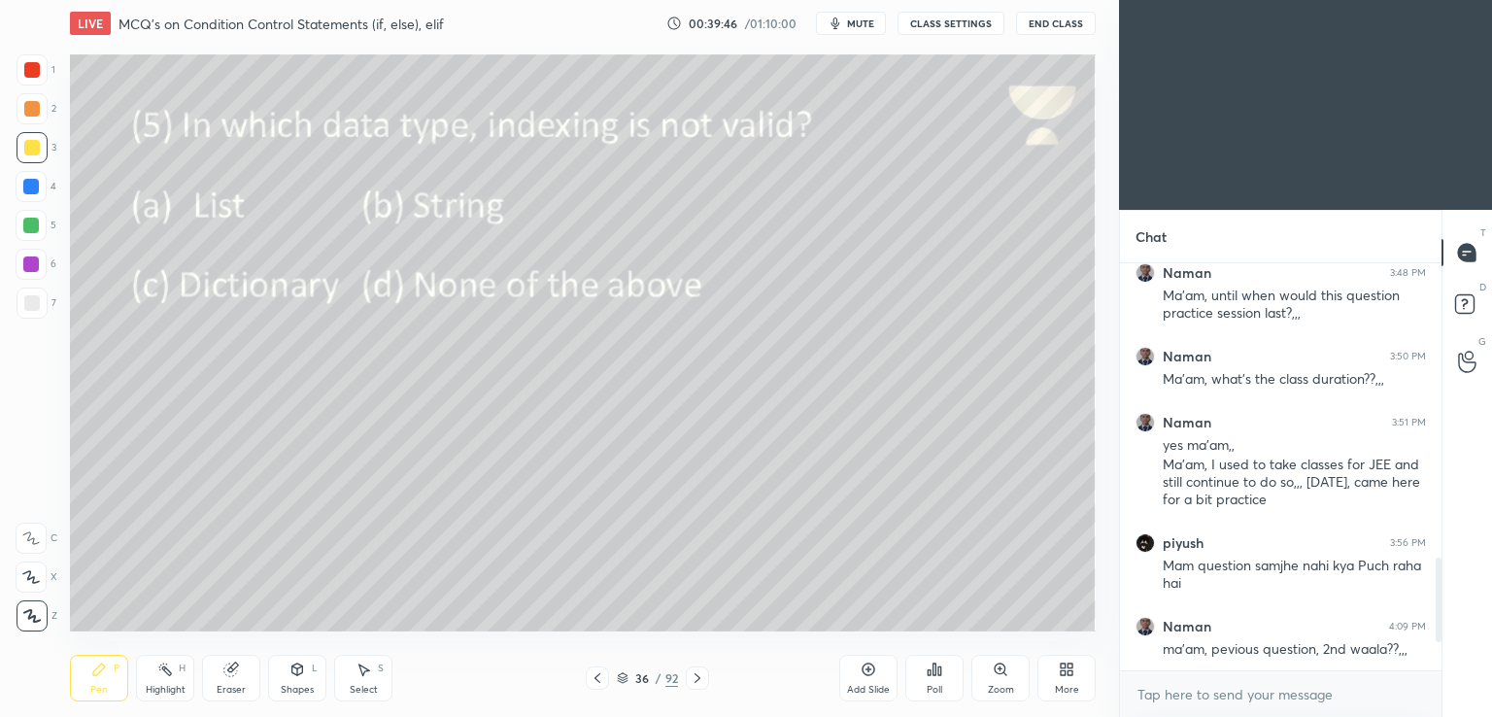
click at [597, 681] on icon at bounding box center [597, 678] width 6 height 10
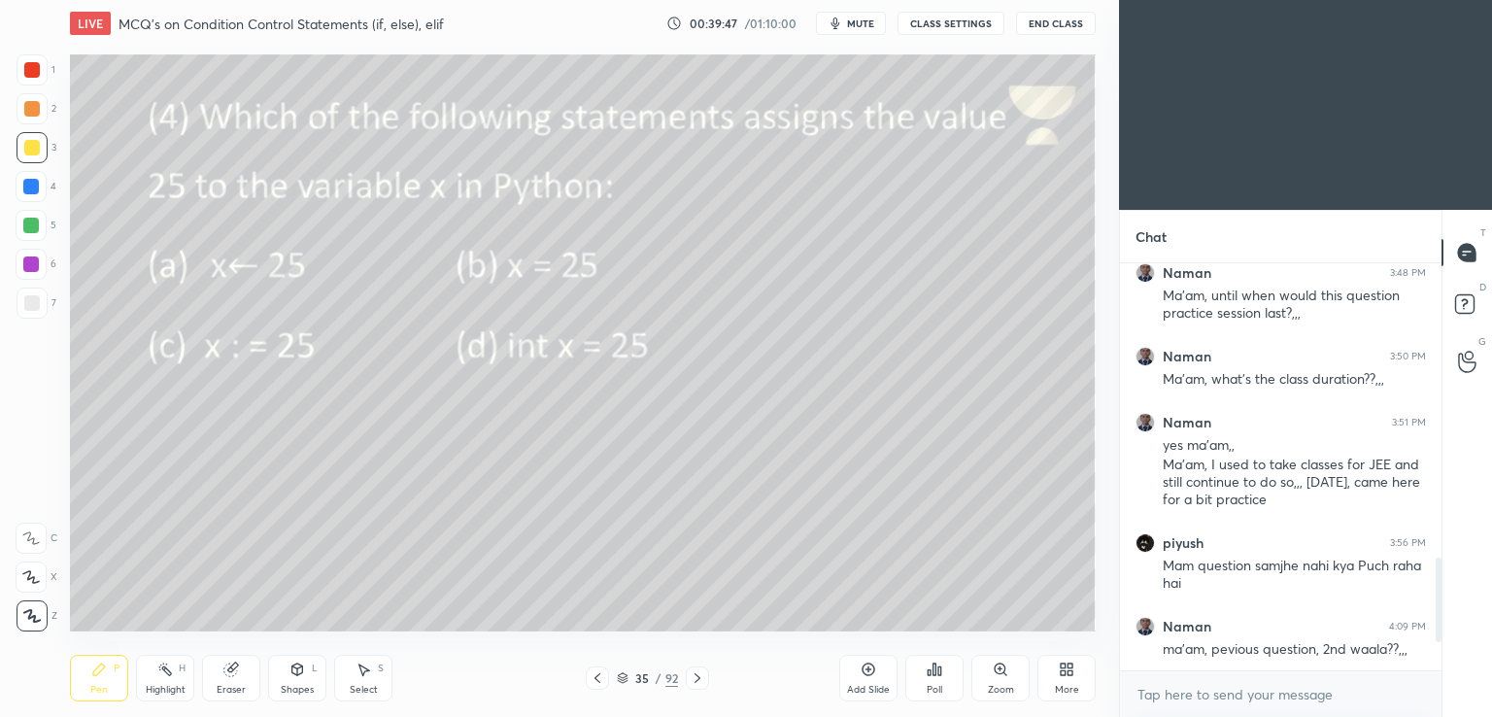
click at [596, 685] on icon at bounding box center [598, 678] width 16 height 16
click at [598, 672] on icon at bounding box center [598, 678] width 16 height 16
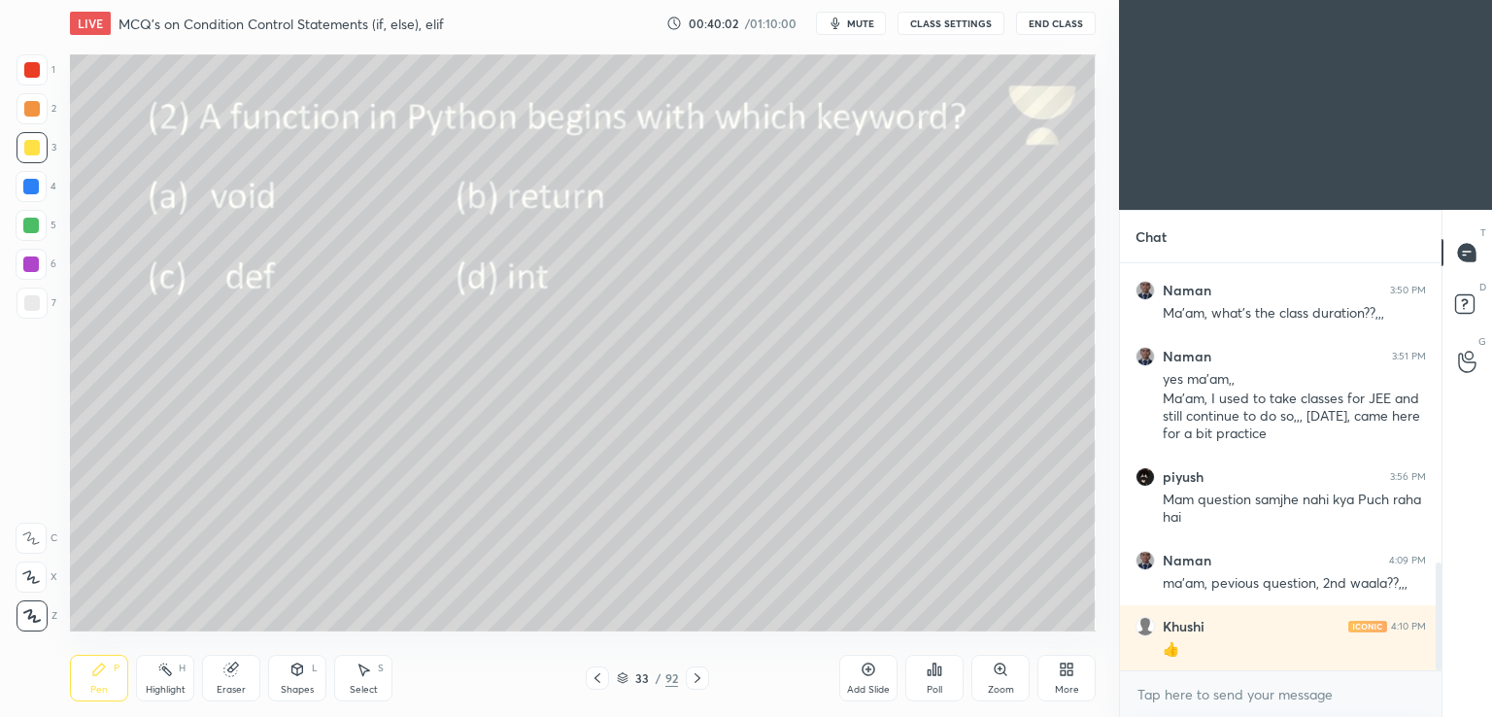
click at [691, 678] on icon at bounding box center [698, 678] width 16 height 16
click at [690, 680] on icon at bounding box center [698, 678] width 16 height 16
click at [921, 667] on div "Poll" at bounding box center [934, 678] width 58 height 47
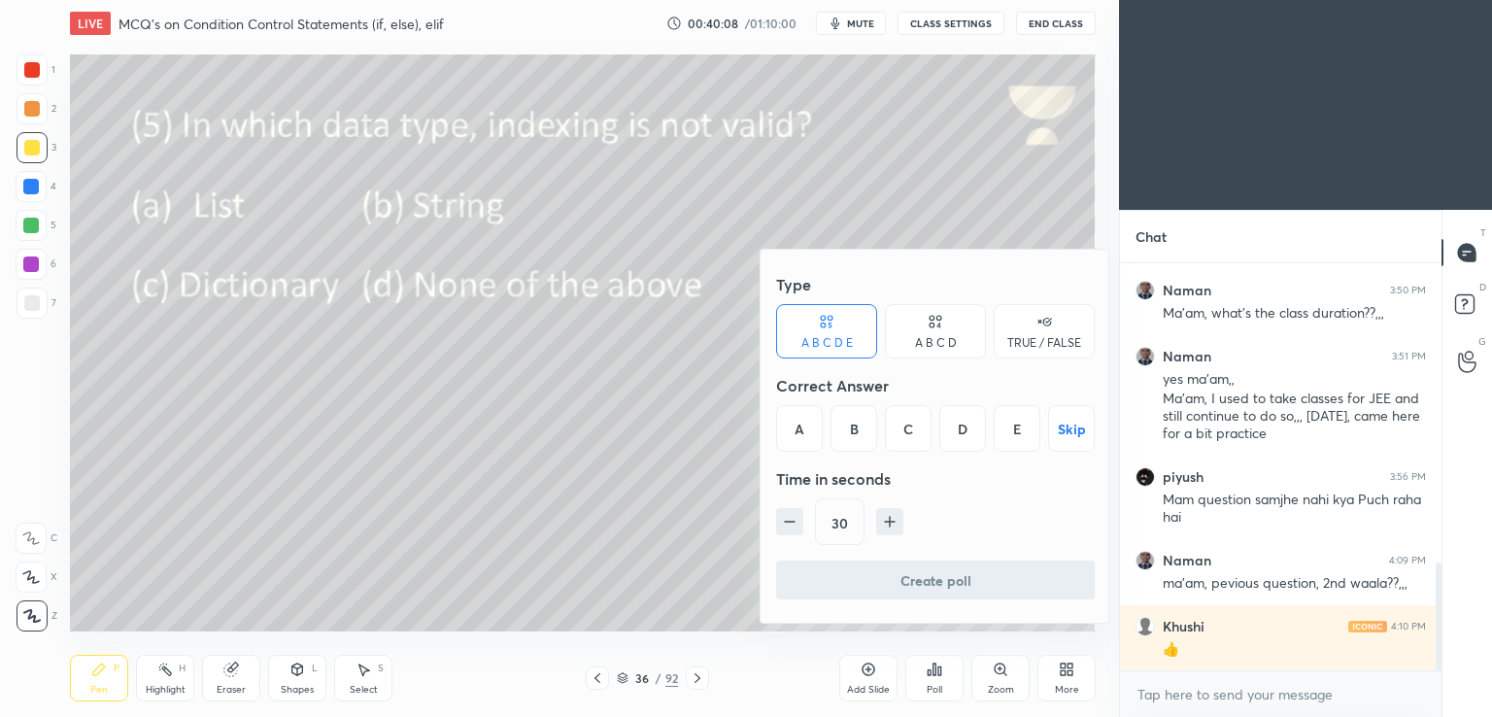
click at [886, 439] on div "C" at bounding box center [908, 428] width 47 height 47
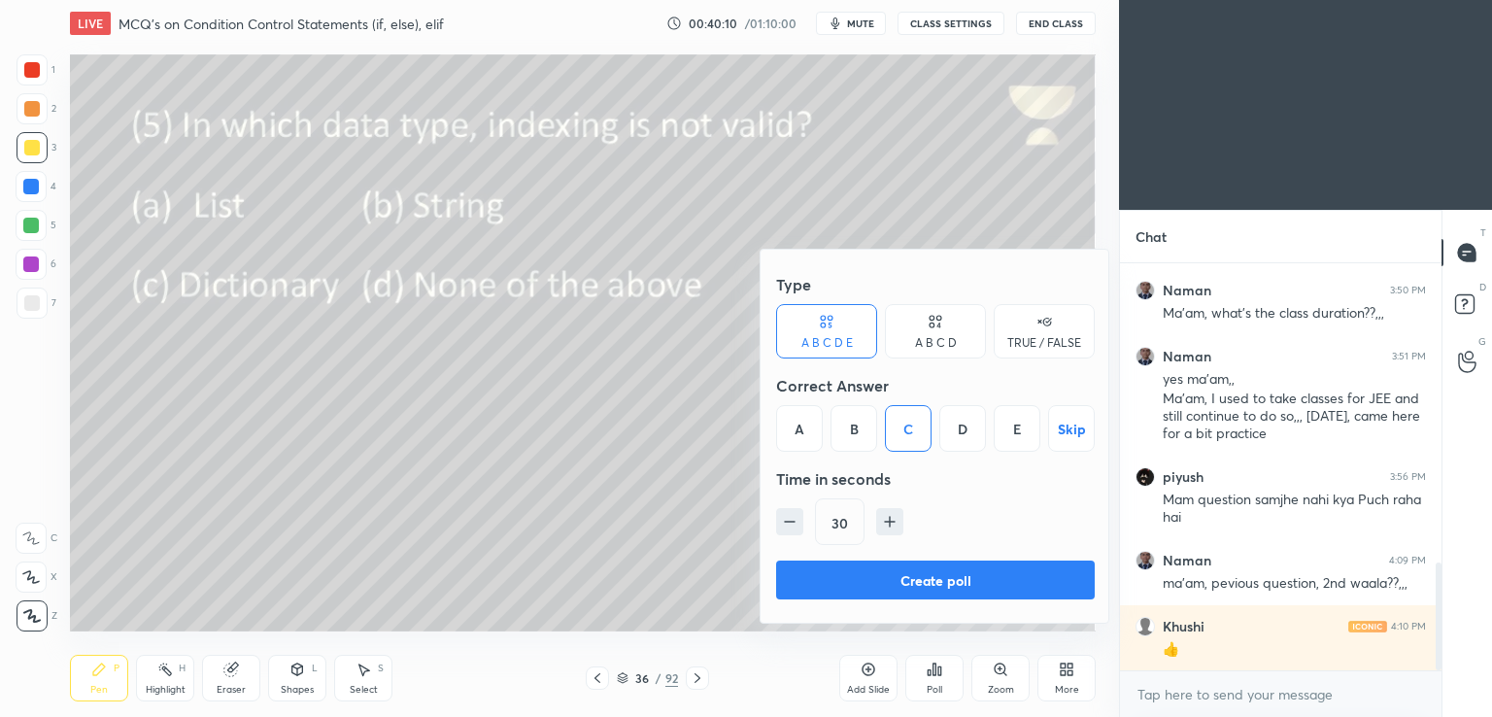
click at [827, 591] on button "Create poll" at bounding box center [935, 579] width 319 height 39
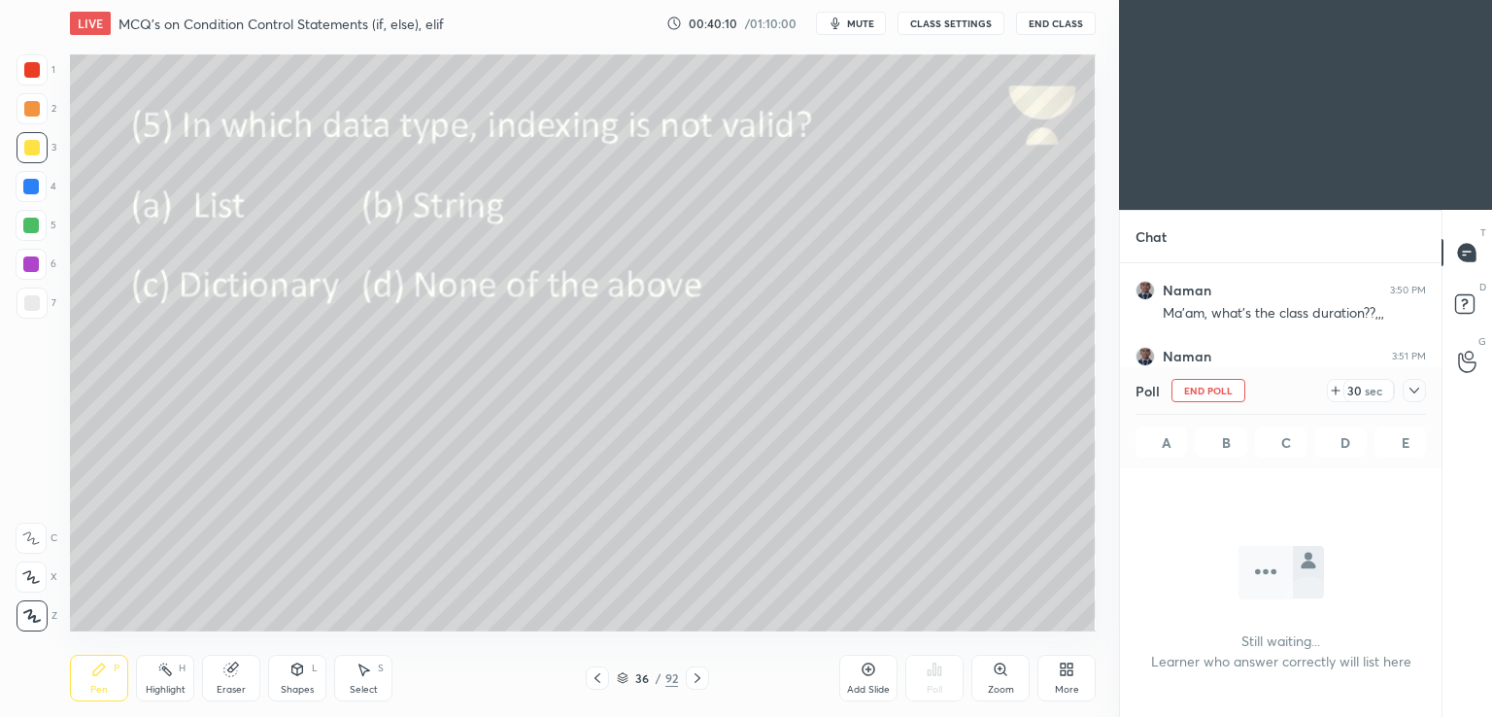
scroll to position [7, 6]
click at [860, 24] on span "mute" at bounding box center [860, 24] width 27 height 14
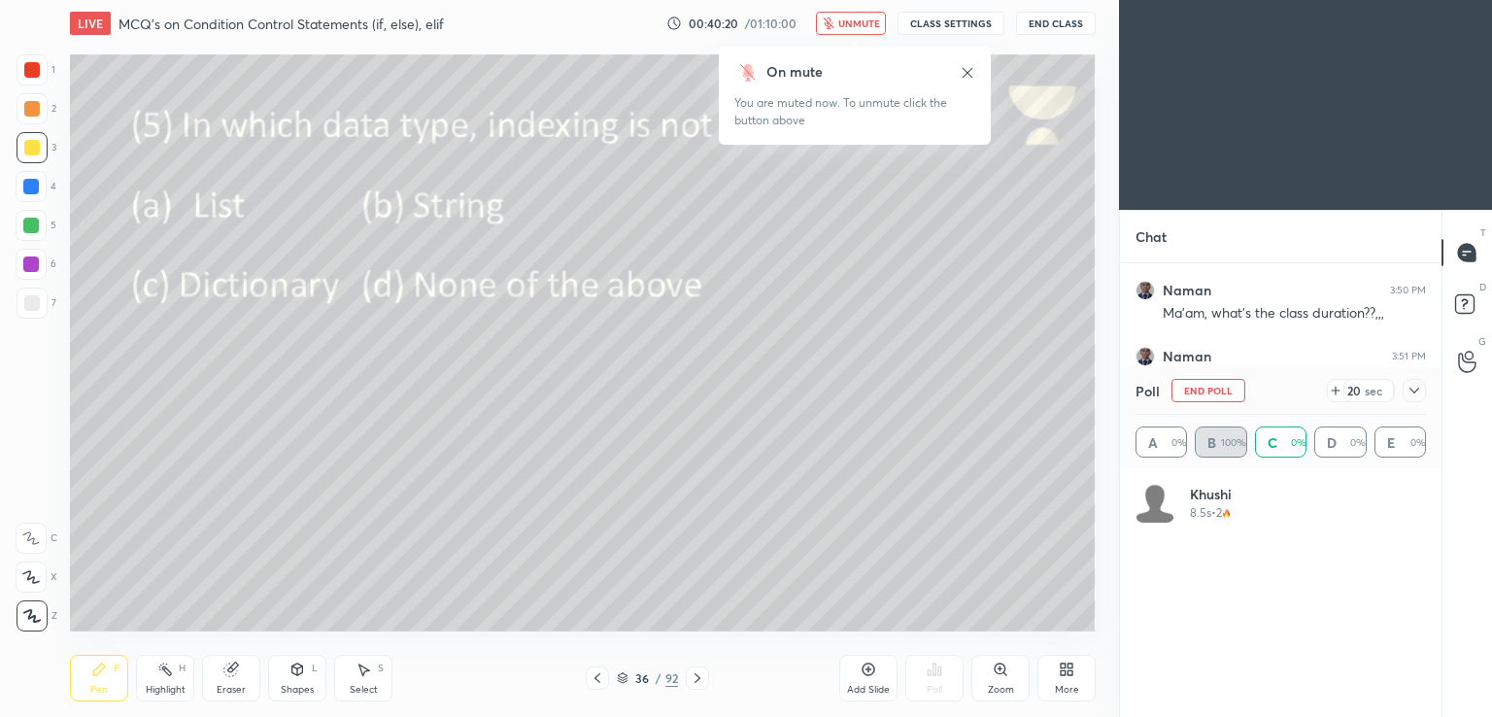
scroll to position [227, 285]
click at [833, 19] on icon "button" at bounding box center [828, 23] width 11 height 12
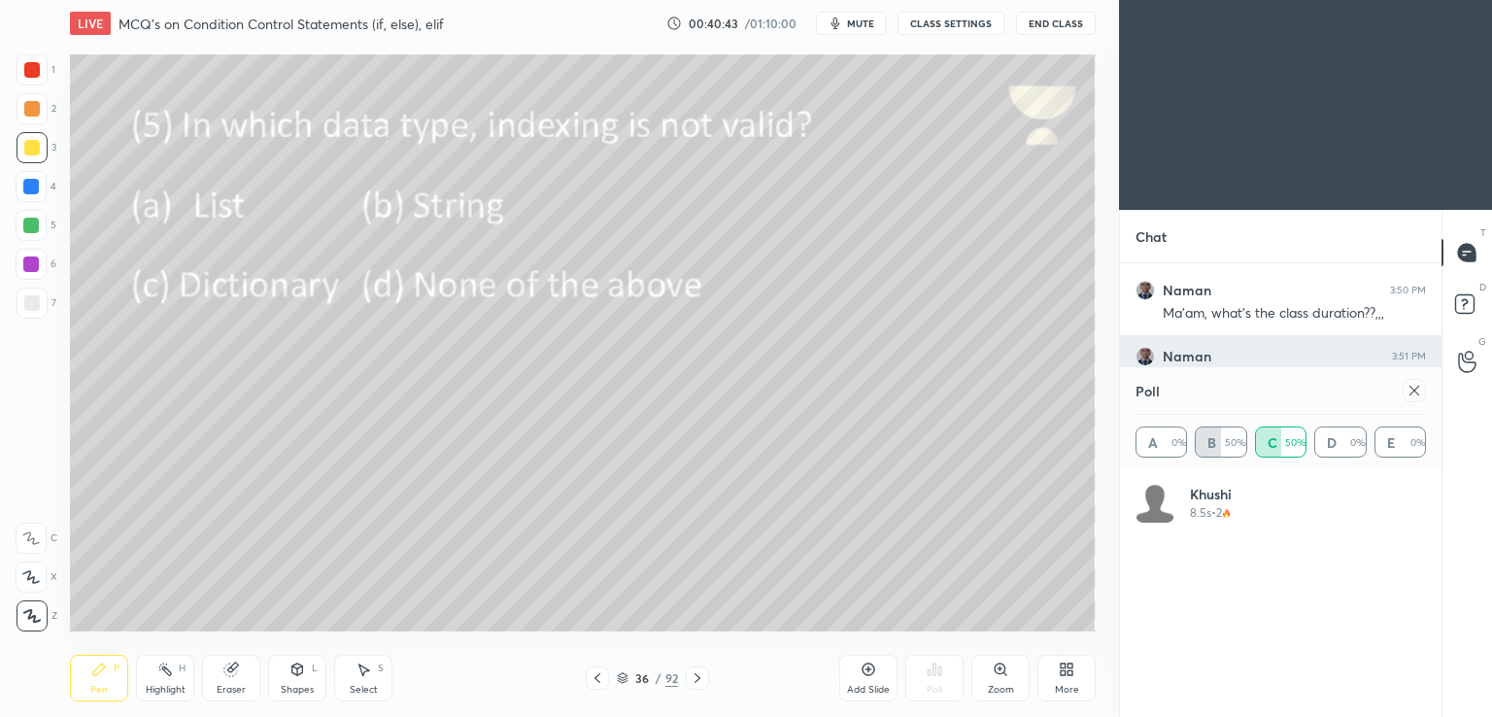
click at [1418, 391] on icon at bounding box center [1414, 391] width 16 height 16
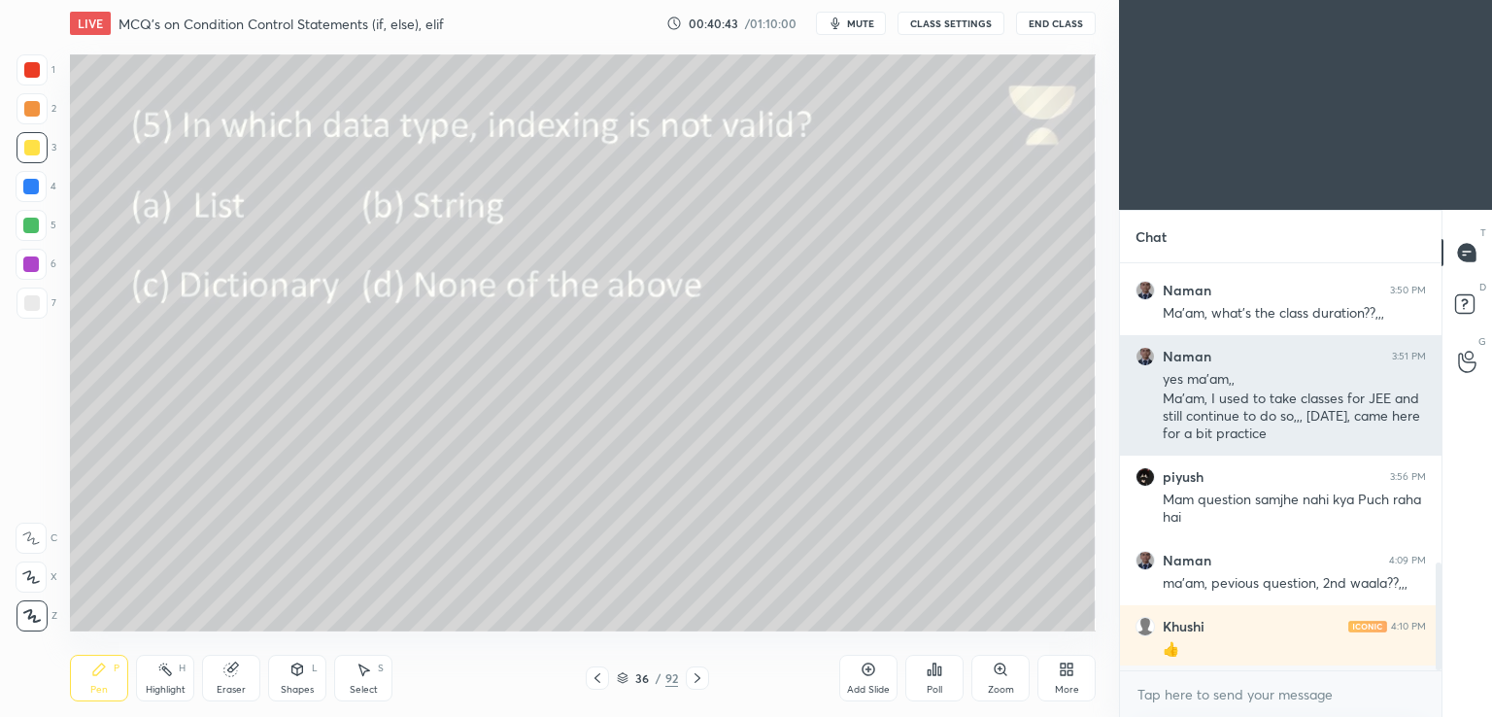
scroll to position [401, 316]
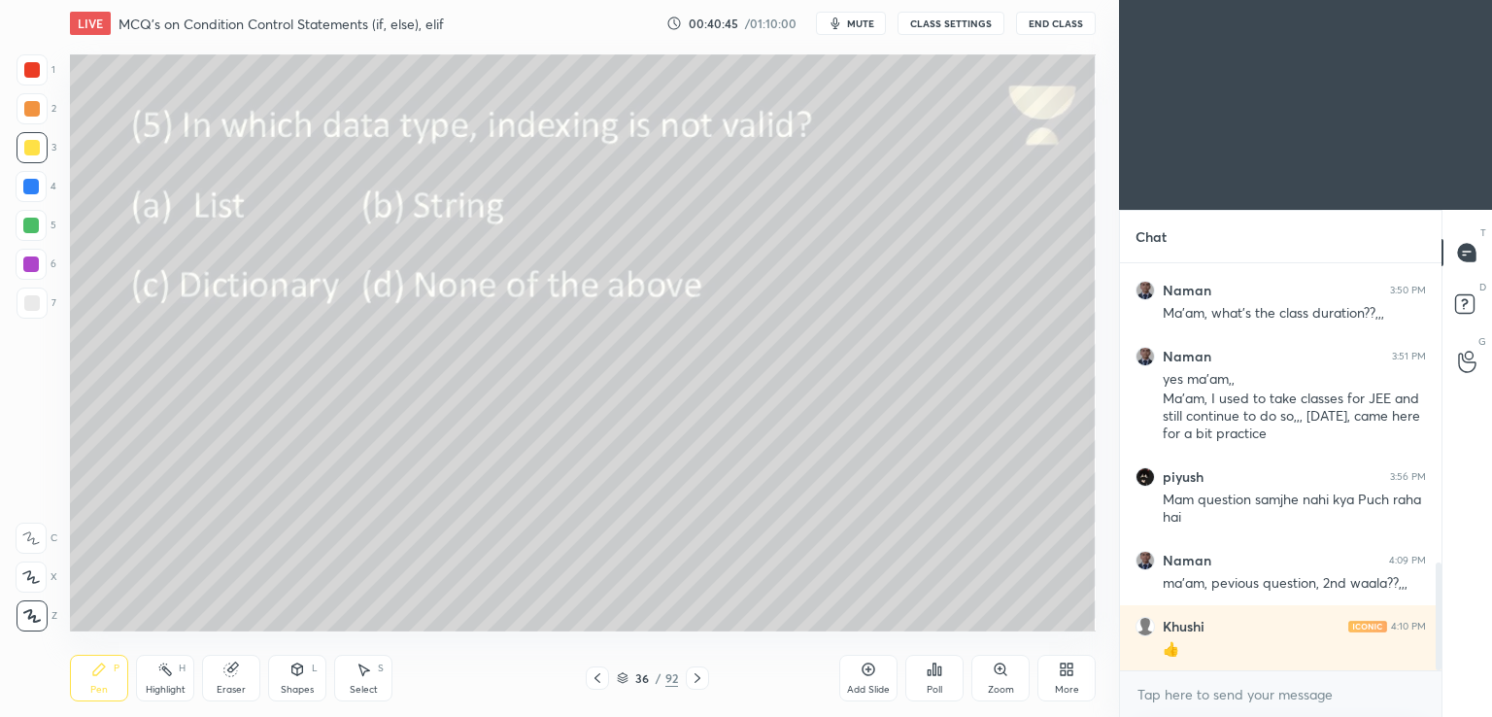
click at [705, 676] on div at bounding box center [697, 677] width 23 height 23
click at [942, 662] on div "Poll" at bounding box center [934, 678] width 58 height 47
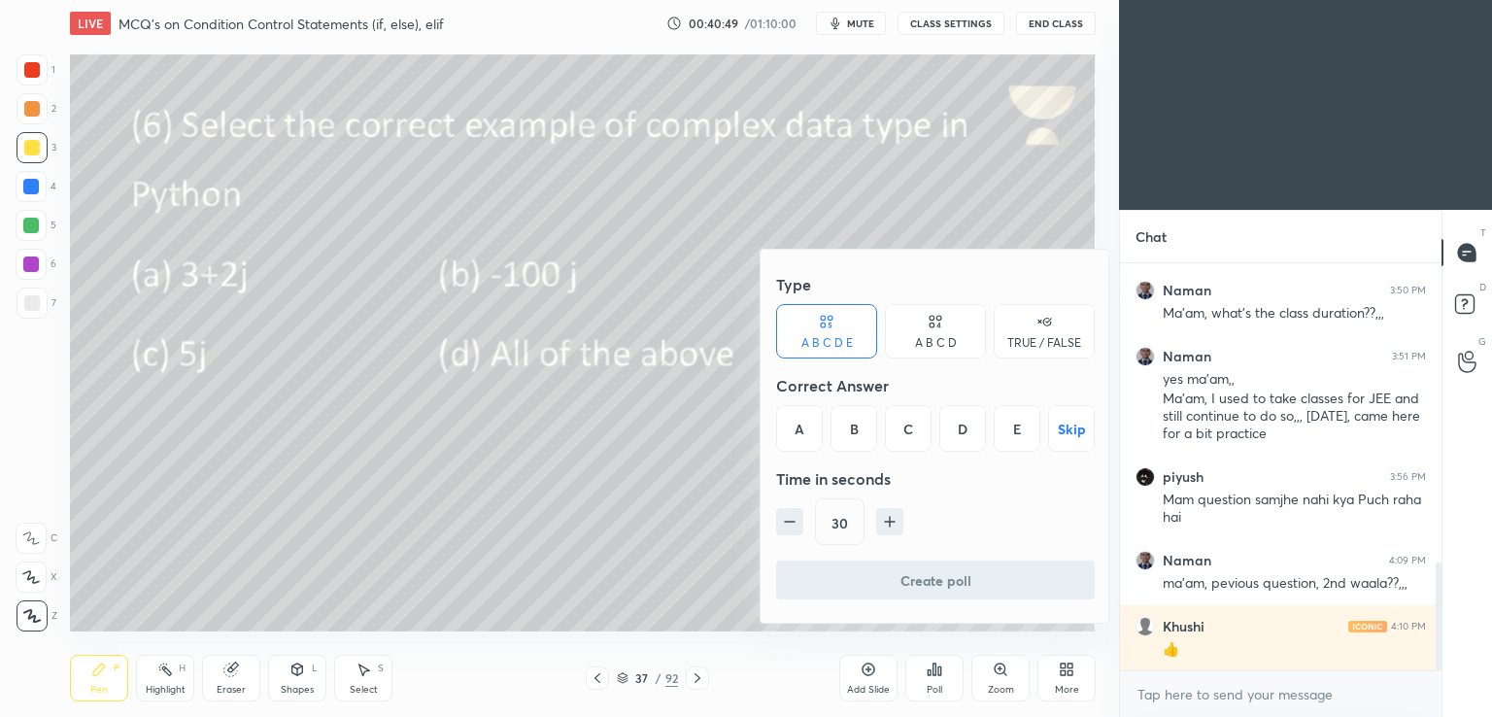
click at [941, 325] on icon at bounding box center [936, 321] width 16 height 19
click at [1003, 427] on div "D" at bounding box center [1000, 428] width 57 height 47
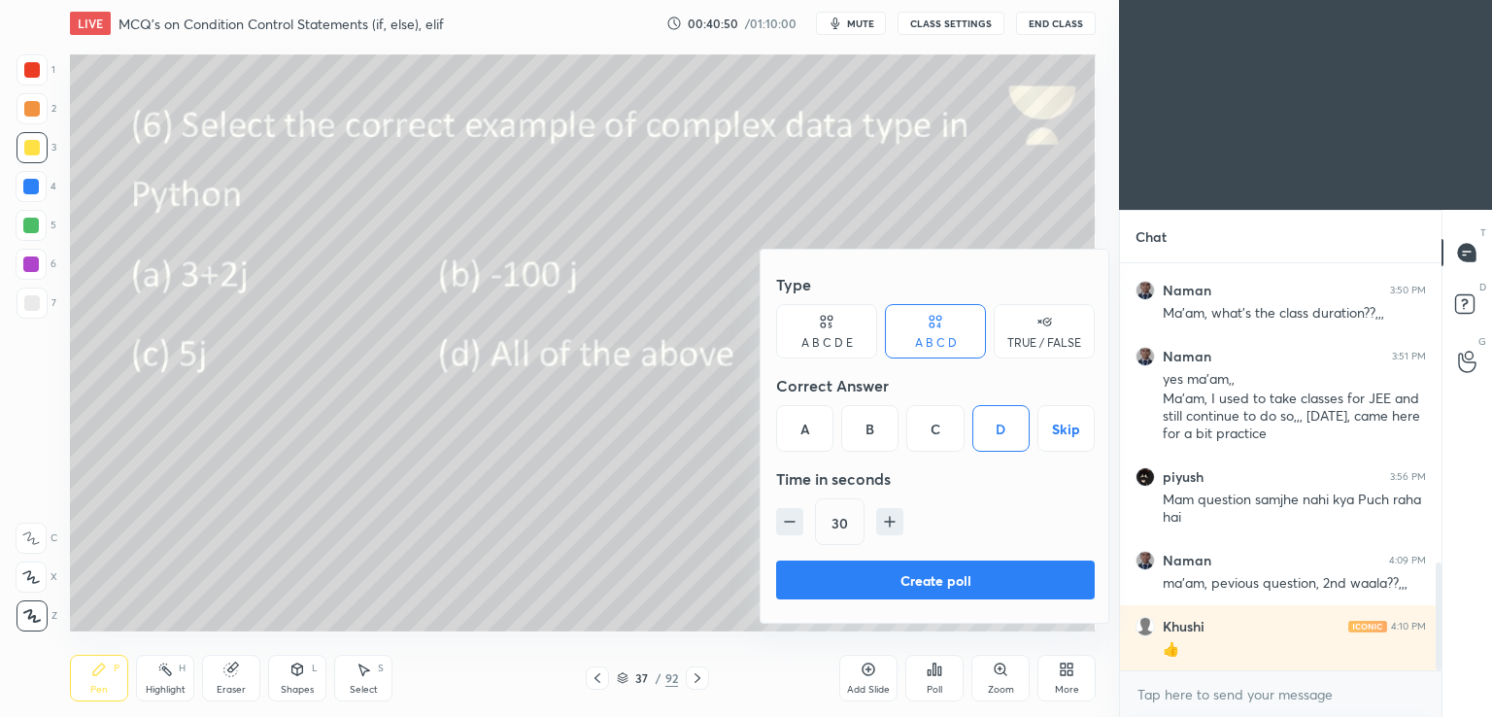
click at [890, 573] on button "Create poll" at bounding box center [935, 579] width 319 height 39
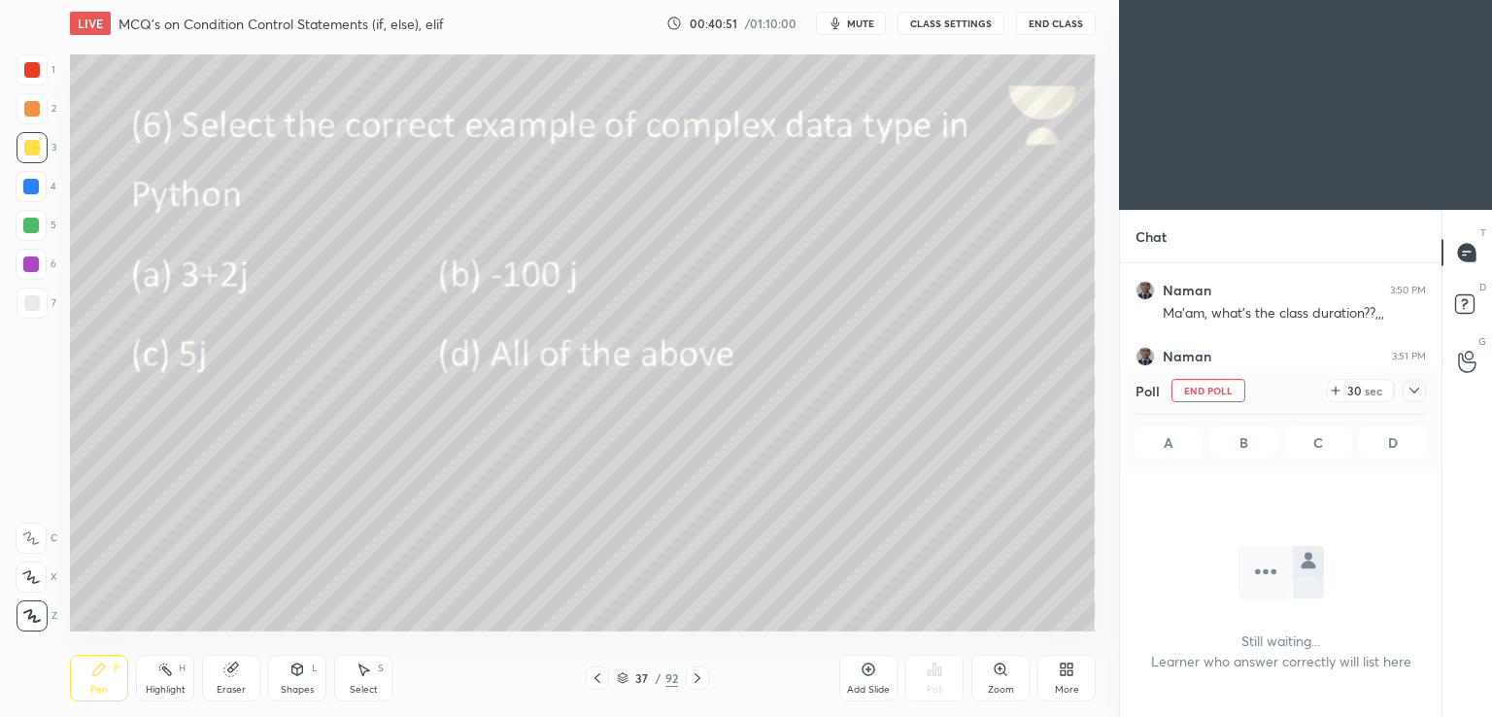
scroll to position [140, 316]
click at [851, 21] on span "mute" at bounding box center [860, 24] width 27 height 14
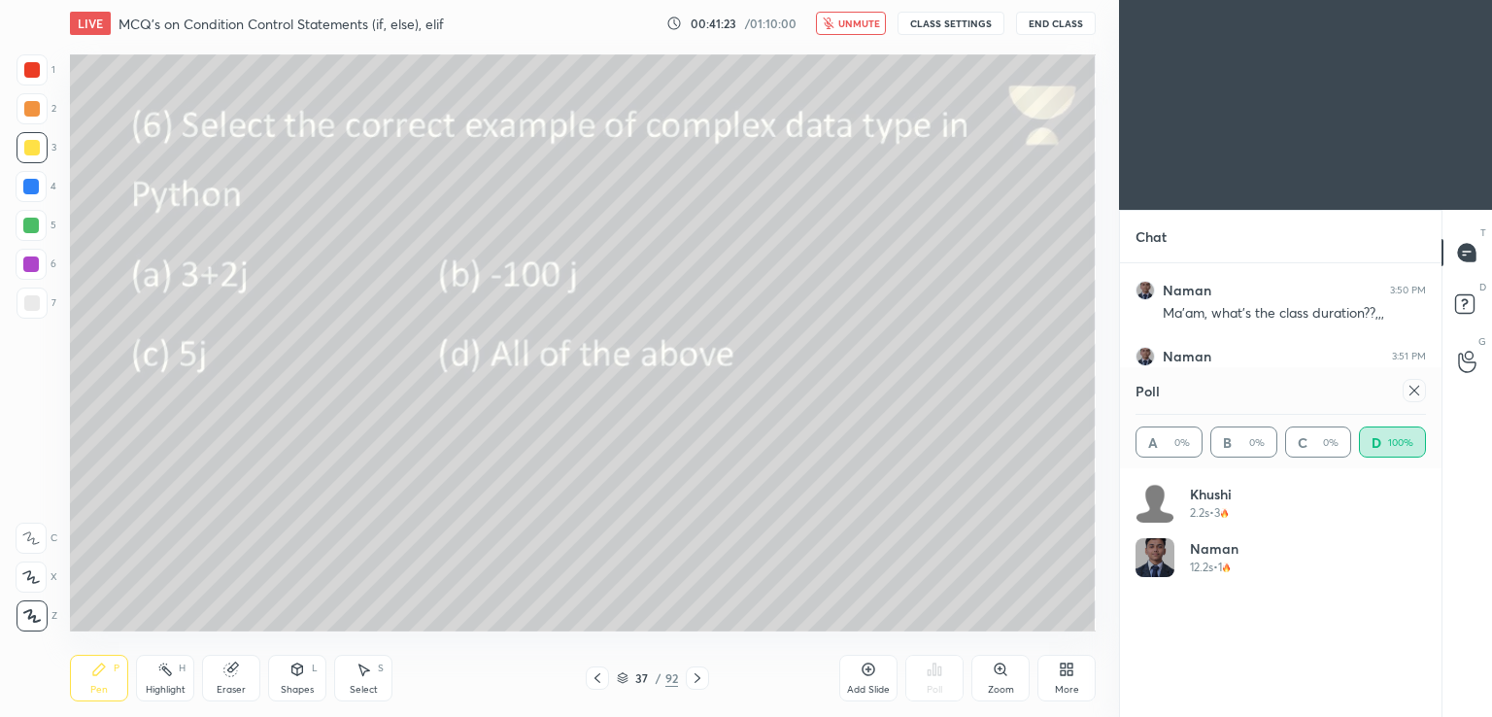
click at [858, 30] on button "unmute" at bounding box center [851, 23] width 70 height 23
click at [1412, 392] on icon at bounding box center [1414, 391] width 10 height 10
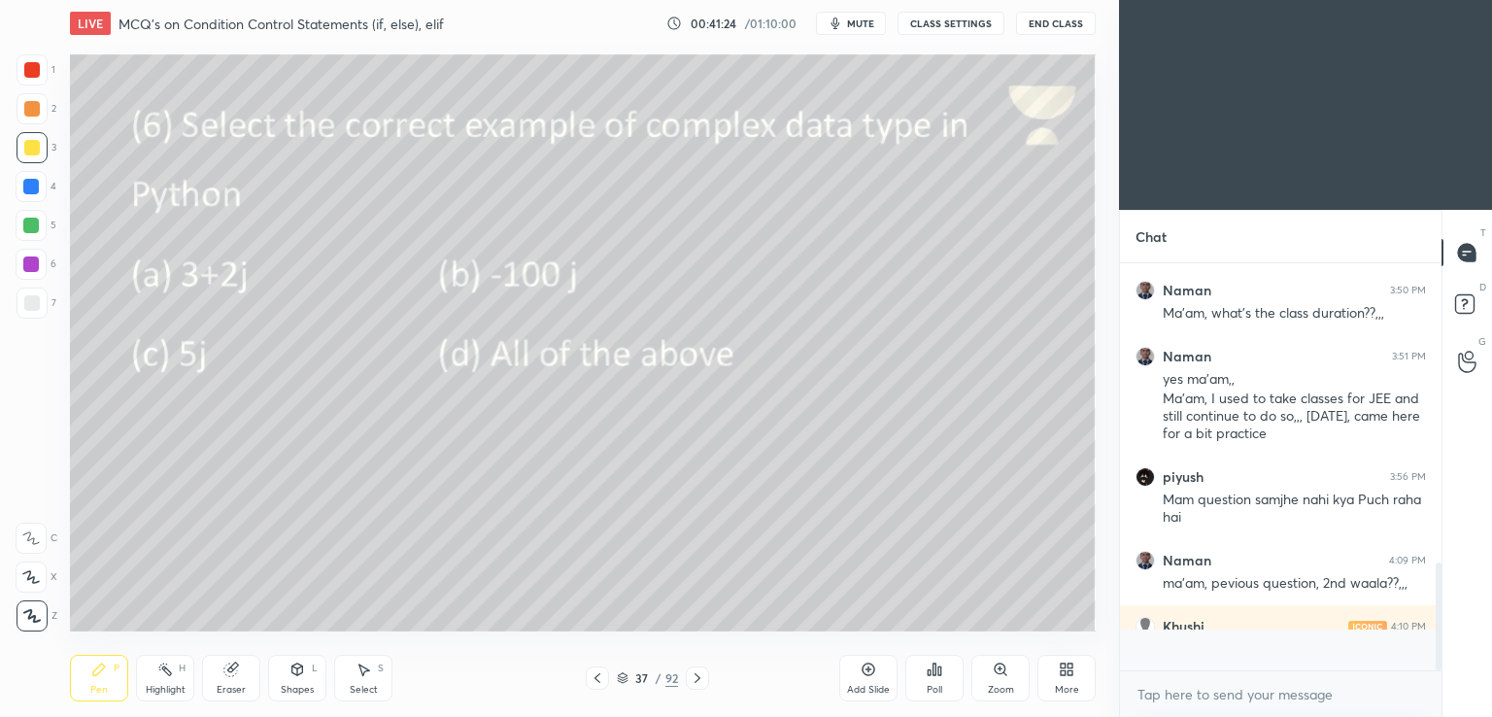
scroll to position [396, 316]
click at [706, 677] on div at bounding box center [697, 677] width 23 height 23
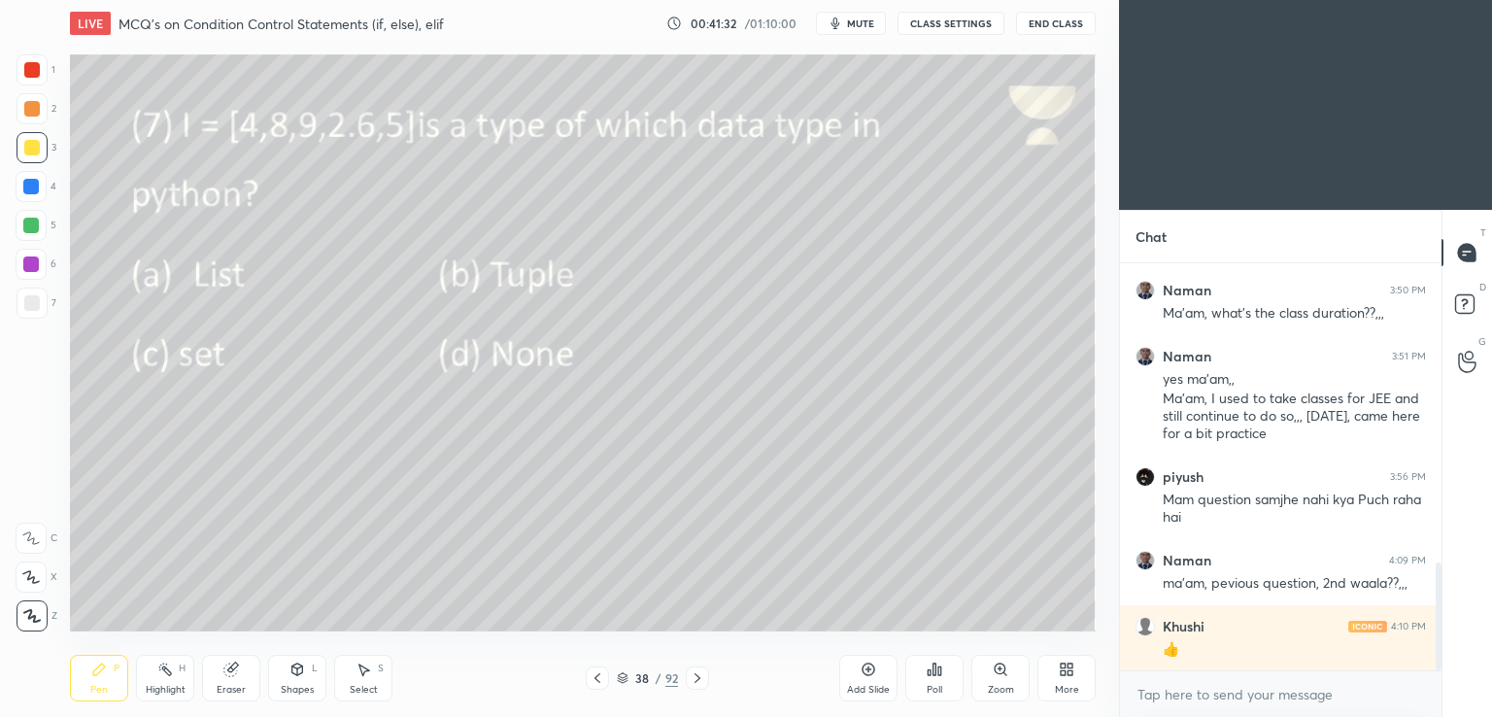
click at [945, 669] on div "Poll" at bounding box center [934, 678] width 58 height 47
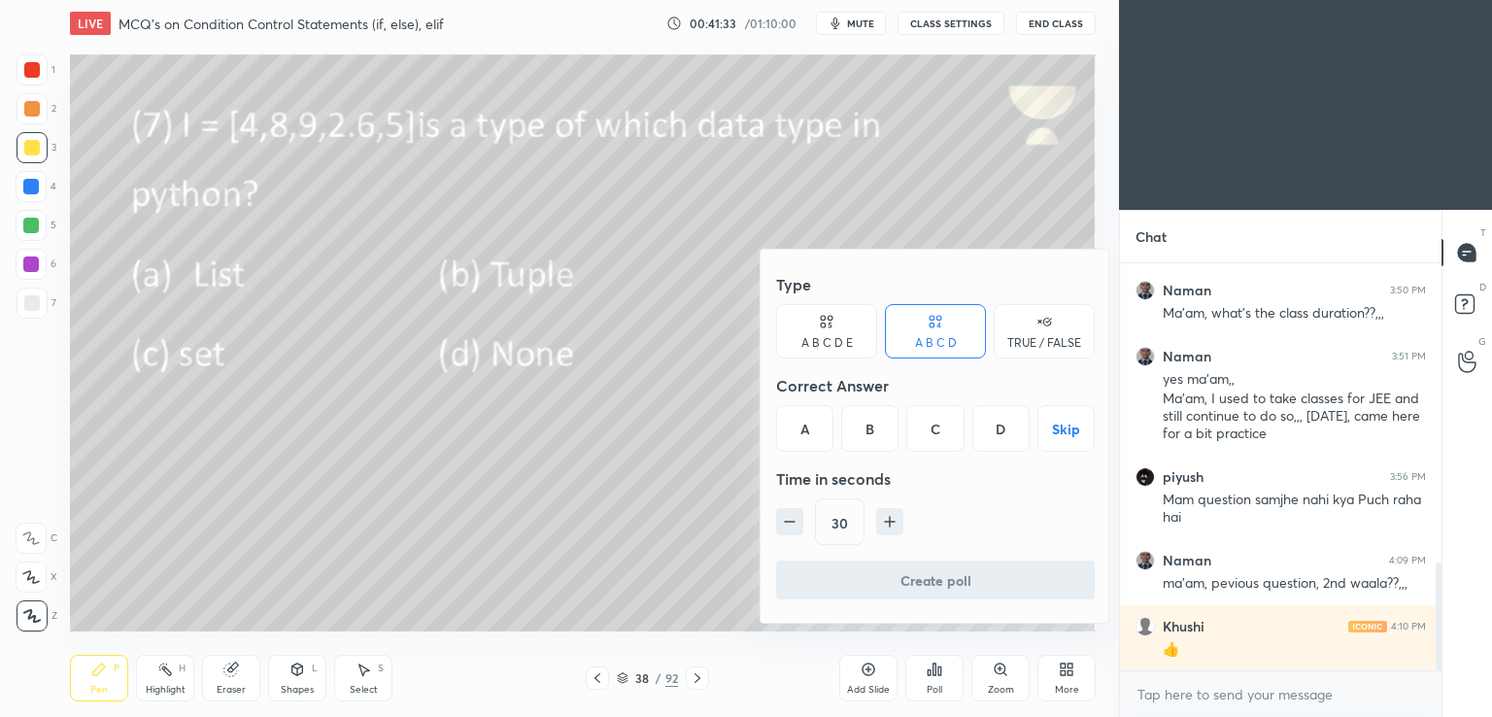
click at [796, 428] on div "A" at bounding box center [804, 428] width 57 height 47
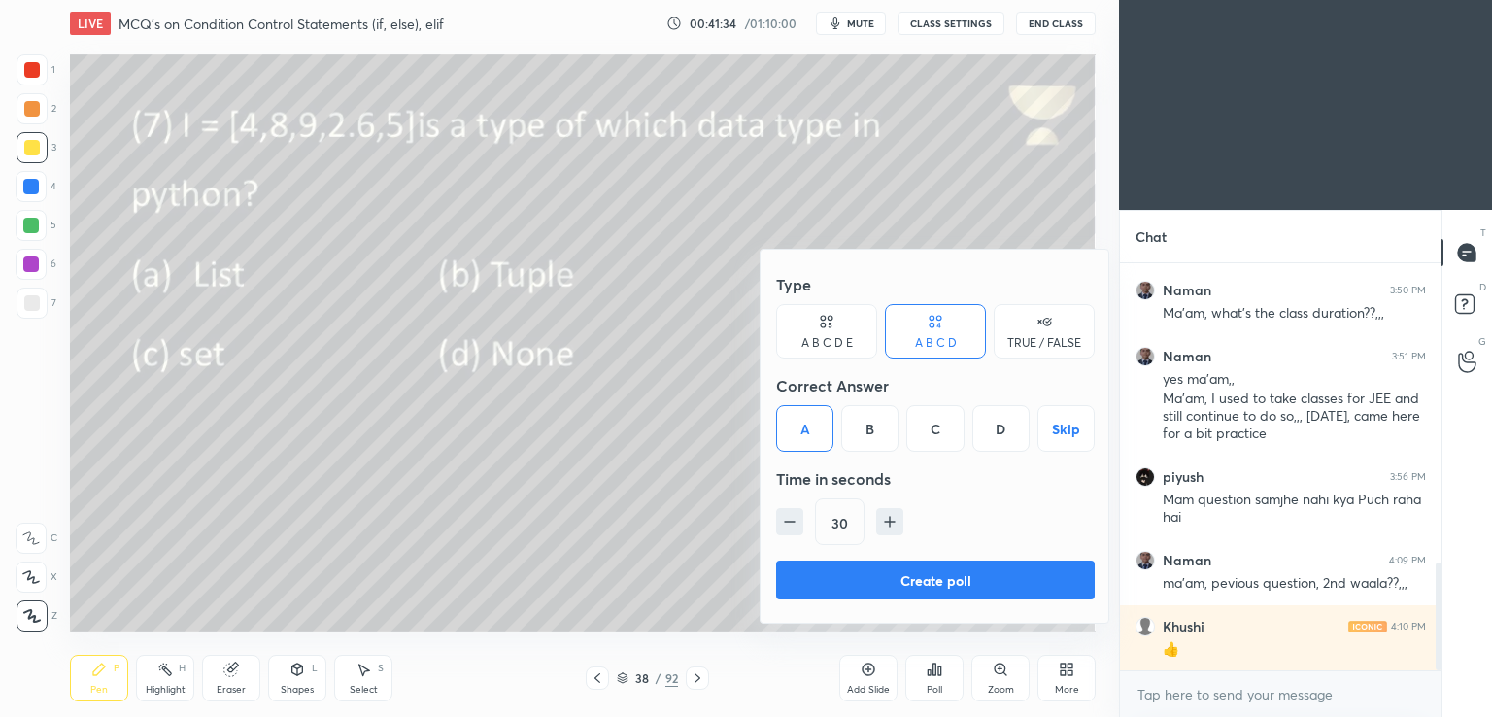
click at [858, 577] on button "Create poll" at bounding box center [935, 579] width 319 height 39
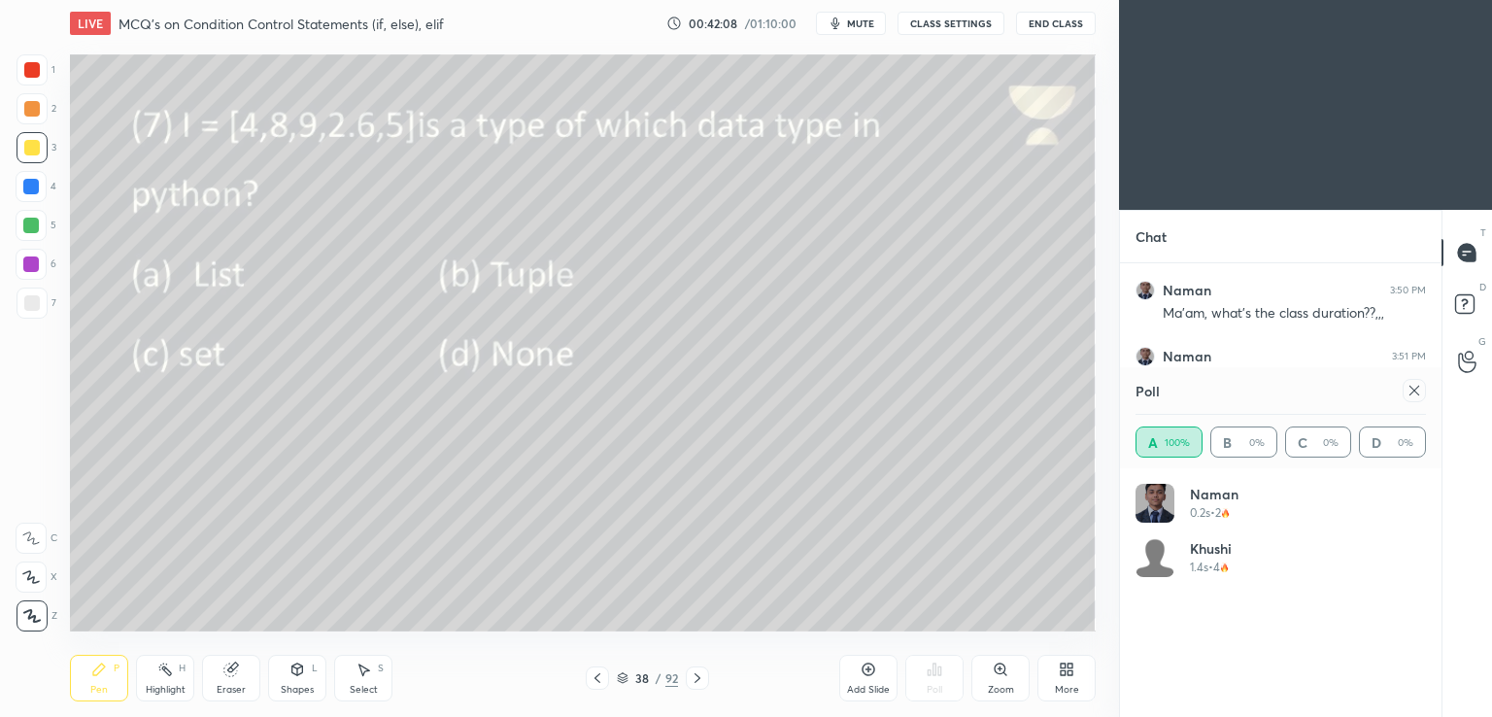
click at [1411, 388] on icon at bounding box center [1414, 391] width 16 height 16
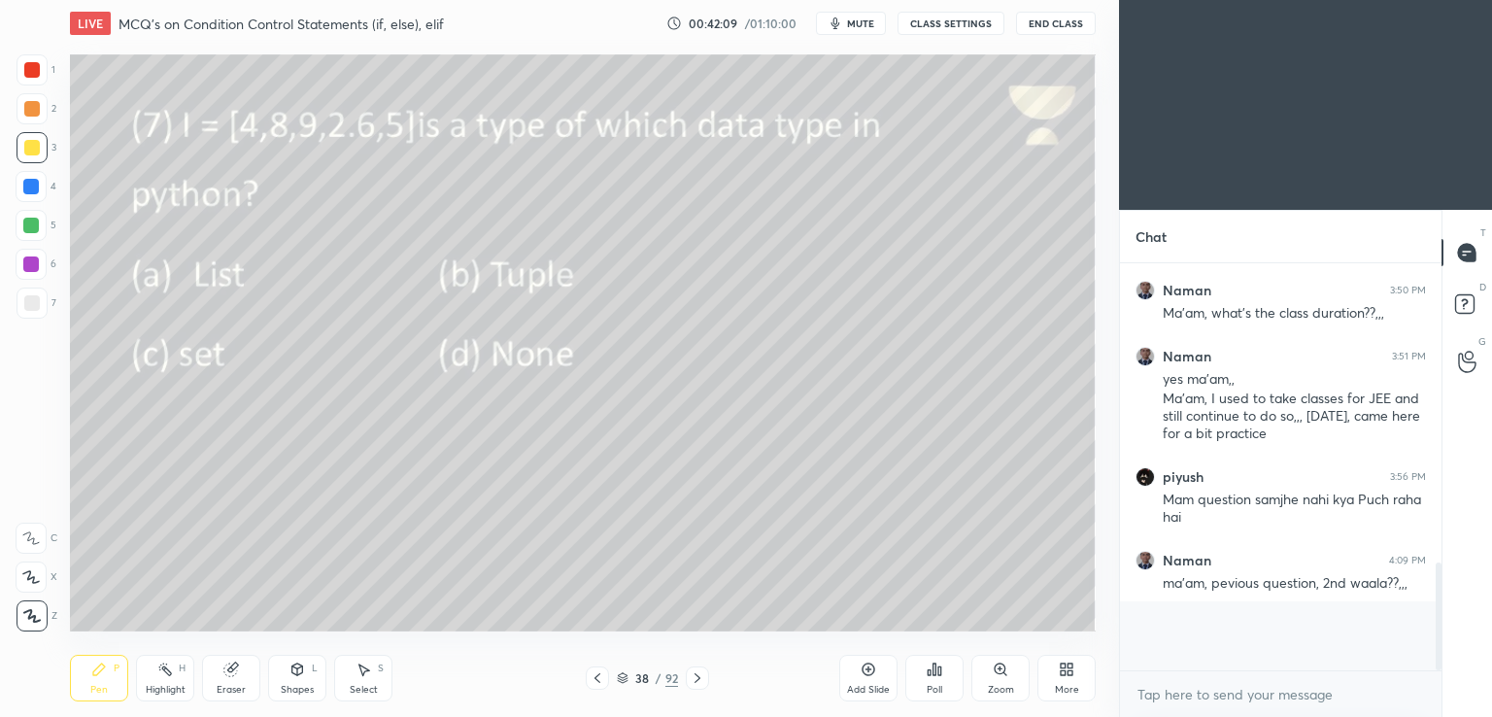
scroll to position [237, 316]
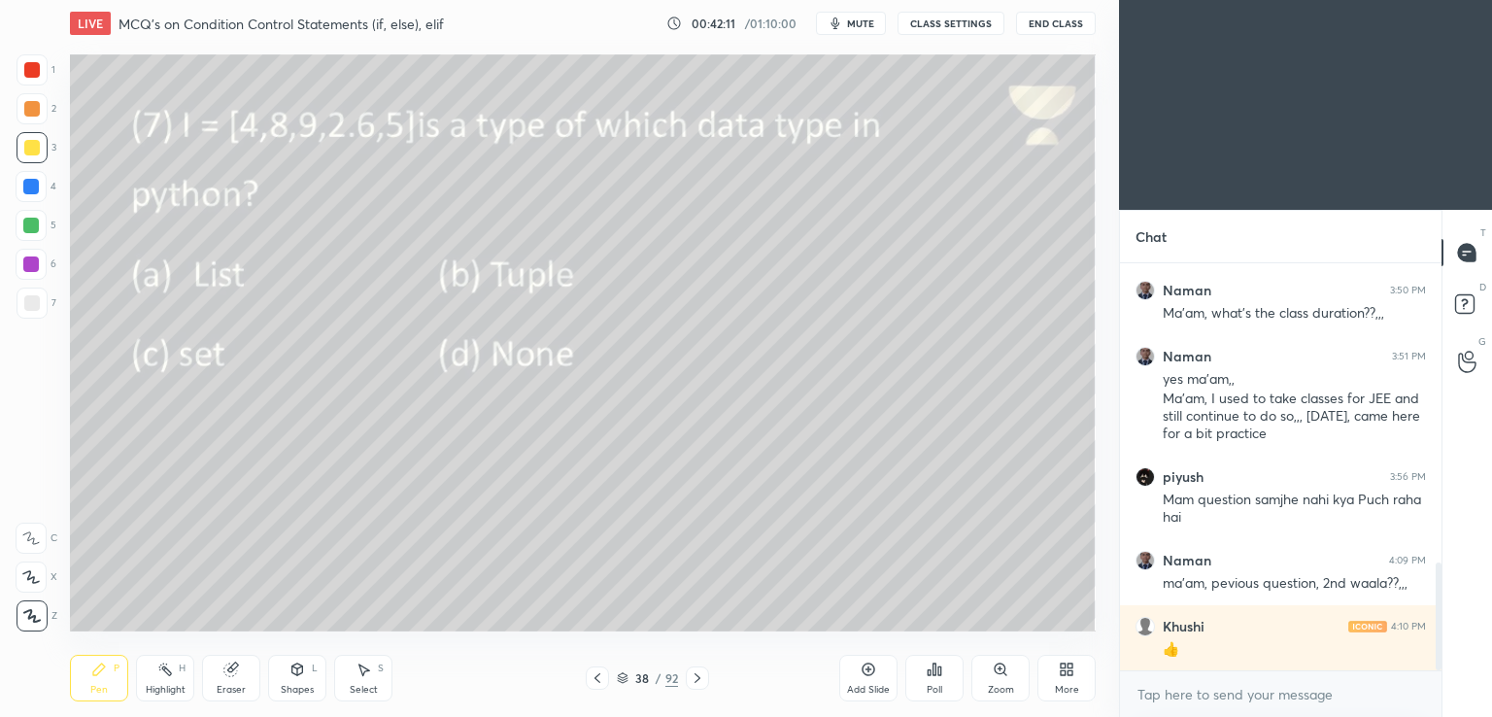
click at [703, 667] on div at bounding box center [697, 677] width 23 height 23
click at [690, 671] on icon at bounding box center [698, 678] width 16 height 16
click at [938, 685] on div "Poll" at bounding box center [935, 690] width 16 height 10
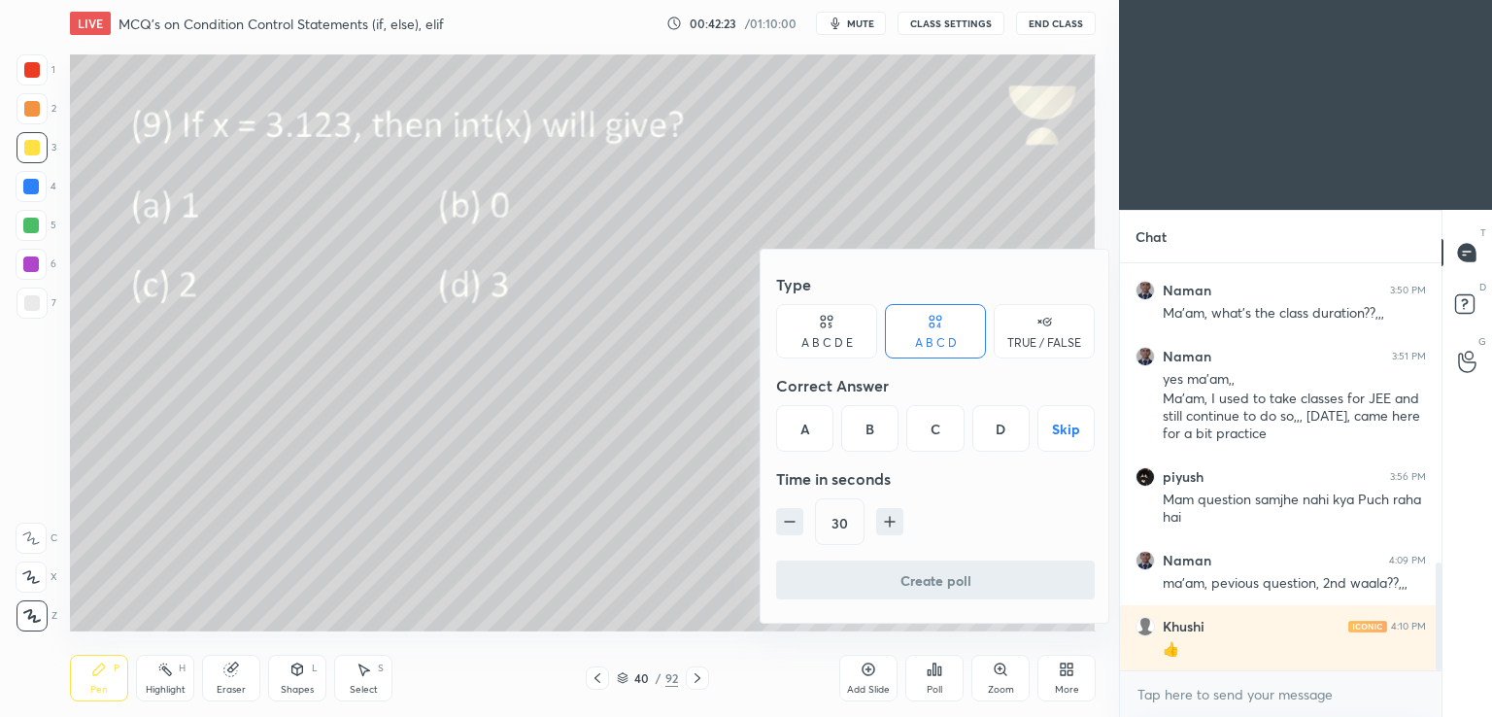
click at [988, 428] on div "D" at bounding box center [1000, 428] width 57 height 47
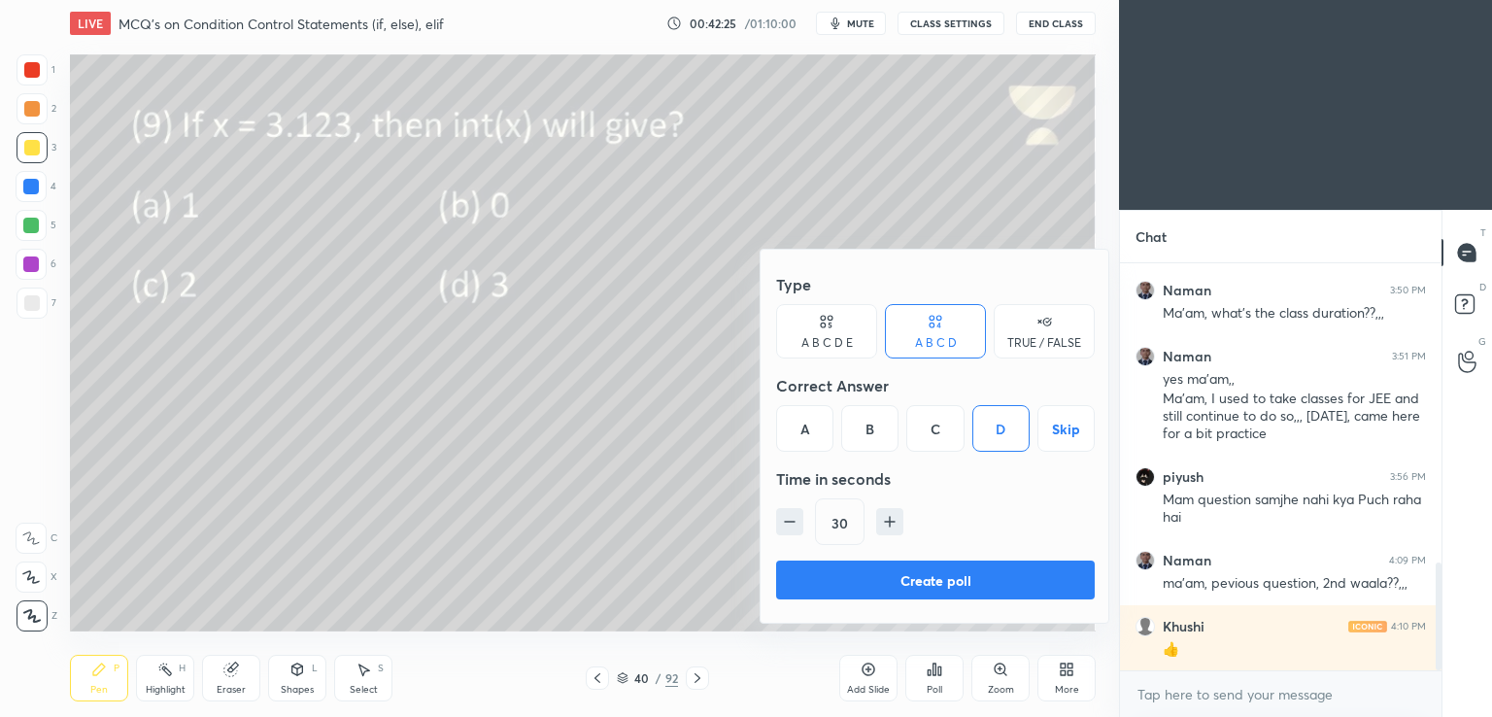
click at [884, 583] on button "Create poll" at bounding box center [935, 579] width 319 height 39
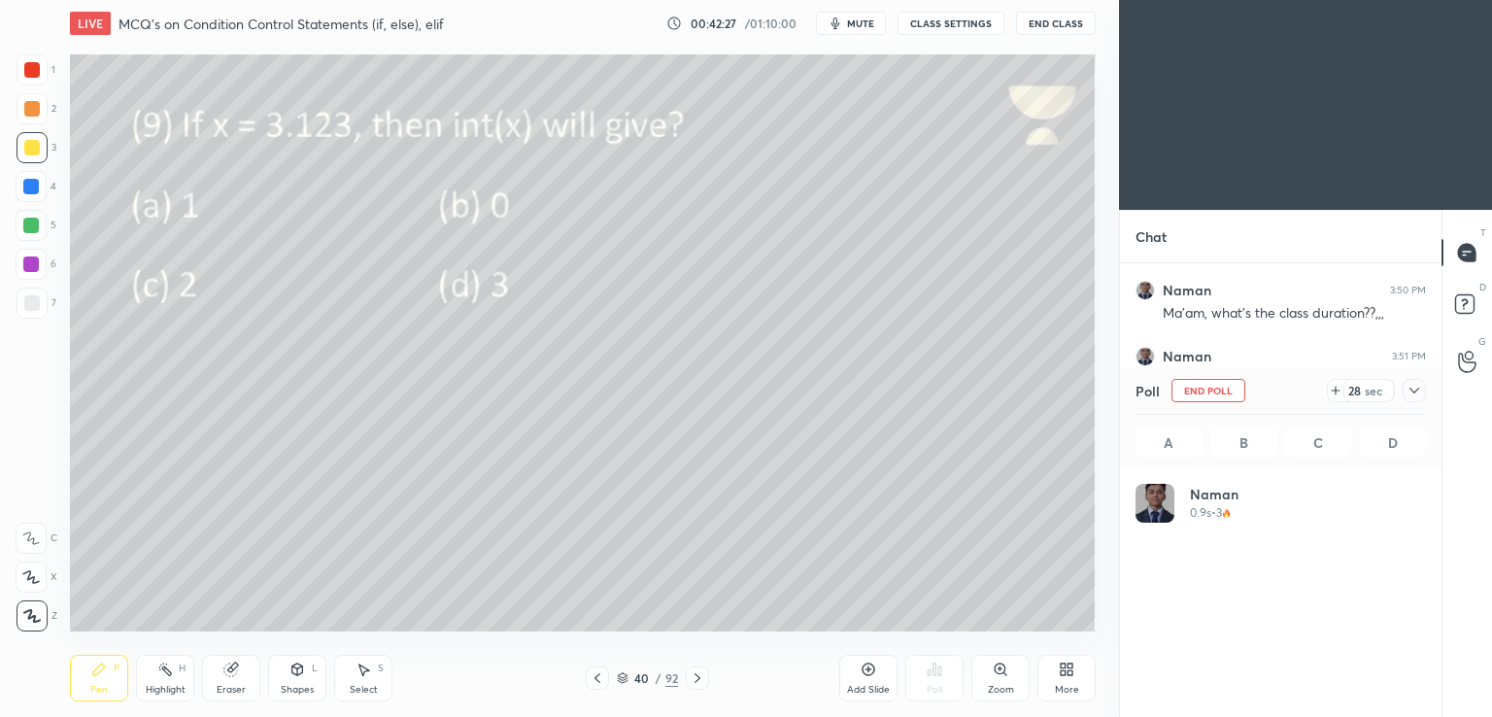
scroll to position [227, 285]
click at [1406, 398] on div at bounding box center [1414, 390] width 23 height 23
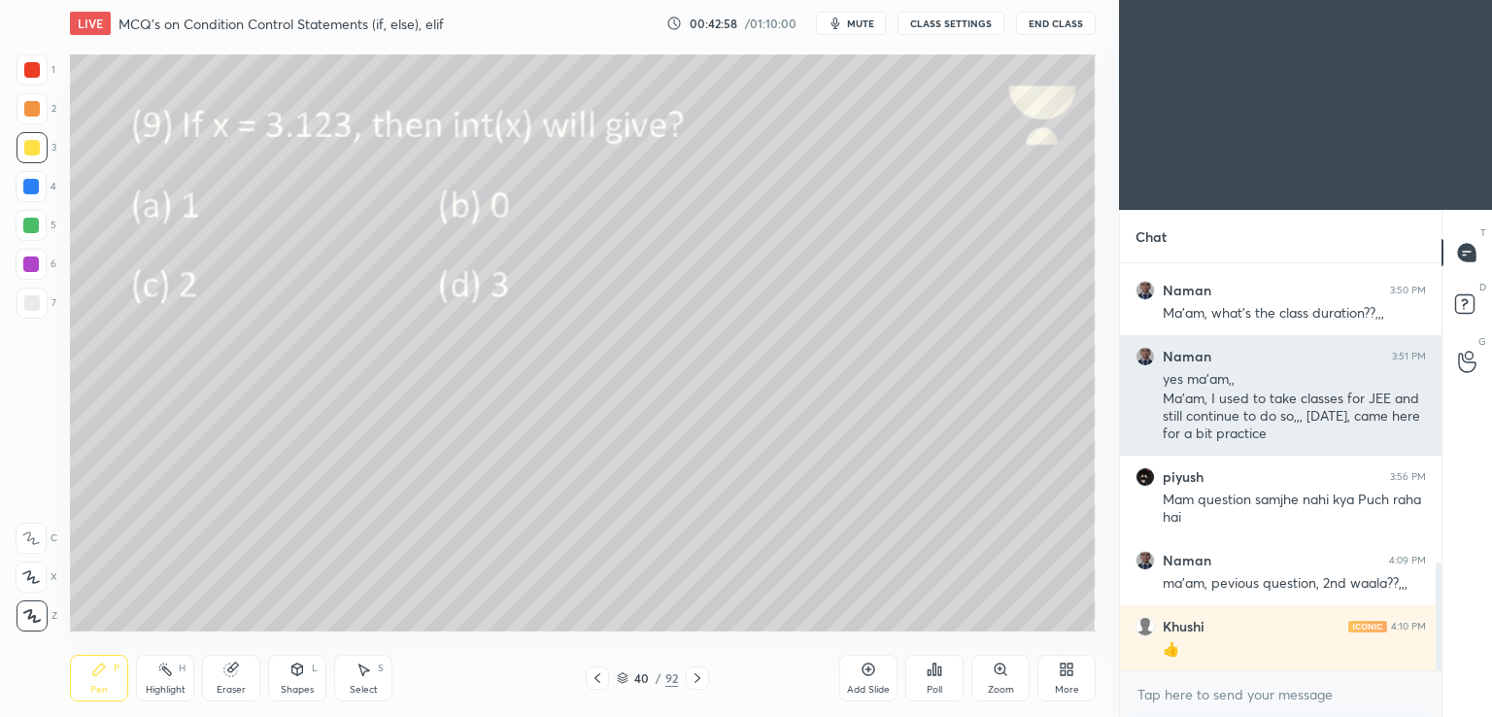
scroll to position [241, 316]
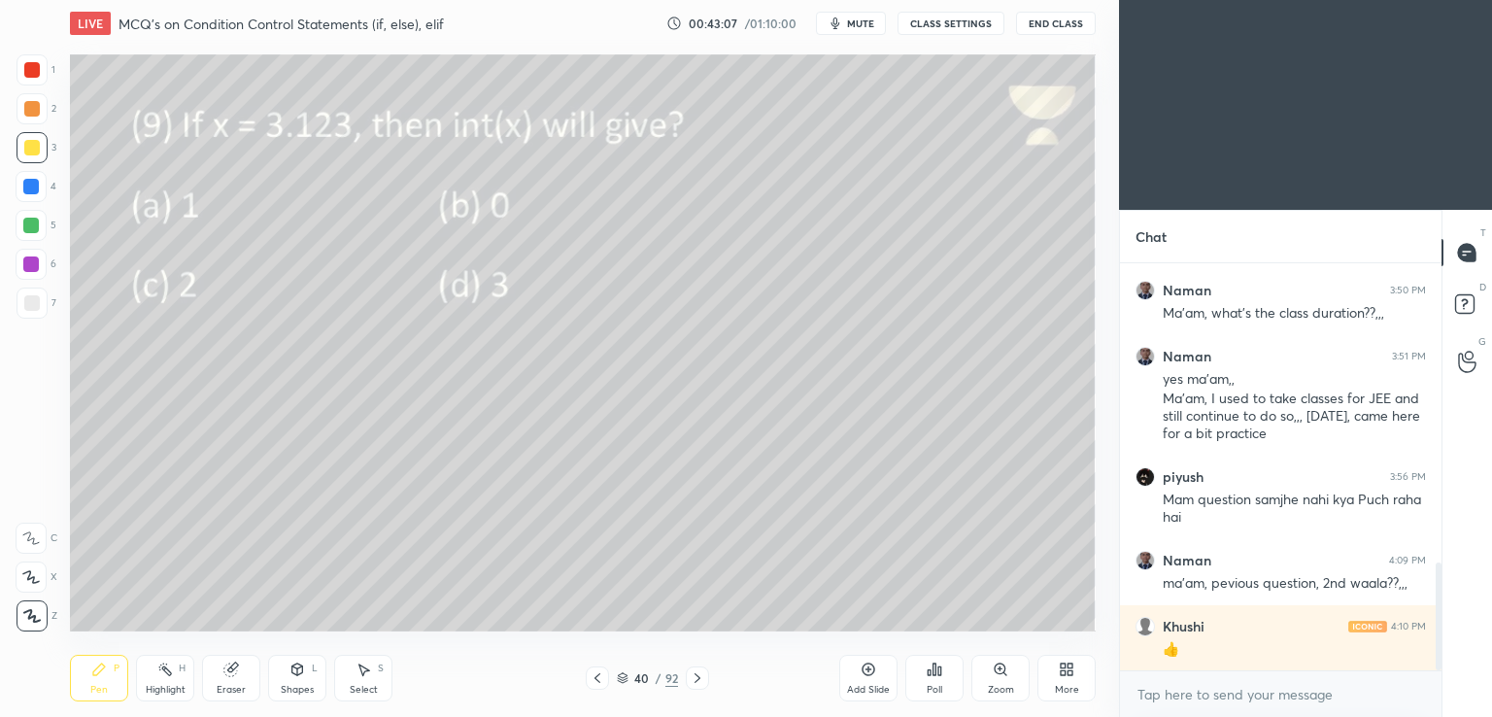
click at [692, 683] on icon at bounding box center [698, 678] width 16 height 16
click at [601, 673] on icon at bounding box center [598, 678] width 16 height 16
click at [695, 677] on icon at bounding box center [698, 678] width 16 height 16
click at [919, 664] on div "Poll" at bounding box center [934, 678] width 58 height 47
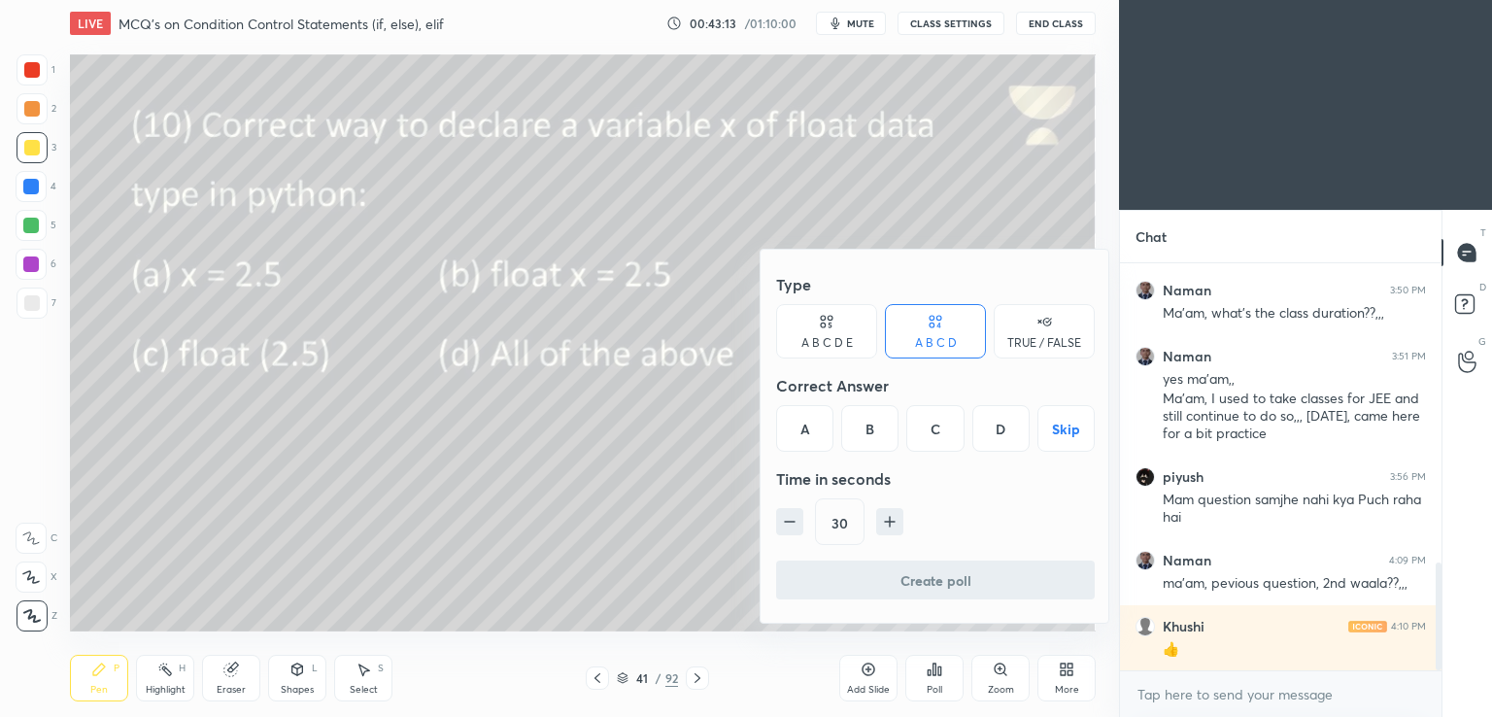
click at [797, 424] on div "A" at bounding box center [804, 428] width 57 height 47
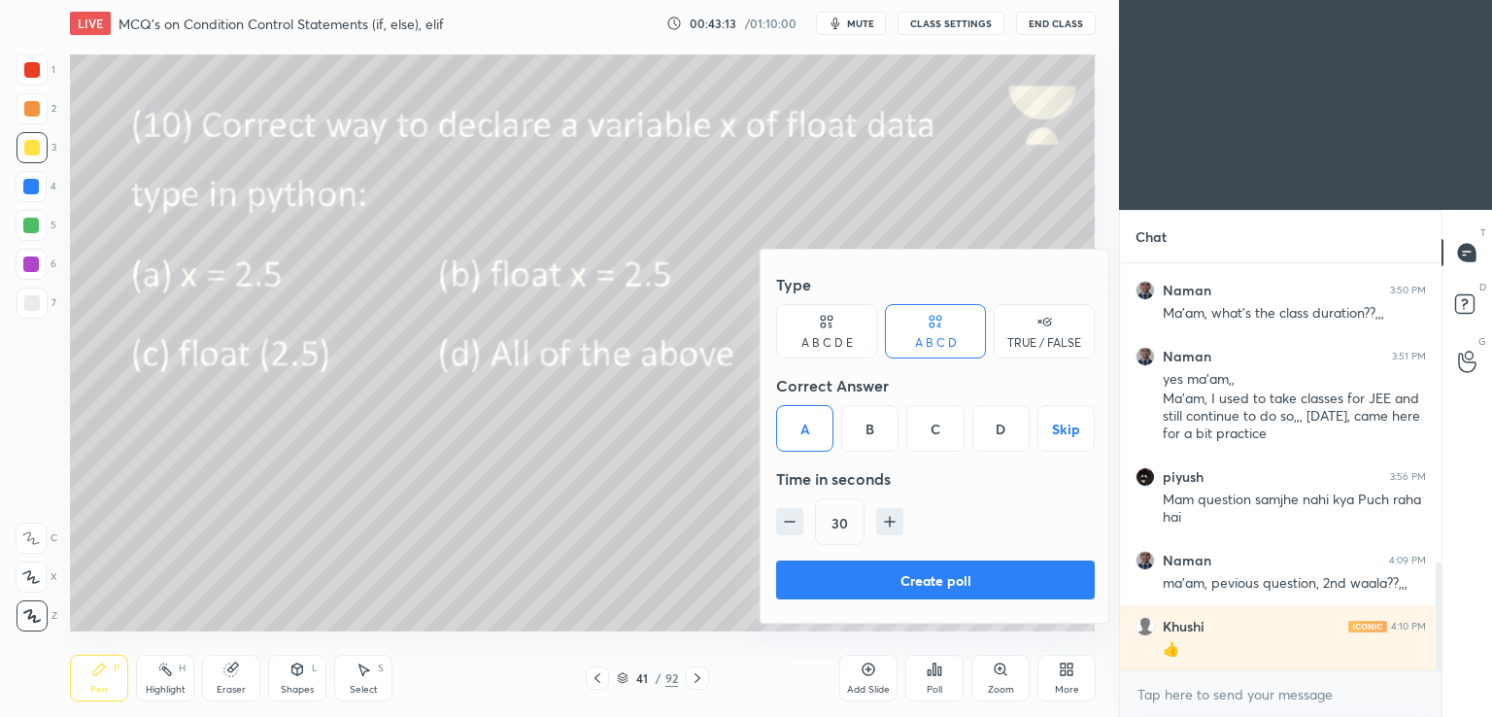
click at [831, 580] on button "Create poll" at bounding box center [935, 579] width 319 height 39
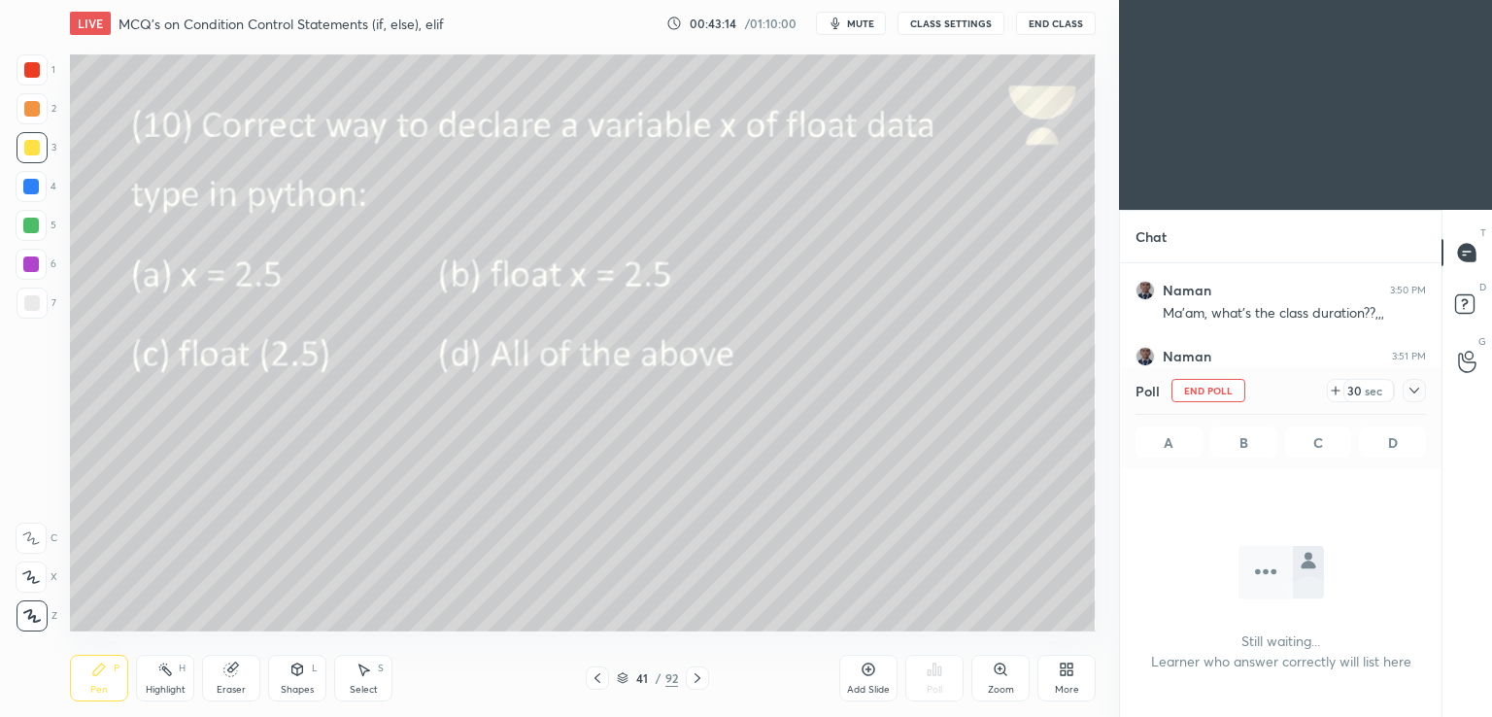
scroll to position [140, 316]
click at [1410, 393] on icon at bounding box center [1414, 391] width 16 height 16
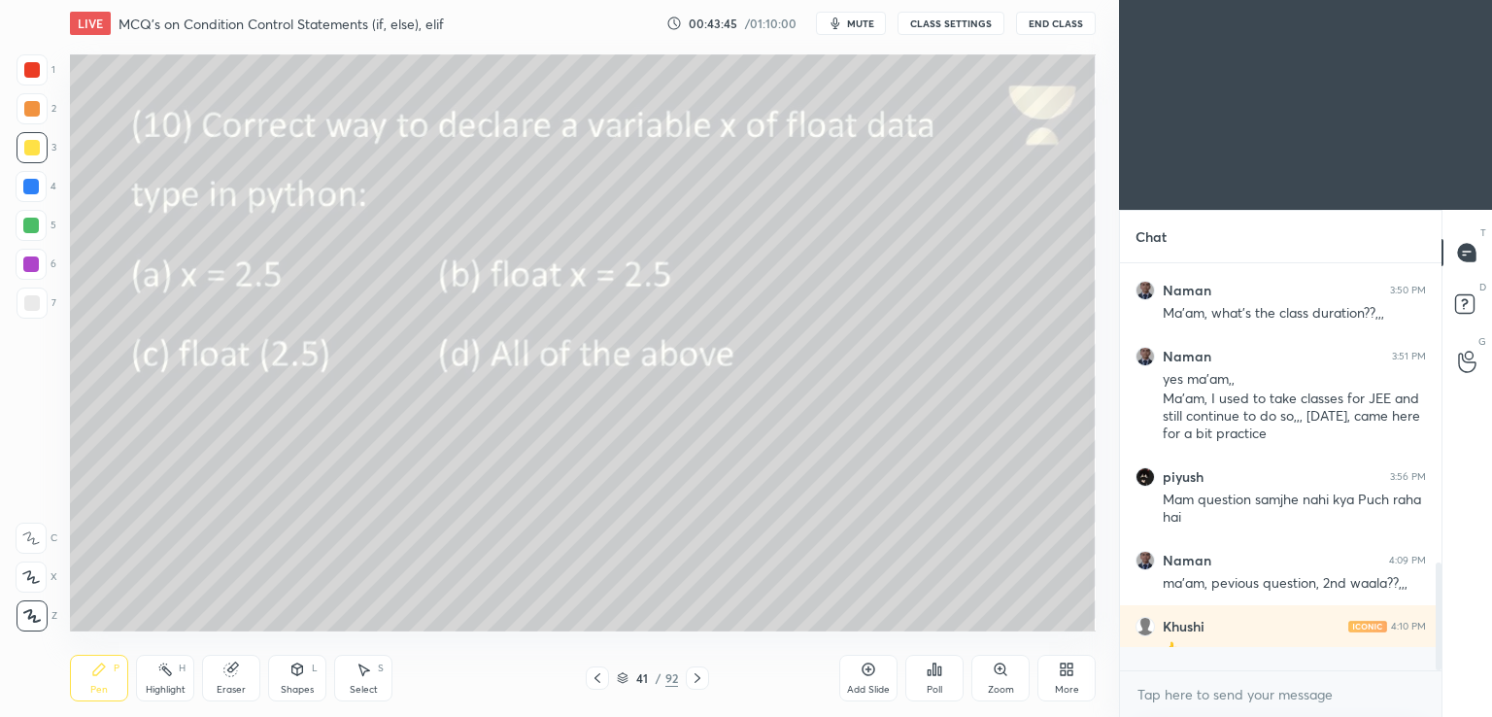
scroll to position [7, 6]
click at [225, 693] on div "Eraser" at bounding box center [231, 690] width 29 height 10
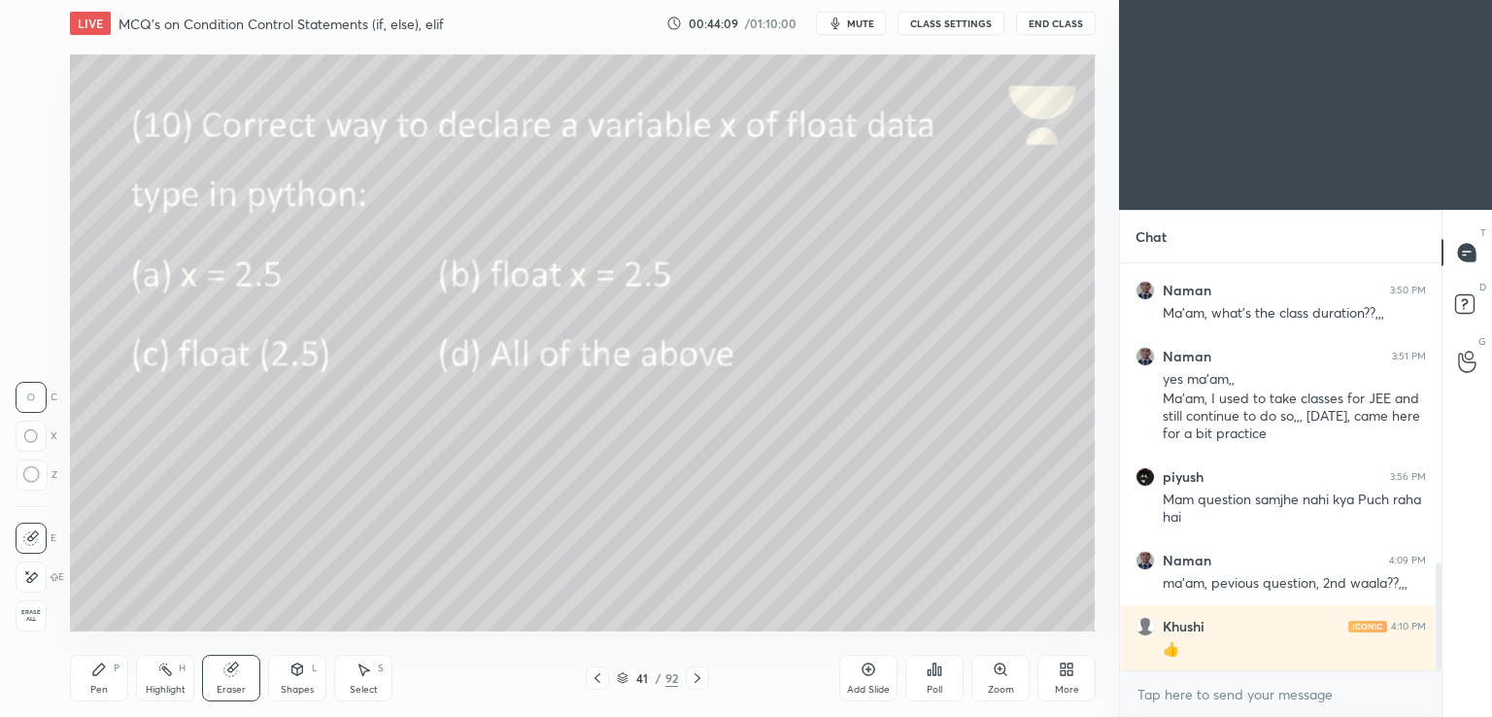
click at [39, 567] on div at bounding box center [31, 576] width 31 height 31
click at [107, 681] on div "Pen P" at bounding box center [99, 678] width 58 height 47
click at [699, 683] on icon at bounding box center [698, 678] width 16 height 16
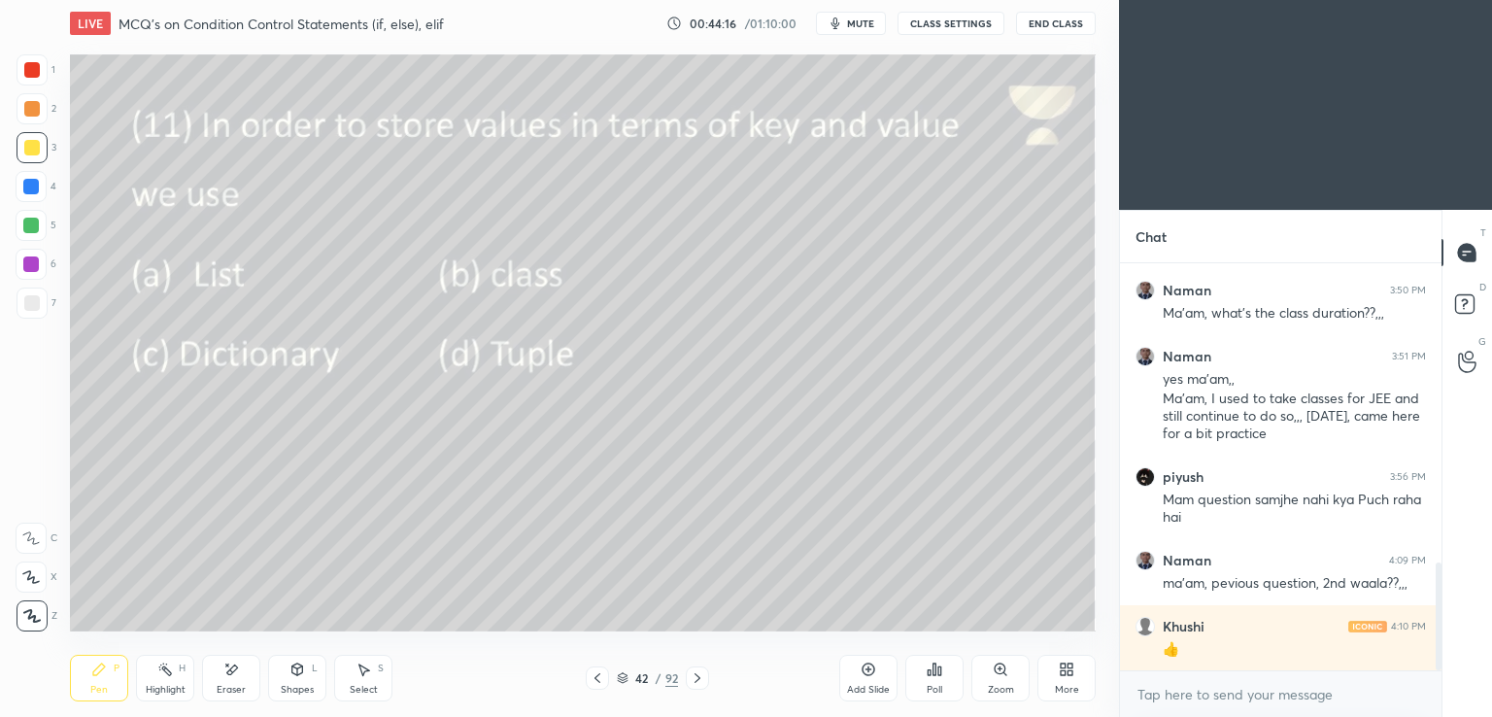
click at [937, 678] on div "Poll" at bounding box center [934, 678] width 58 height 47
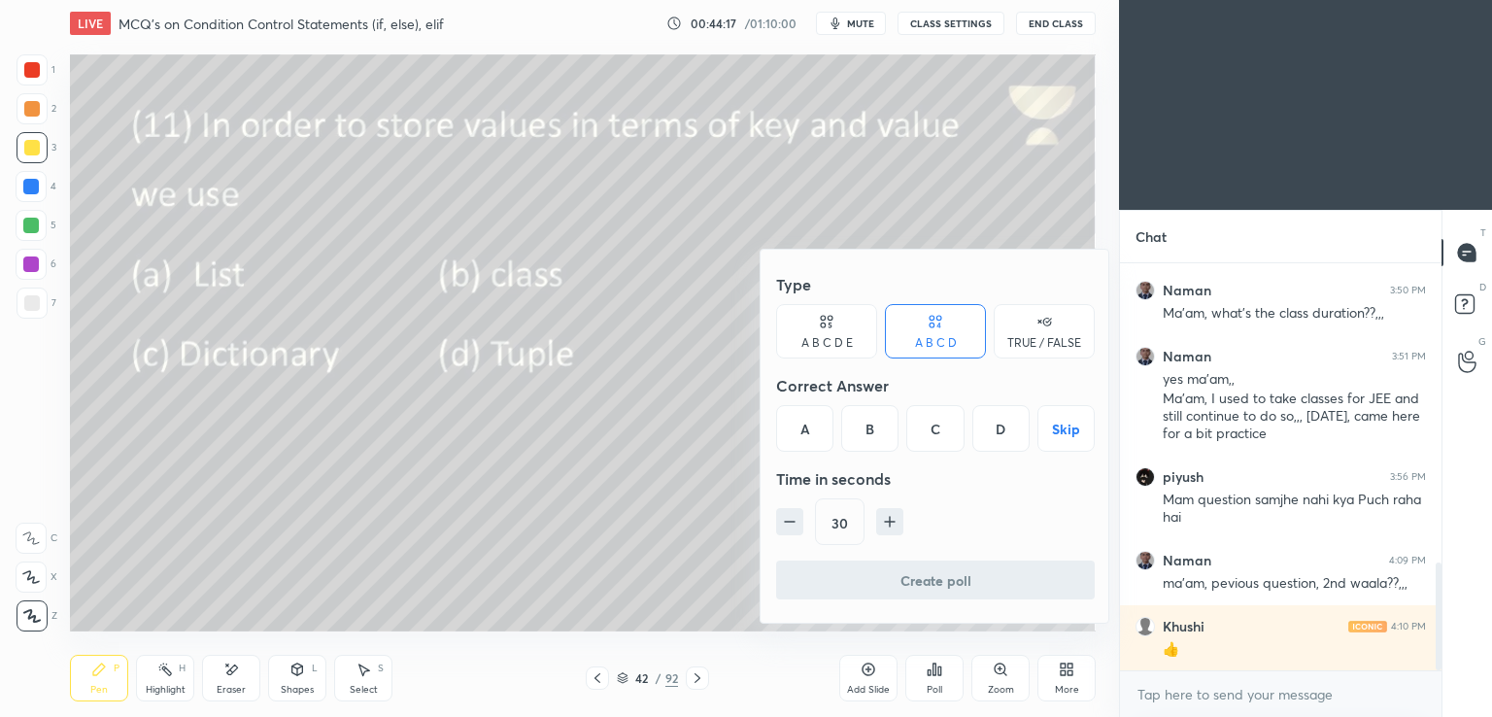
click at [937, 433] on div "C" at bounding box center [934, 428] width 57 height 47
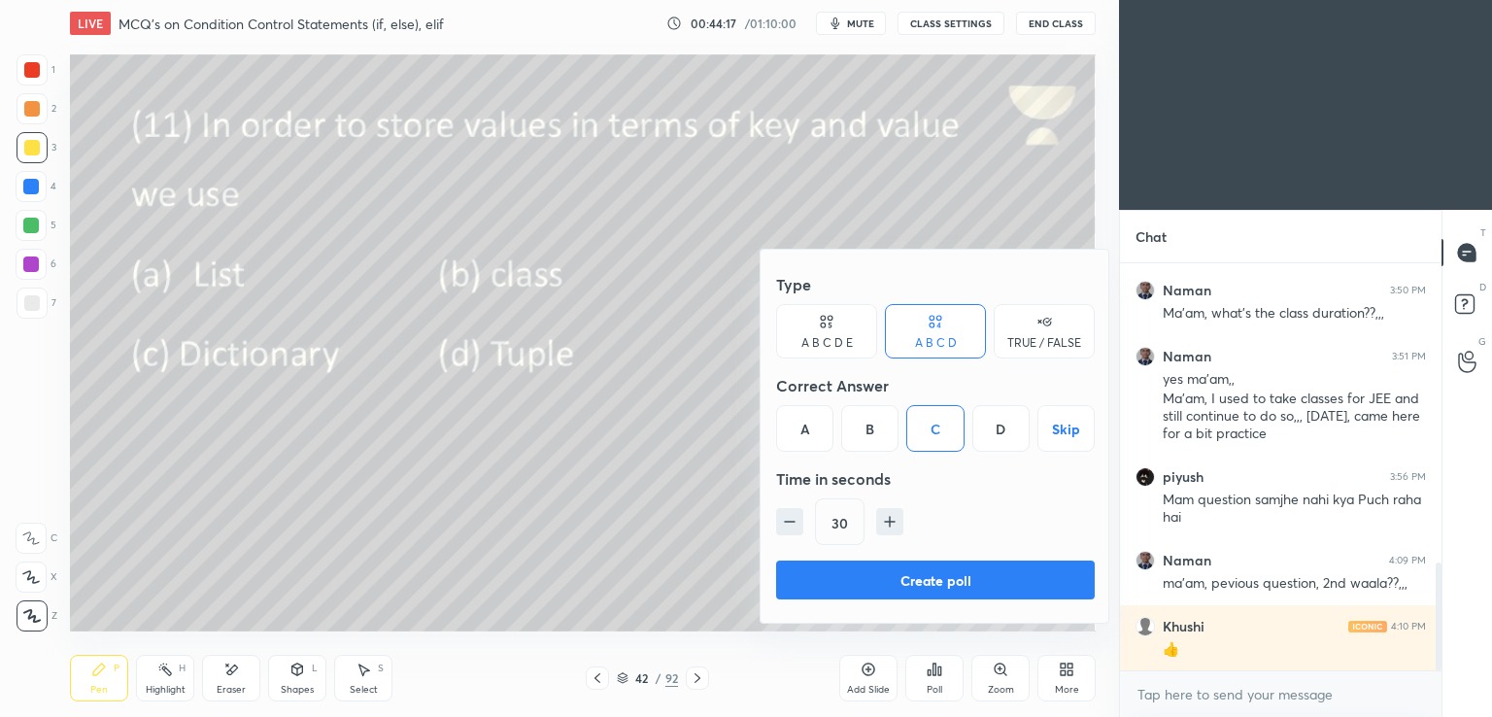
click at [894, 592] on button "Create poll" at bounding box center [935, 579] width 319 height 39
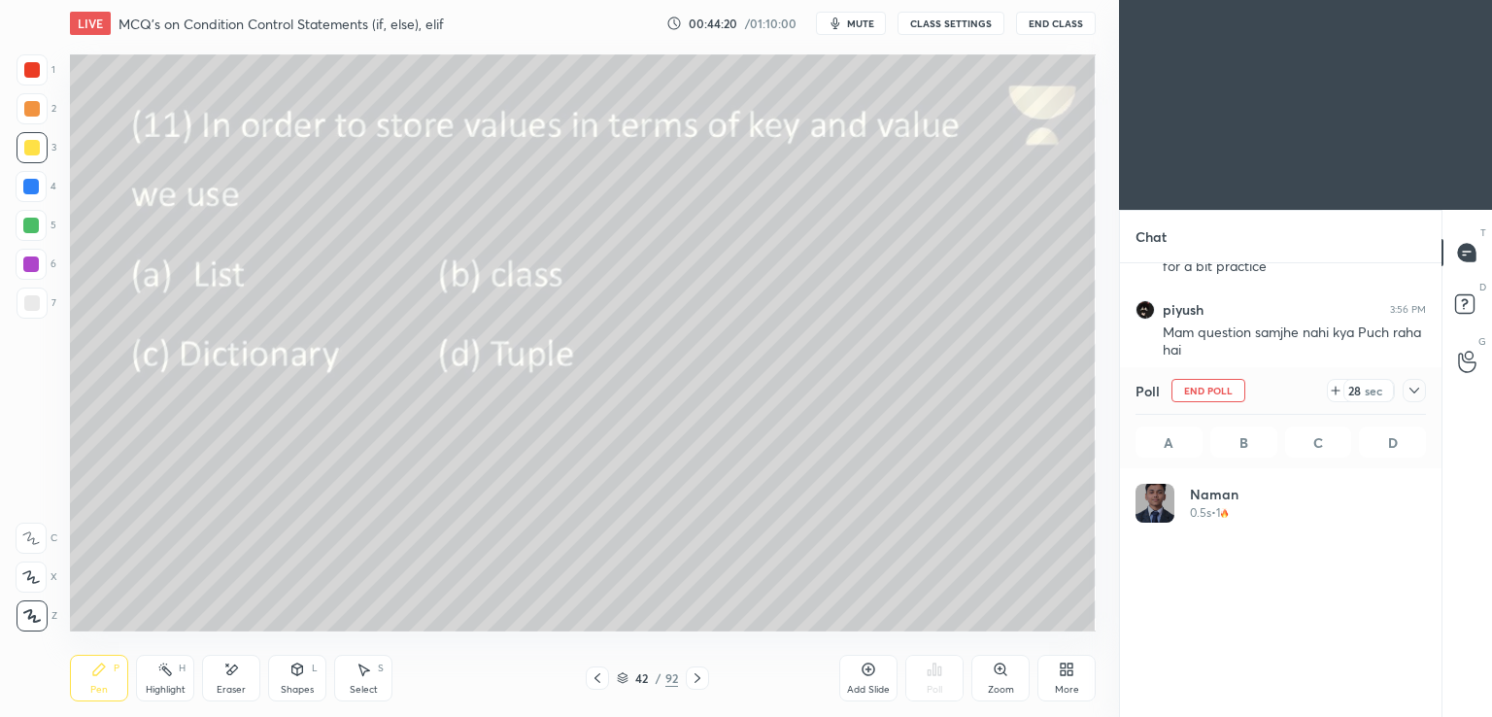
scroll to position [227, 285]
click at [1410, 391] on icon at bounding box center [1414, 391] width 16 height 16
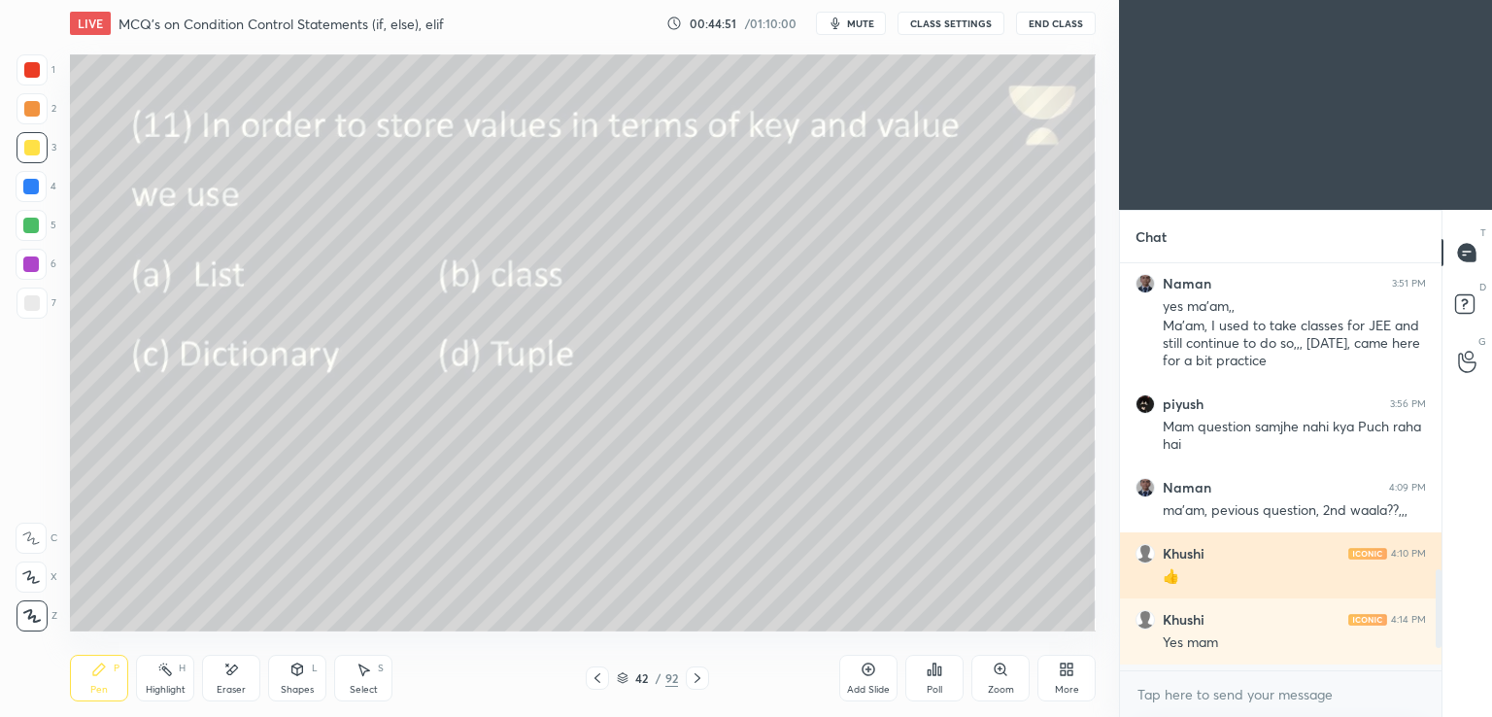
scroll to position [401, 316]
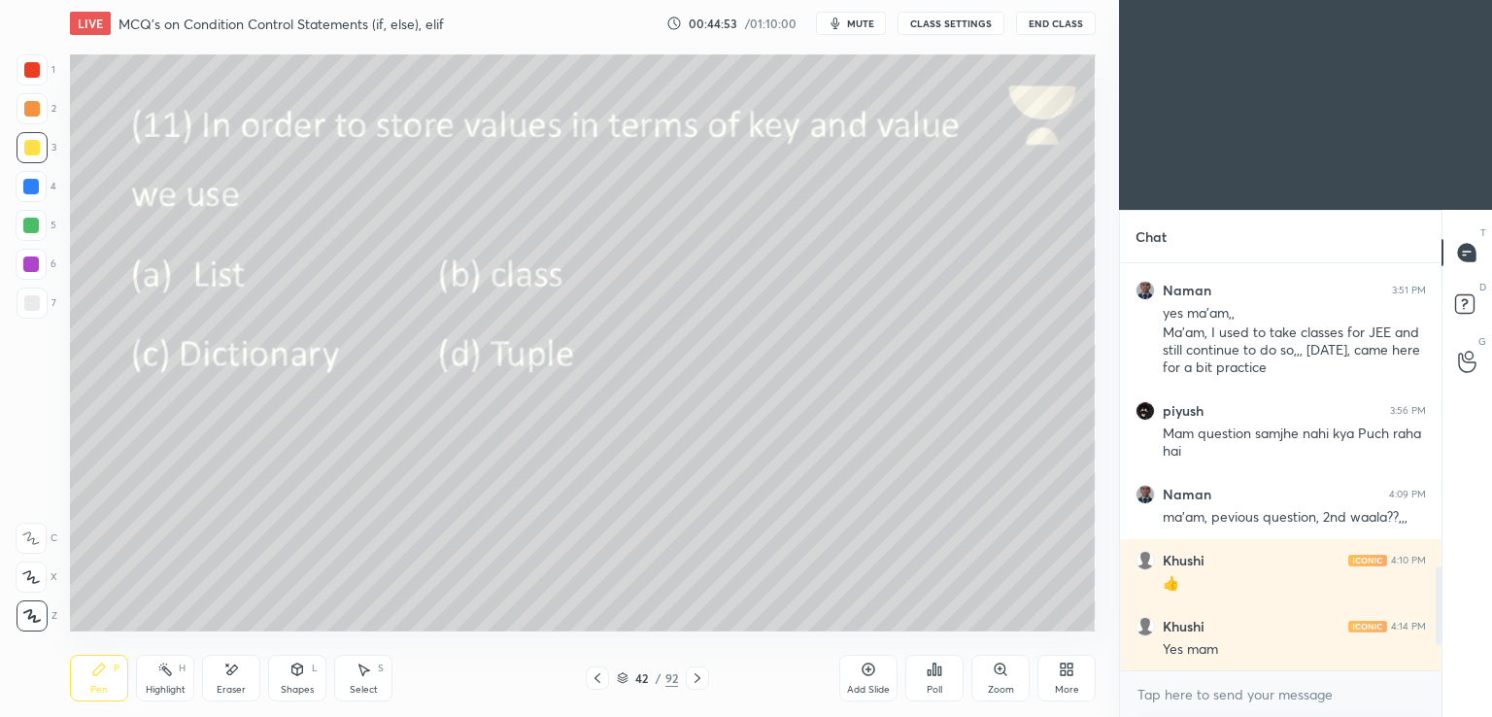
click at [695, 681] on icon at bounding box center [697, 678] width 6 height 10
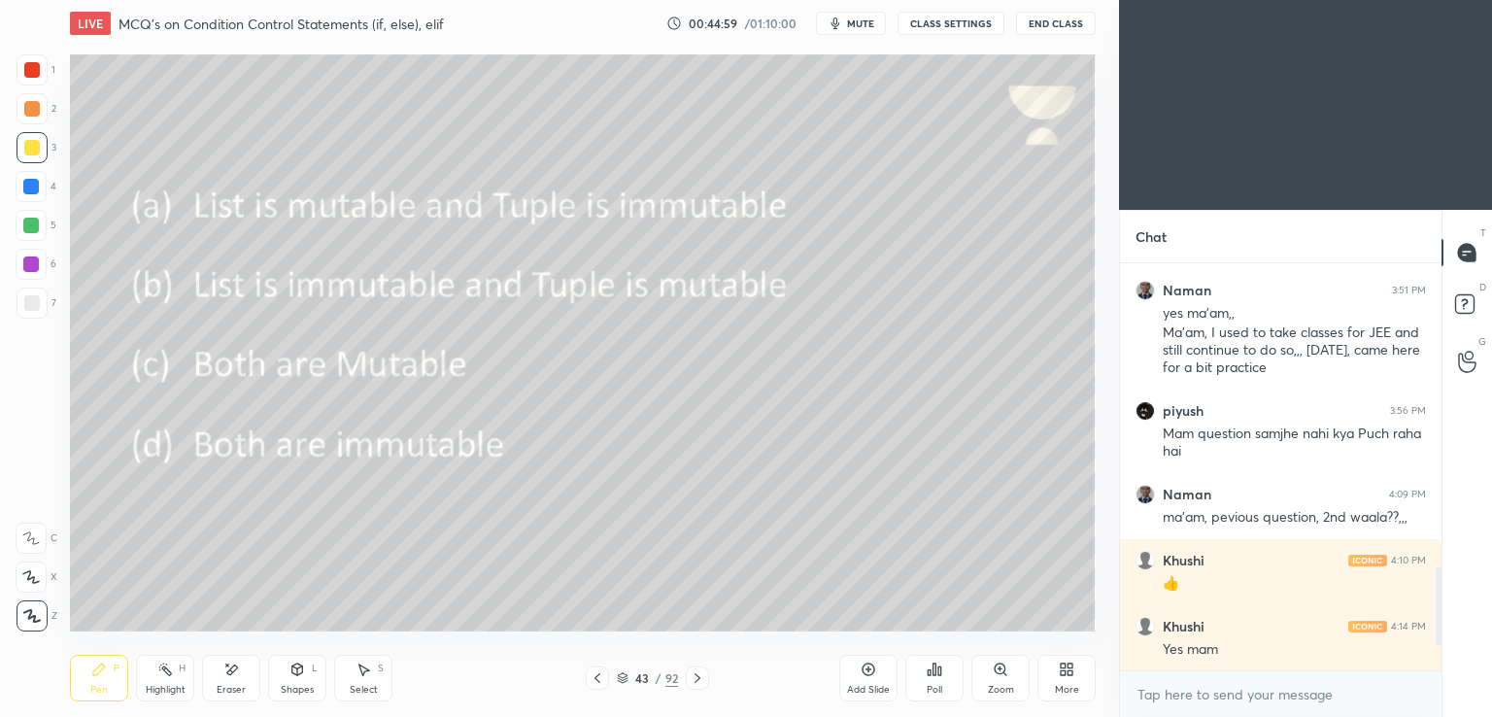
click at [930, 690] on div "Poll" at bounding box center [935, 690] width 16 height 10
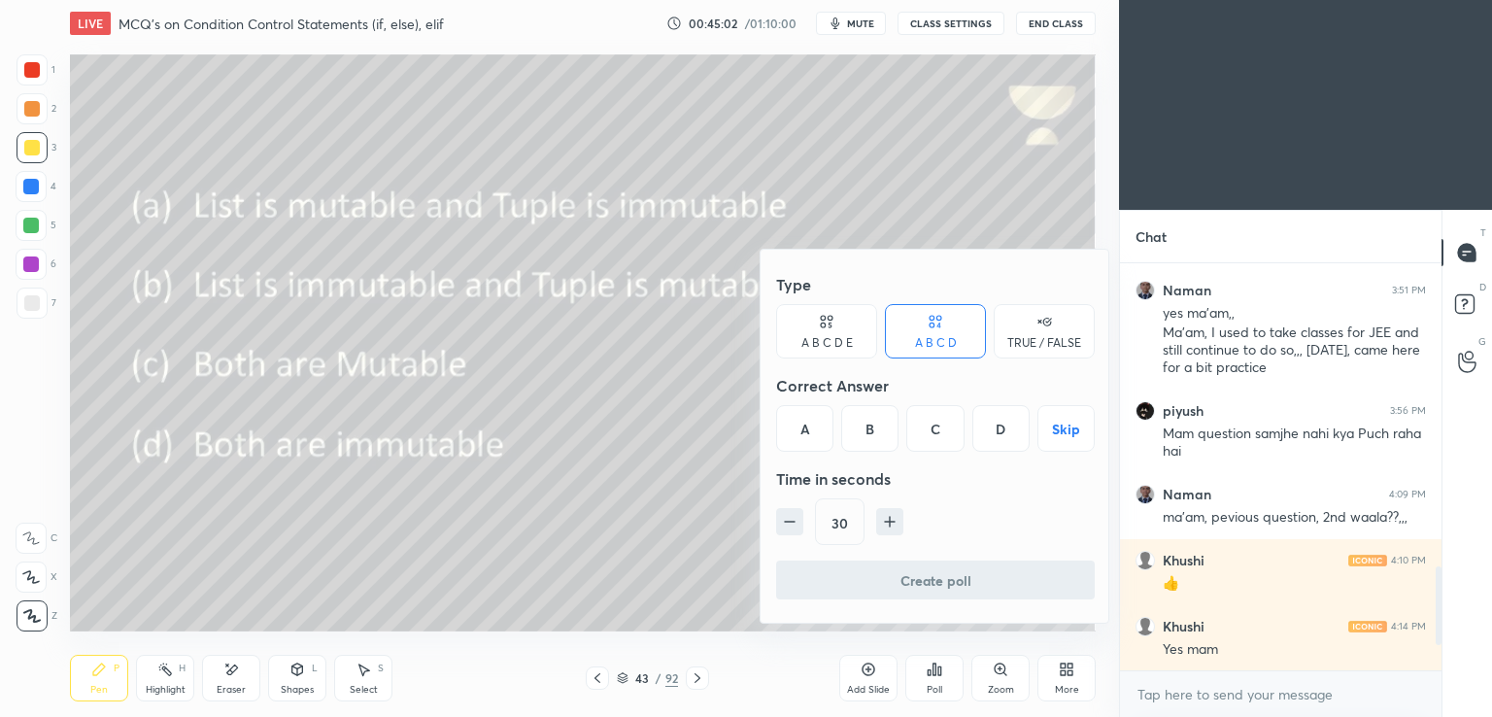
click at [803, 423] on div "A" at bounding box center [804, 428] width 57 height 47
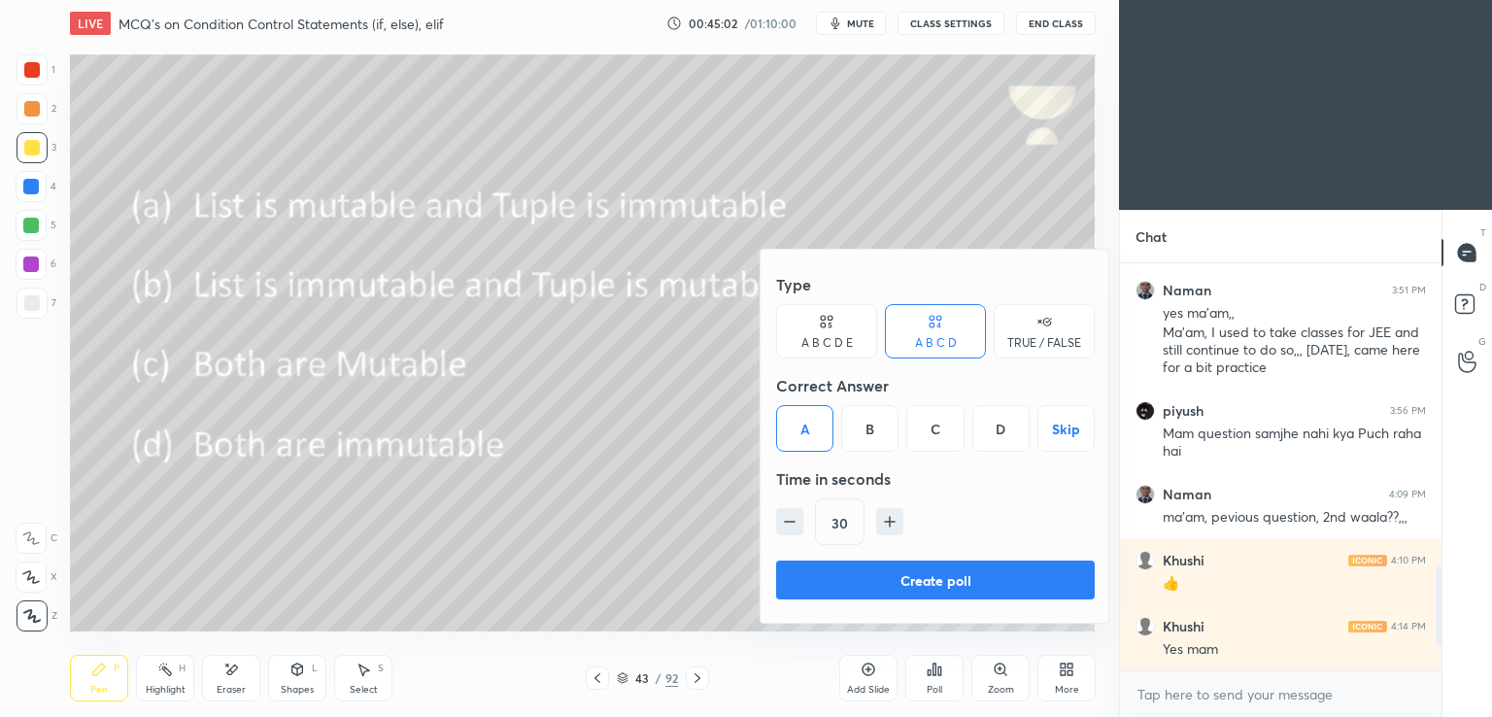
click at [857, 588] on button "Create poll" at bounding box center [935, 579] width 319 height 39
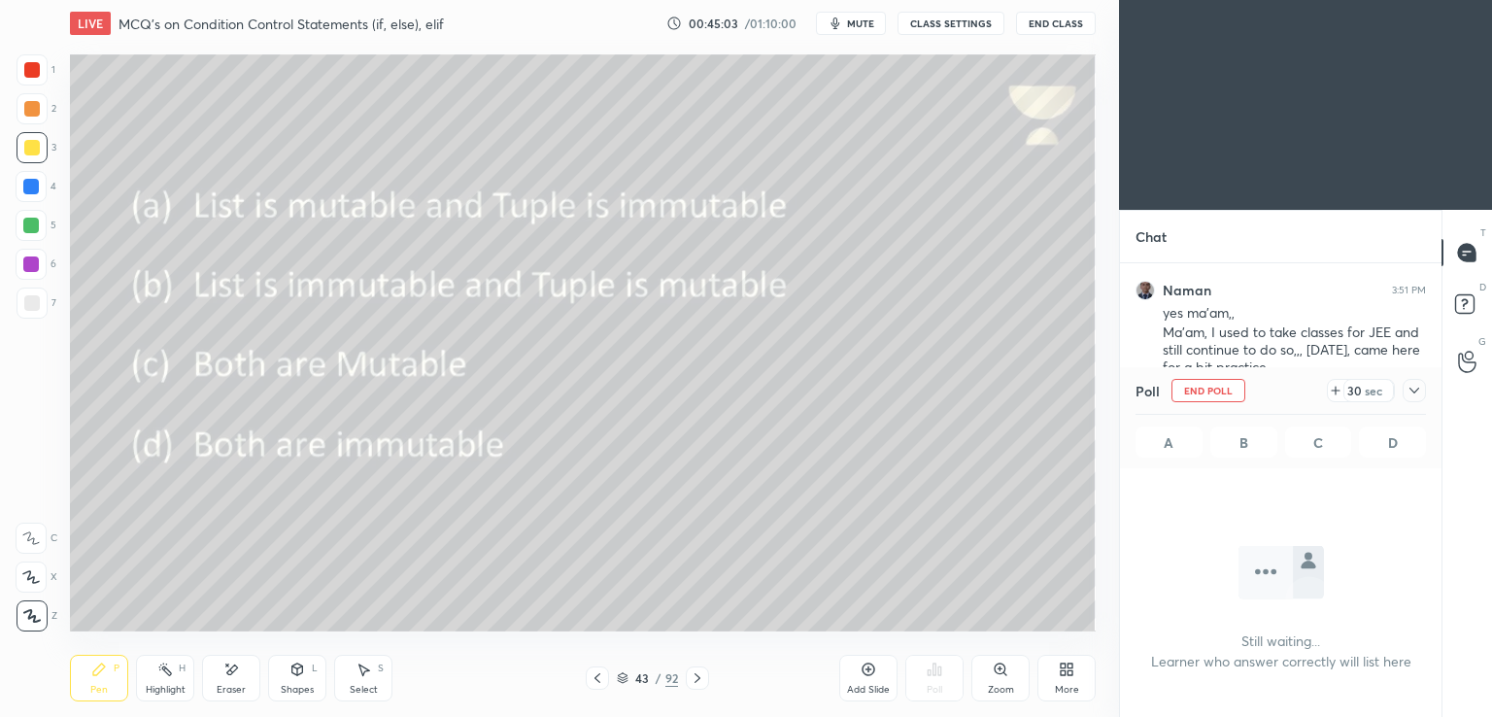
scroll to position [7, 6]
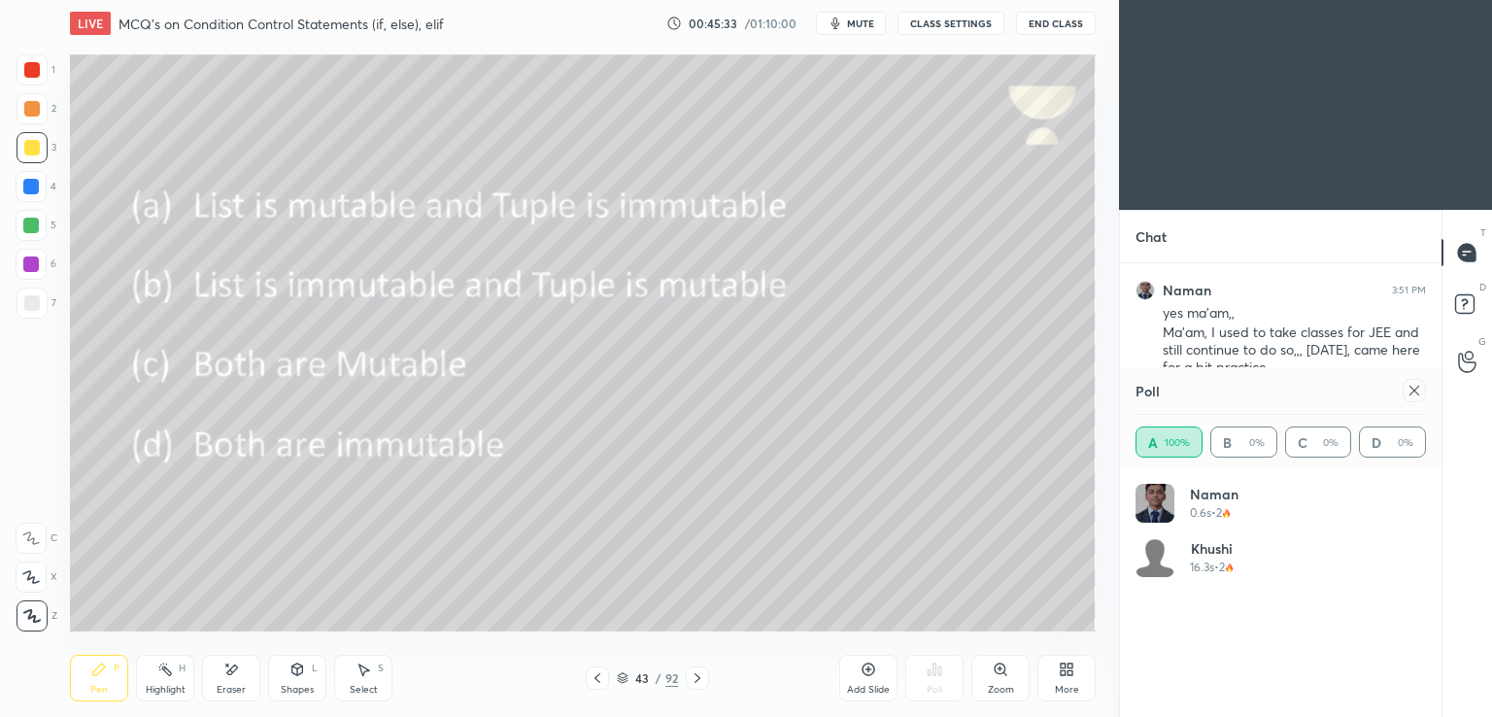
click at [1415, 391] on icon at bounding box center [1414, 391] width 16 height 16
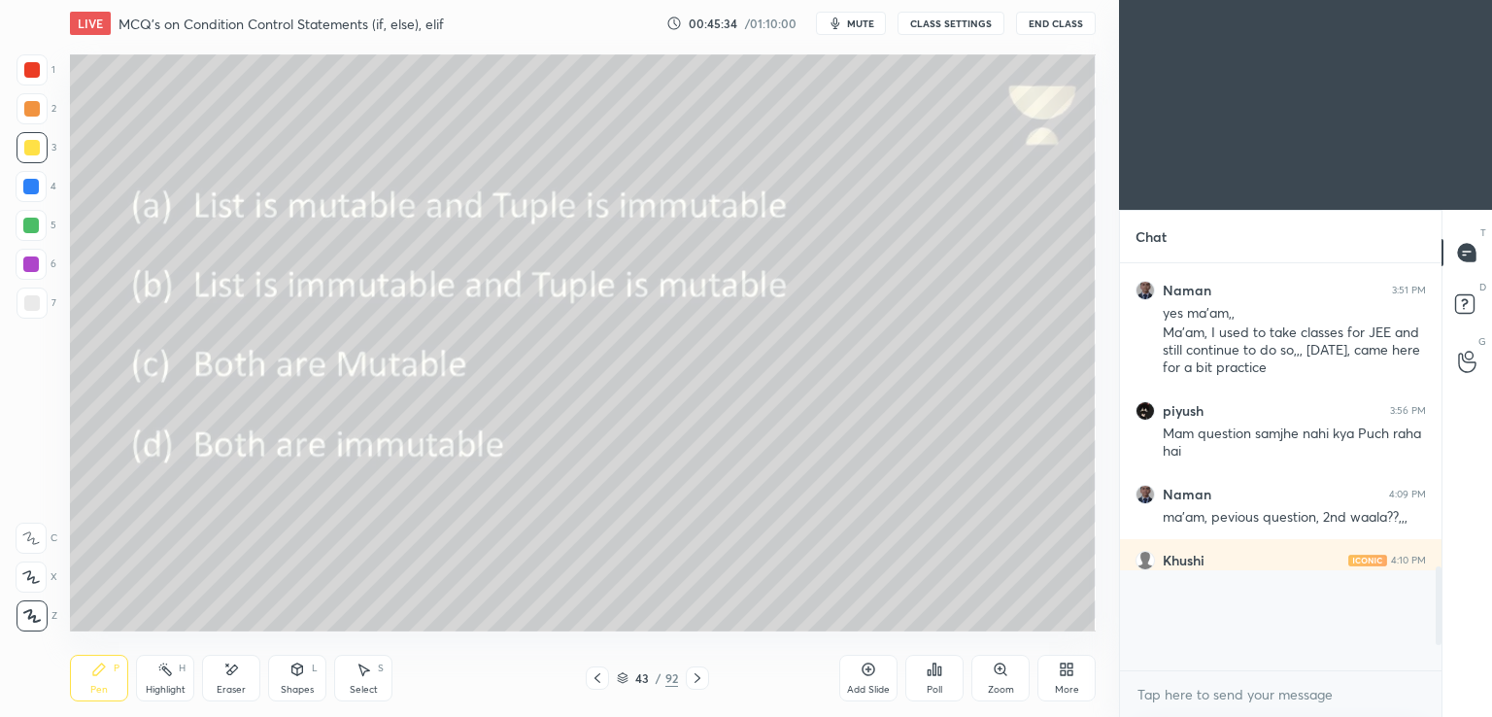
scroll to position [189, 316]
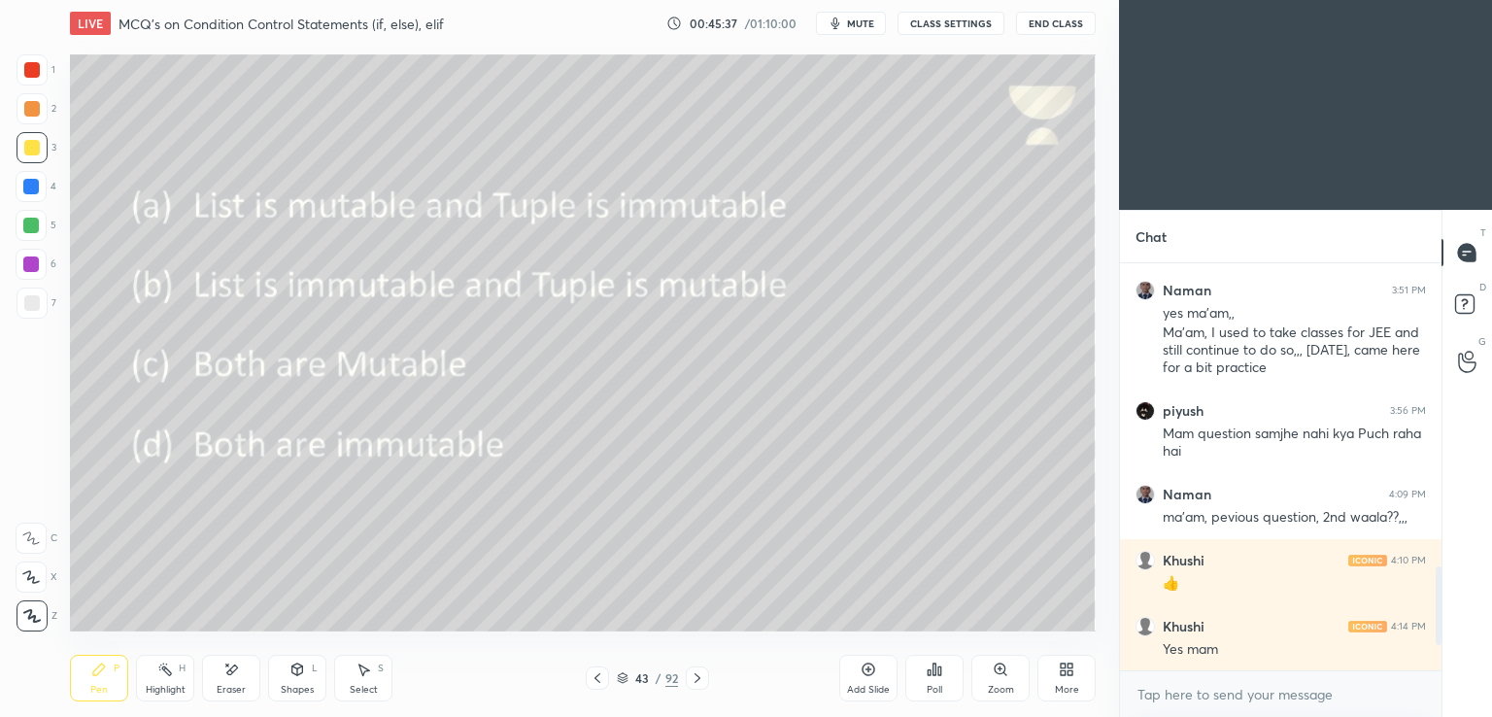
click at [695, 669] on div at bounding box center [697, 677] width 23 height 23
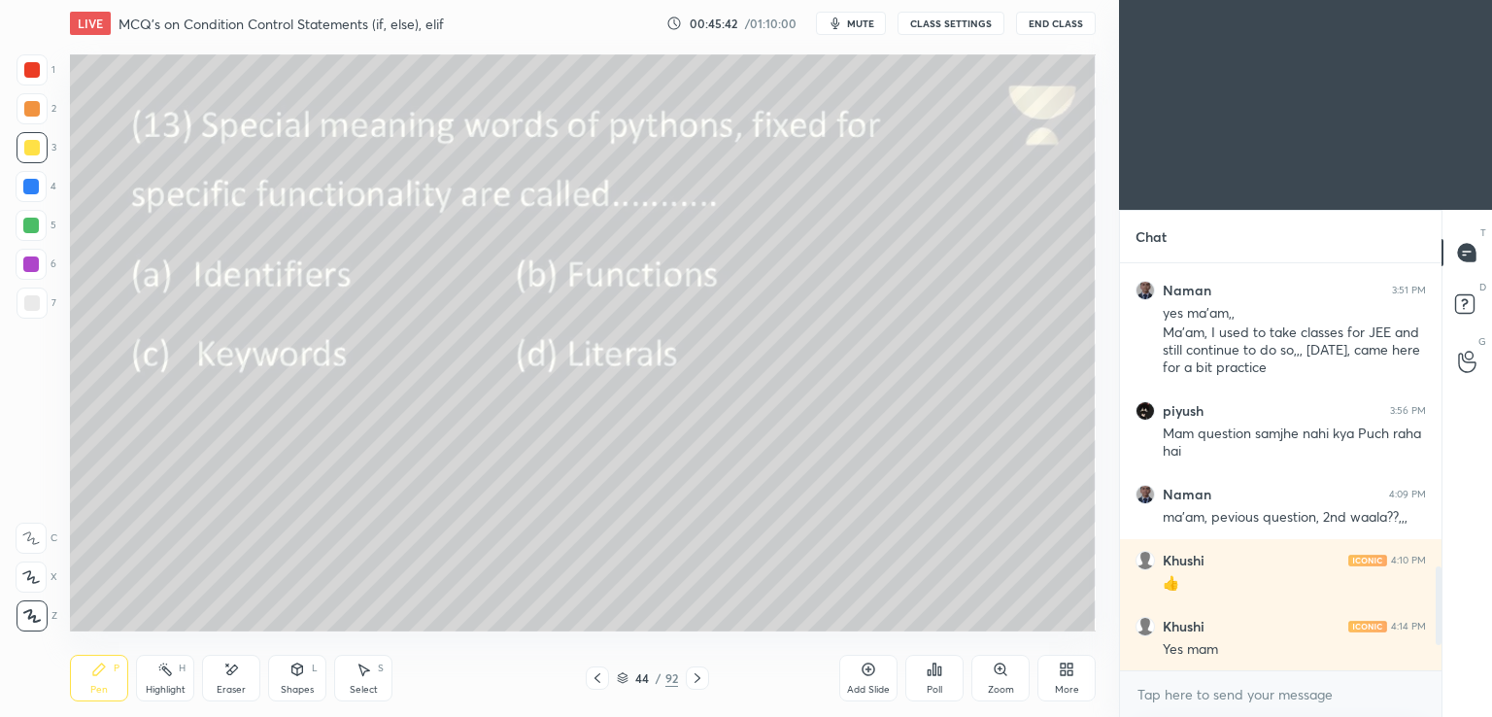
click at [945, 690] on div "Poll" at bounding box center [934, 678] width 58 height 47
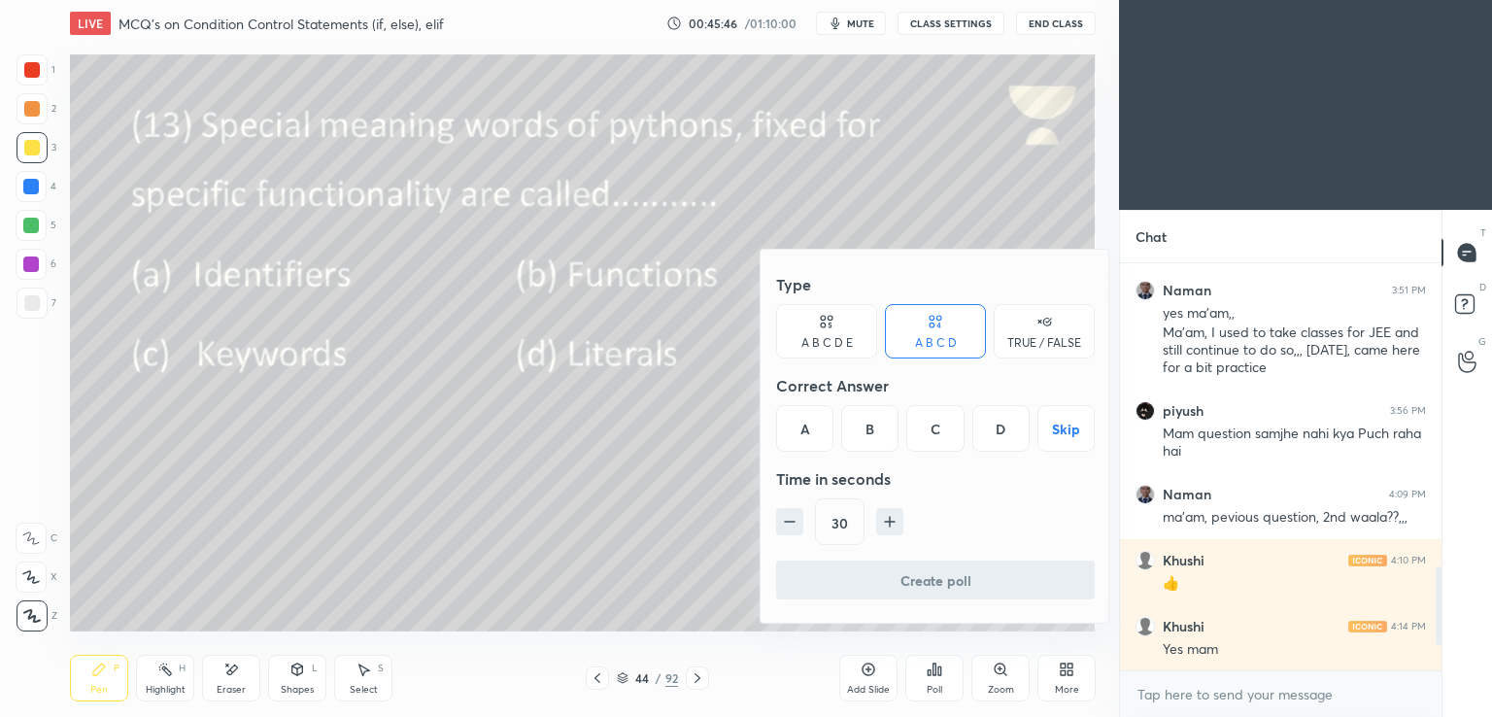
click at [933, 433] on div "C" at bounding box center [934, 428] width 57 height 47
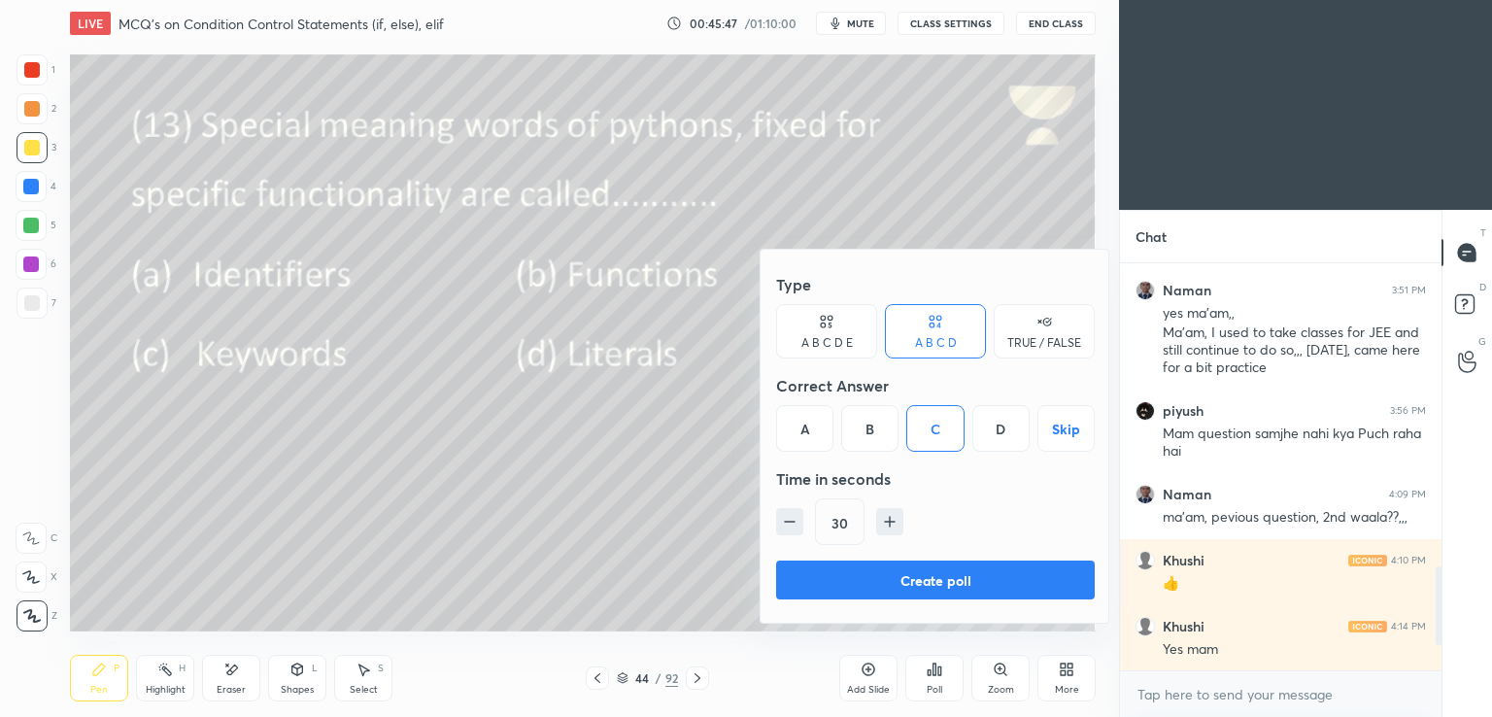
click at [880, 568] on button "Create poll" at bounding box center [935, 579] width 319 height 39
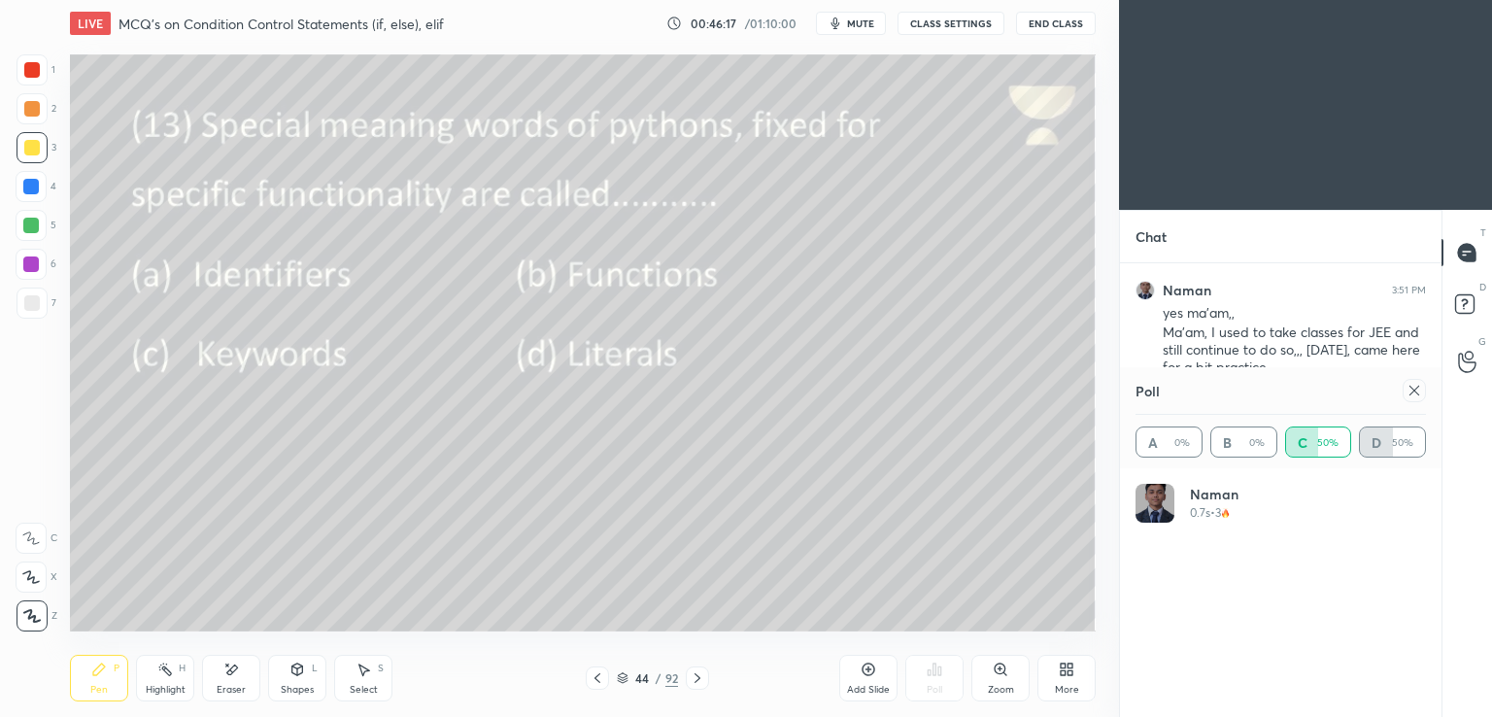
click at [1417, 387] on icon at bounding box center [1414, 391] width 16 height 16
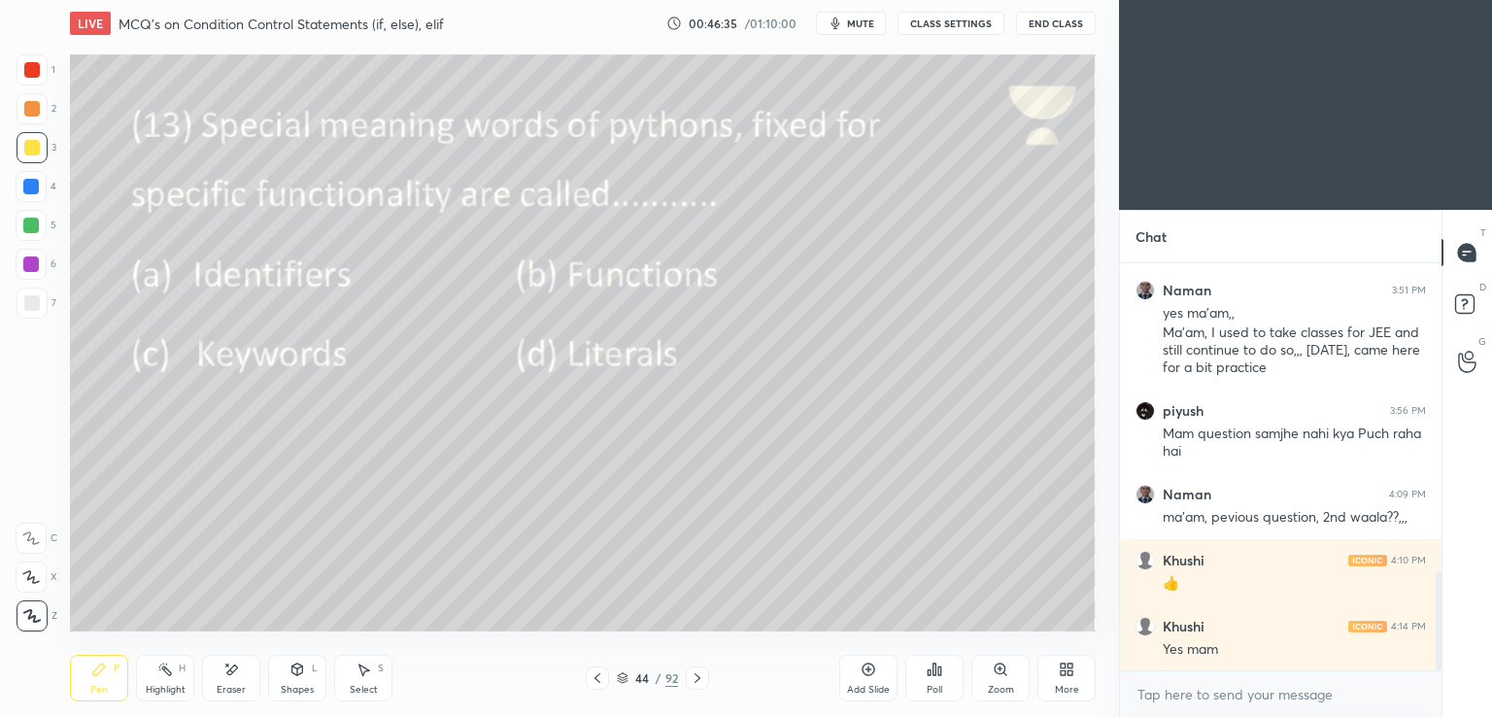
scroll to position [1261, 0]
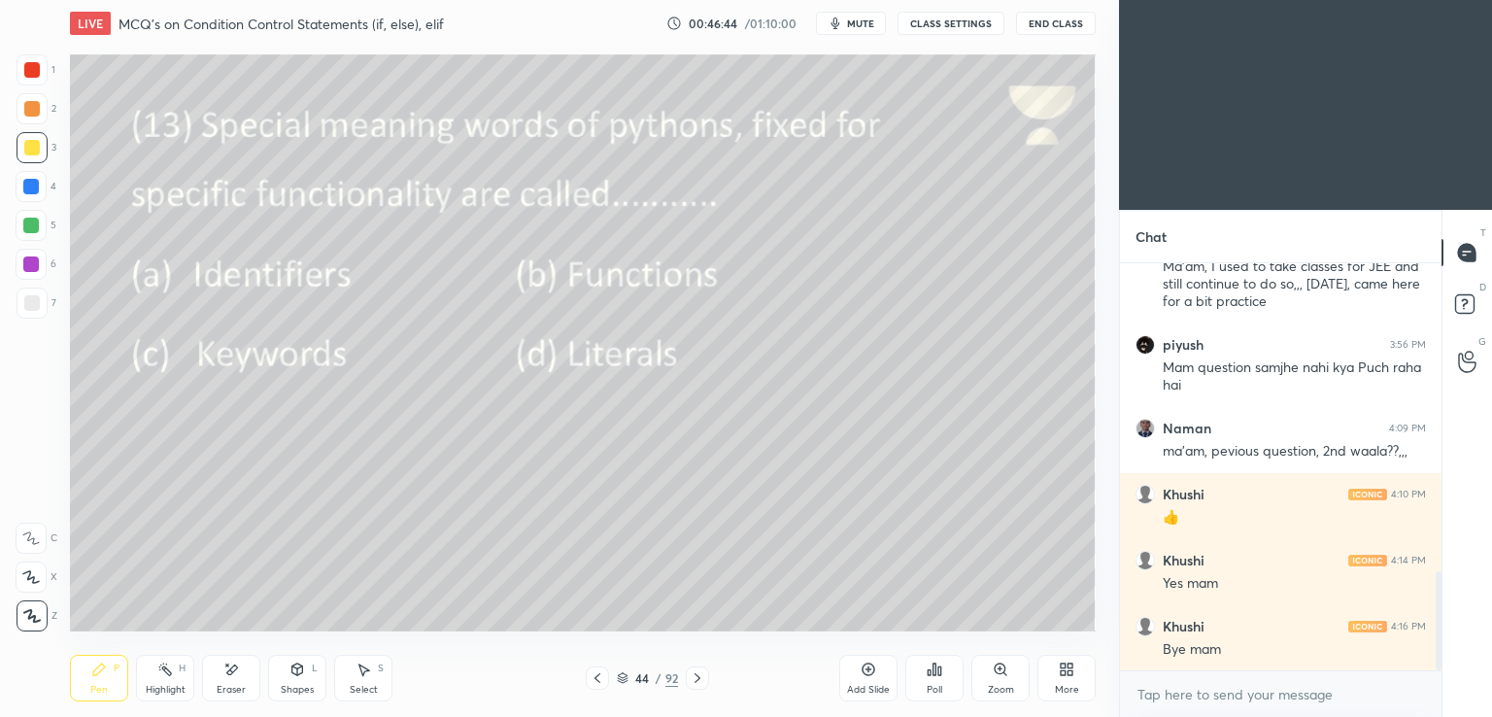
click at [872, 17] on span "mute" at bounding box center [860, 24] width 27 height 14
click at [868, 18] on span "unmute" at bounding box center [859, 24] width 42 height 14
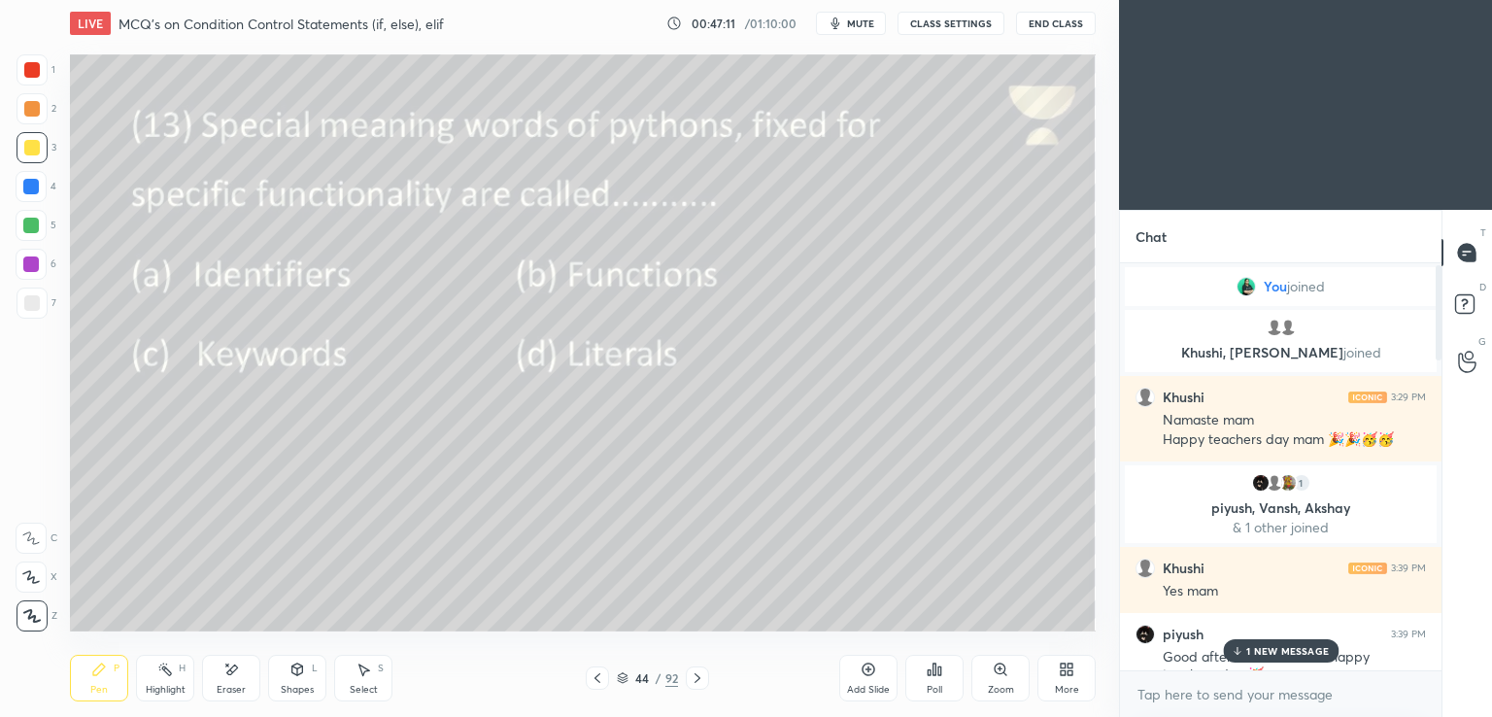
scroll to position [8, 0]
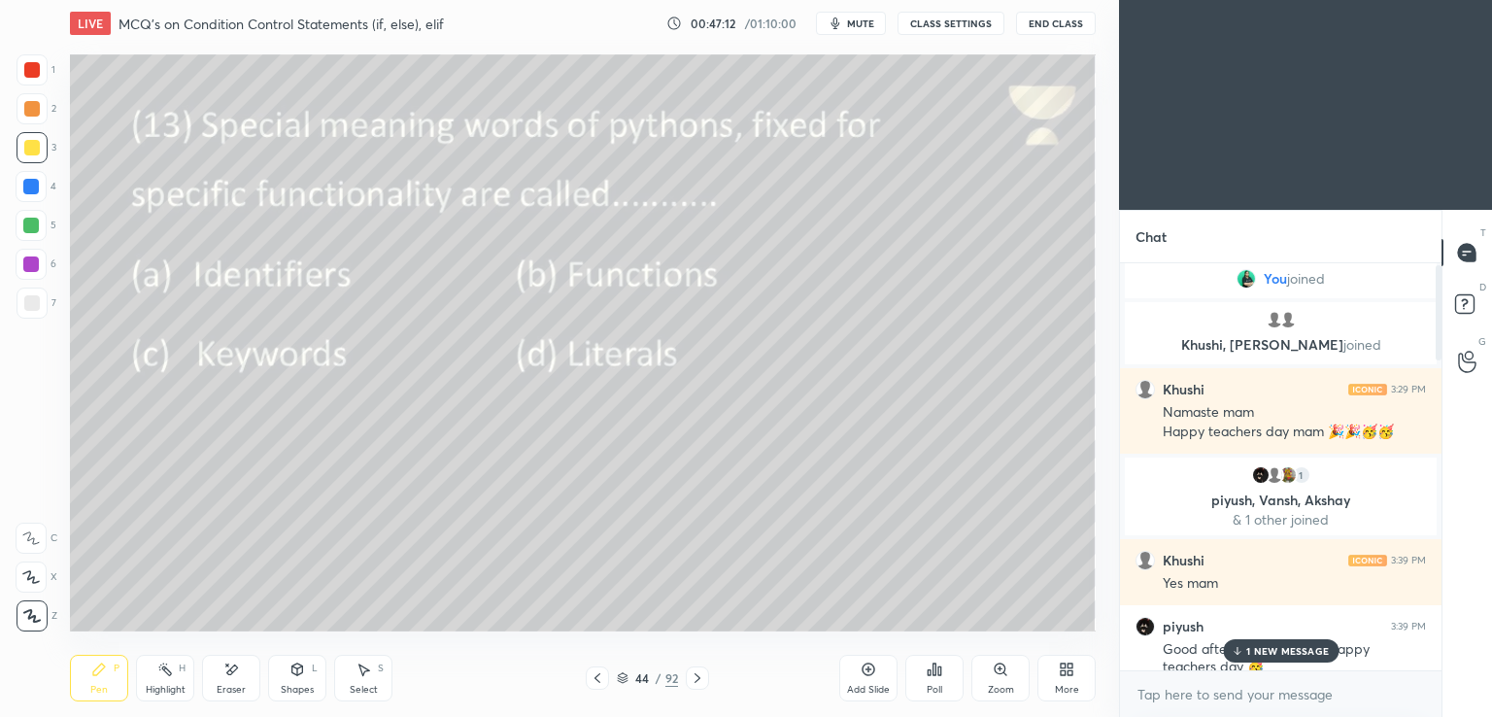
click at [1045, 22] on button "End Class" at bounding box center [1056, 23] width 80 height 23
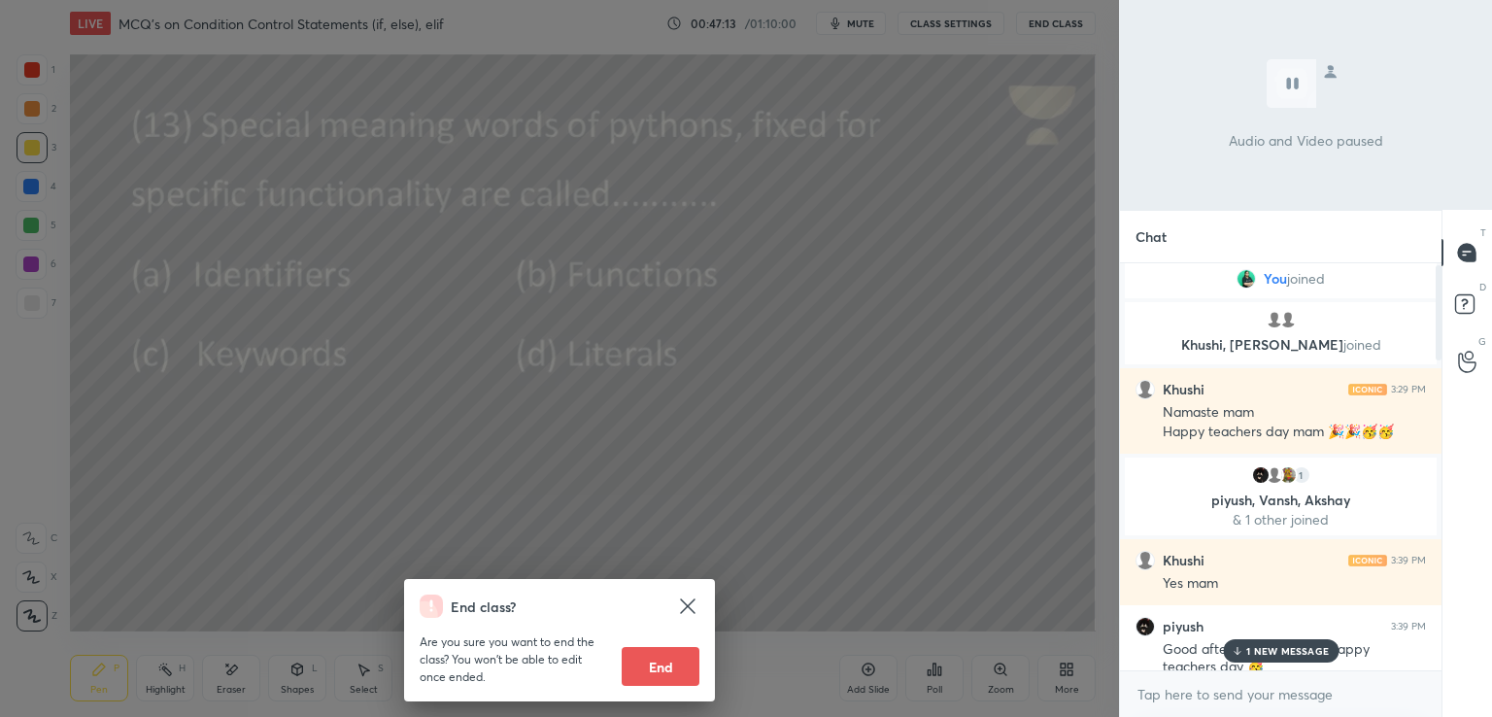
click at [679, 659] on button "End" at bounding box center [661, 666] width 78 height 39
type textarea "x"
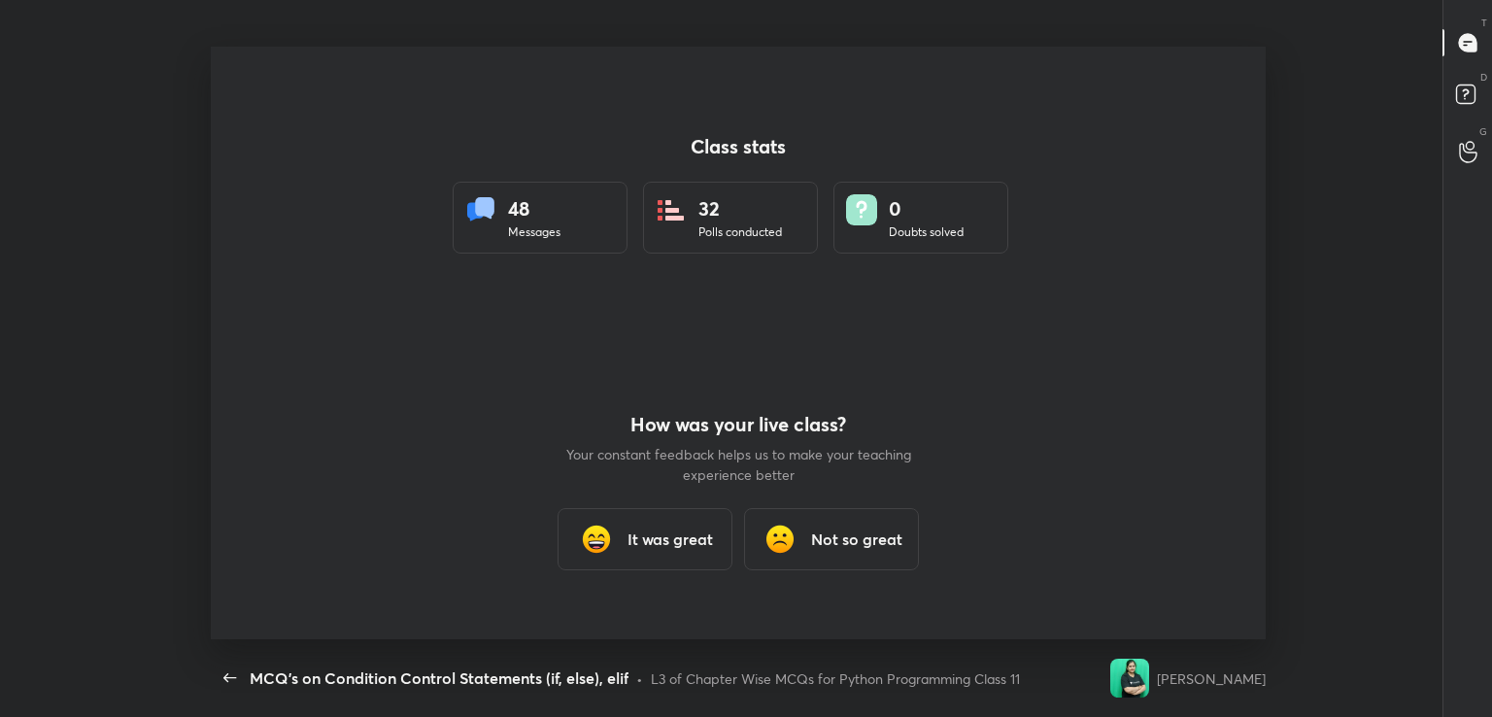
scroll to position [592, 1421]
click at [677, 549] on h3 "It was great" at bounding box center [669, 538] width 85 height 23
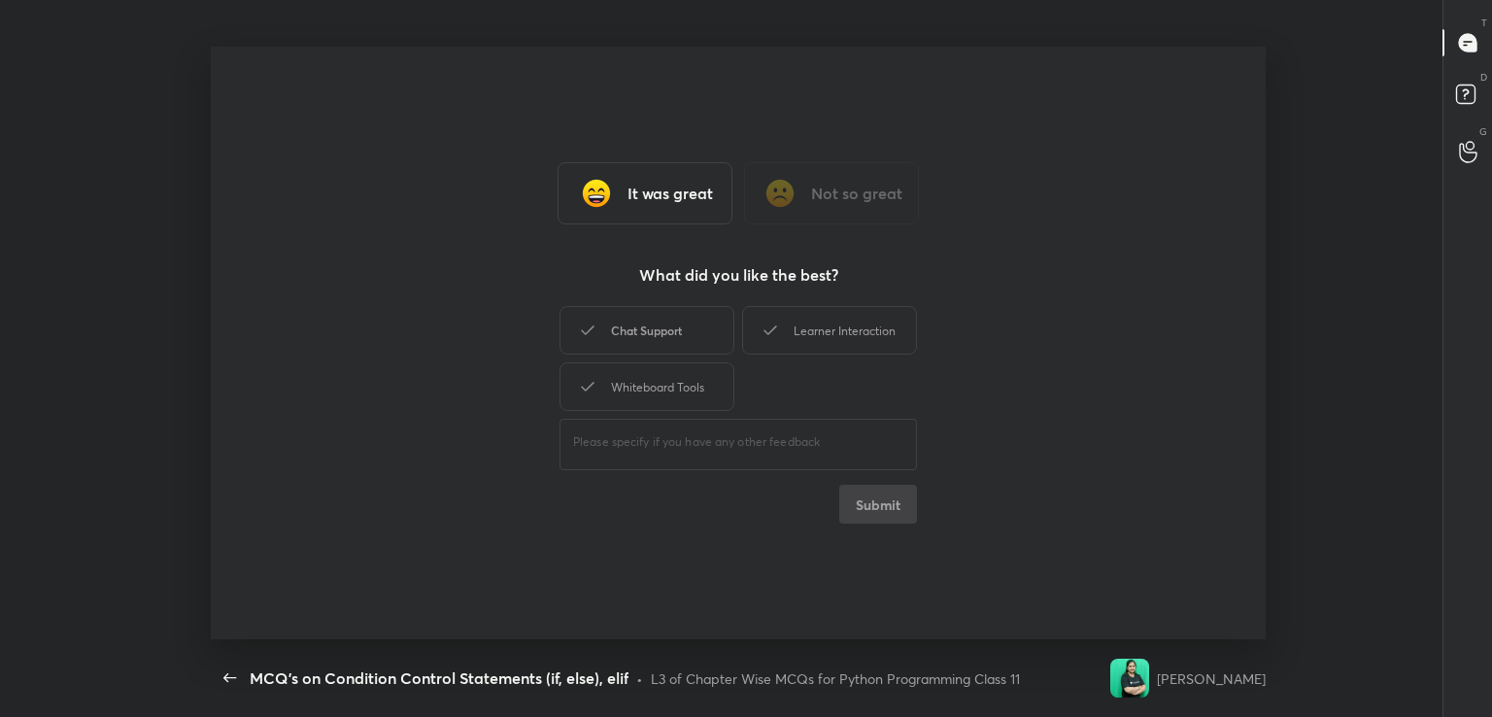
click at [640, 325] on div "Chat Support" at bounding box center [646, 330] width 175 height 49
click at [653, 383] on div "Whiteboard Tools" at bounding box center [646, 386] width 175 height 49
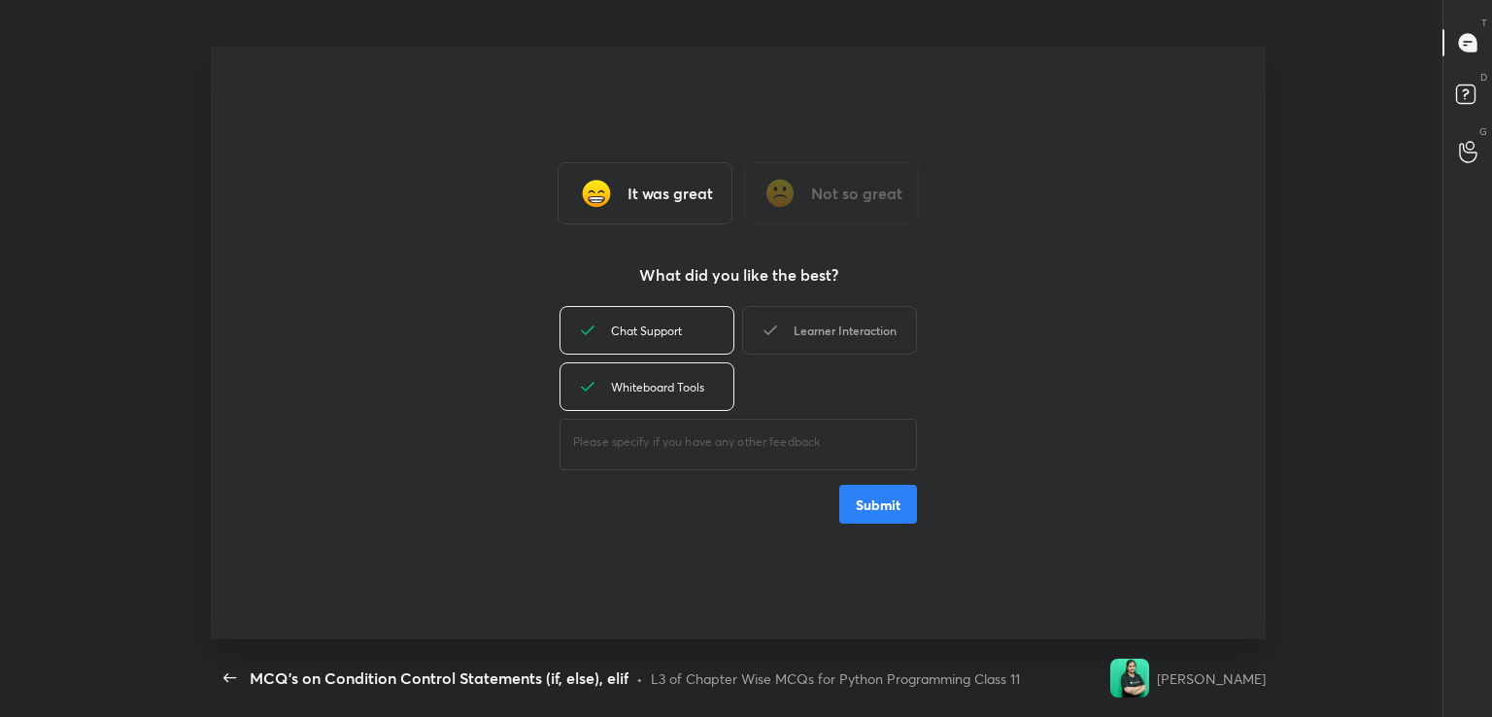
click at [822, 318] on div "Learner Interaction" at bounding box center [829, 330] width 175 height 49
click at [877, 501] on button "Submit" at bounding box center [878, 504] width 78 height 39
